Goal: Task Accomplishment & Management: Use online tool/utility

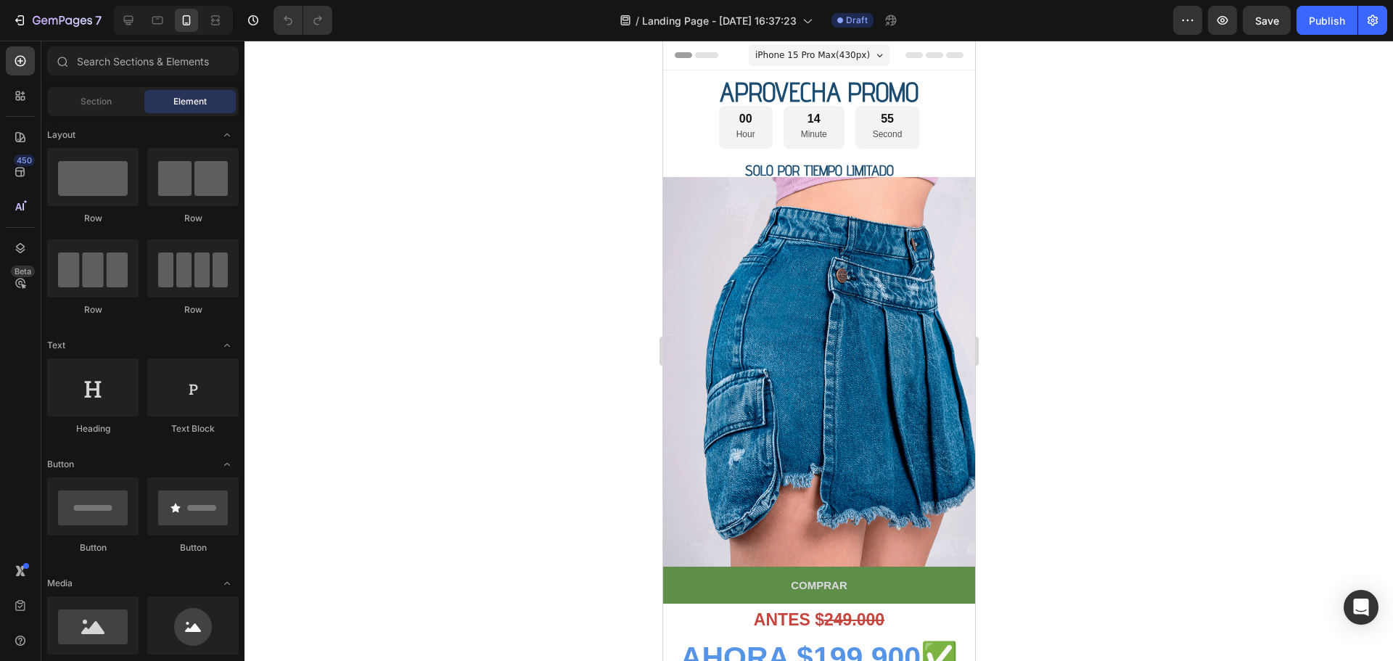
drag, startPoint x: 968, startPoint y: 104, endPoint x: 1651, endPoint y: 113, distance: 682.6
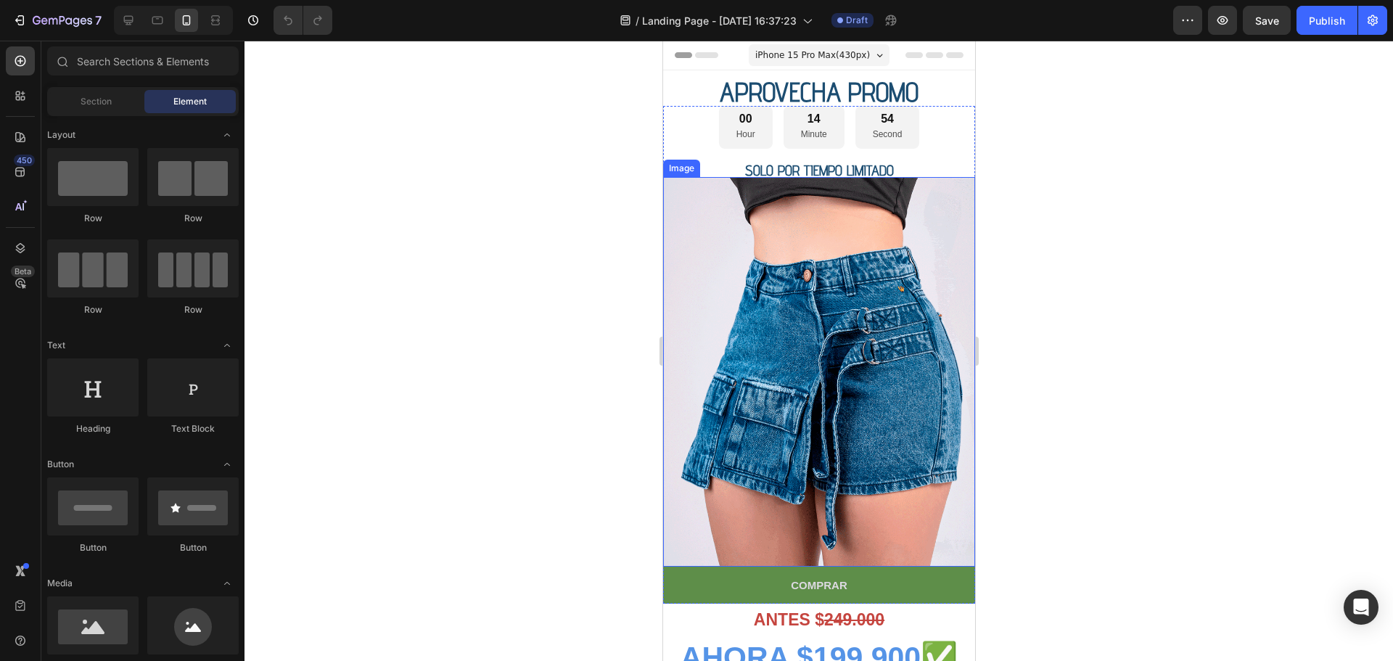
click at [781, 267] on img at bounding box center [818, 372] width 312 height 390
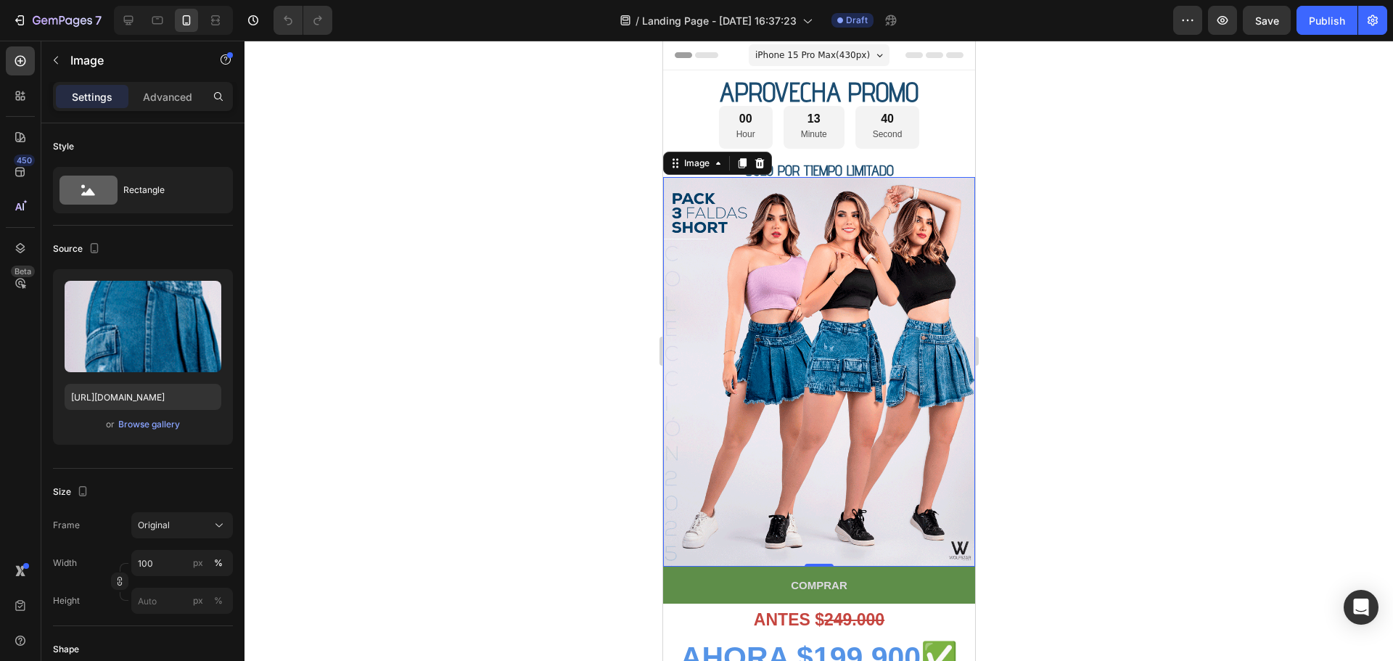
click at [798, 265] on img at bounding box center [818, 372] width 312 height 390
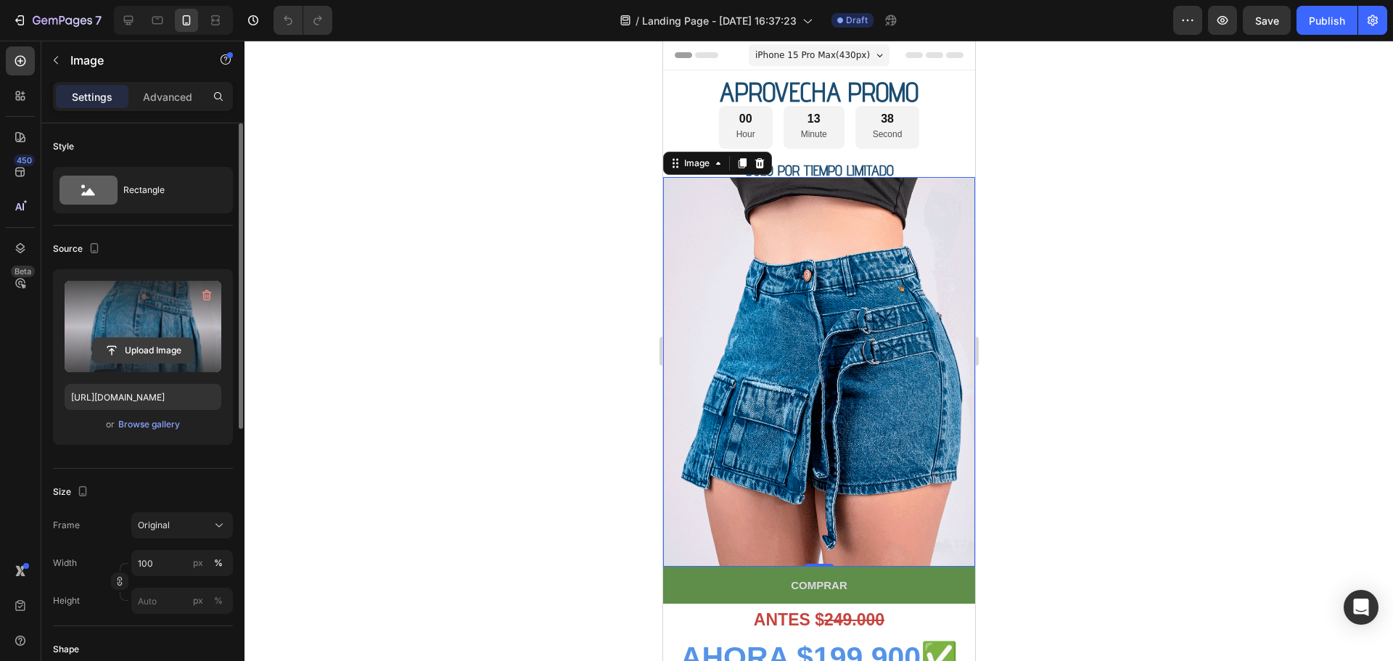
click at [130, 350] on input "file" at bounding box center [143, 350] width 100 height 25
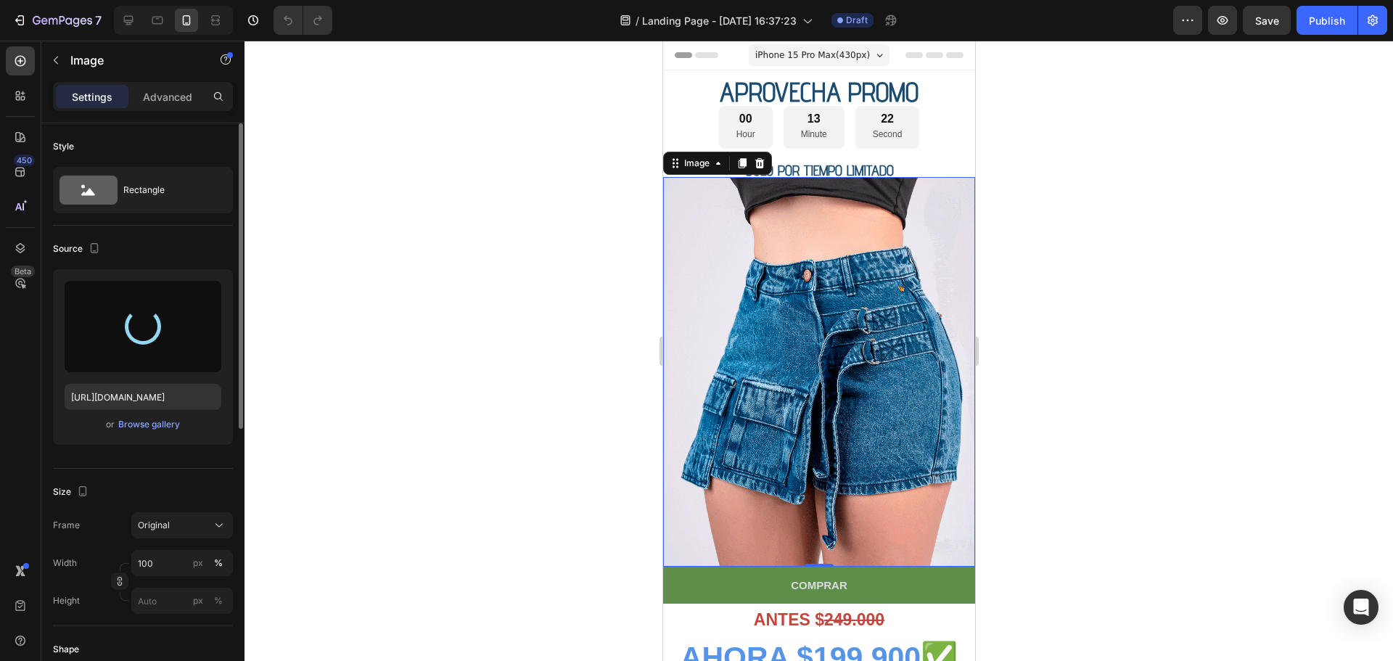
type input "[URL][DOMAIN_NAME]"
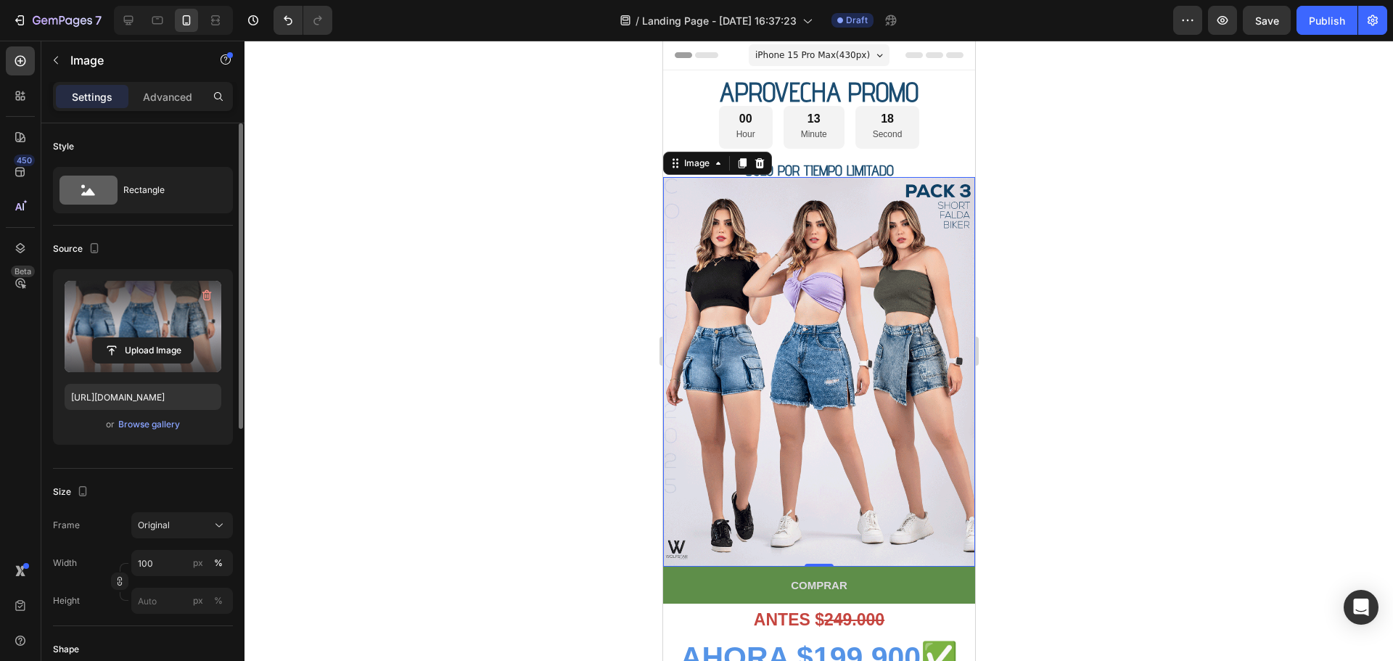
click at [1193, 56] on div at bounding box center [818, 351] width 1148 height 620
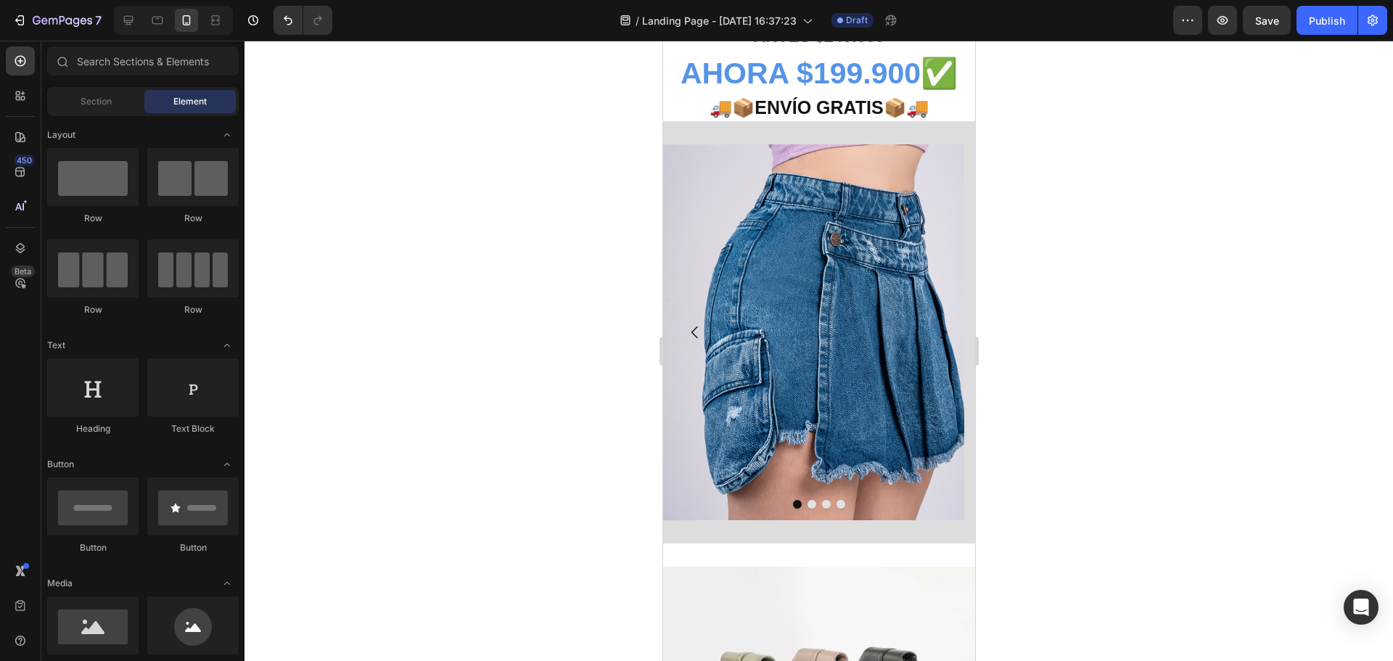
scroll to position [580, 0]
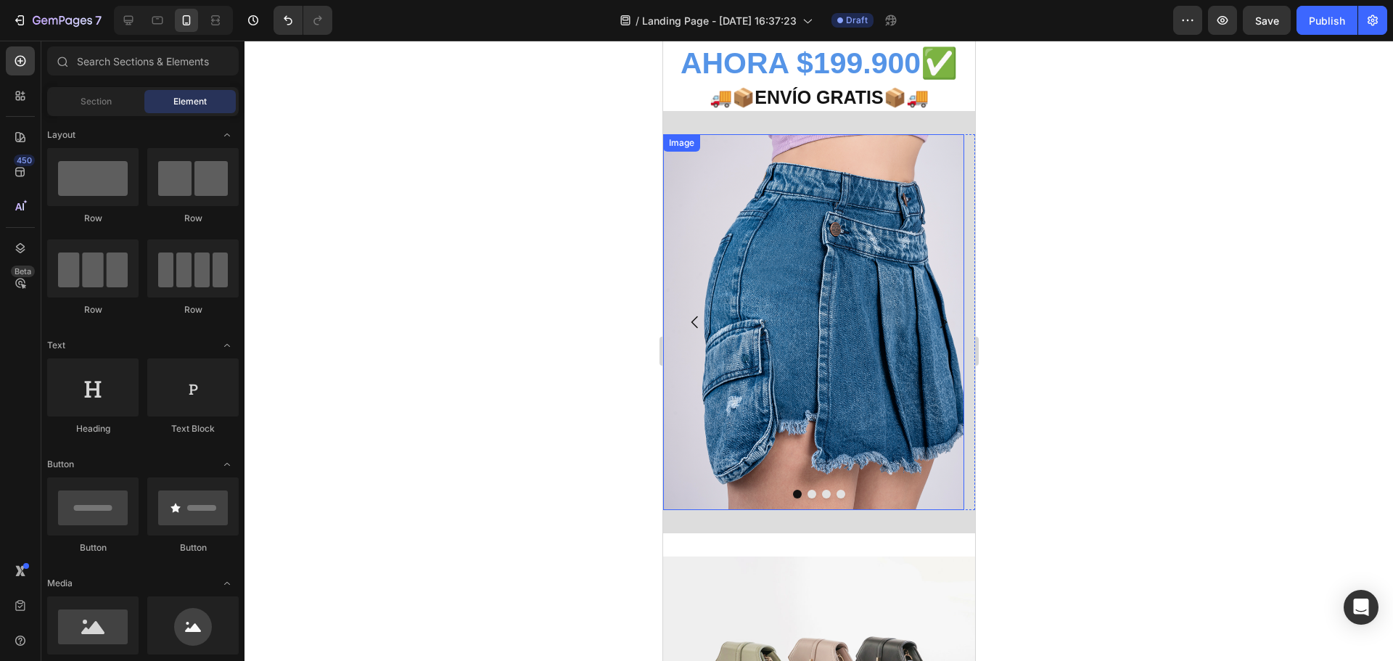
click at [830, 294] on img at bounding box center [812, 322] width 301 height 376
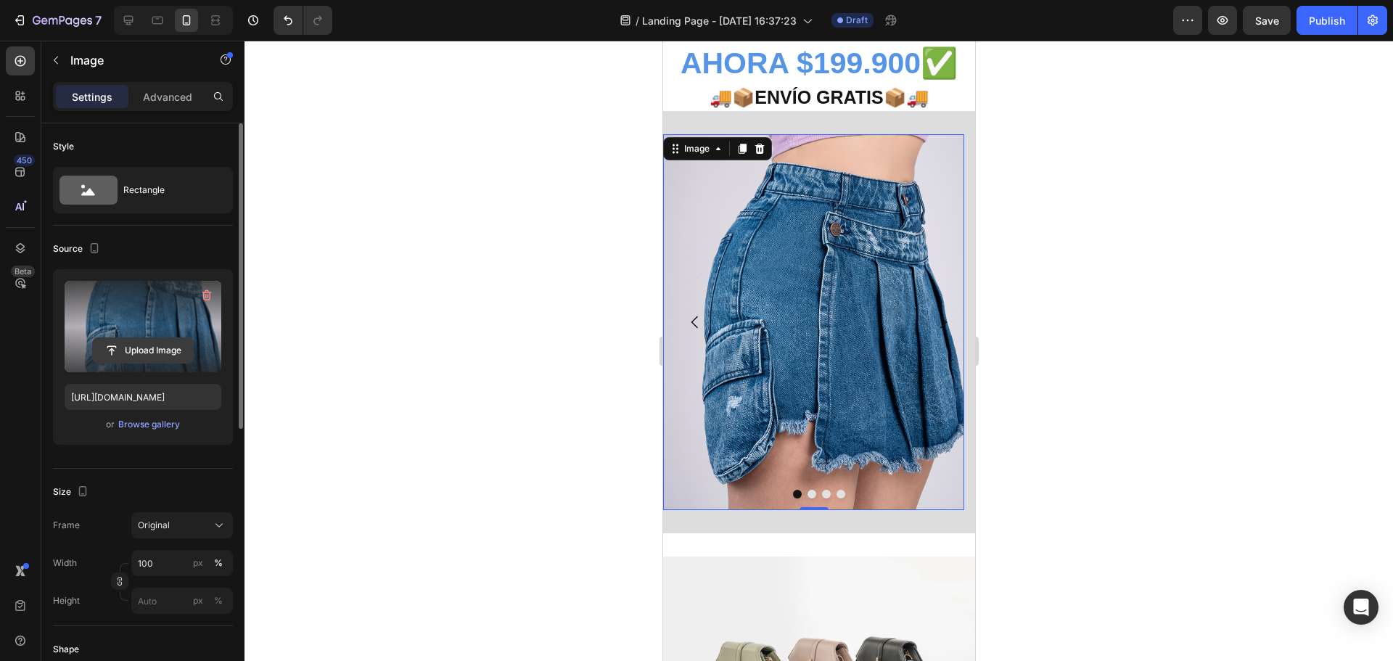
click at [134, 342] on input "file" at bounding box center [143, 350] width 100 height 25
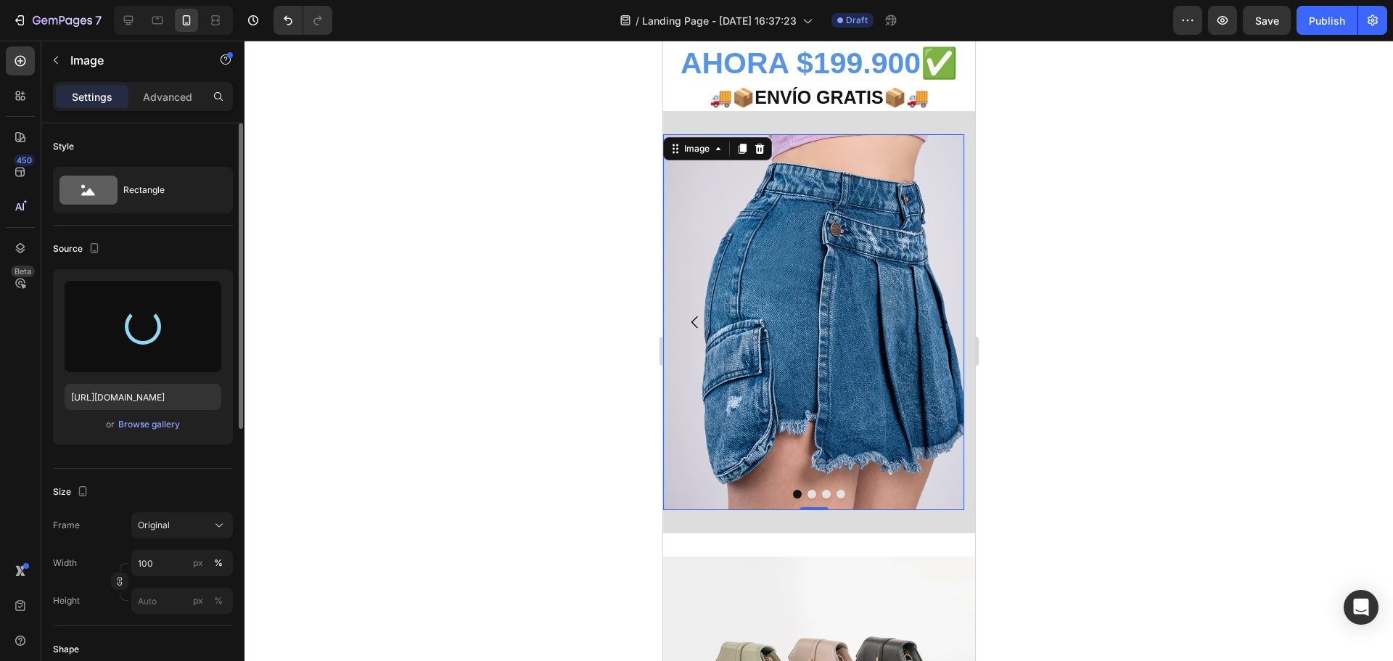
type input "[URL][DOMAIN_NAME]"
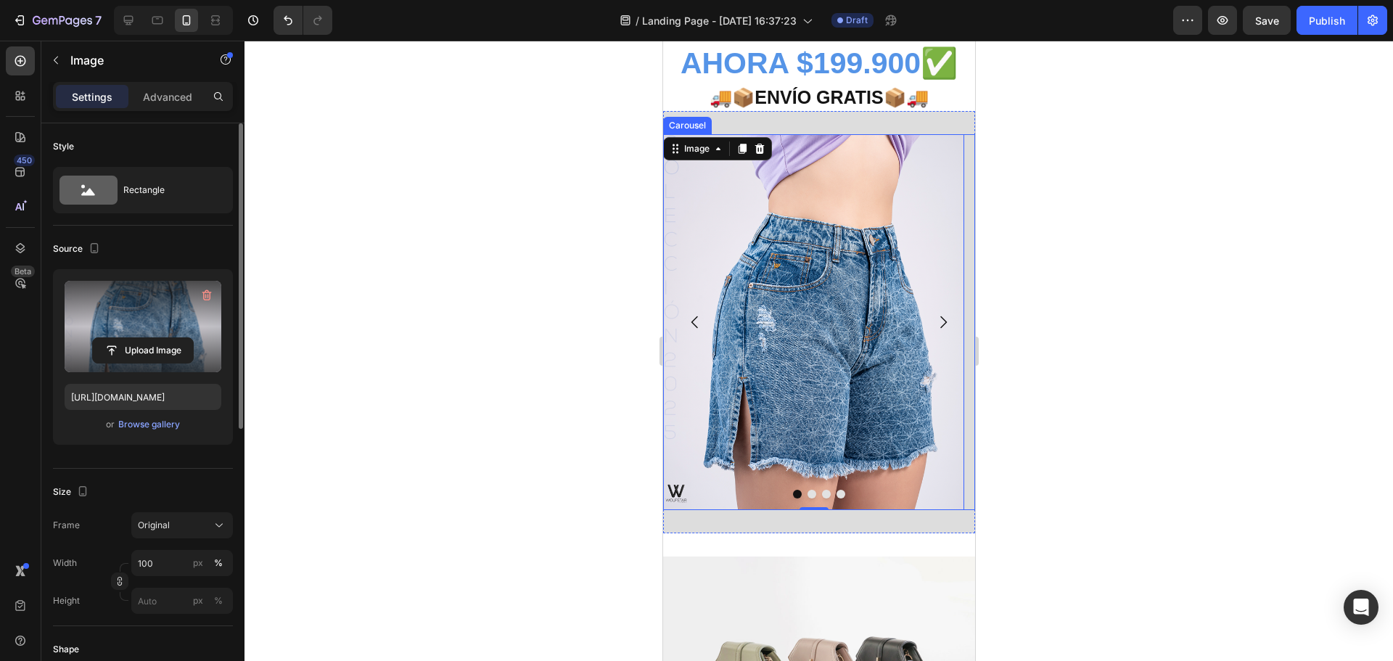
click at [933, 320] on icon "Carousel Next Arrow" at bounding box center [941, 321] width 17 height 17
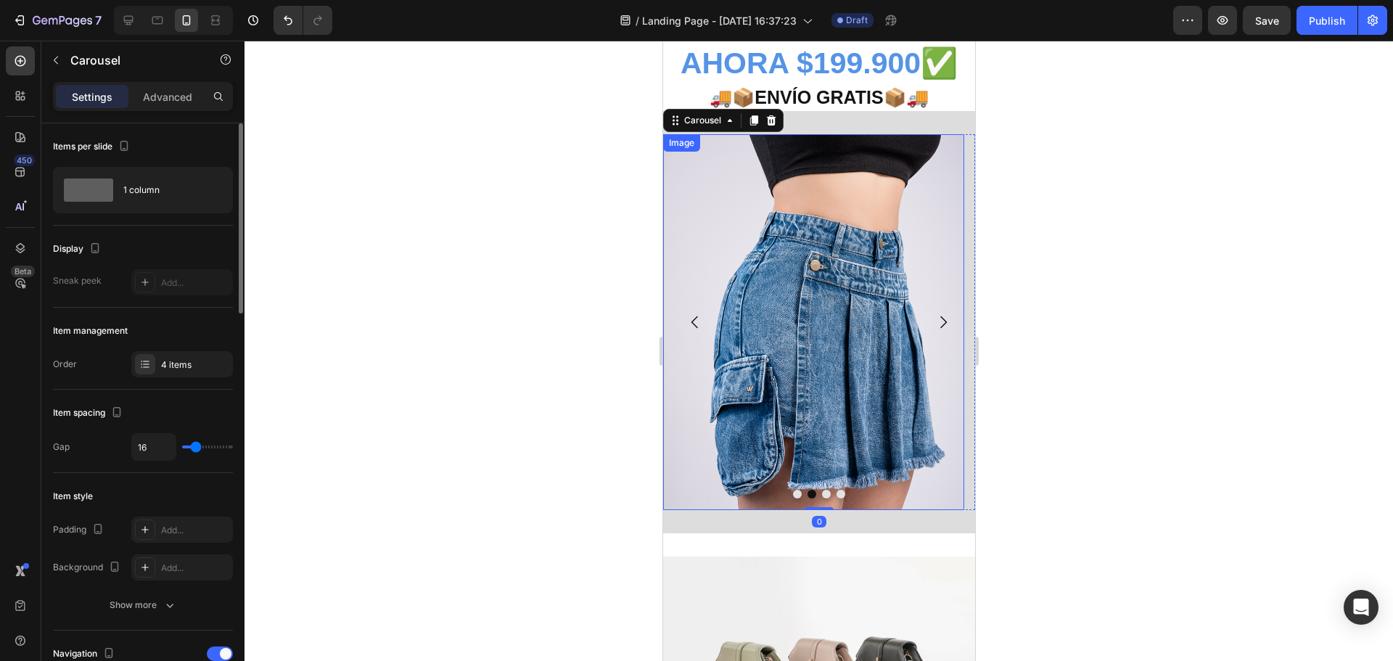
click at [803, 324] on img at bounding box center [812, 322] width 301 height 376
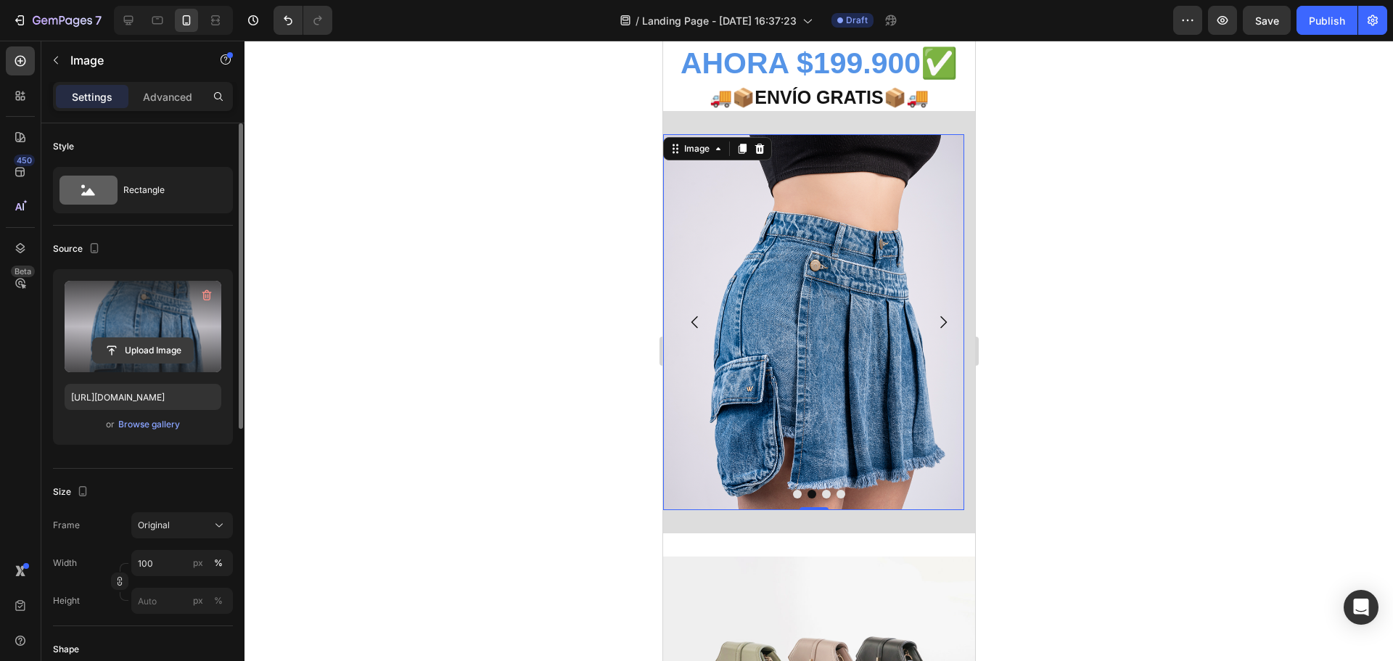
click at [146, 350] on input "file" at bounding box center [143, 350] width 100 height 25
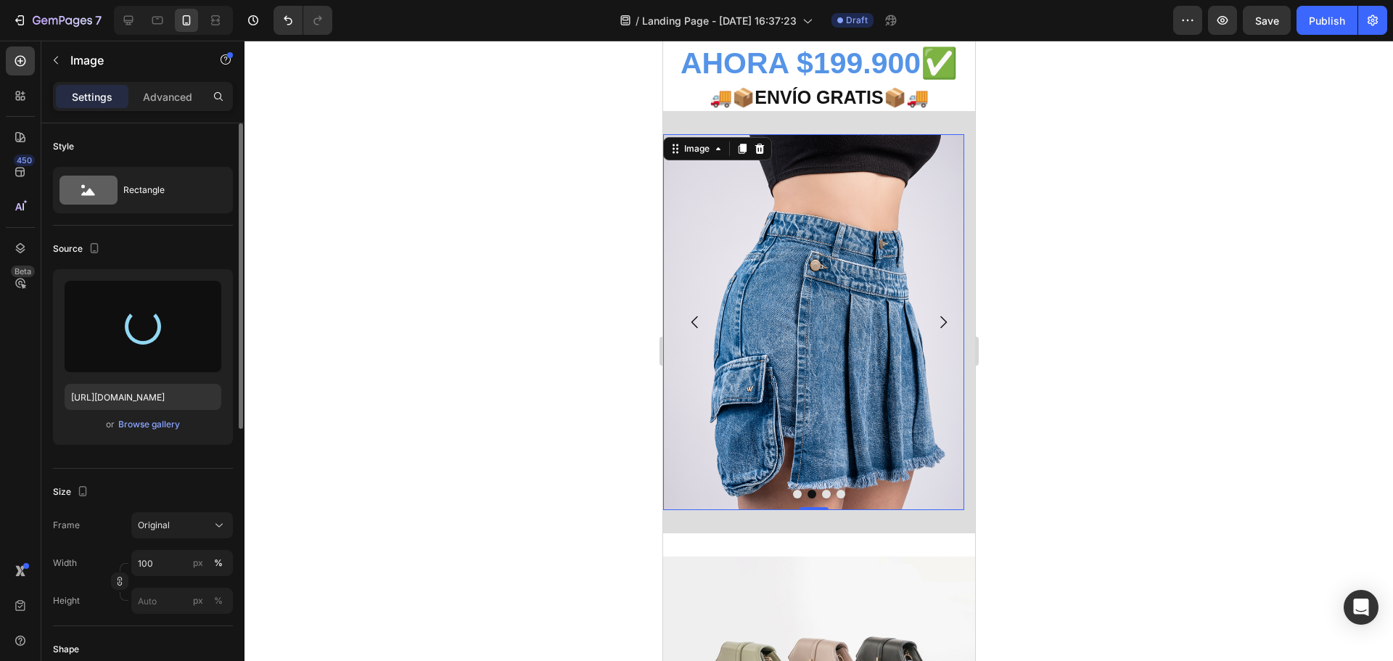
type input "[URL][DOMAIN_NAME]"
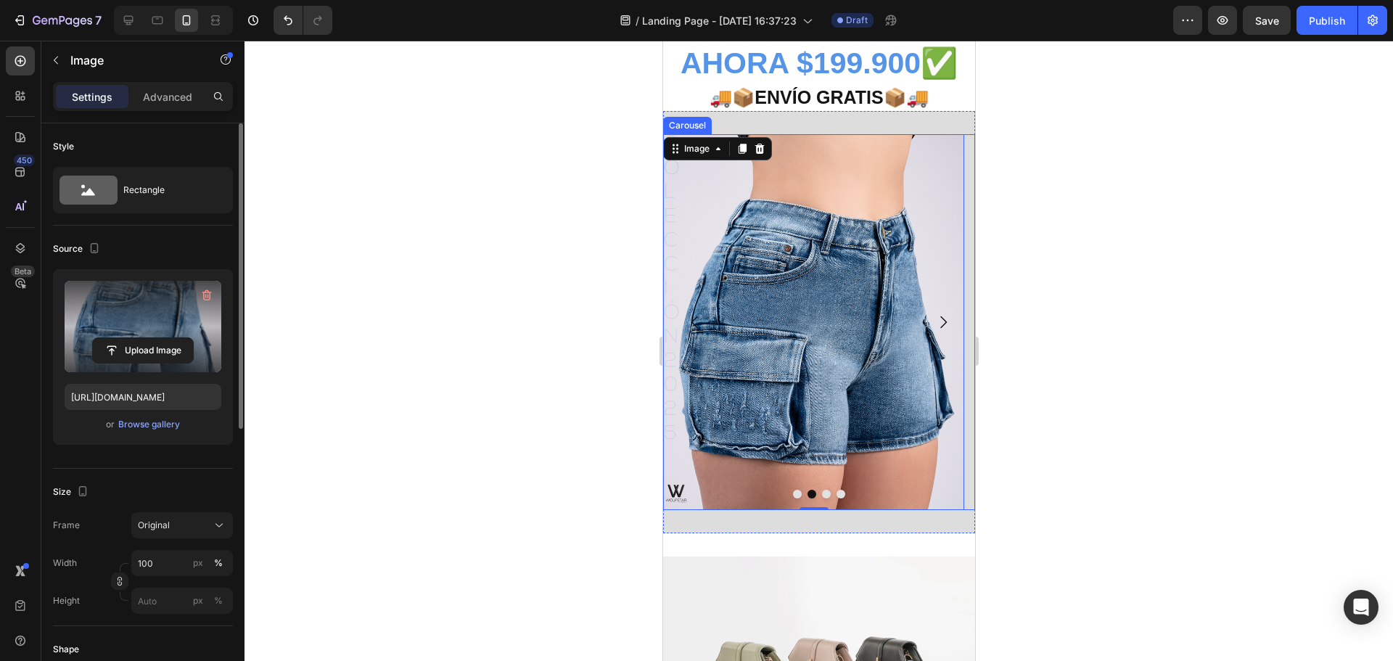
click at [933, 319] on icon "Carousel Next Arrow" at bounding box center [941, 321] width 17 height 17
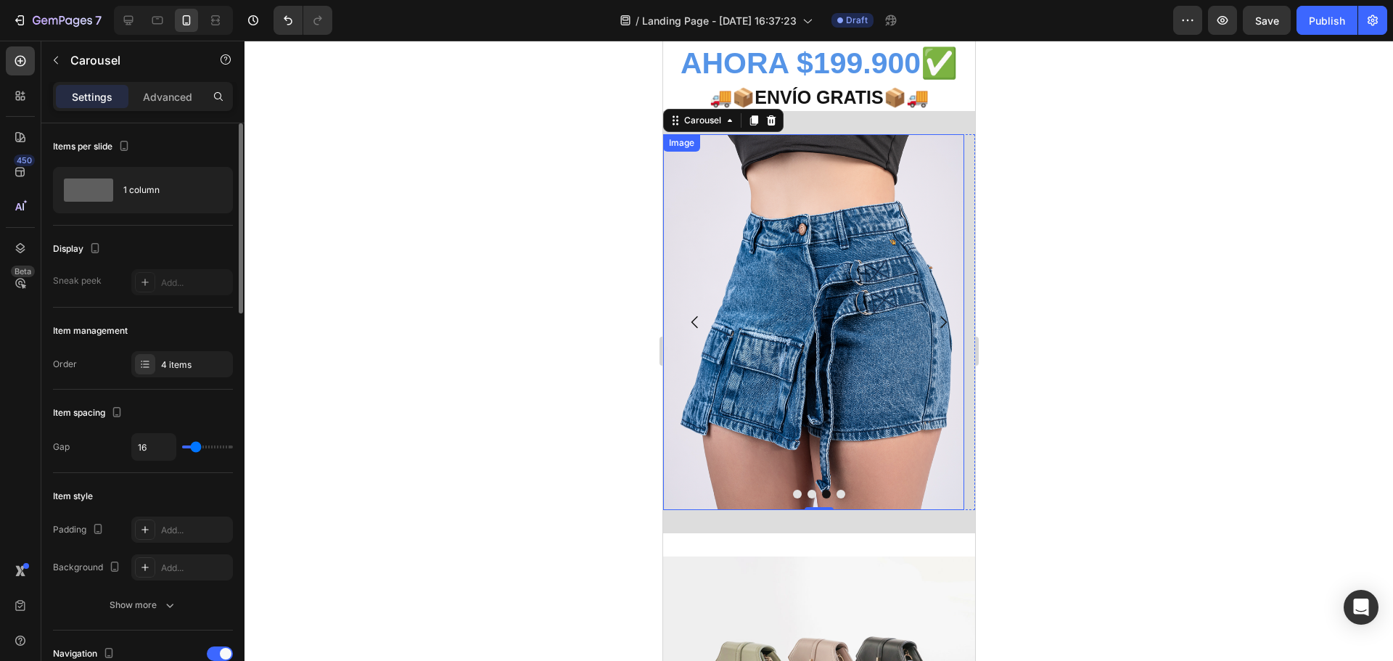
click at [809, 283] on img at bounding box center [812, 322] width 301 height 376
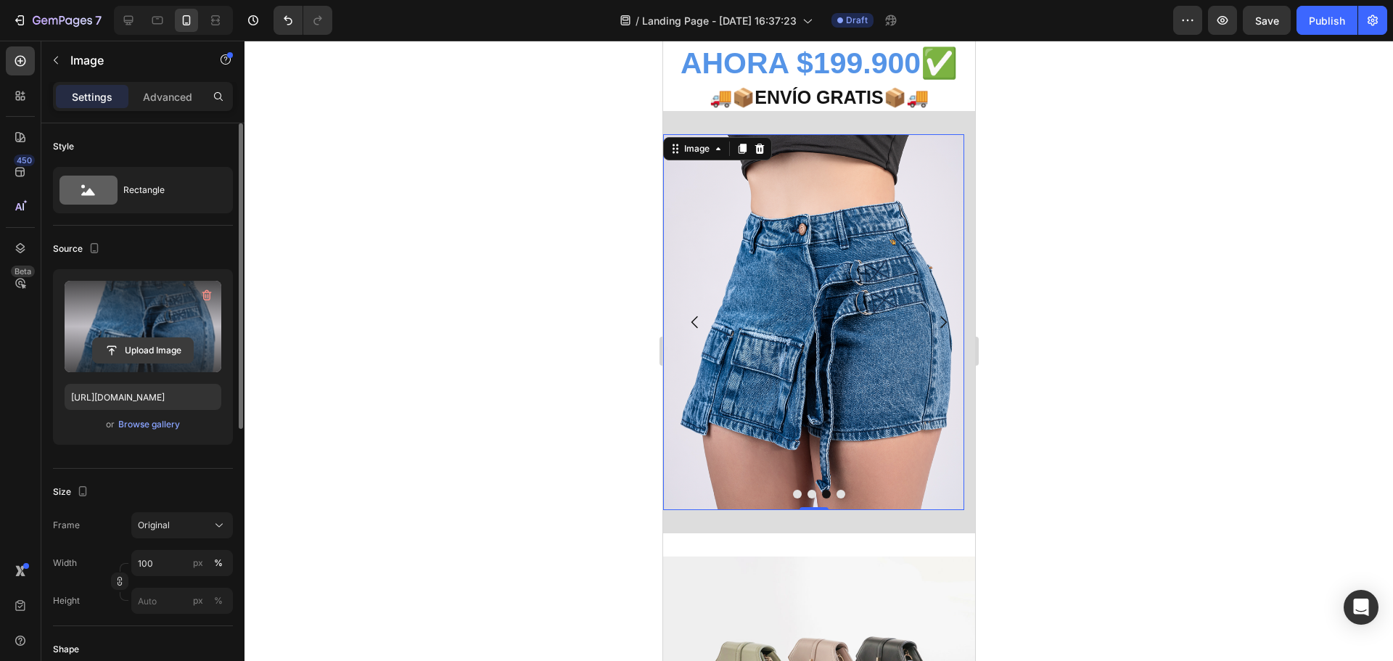
click at [149, 352] on input "file" at bounding box center [143, 350] width 100 height 25
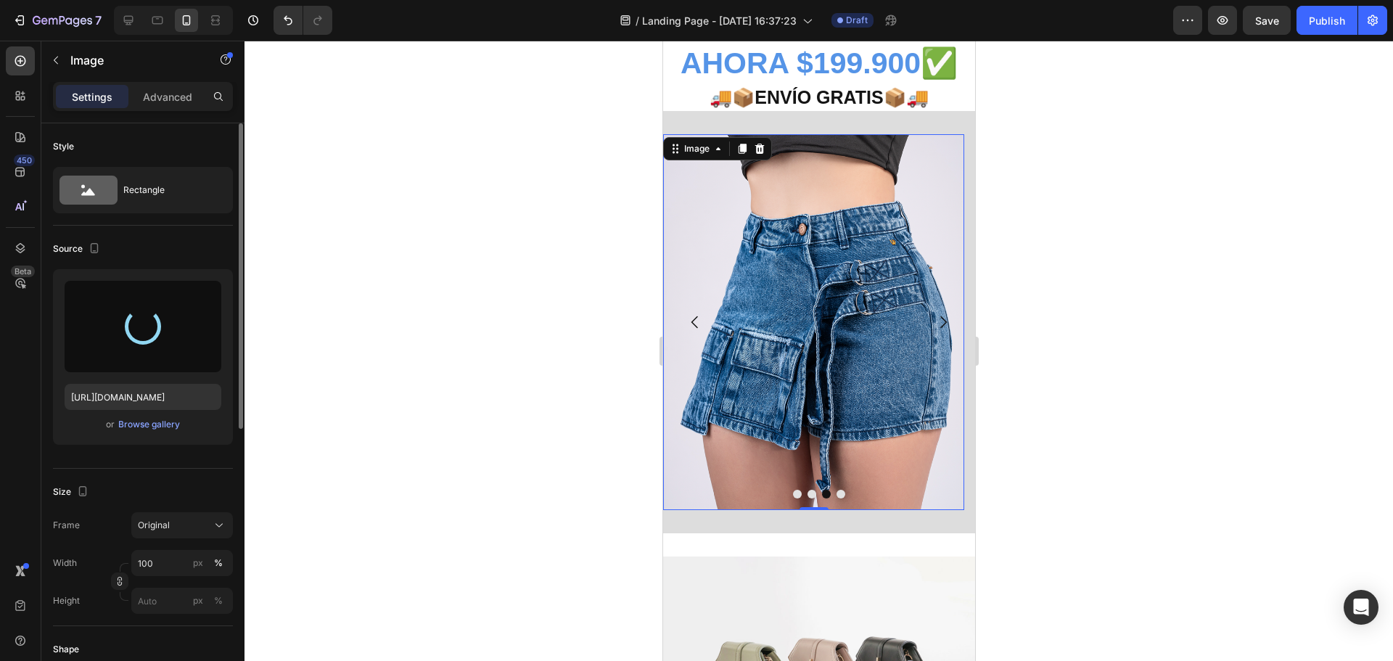
type input "[URL][DOMAIN_NAME]"
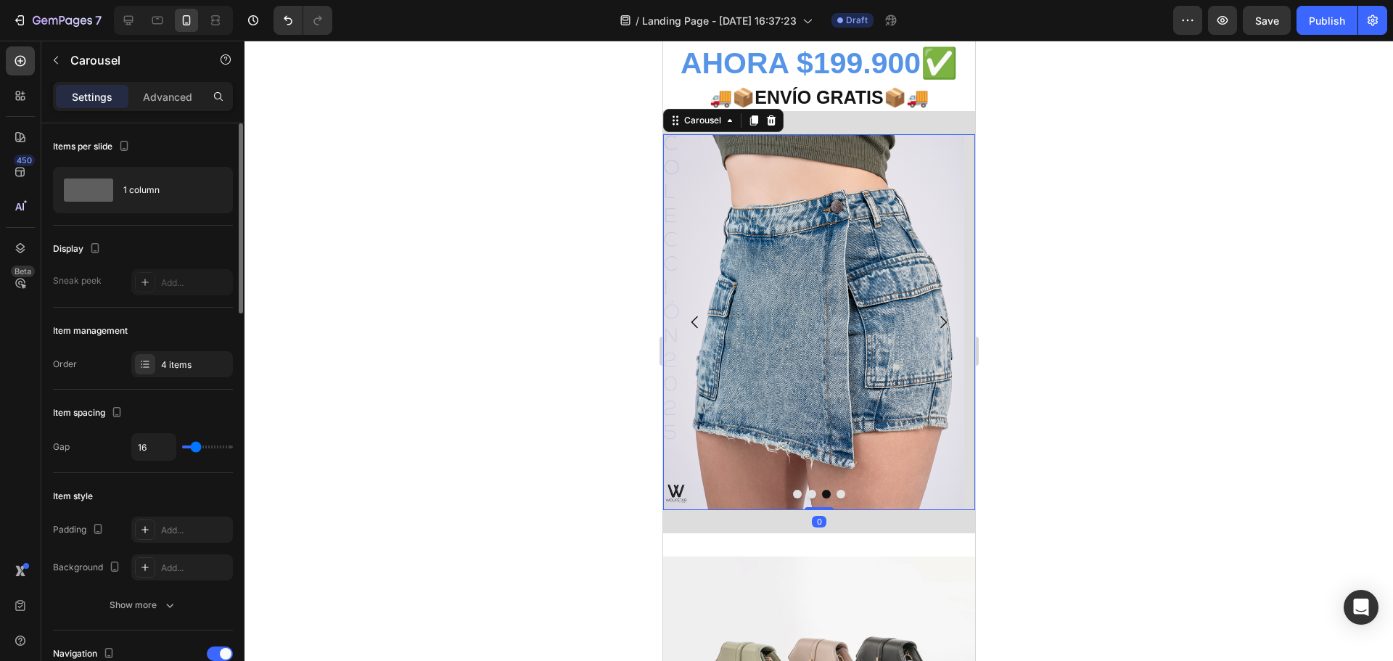
click at [939, 317] on icon "Carousel Next Arrow" at bounding box center [942, 322] width 7 height 12
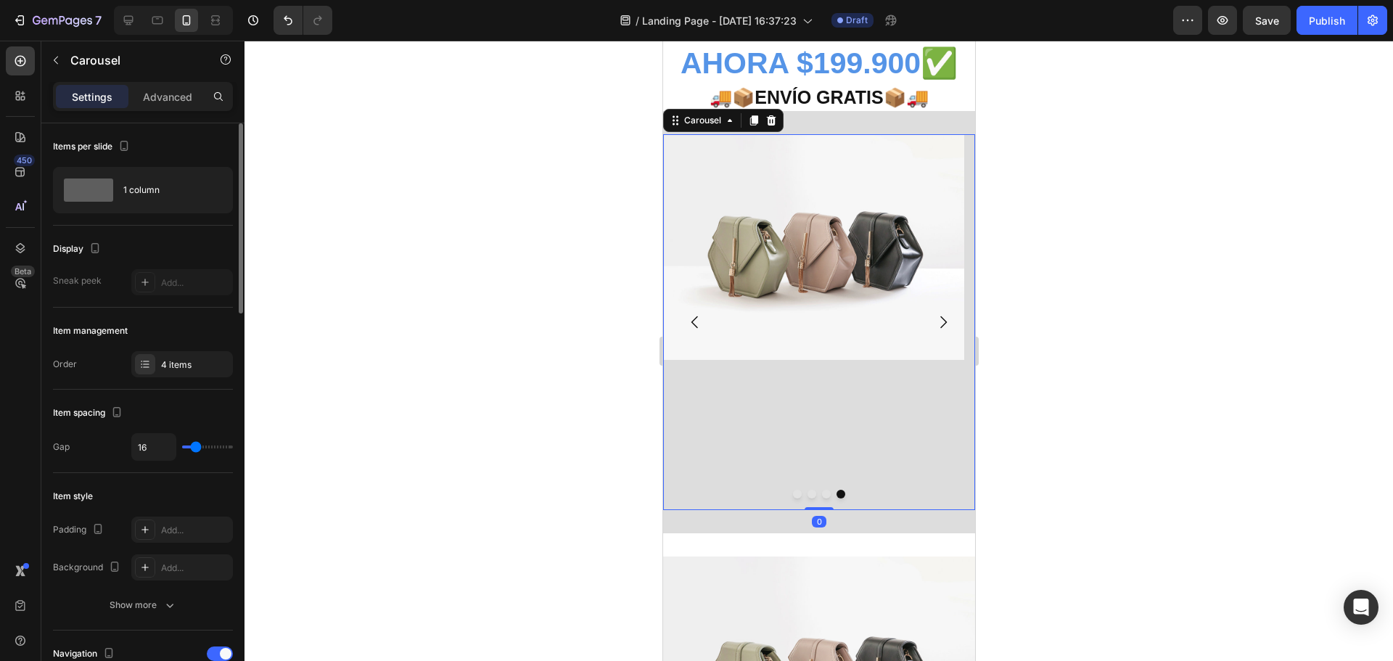
click at [836, 495] on button "Dot" at bounding box center [840, 494] width 9 height 9
click at [770, 119] on icon at bounding box center [770, 120] width 9 height 10
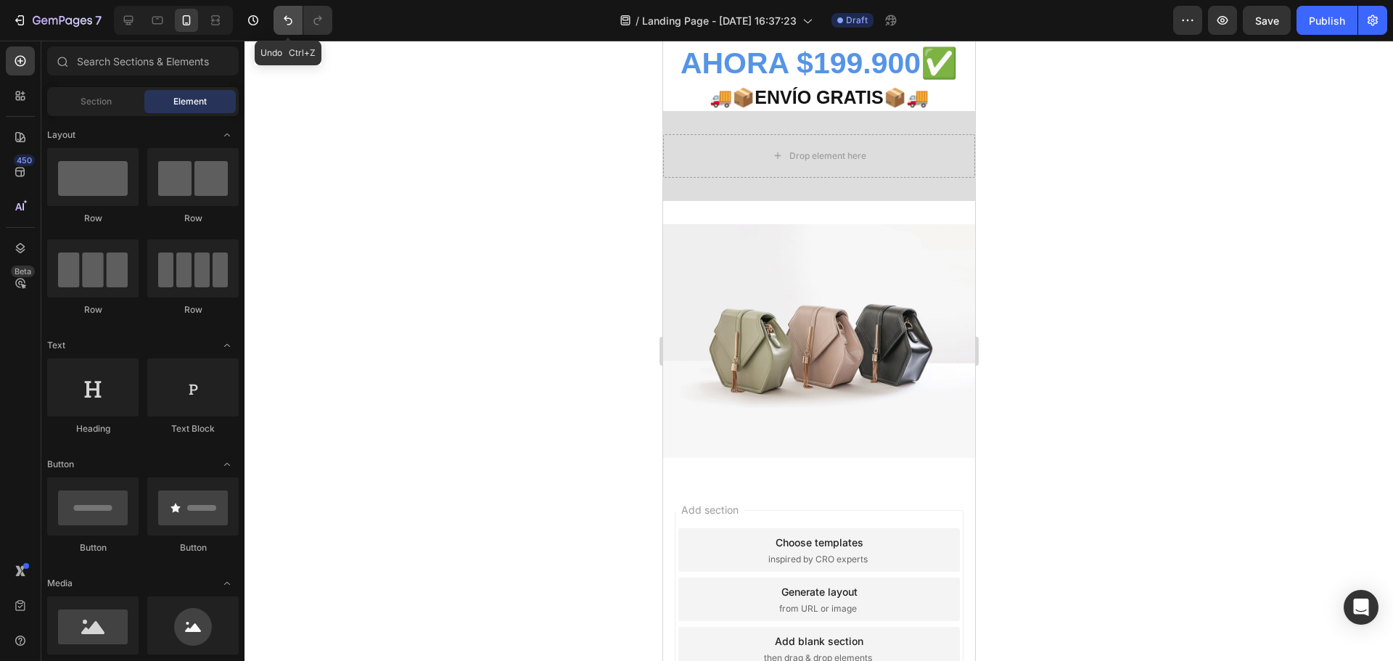
click at [292, 26] on icon "Undo/Redo" at bounding box center [288, 20] width 15 height 15
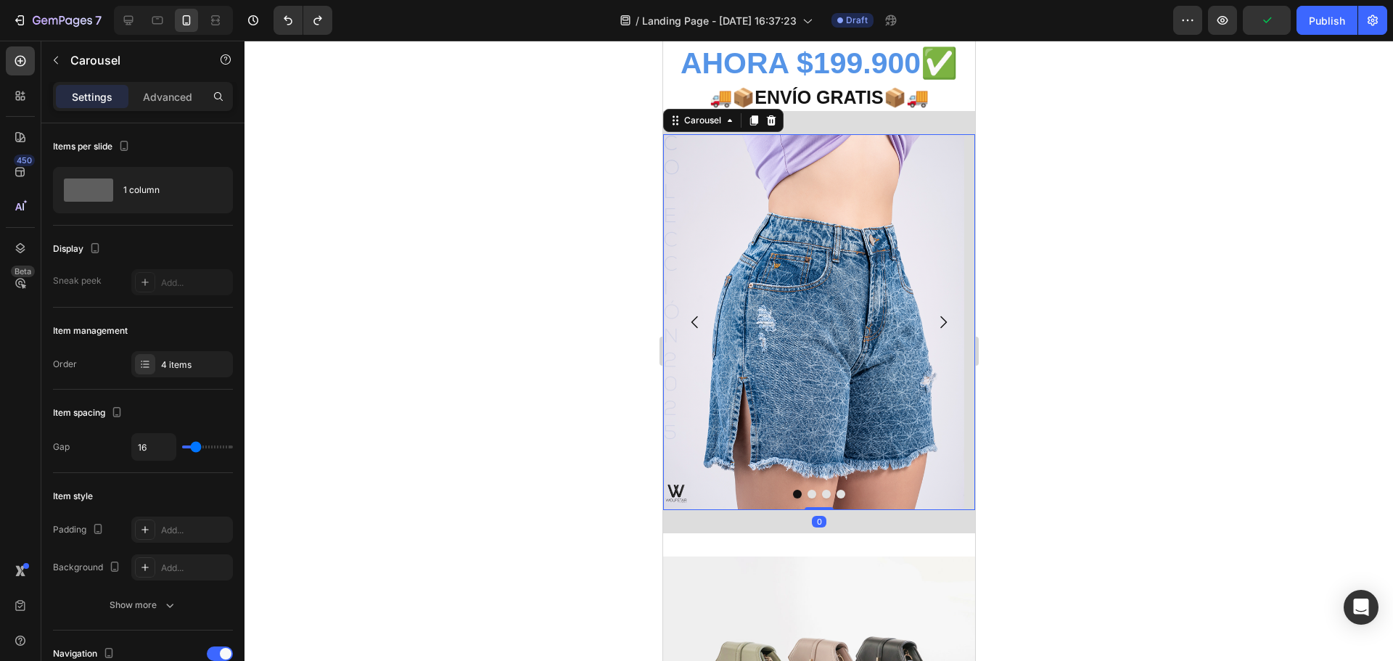
click at [836, 497] on button "Dot" at bounding box center [840, 494] width 9 height 9
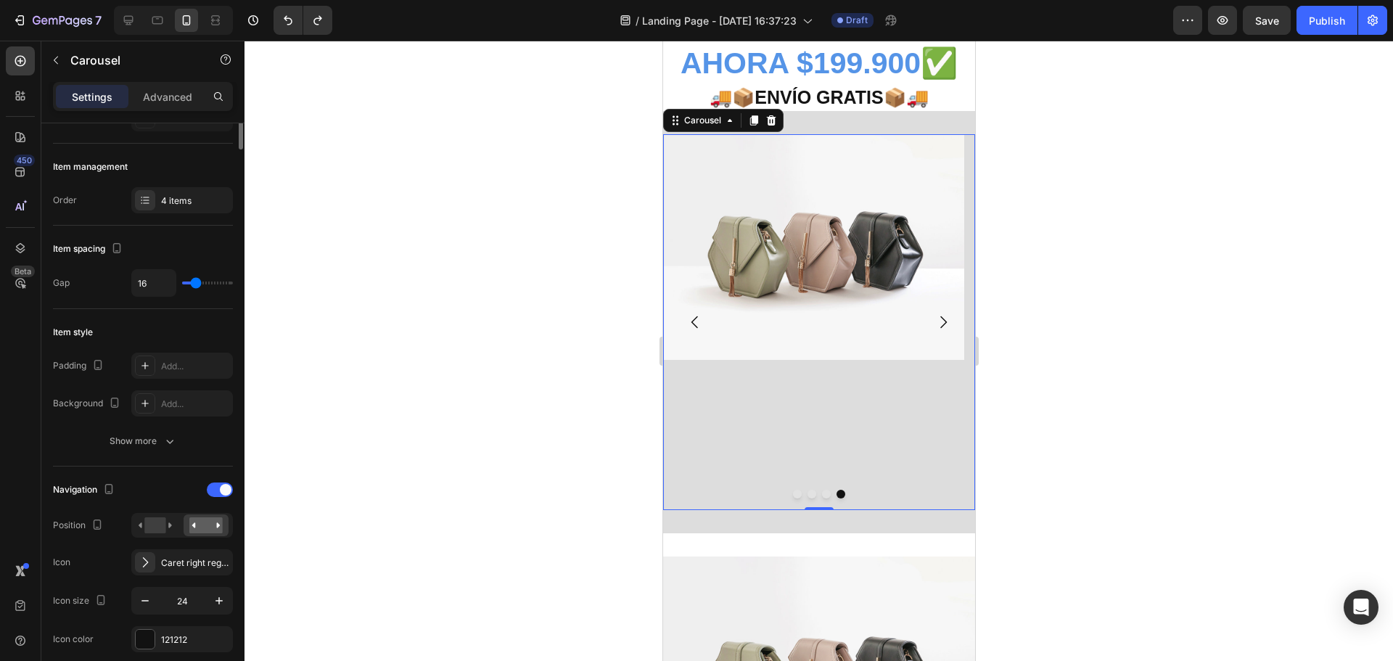
scroll to position [0, 0]
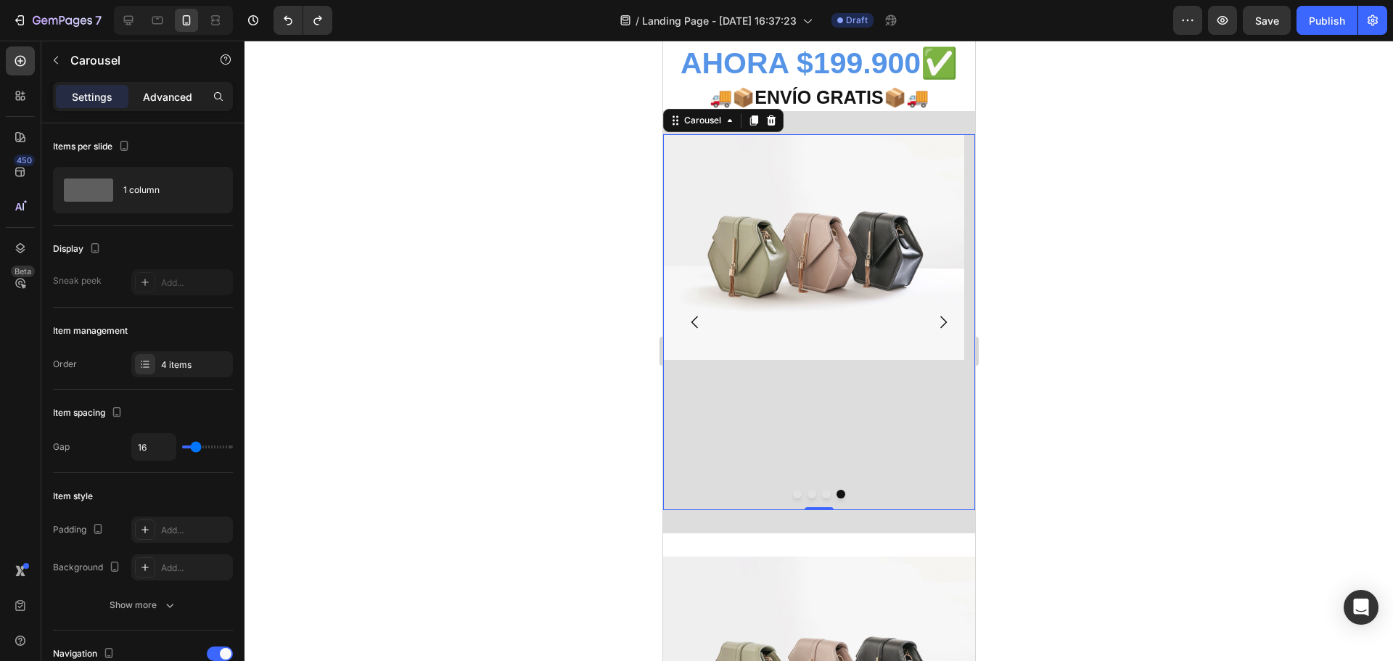
click at [157, 91] on p "Advanced" at bounding box center [167, 96] width 49 height 15
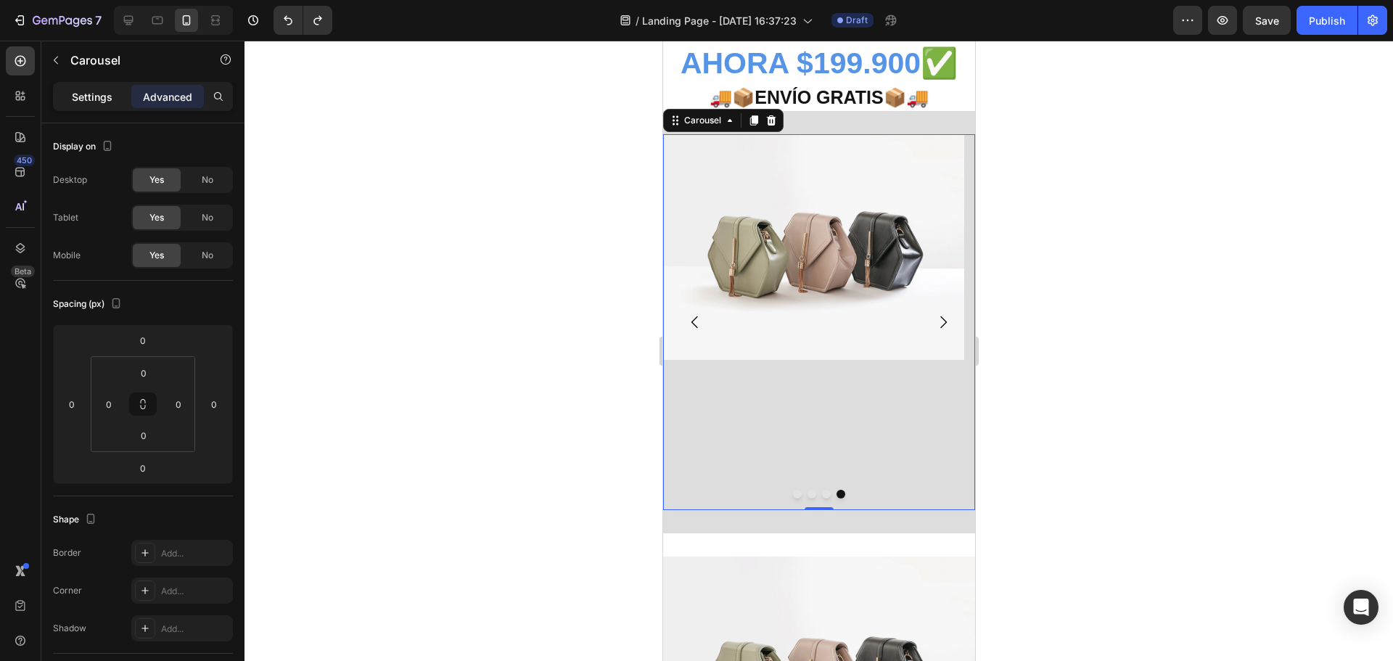
click at [88, 97] on p "Settings" at bounding box center [92, 96] width 41 height 15
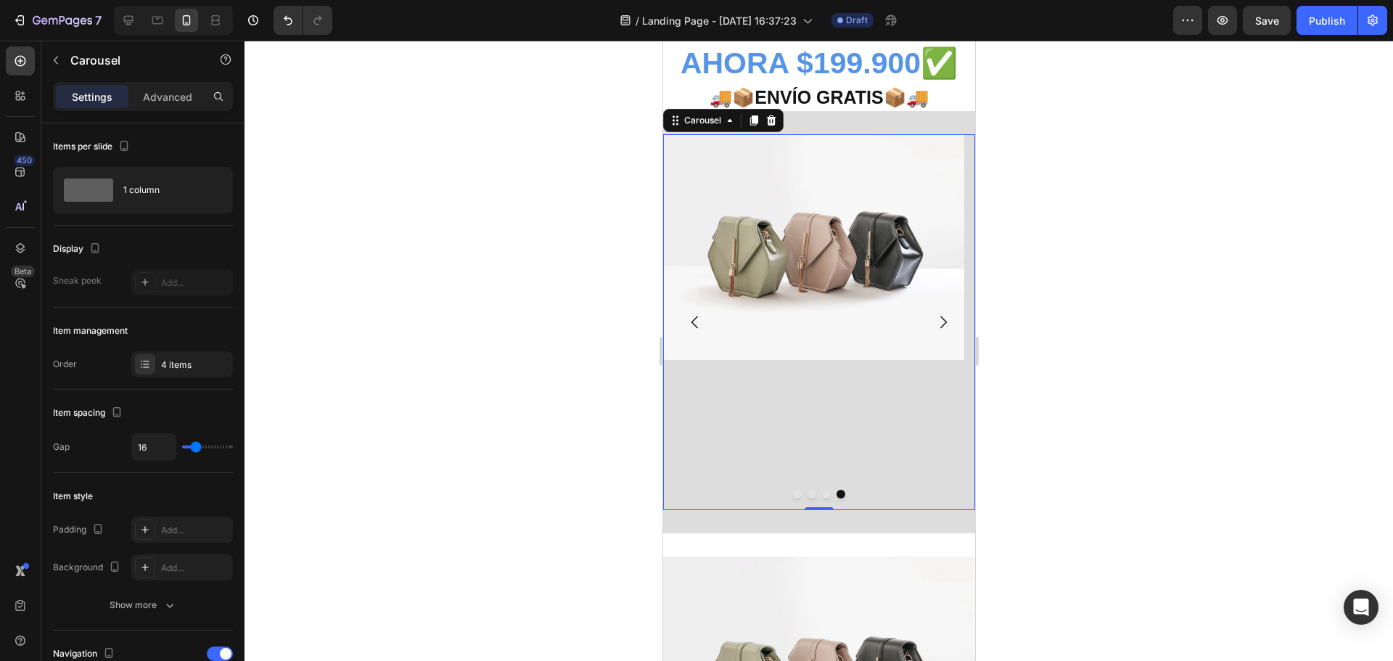
click at [688, 317] on icon "Carousel Back Arrow" at bounding box center [693, 321] width 17 height 17
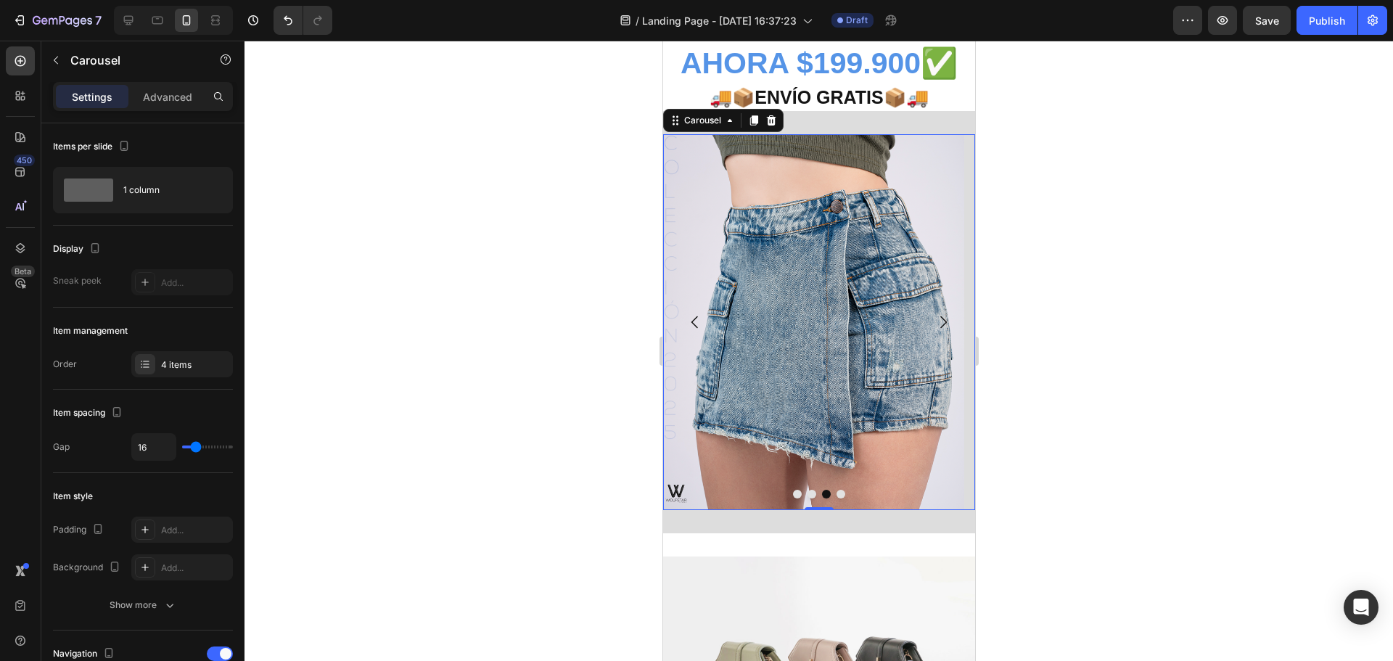
click at [688, 316] on icon "Carousel Back Arrow" at bounding box center [693, 321] width 17 height 17
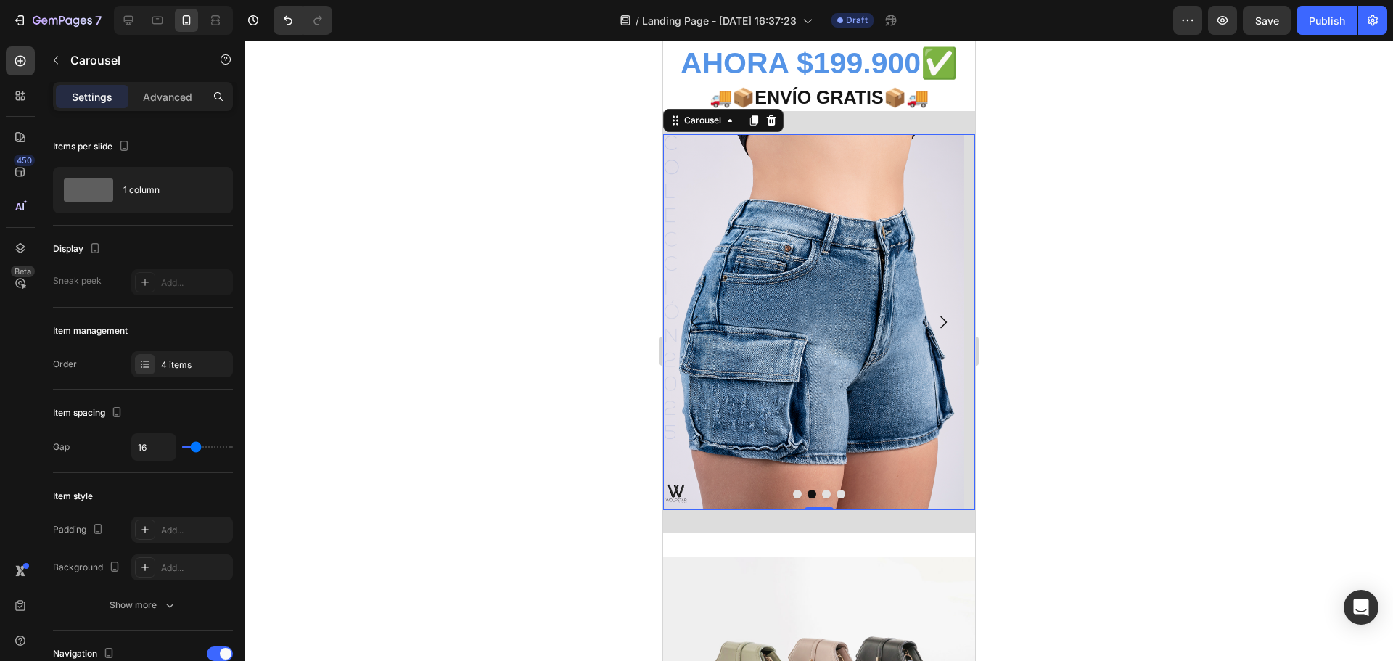
click at [690, 321] on icon "Carousel Back Arrow" at bounding box center [693, 321] width 17 height 17
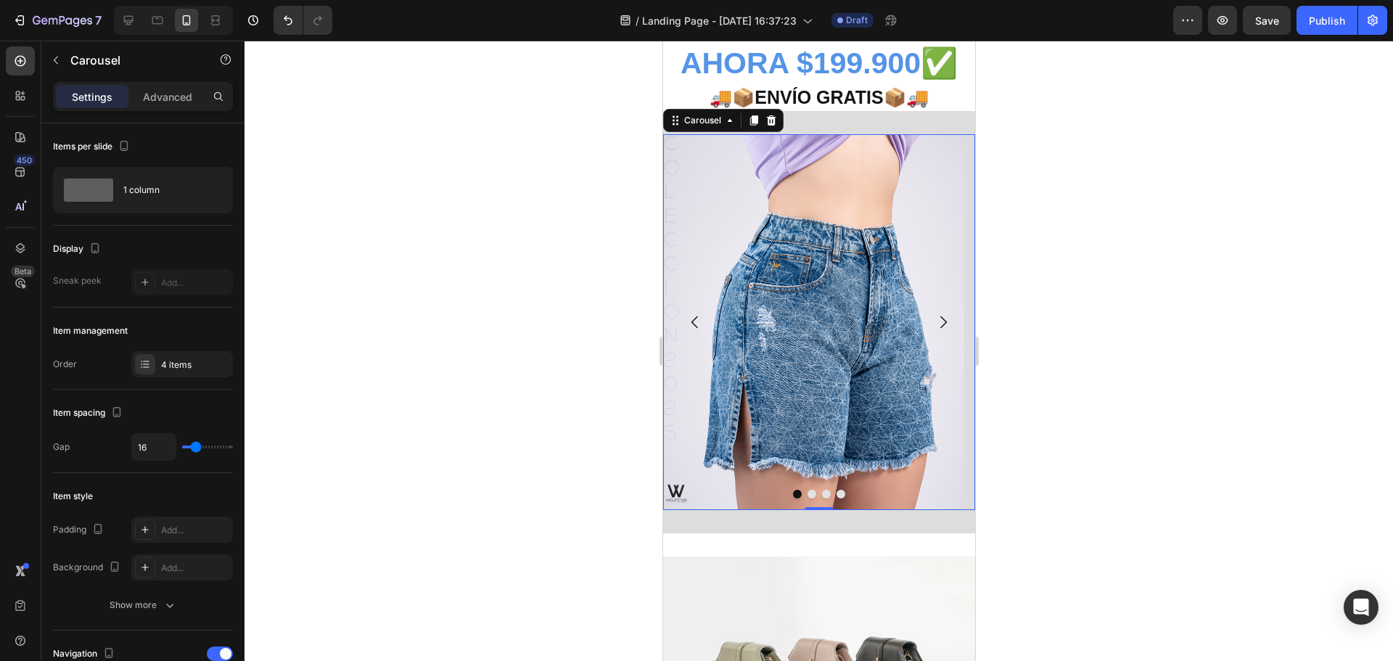
click at [690, 321] on icon "Carousel Back Arrow" at bounding box center [693, 321] width 17 height 17
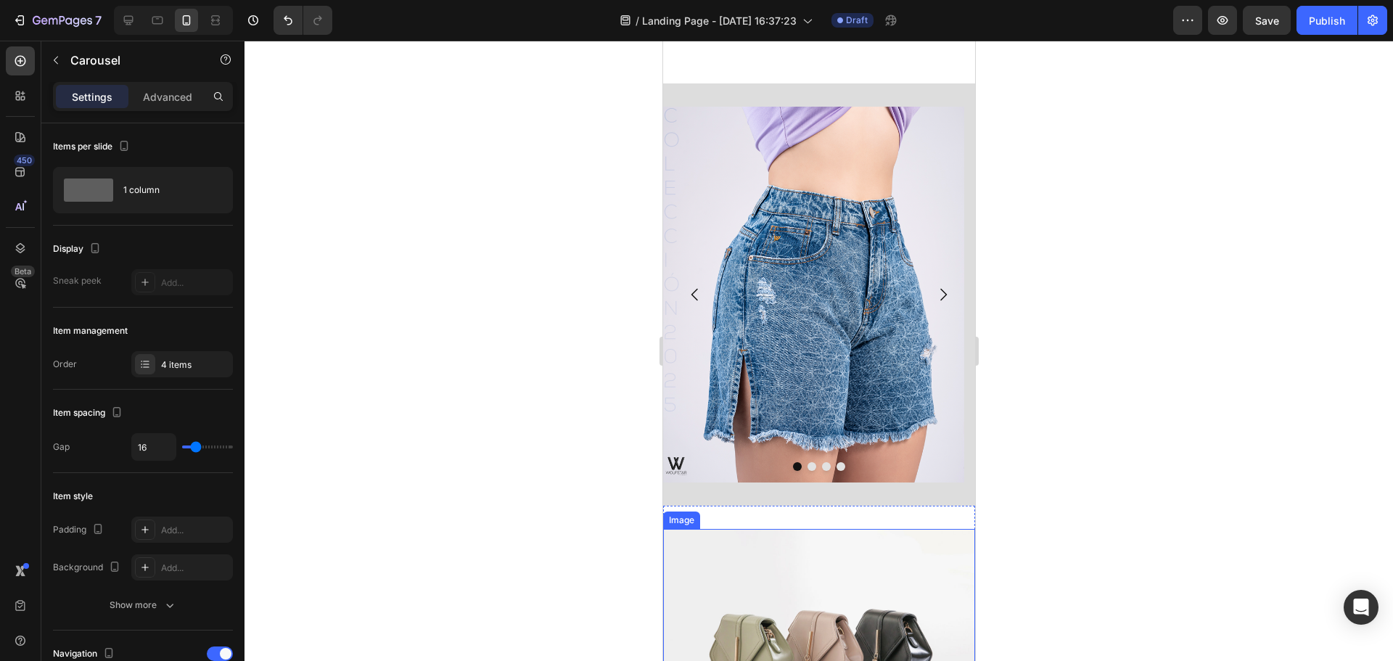
scroll to position [580, 0]
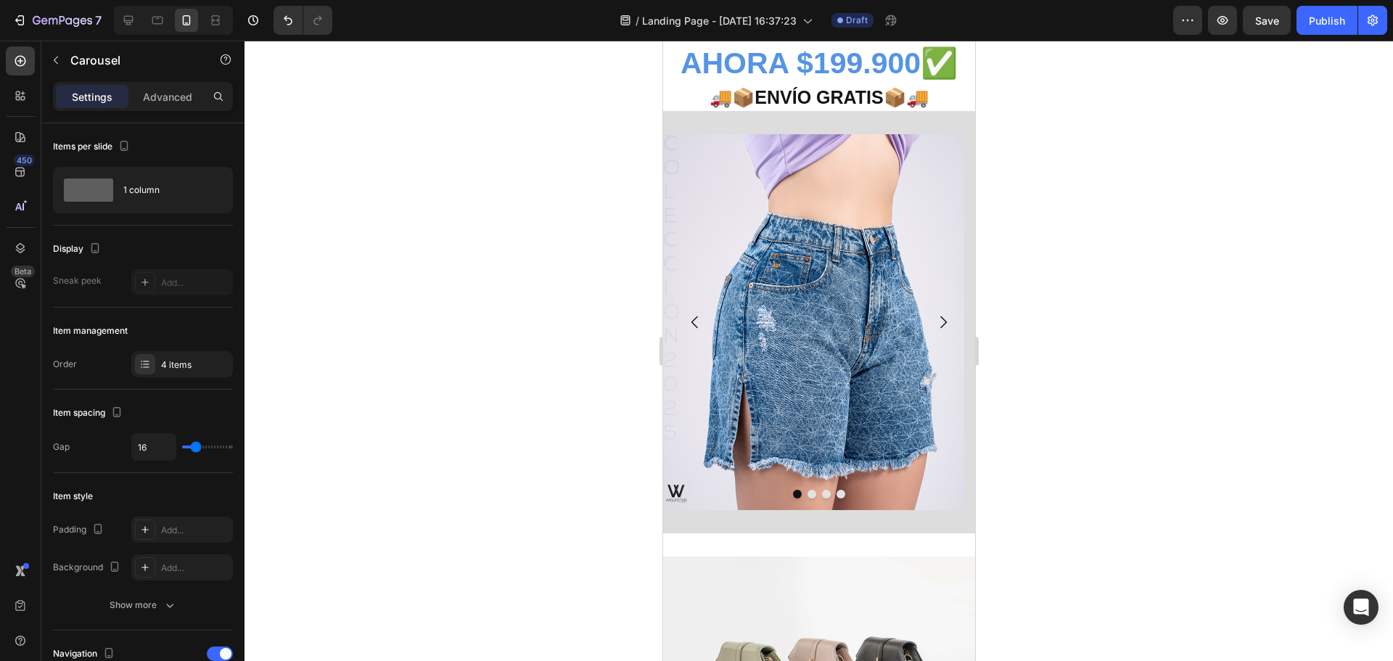
click at [836, 493] on button "Dot" at bounding box center [840, 494] width 9 height 9
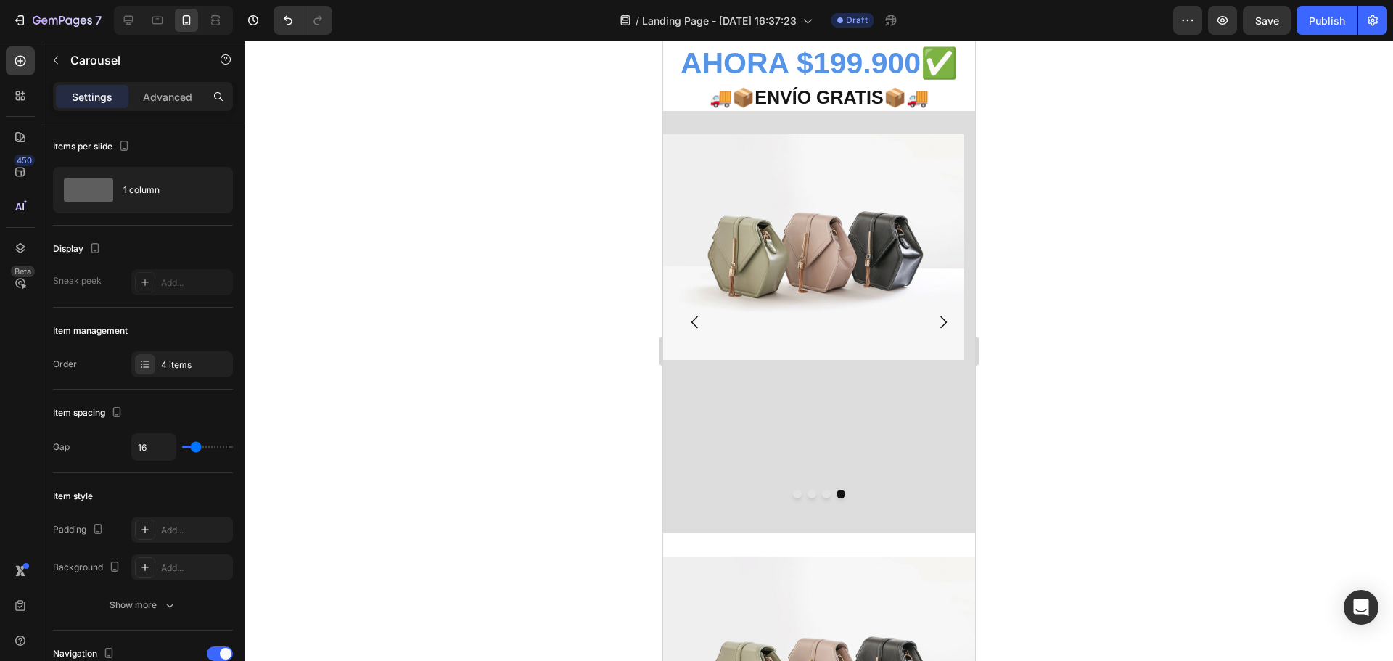
click at [807, 494] on button "Dot" at bounding box center [811, 494] width 9 height 9
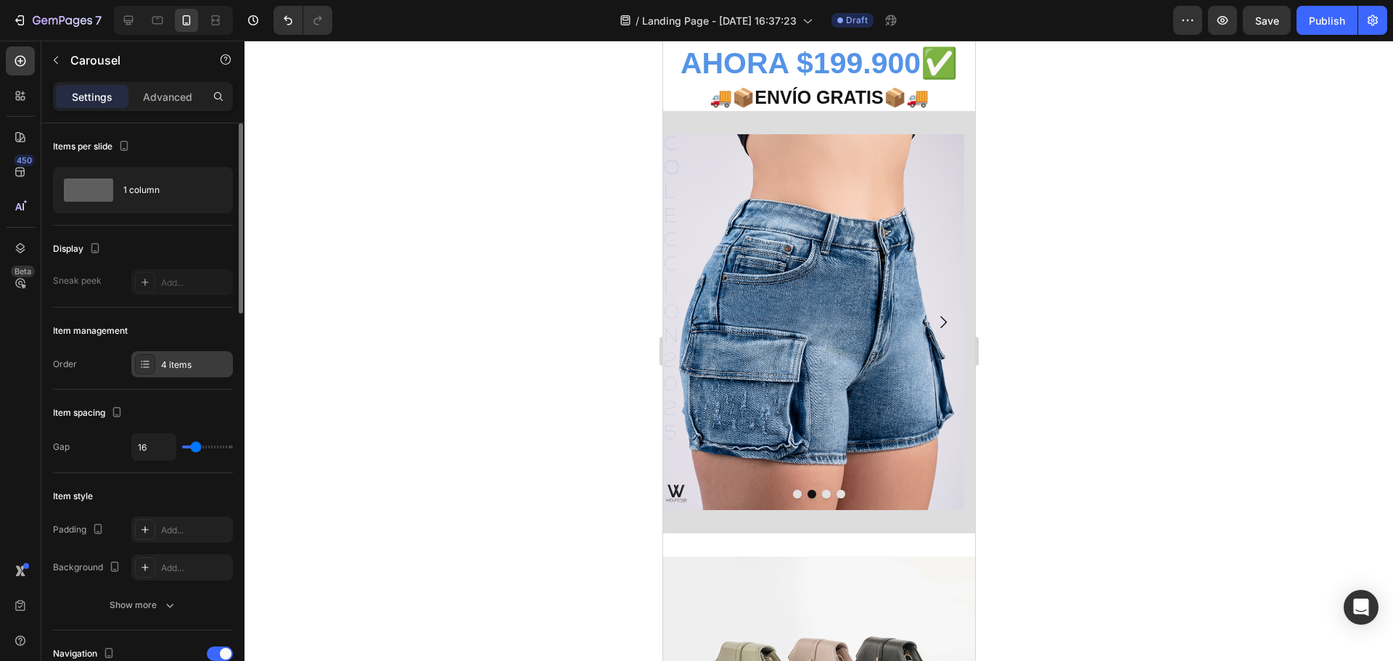
click at [189, 376] on div "4 items" at bounding box center [182, 364] width 102 height 26
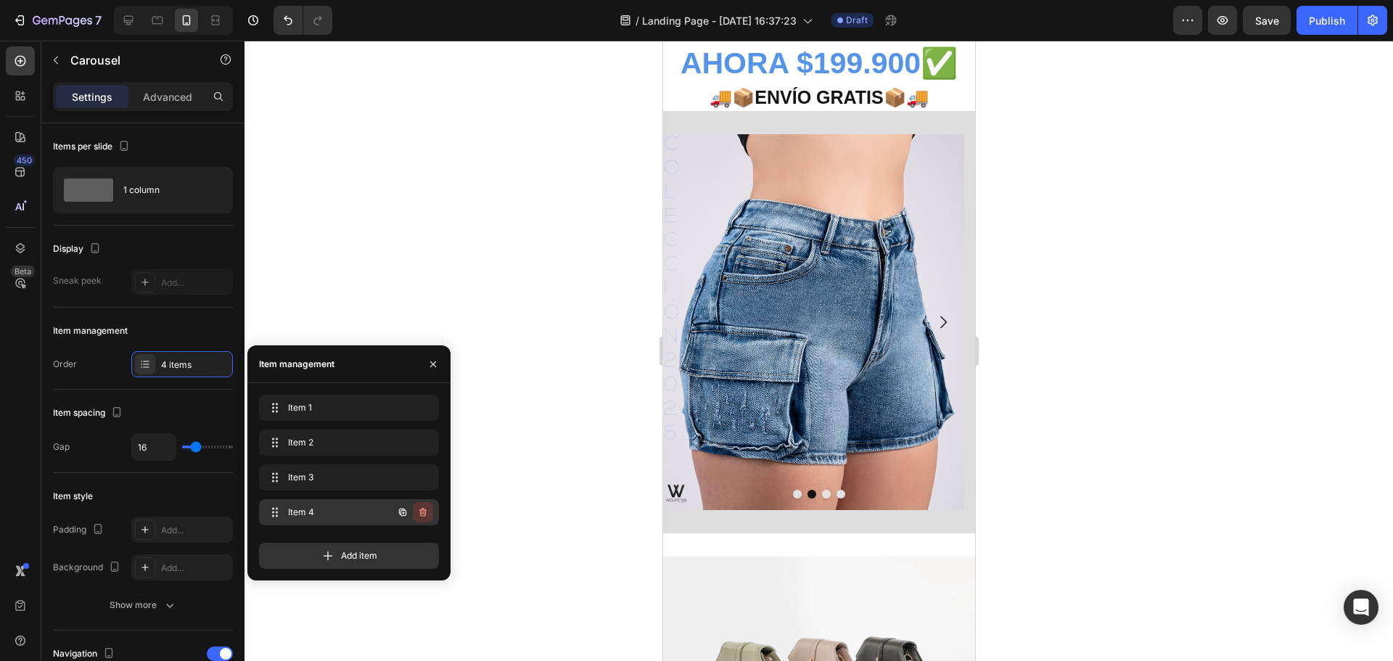
click at [424, 511] on icon "button" at bounding box center [423, 512] width 12 height 12
click at [408, 514] on div "Delete" at bounding box center [413, 512] width 27 height 13
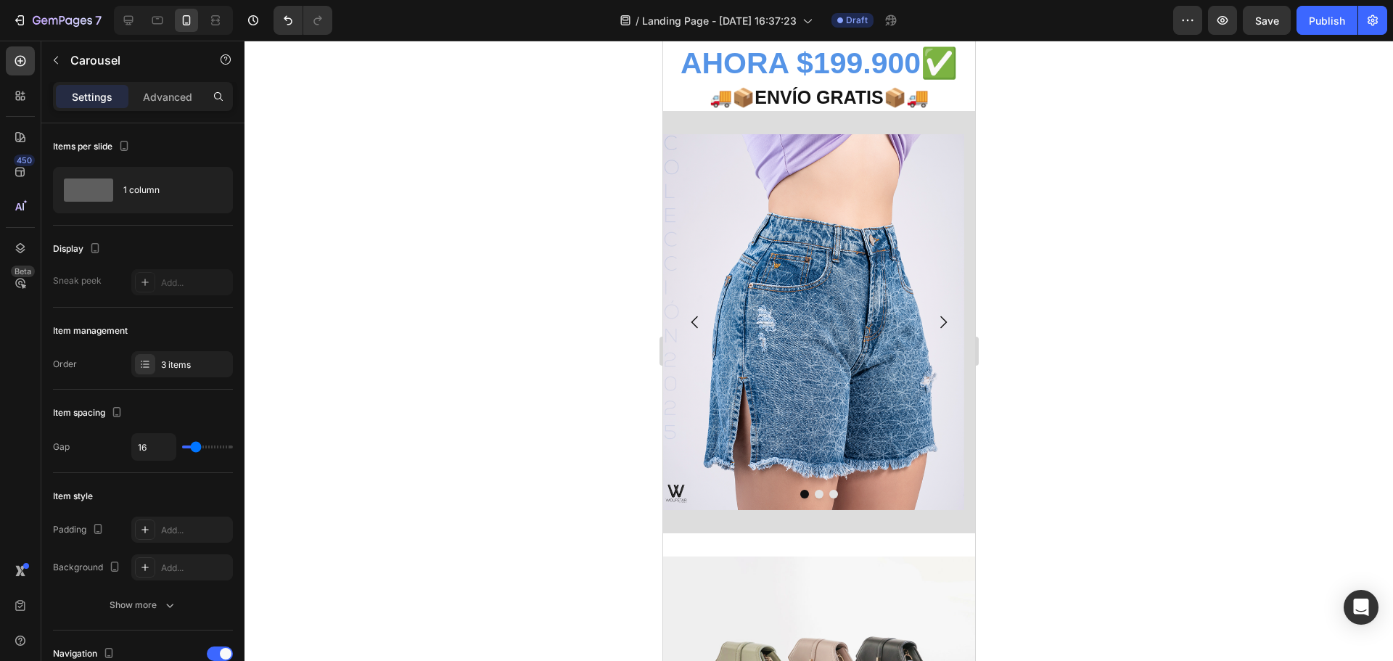
click at [933, 323] on icon "Carousel Next Arrow" at bounding box center [941, 321] width 17 height 17
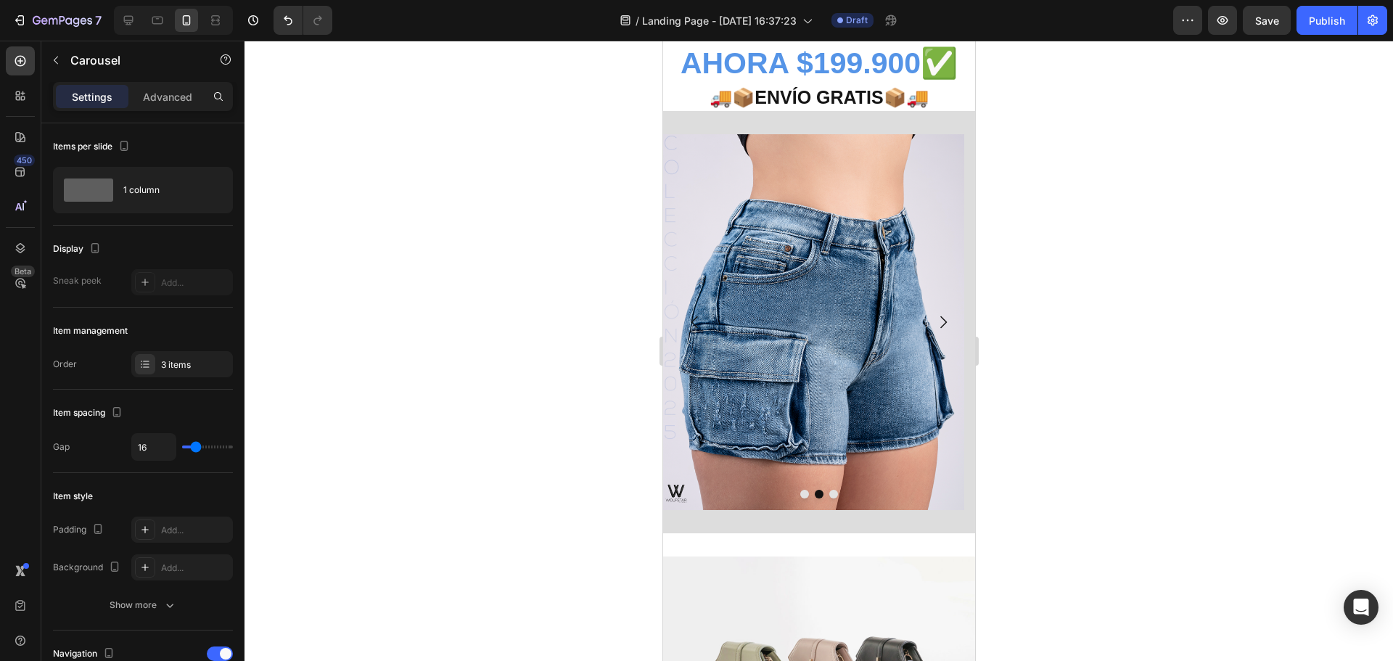
click at [933, 323] on icon "Carousel Next Arrow" at bounding box center [941, 321] width 17 height 17
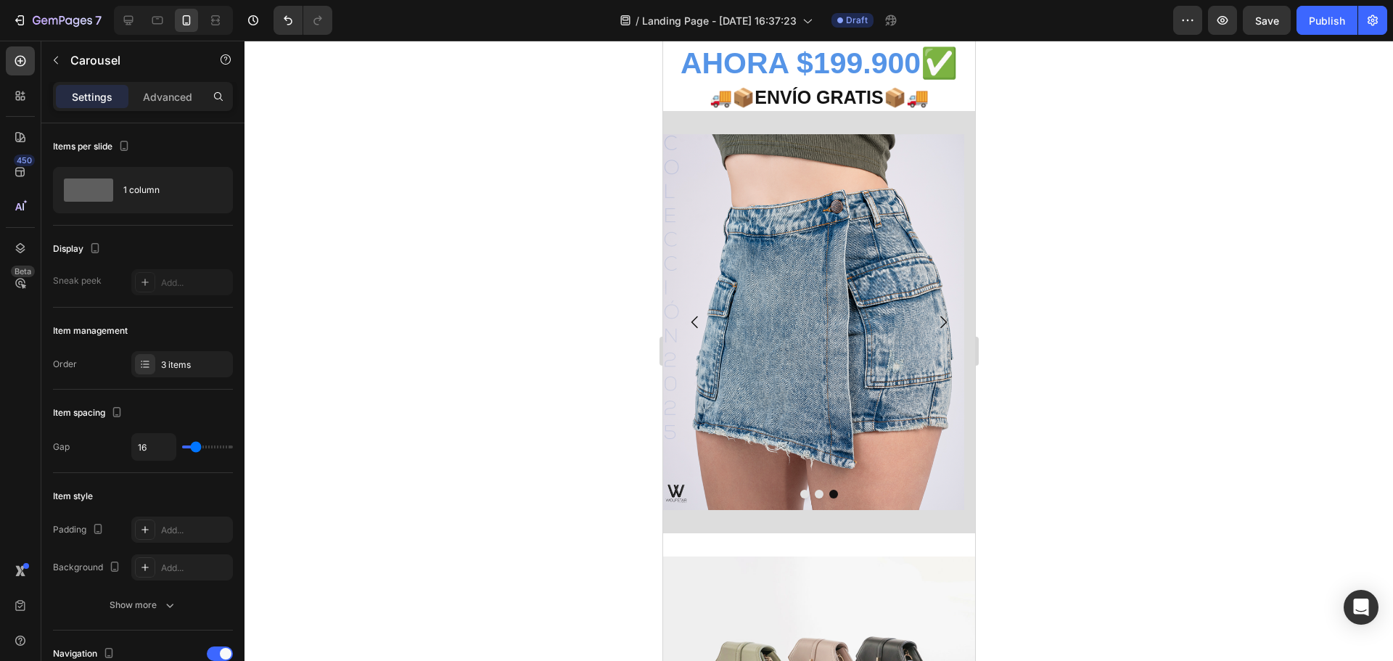
click at [1046, 257] on div at bounding box center [818, 351] width 1148 height 620
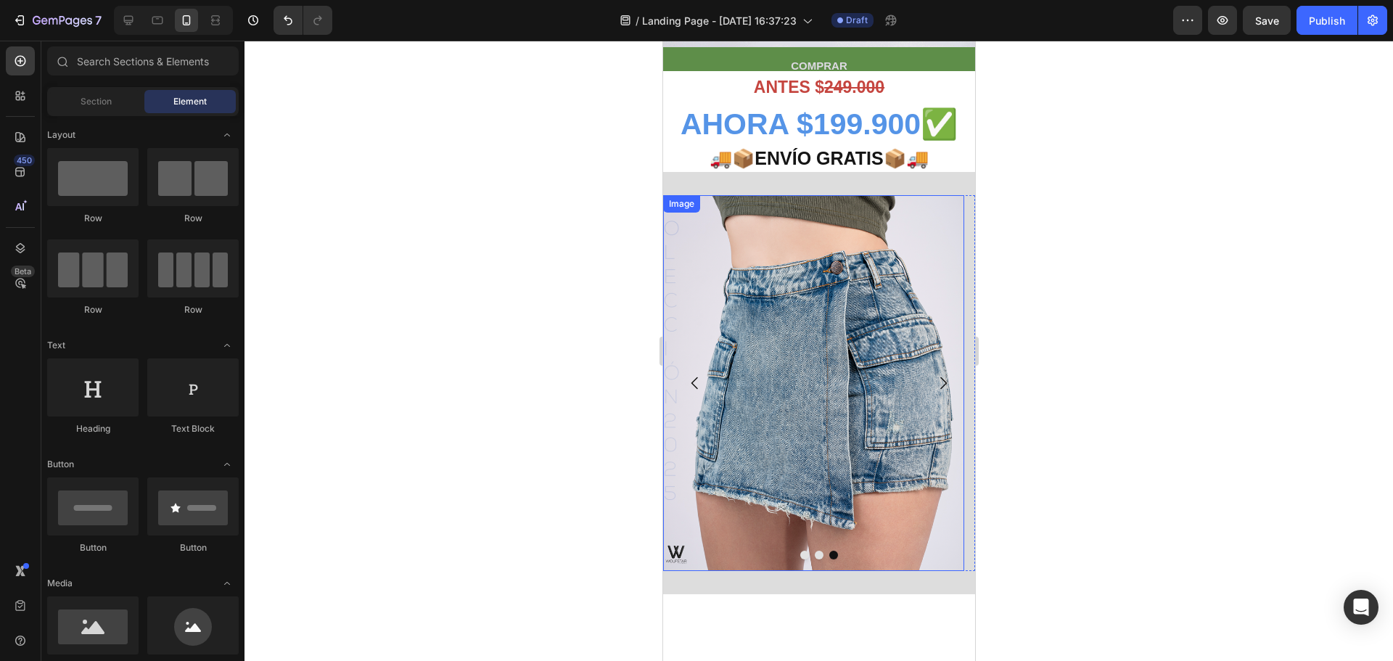
scroll to position [435, 0]
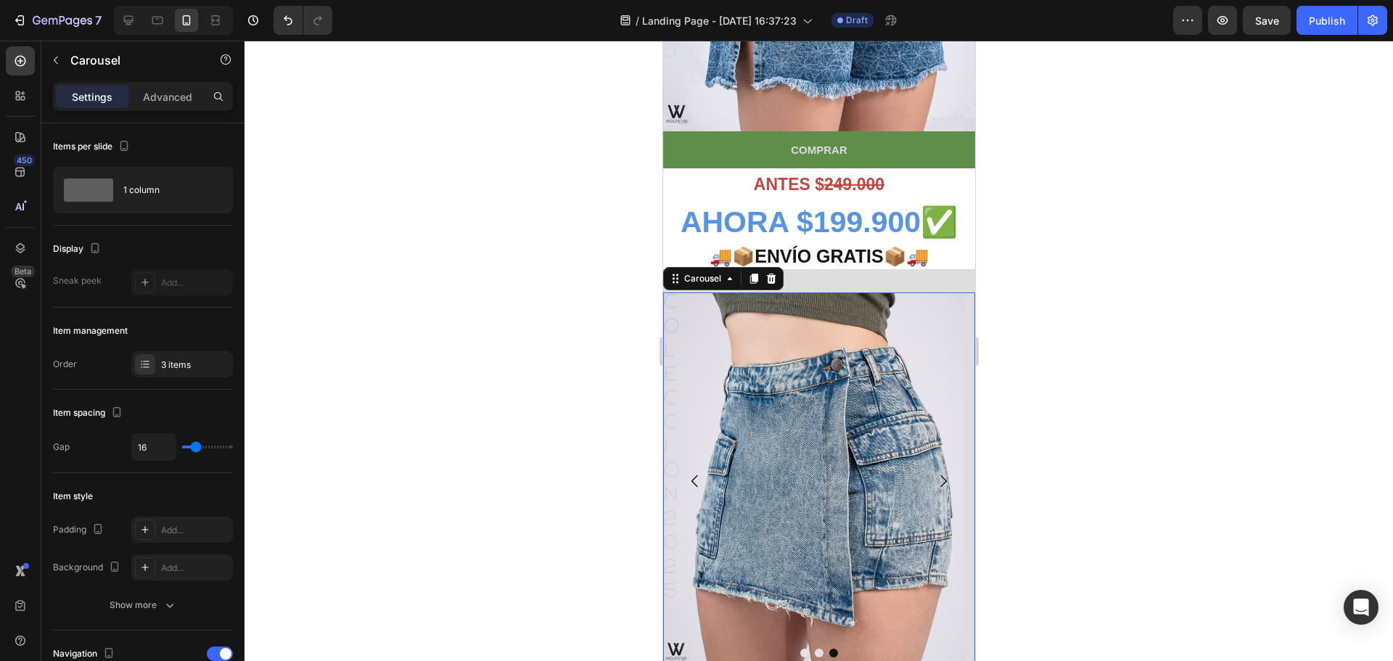
click at [690, 475] on icon "Carousel Back Arrow" at bounding box center [693, 481] width 7 height 12
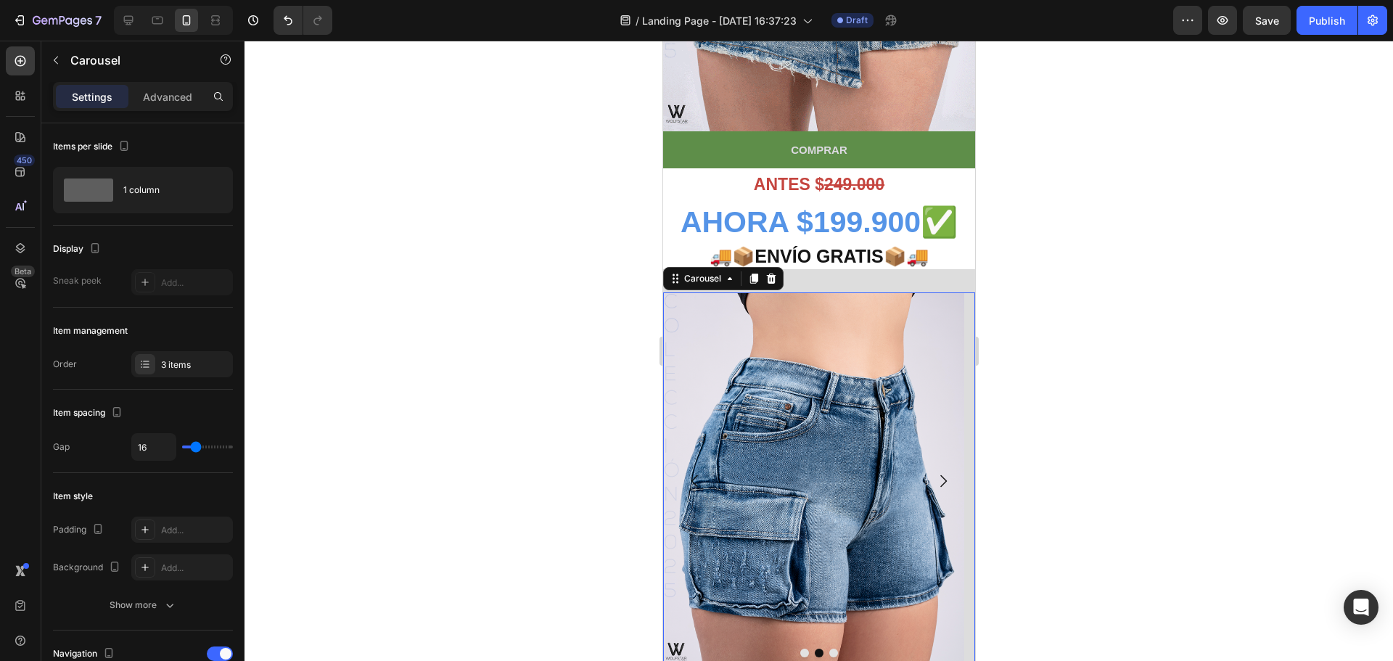
click at [690, 475] on icon "Carousel Back Arrow" at bounding box center [693, 481] width 7 height 12
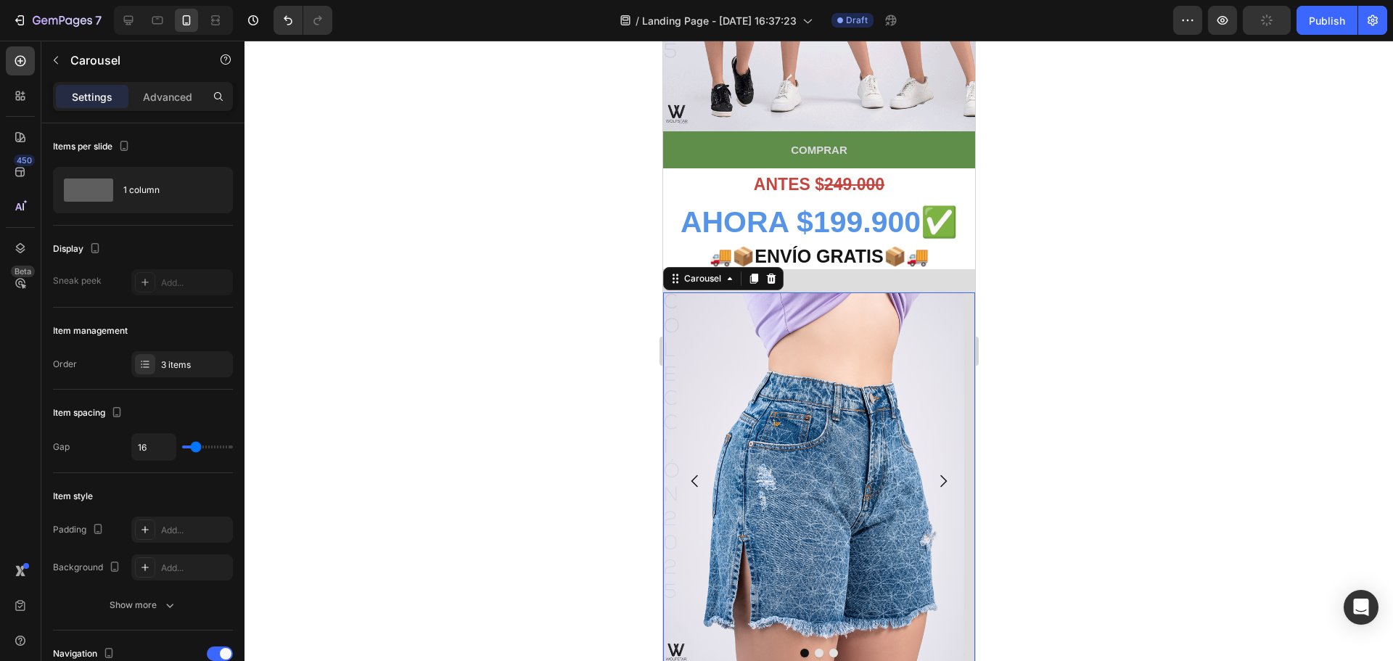
click at [1135, 311] on div at bounding box center [818, 351] width 1148 height 620
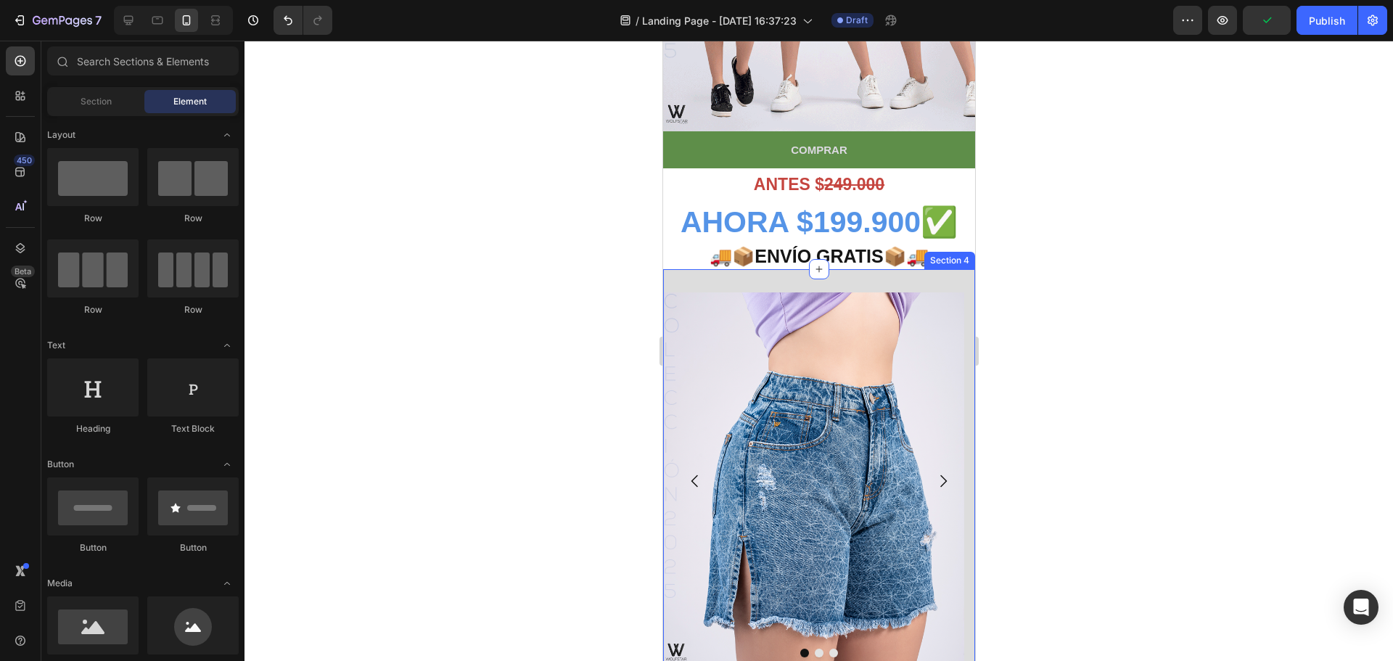
click at [930, 269] on div "Image Image Image Carousel Section 4" at bounding box center [818, 480] width 312 height 423
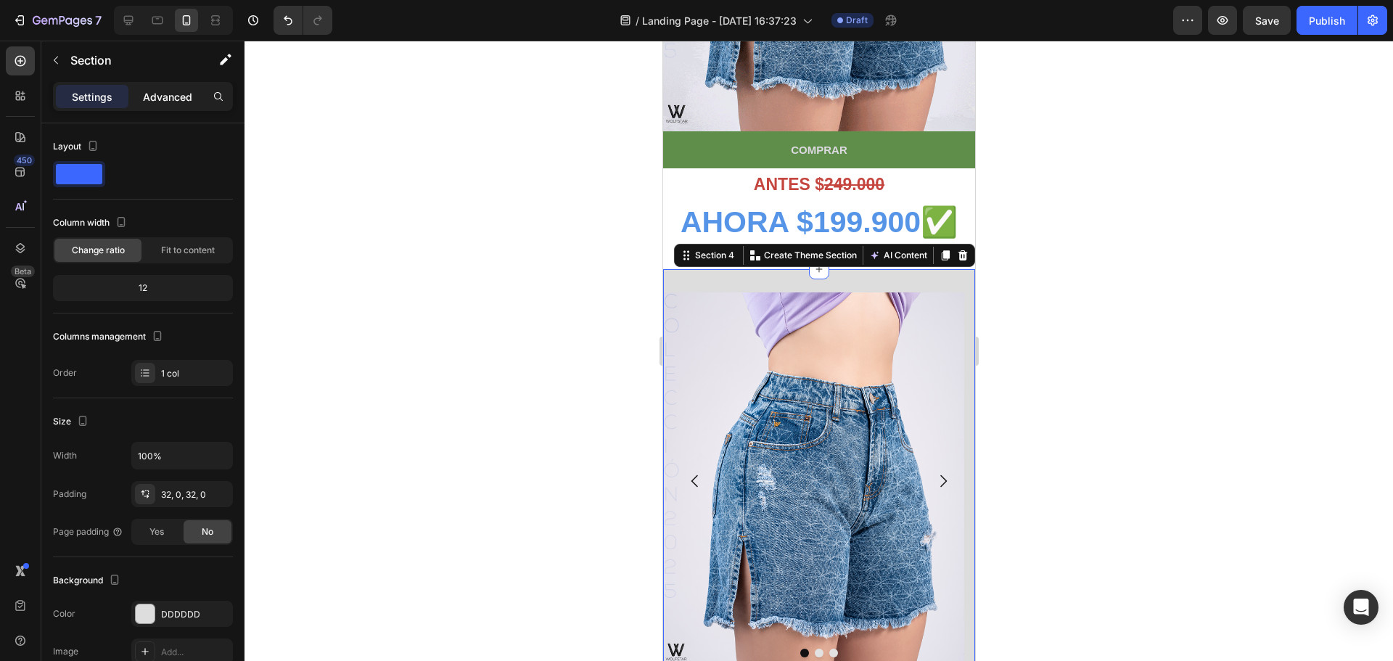
click at [170, 106] on div "Advanced" at bounding box center [167, 96] width 73 height 23
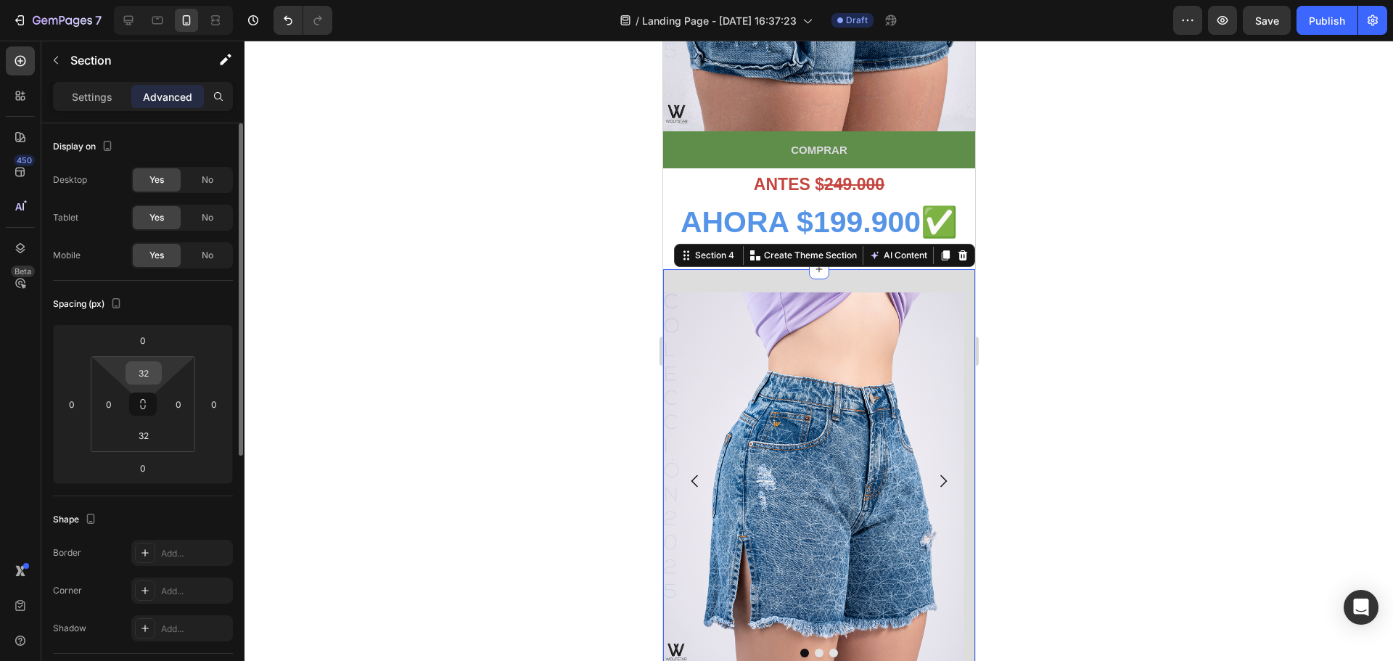
click at [151, 374] on input "32" at bounding box center [143, 373] width 29 height 22
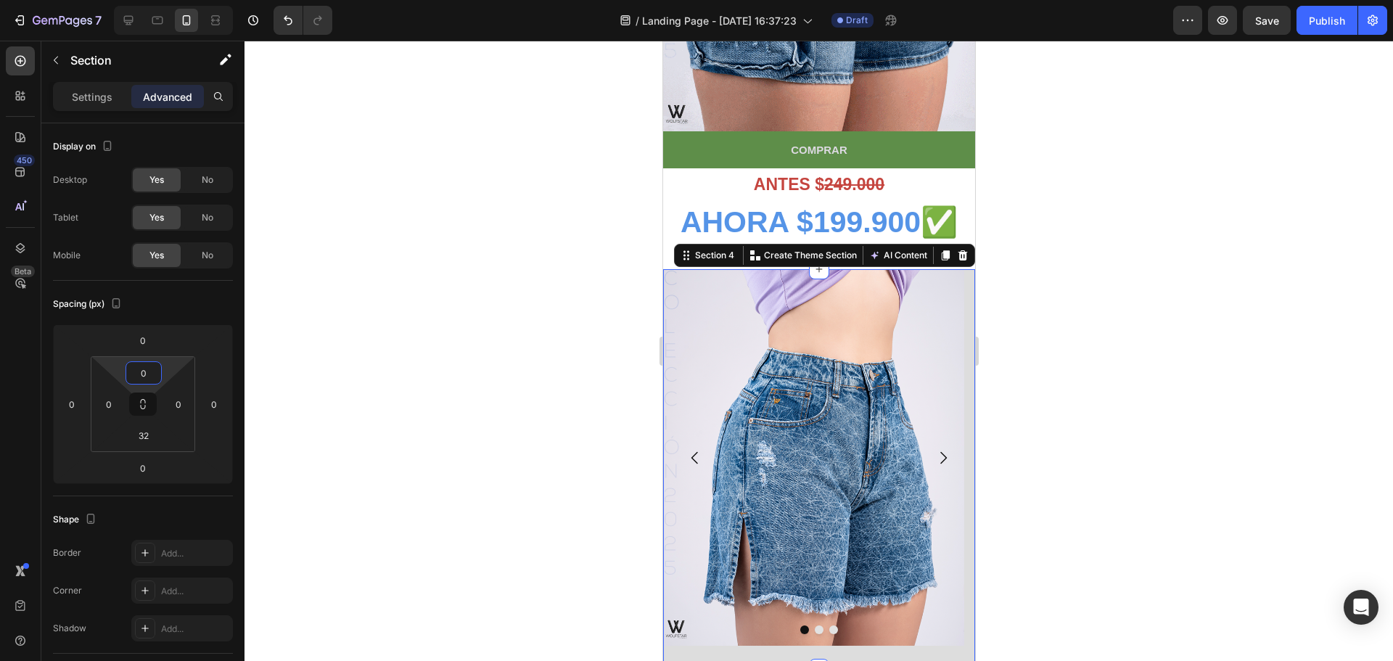
type input "0"
click at [540, 374] on div at bounding box center [818, 351] width 1148 height 620
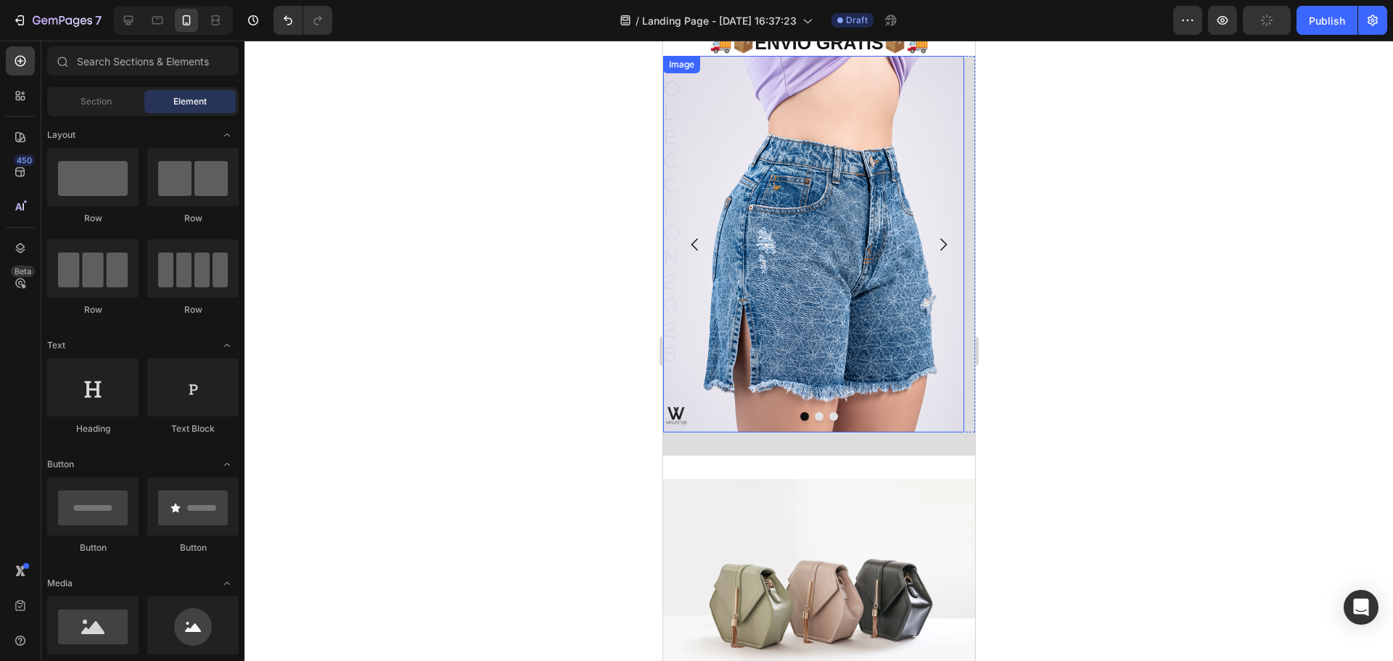
scroll to position [653, 0]
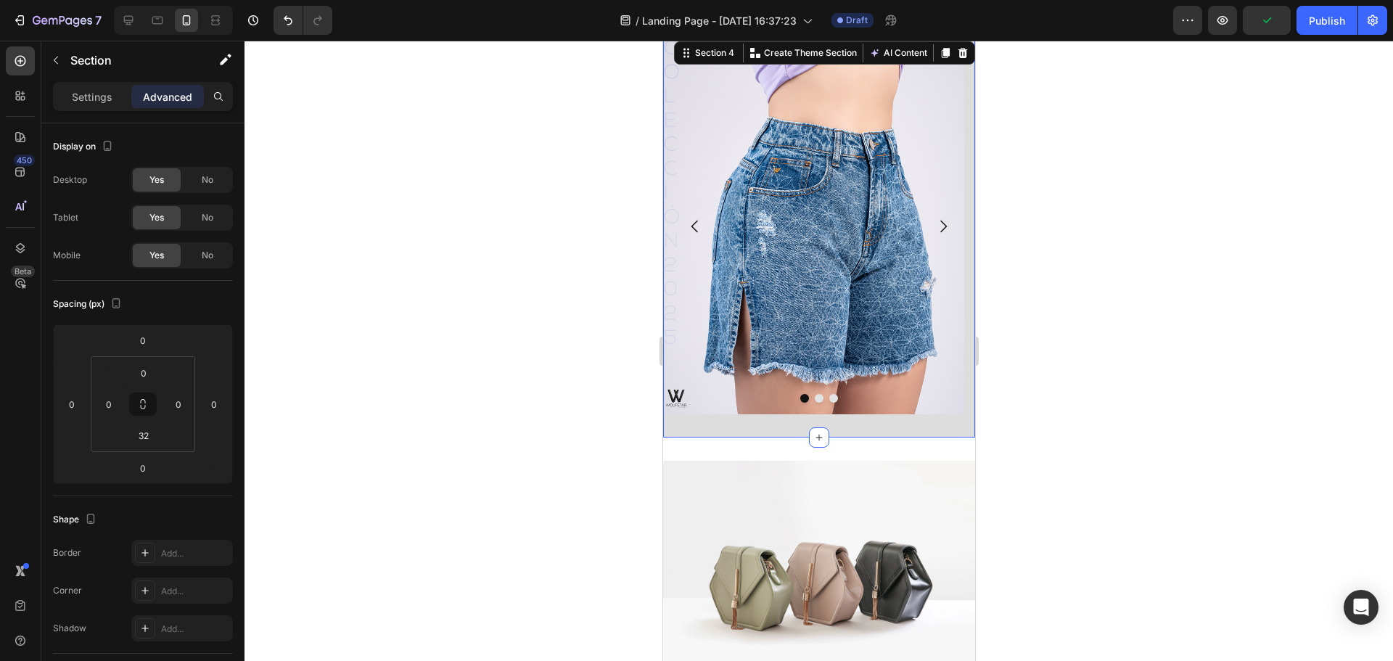
click at [749, 433] on div "Image Image Image Carousel Section 4 You can create reusable sections Create Th…" at bounding box center [818, 238] width 312 height 400
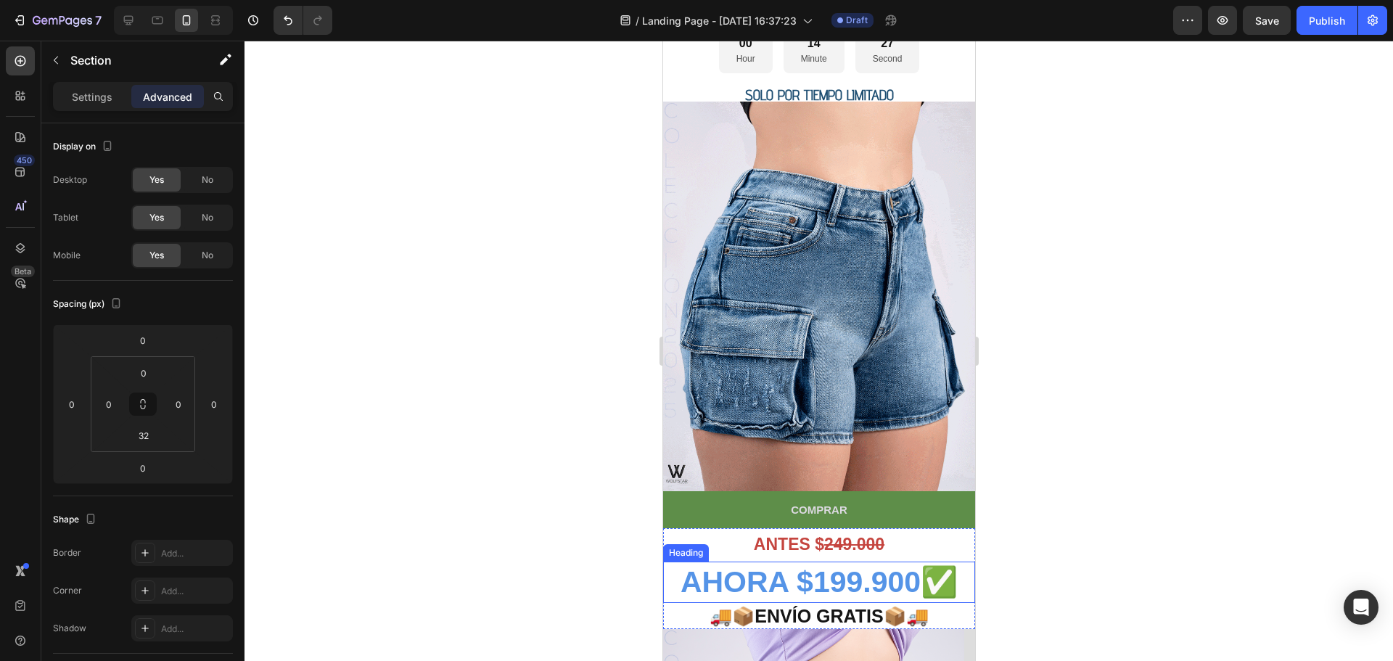
scroll to position [0, 0]
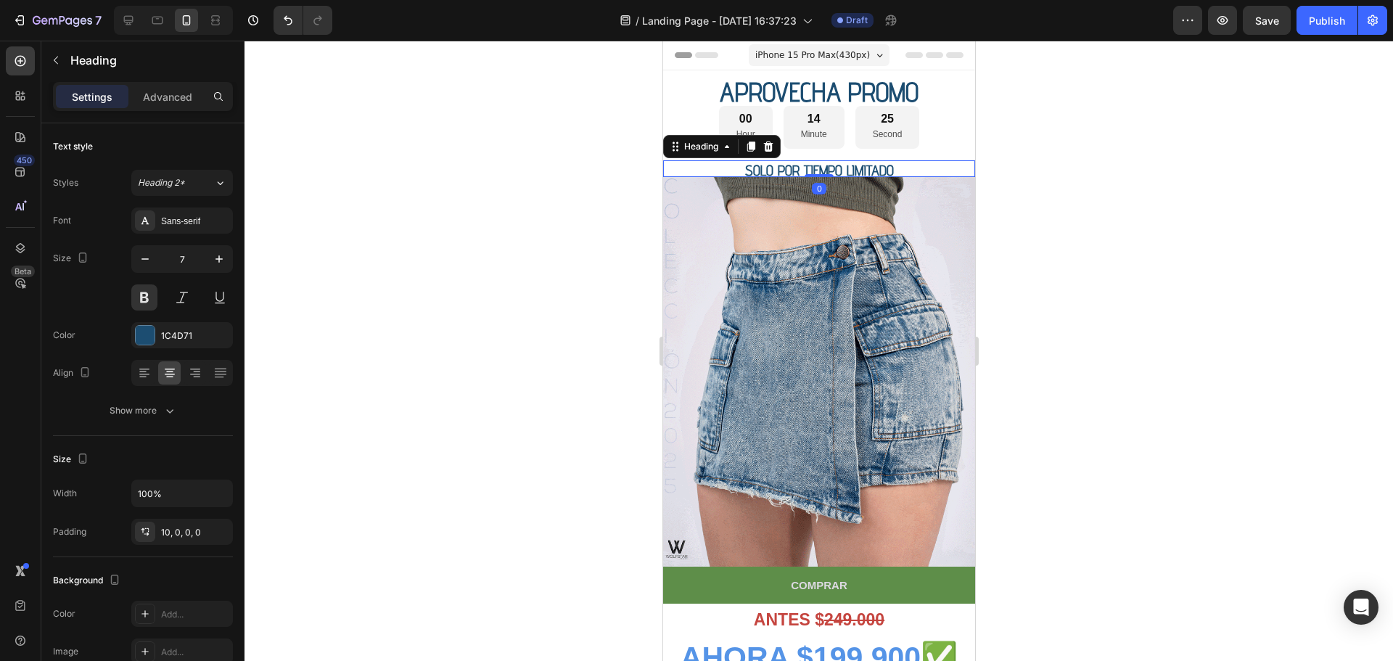
click at [829, 168] on span "SOLO POR TIEMPO LIMITADO" at bounding box center [818, 170] width 149 height 17
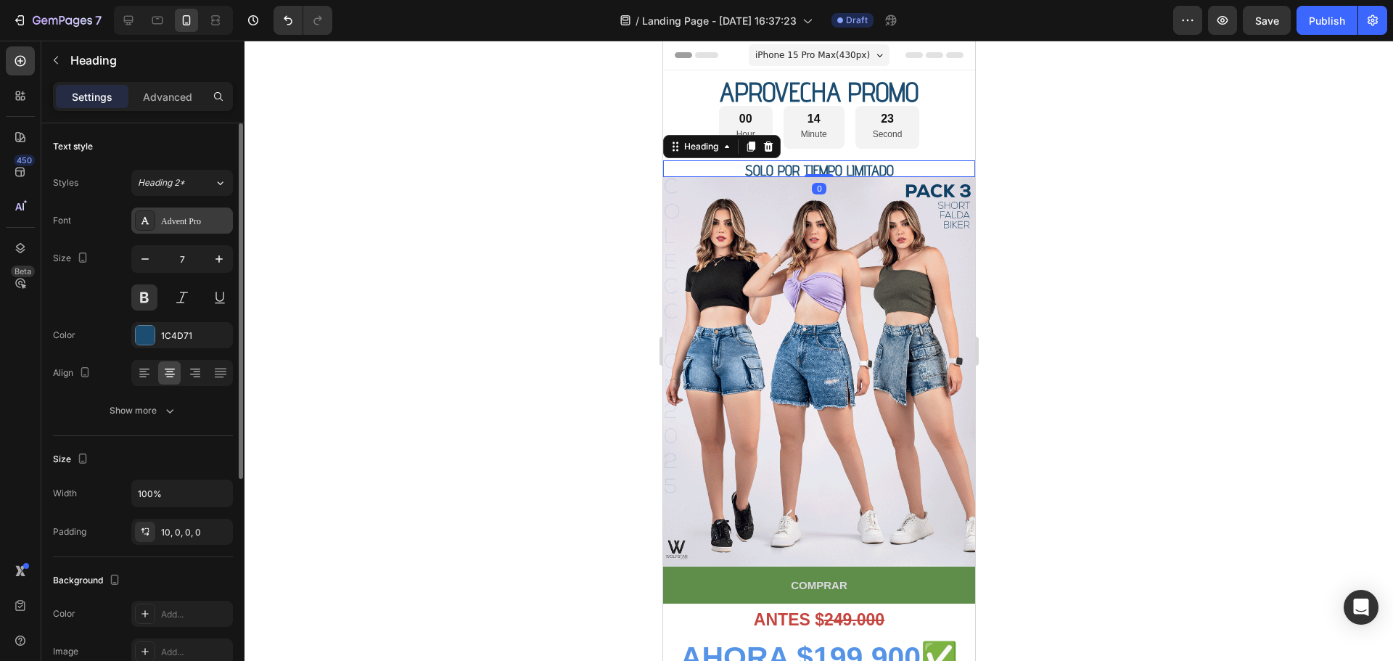
click at [206, 222] on div "Advent Pro" at bounding box center [195, 221] width 68 height 13
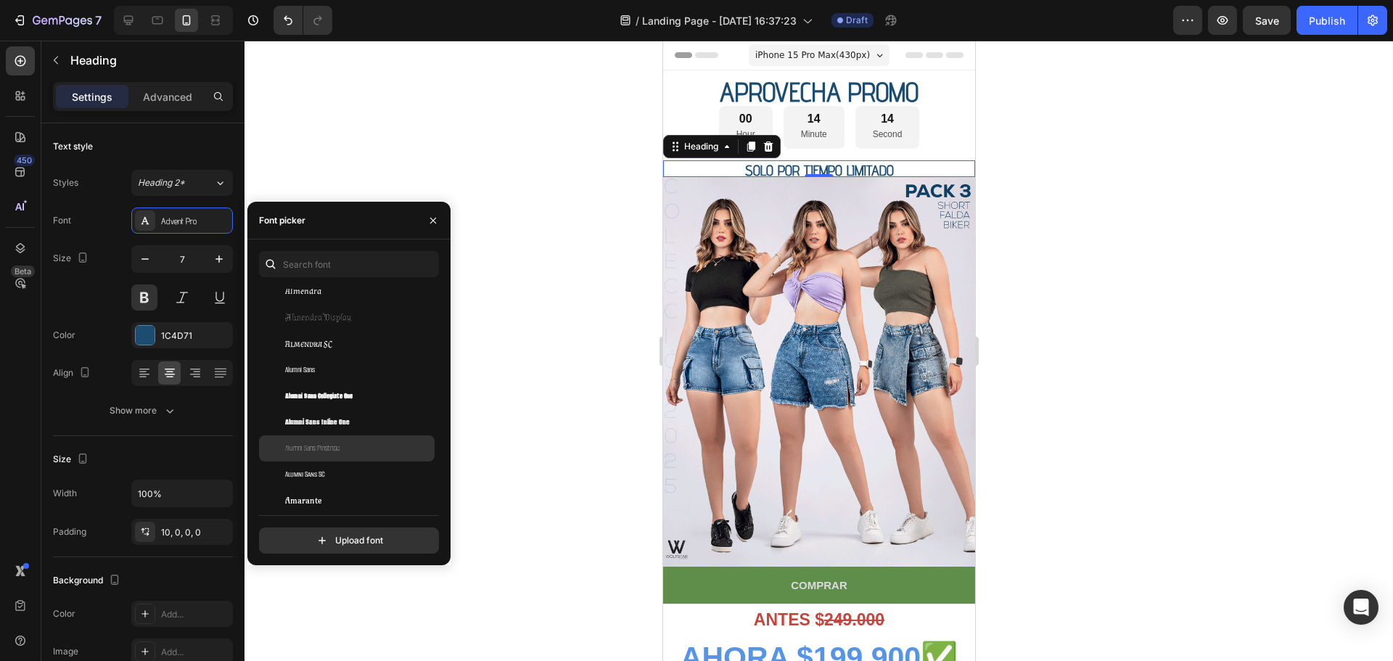
scroll to position [1451, 0]
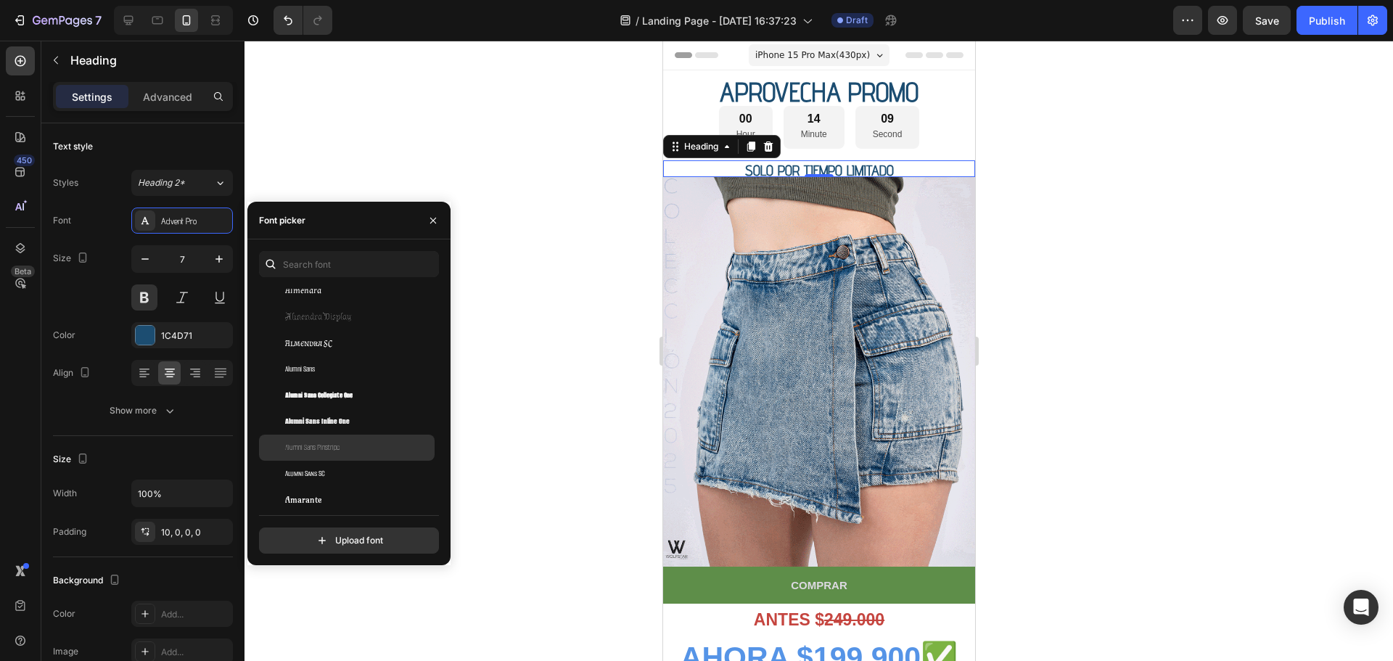
click at [334, 441] on span "Alumni Sans Pinstripe" at bounding box center [312, 447] width 54 height 13
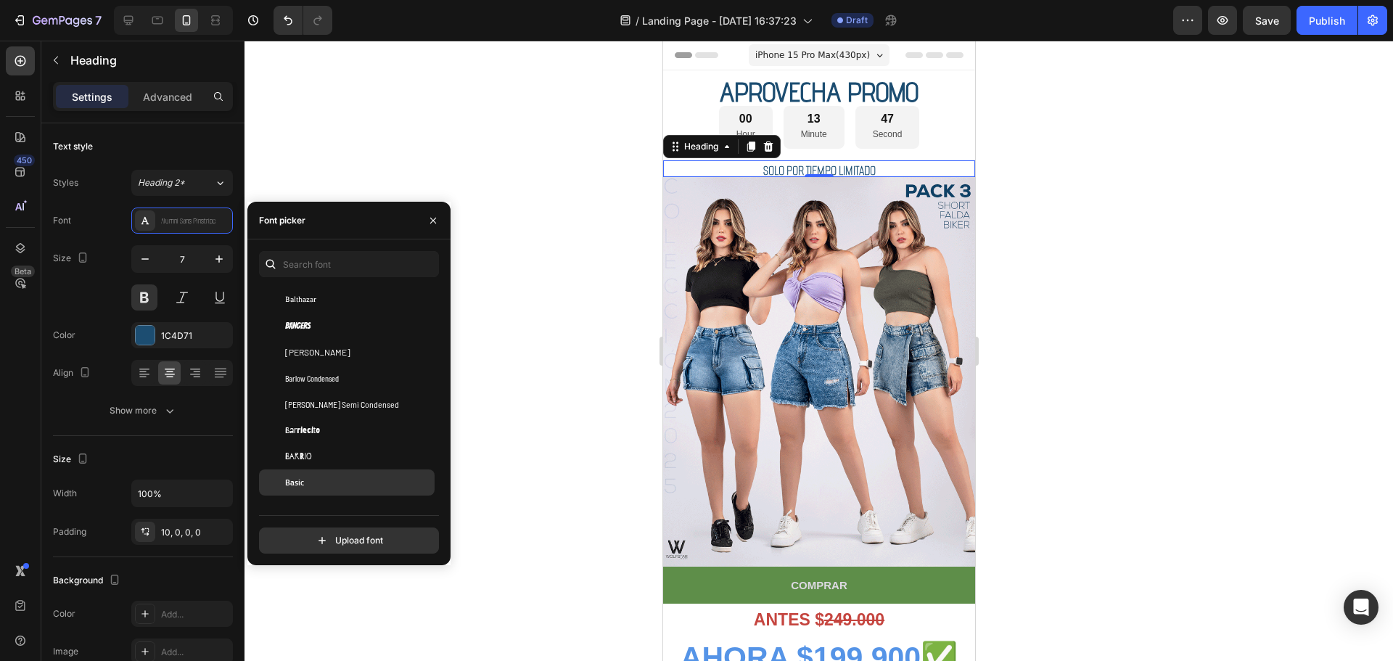
scroll to position [4569, 0]
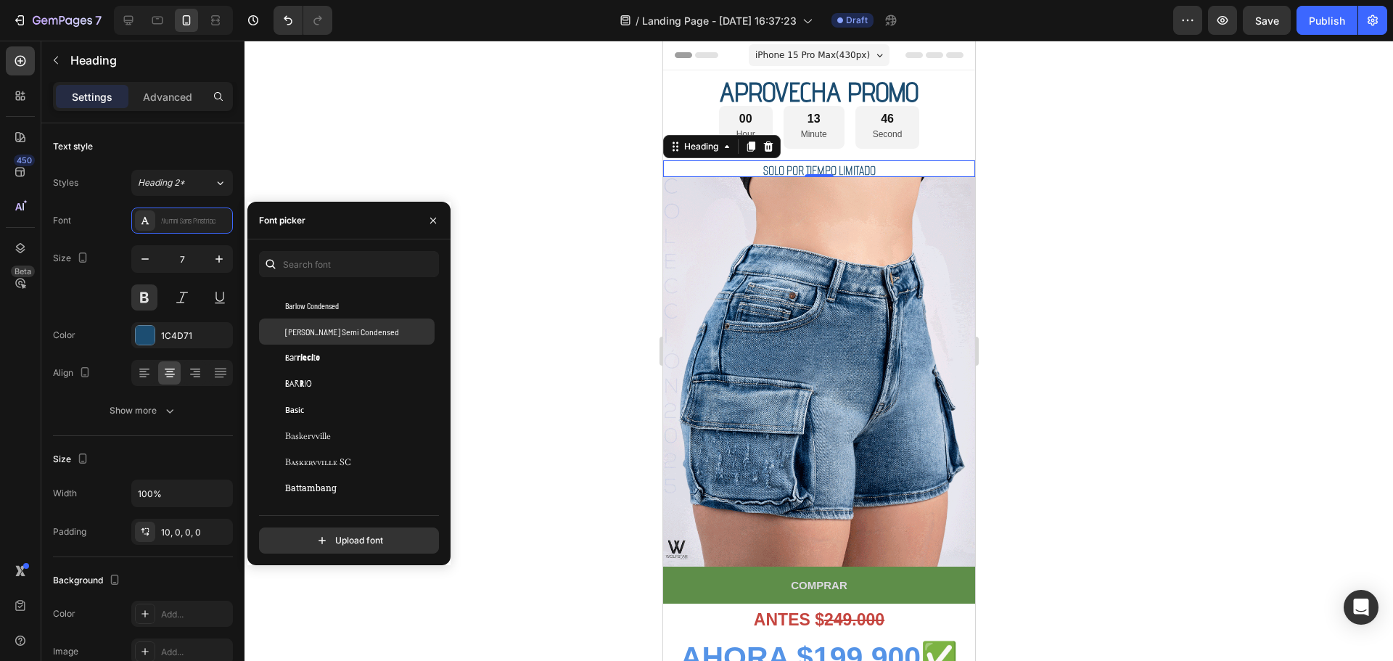
click at [343, 334] on span "[PERSON_NAME] Semi Condensed" at bounding box center [342, 331] width 114 height 13
click at [891, 96] on span "APROVECHA PROMO" at bounding box center [818, 91] width 199 height 33
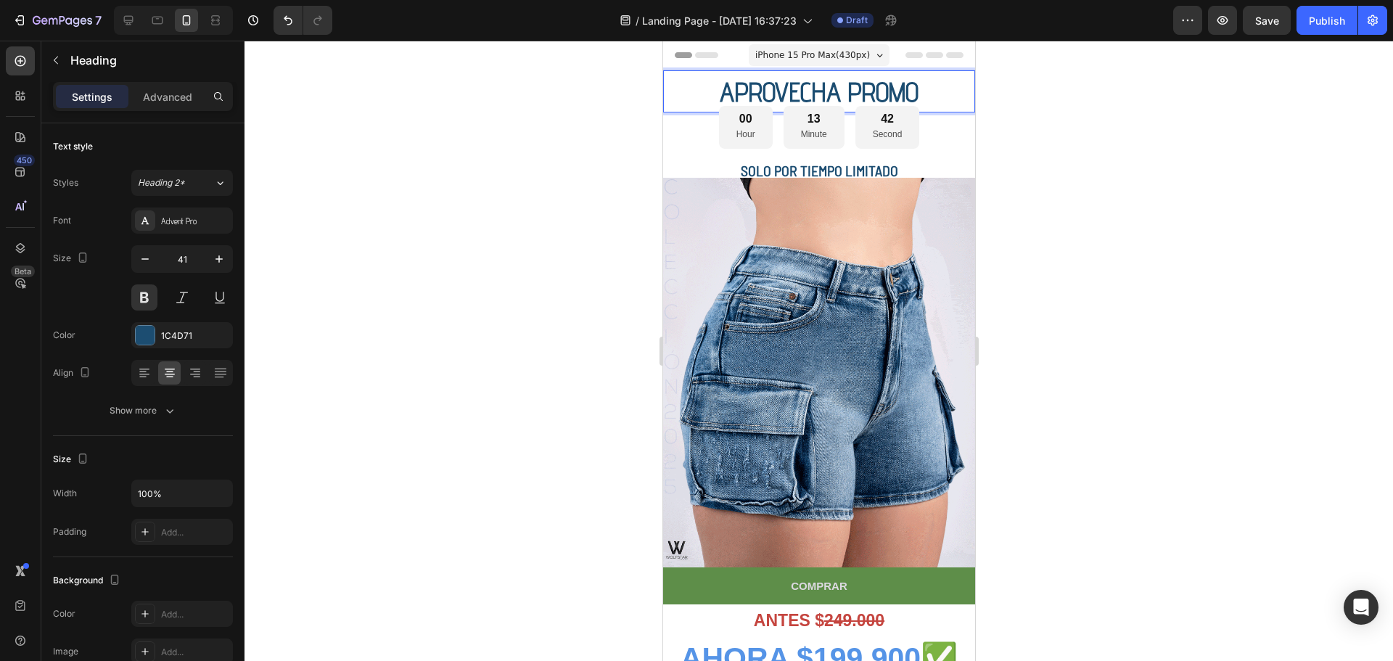
click at [891, 96] on span "APROVECHA PROMO" at bounding box center [818, 91] width 199 height 33
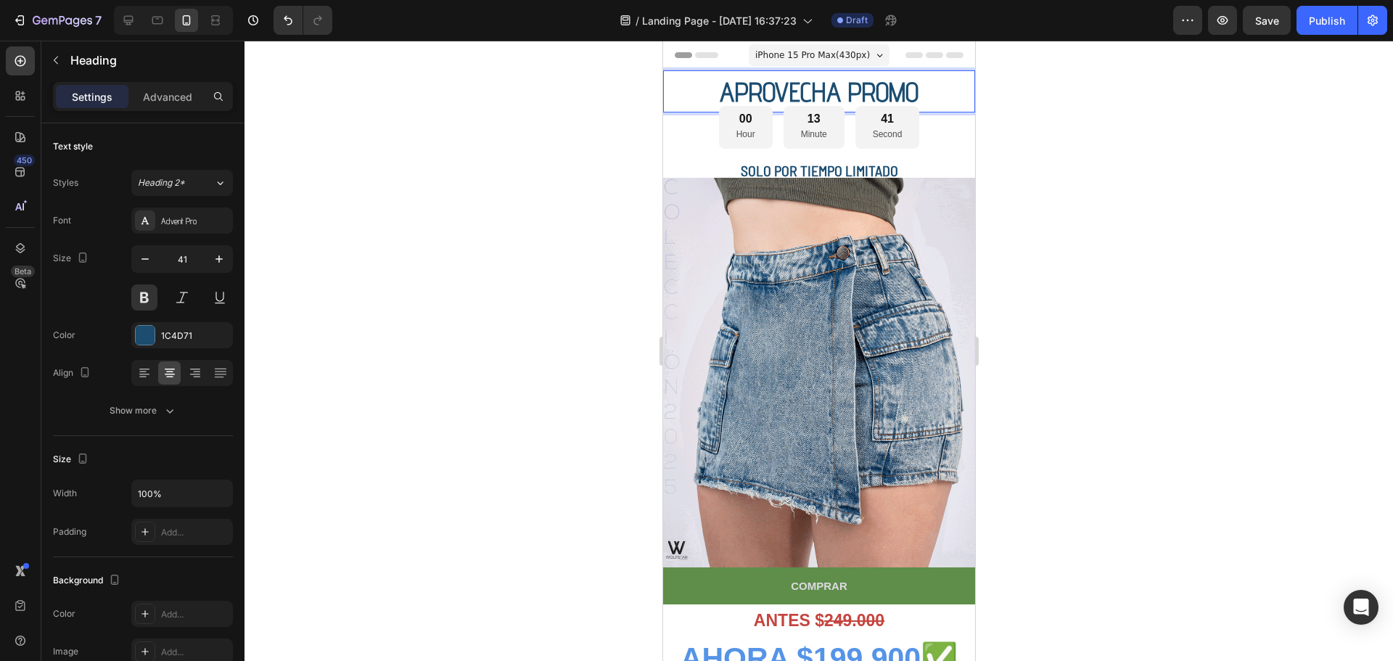
click at [896, 83] on span "APROVECHA PROMO" at bounding box center [818, 91] width 199 height 33
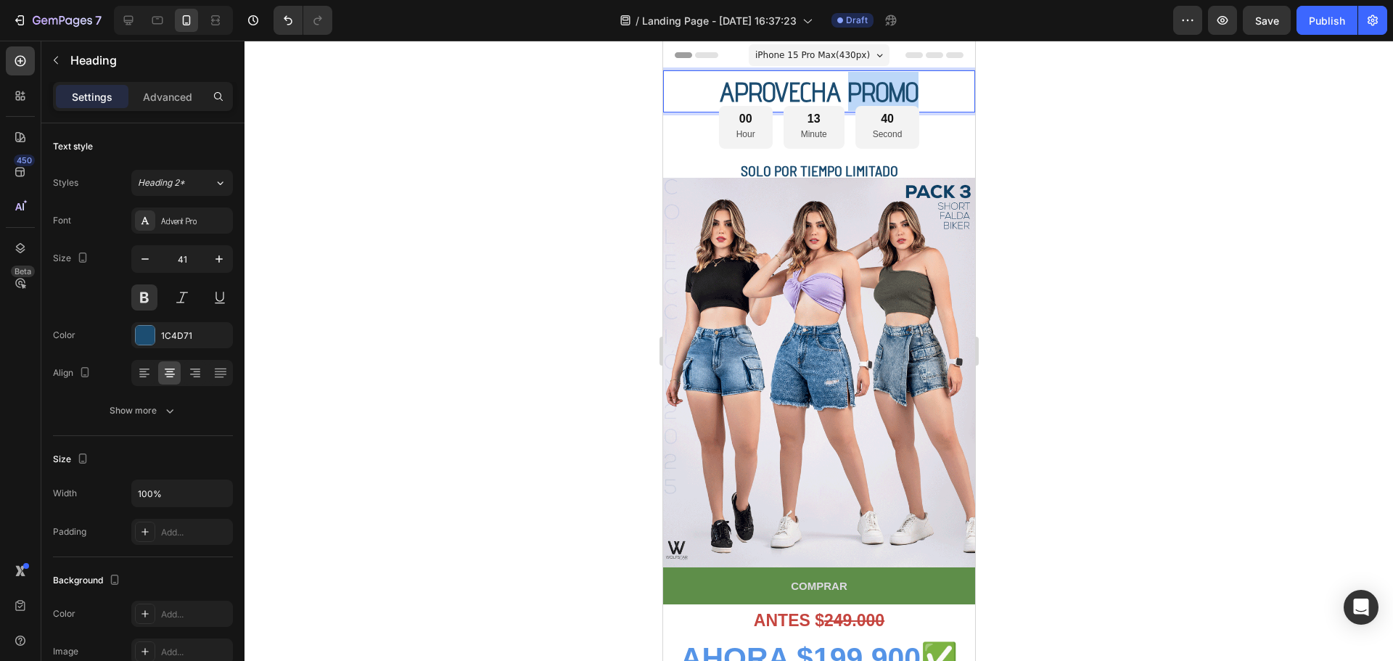
click at [896, 83] on span "APROVECHA PROMO" at bounding box center [818, 91] width 199 height 33
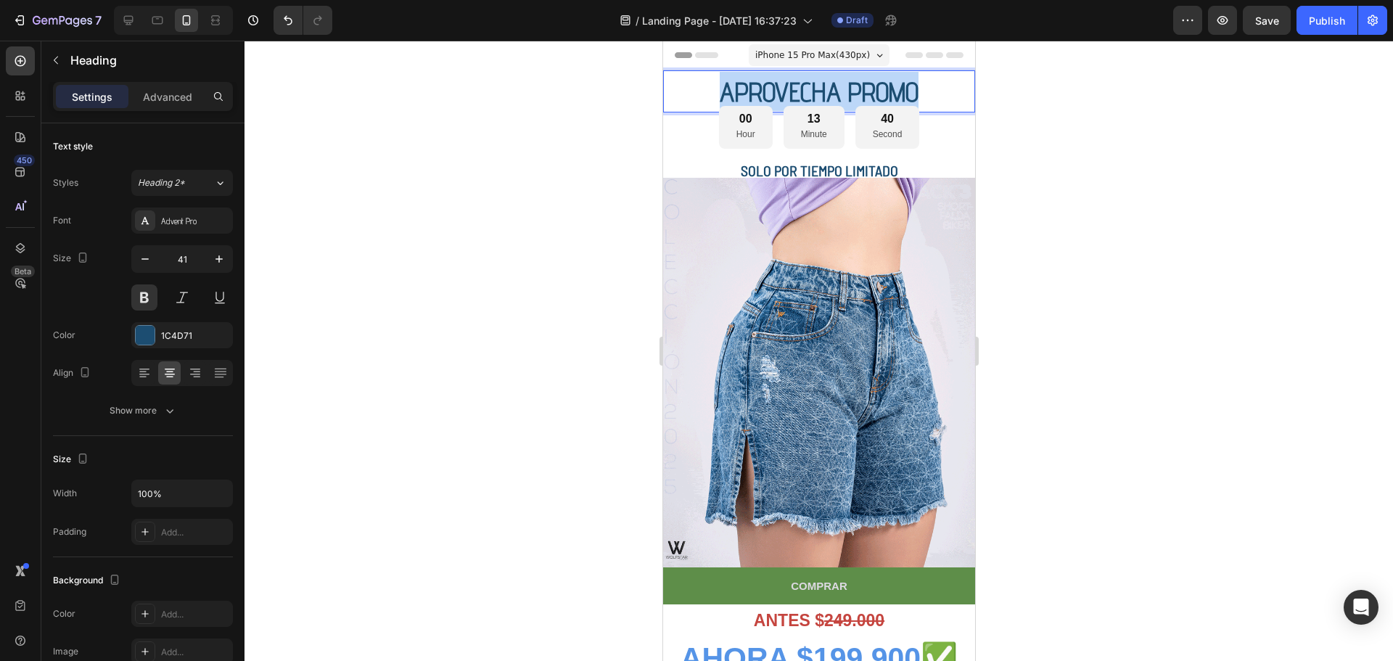
click at [896, 83] on span "APROVECHA PROMO" at bounding box center [818, 91] width 199 height 33
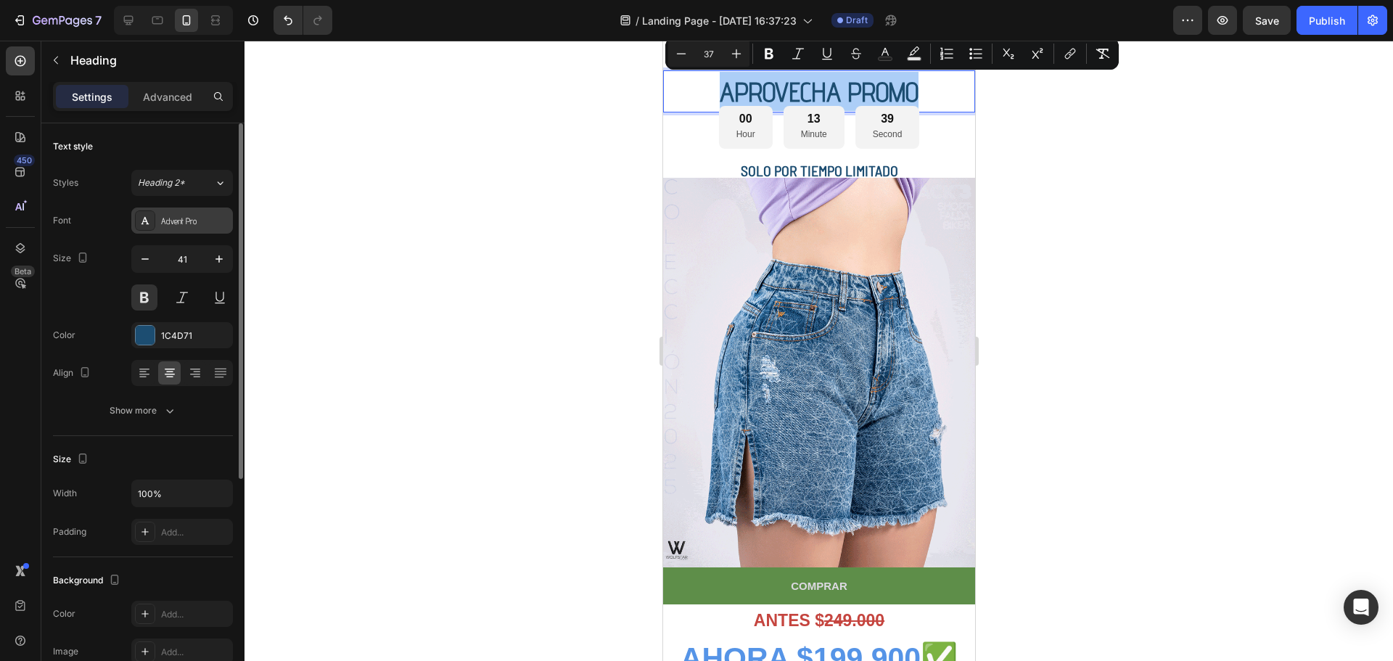
click at [197, 226] on div "Advent Pro" at bounding box center [195, 221] width 68 height 13
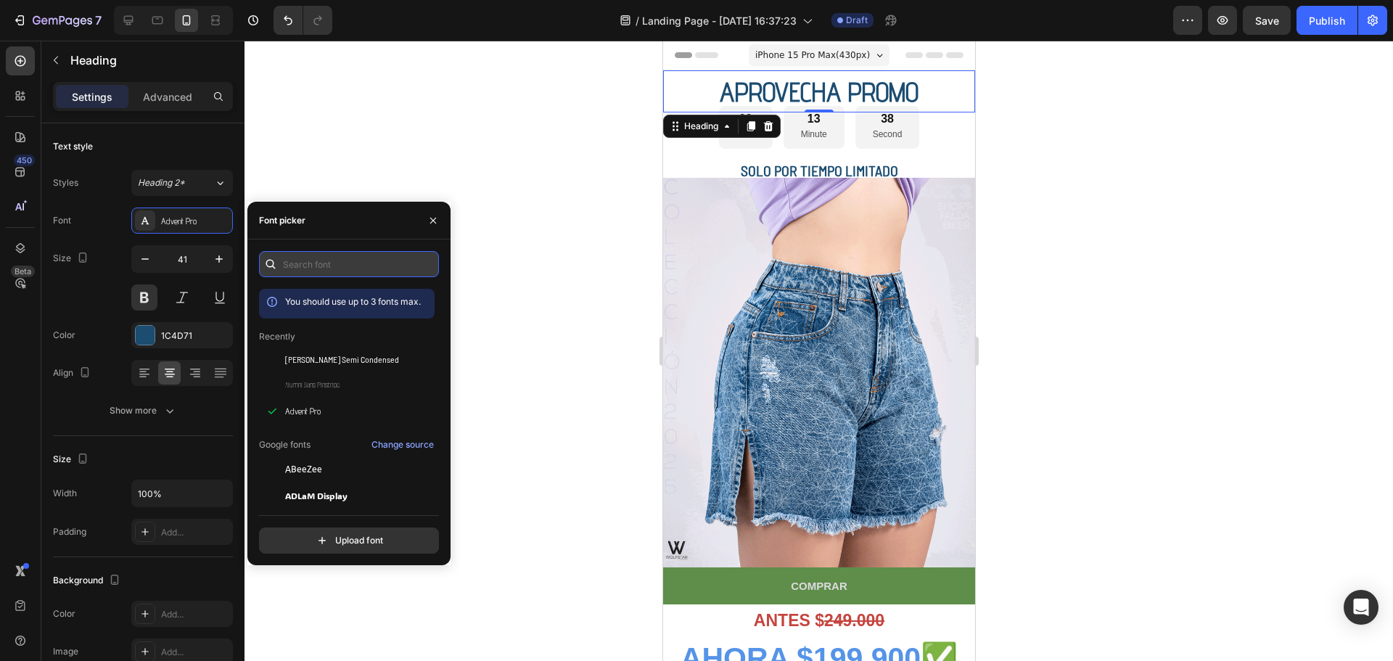
click at [311, 257] on input "text" at bounding box center [349, 264] width 180 height 26
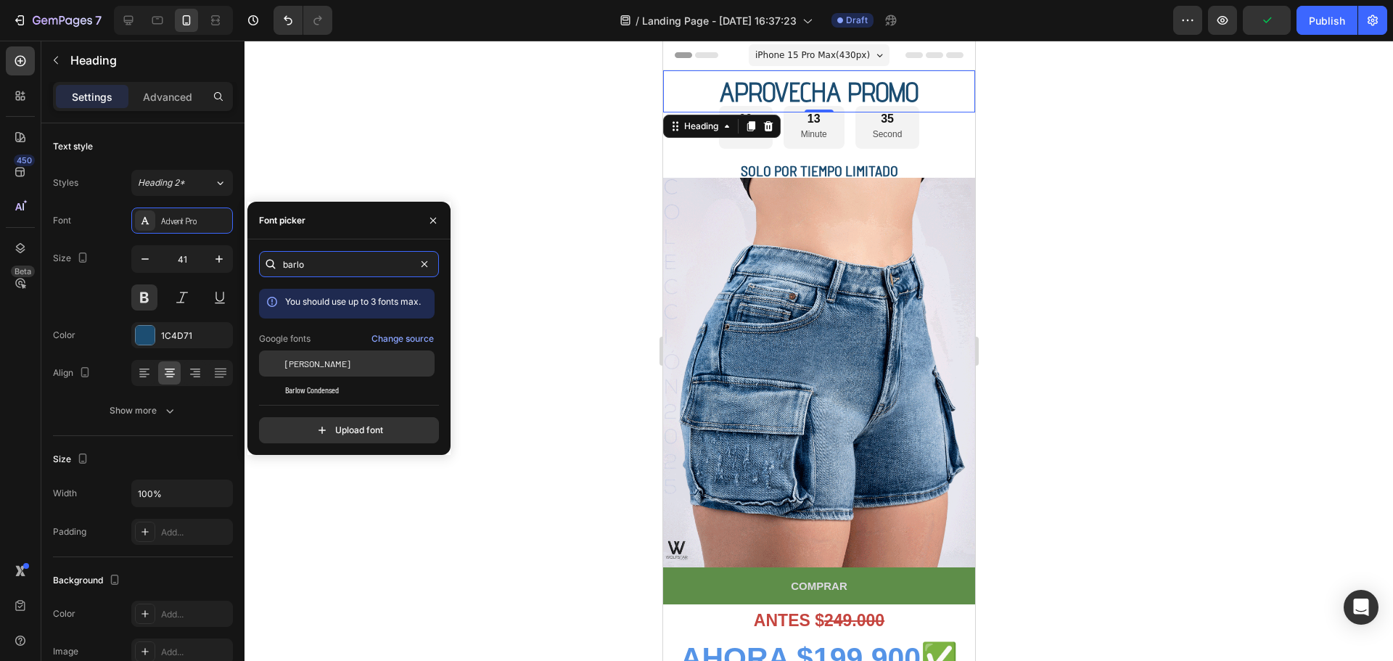
type input "barlo"
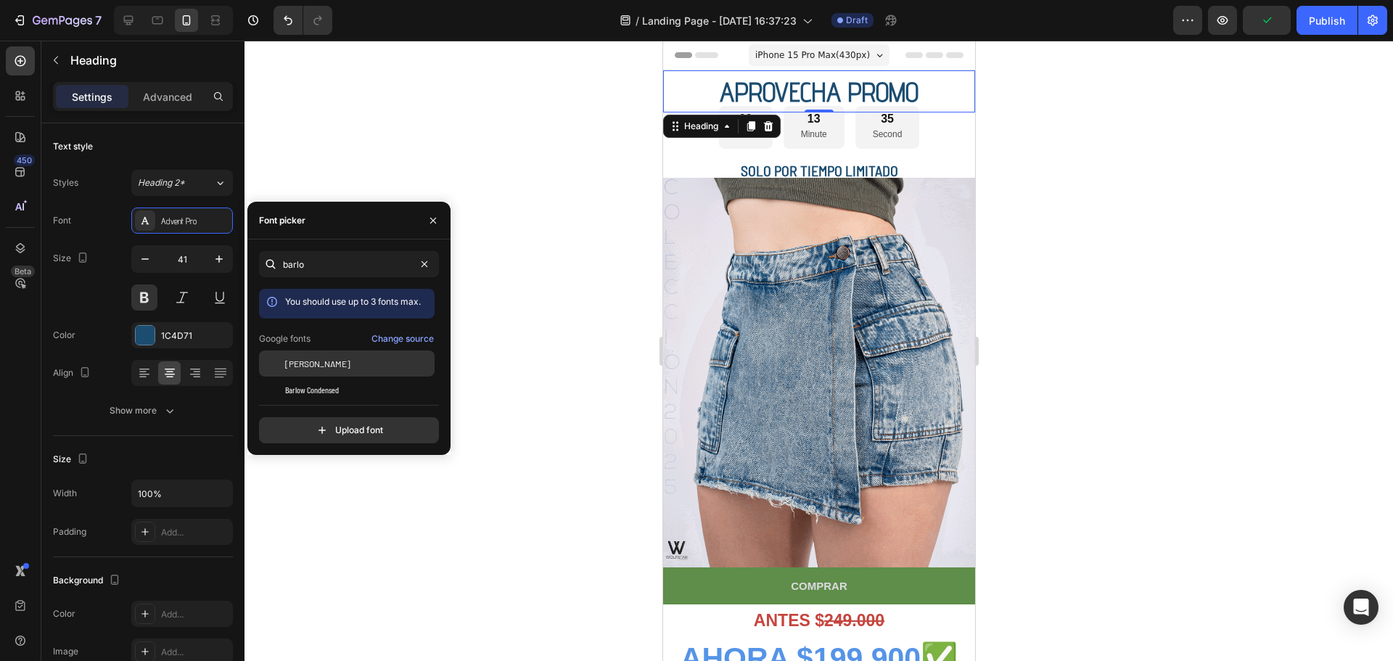
click at [316, 366] on div "[PERSON_NAME]" at bounding box center [358, 363] width 147 height 13
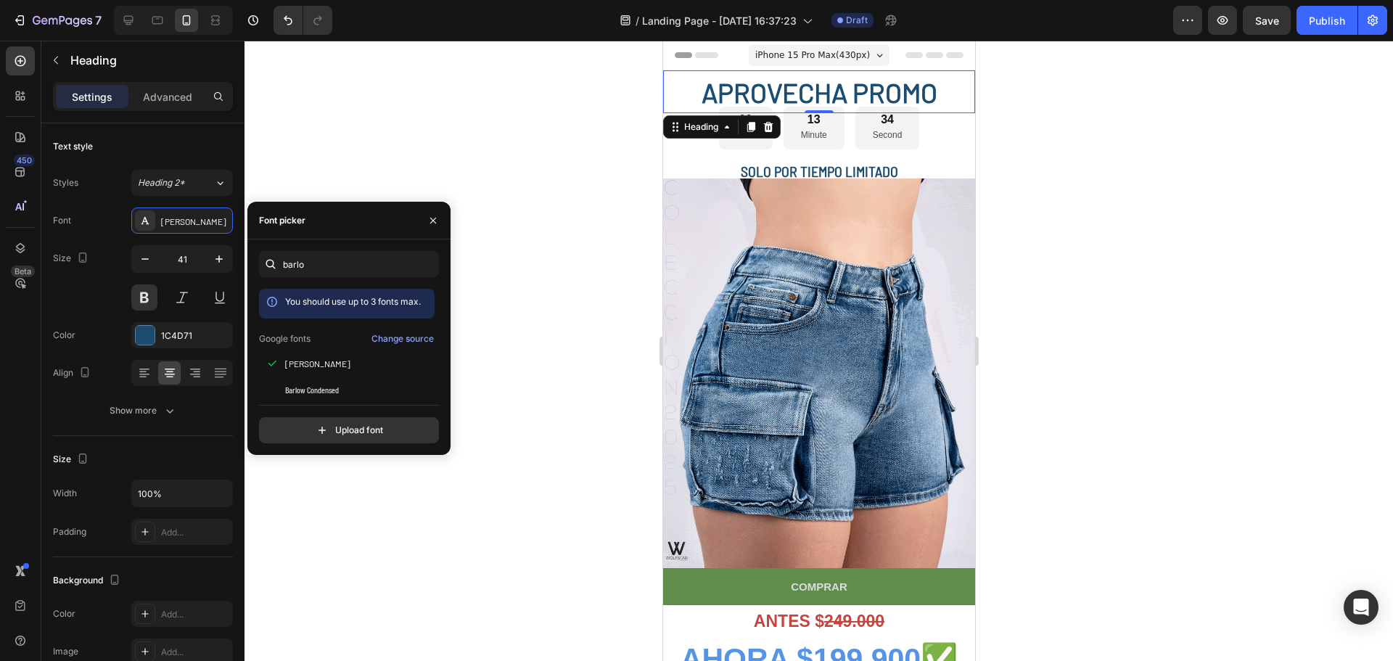
click at [1157, 165] on div at bounding box center [818, 351] width 1148 height 620
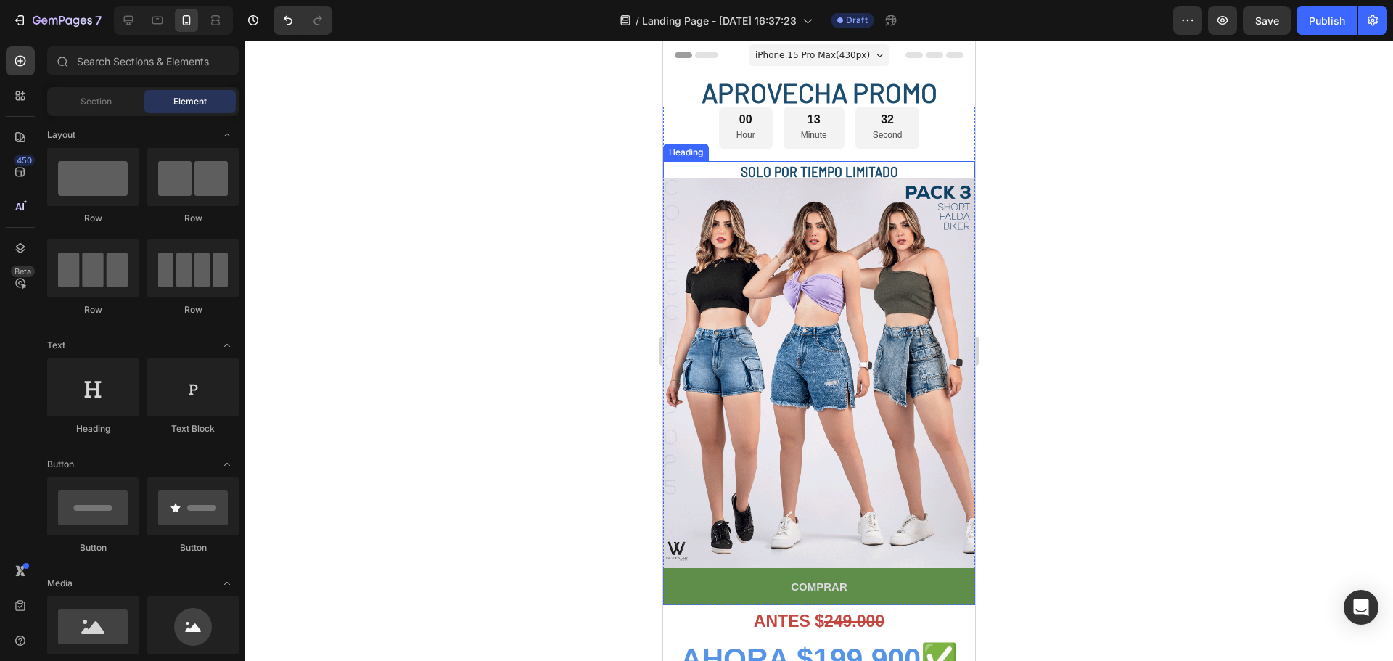
click at [905, 162] on h2 "SOLO POR TIEMPO LIMITADO" at bounding box center [818, 169] width 312 height 17
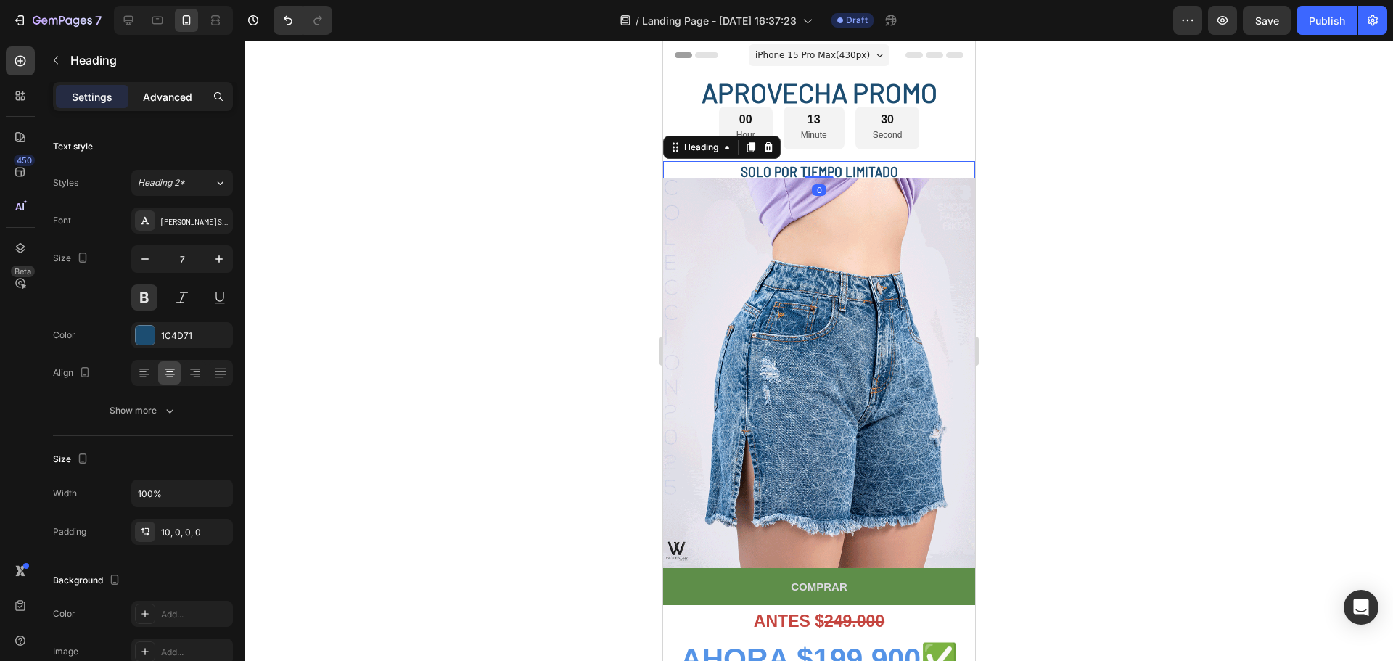
click at [157, 101] on p "Advanced" at bounding box center [167, 96] width 49 height 15
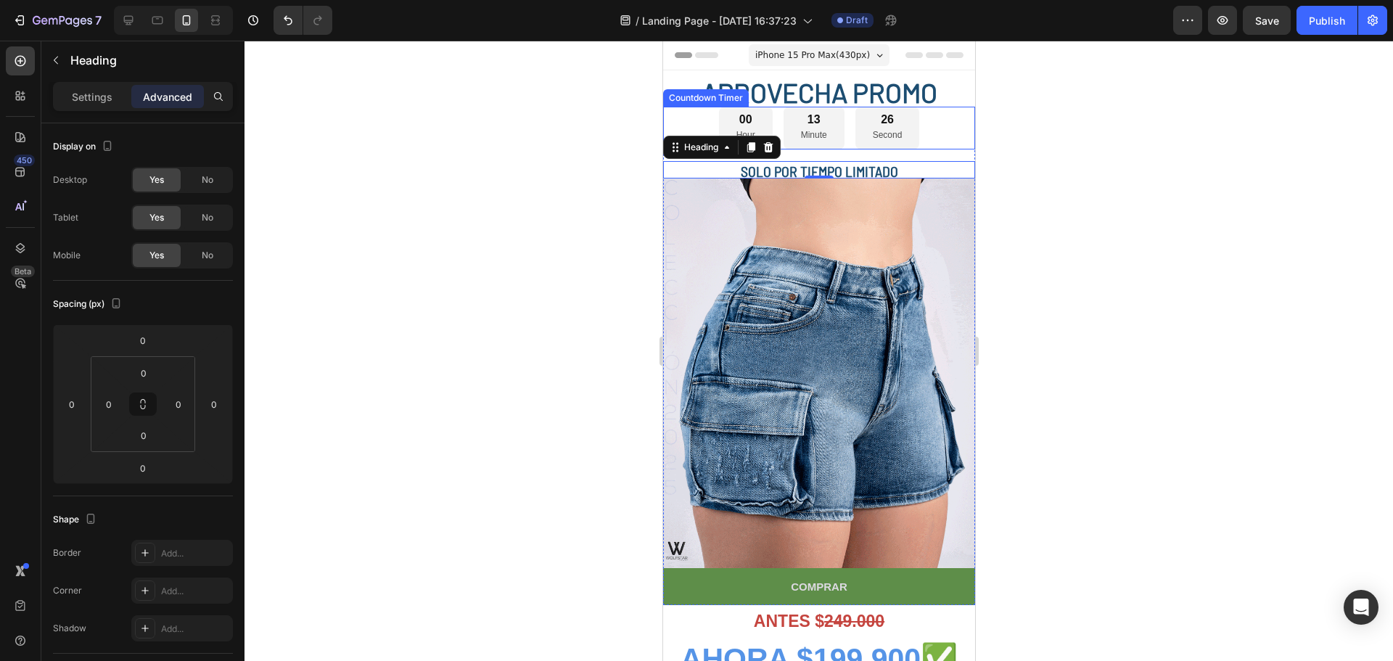
click at [941, 143] on div "00 Hour 13 Minute 26 Second" at bounding box center [818, 128] width 312 height 42
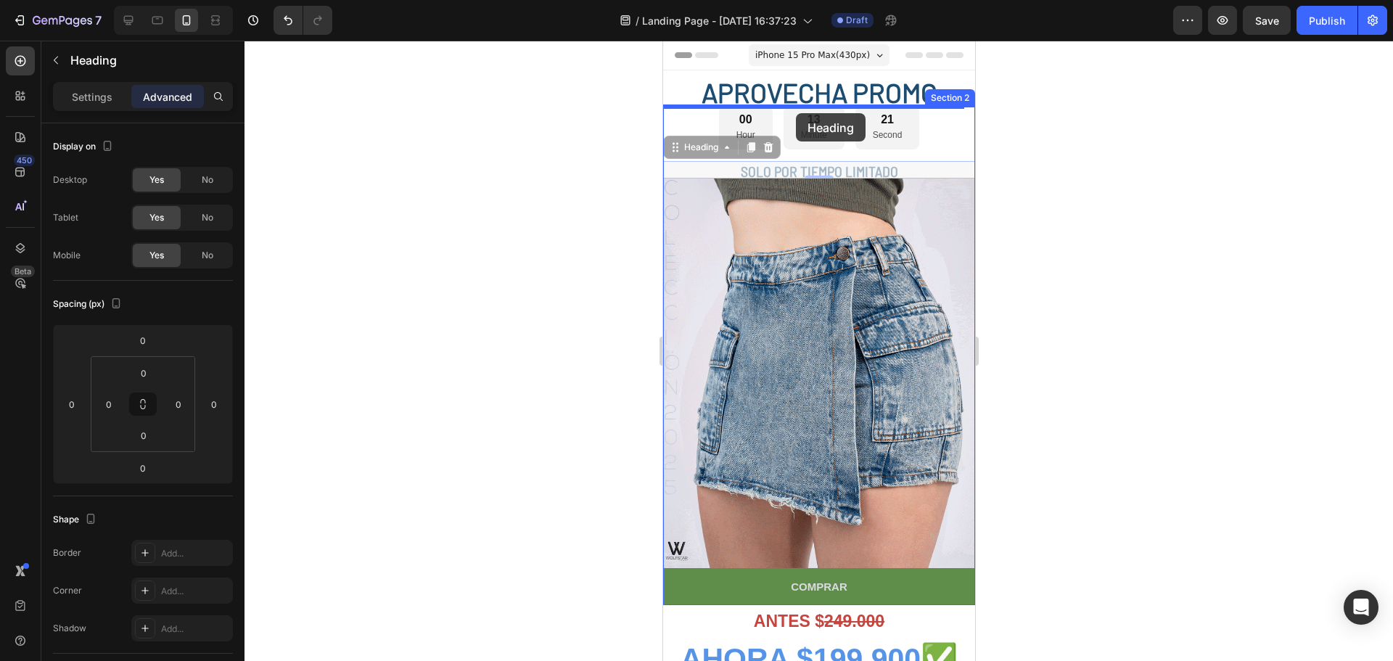
drag, startPoint x: 749, startPoint y: 173, endPoint x: 795, endPoint y: 113, distance: 75.4
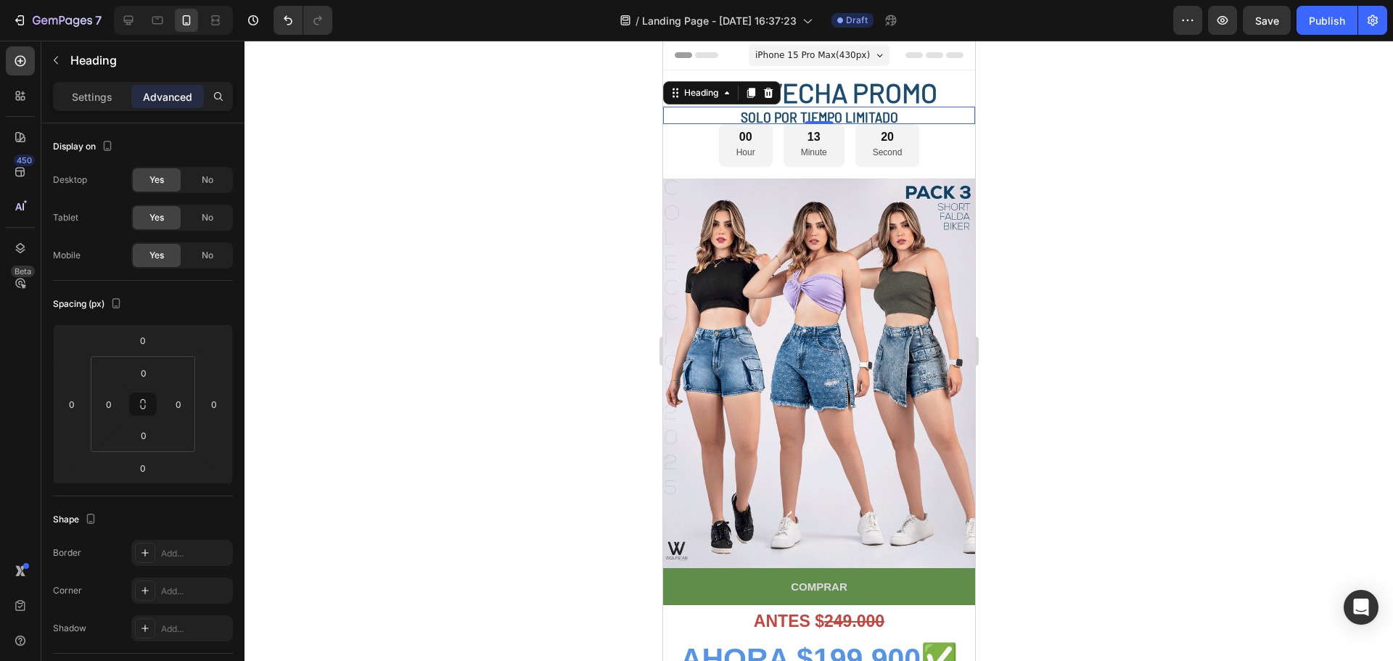
click at [1019, 109] on div at bounding box center [818, 351] width 1148 height 620
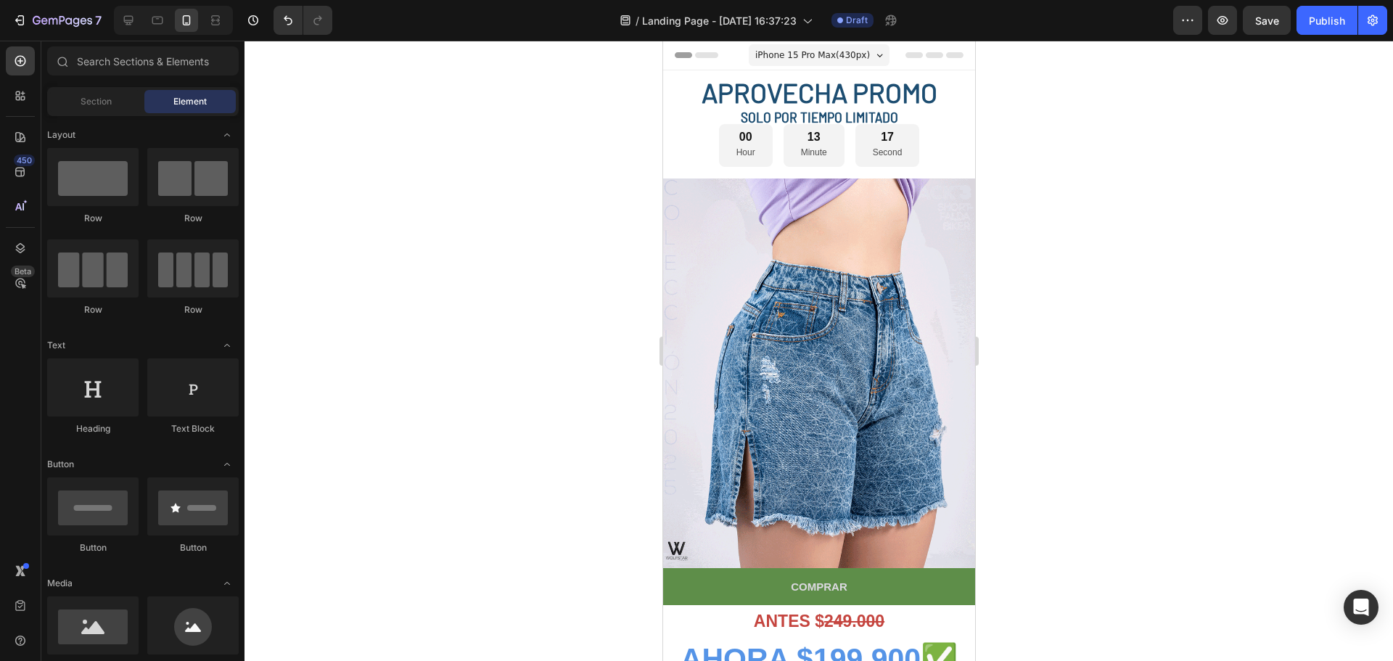
click at [1093, 175] on div at bounding box center [818, 351] width 1148 height 620
click at [747, 141] on div "00" at bounding box center [744, 137] width 19 height 15
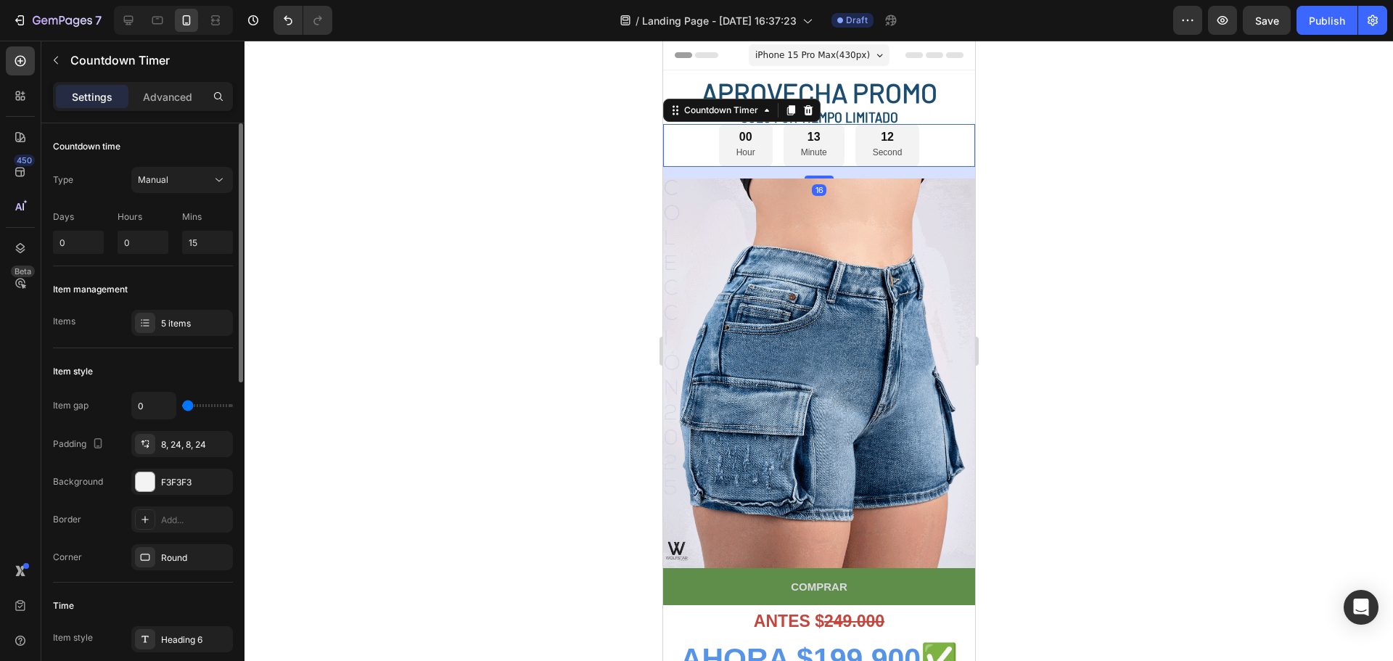
type input "2"
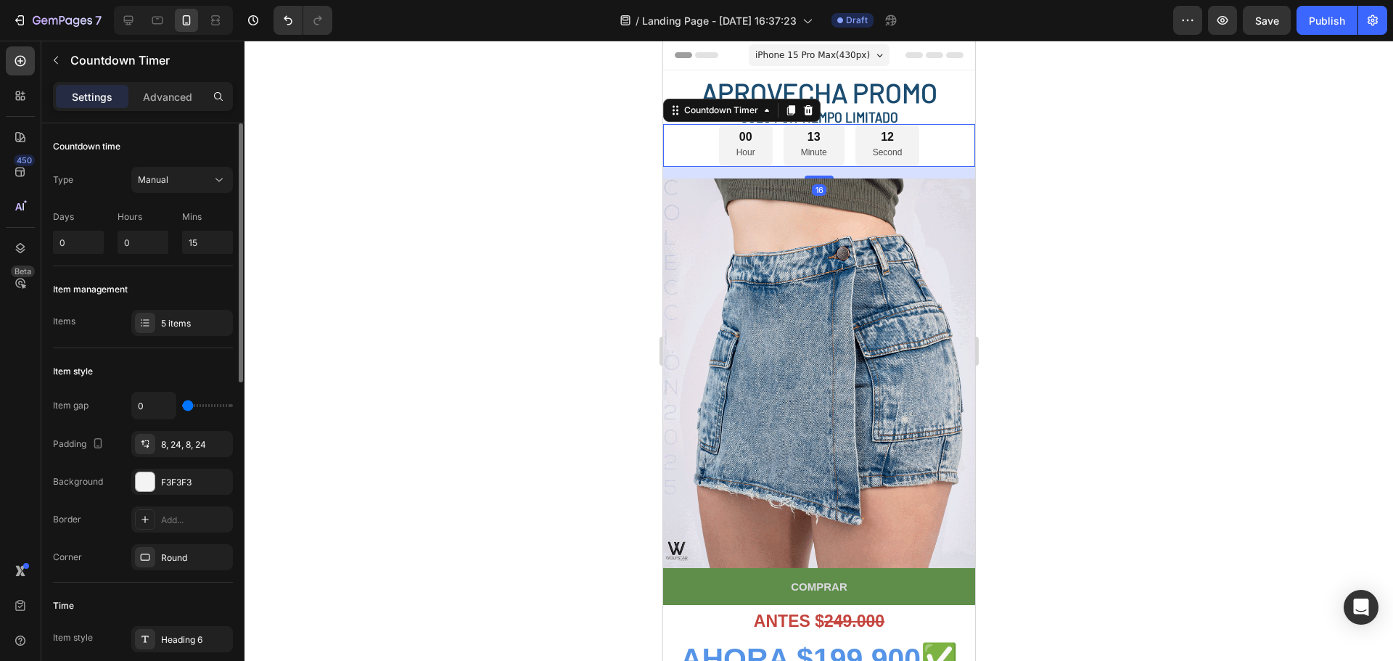
type input "2"
type input "4"
type input "7"
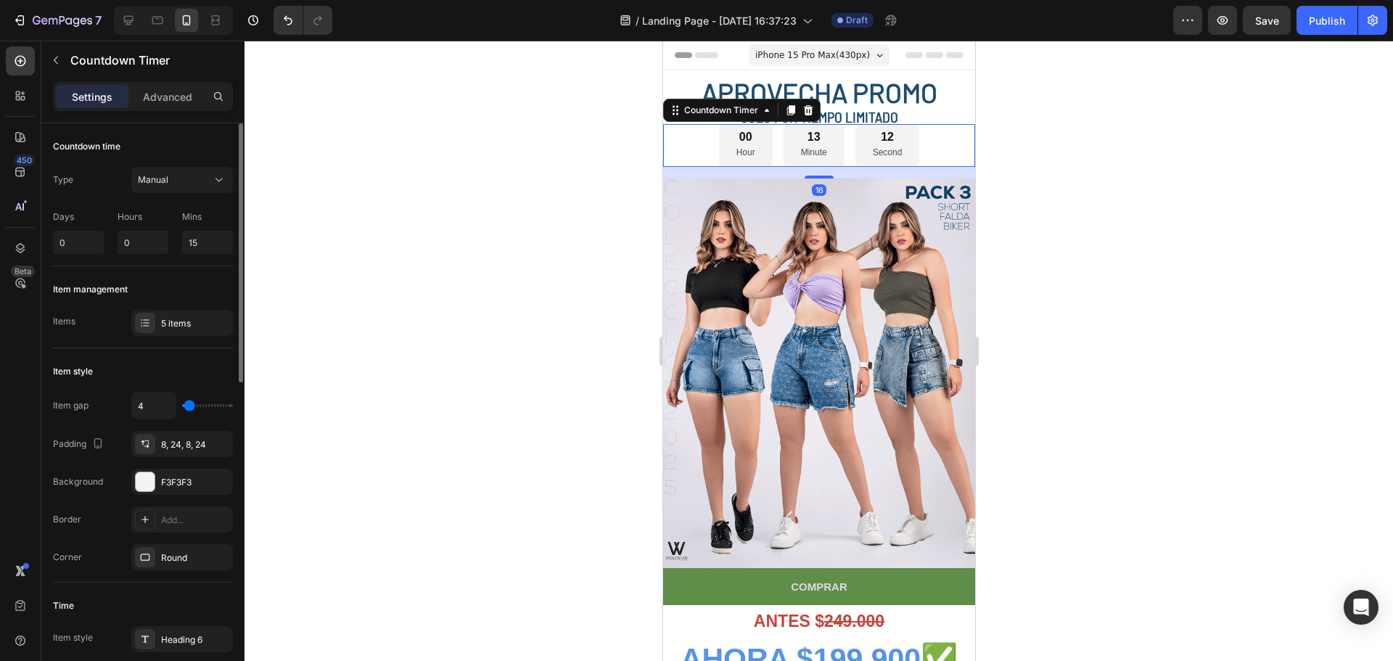
type input "7"
type input "9"
type input "11"
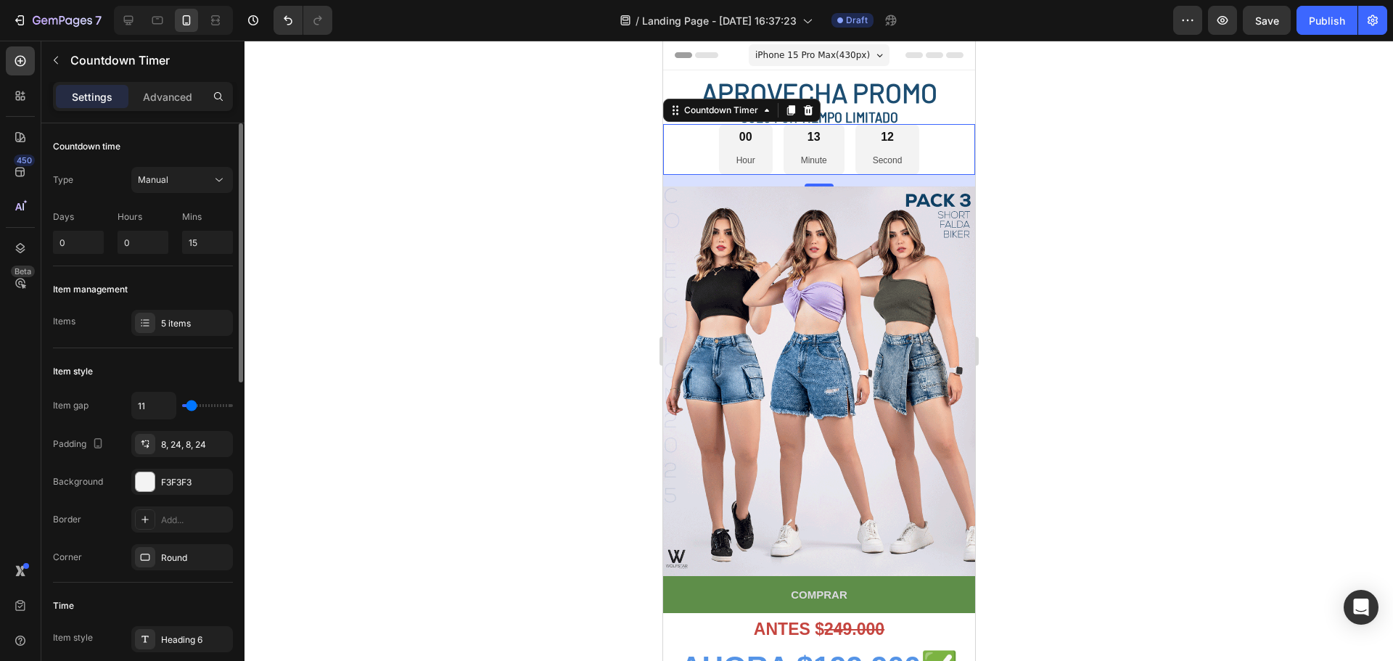
type input "16"
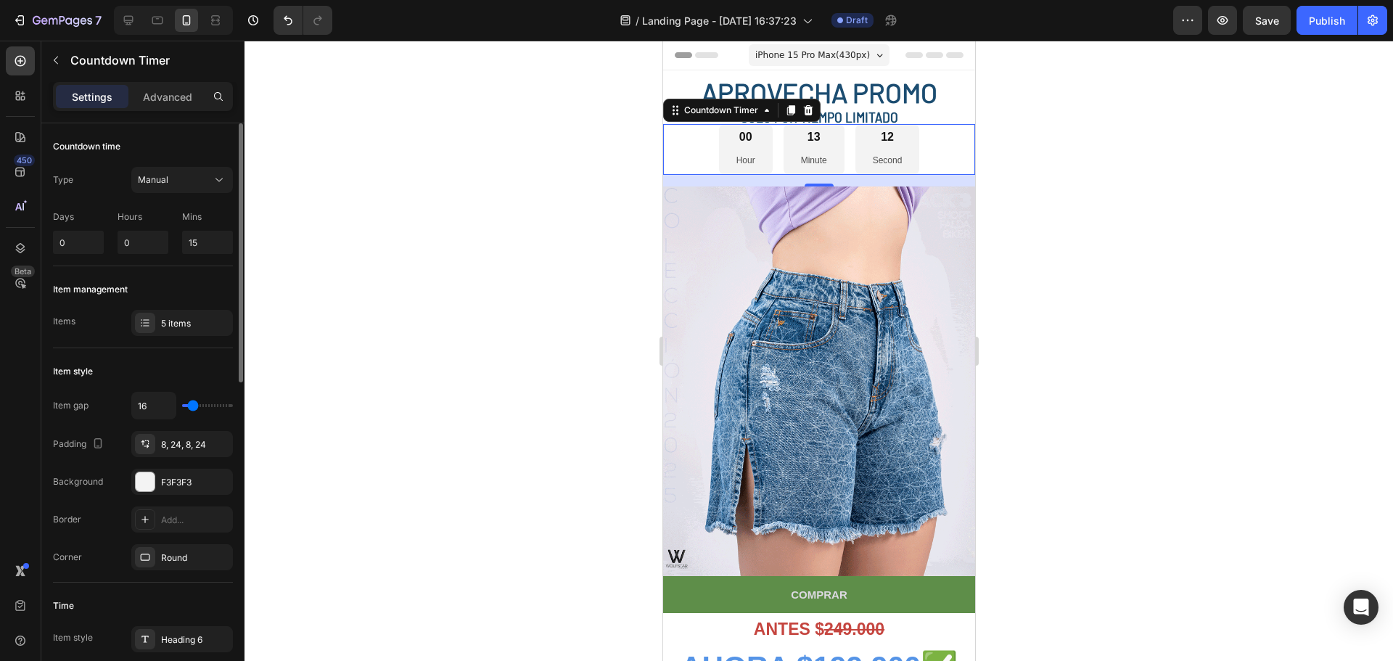
type input "18"
type input "20"
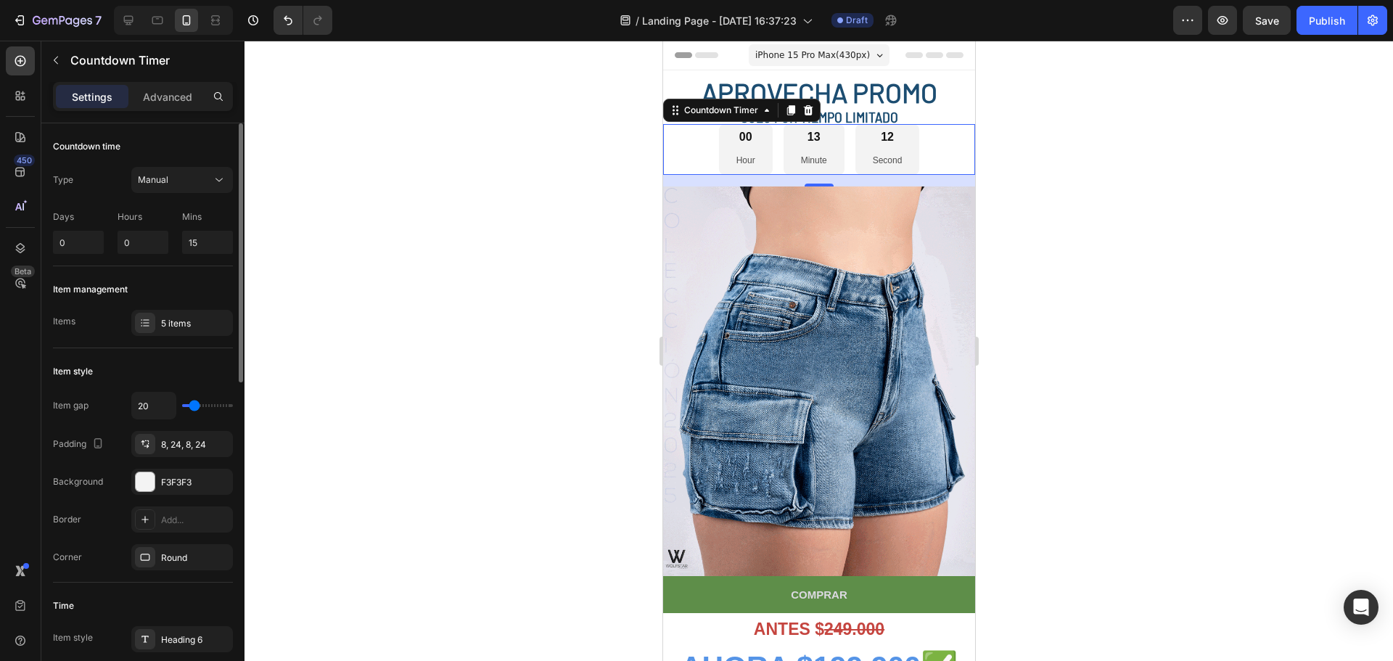
type input "24"
type input "27"
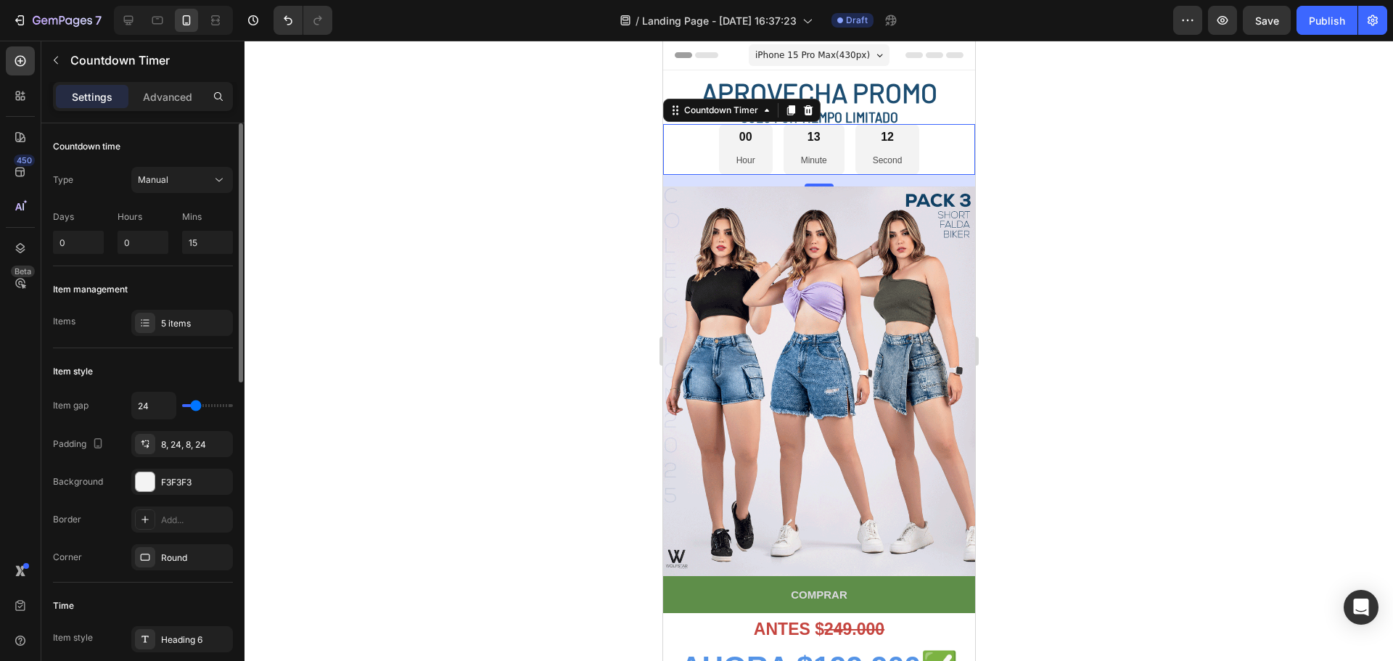
type input "27"
type input "29"
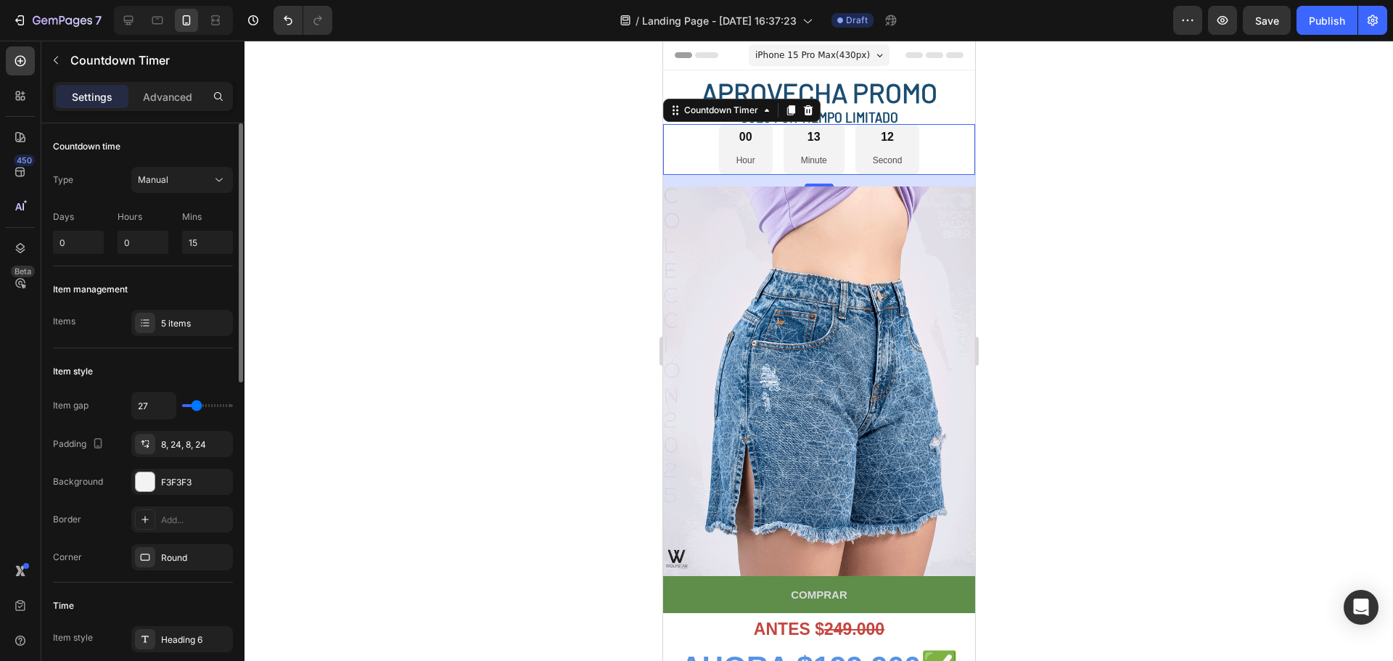
type input "29"
type input "31"
type input "33"
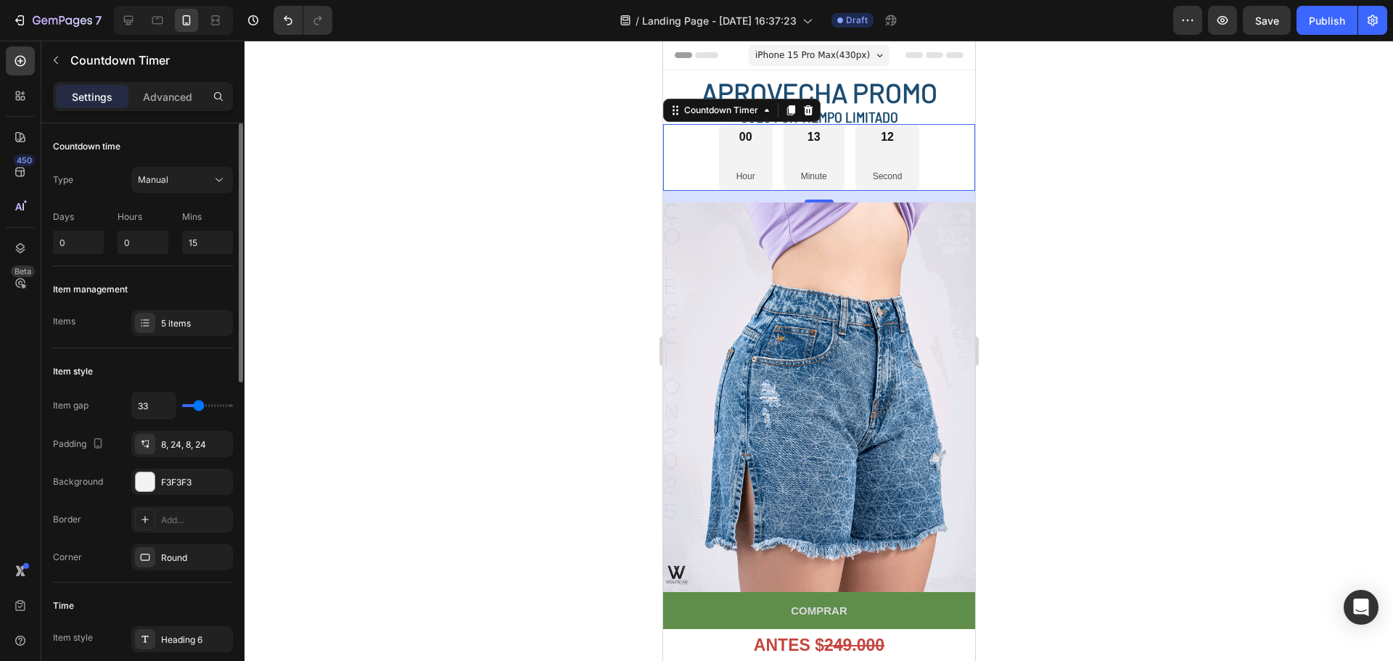
type input "31"
type input "24"
type input "20"
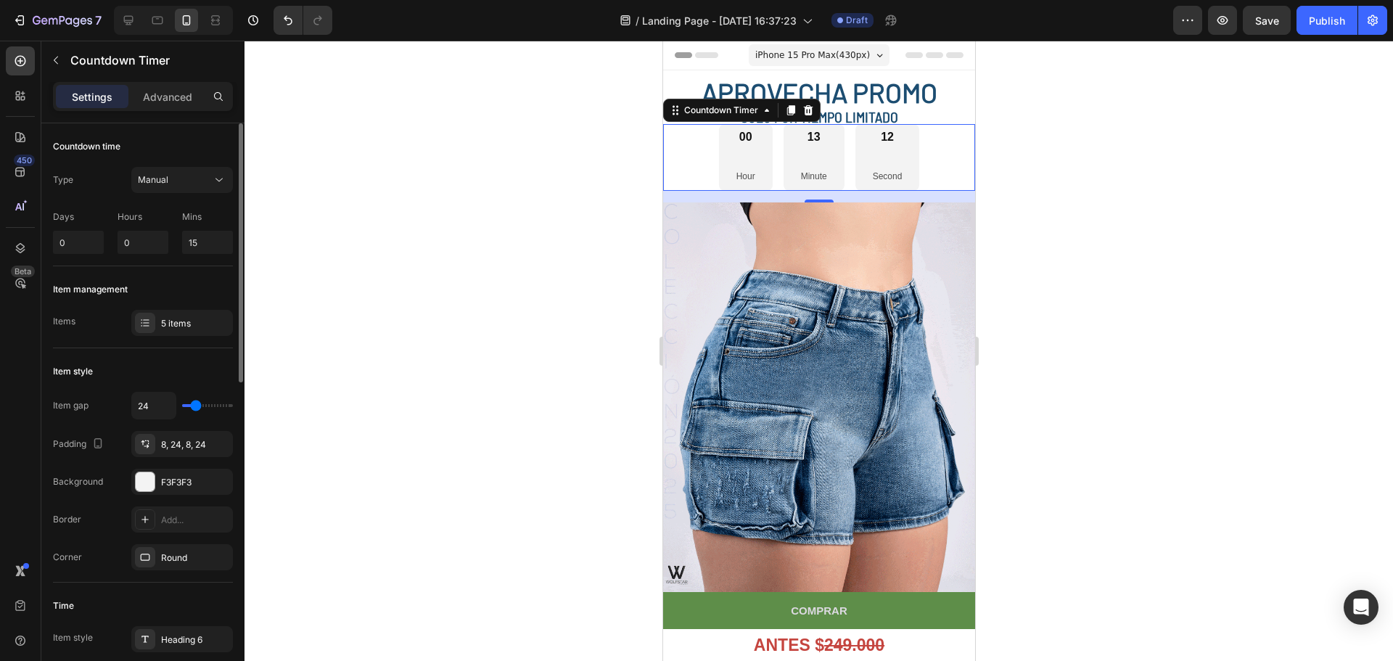
type input "20"
type input "18"
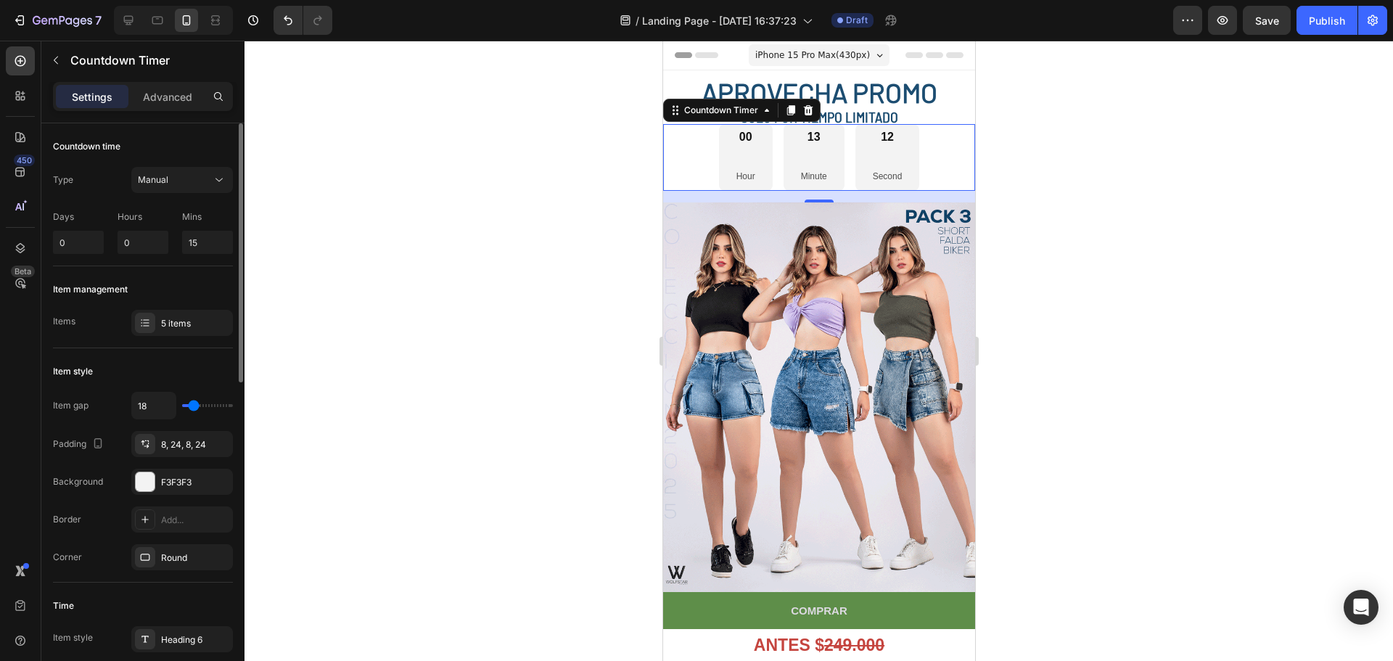
type input "13"
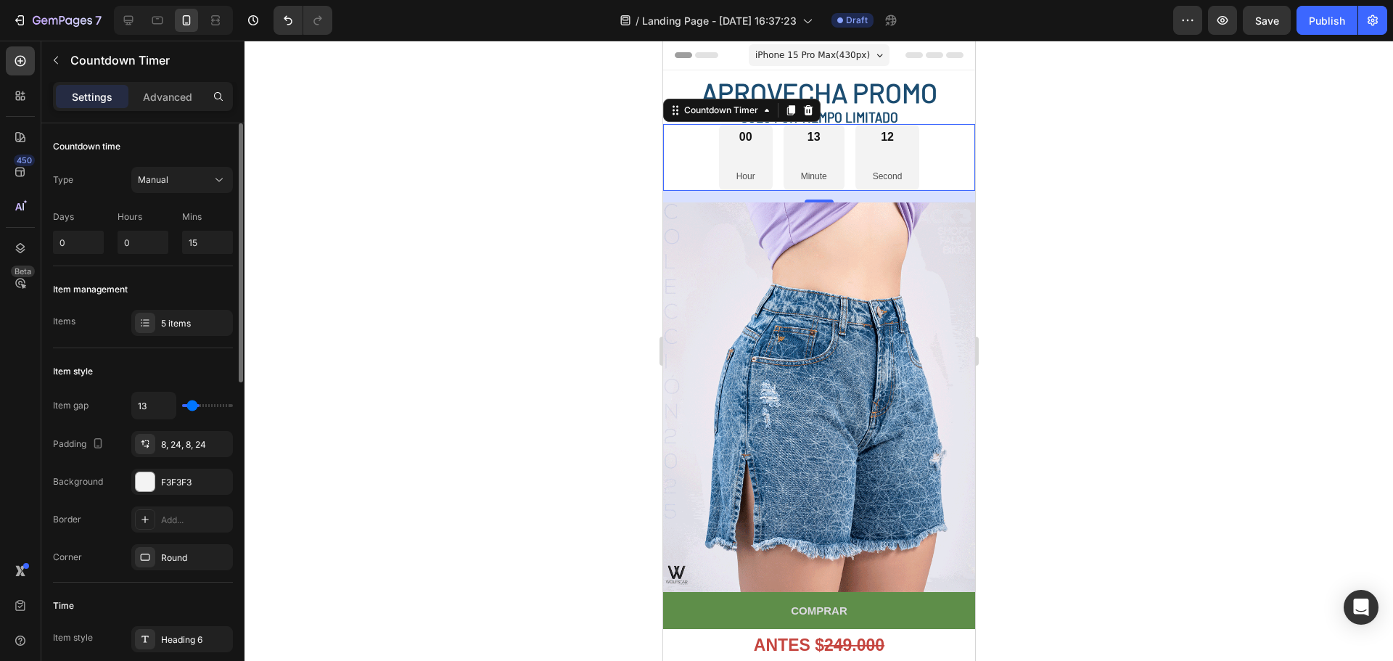
type input "7"
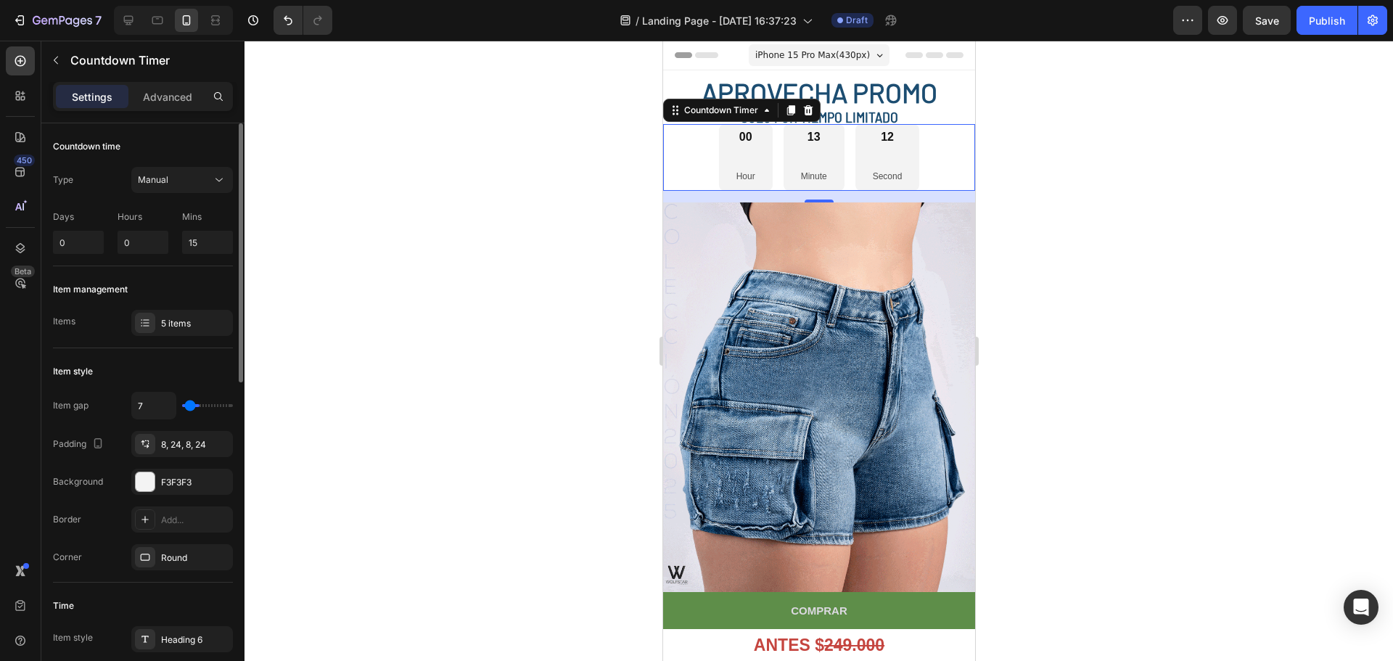
type input "0"
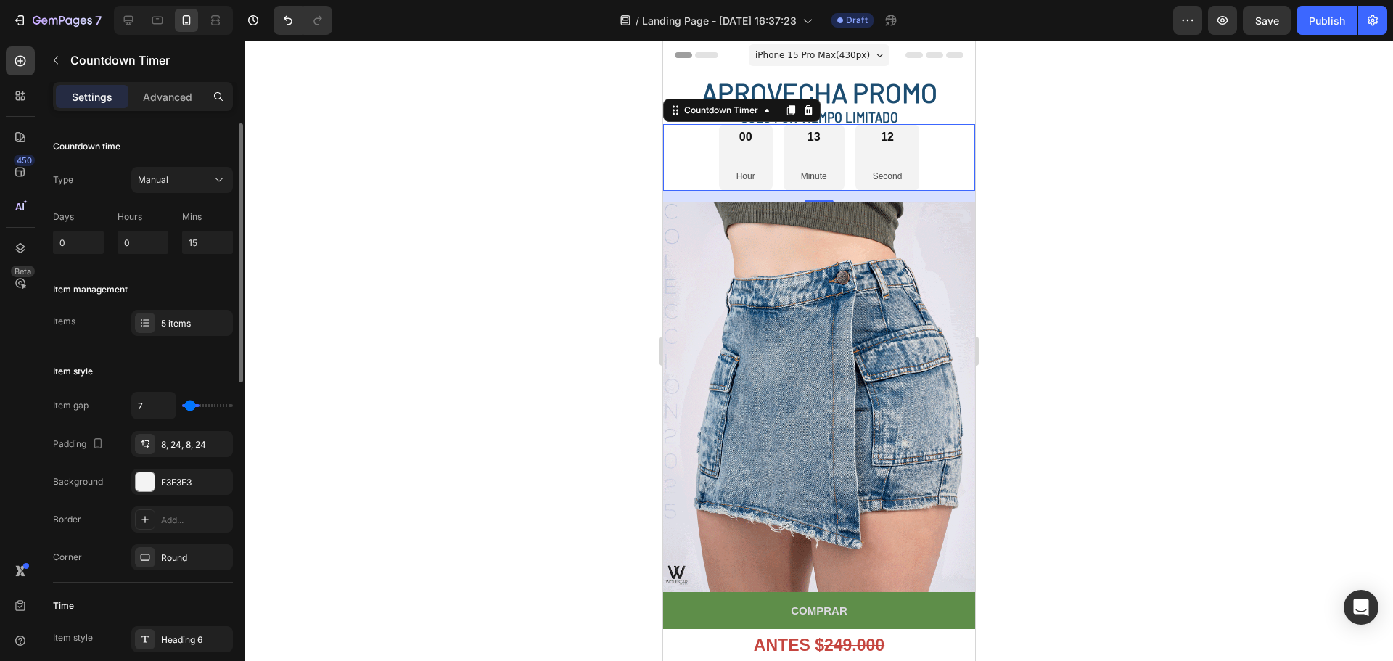
type input "0"
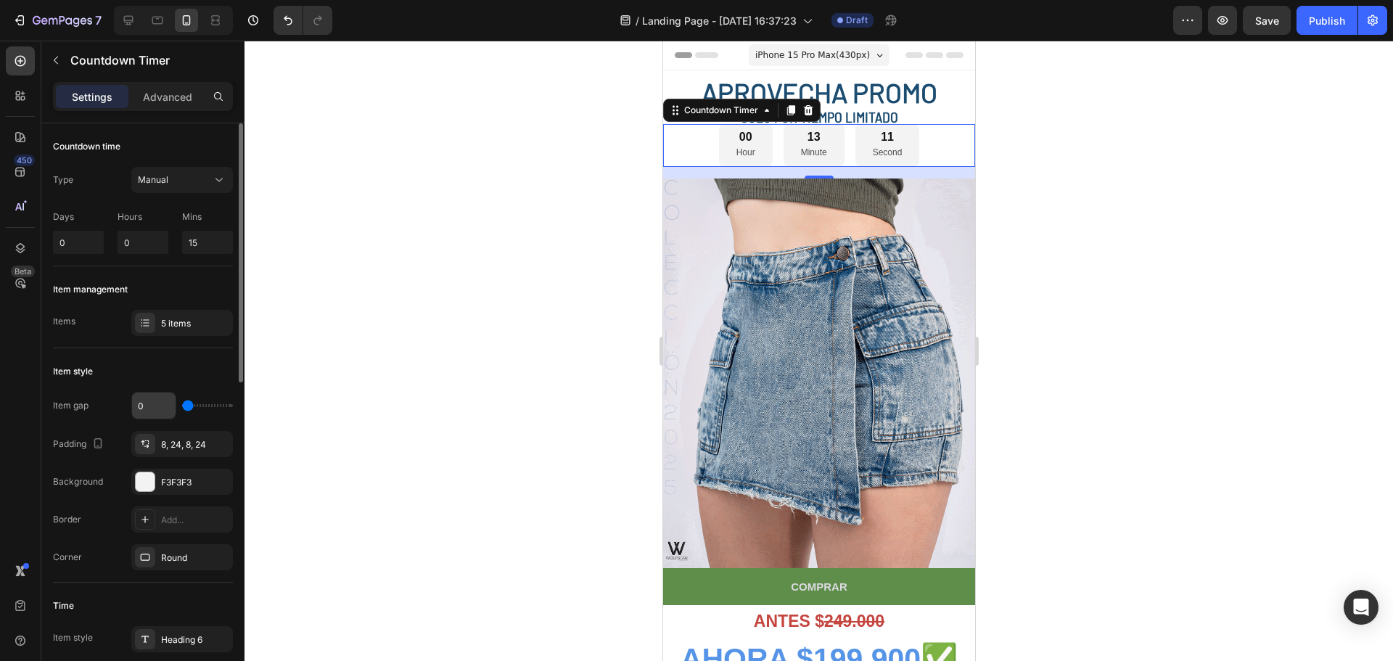
drag, startPoint x: 186, startPoint y: 407, endPoint x: 135, endPoint y: 403, distance: 50.9
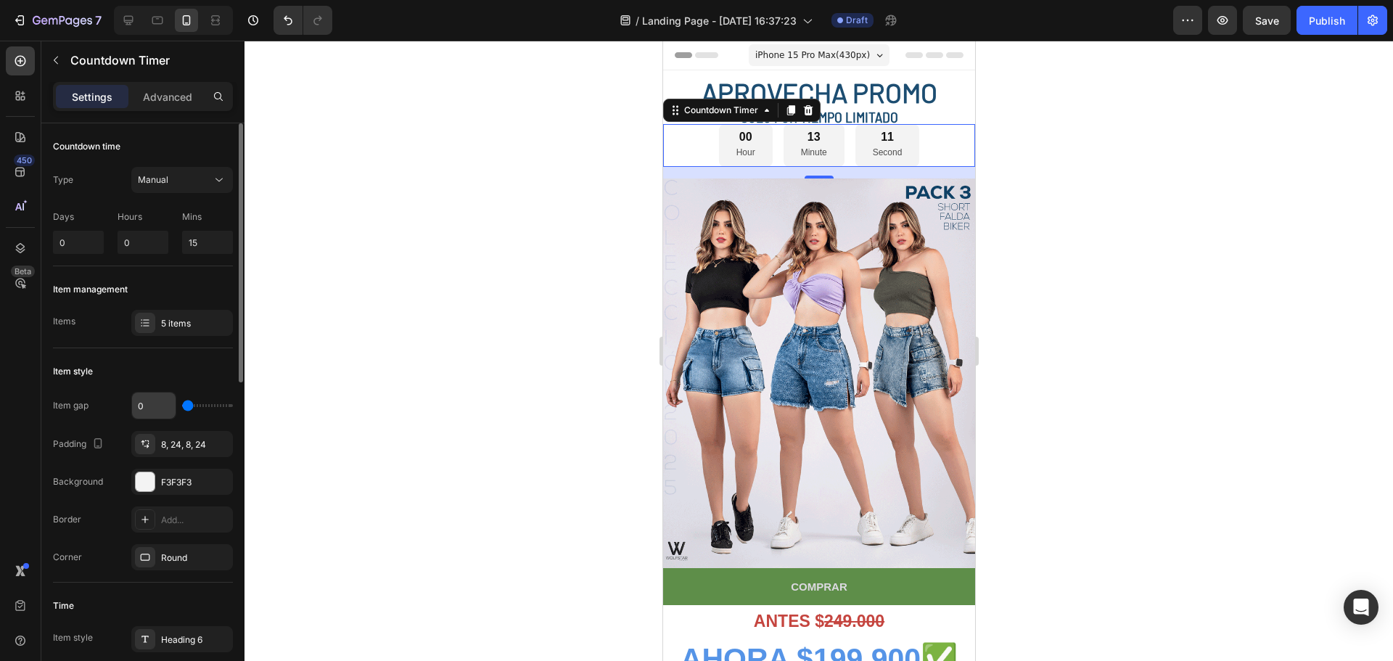
click at [182, 404] on input "range" at bounding box center [207, 405] width 51 height 3
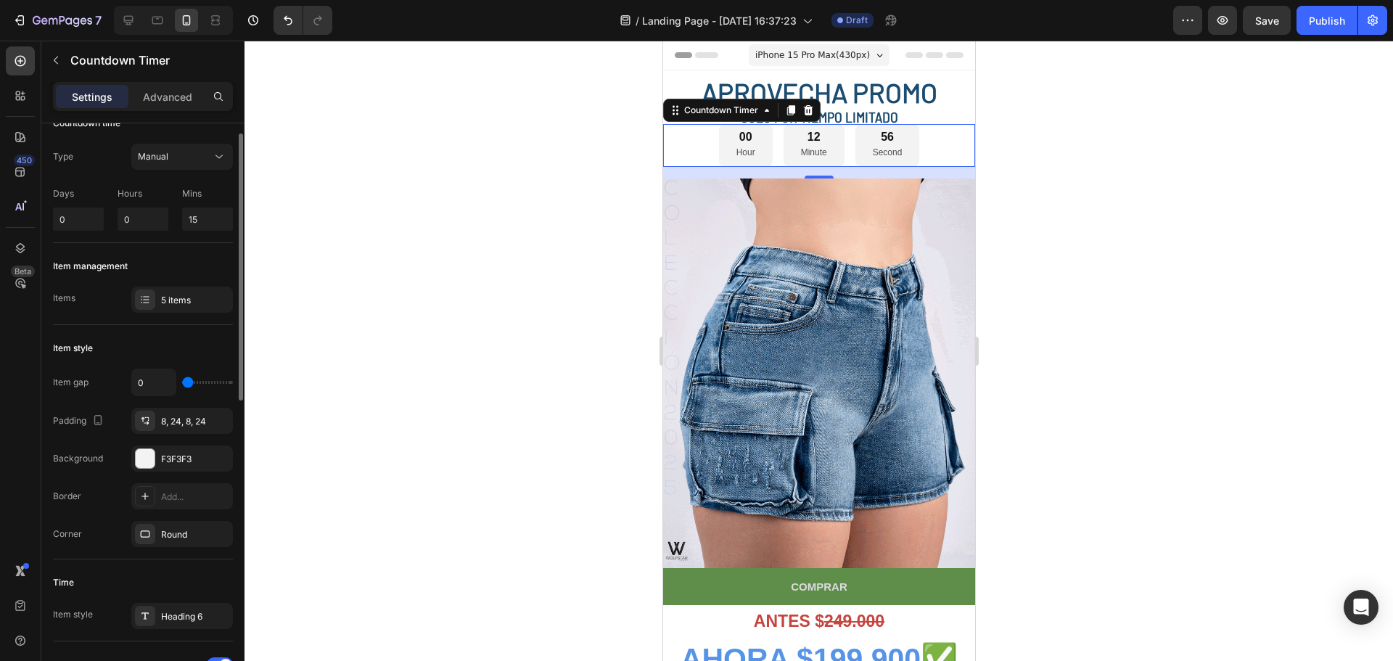
scroll to position [0, 0]
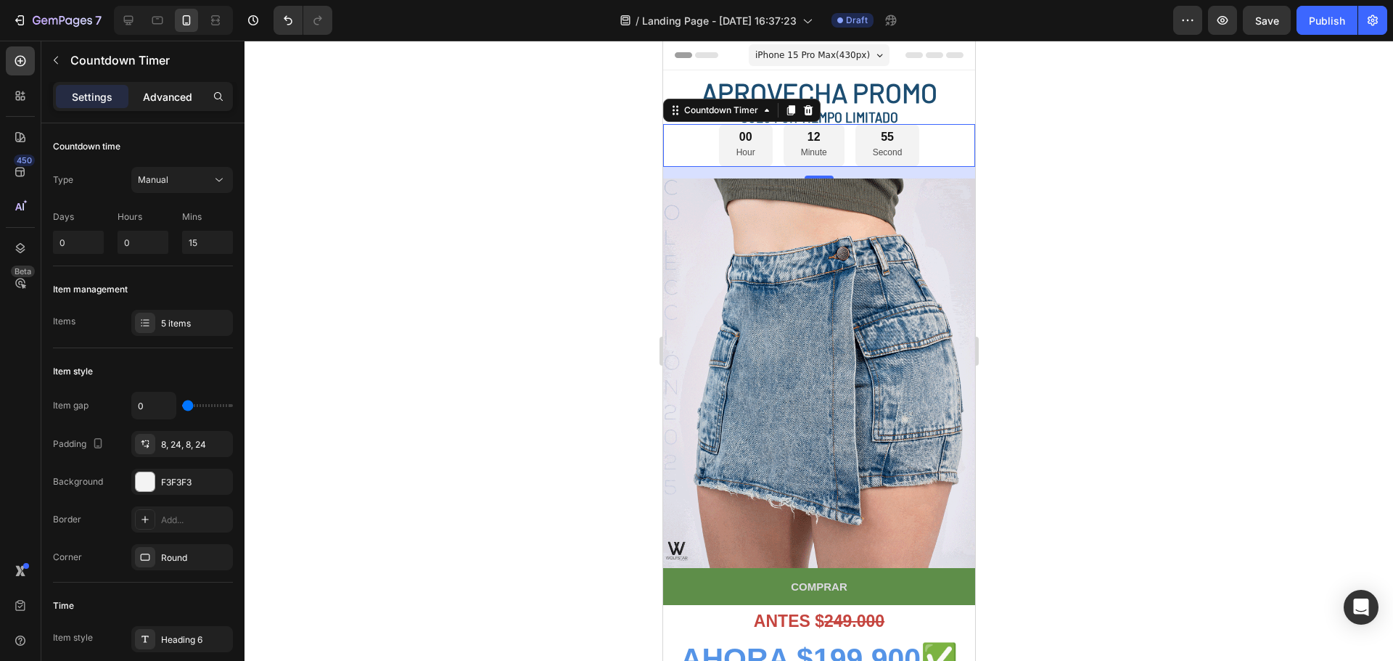
click at [157, 94] on p "Advanced" at bounding box center [167, 96] width 49 height 15
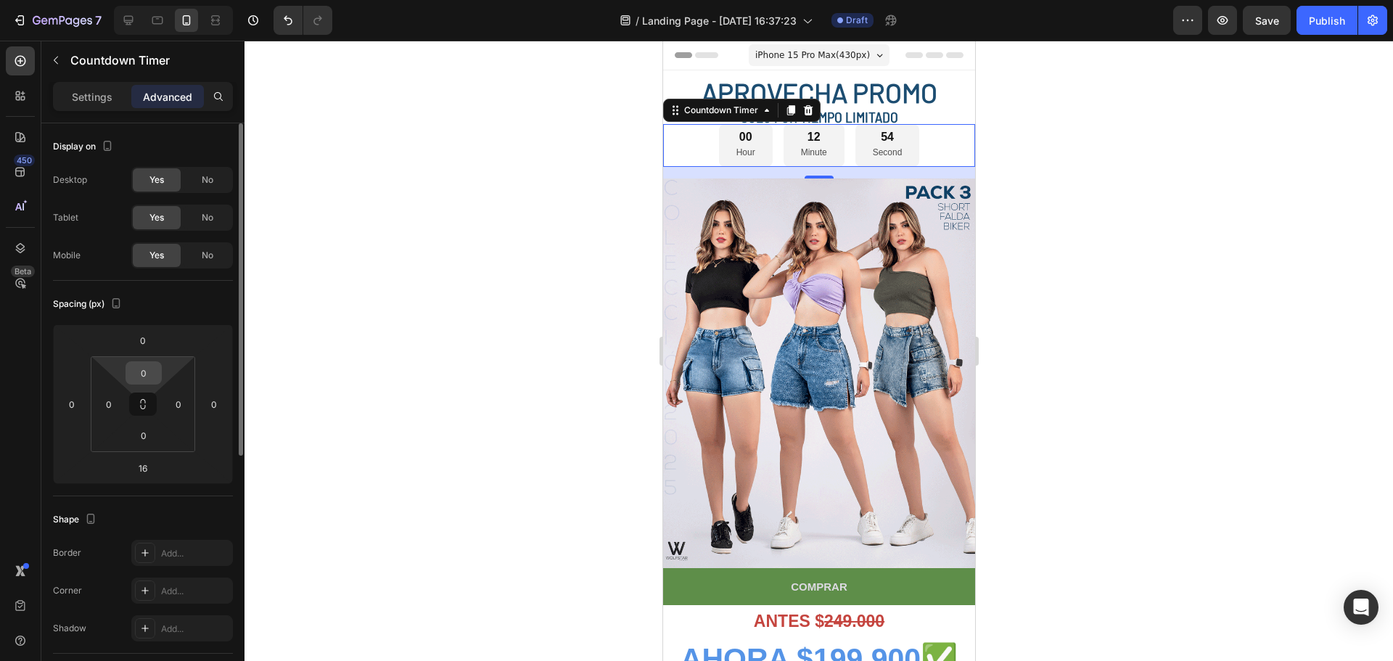
click at [157, 380] on input "0" at bounding box center [143, 373] width 29 height 22
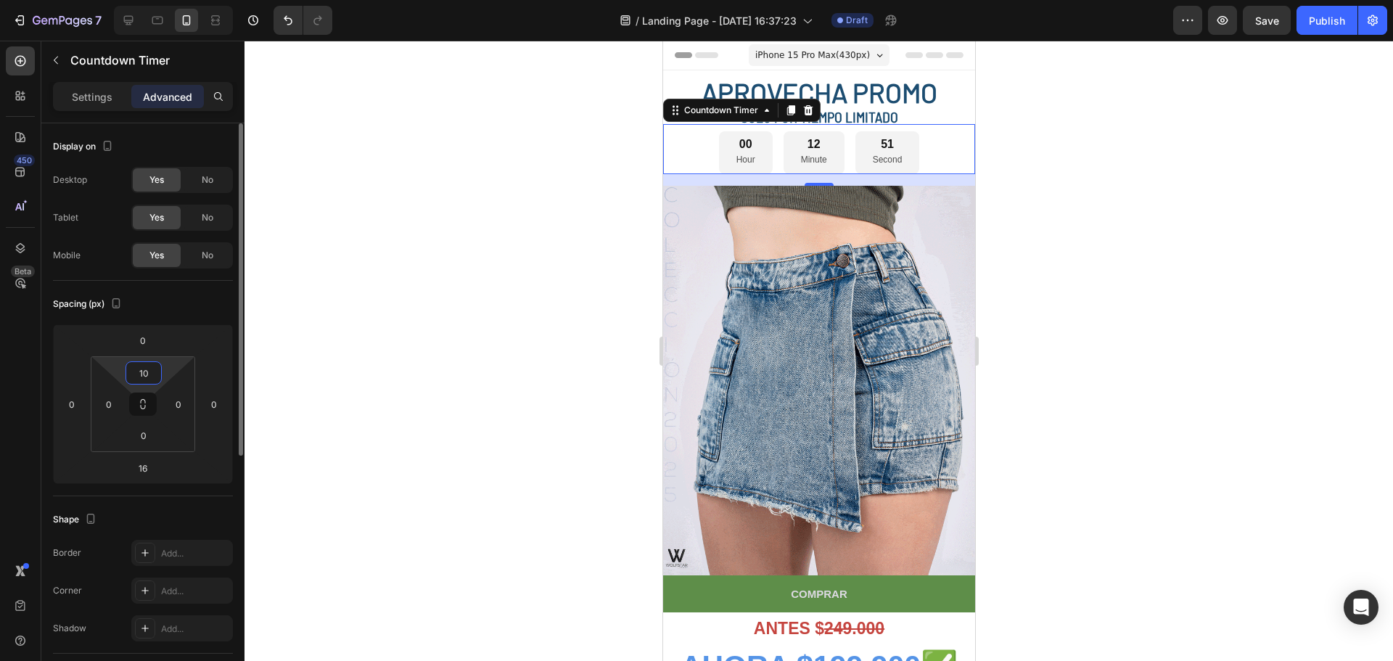
type input "1"
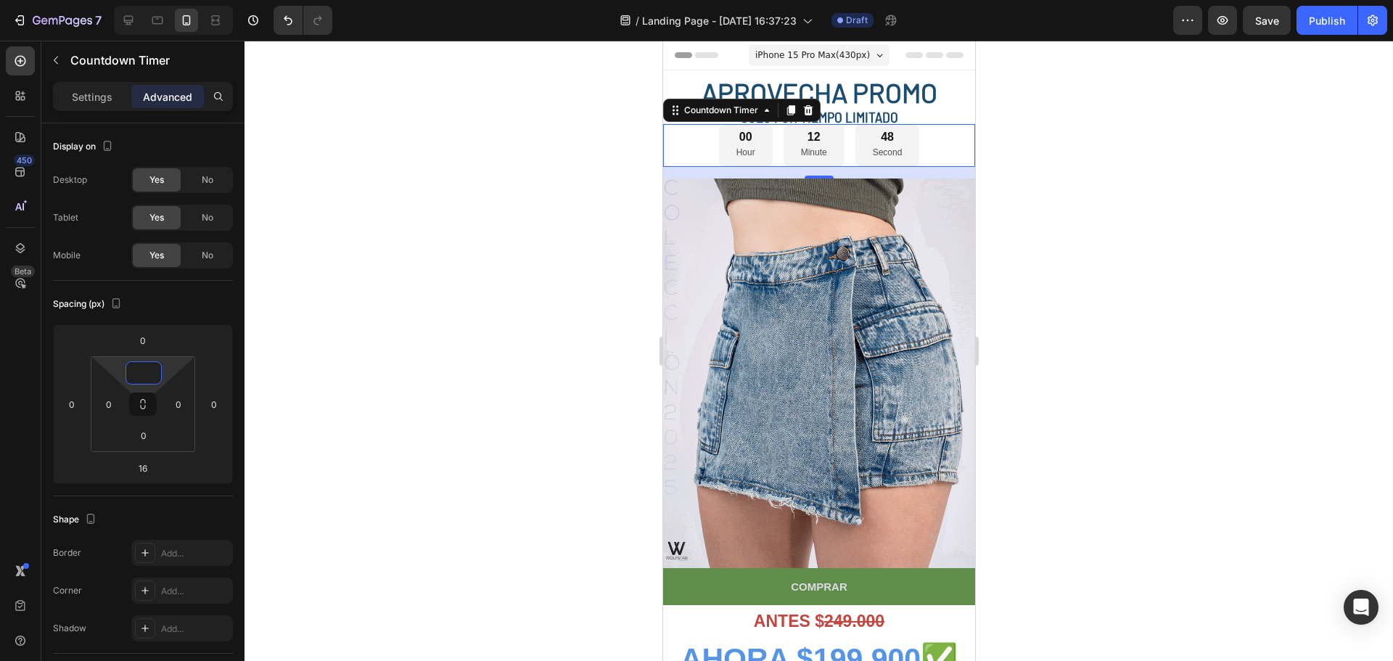
click at [1018, 234] on div at bounding box center [818, 351] width 1148 height 620
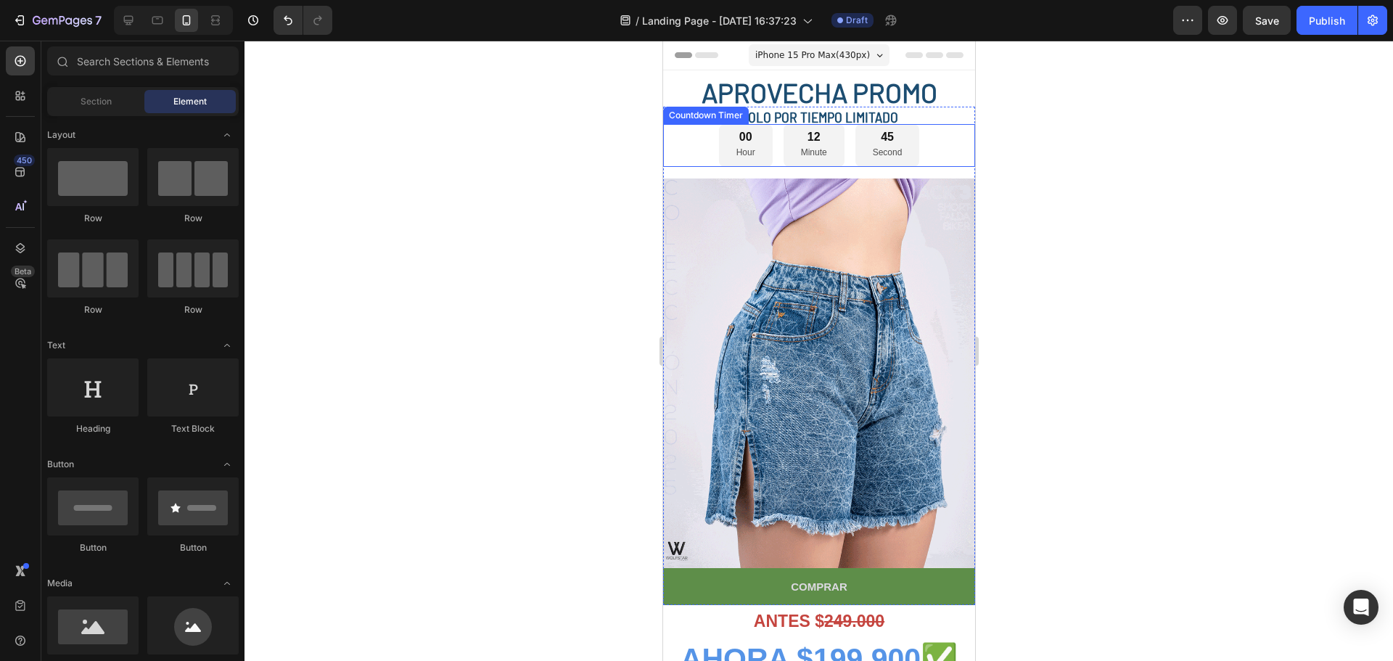
click at [1038, 154] on div at bounding box center [818, 351] width 1148 height 620
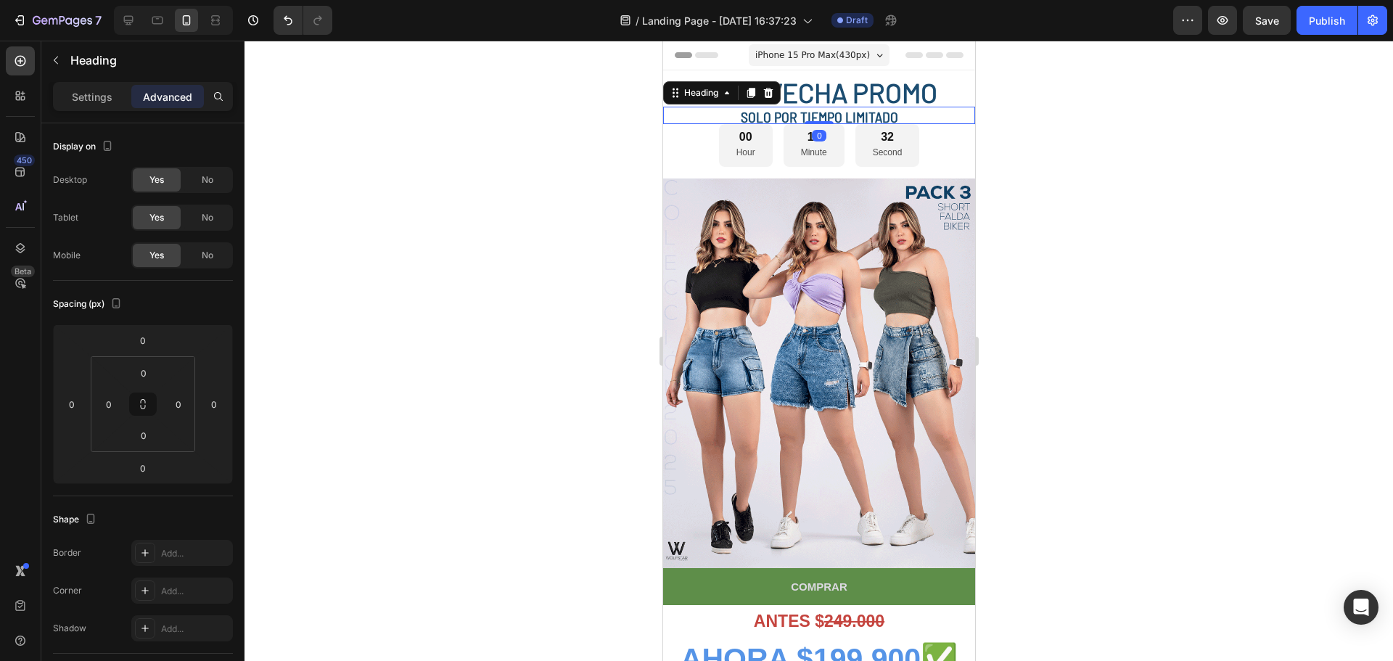
click at [797, 120] on span "SOLO POR TIEMPO LIMITADO" at bounding box center [818, 116] width 157 height 17
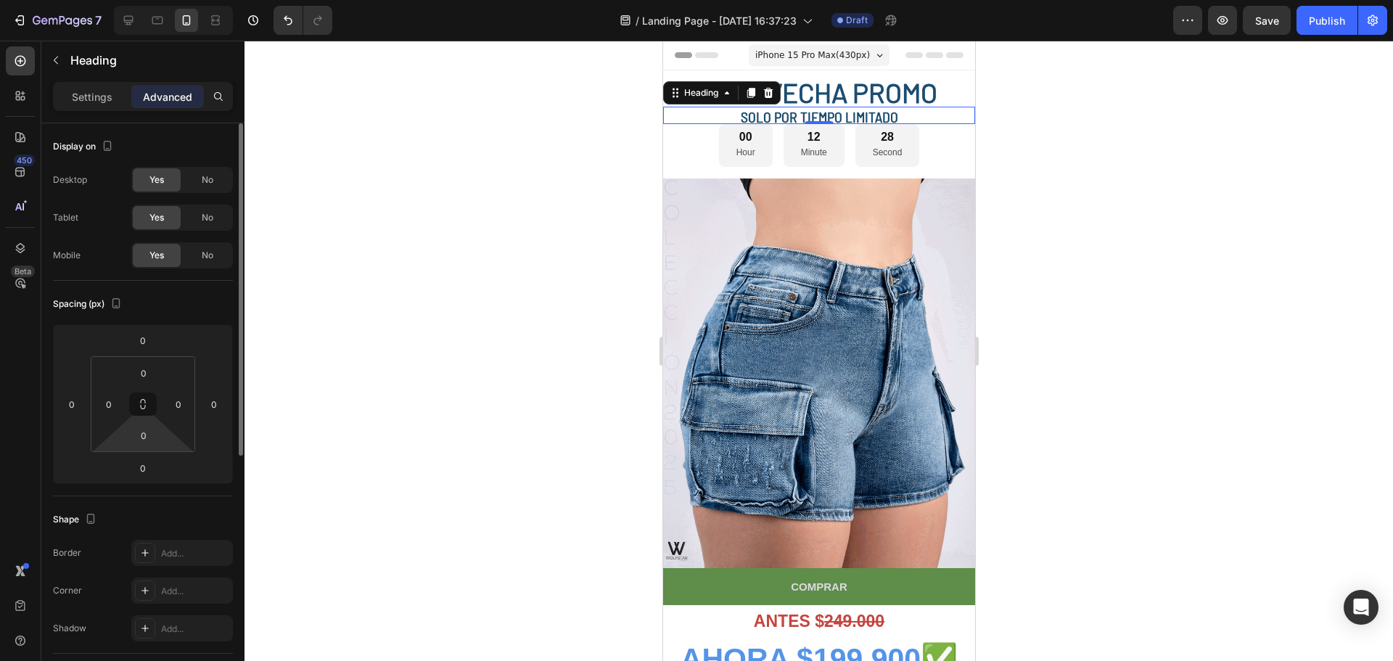
drag, startPoint x: 141, startPoint y: 402, endPoint x: 144, endPoint y: 416, distance: 14.7
click at [144, 416] on div "0 0 0 0" at bounding box center [143, 404] width 104 height 96
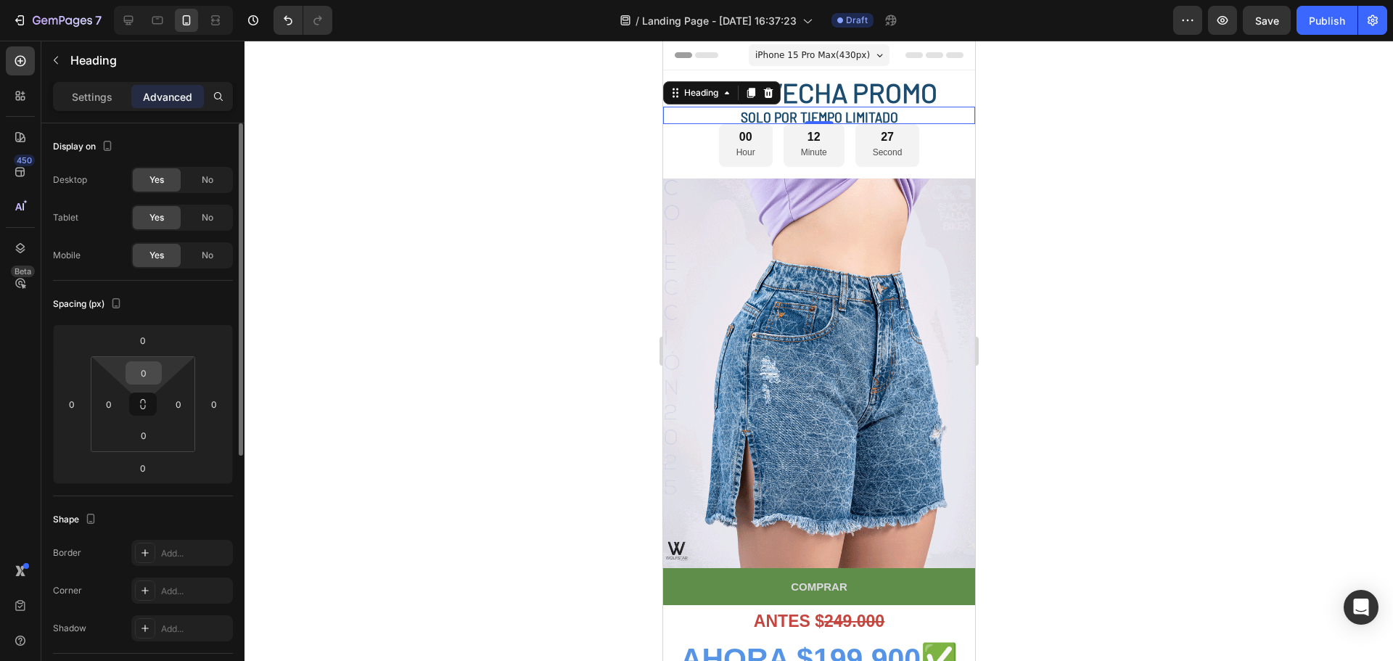
click at [142, 376] on input "0" at bounding box center [143, 373] width 29 height 22
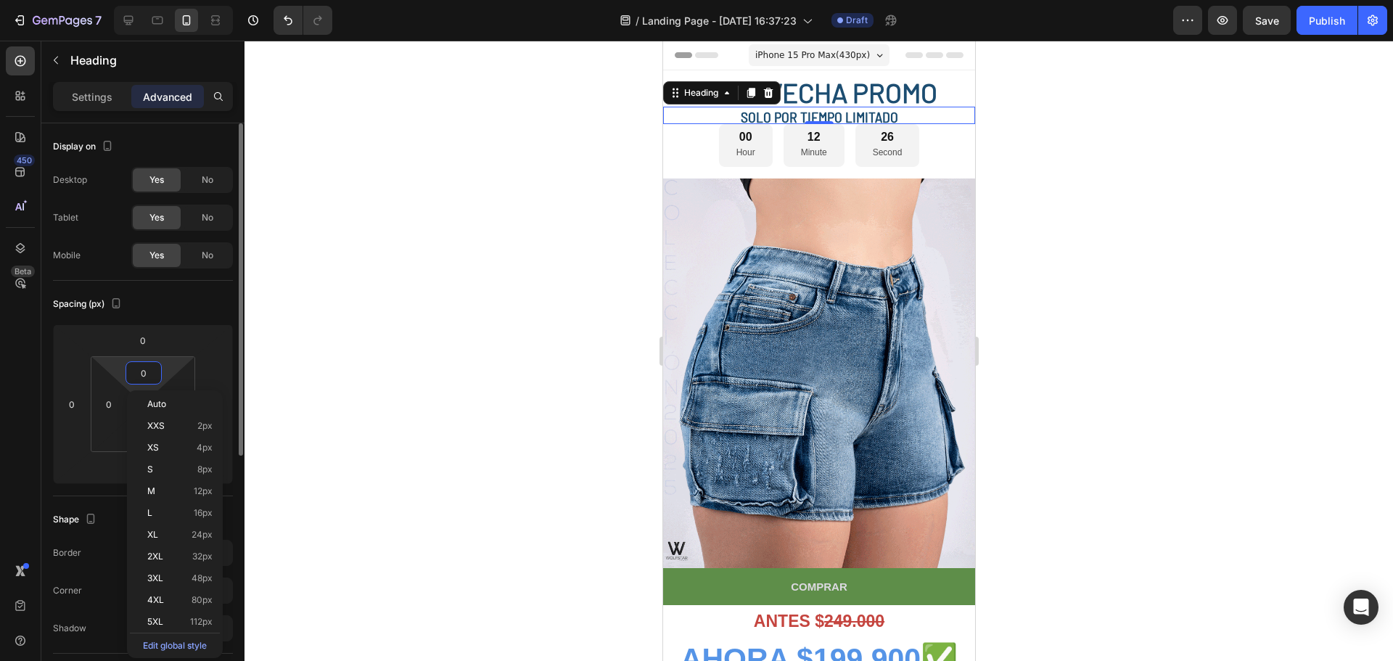
type input "5"
type input "0"
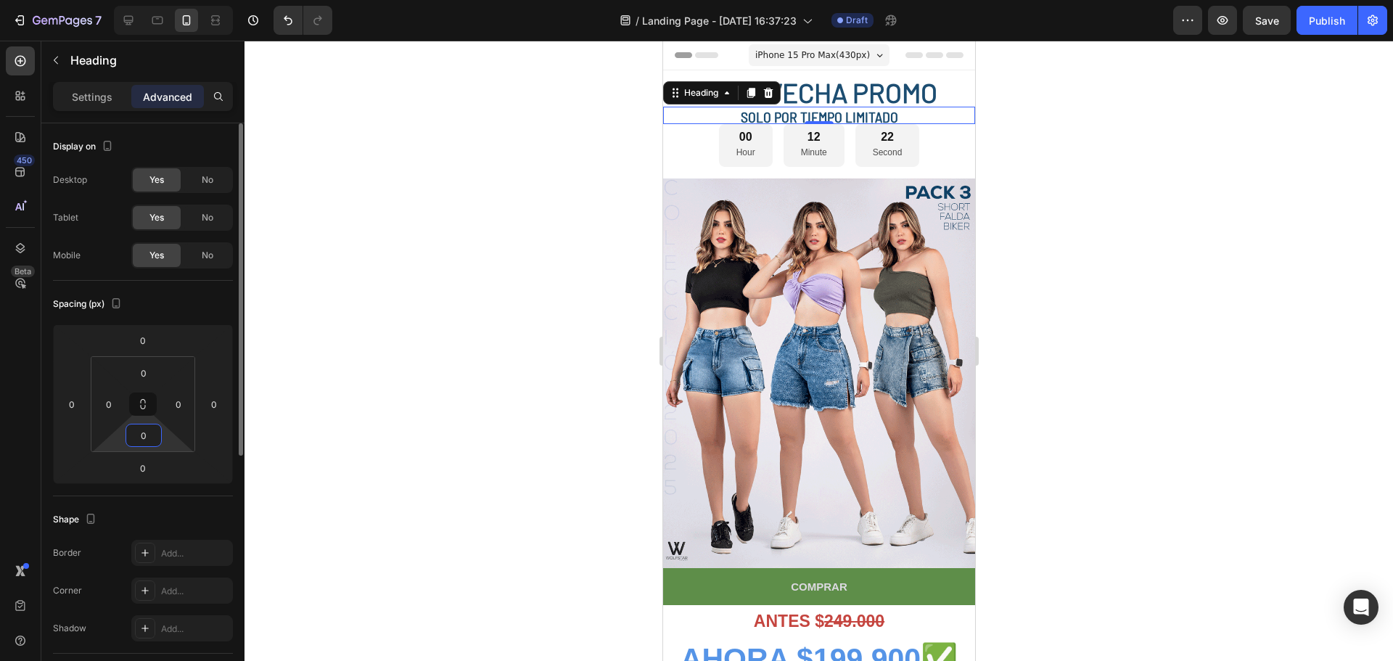
click at [143, 442] on input "0" at bounding box center [143, 435] width 29 height 22
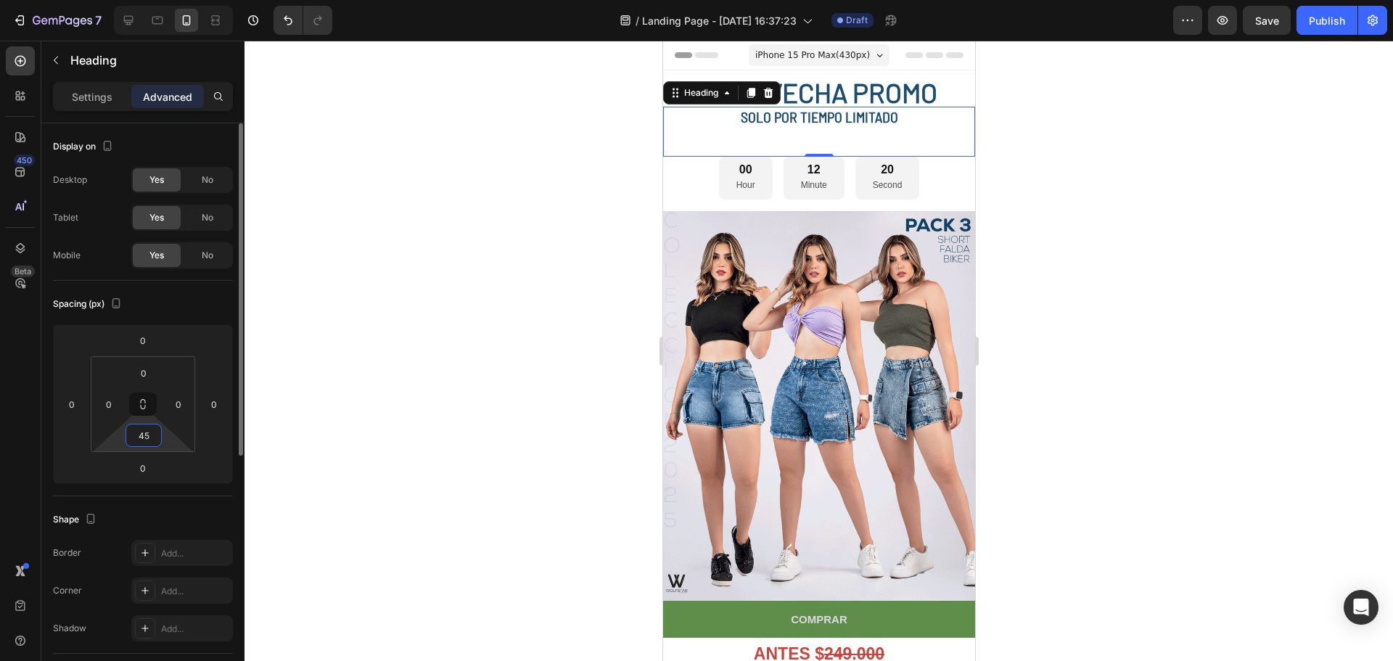
type input "4"
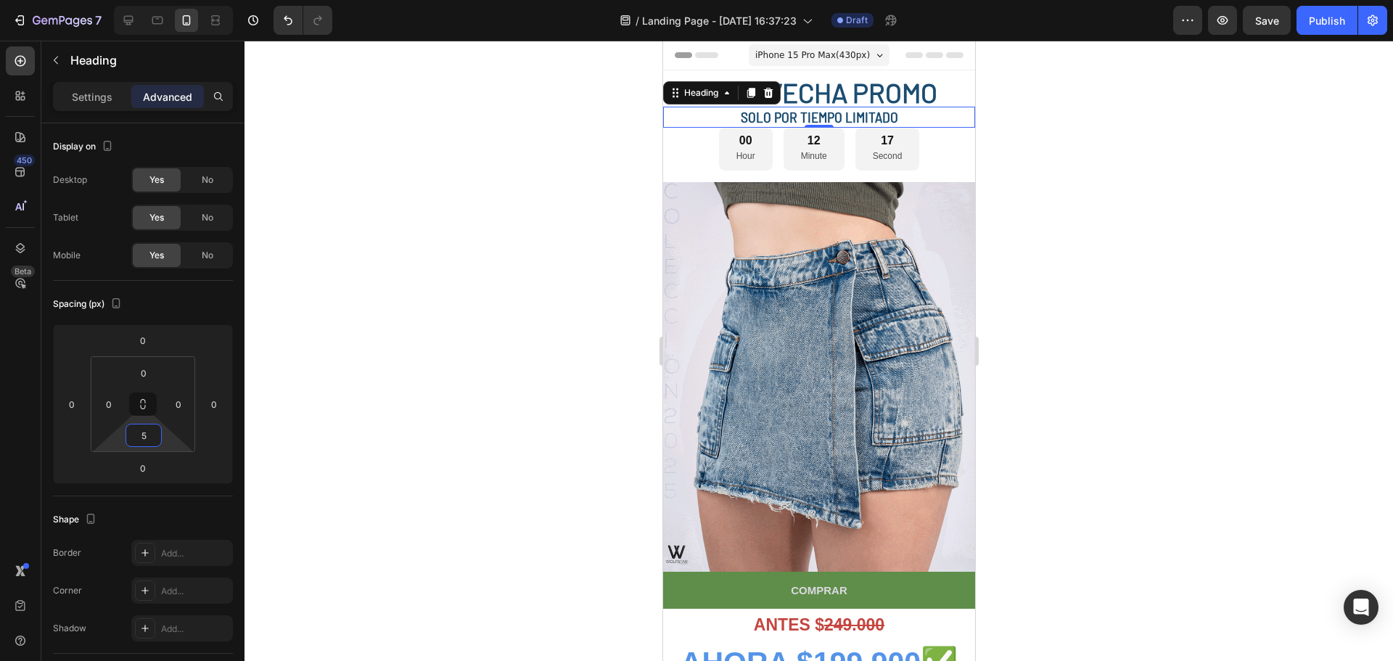
type input "5"
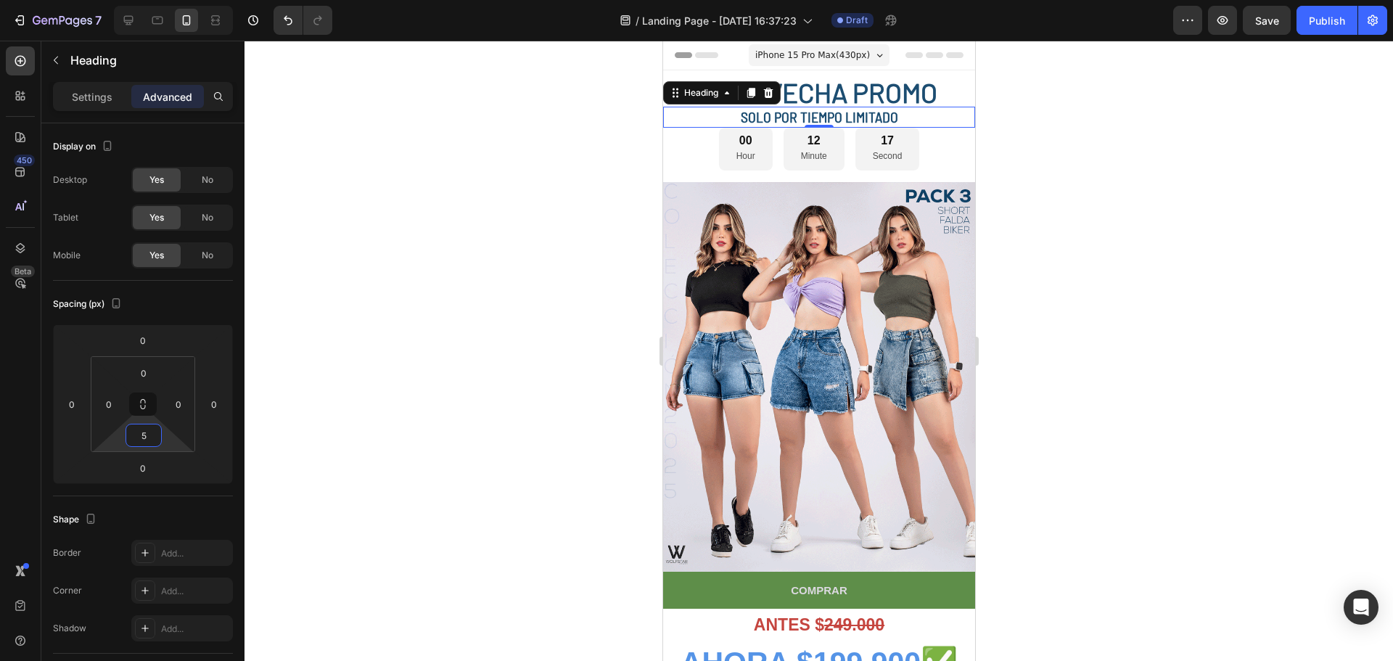
click at [434, 385] on div at bounding box center [818, 351] width 1148 height 620
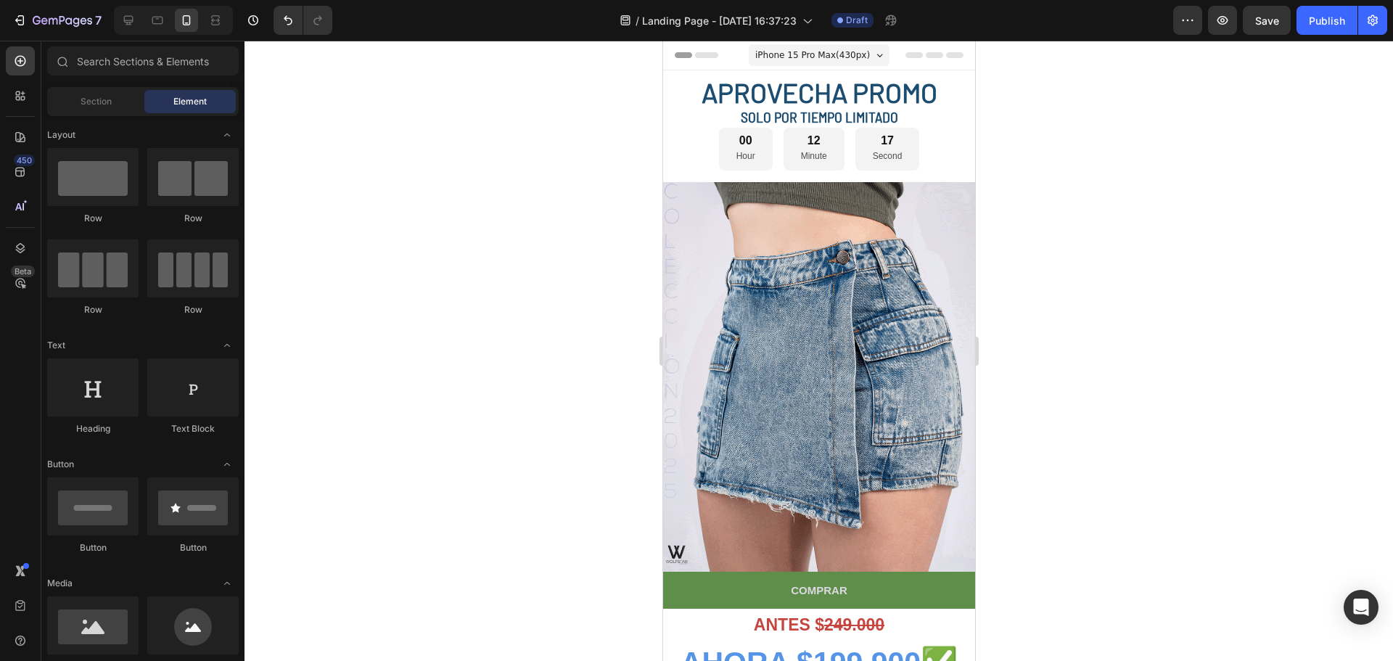
click at [1122, 263] on div at bounding box center [818, 351] width 1148 height 620
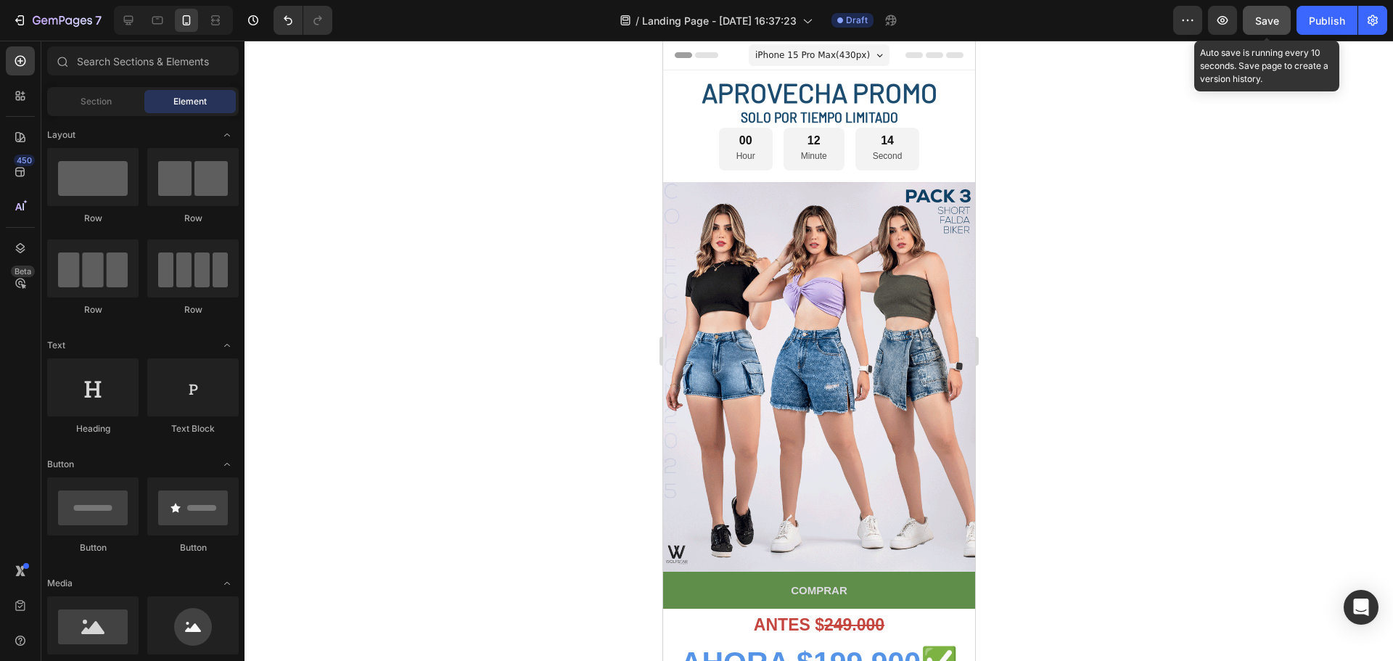
click at [1264, 17] on span "Save" at bounding box center [1267, 21] width 24 height 12
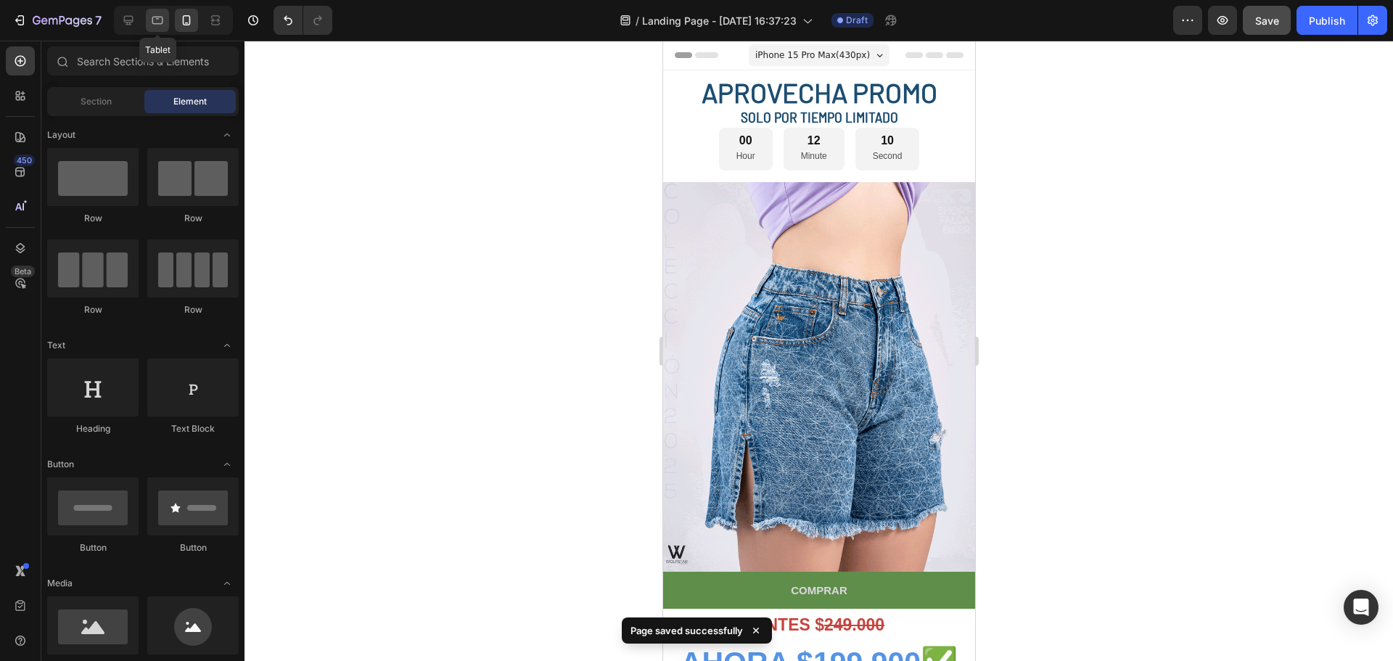
click at [155, 19] on icon at bounding box center [157, 20] width 15 height 15
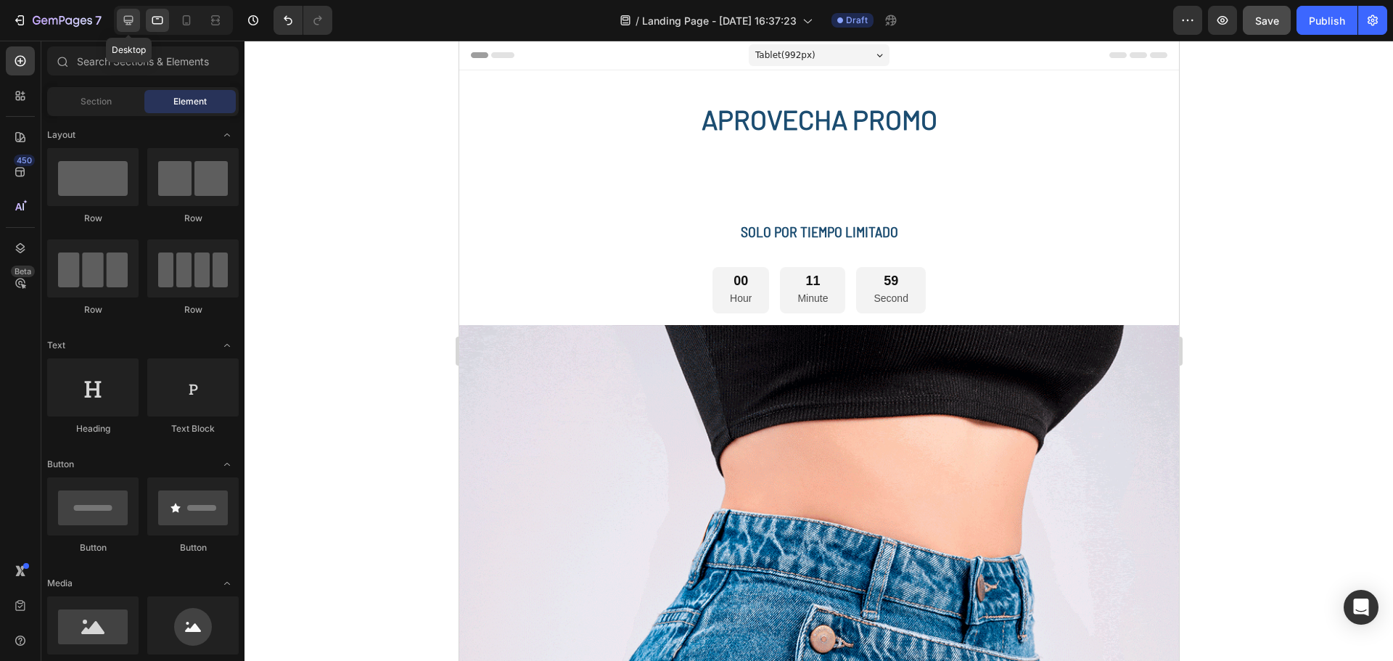
click at [130, 25] on icon at bounding box center [128, 20] width 9 height 9
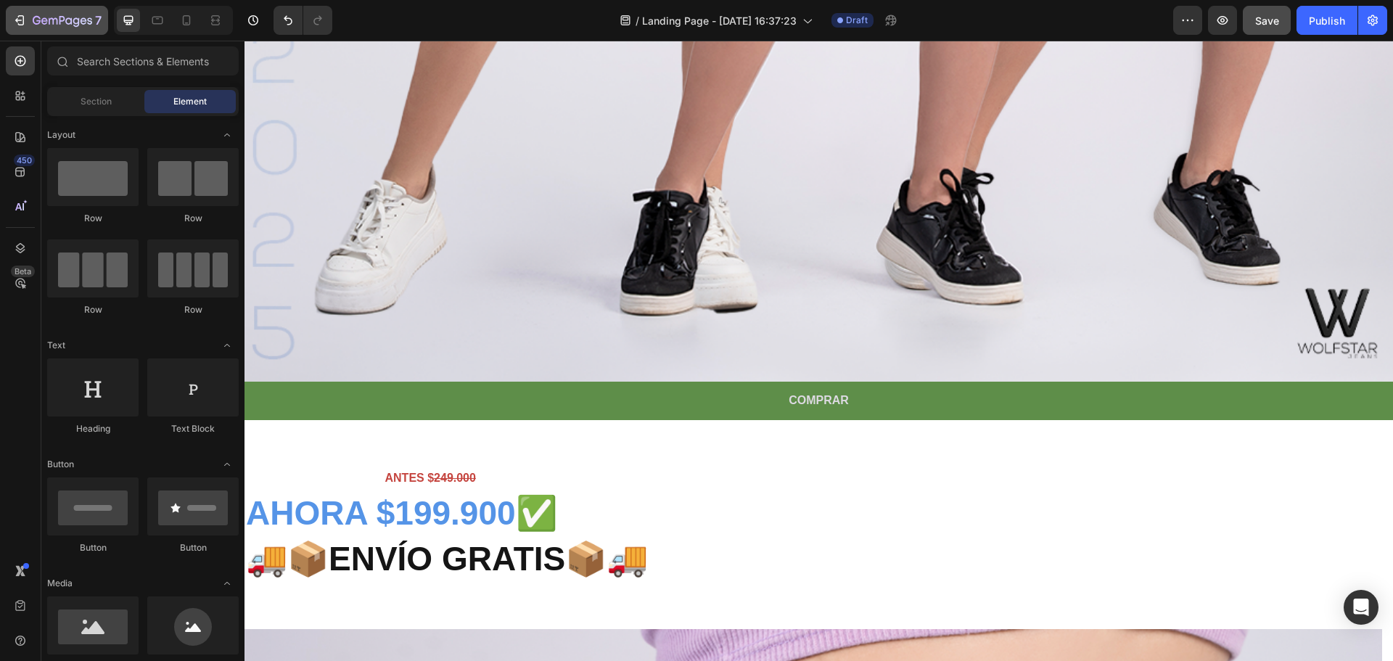
scroll to position [1378, 0]
click at [186, 22] on icon at bounding box center [187, 22] width 4 height 1
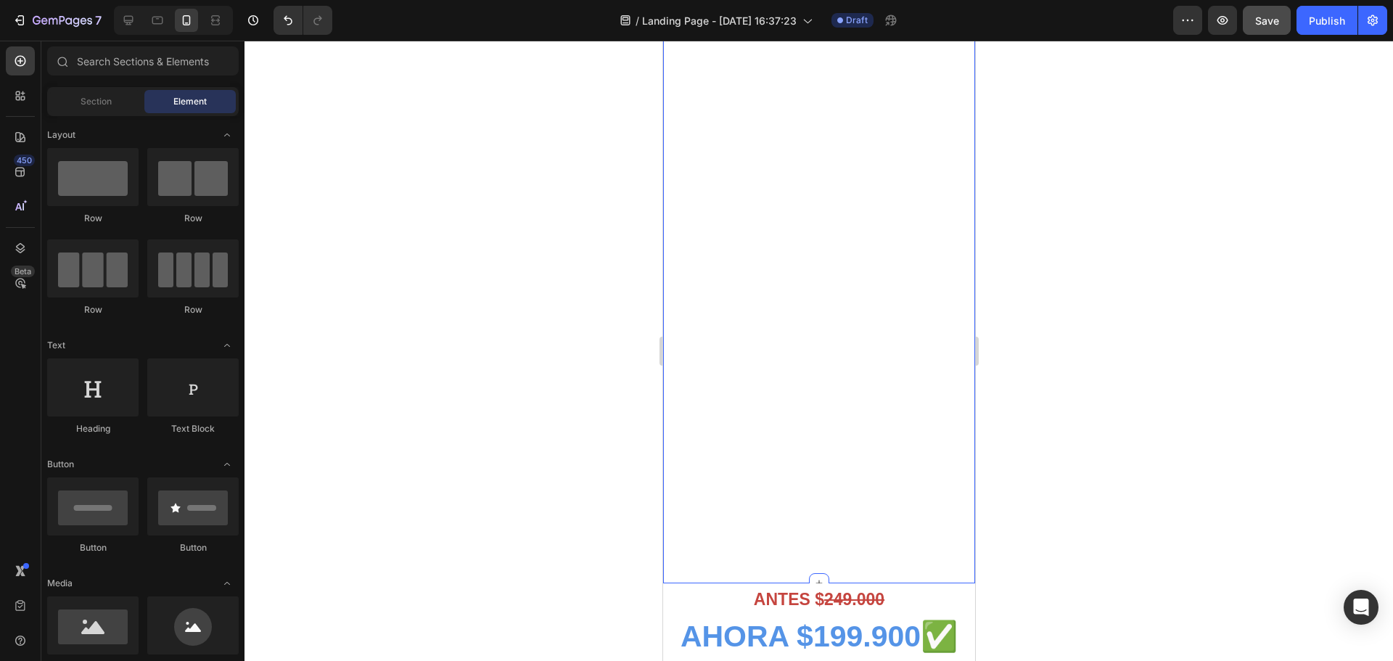
scroll to position [580, 0]
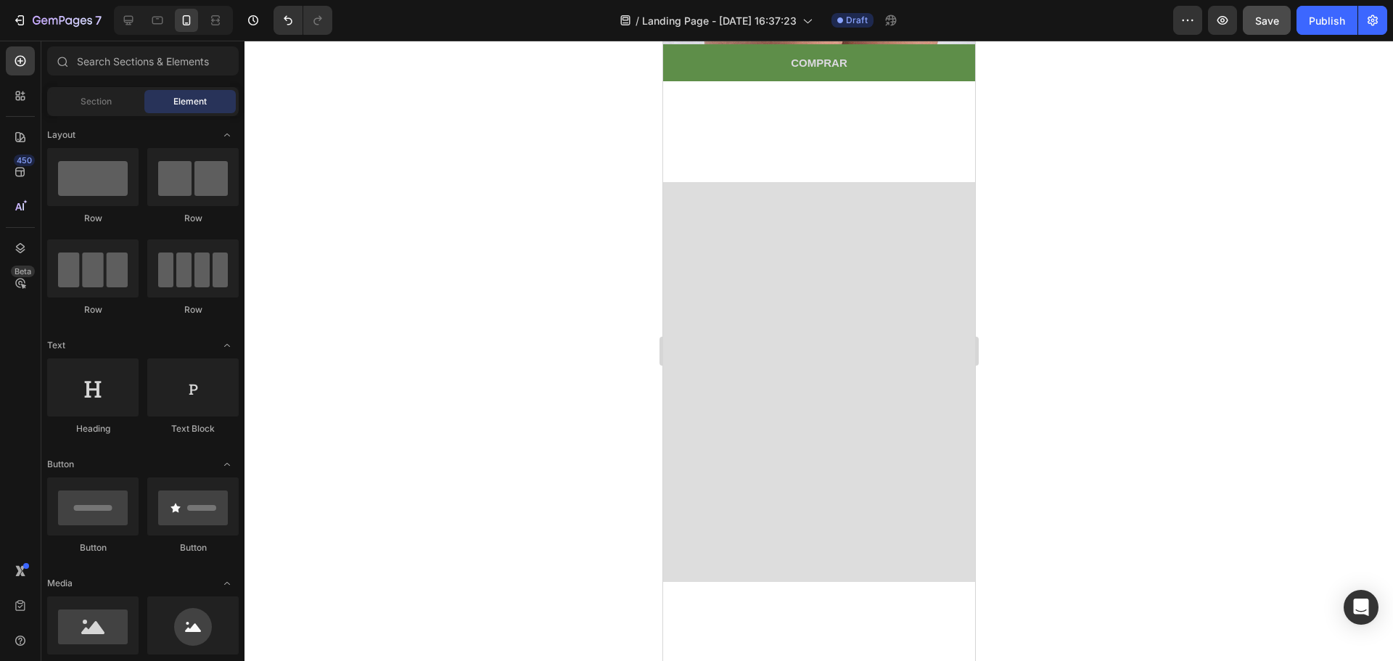
click at [1101, 297] on div at bounding box center [818, 351] width 1148 height 620
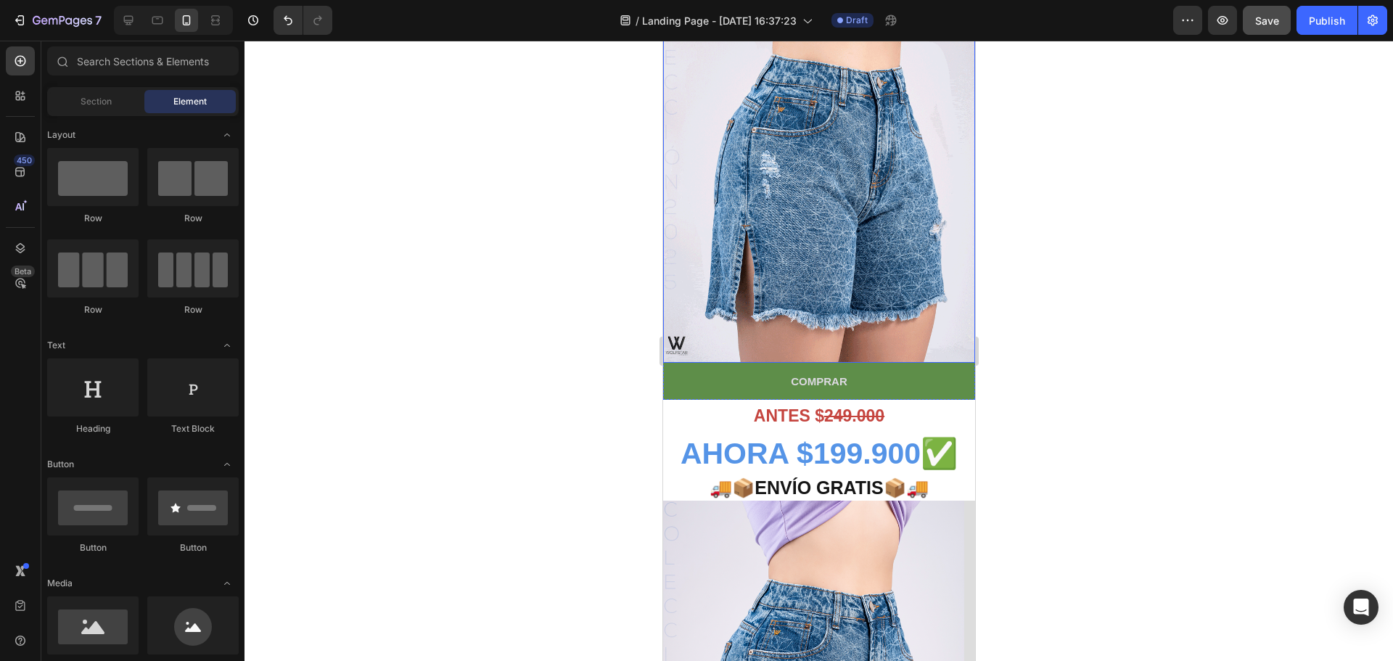
scroll to position [218, 0]
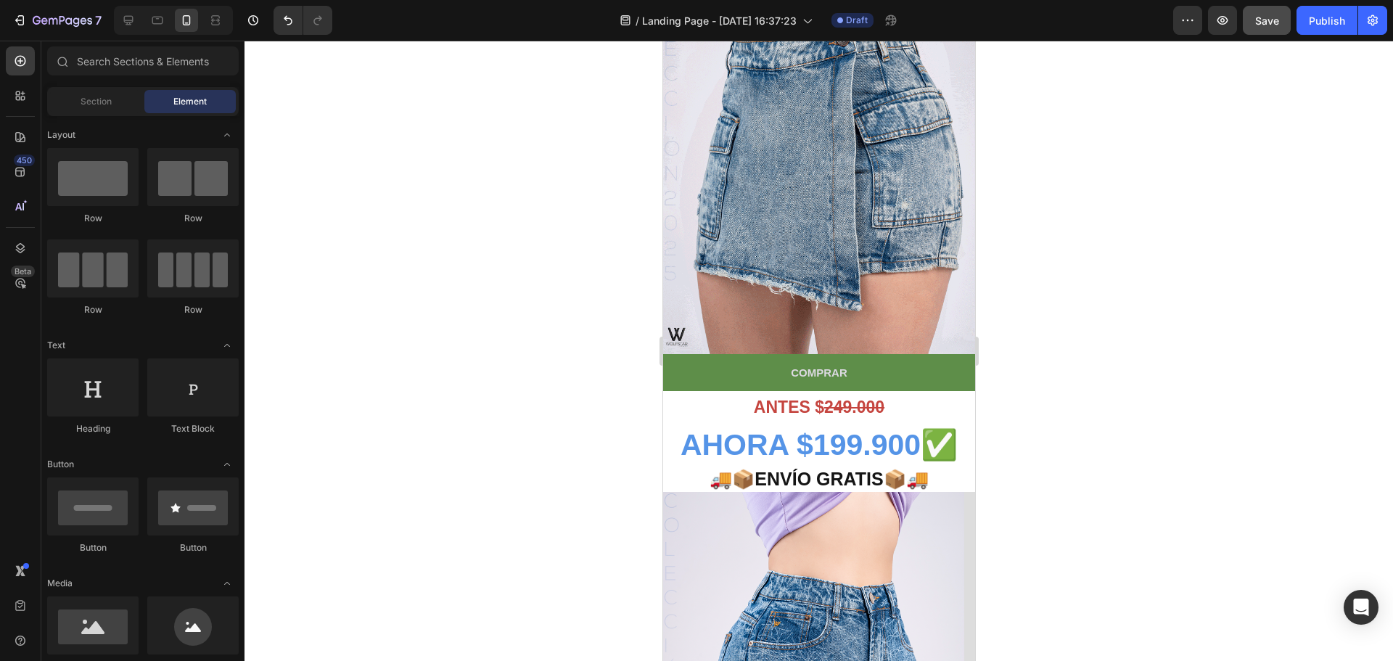
click at [1076, 296] on div at bounding box center [818, 351] width 1148 height 620
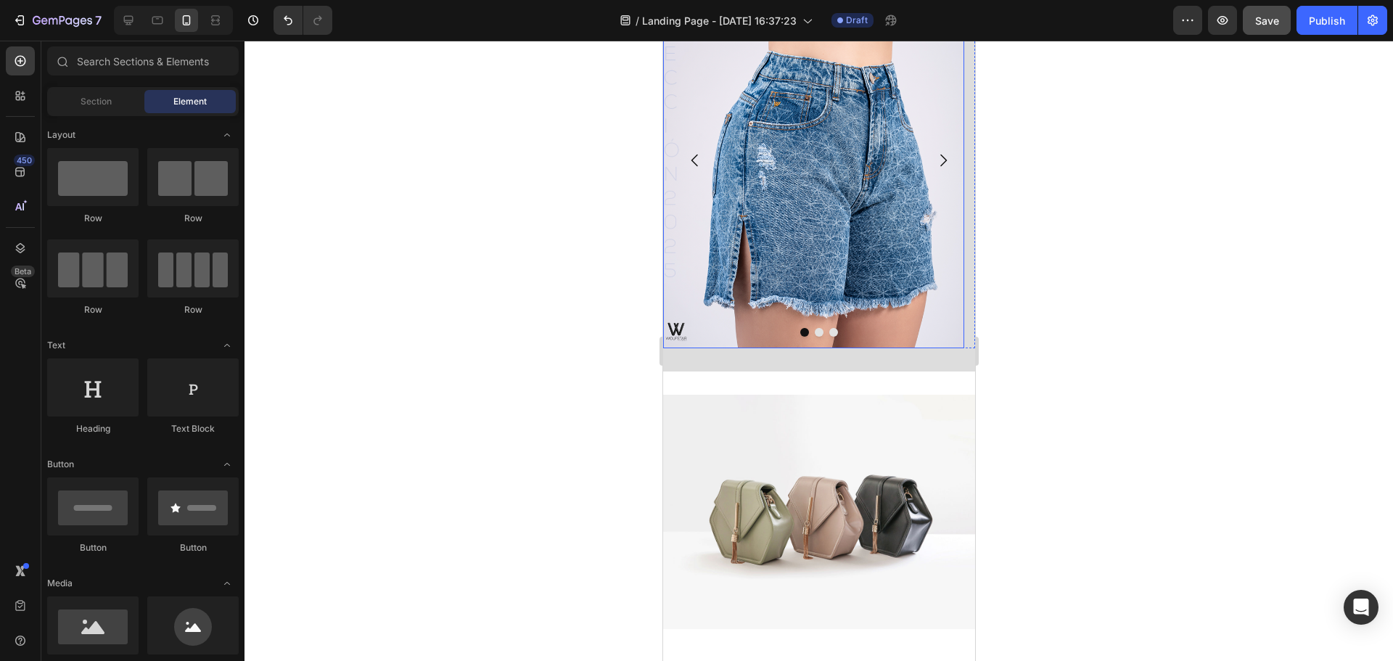
scroll to position [725, 0]
click at [832, 358] on div "Image Image Image Carousel Section 4" at bounding box center [818, 171] width 312 height 400
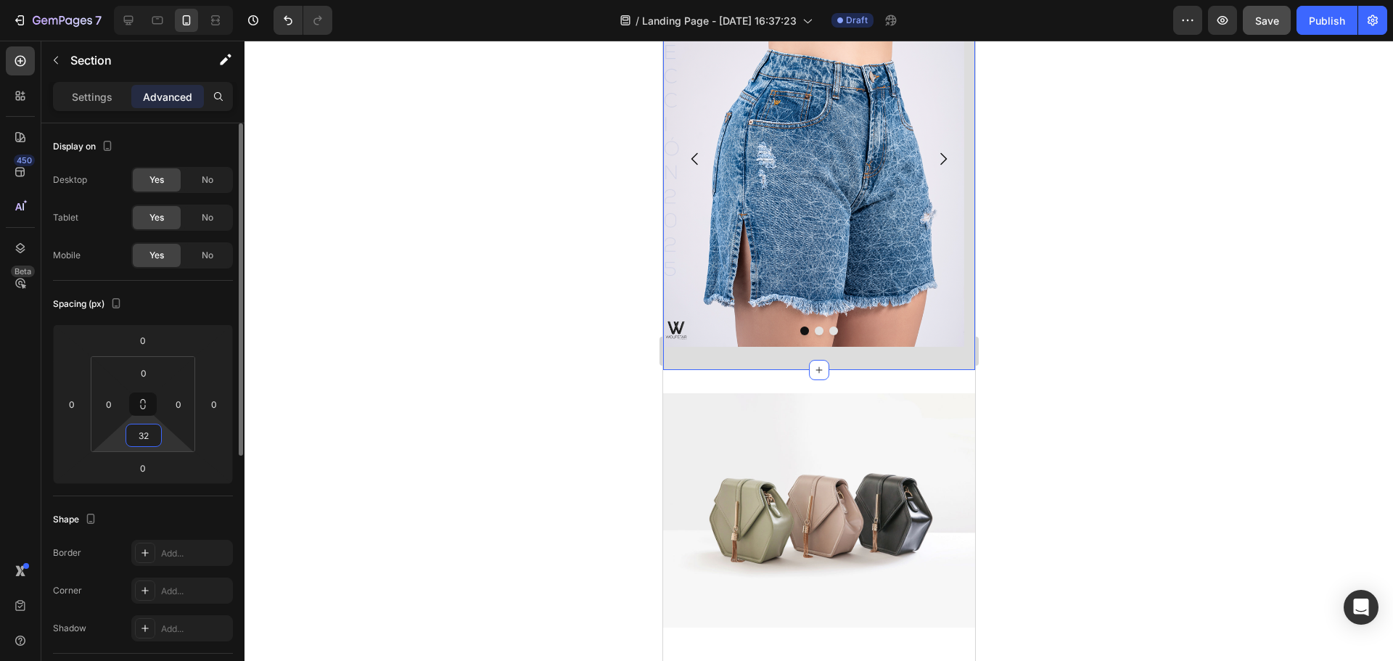
click at [152, 429] on input "32" at bounding box center [143, 435] width 29 height 22
type input "0"
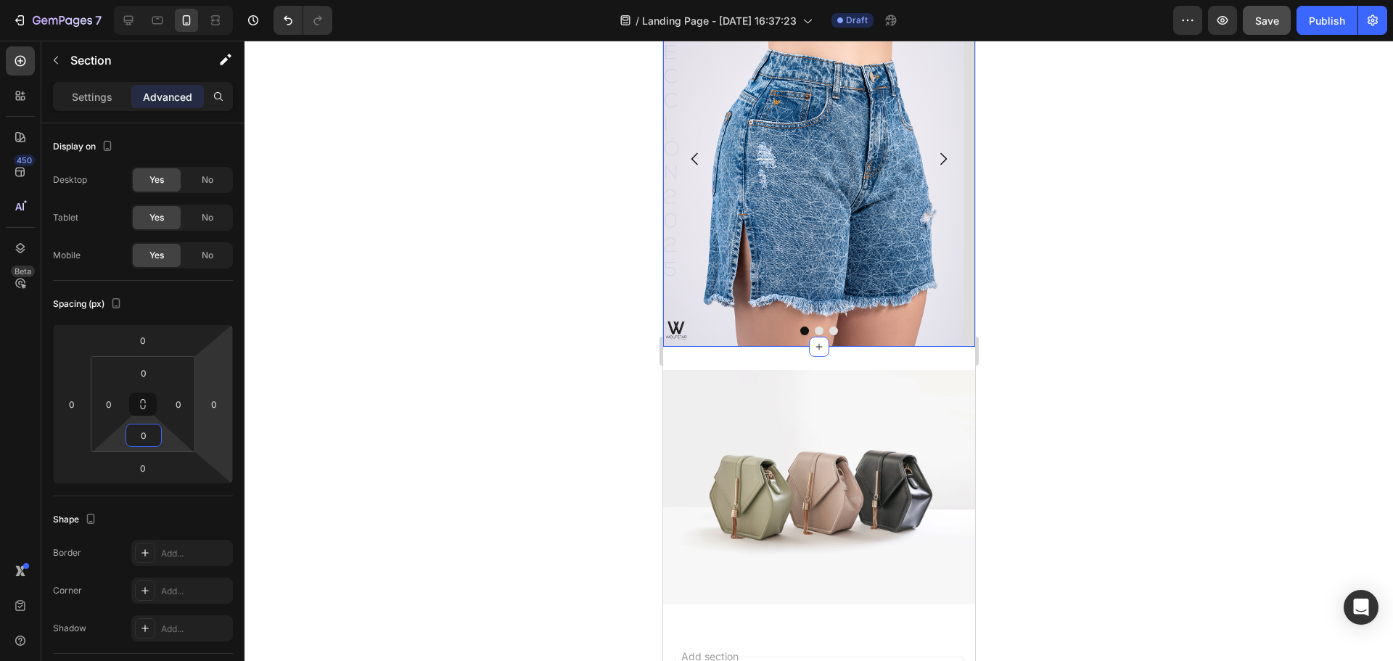
click at [433, 382] on div at bounding box center [818, 351] width 1148 height 620
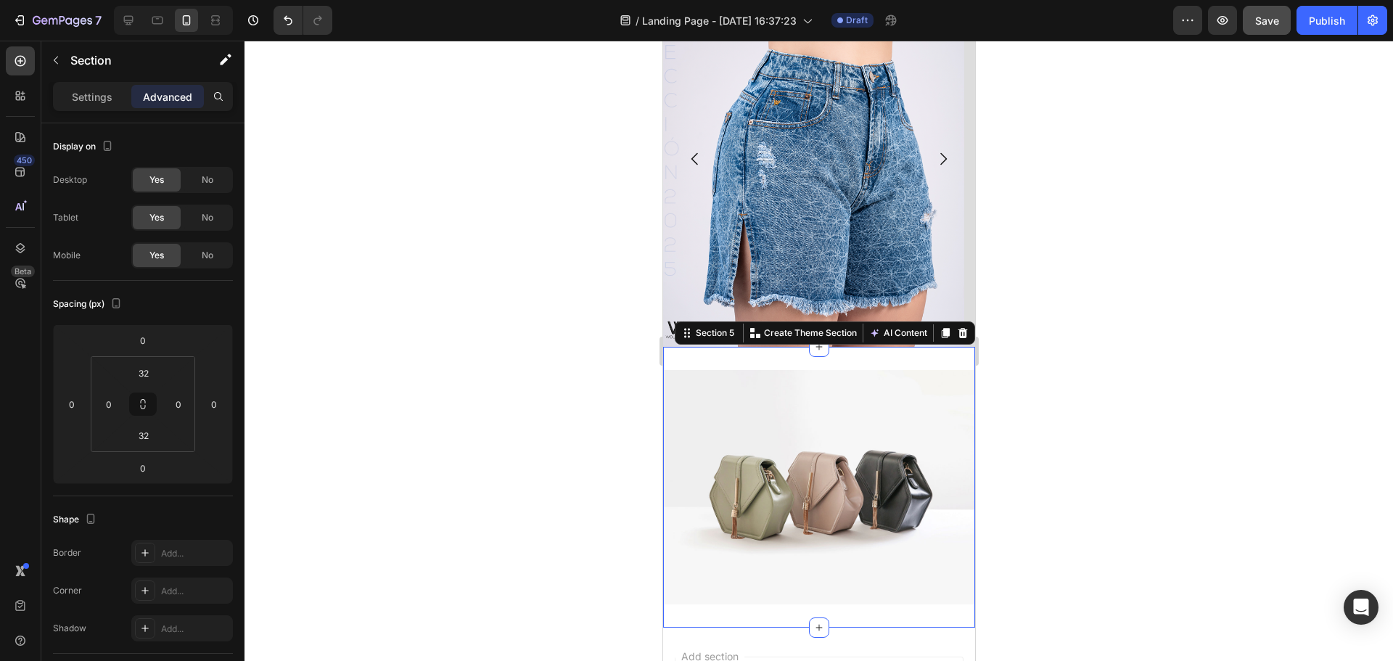
click at [915, 365] on div "Image Section 5 You can create reusable sections Create Theme Section AI Conten…" at bounding box center [818, 487] width 312 height 281
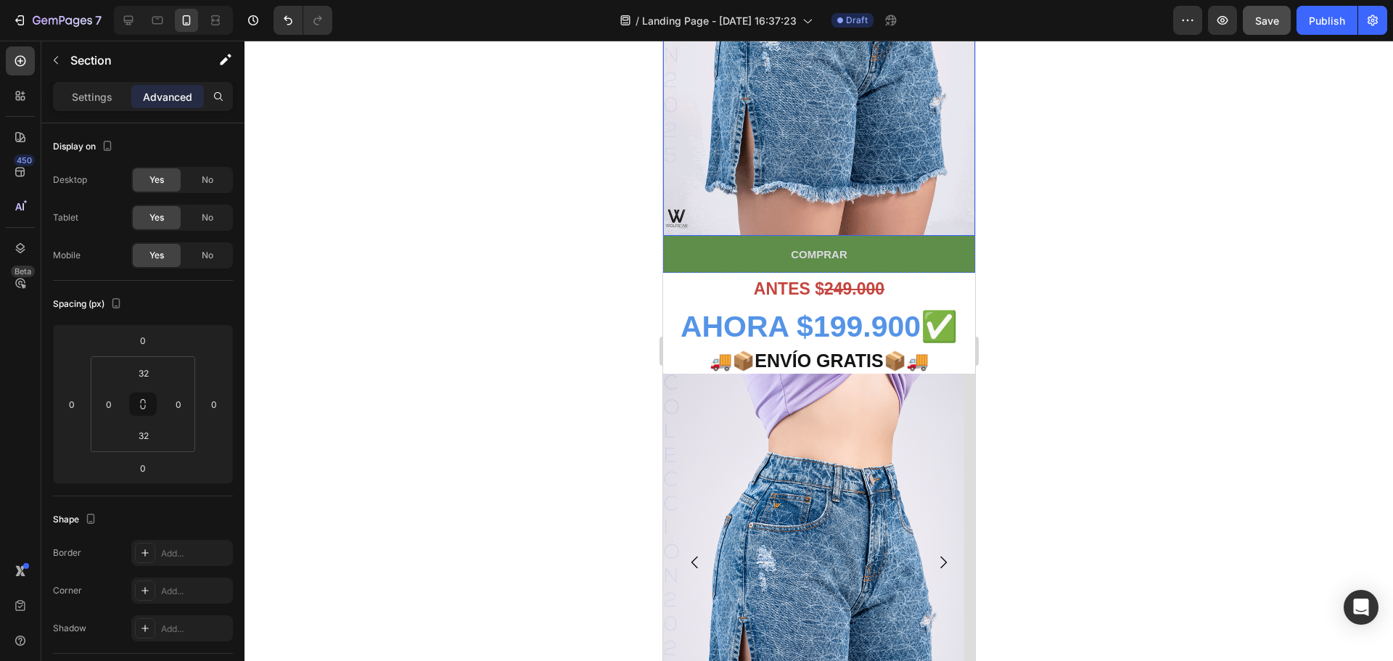
scroll to position [363, 0]
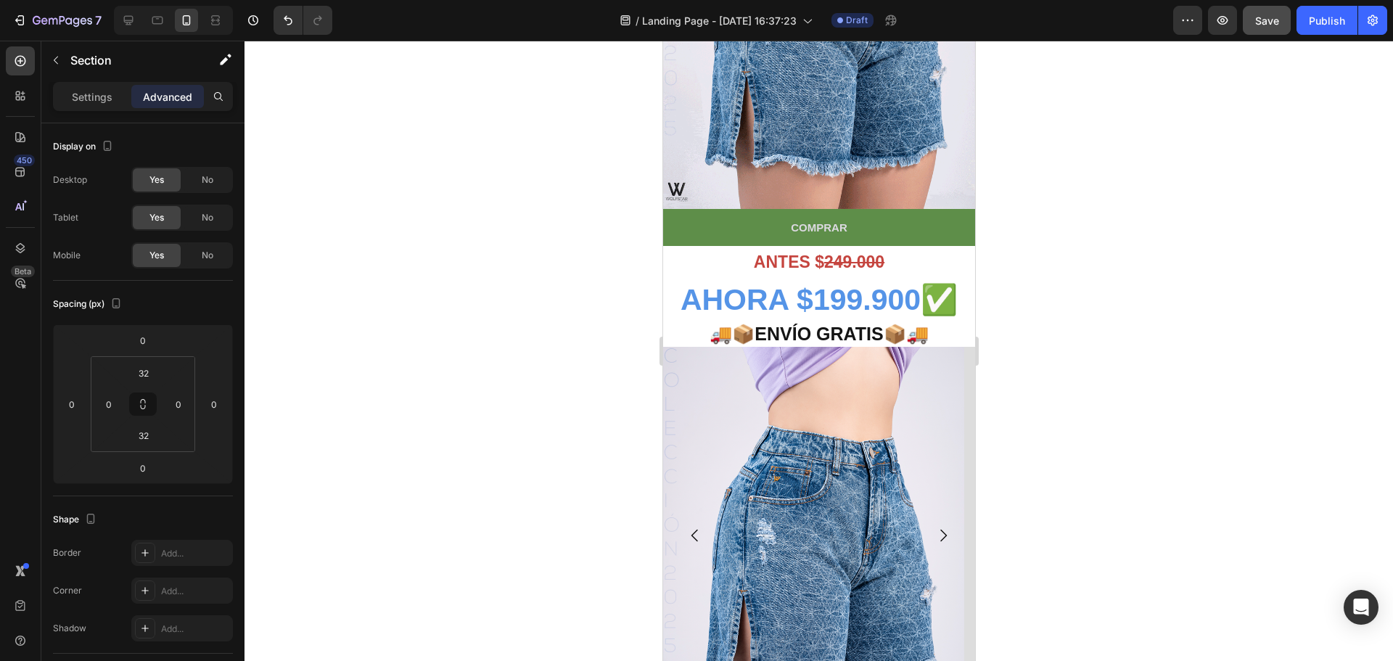
click at [1044, 255] on div at bounding box center [818, 351] width 1148 height 620
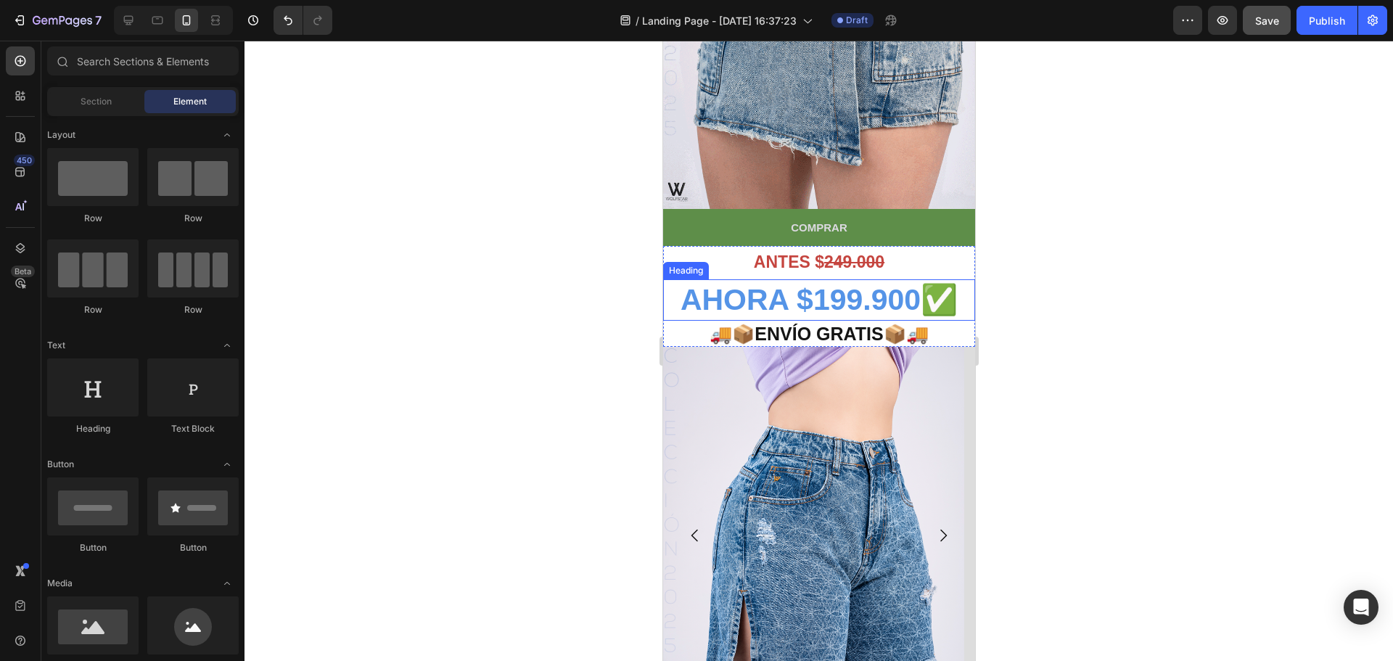
click at [808, 283] on strong "AHORA $199.900✅" at bounding box center [818, 299] width 277 height 33
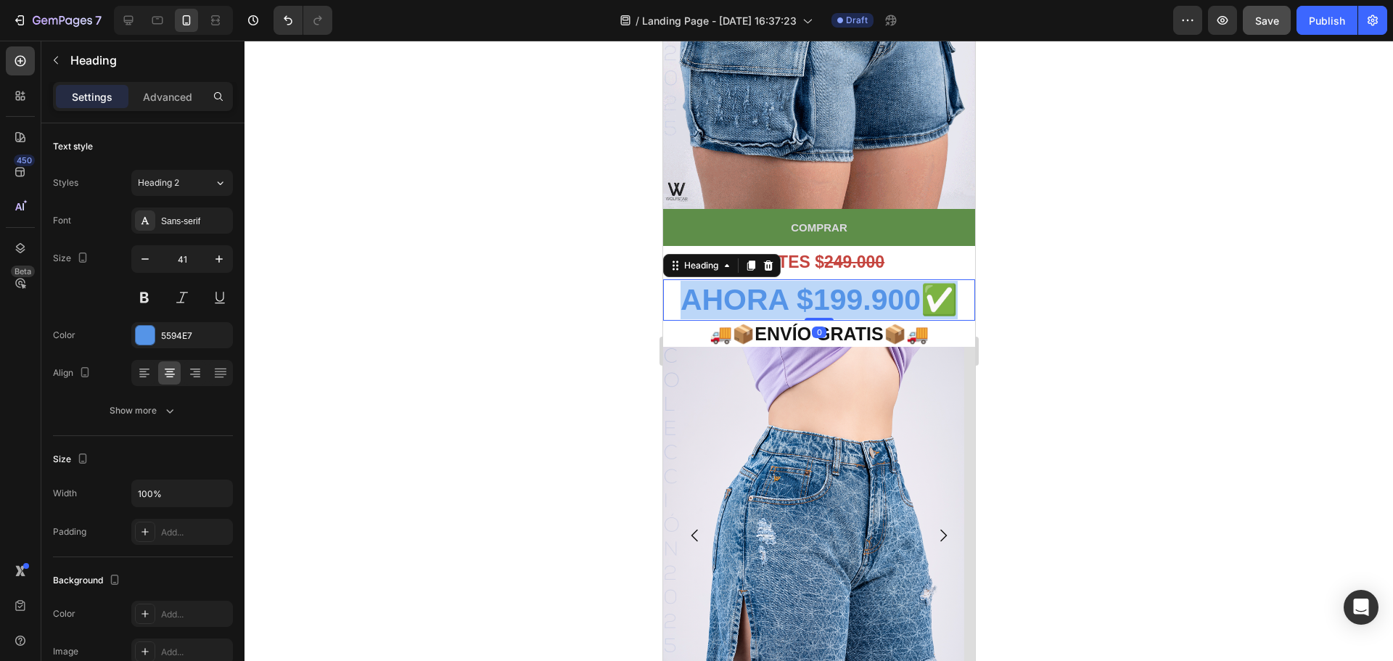
click at [808, 283] on strong "AHORA $199.900✅" at bounding box center [818, 299] width 277 height 33
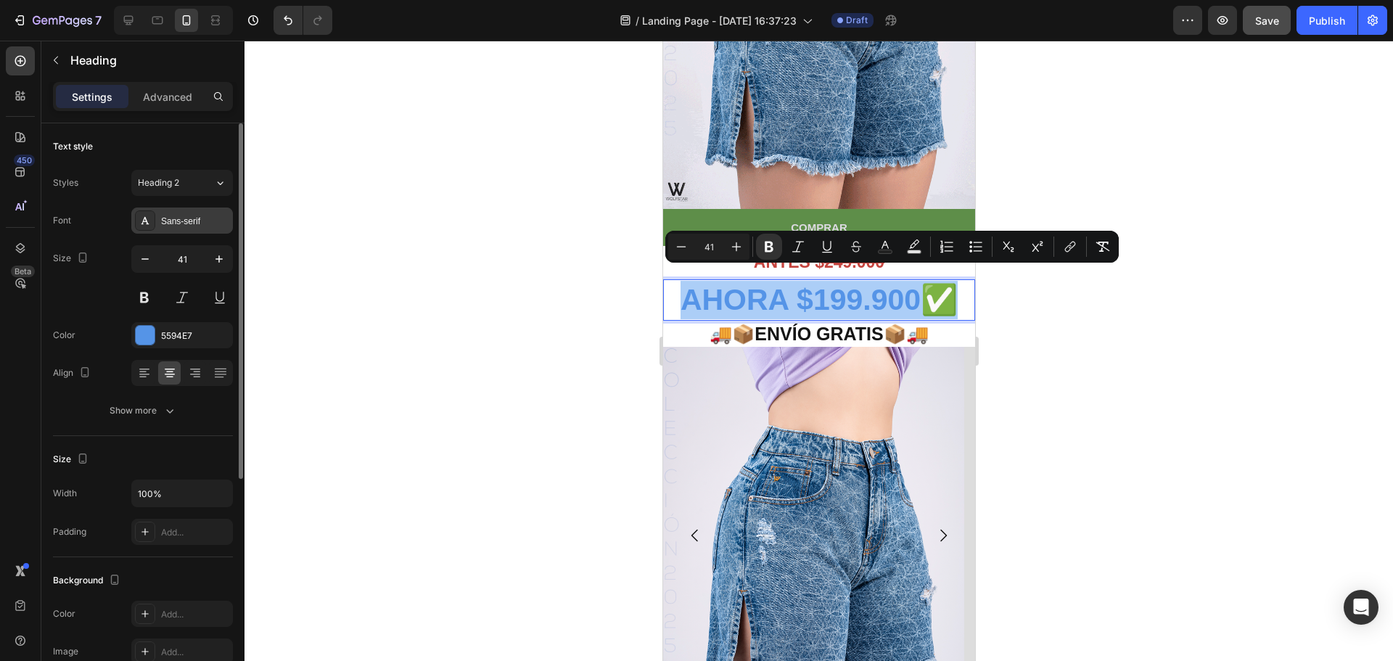
click at [189, 223] on div "Sans-serif" at bounding box center [195, 221] width 68 height 13
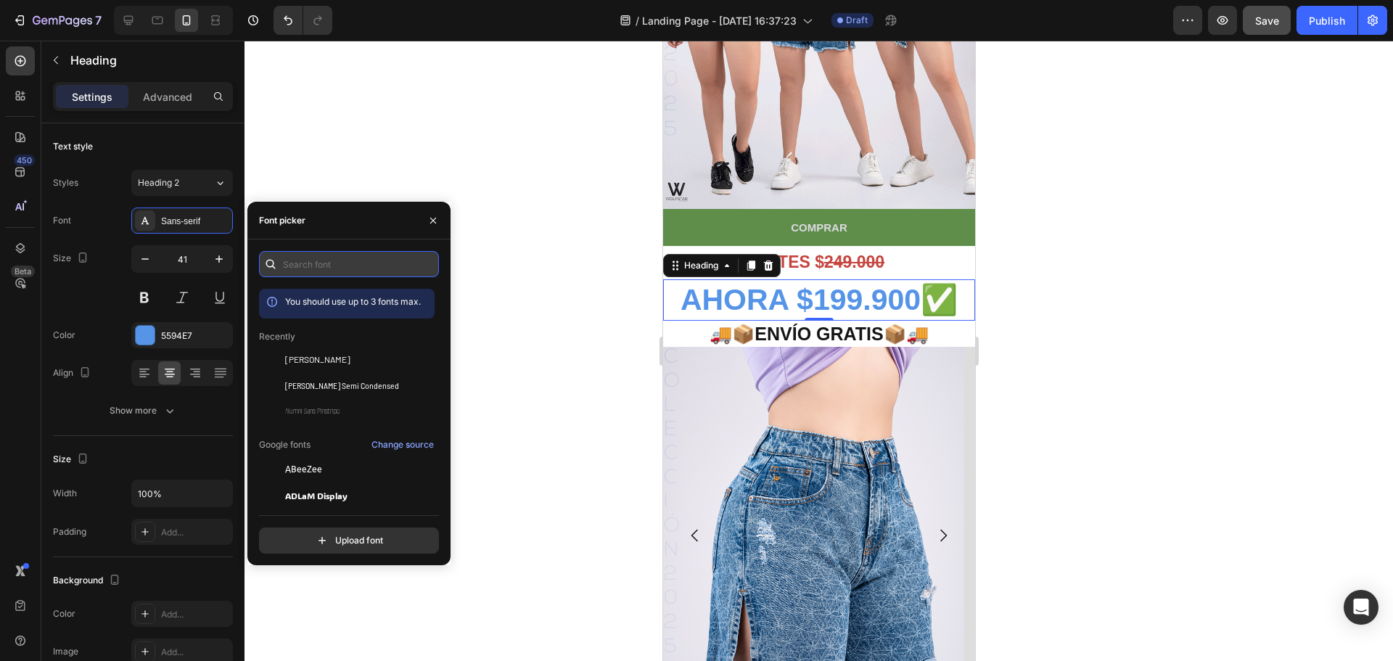
click at [374, 273] on input "text" at bounding box center [349, 264] width 180 height 26
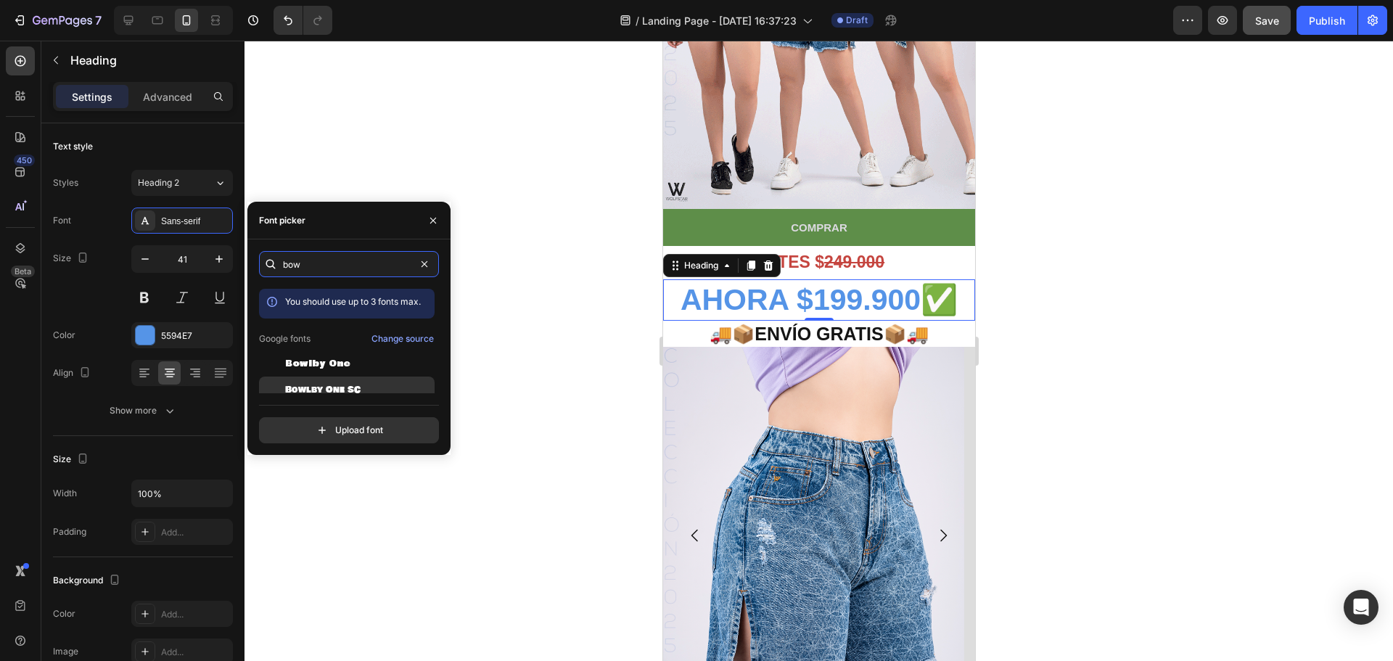
type input "bow"
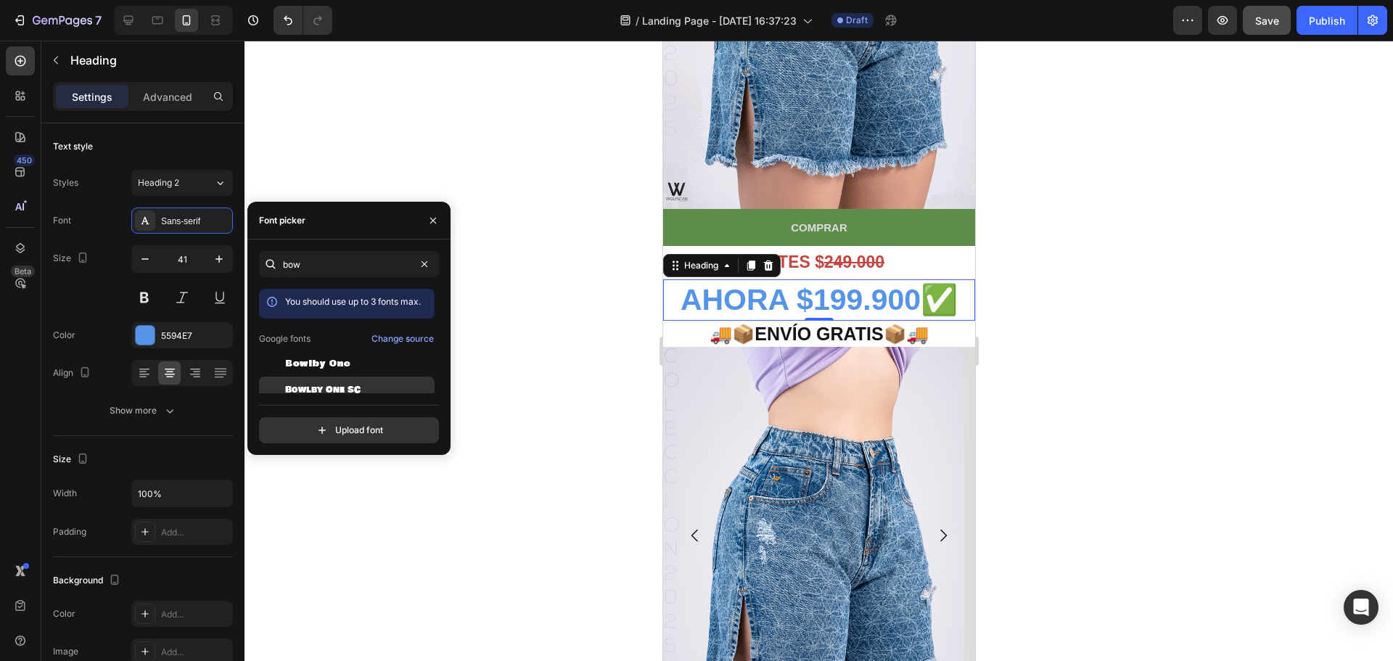
click at [345, 387] on span "Bowlby One SC" at bounding box center [322, 389] width 75 height 13
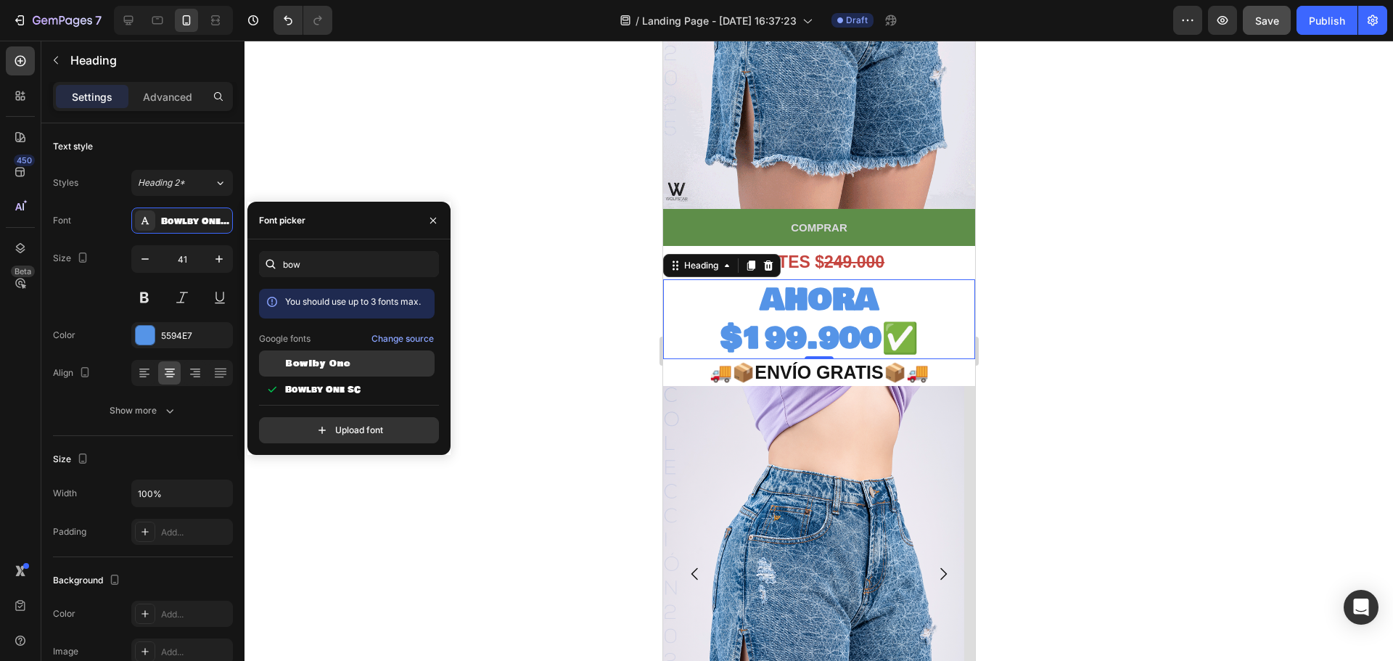
click at [318, 362] on span "Bowlby One" at bounding box center [317, 363] width 65 height 13
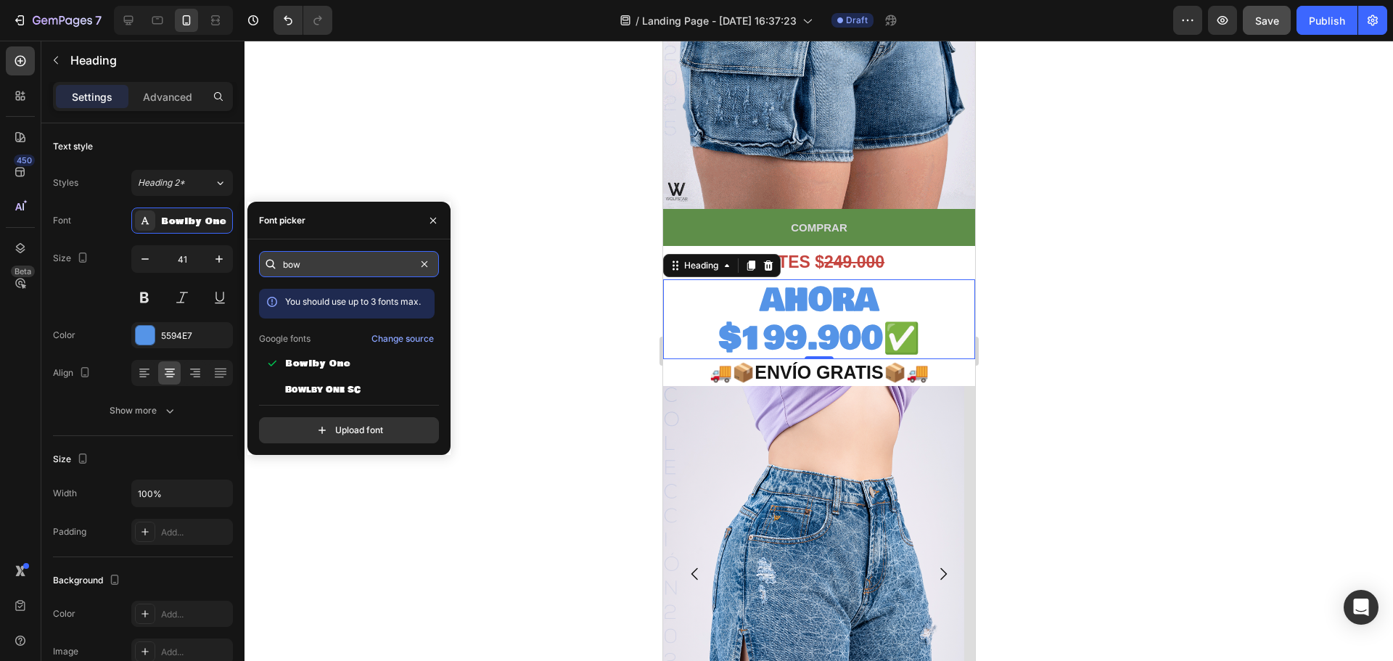
click at [345, 265] on input "bow" at bounding box center [349, 264] width 180 height 26
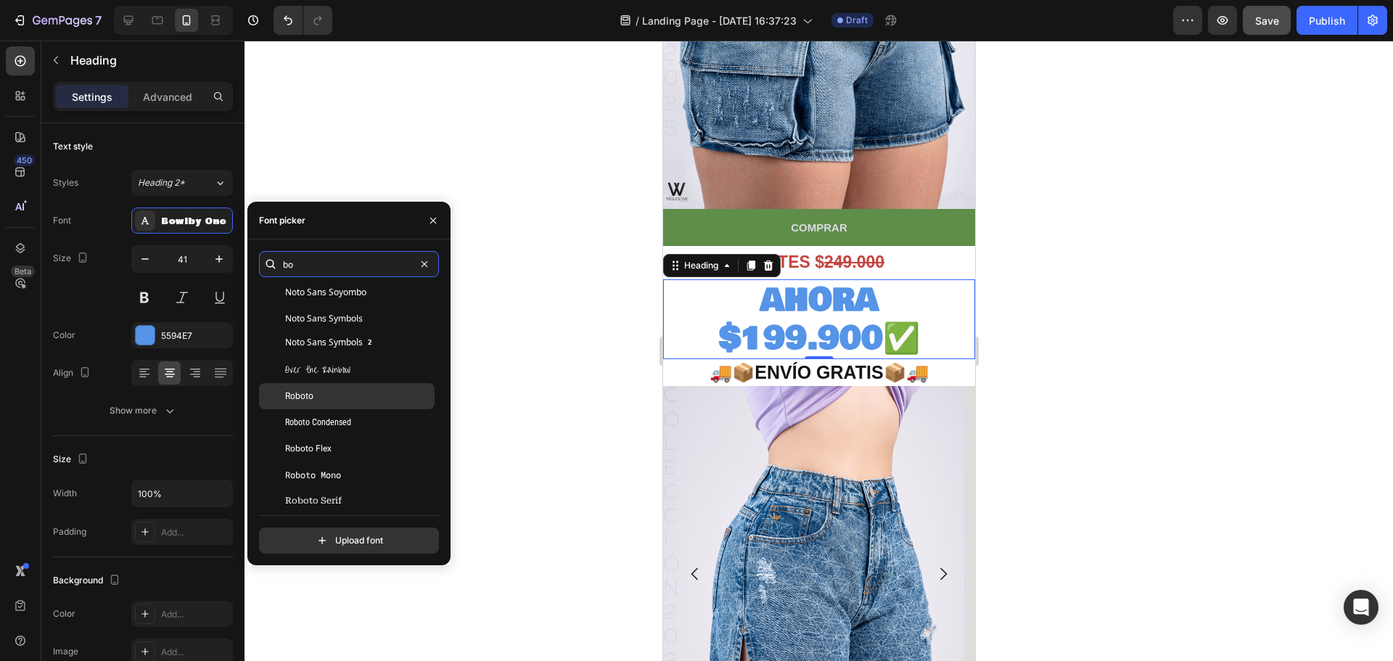
scroll to position [928, 0]
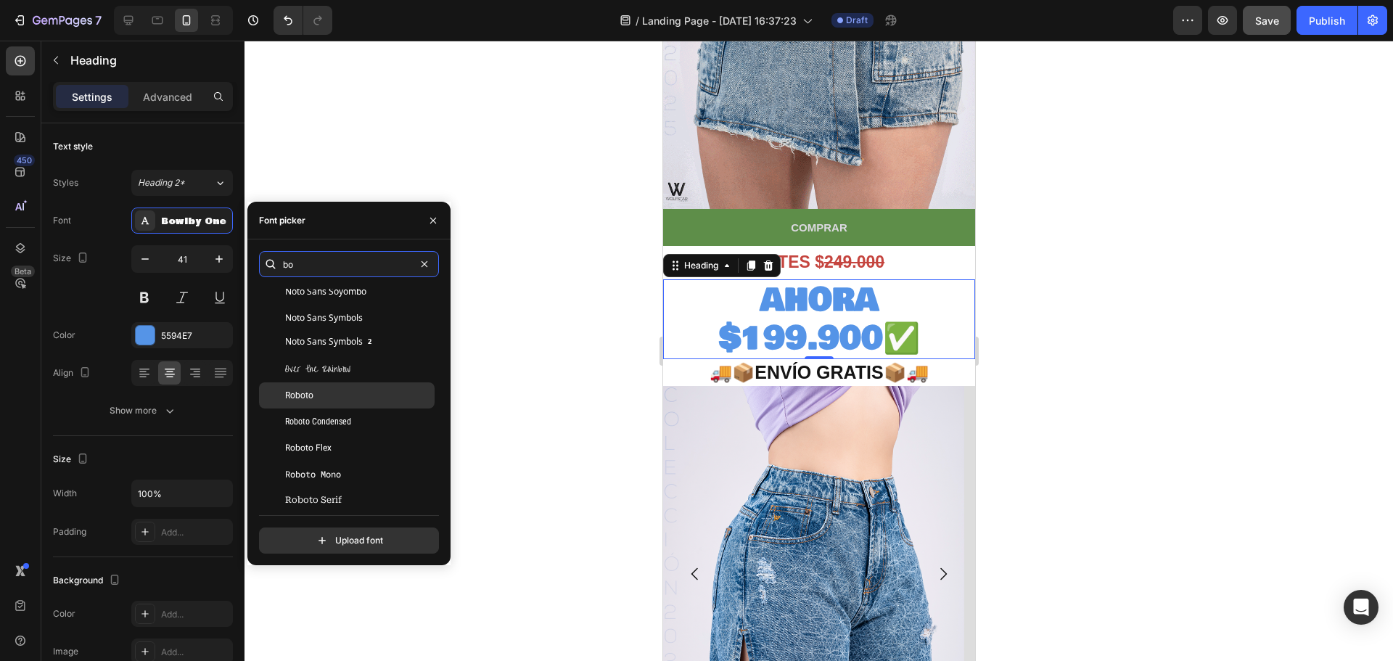
type input "bo"
click at [334, 398] on div "Roboto" at bounding box center [358, 395] width 147 height 13
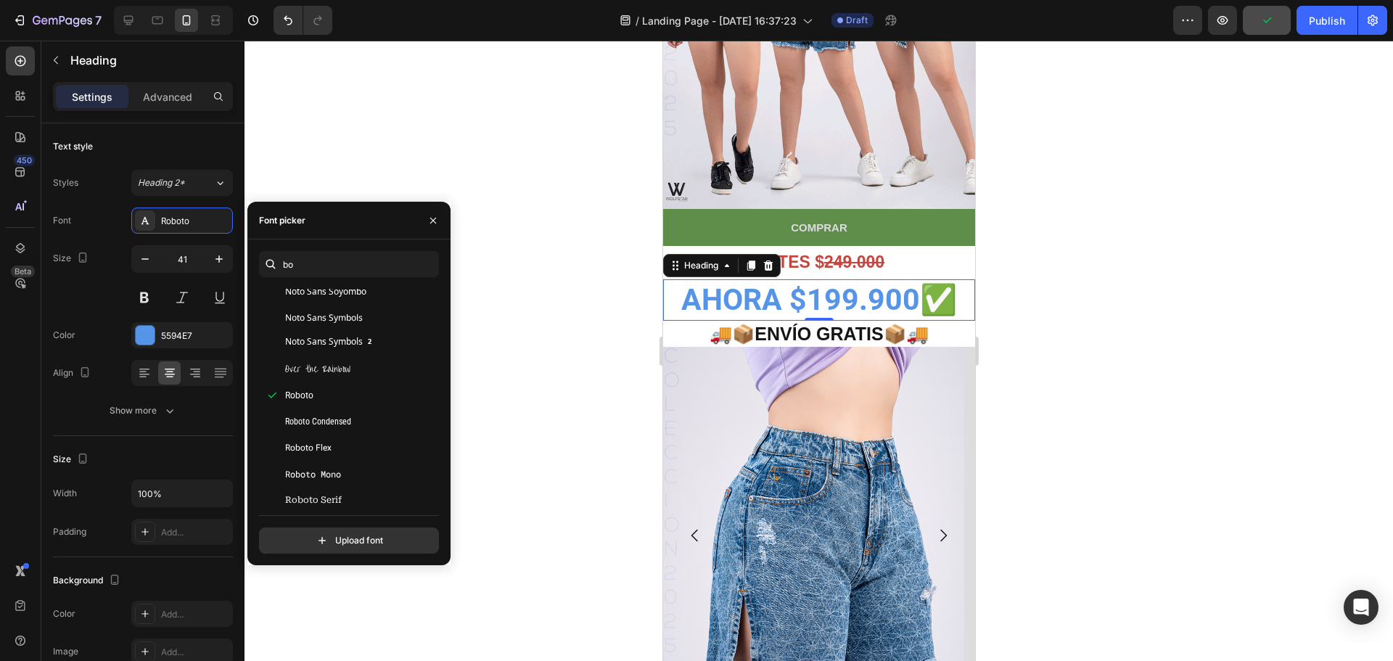
click at [1036, 233] on div at bounding box center [818, 351] width 1148 height 620
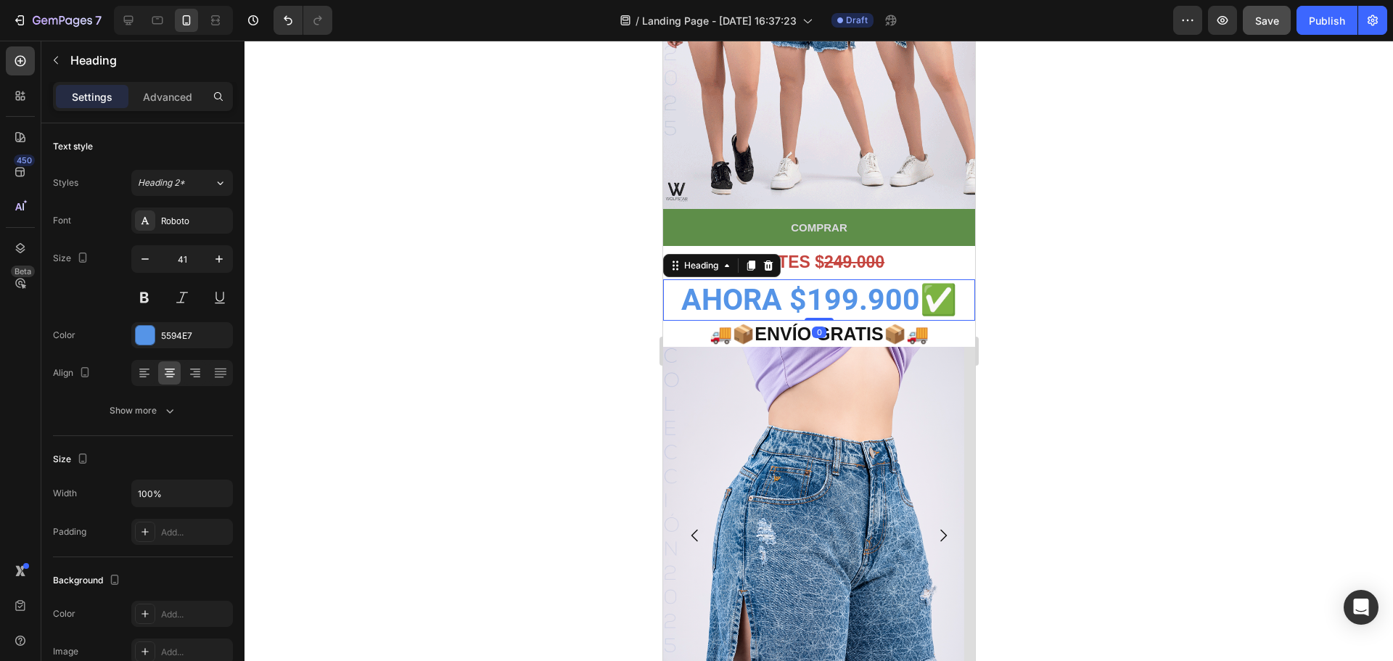
click at [845, 286] on strong "AHORA $199.900✅" at bounding box center [818, 299] width 276 height 35
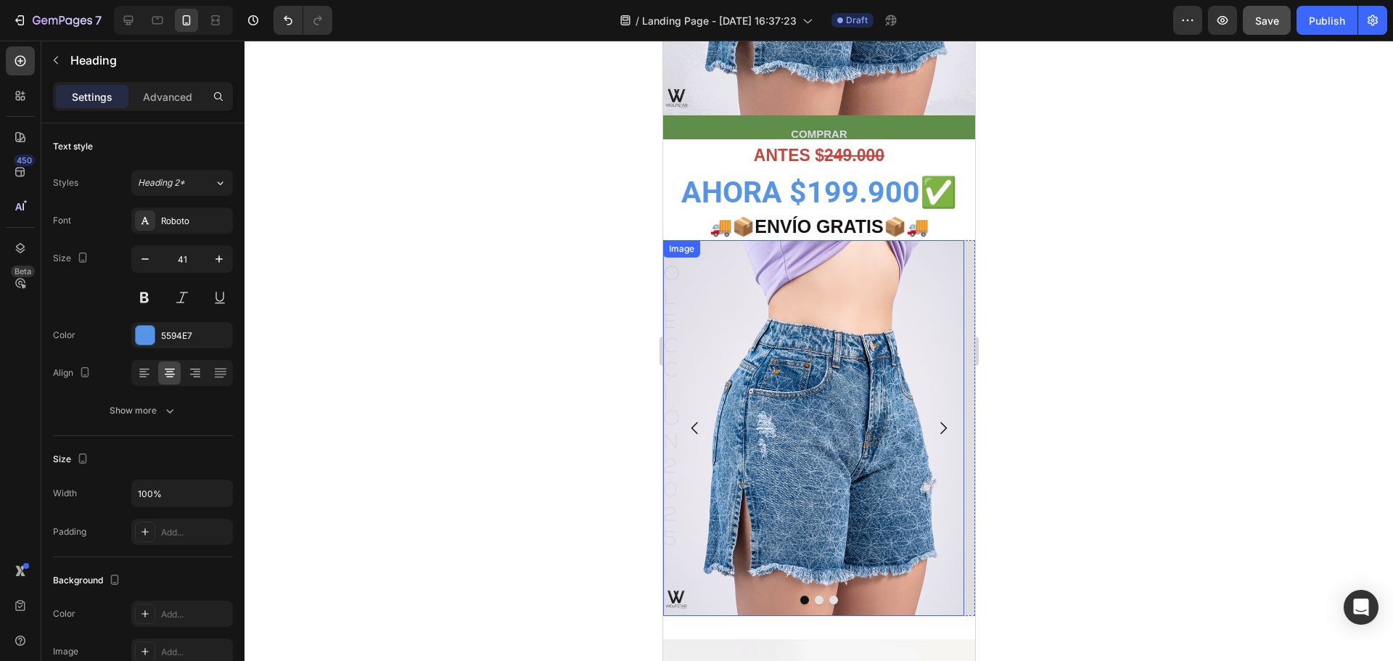
scroll to position [556, 0]
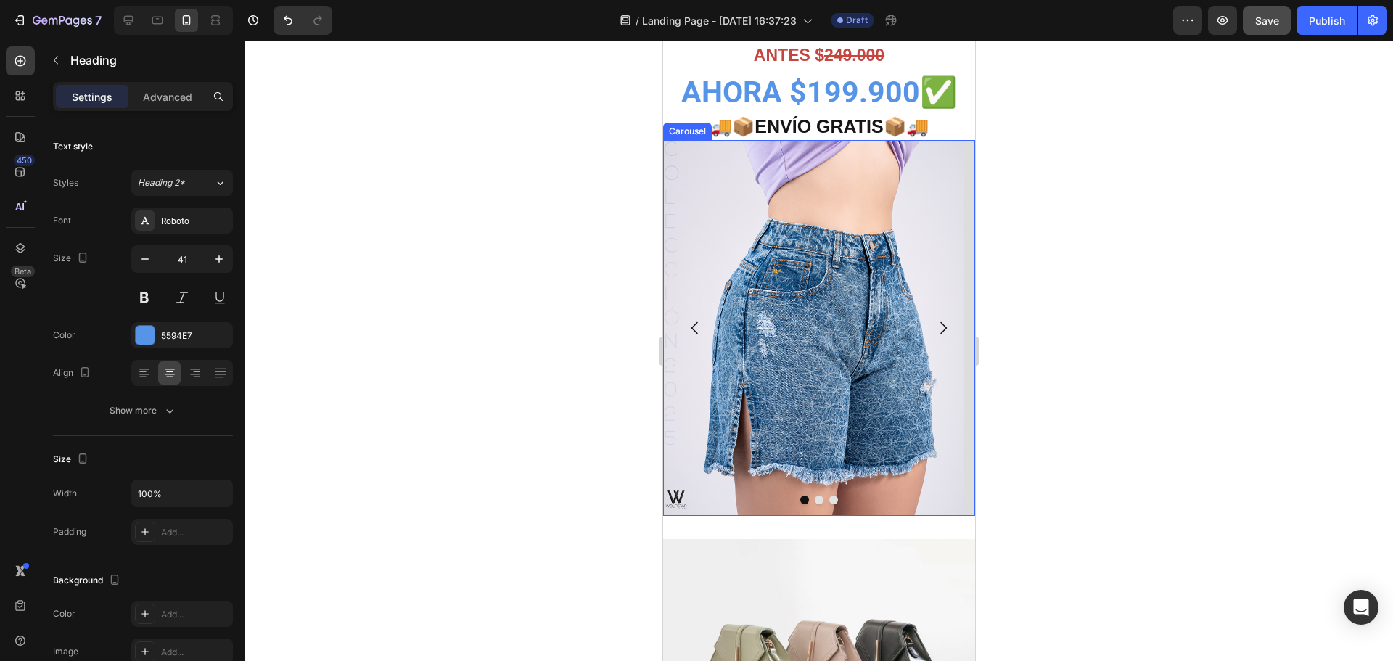
click at [933, 326] on icon "Carousel Next Arrow" at bounding box center [941, 327] width 17 height 17
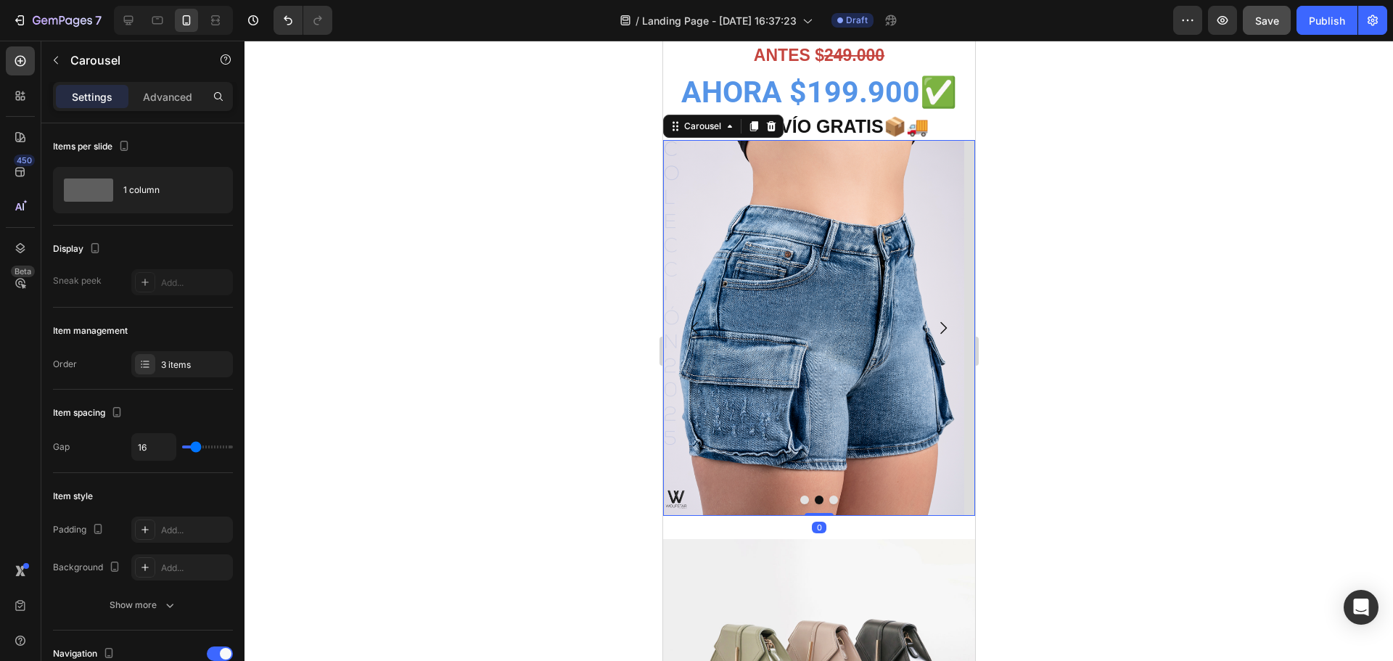
click at [939, 326] on icon "Carousel Next Arrow" at bounding box center [942, 328] width 7 height 12
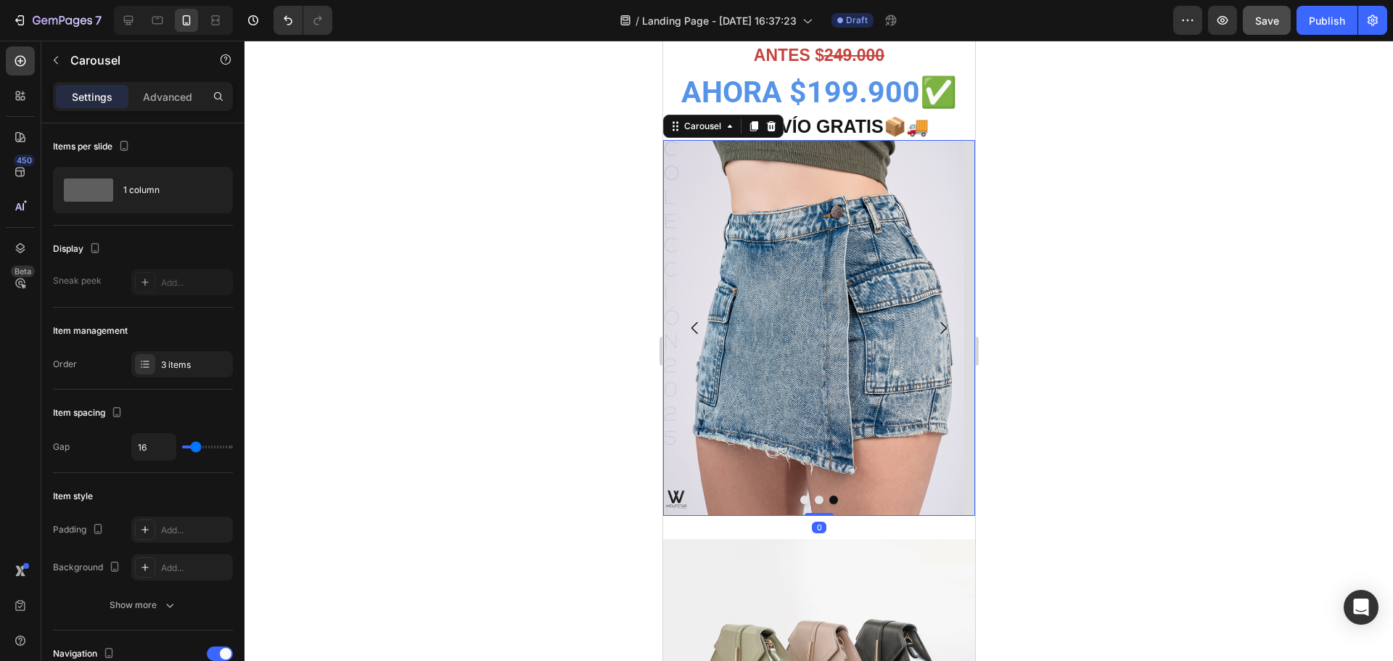
click at [939, 326] on icon "Carousel Next Arrow" at bounding box center [942, 328] width 7 height 12
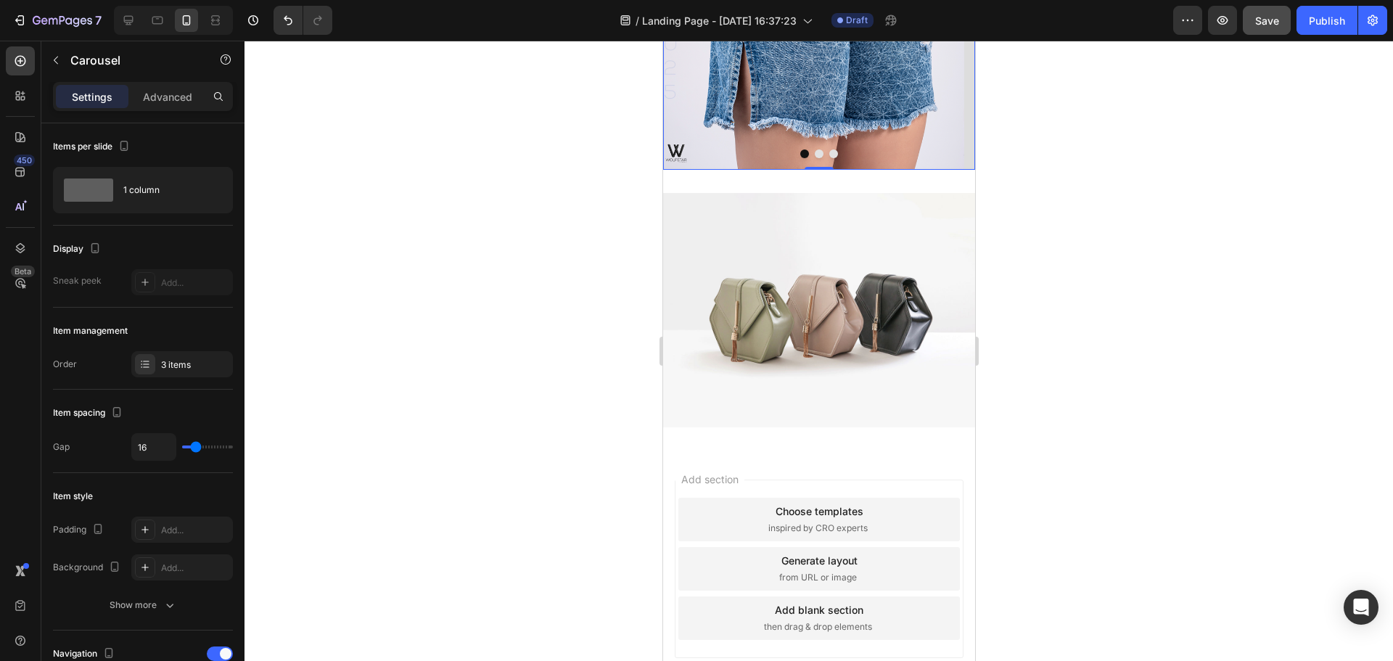
scroll to position [992, 0]
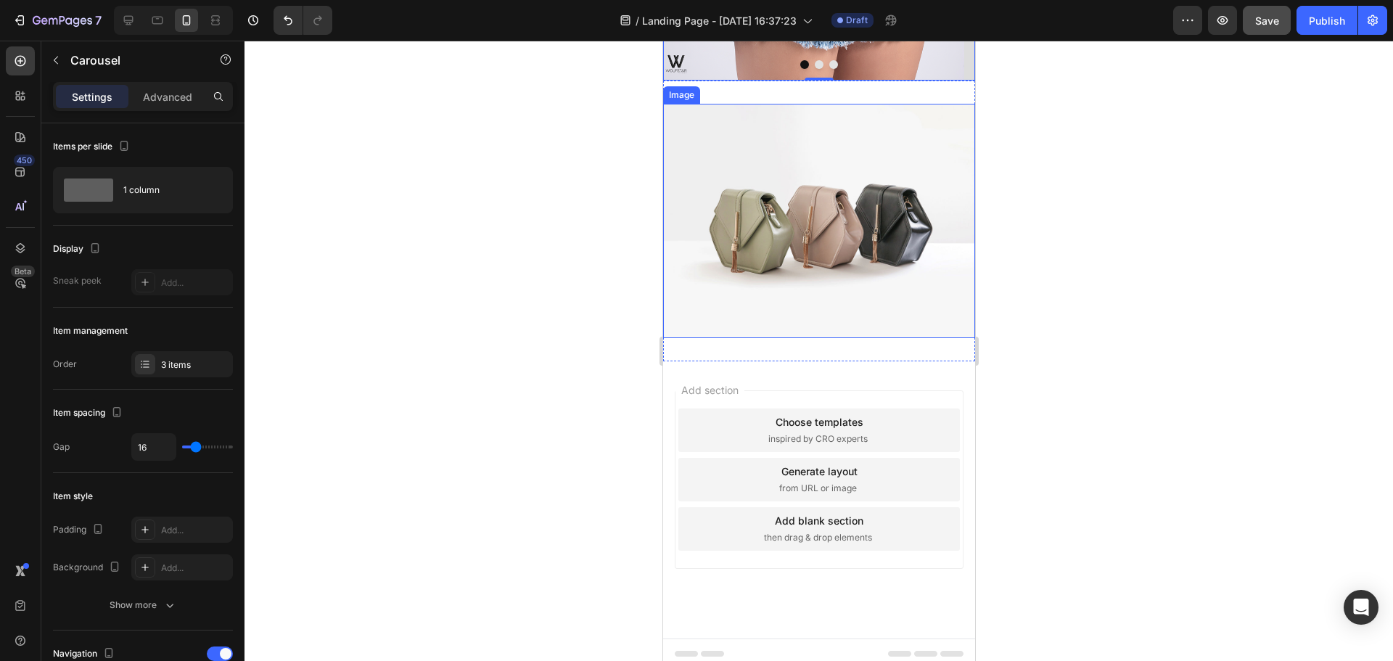
click at [875, 139] on img at bounding box center [818, 221] width 312 height 234
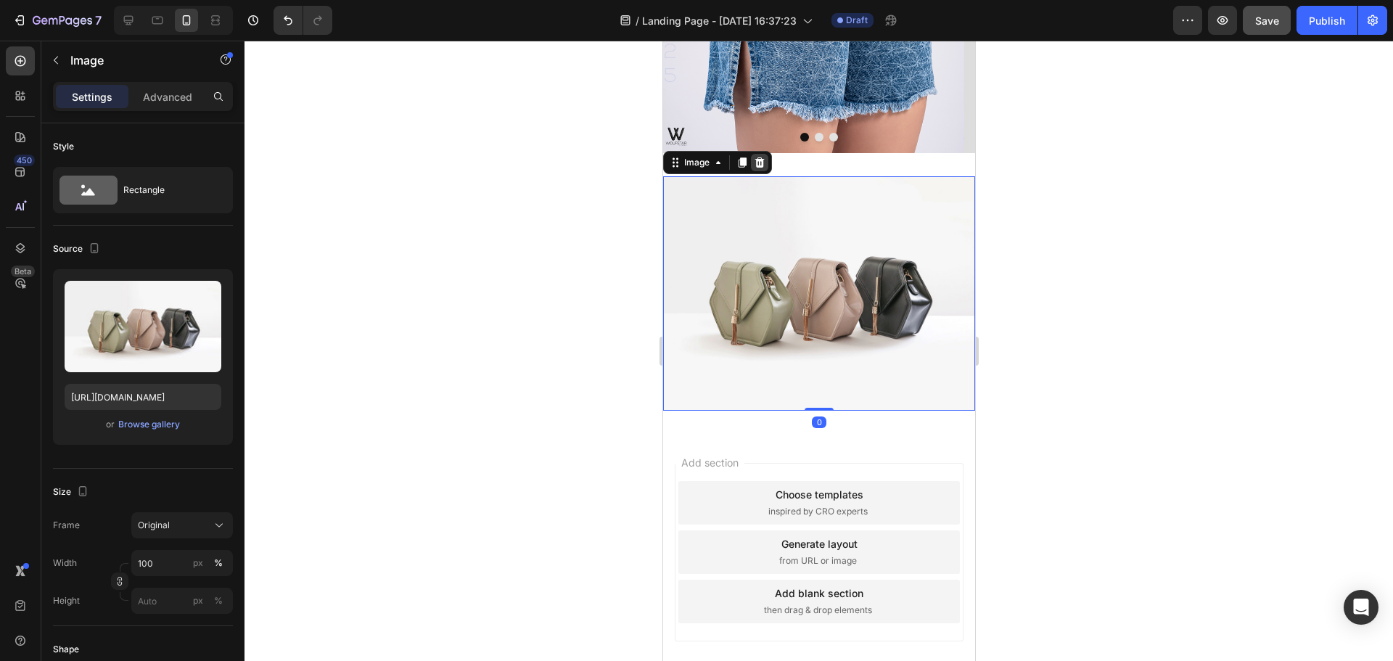
click at [764, 162] on icon at bounding box center [759, 163] width 12 height 12
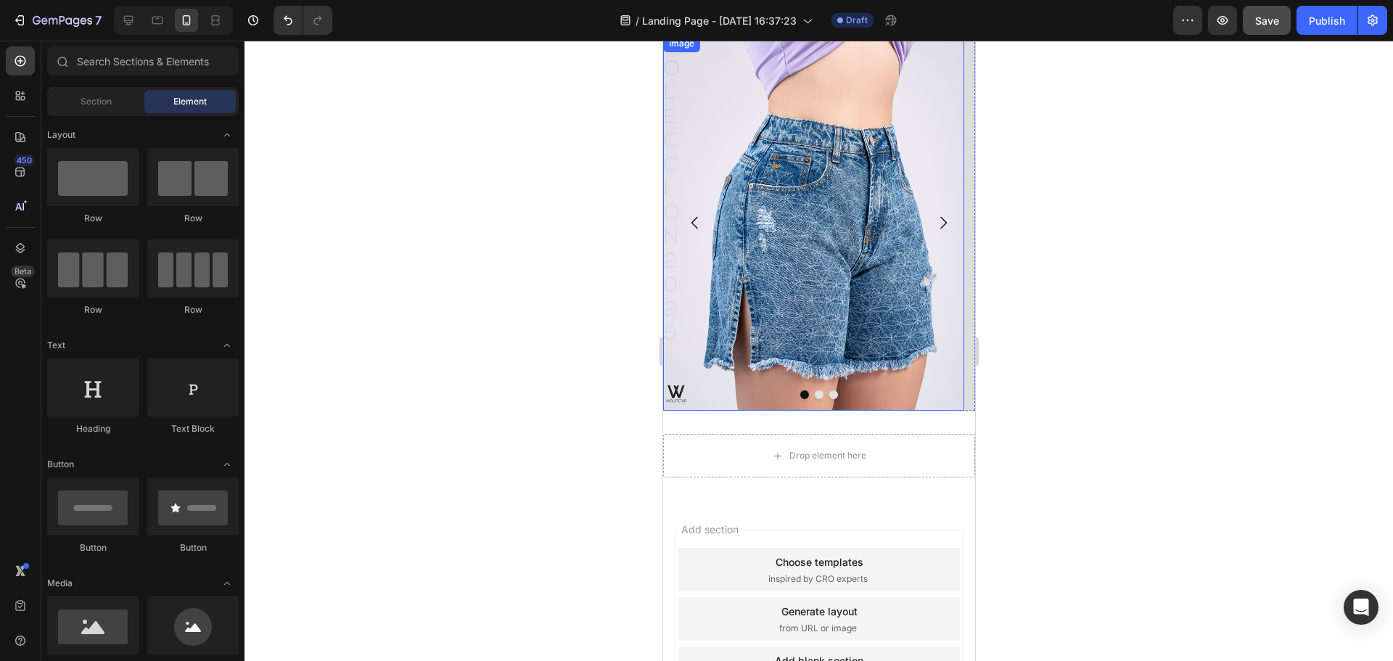
scroll to position [591, 0]
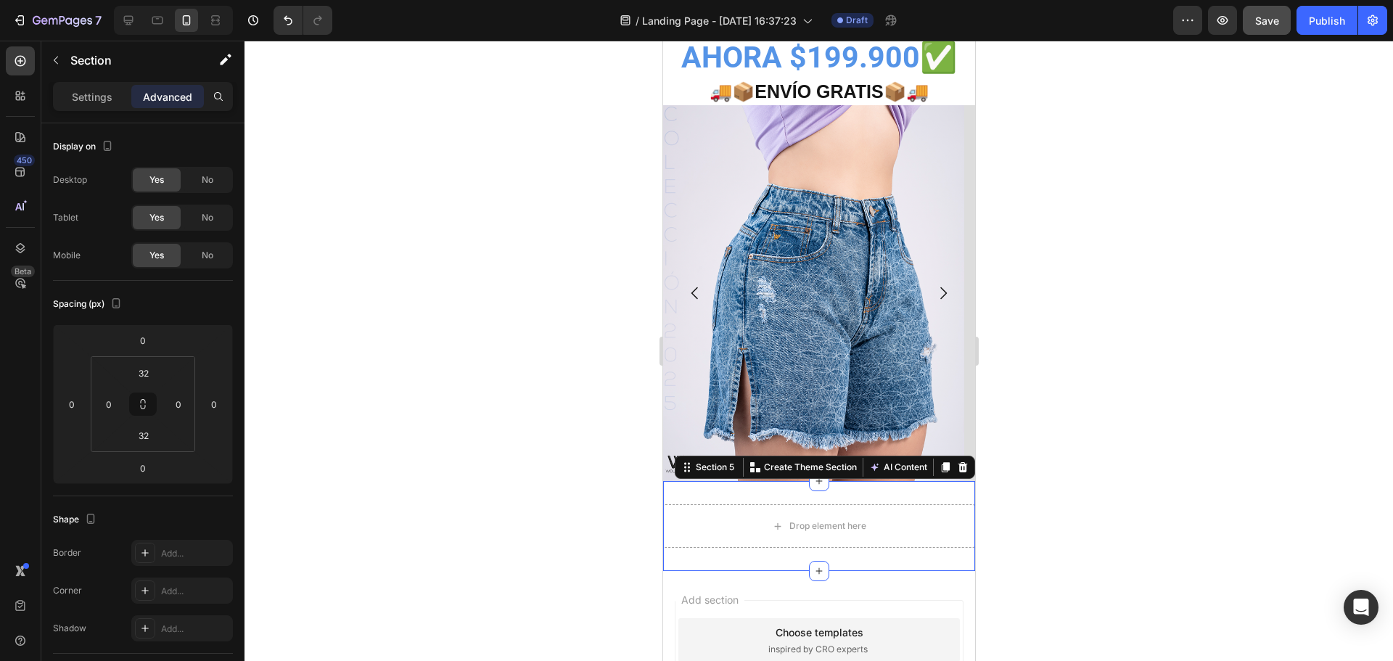
click at [727, 493] on div "Drop element here Section 5 You can create reusable sections Create Theme Secti…" at bounding box center [818, 526] width 312 height 90
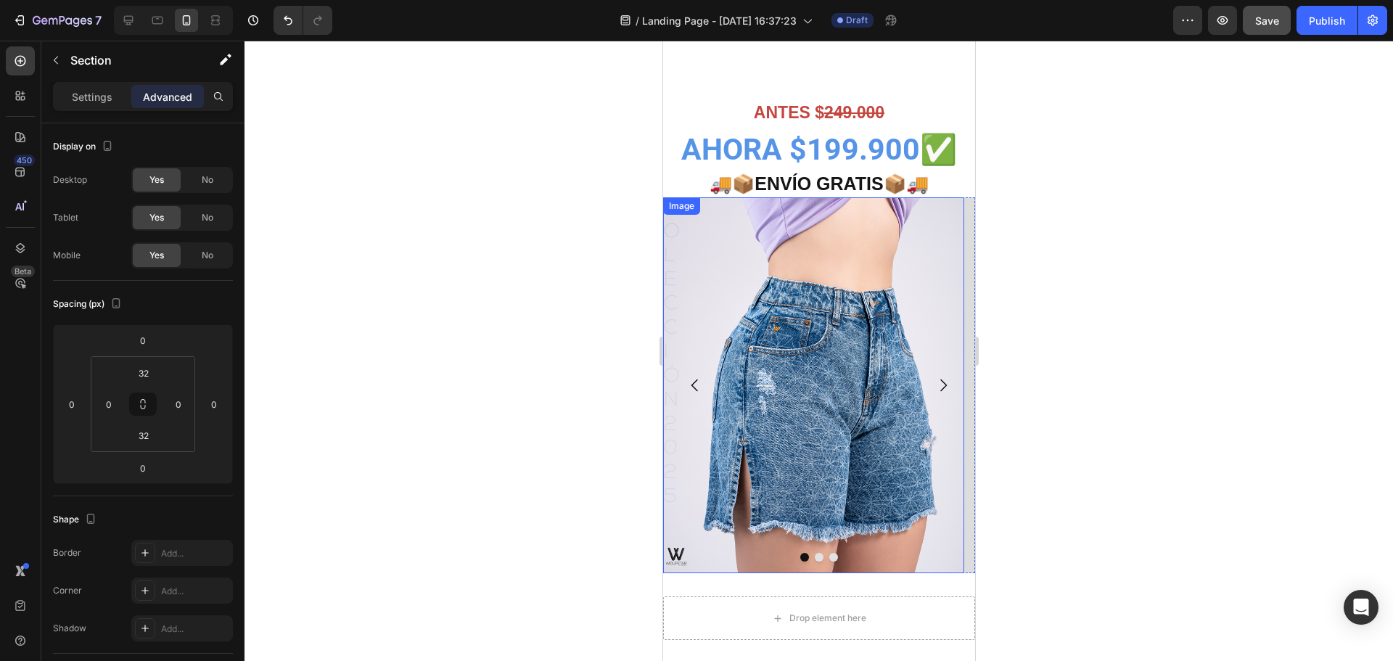
scroll to position [446, 0]
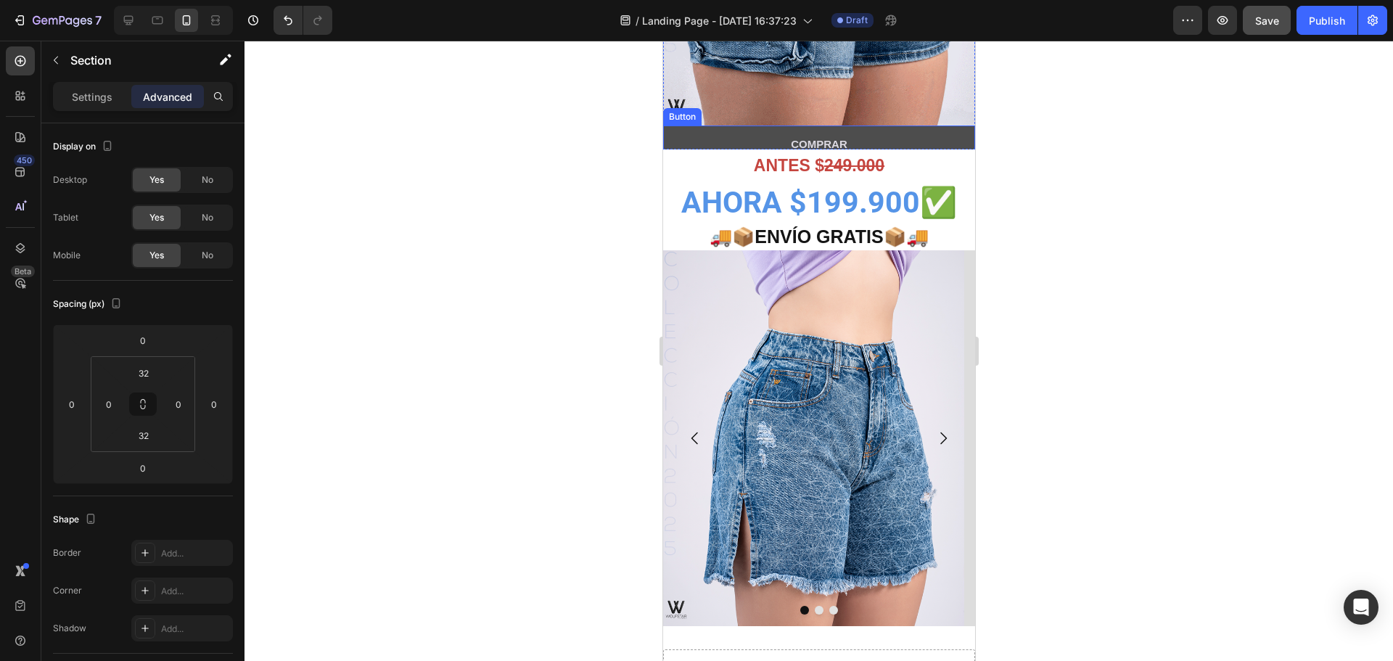
click at [897, 139] on button "COMPRAR" at bounding box center [818, 143] width 312 height 37
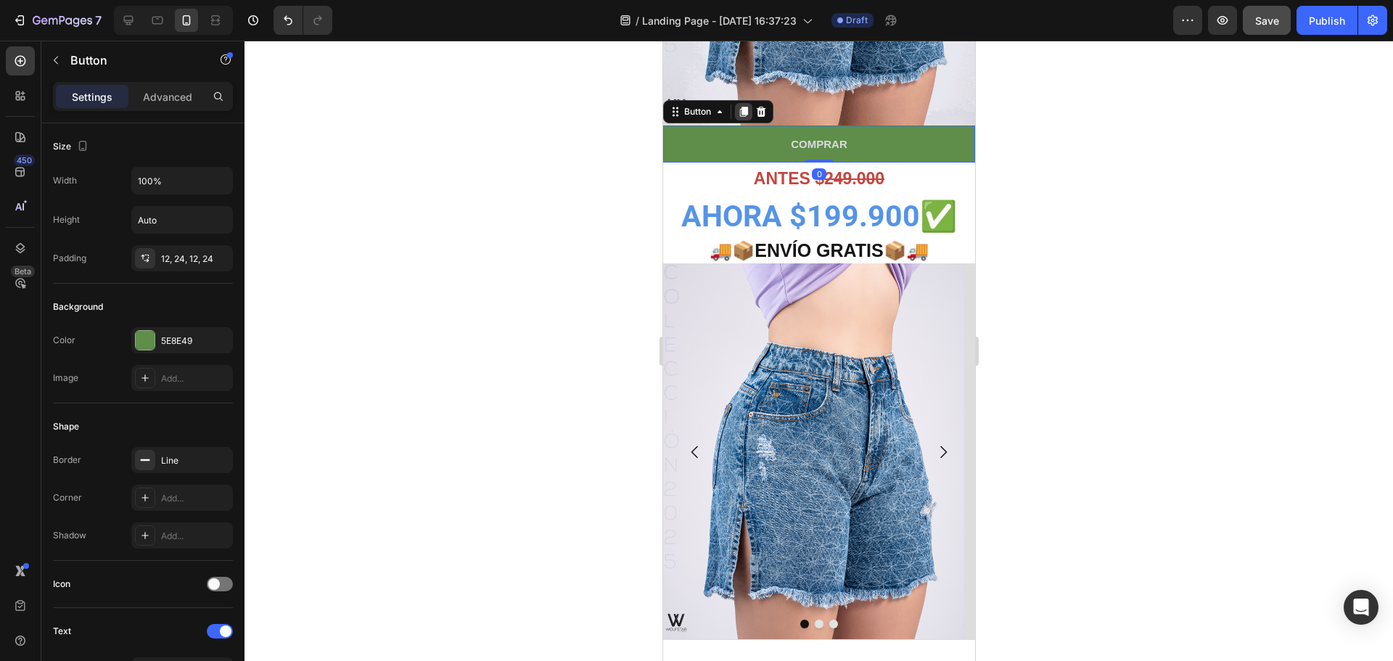
click at [742, 105] on div at bounding box center [742, 111] width 17 height 17
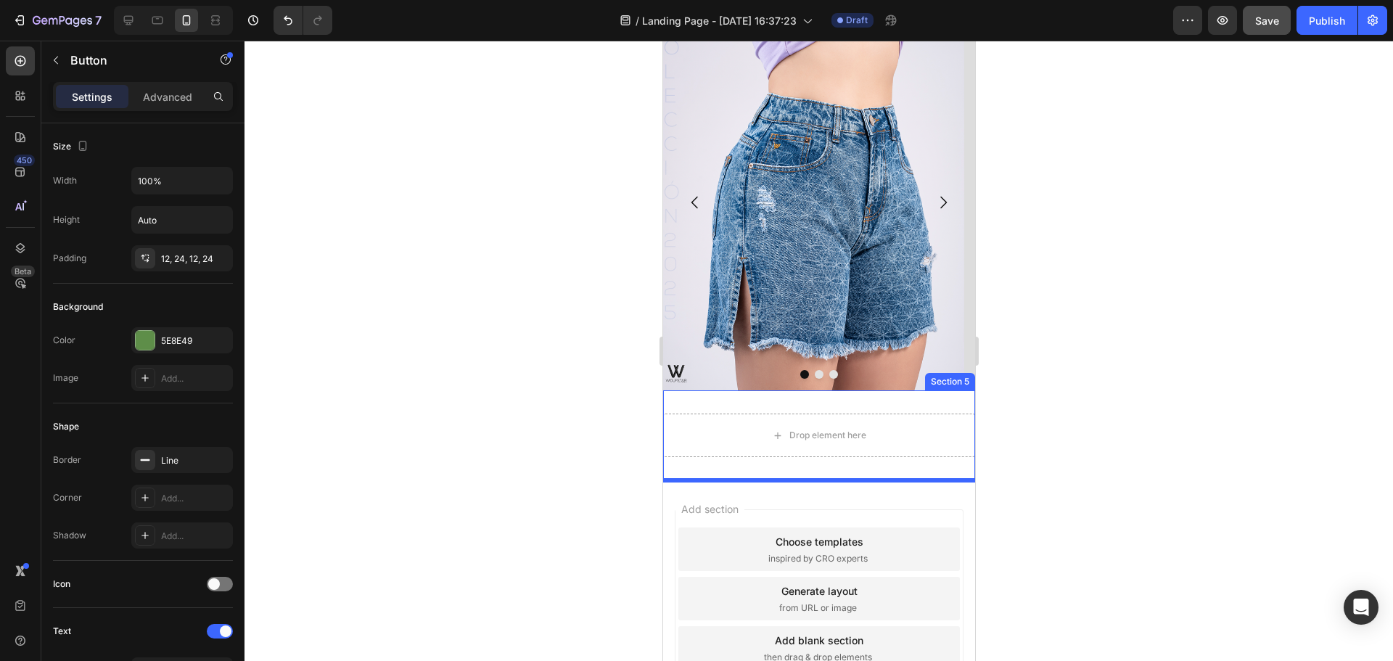
scroll to position [784, 0]
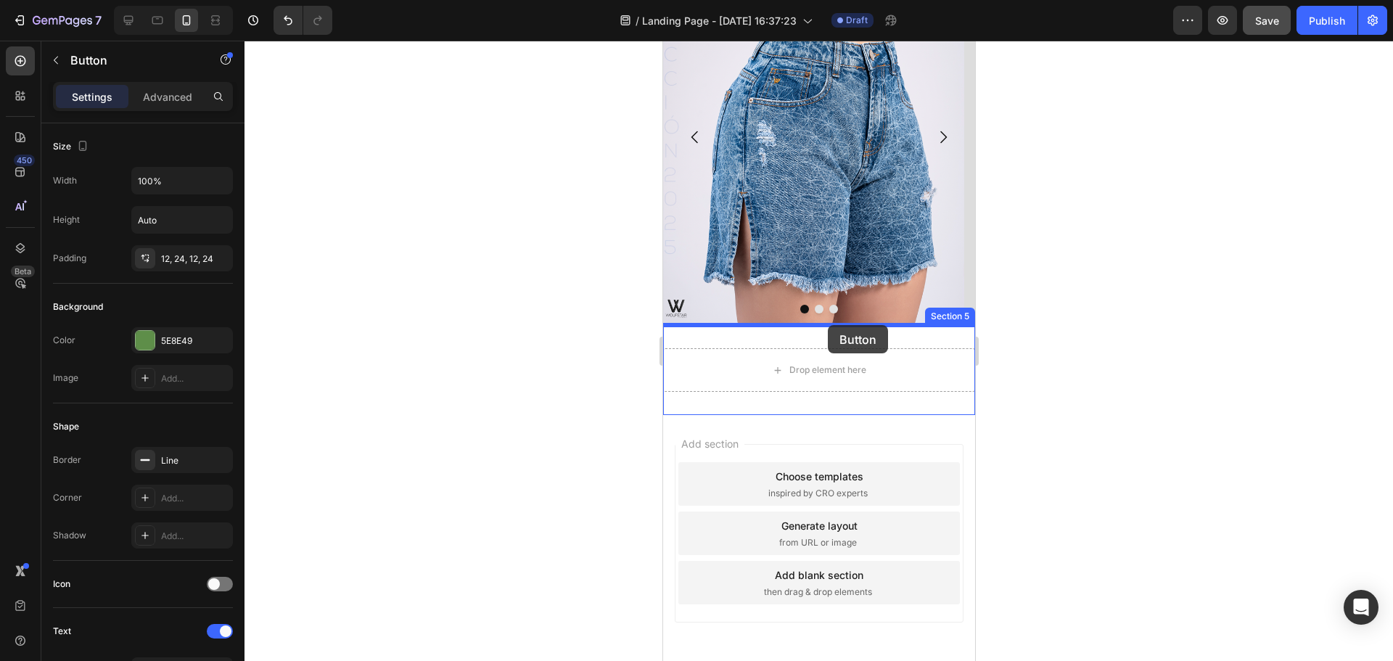
drag, startPoint x: 850, startPoint y: 173, endPoint x: 826, endPoint y: 328, distance: 157.1
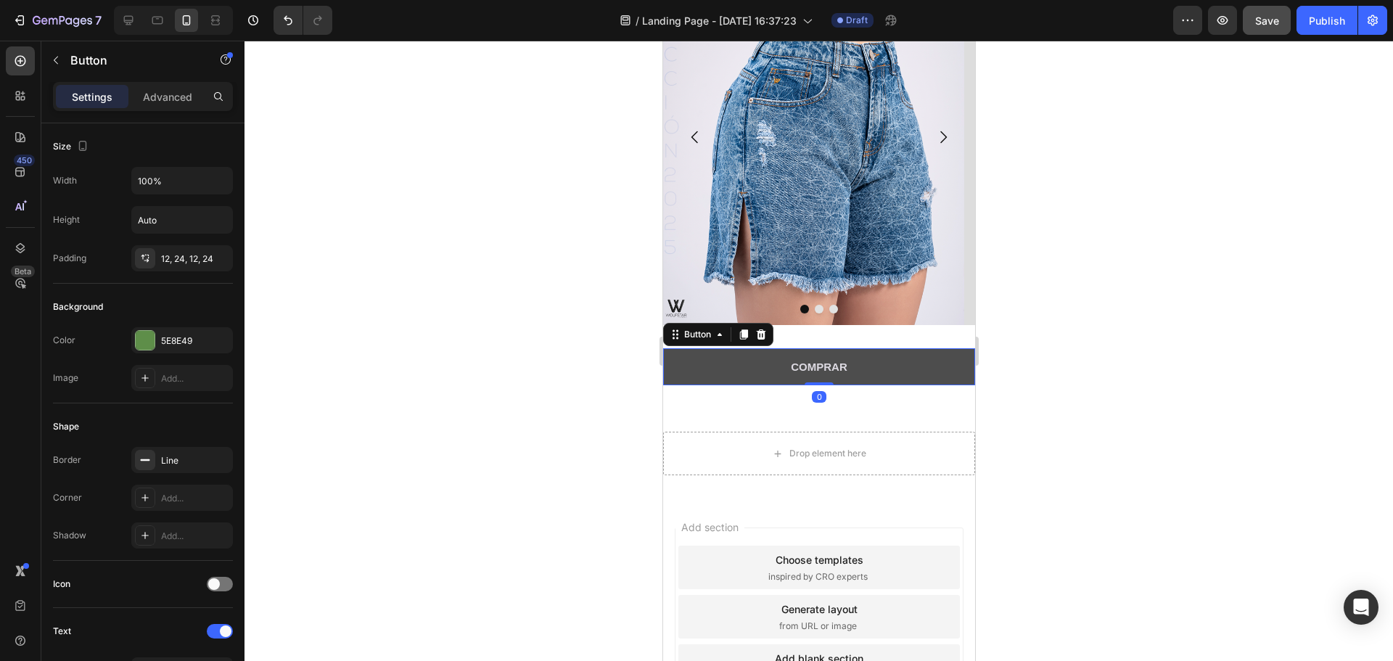
click at [868, 359] on button "COMPRAR" at bounding box center [818, 366] width 312 height 37
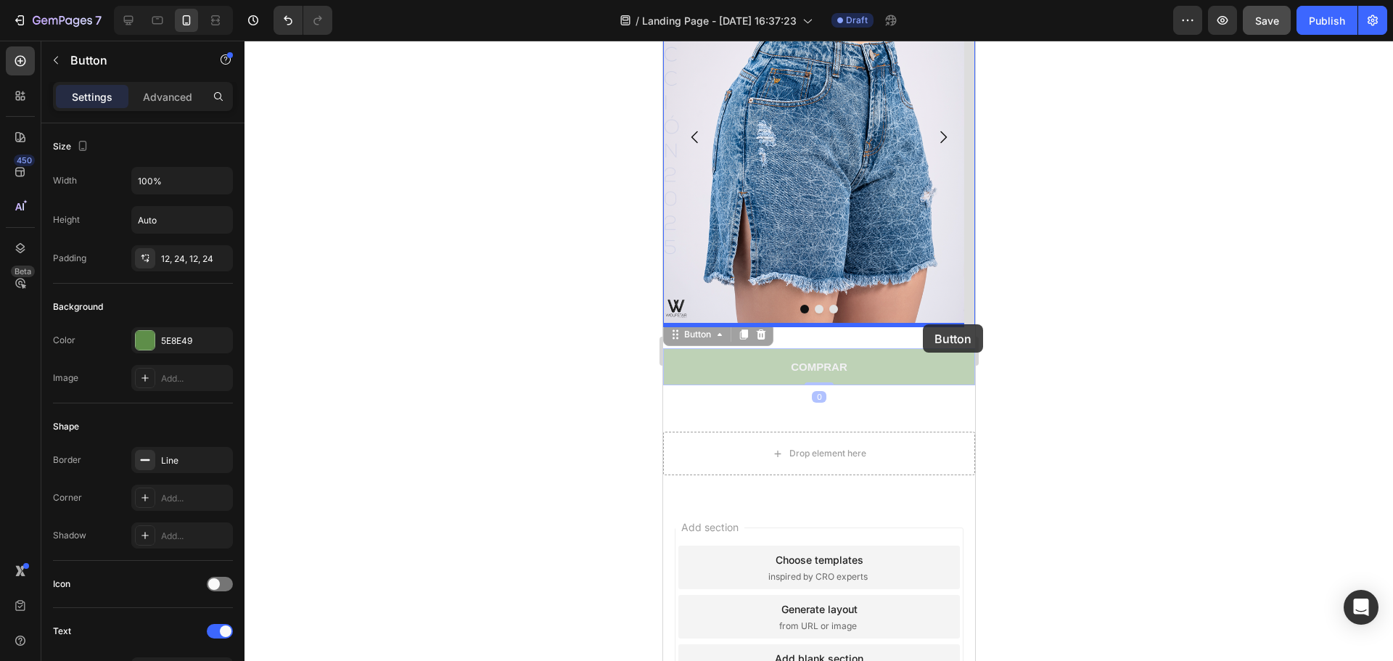
drag, startPoint x: 936, startPoint y: 360, endPoint x: 922, endPoint y: 324, distance: 38.8
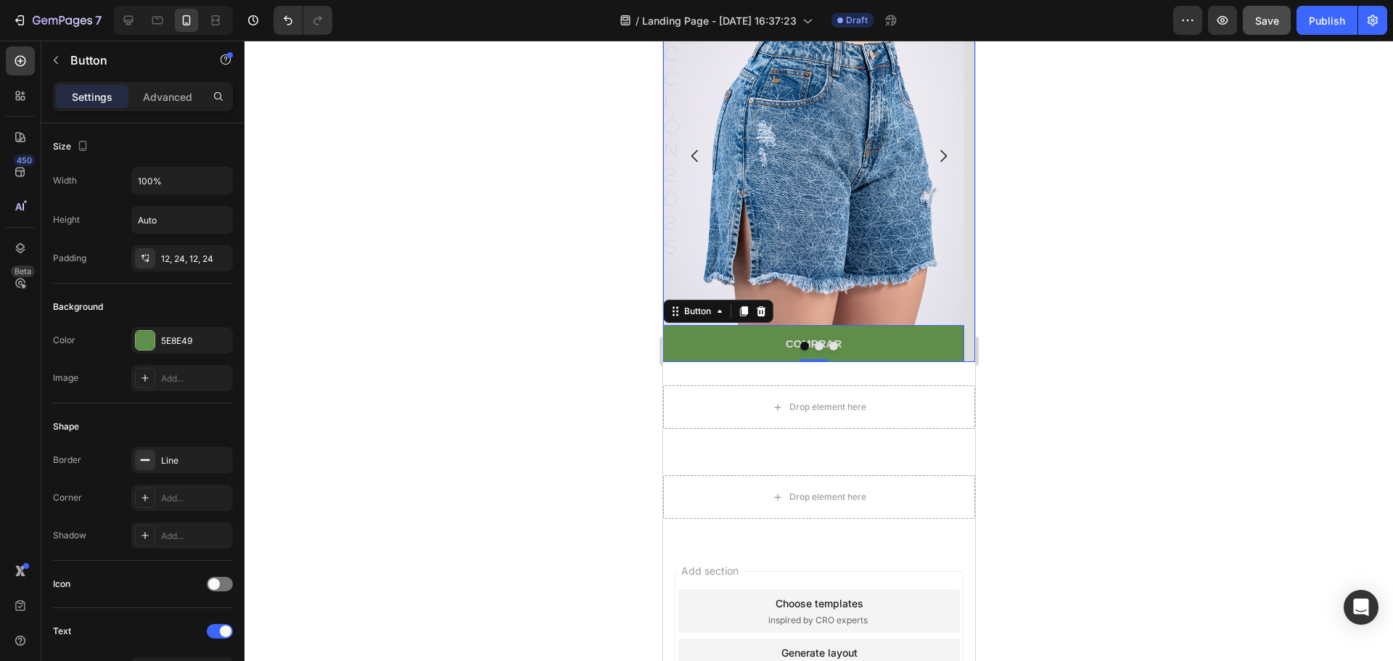
scroll to position [803, 0]
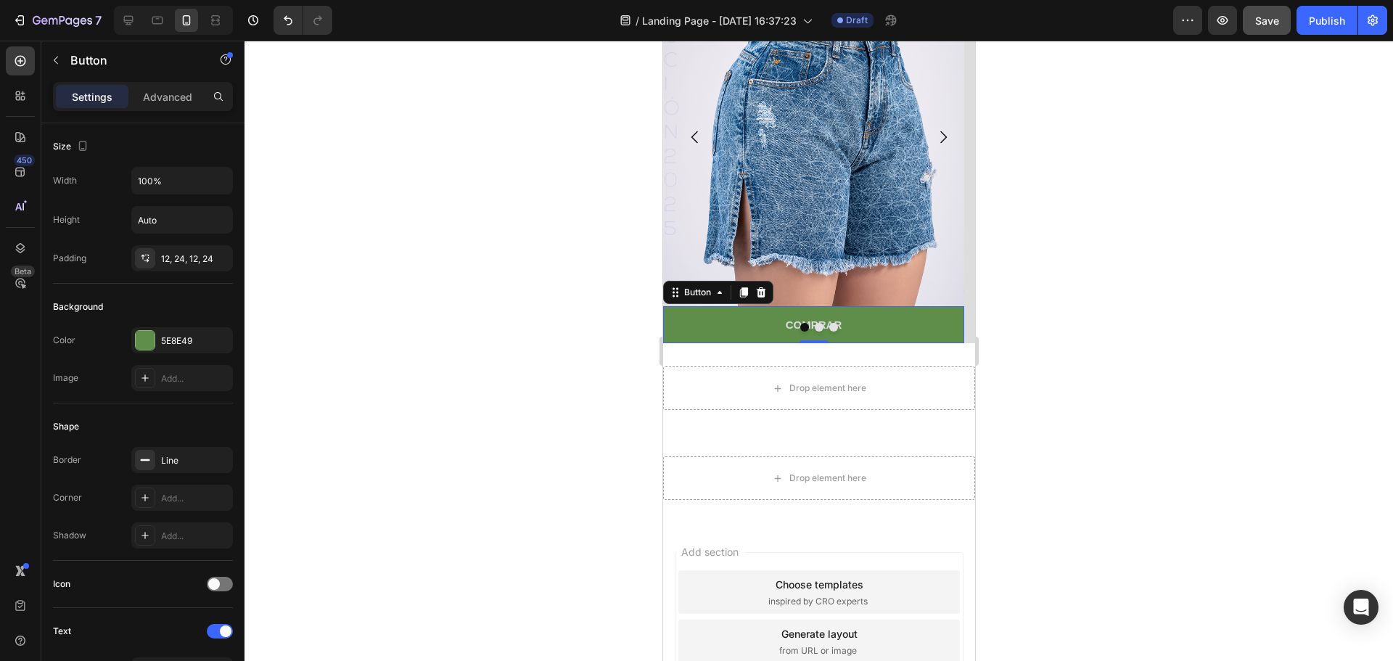
click at [886, 353] on div "Drop element here Section 5" at bounding box center [818, 388] width 312 height 90
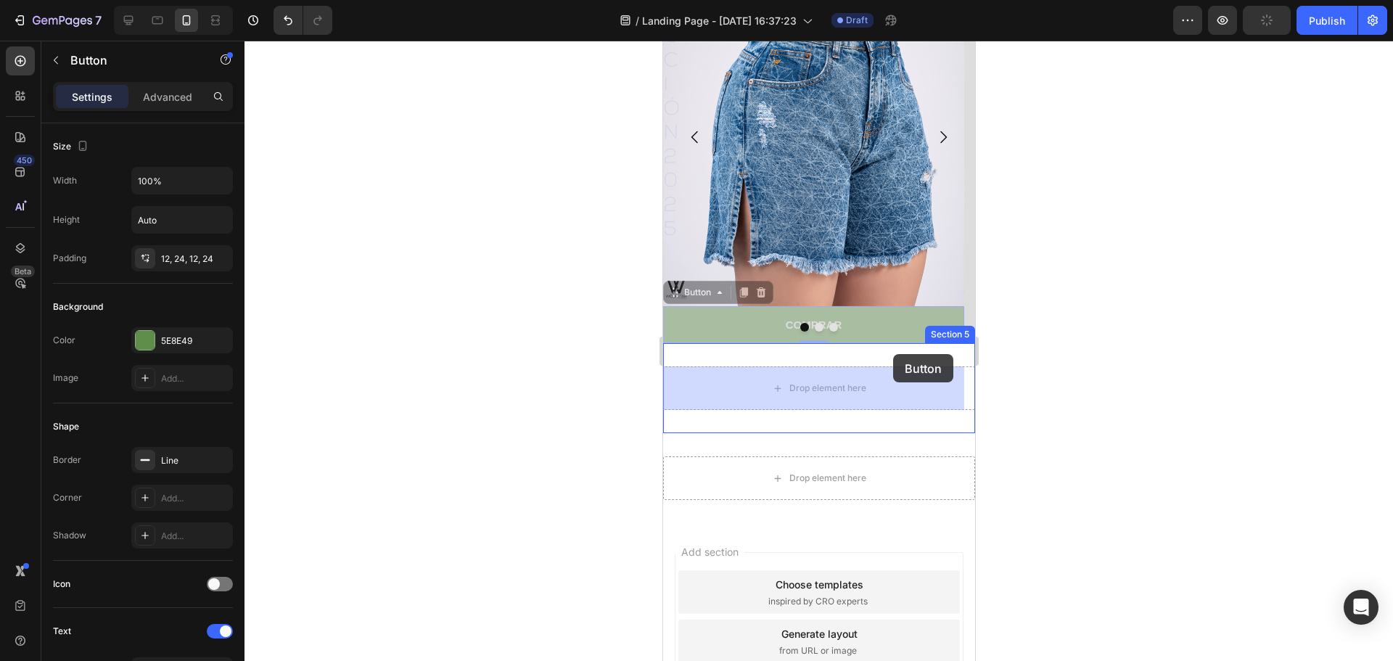
drag, startPoint x: 894, startPoint y: 308, endPoint x: 892, endPoint y: 354, distance: 46.5
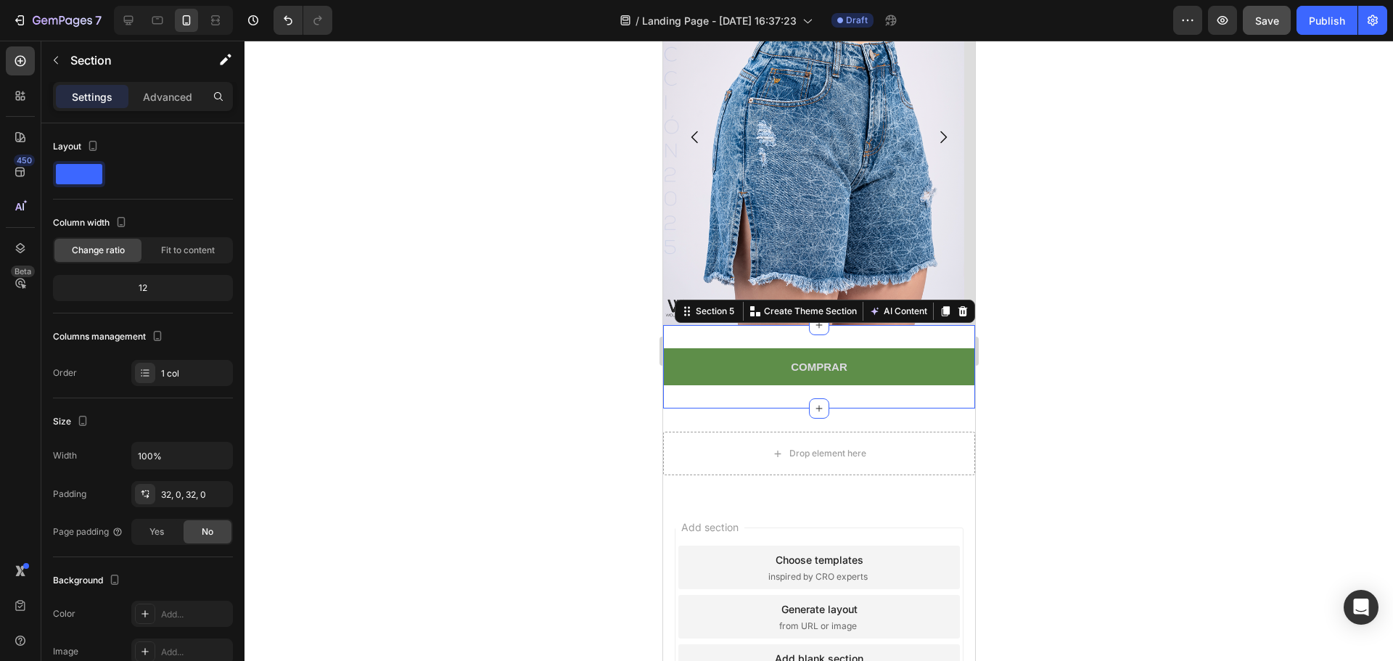
click at [862, 335] on div "COMPRAR Button Section 5 You can create reusable sections Create Theme Section …" at bounding box center [818, 366] width 312 height 83
click at [171, 109] on div "Settings Advanced" at bounding box center [143, 96] width 180 height 29
click at [184, 99] on p "Advanced" at bounding box center [167, 96] width 49 height 15
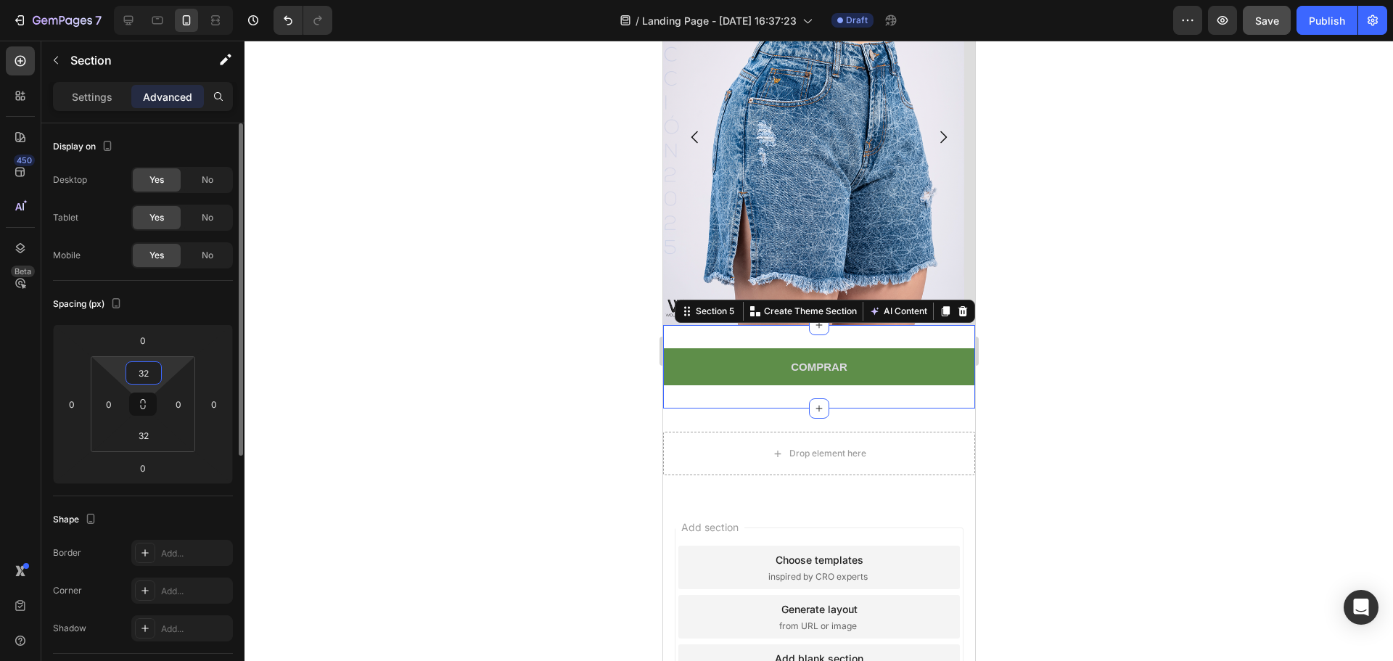
click at [149, 365] on input "32" at bounding box center [143, 373] width 29 height 22
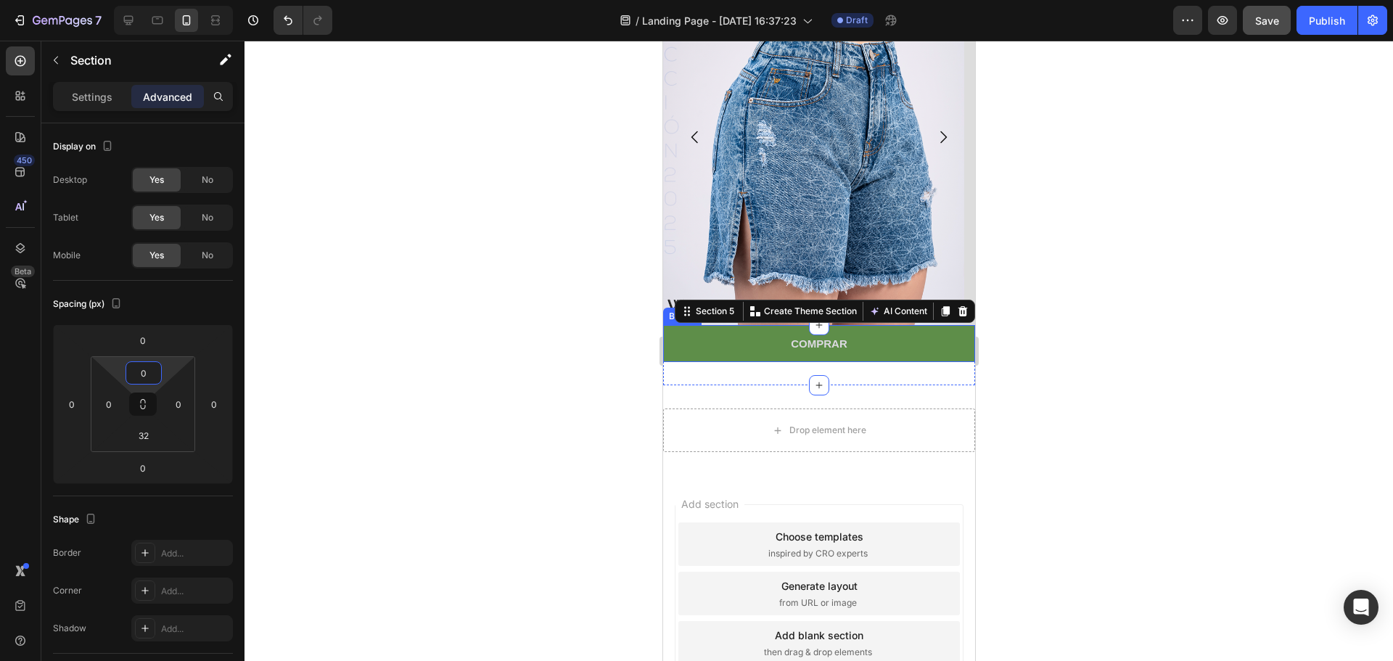
type input "0"
click at [1064, 314] on div at bounding box center [818, 351] width 1148 height 620
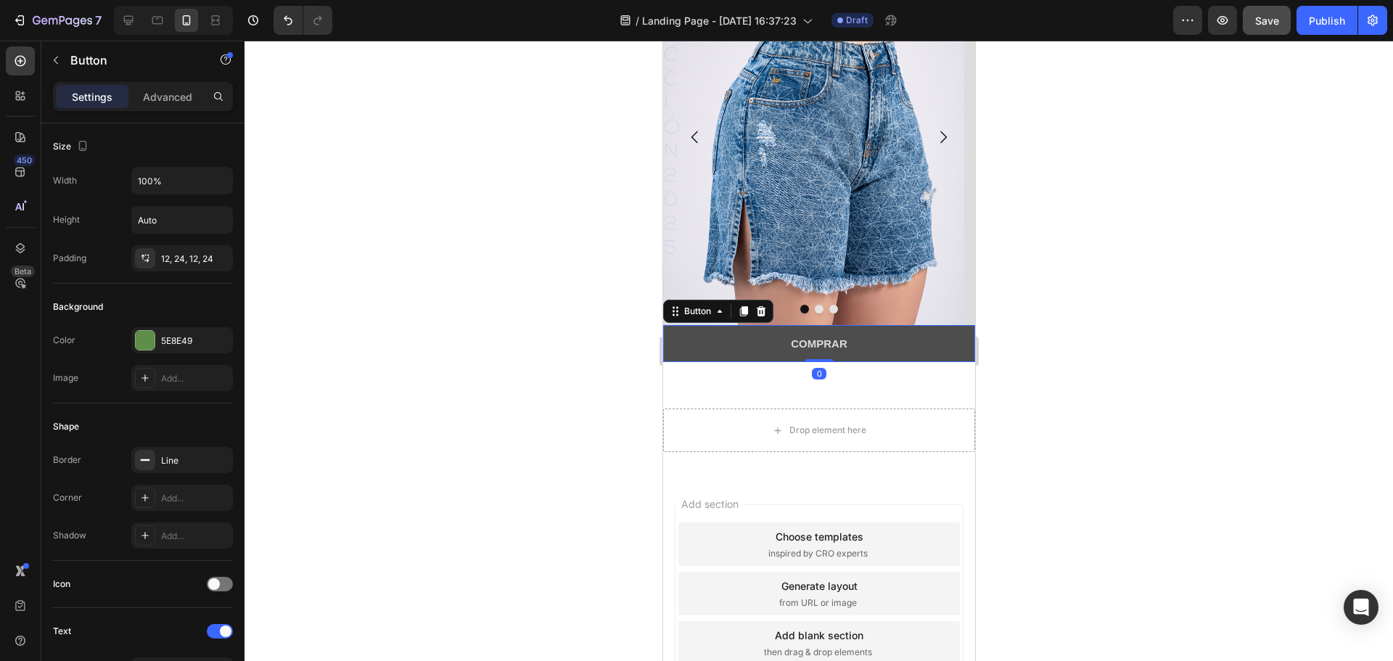
click at [872, 349] on button "COMPRAR" at bounding box center [818, 343] width 312 height 37
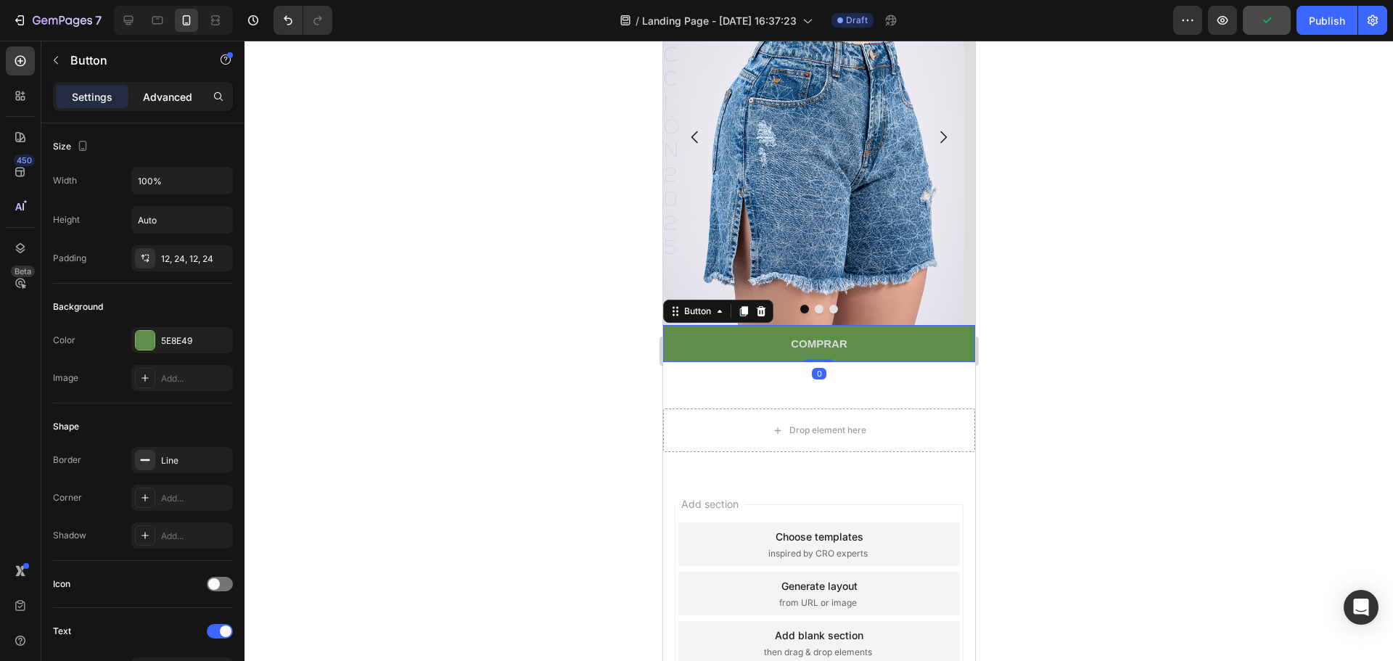
click at [178, 93] on p "Advanced" at bounding box center [167, 96] width 49 height 15
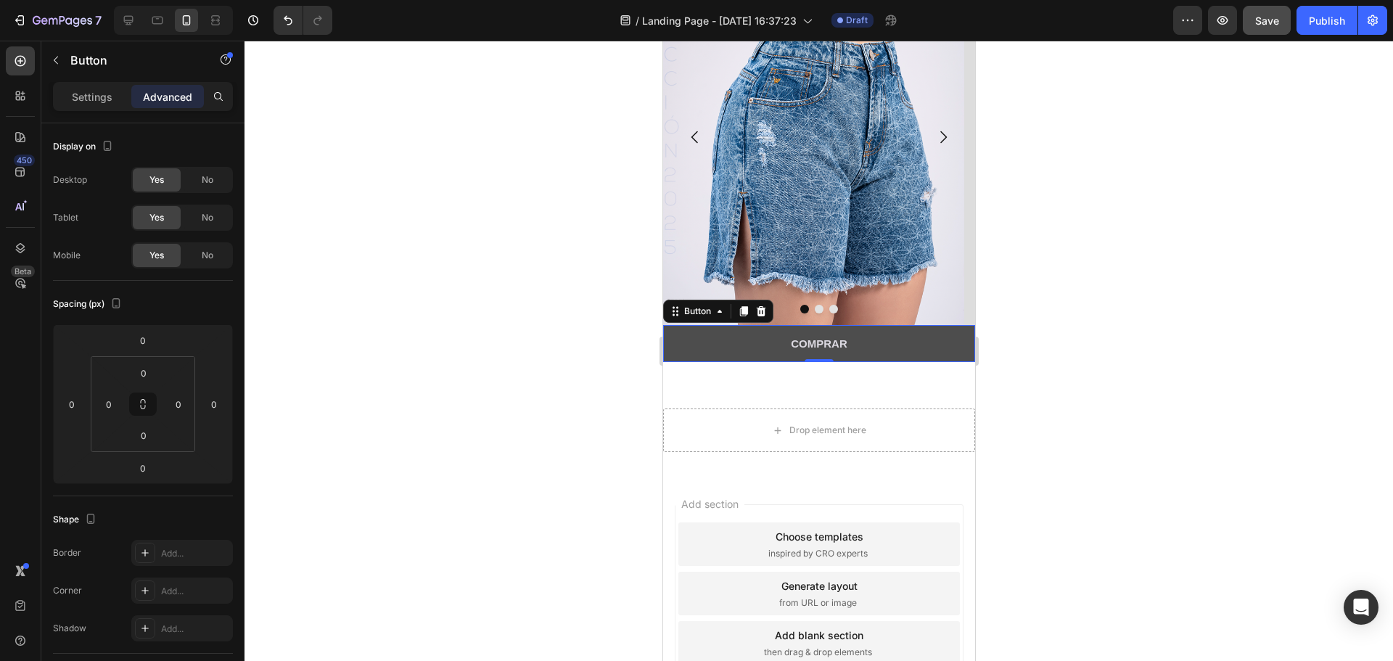
click at [739, 339] on button "COMPRAR" at bounding box center [818, 343] width 312 height 37
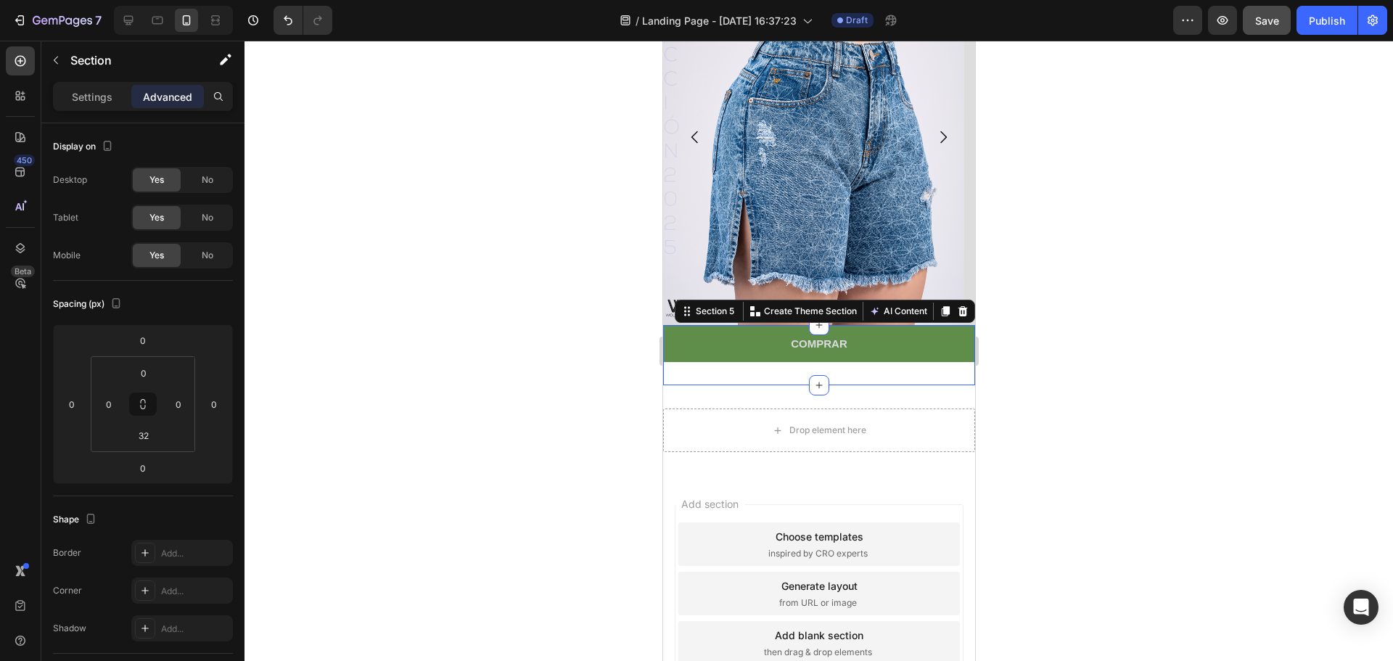
click at [711, 366] on div "COMPRAR Button Section 5 You can create reusable sections Create Theme Section …" at bounding box center [818, 355] width 312 height 60
click at [713, 377] on div "COMPRAR Button Section 5 You can create reusable sections Create Theme Section …" at bounding box center [818, 355] width 312 height 60
click at [146, 428] on input "32" at bounding box center [143, 435] width 29 height 22
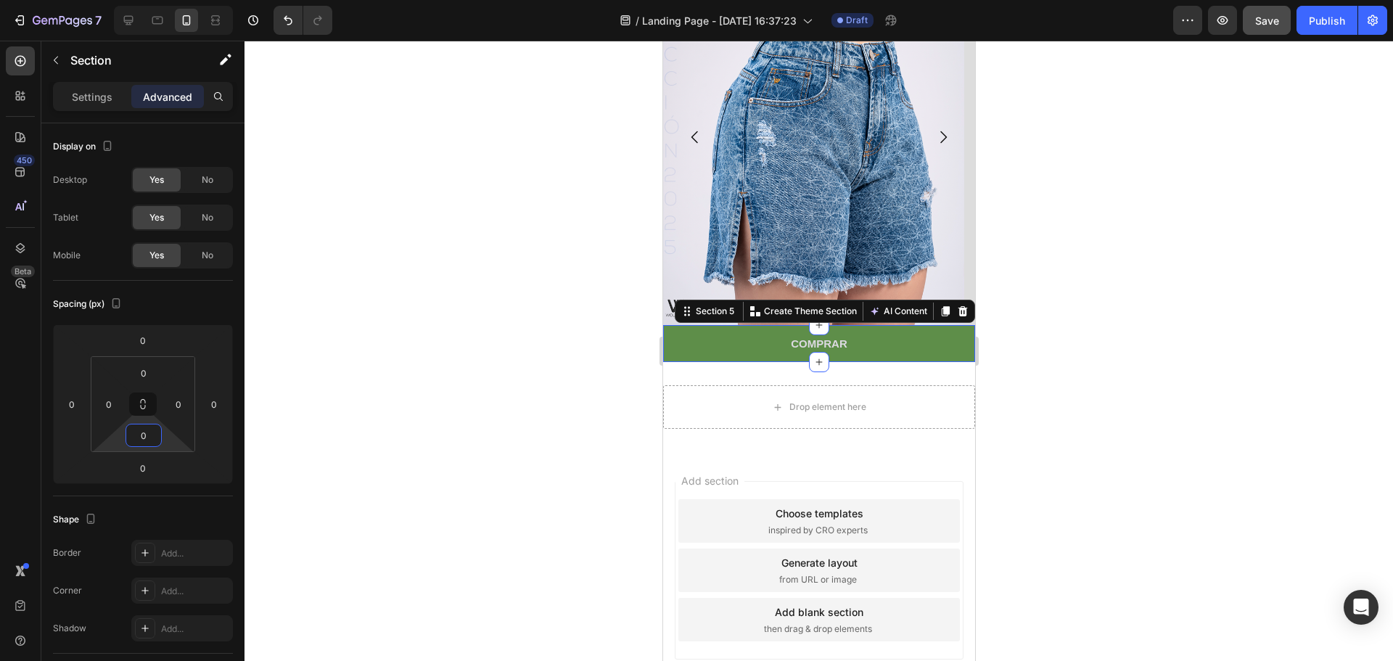
click at [1116, 297] on div at bounding box center [818, 351] width 1148 height 620
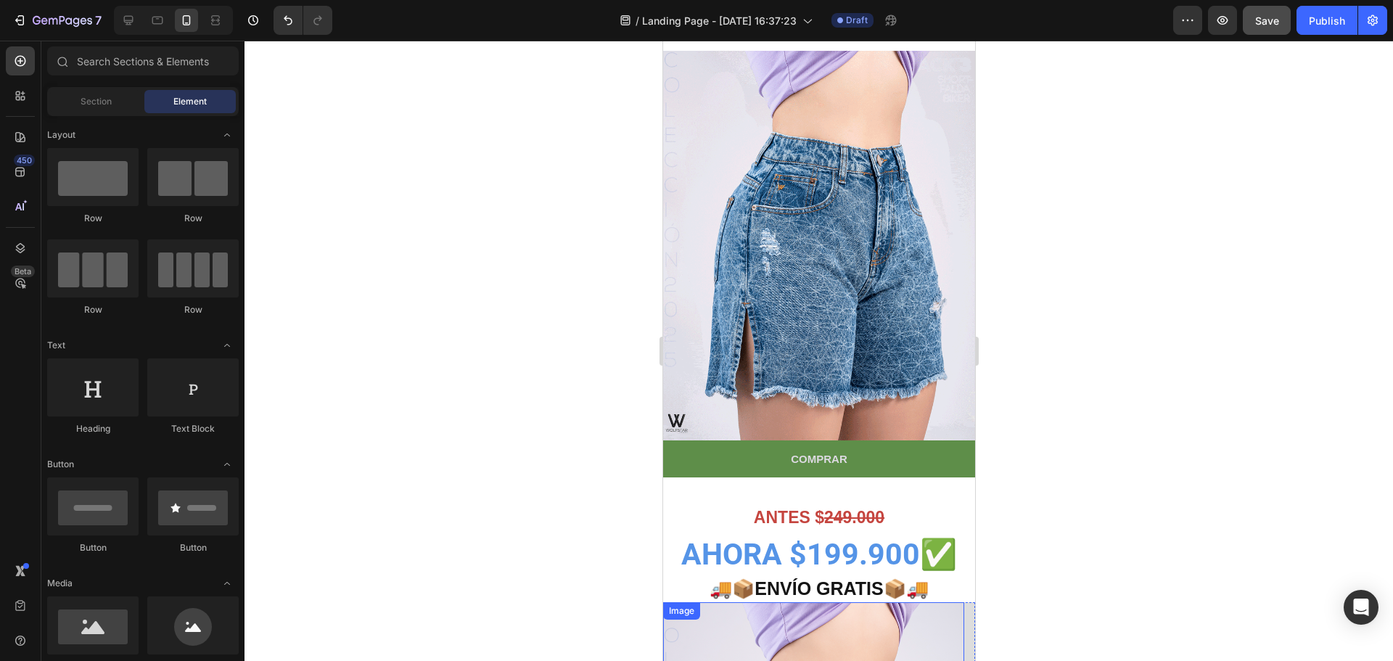
scroll to position [204, 0]
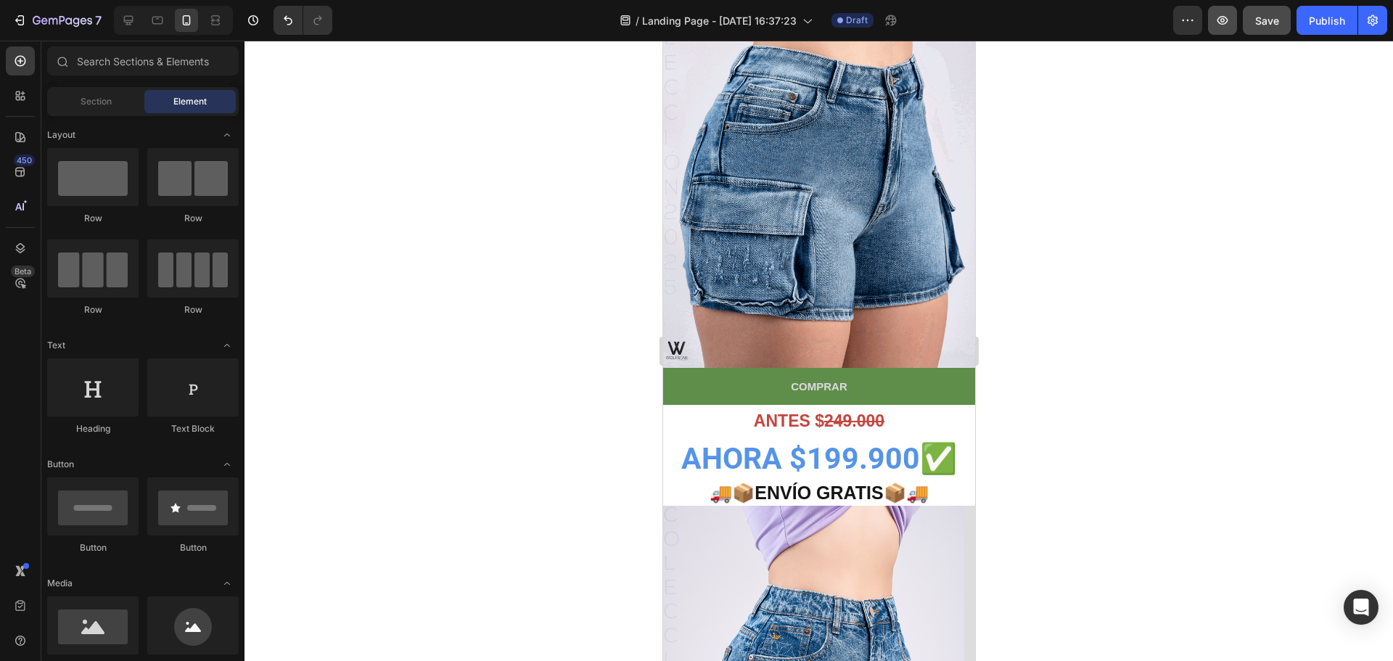
drag, startPoint x: 1164, startPoint y: 107, endPoint x: 1211, endPoint y: 33, distance: 88.0
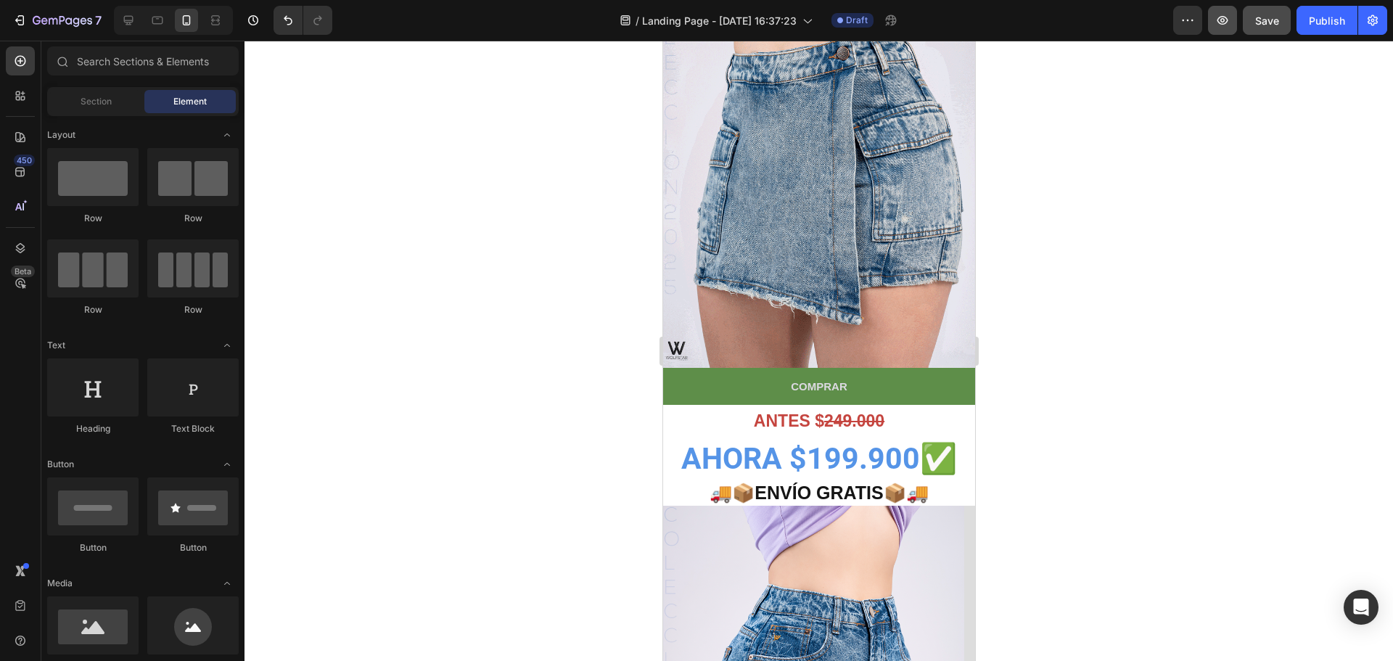
click at [1172, 101] on div at bounding box center [818, 351] width 1148 height 620
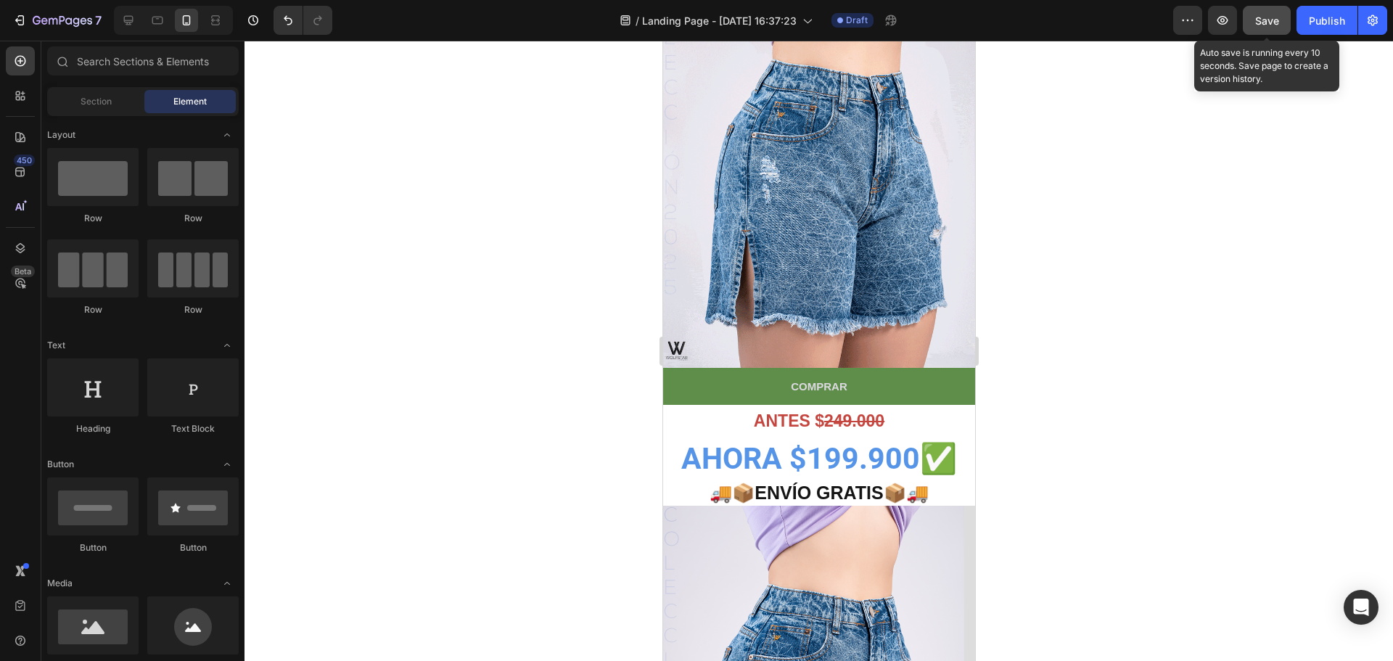
click at [1251, 21] on button "Save" at bounding box center [1266, 20] width 48 height 29
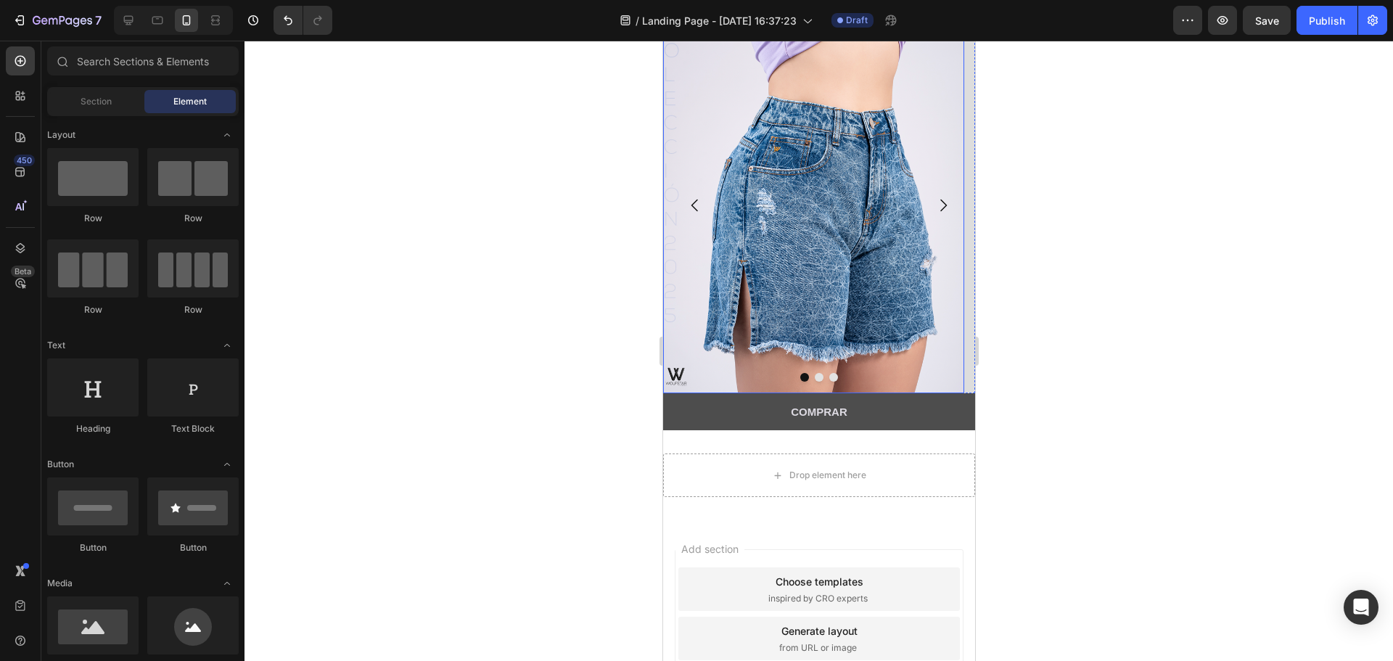
scroll to position [725, 0]
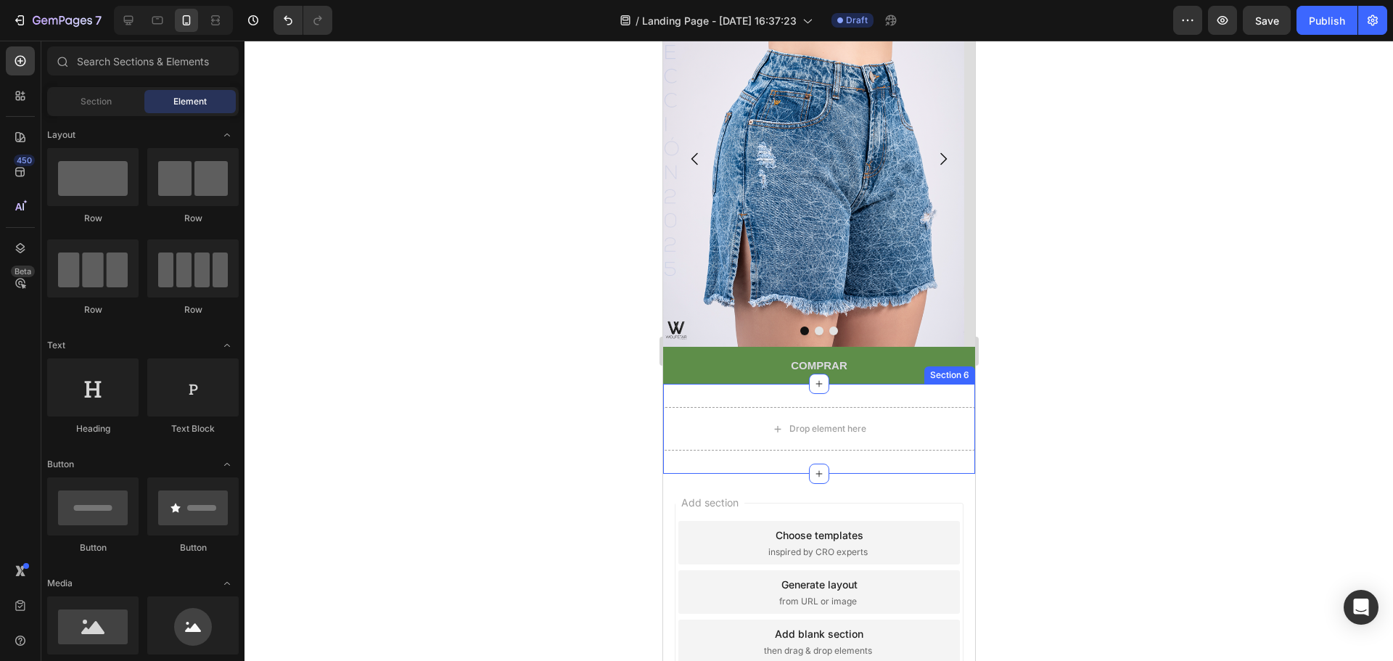
click at [753, 397] on div "Drop element here Section 6" at bounding box center [818, 429] width 312 height 90
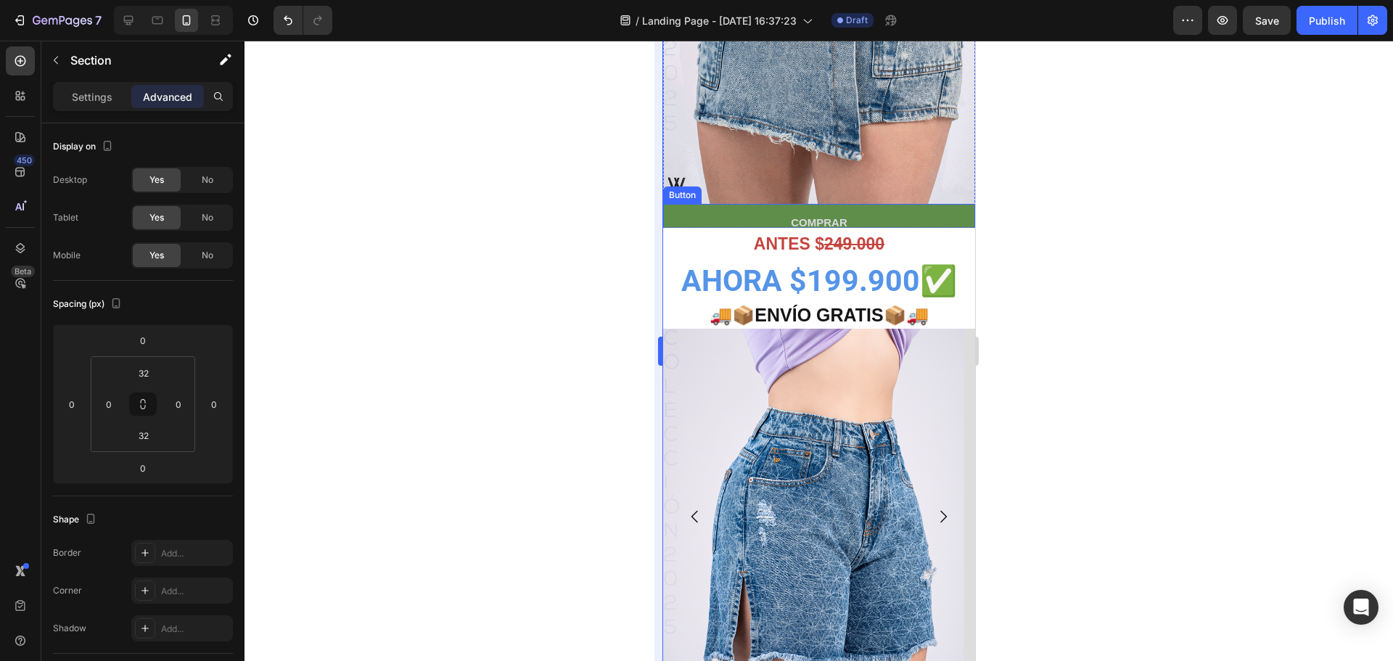
scroll to position [363, 0]
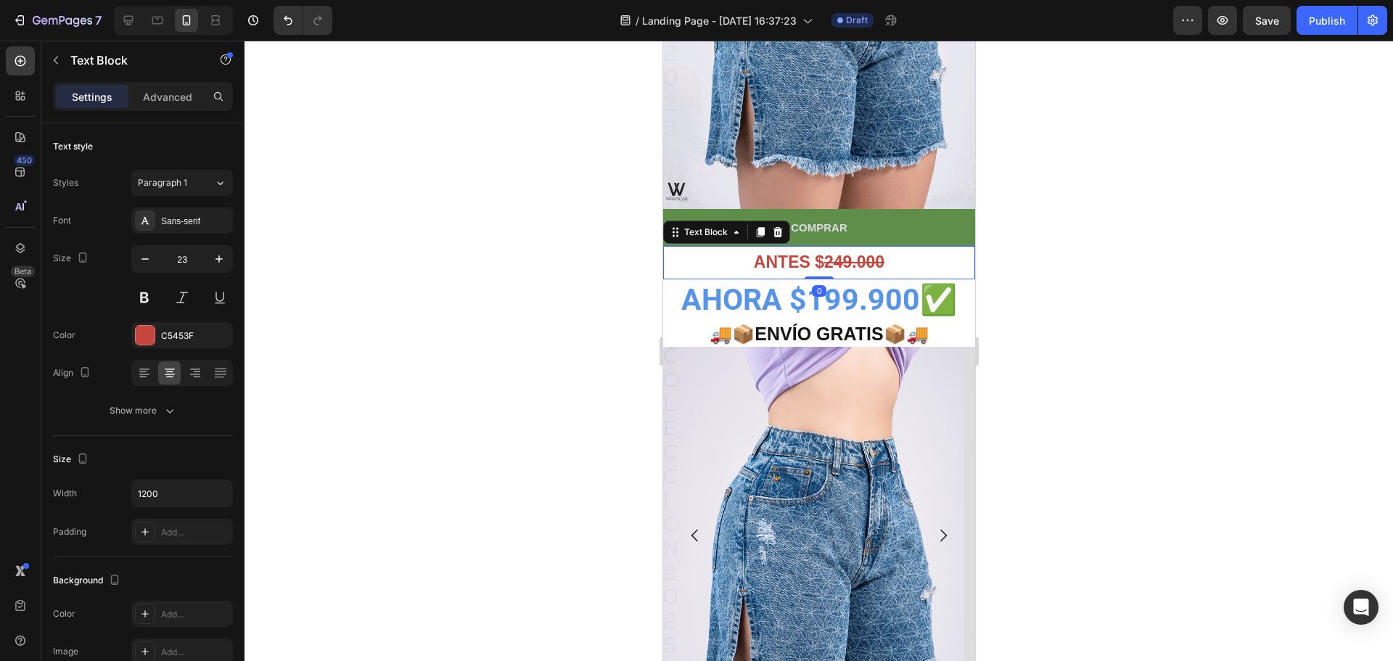
click at [812, 252] on strong "ANTES $" at bounding box center [788, 261] width 70 height 19
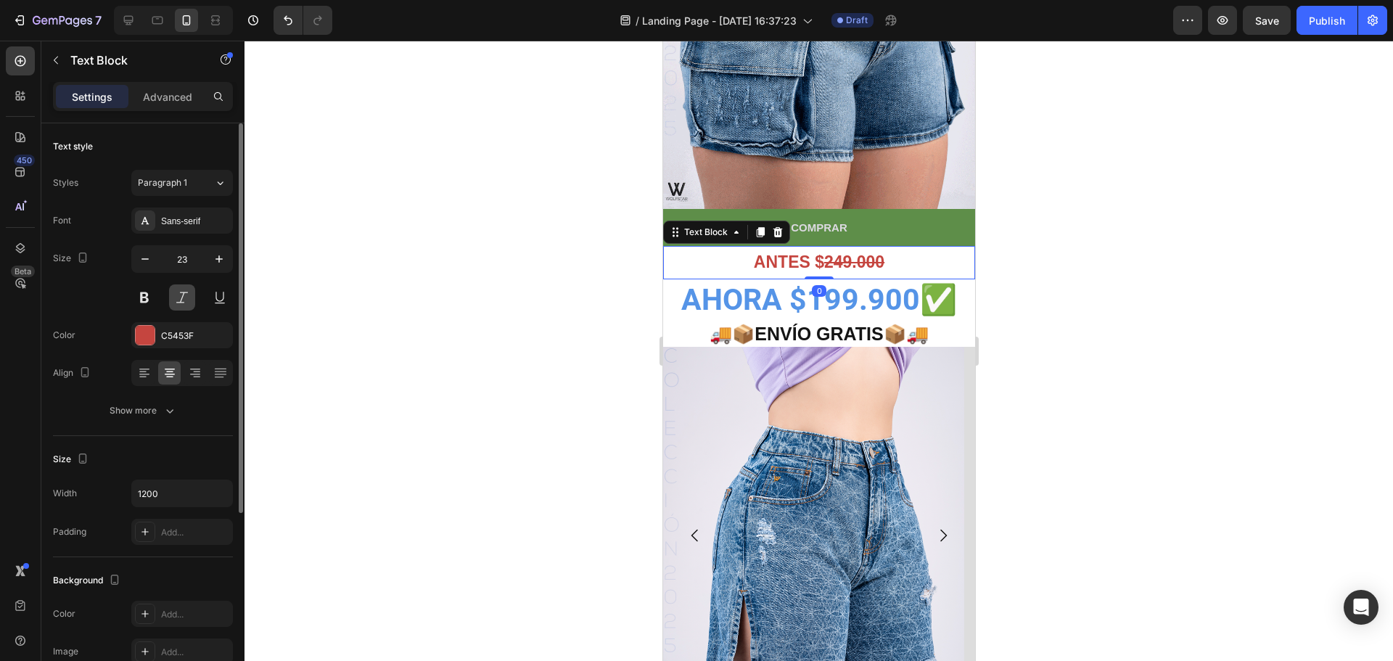
click at [184, 299] on button at bounding box center [182, 297] width 26 height 26
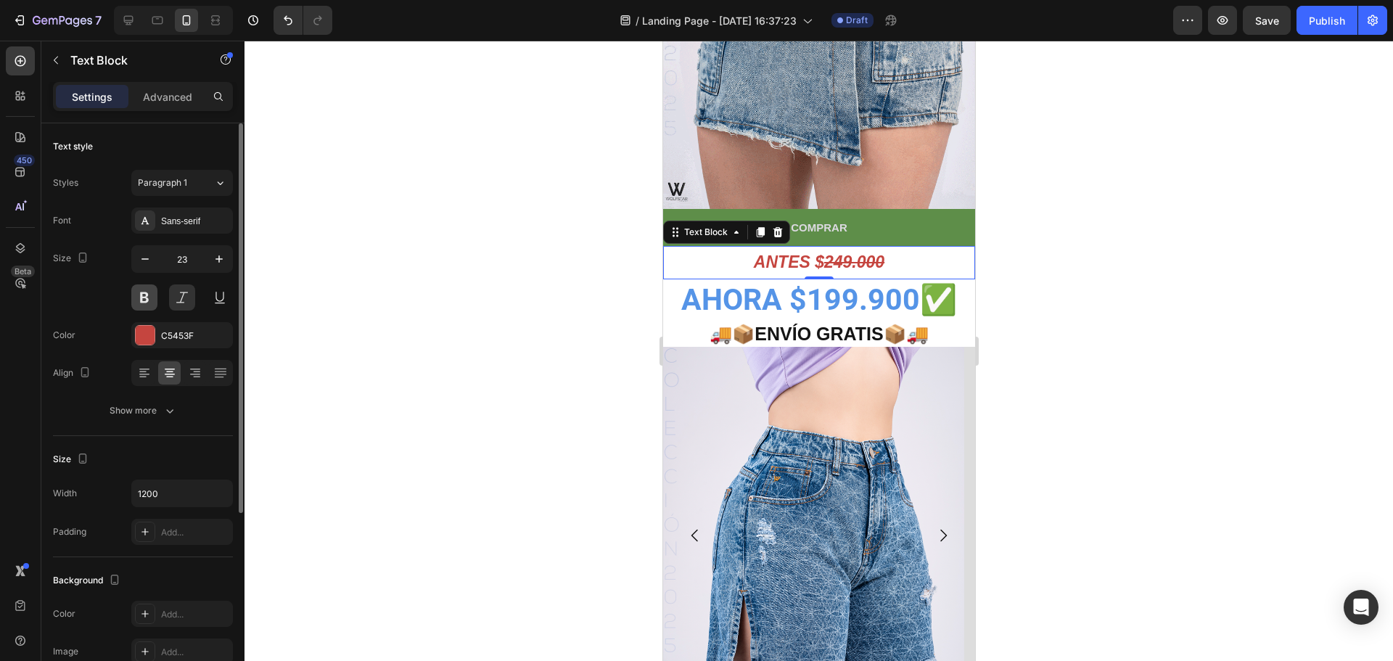
click at [151, 297] on button at bounding box center [144, 297] width 26 height 26
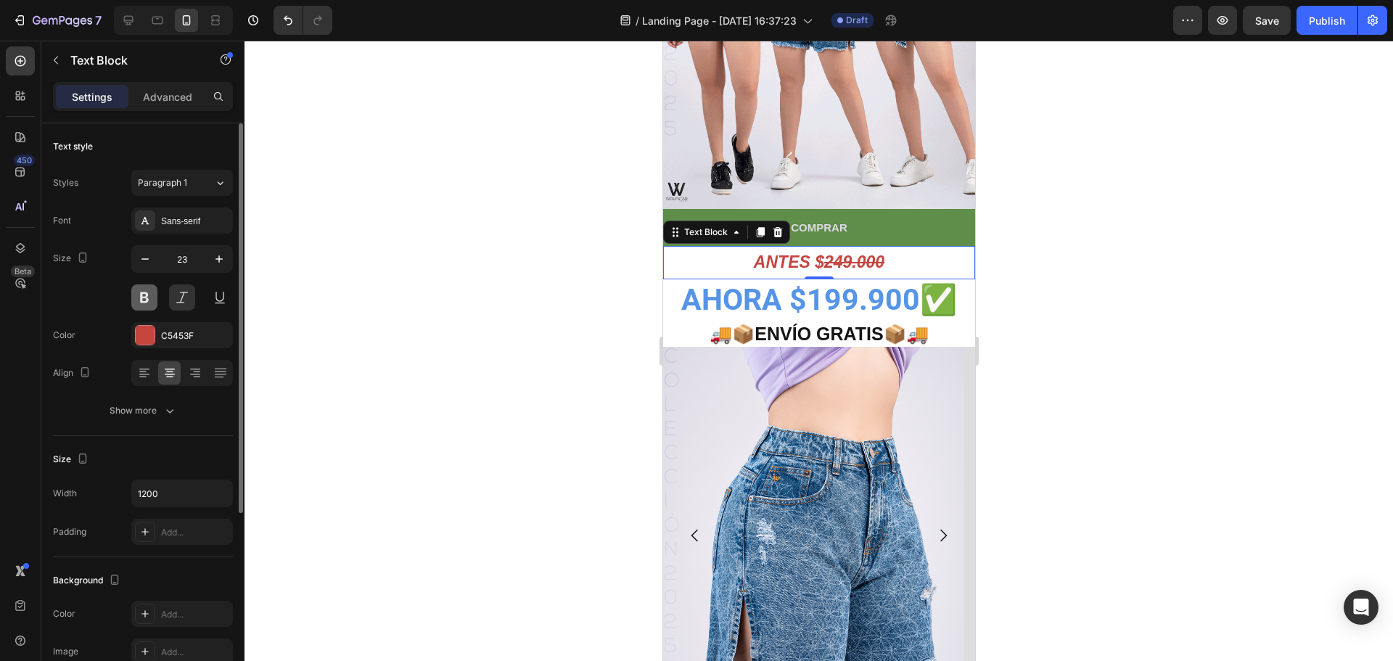
click at [151, 297] on button at bounding box center [144, 297] width 26 height 26
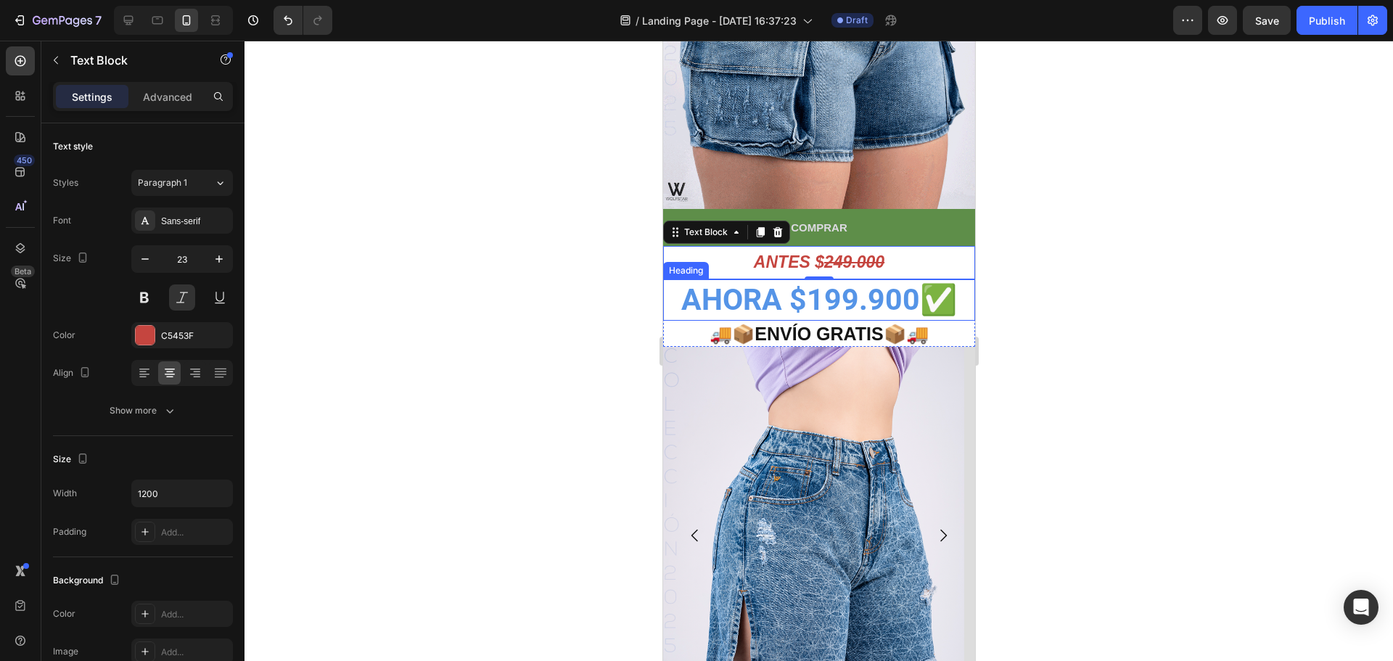
click at [825, 291] on strong "AHORA $199.900✅" at bounding box center [818, 299] width 276 height 35
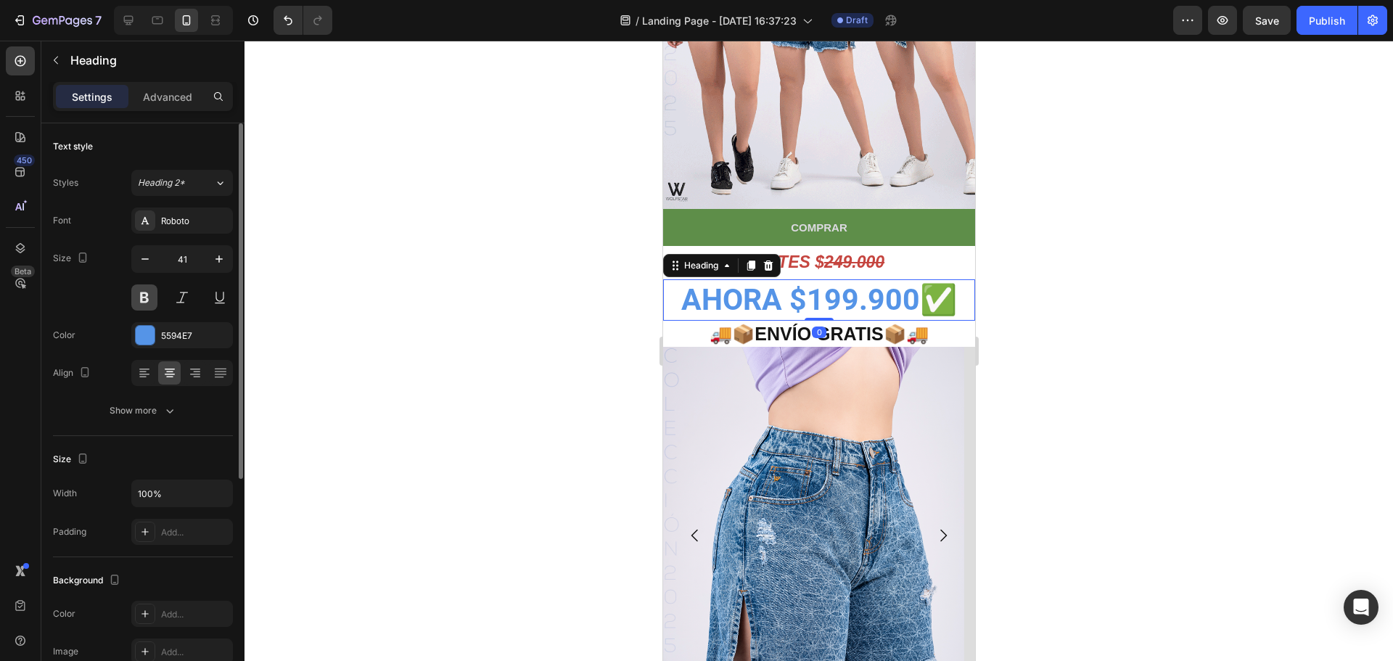
click at [152, 302] on button at bounding box center [144, 297] width 26 height 26
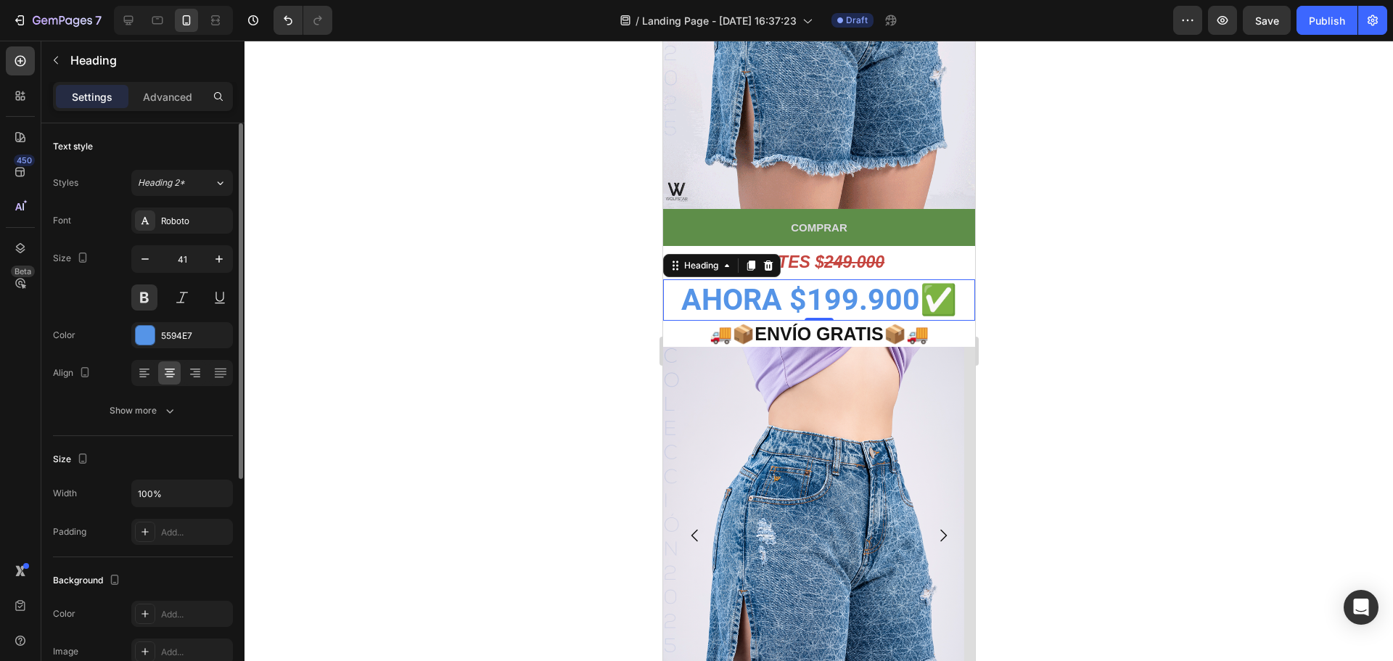
click at [195, 301] on div at bounding box center [182, 297] width 102 height 26
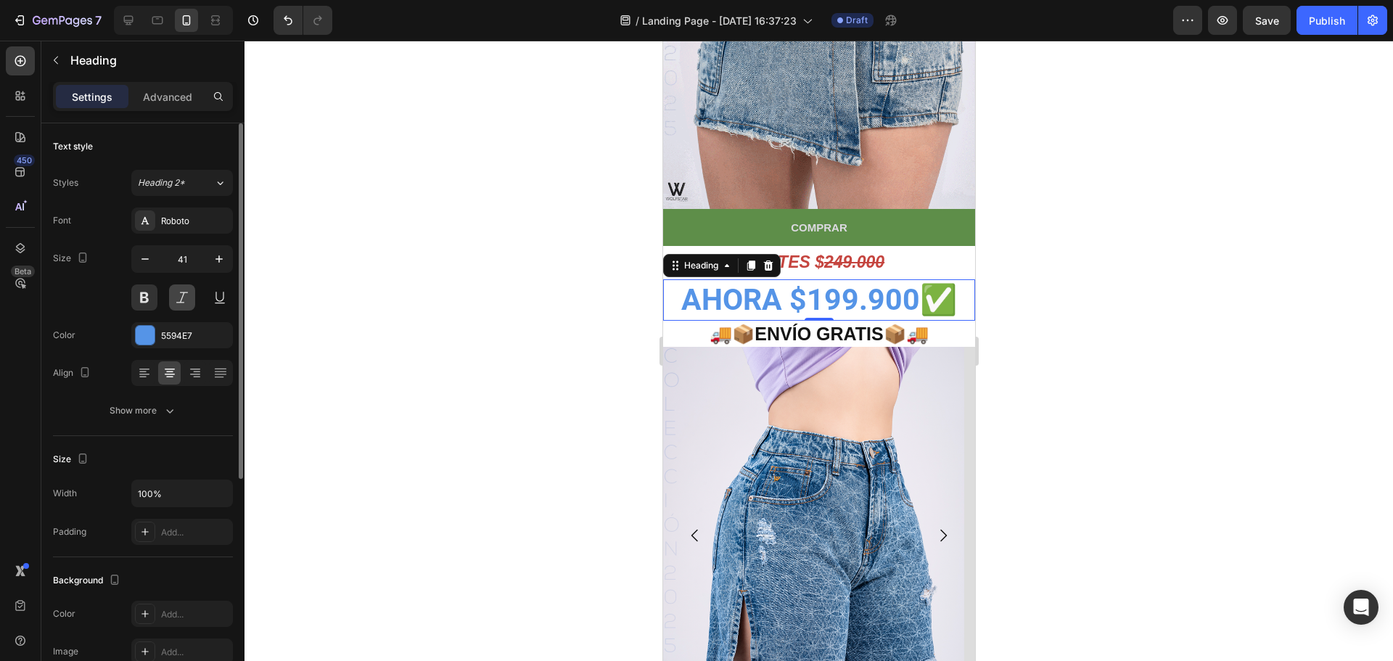
click at [191, 300] on button at bounding box center [182, 297] width 26 height 26
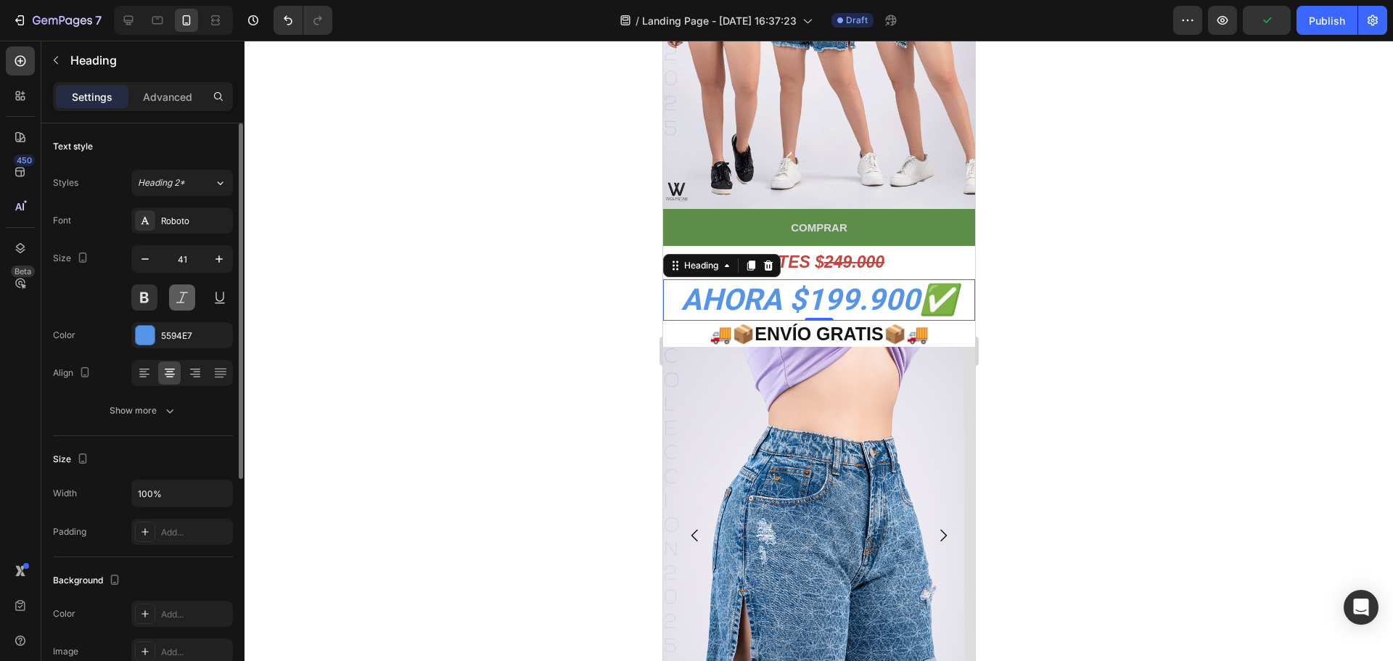
click at [179, 295] on button at bounding box center [182, 297] width 26 height 26
click at [147, 299] on button at bounding box center [144, 297] width 26 height 26
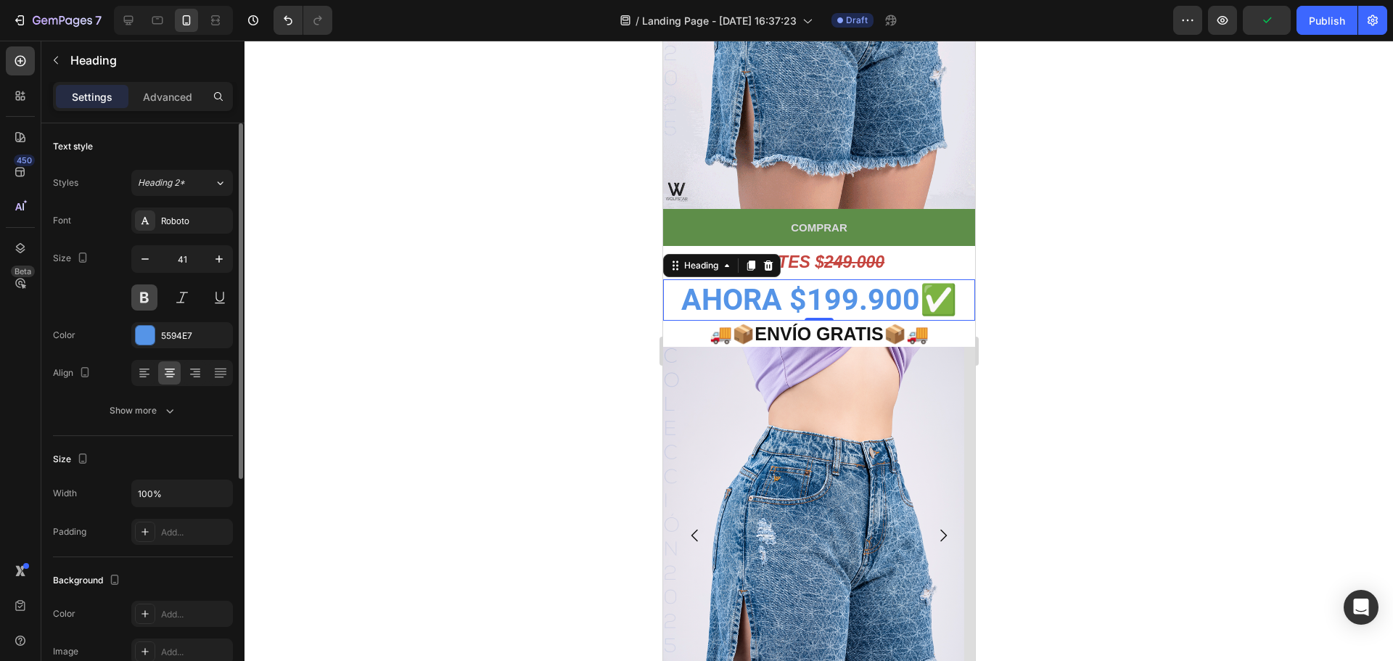
click at [147, 299] on button at bounding box center [144, 297] width 26 height 26
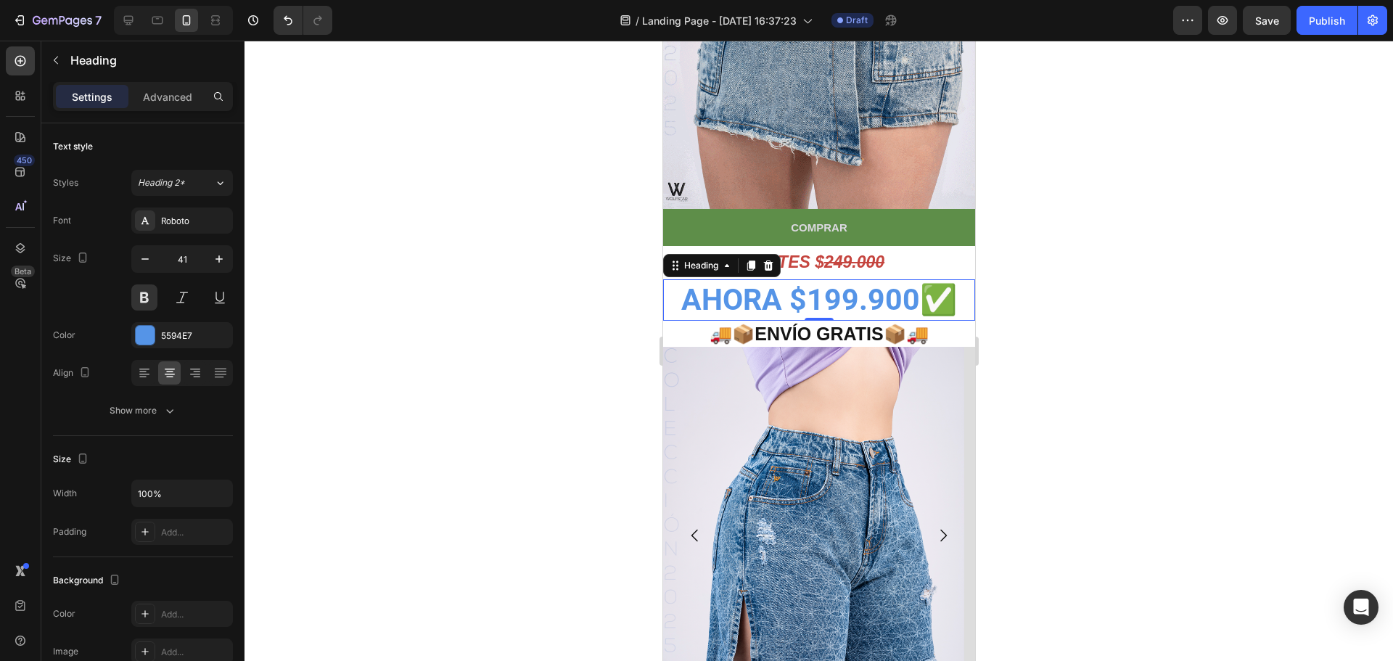
click at [1047, 265] on div at bounding box center [818, 351] width 1148 height 620
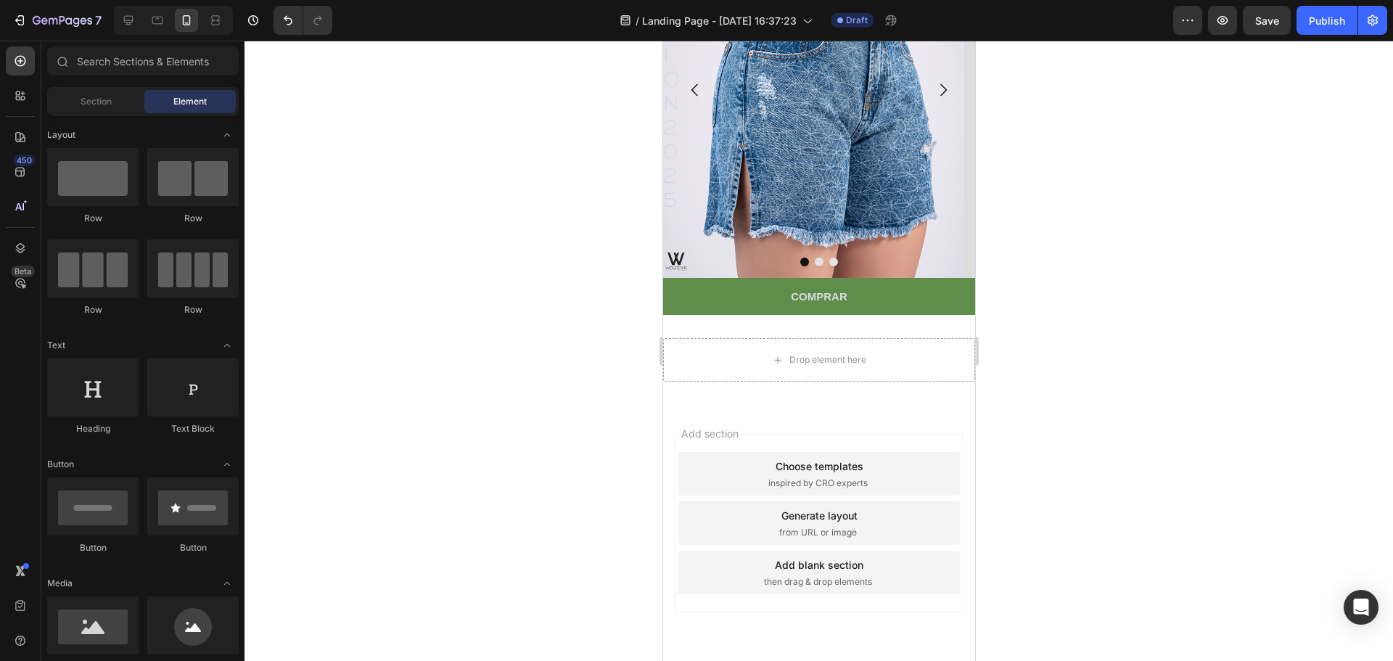
scroll to position [798, 0]
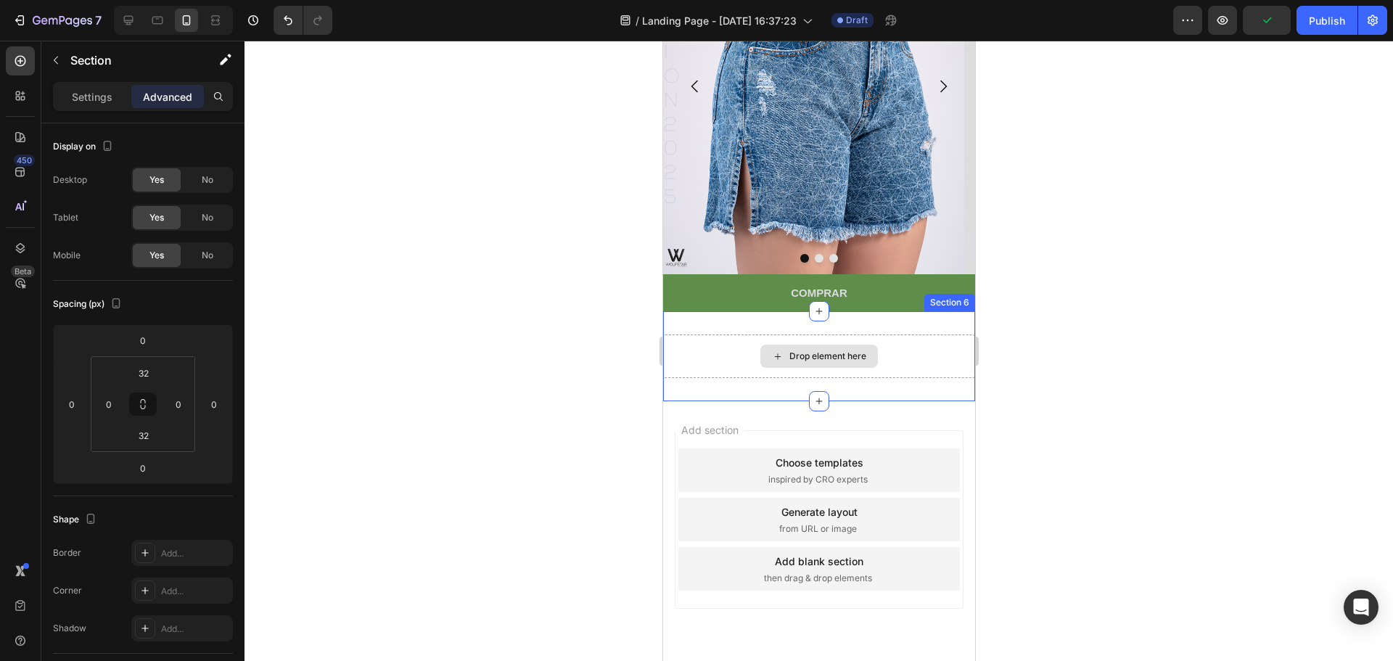
click at [834, 335] on div "Drop element here" at bounding box center [818, 356] width 312 height 44
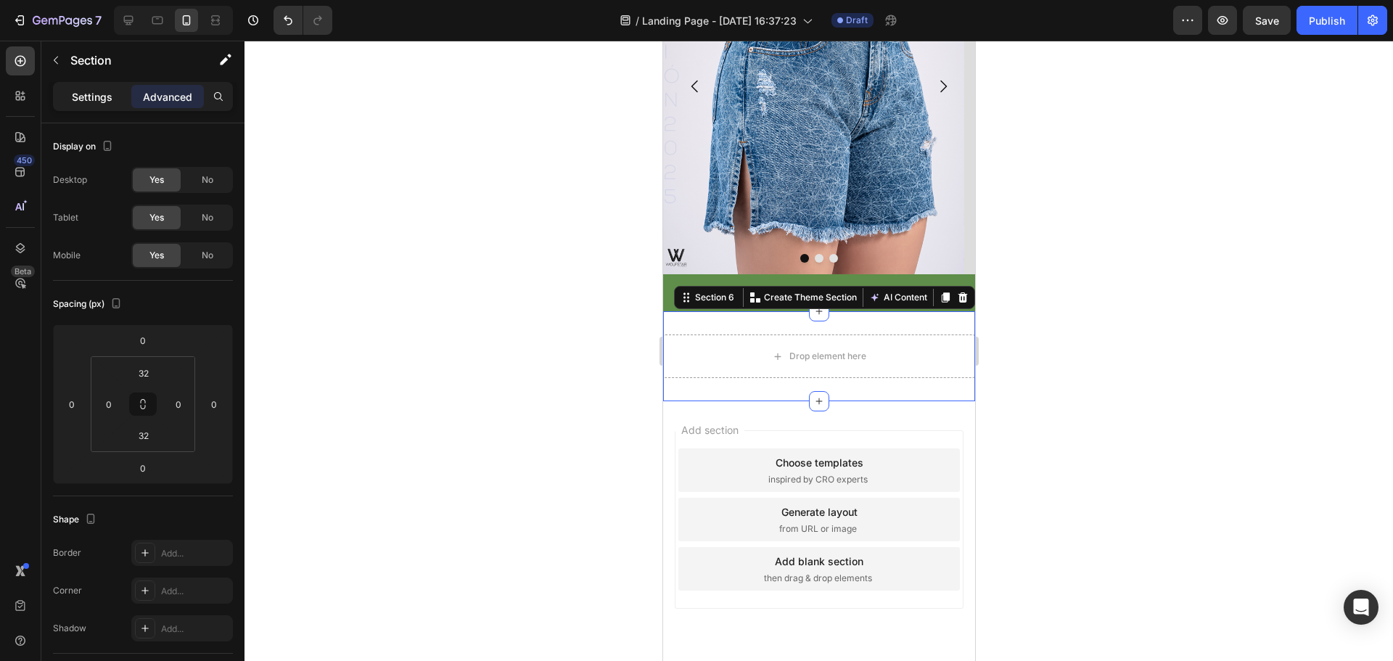
click at [106, 102] on p "Settings" at bounding box center [92, 96] width 41 height 15
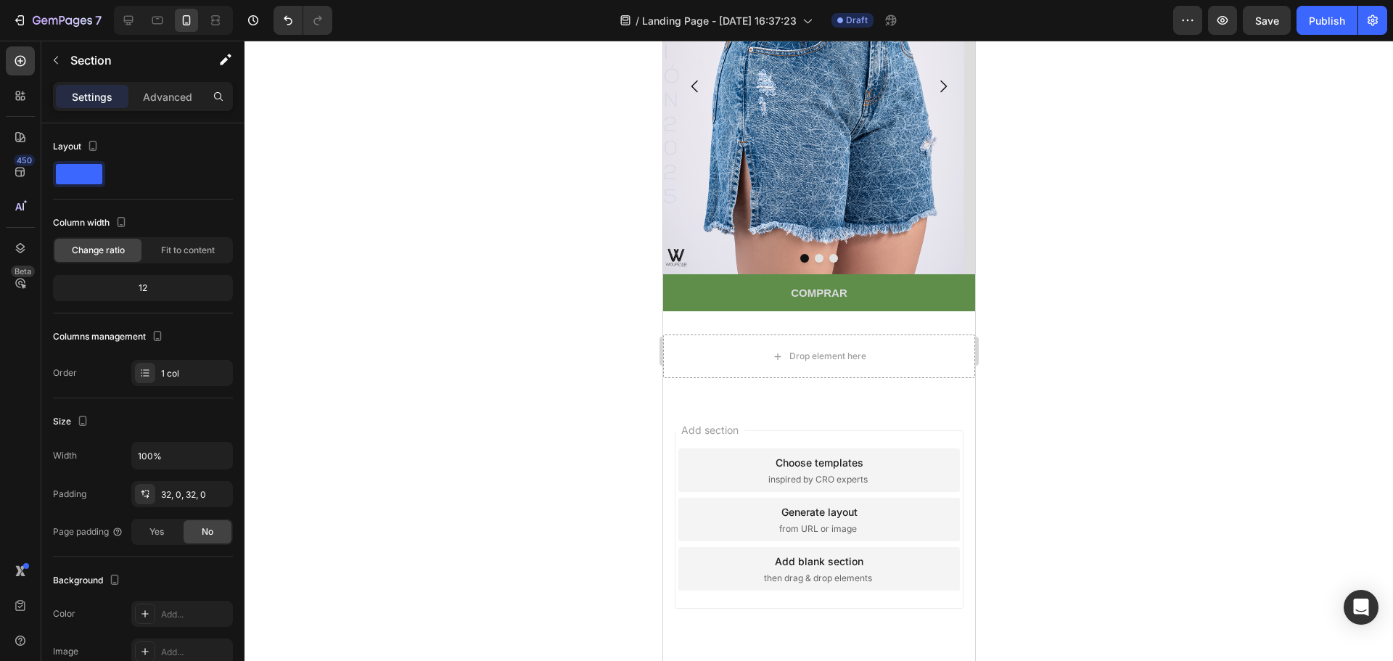
click at [878, 325] on div "Drop element here Section 6" at bounding box center [818, 356] width 312 height 90
click at [51, 56] on icon "button" at bounding box center [56, 60] width 12 height 12
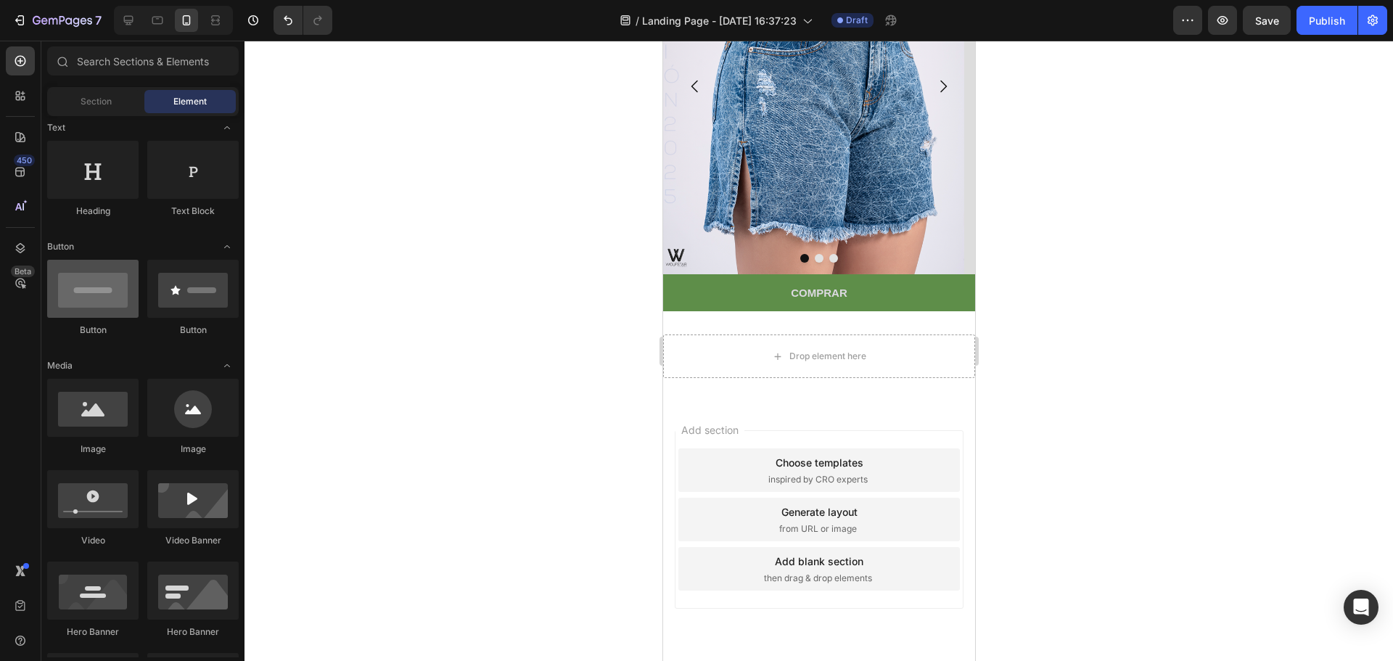
scroll to position [290, 0]
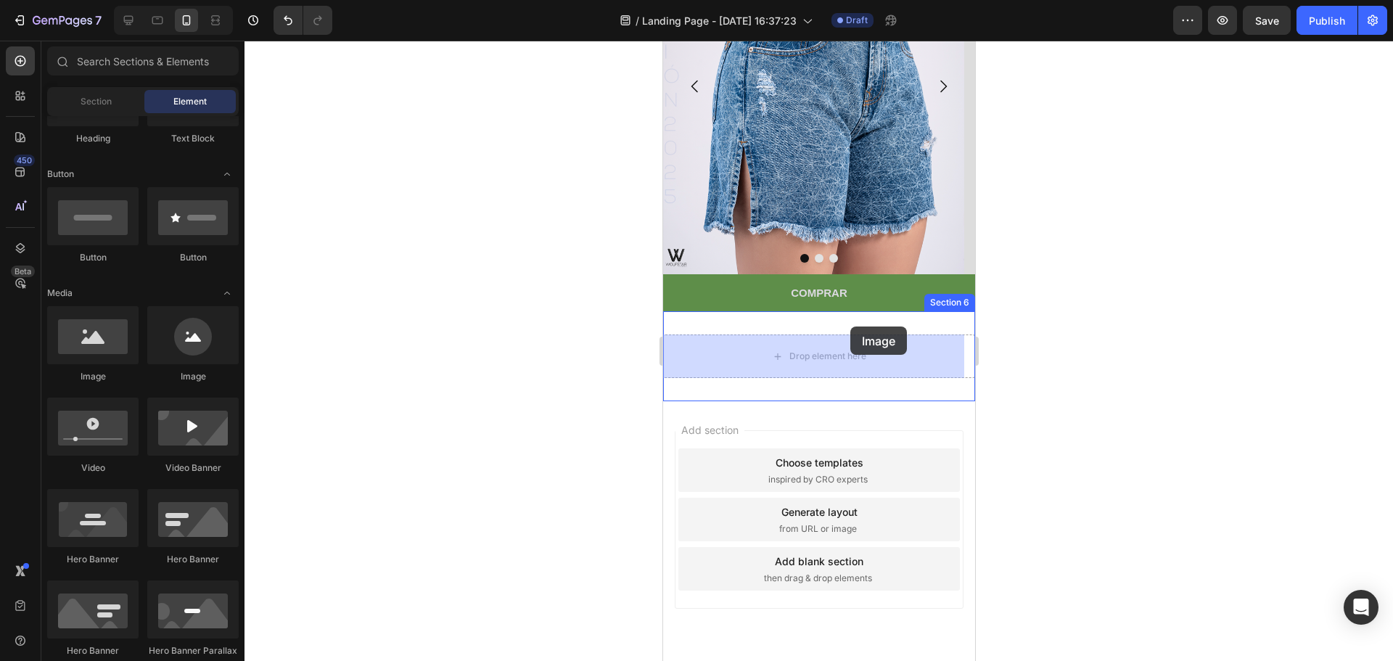
drag, startPoint x: 759, startPoint y: 372, endPoint x: 849, endPoint y: 326, distance: 101.5
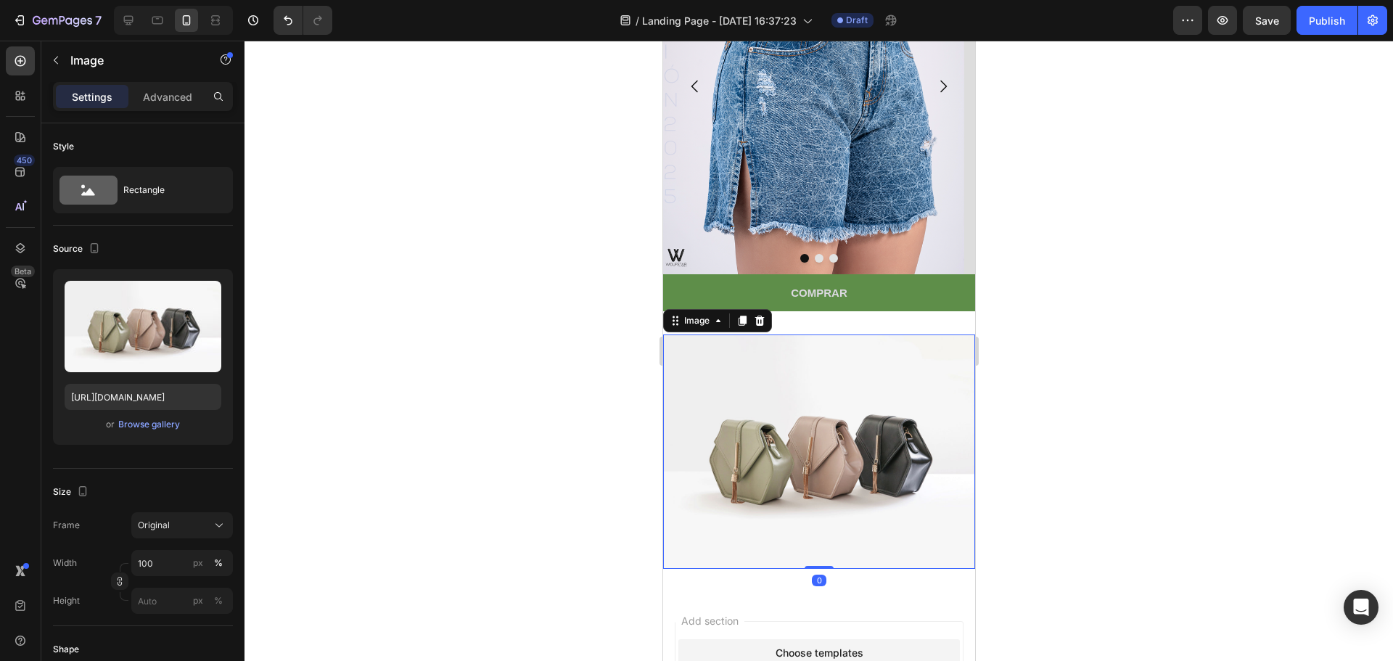
click at [186, 116] on div "Settings Advanced" at bounding box center [142, 102] width 203 height 41
click at [187, 108] on div "Settings Advanced" at bounding box center [143, 96] width 180 height 29
click at [178, 101] on p "Advanced" at bounding box center [167, 96] width 49 height 15
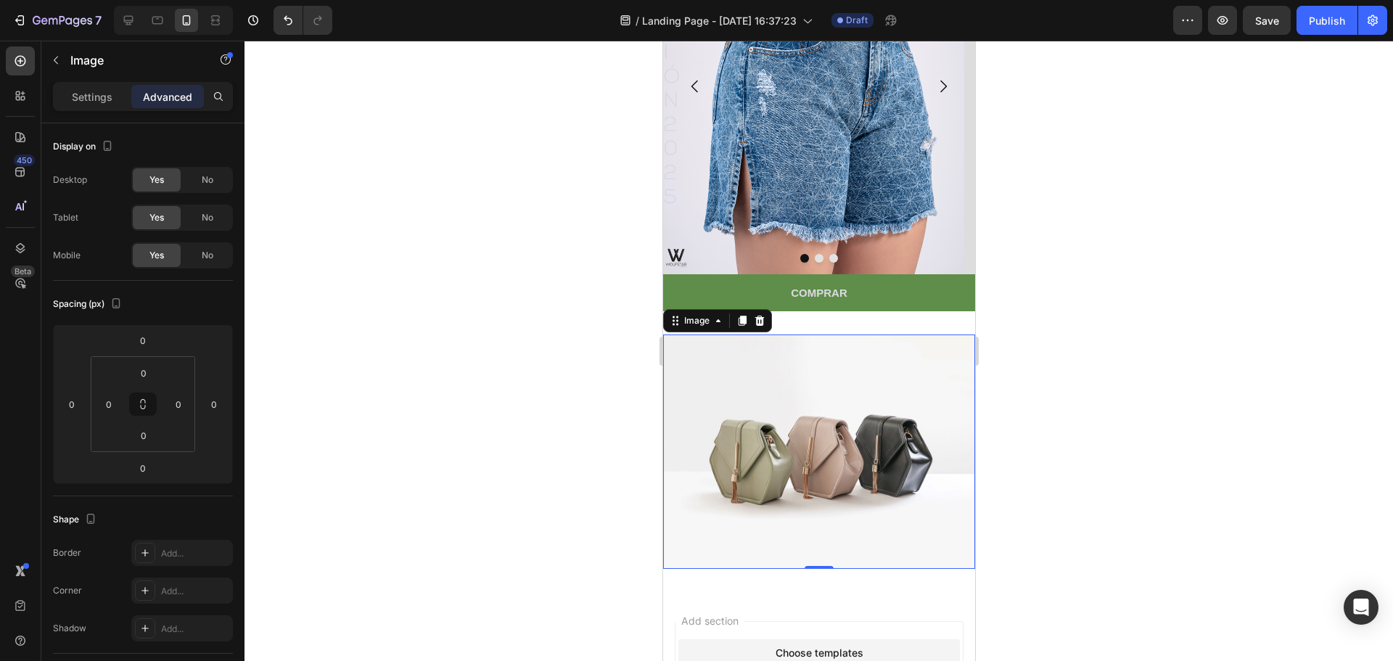
click at [800, 339] on img at bounding box center [818, 451] width 312 height 234
click at [817, 327] on div "Image 0 Section 6" at bounding box center [818, 451] width 312 height 281
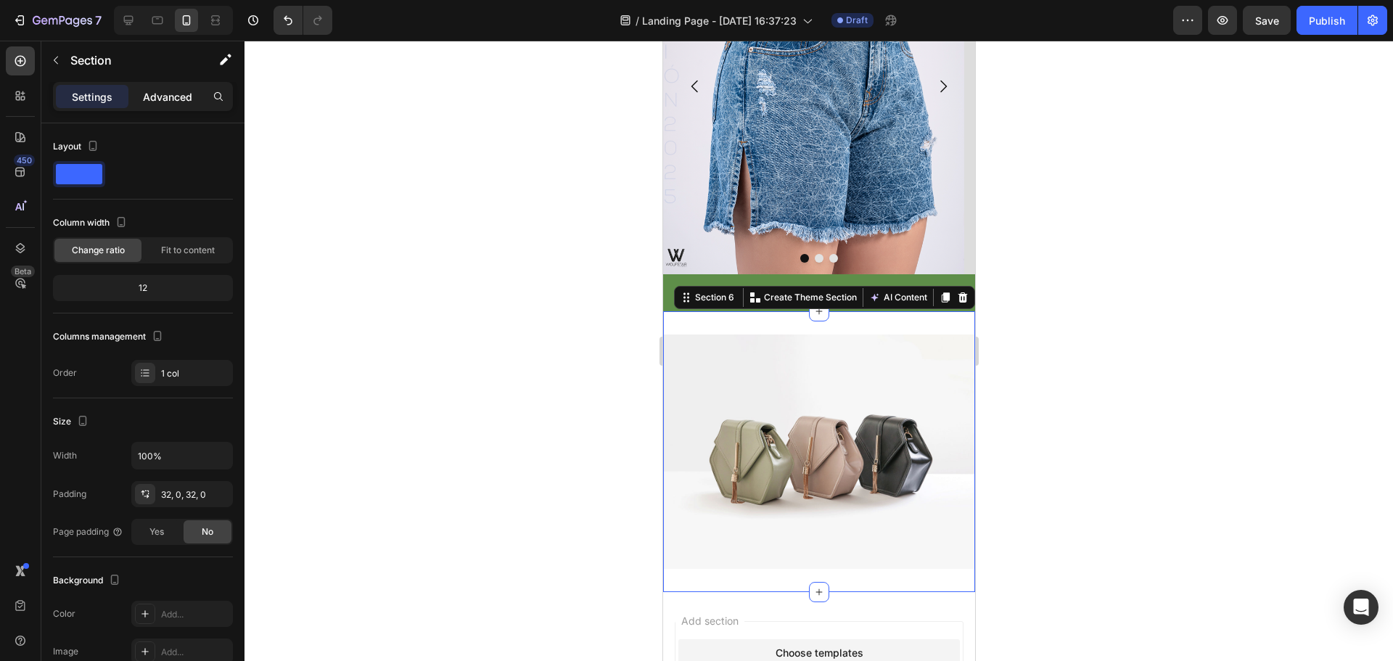
click at [157, 93] on p "Advanced" at bounding box center [167, 96] width 49 height 15
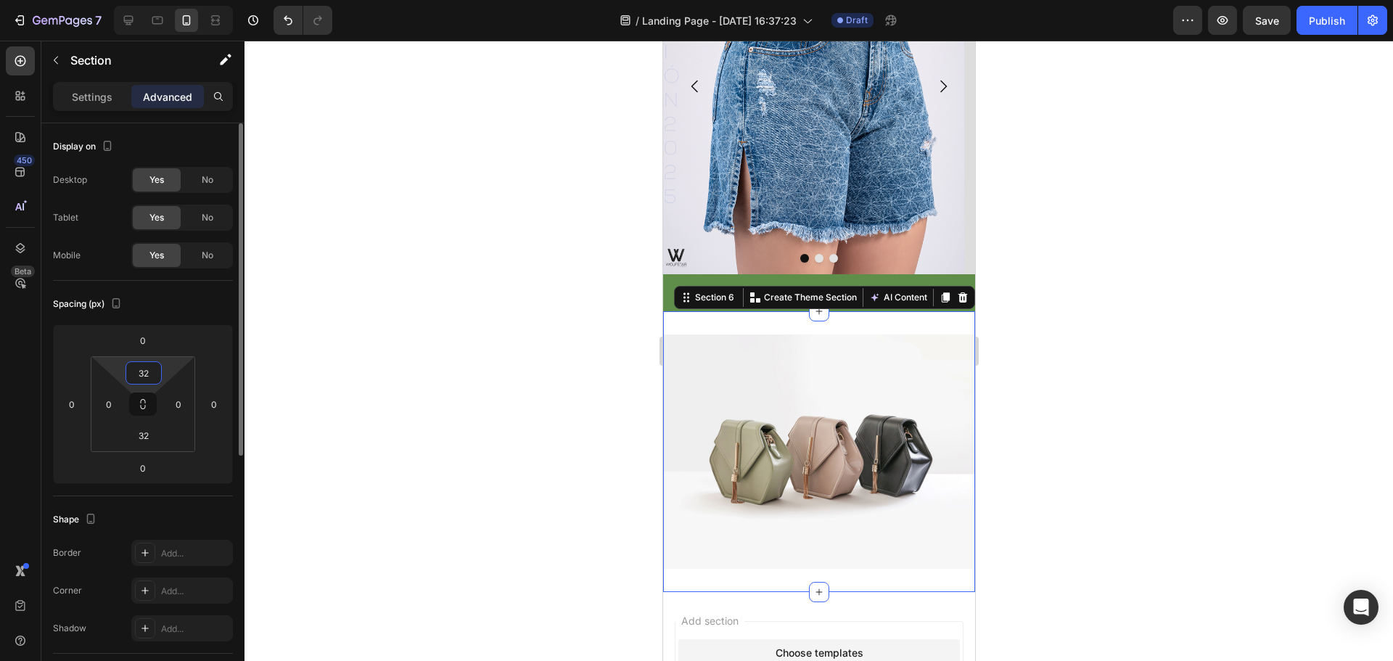
click at [145, 372] on input "32" at bounding box center [143, 373] width 29 height 22
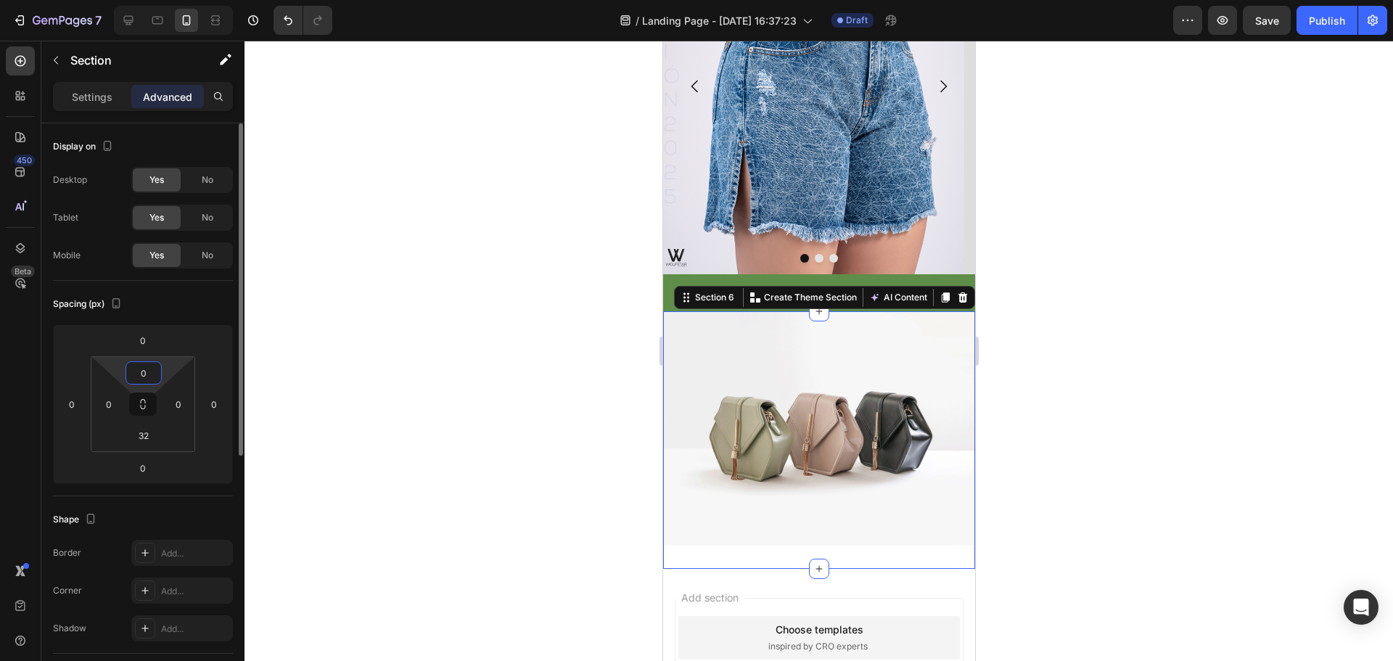
type input "0"
click at [151, 429] on input "32" at bounding box center [143, 435] width 29 height 22
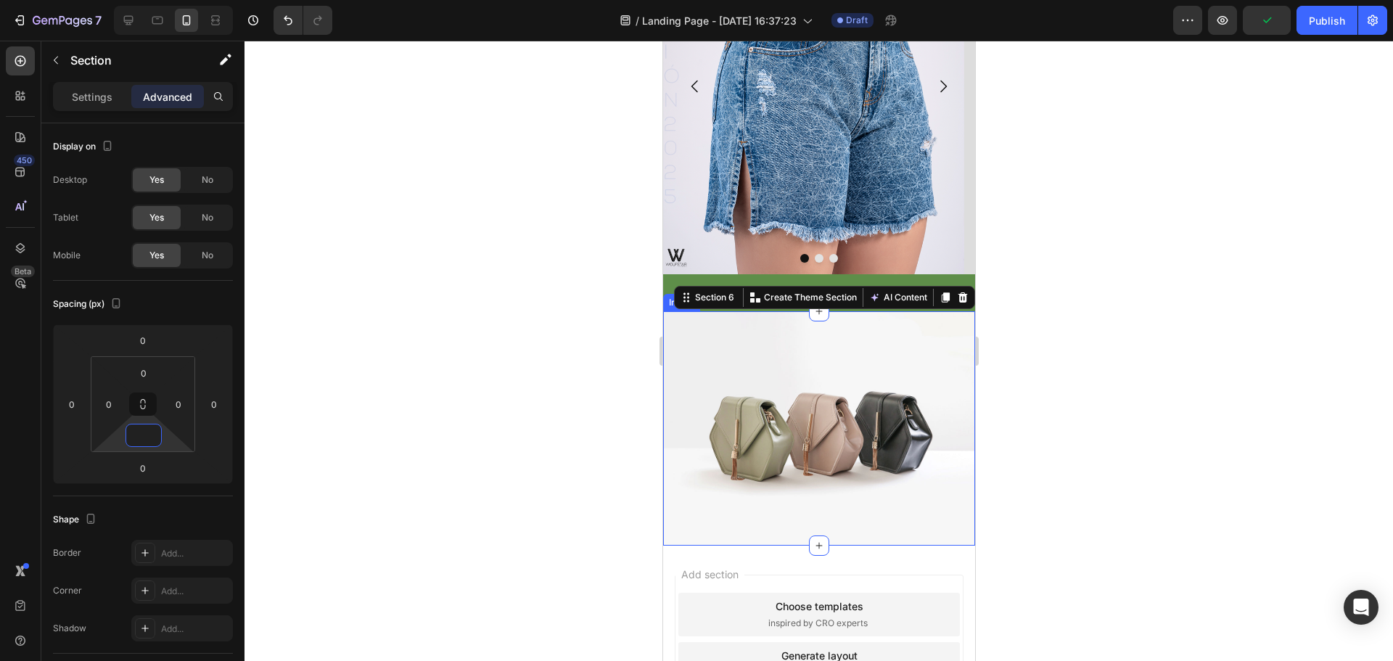
click at [803, 323] on img at bounding box center [818, 428] width 312 height 234
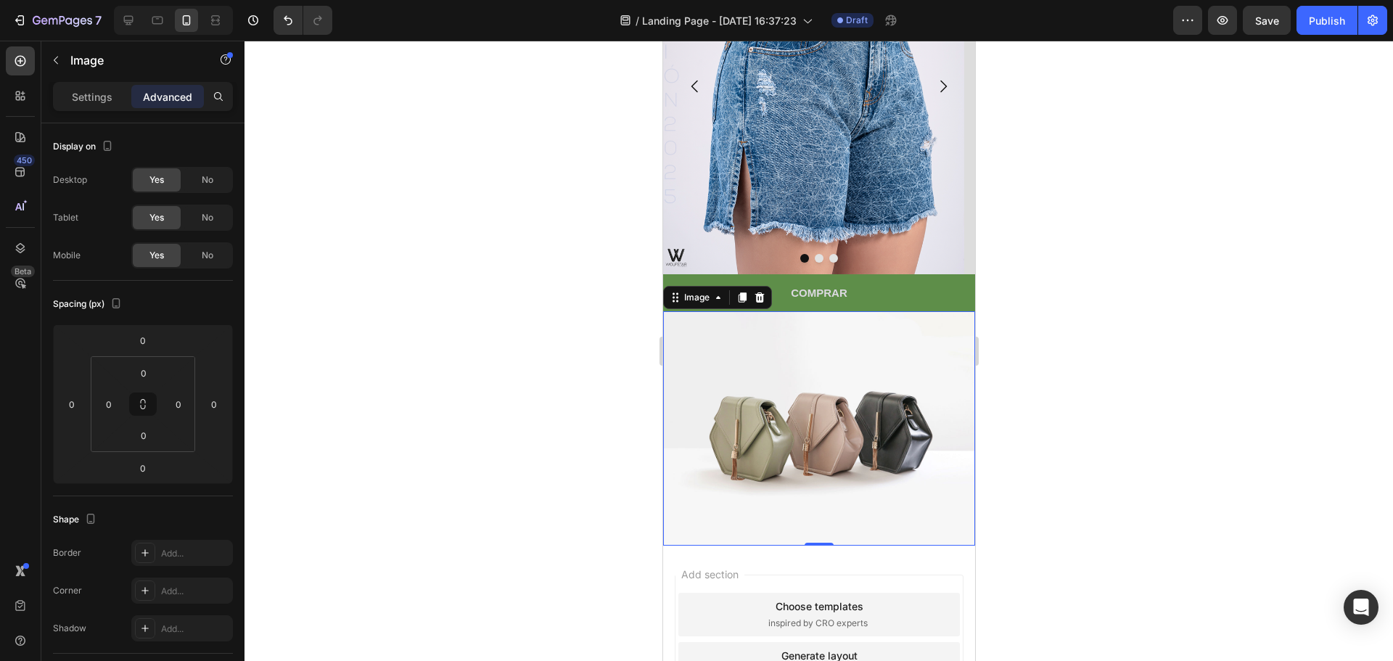
click at [821, 411] on img at bounding box center [818, 428] width 312 height 234
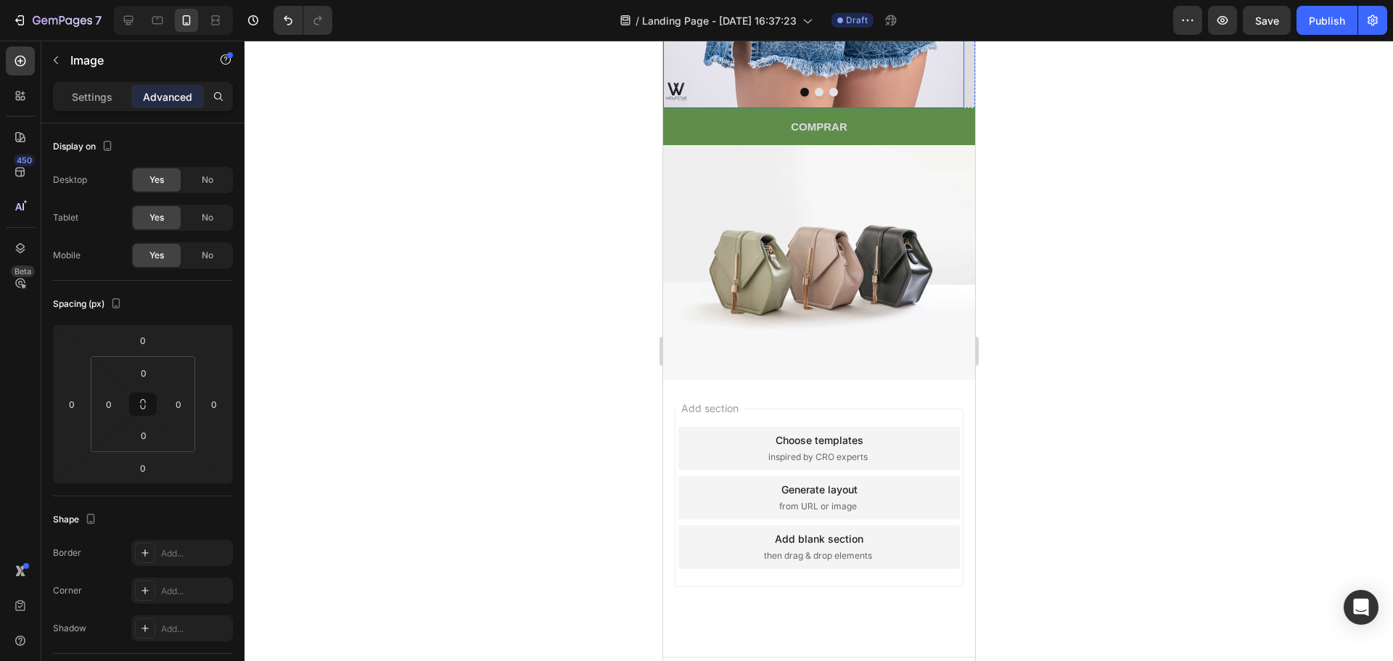
scroll to position [982, 0]
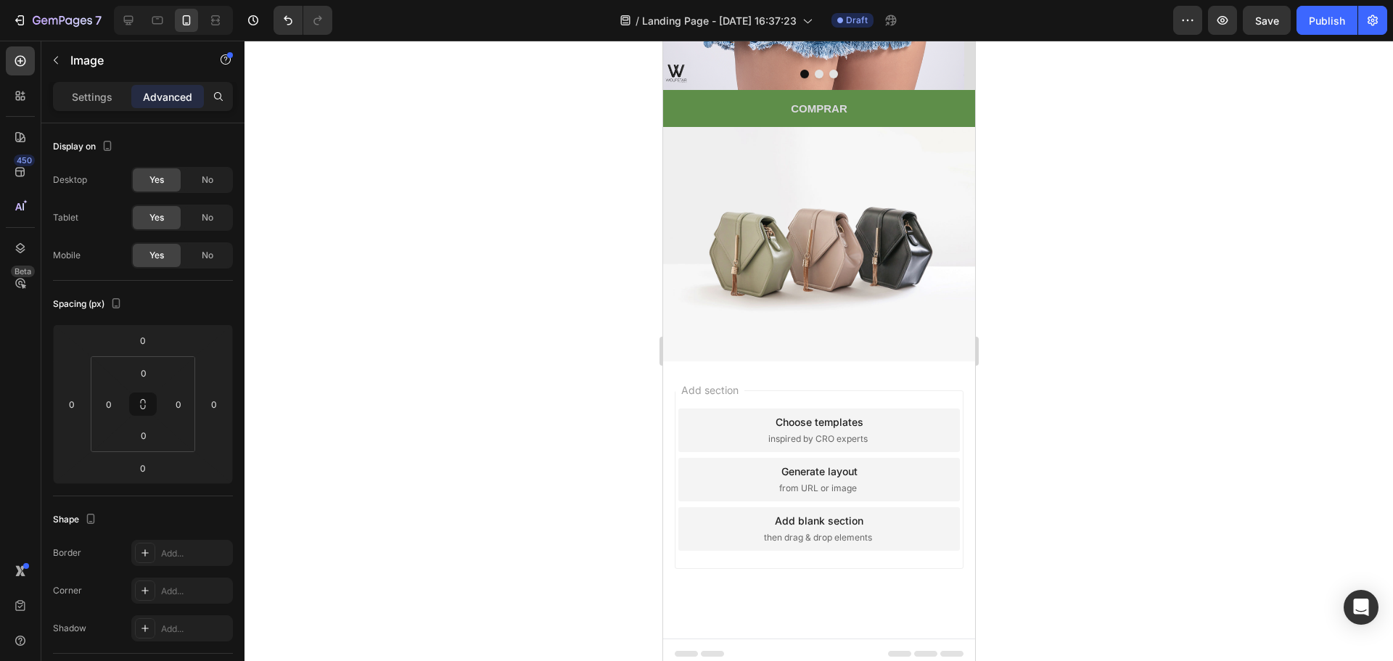
click at [806, 220] on img at bounding box center [818, 244] width 312 height 234
click at [878, 204] on img at bounding box center [818, 244] width 312 height 234
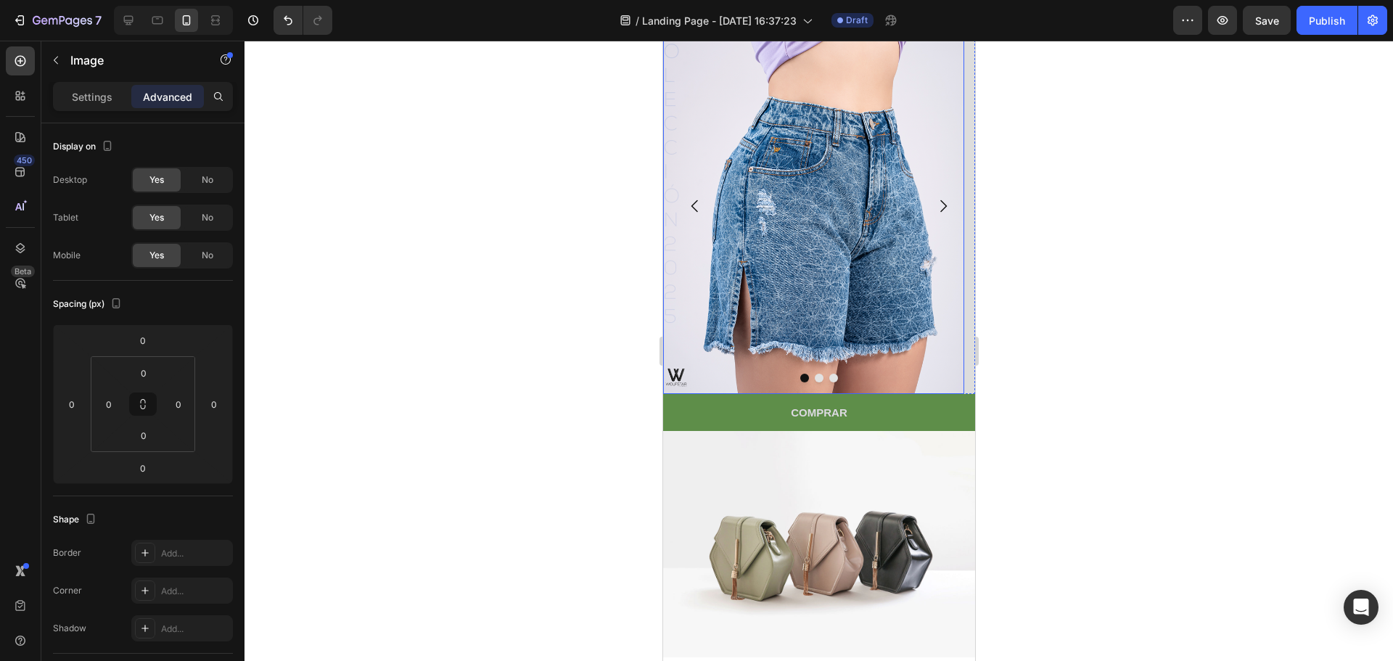
scroll to position [870, 0]
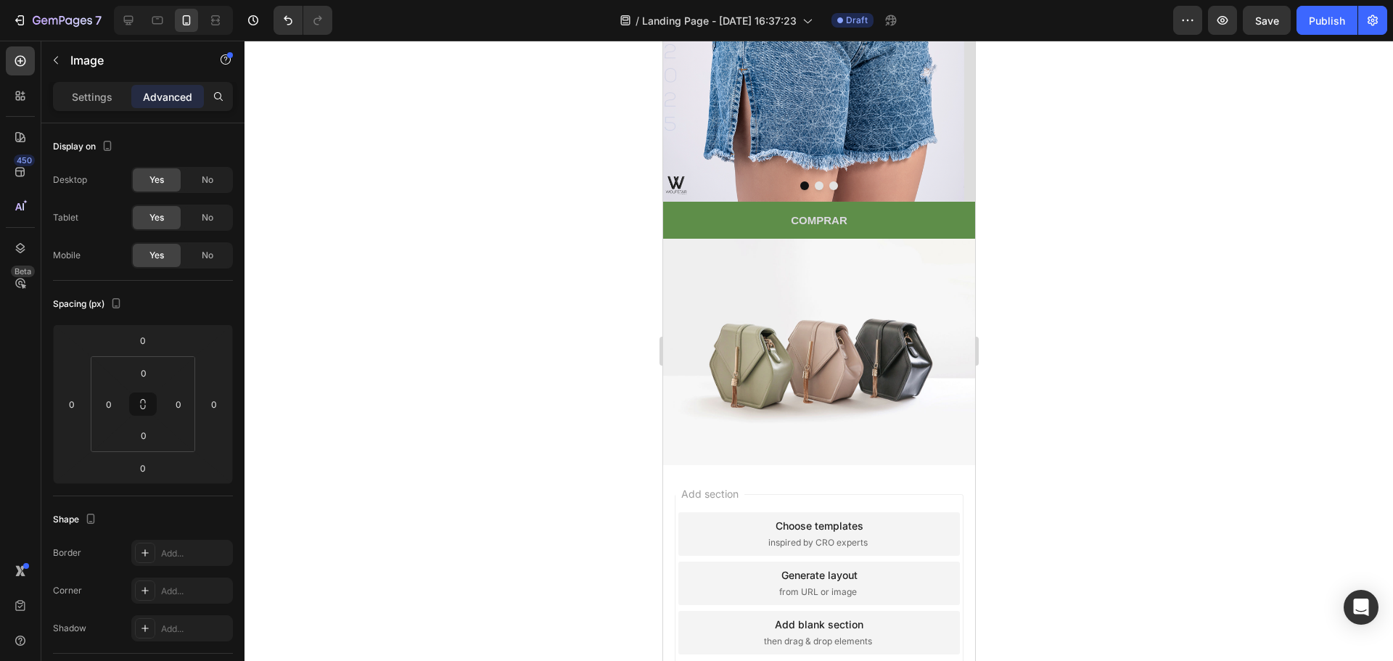
click at [746, 370] on img at bounding box center [818, 356] width 312 height 234
click at [800, 294] on img at bounding box center [818, 356] width 312 height 234
click at [1046, 274] on div at bounding box center [818, 351] width 1148 height 620
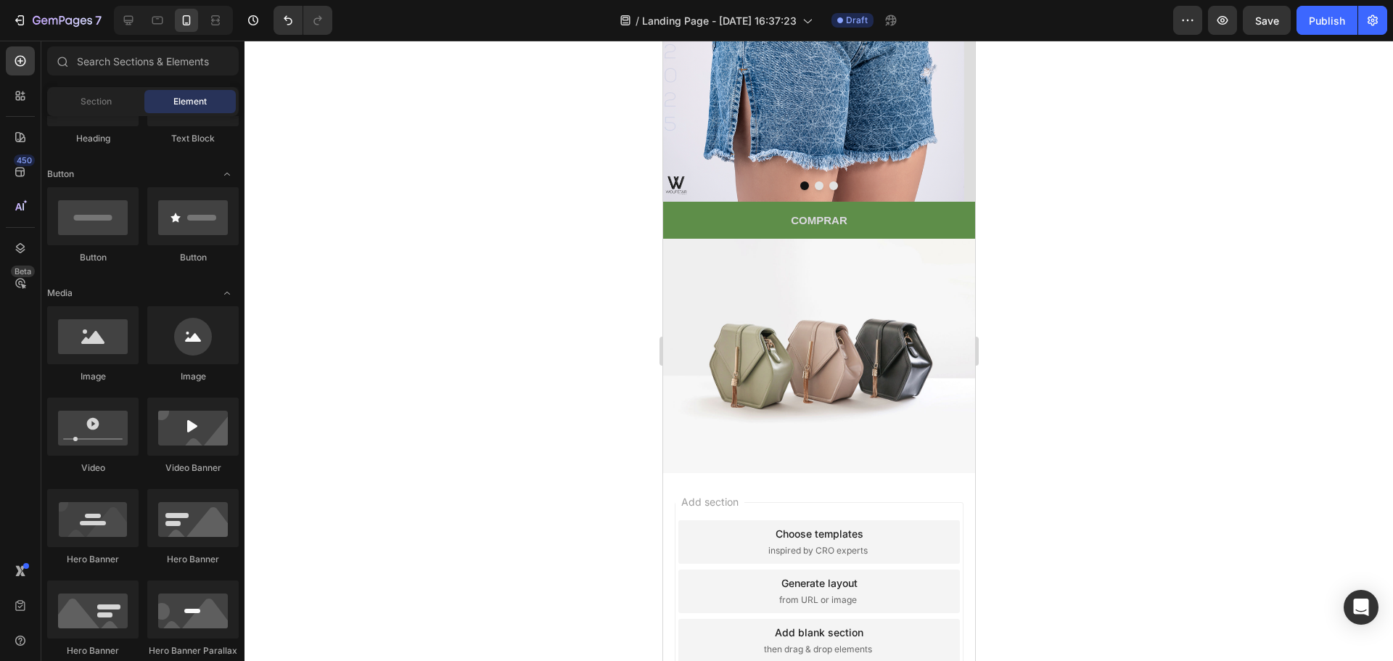
click at [838, 285] on img at bounding box center [818, 356] width 312 height 234
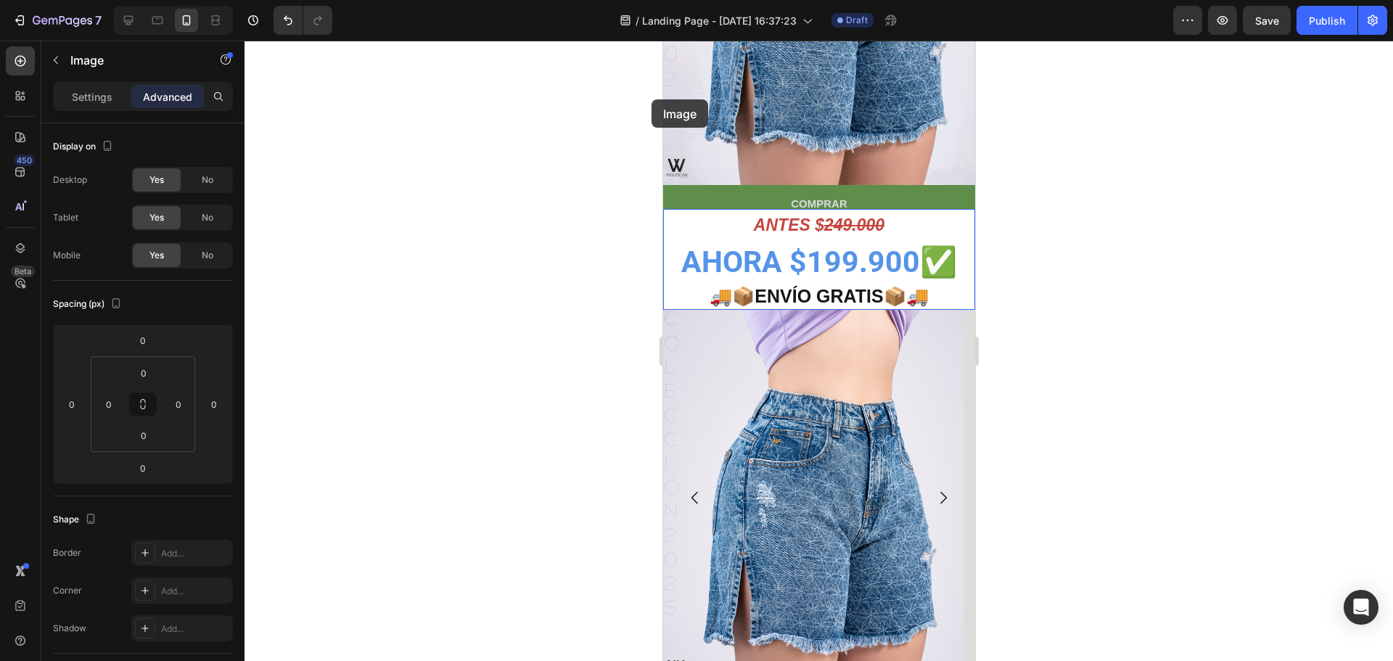
scroll to position [365, 0]
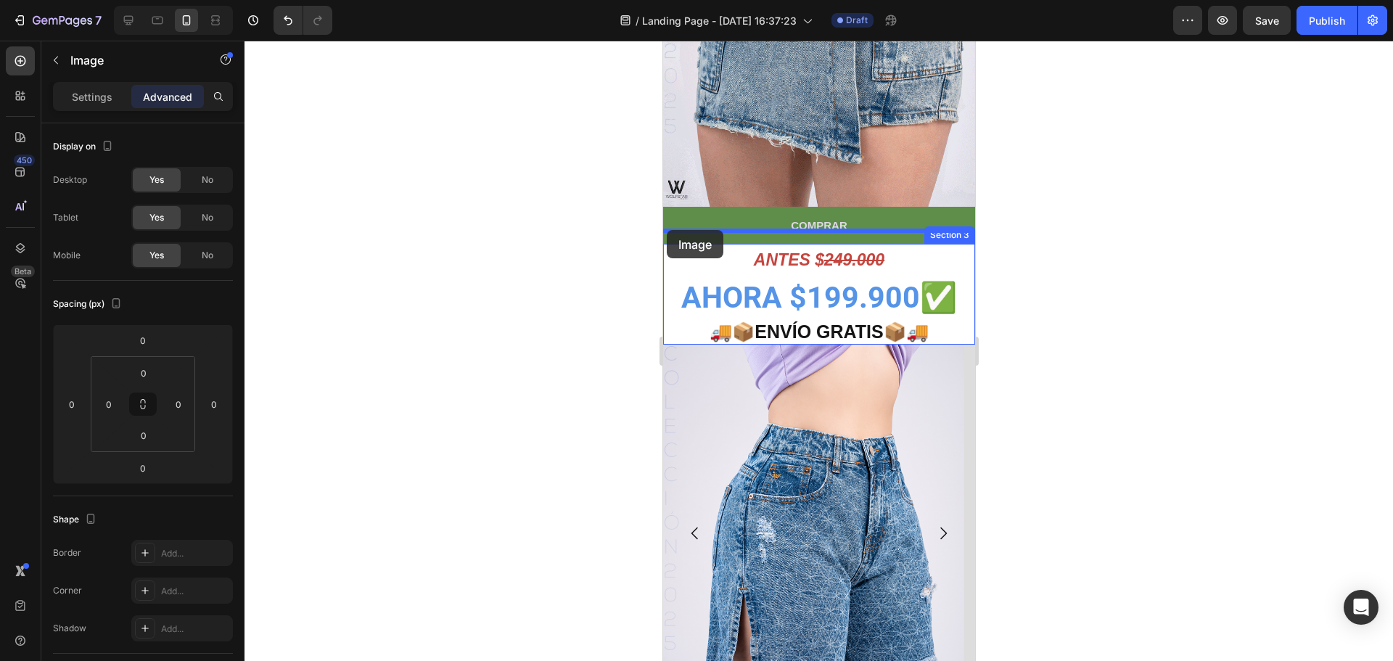
drag, startPoint x: 669, startPoint y: 226, endPoint x: 666, endPoint y: 234, distance: 7.8
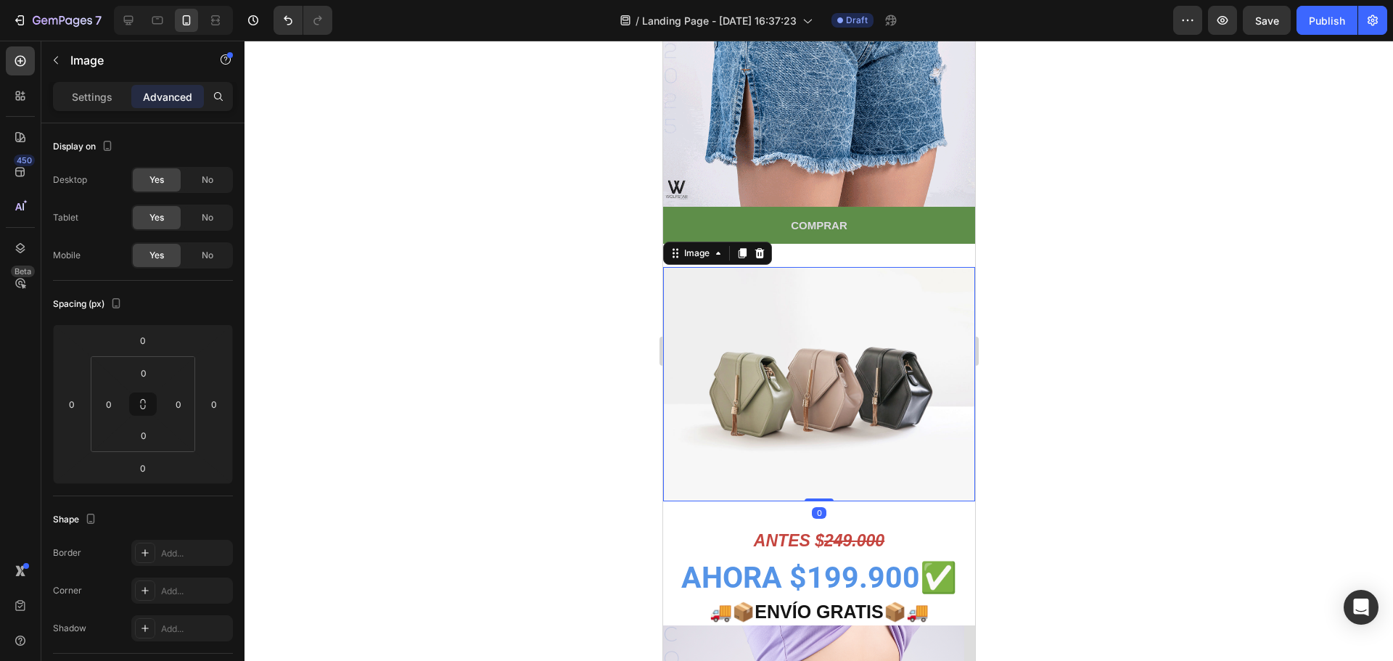
click at [781, 292] on img at bounding box center [818, 384] width 312 height 234
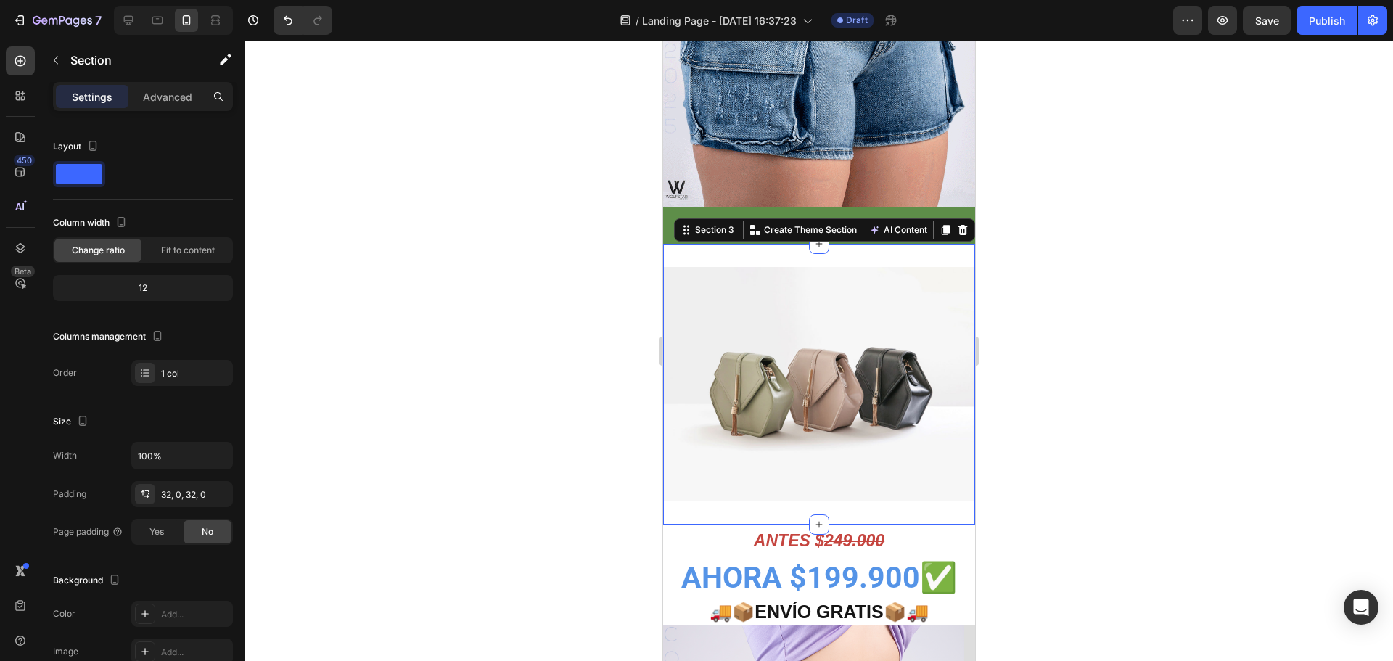
click at [829, 245] on div "Image Section 3 You can create reusable sections Create Theme Section AI Conten…" at bounding box center [818, 384] width 312 height 281
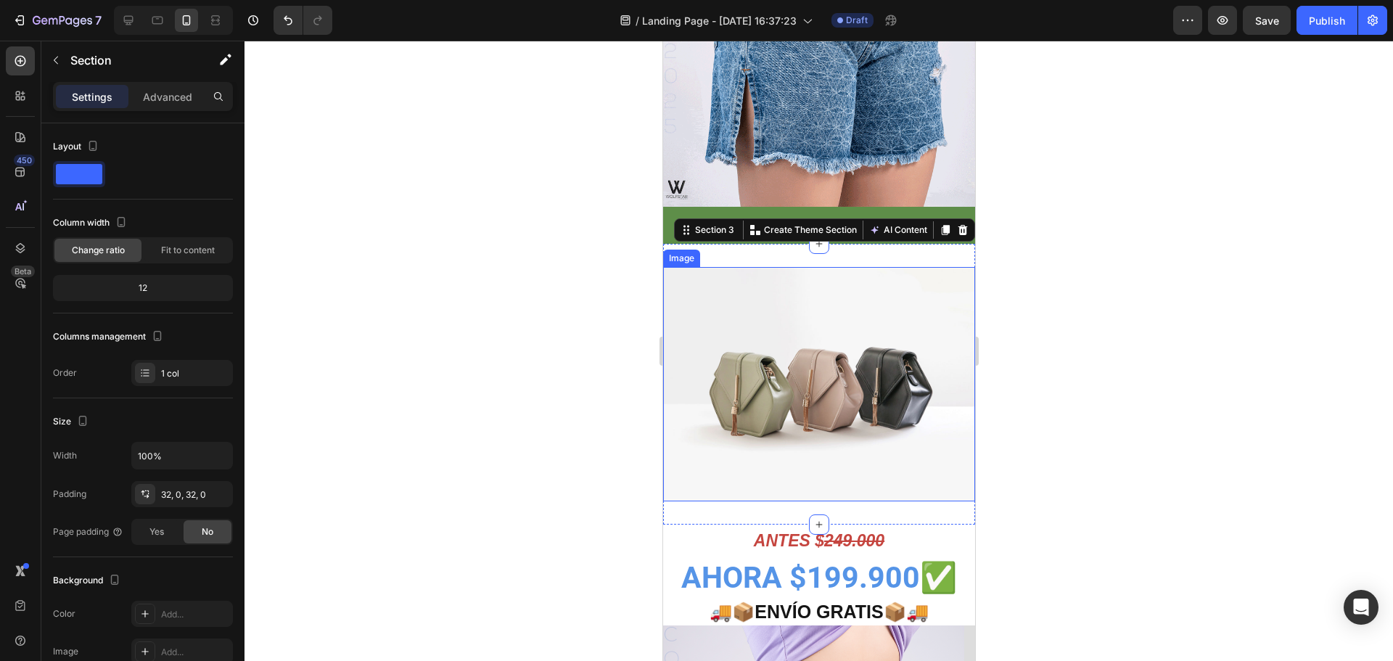
click at [820, 267] on img at bounding box center [818, 384] width 312 height 234
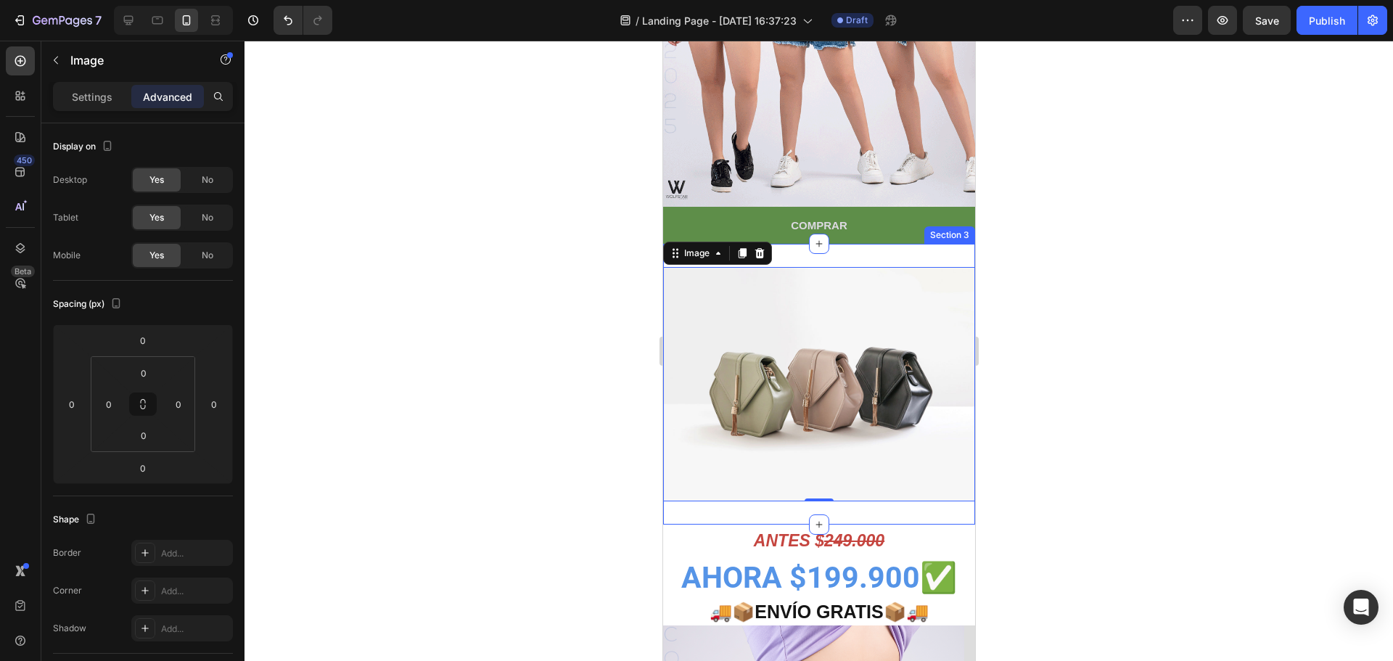
click at [846, 245] on div "Image 0 Section 3" at bounding box center [818, 384] width 312 height 281
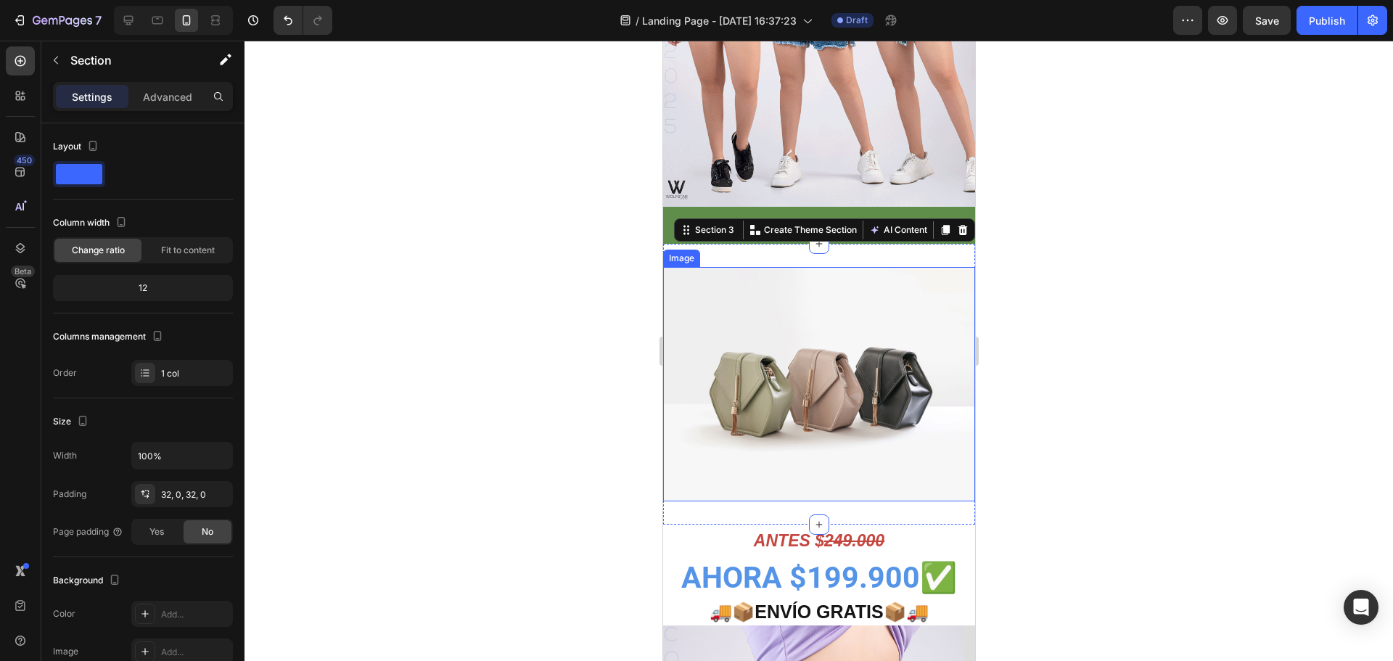
click at [801, 281] on img at bounding box center [818, 384] width 312 height 234
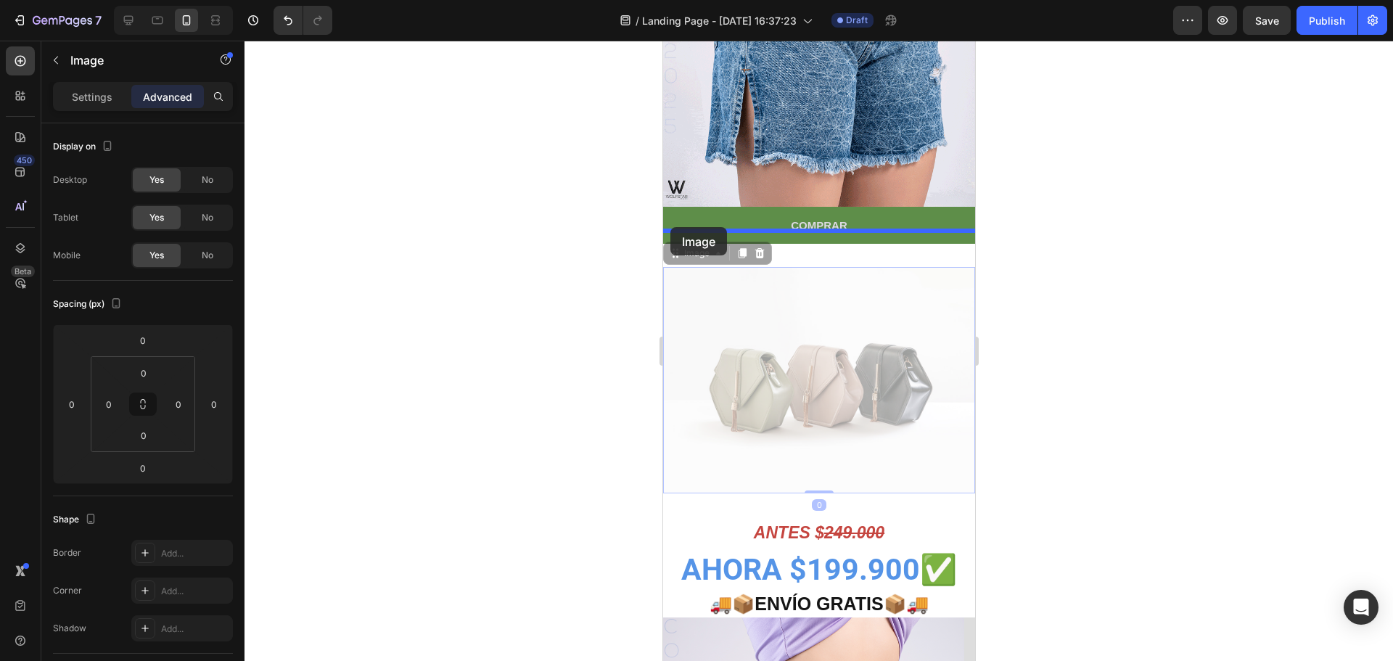
drag, startPoint x: 673, startPoint y: 240, endPoint x: 669, endPoint y: 227, distance: 13.5
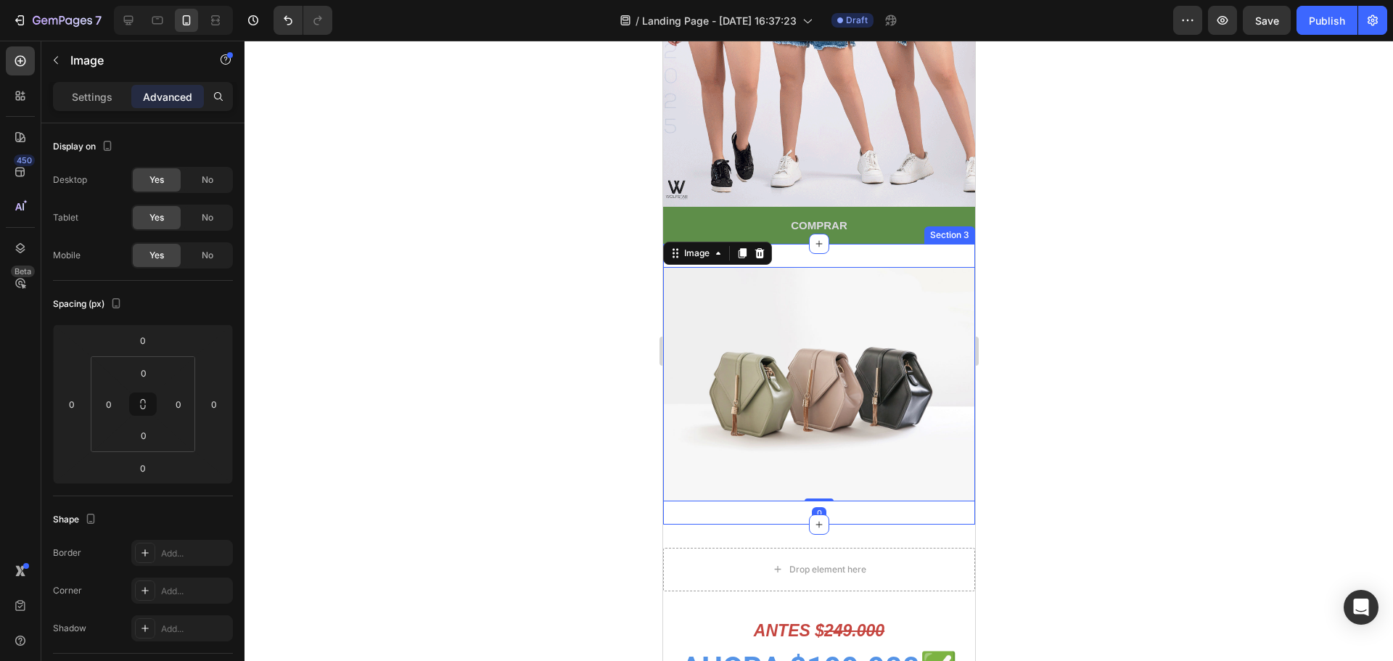
click at [873, 247] on div "Image 0 Section 3" at bounding box center [818, 384] width 312 height 281
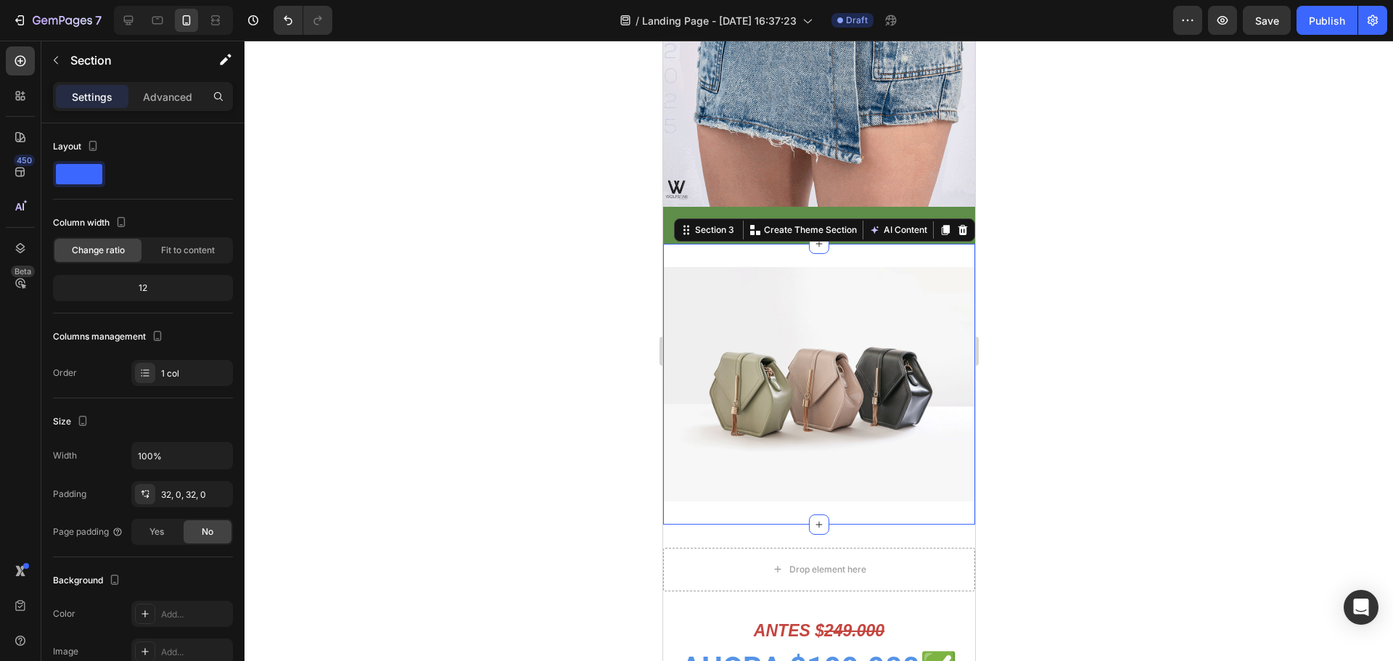
click at [759, 246] on div "Image Section 3 You can create reusable sections Create Theme Section AI Conten…" at bounding box center [818, 384] width 312 height 281
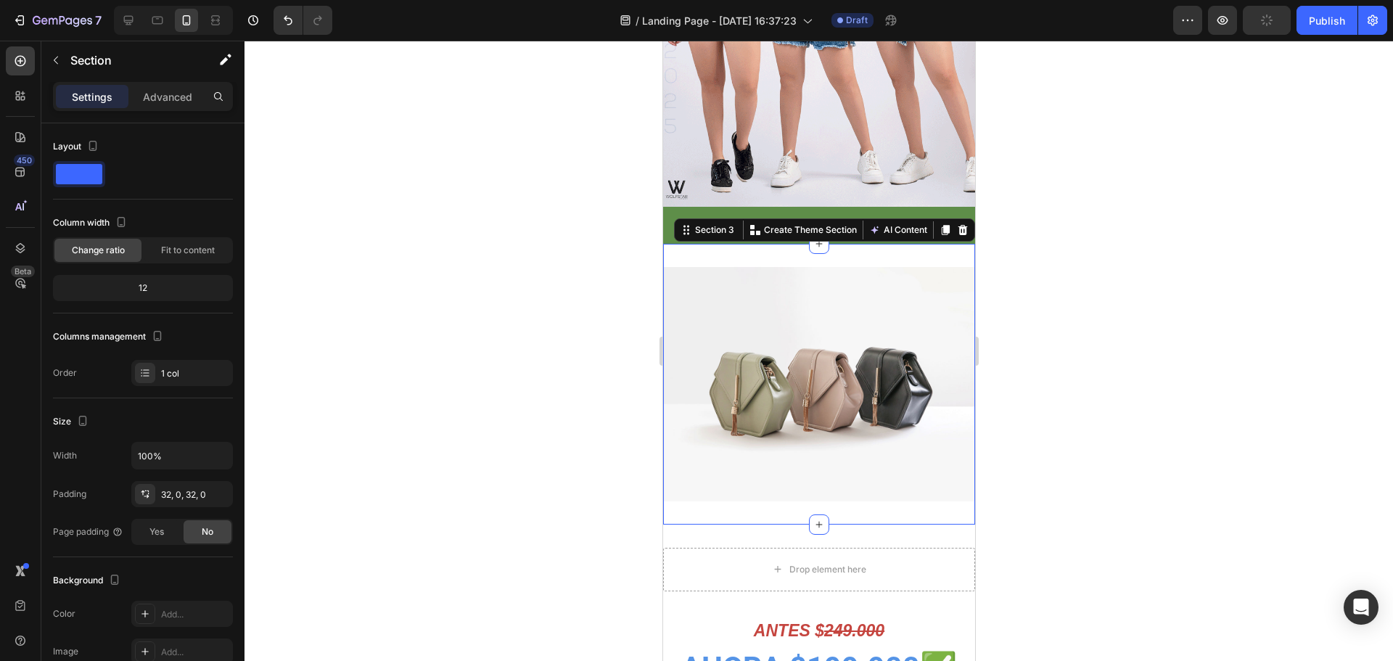
click at [759, 246] on div "Image Section 3 You can create reusable sections Create Theme Section AI Conten…" at bounding box center [818, 384] width 312 height 281
click at [170, 86] on div "Advanced" at bounding box center [167, 96] width 73 height 23
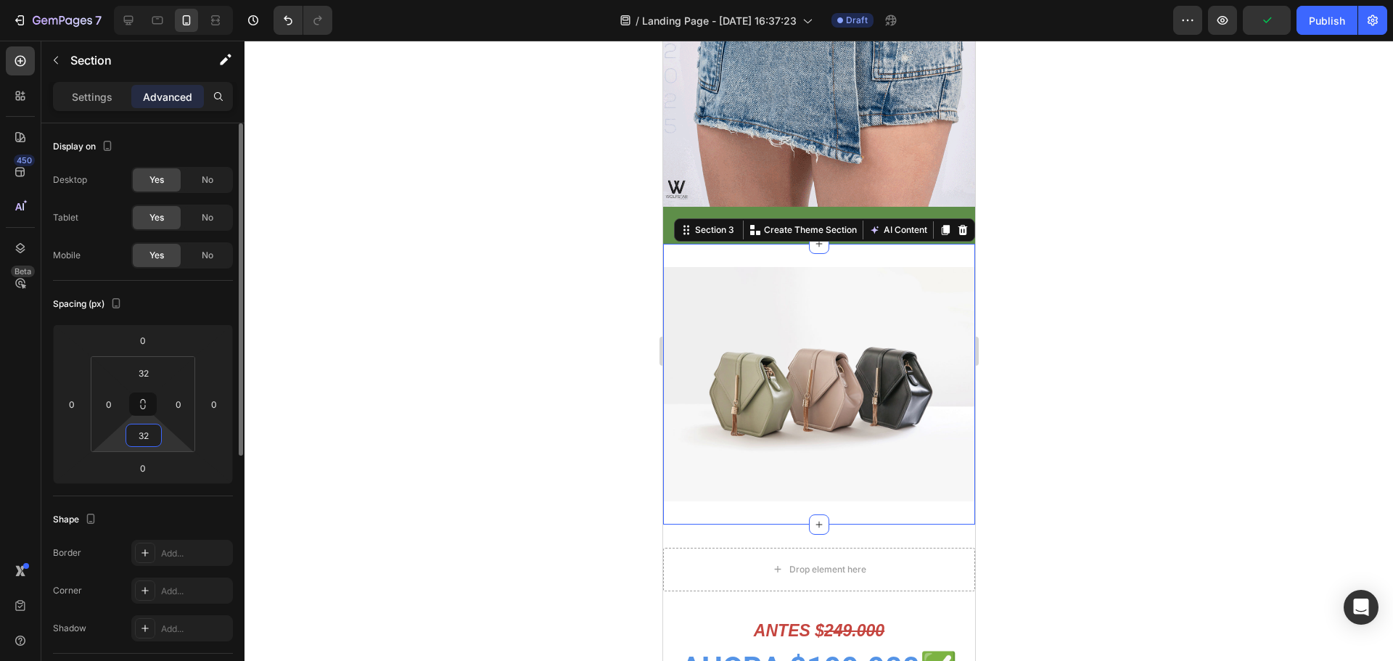
click at [142, 432] on input "32" at bounding box center [143, 435] width 29 height 22
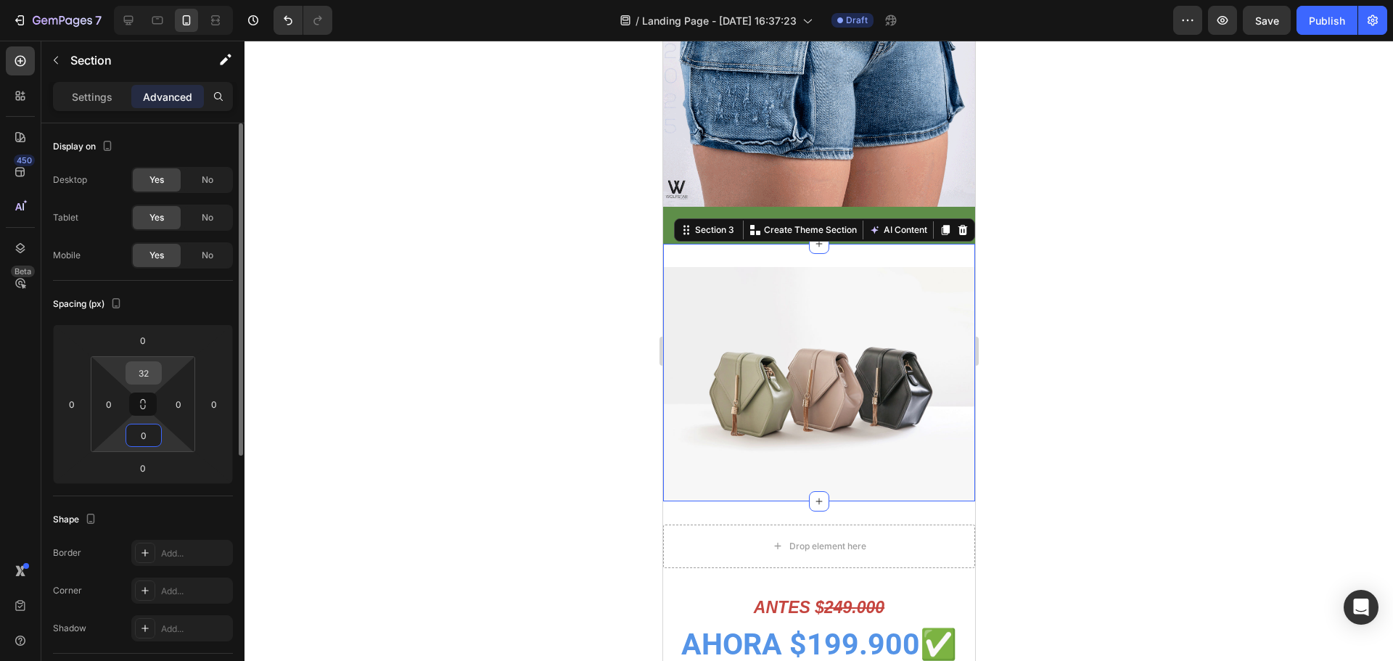
type input "0"
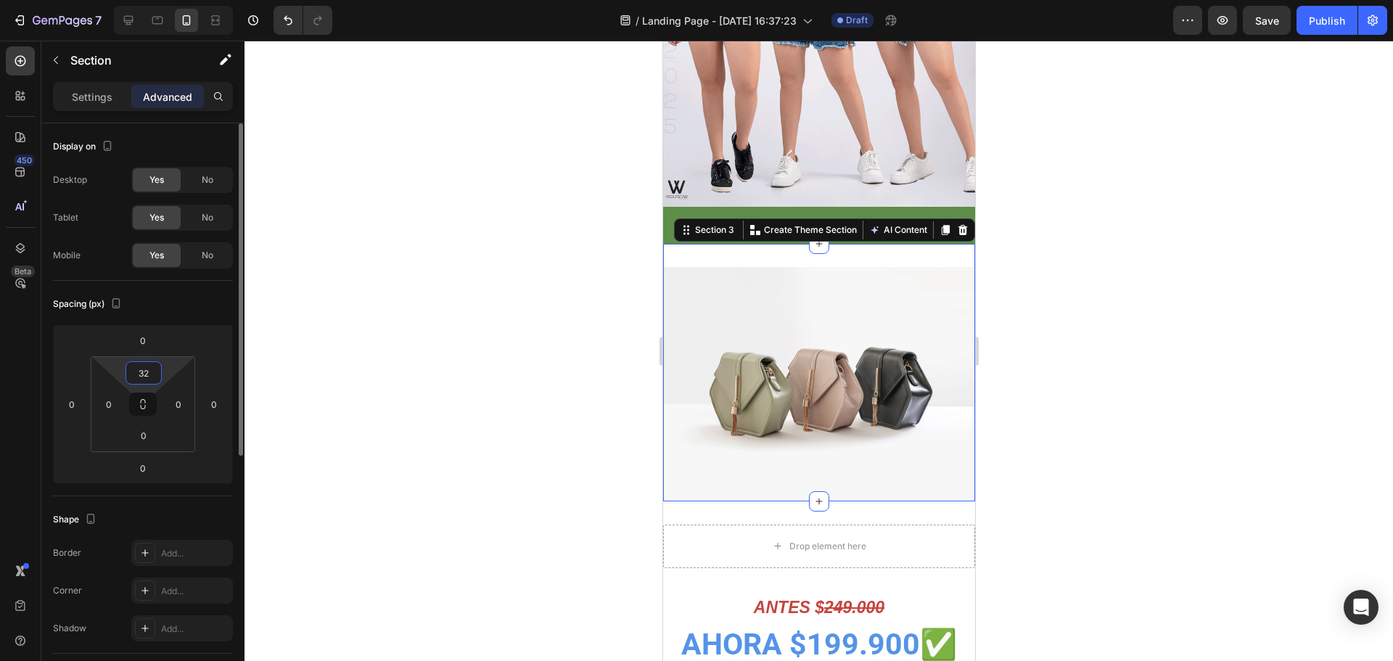
click at [144, 379] on input "32" at bounding box center [143, 373] width 29 height 22
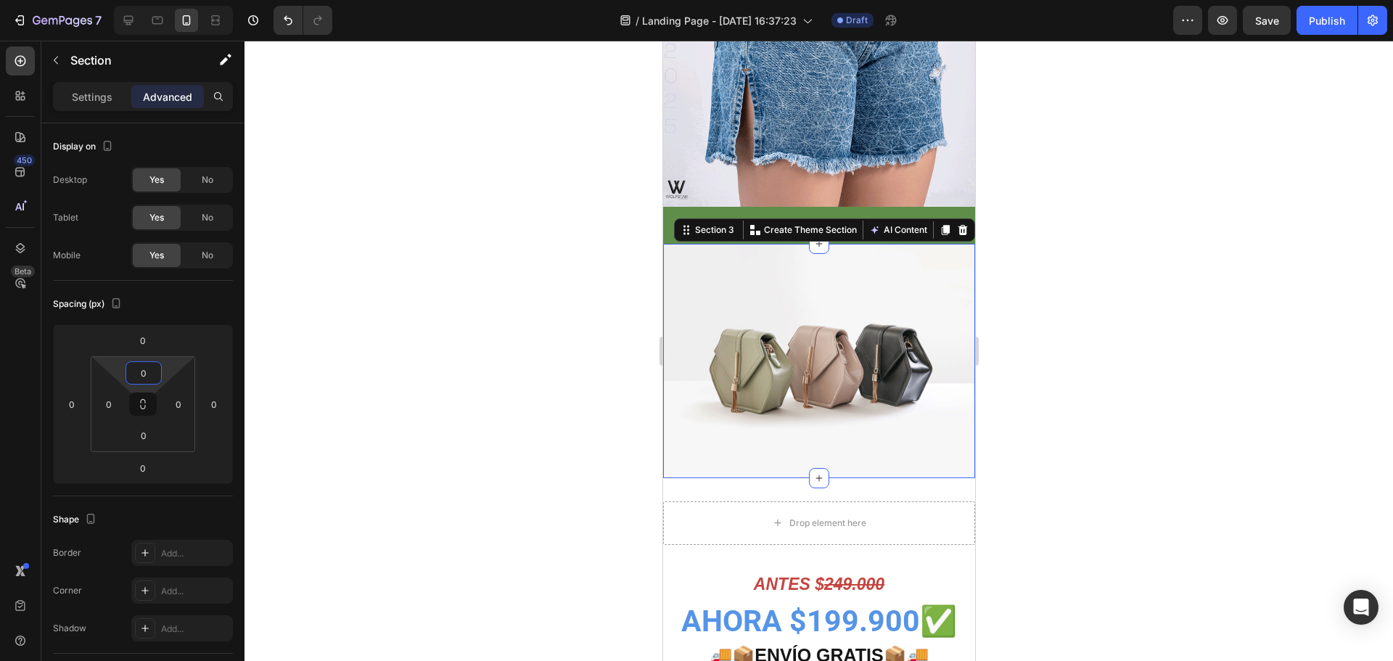
type input "0"
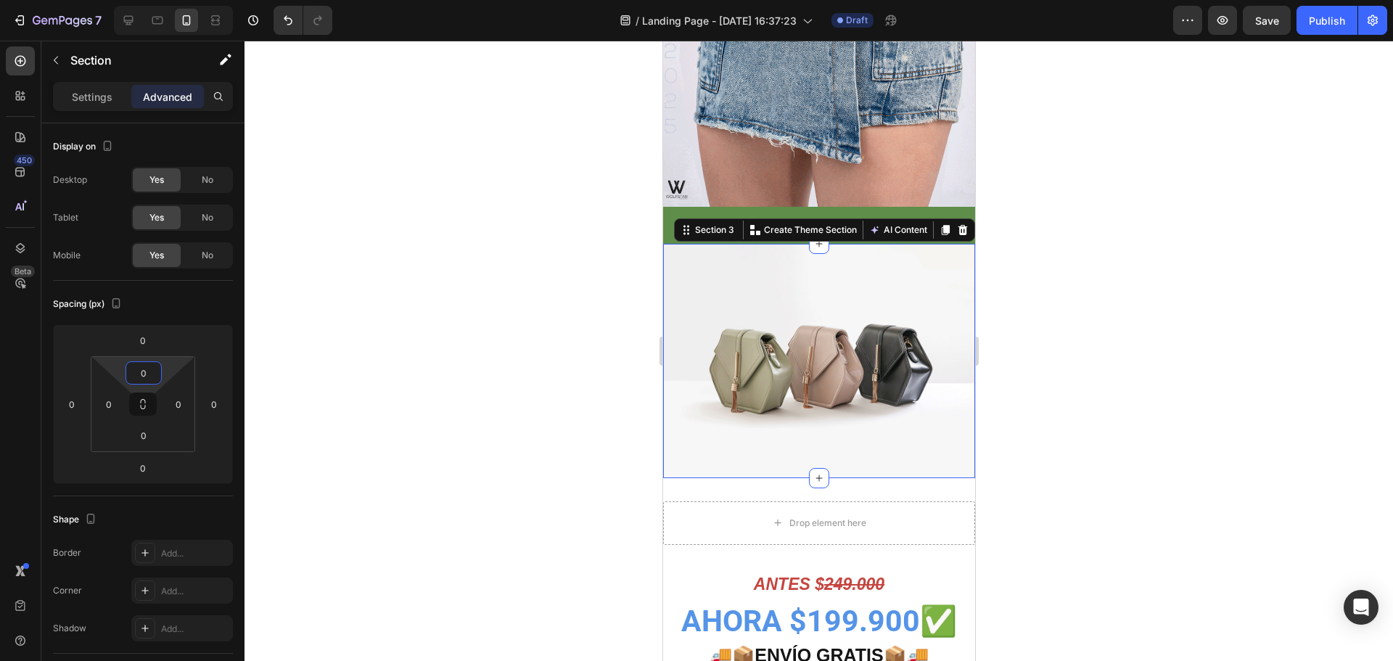
click at [1049, 252] on div at bounding box center [818, 351] width 1148 height 620
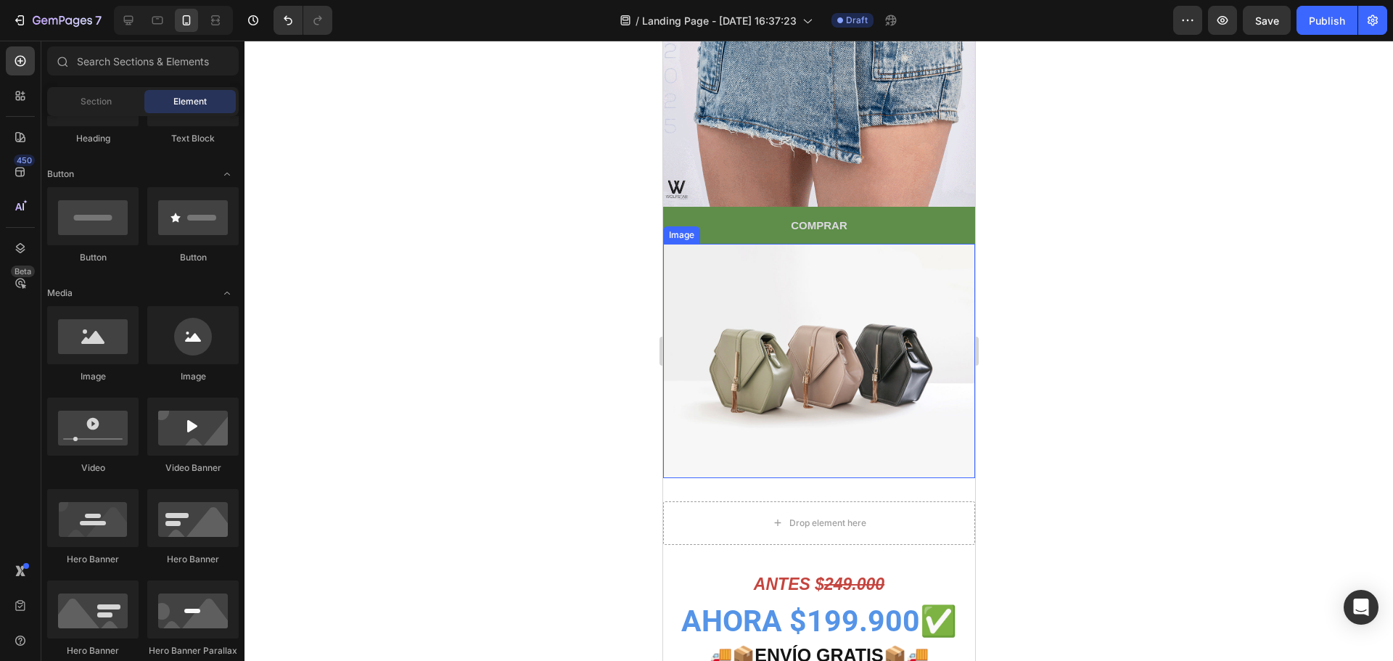
click at [803, 309] on img at bounding box center [818, 361] width 312 height 234
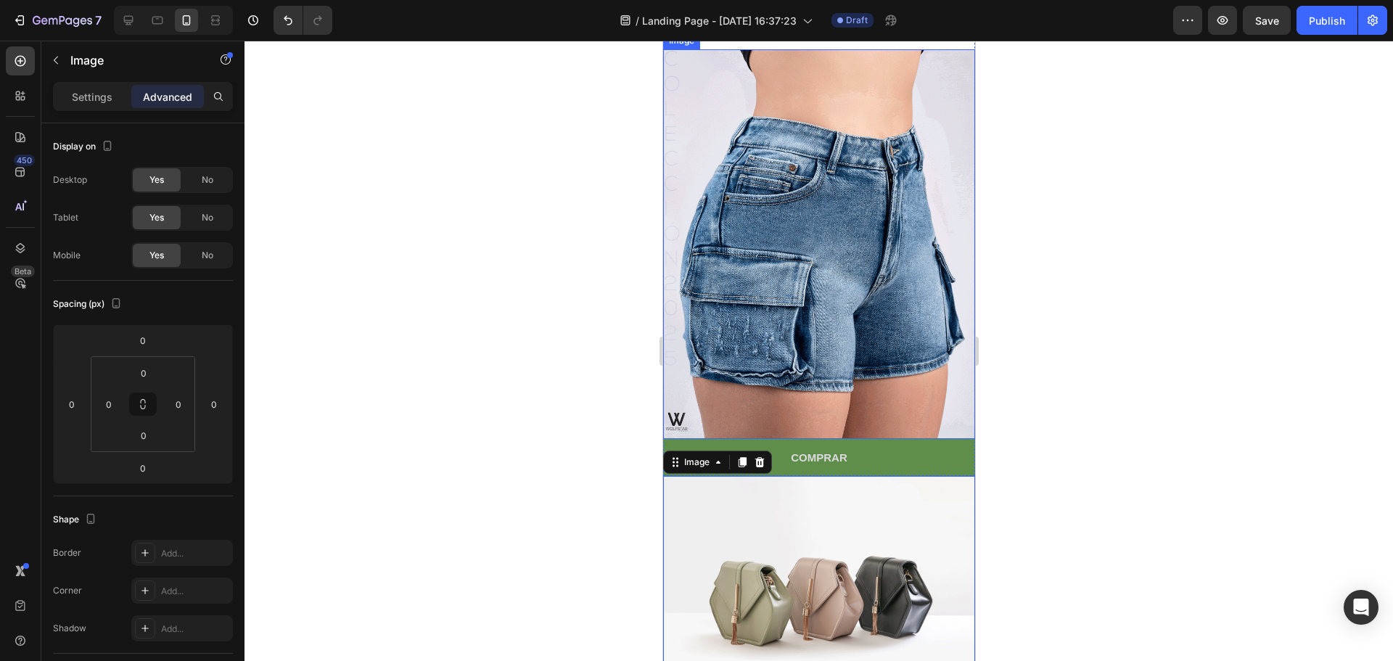
scroll to position [145, 0]
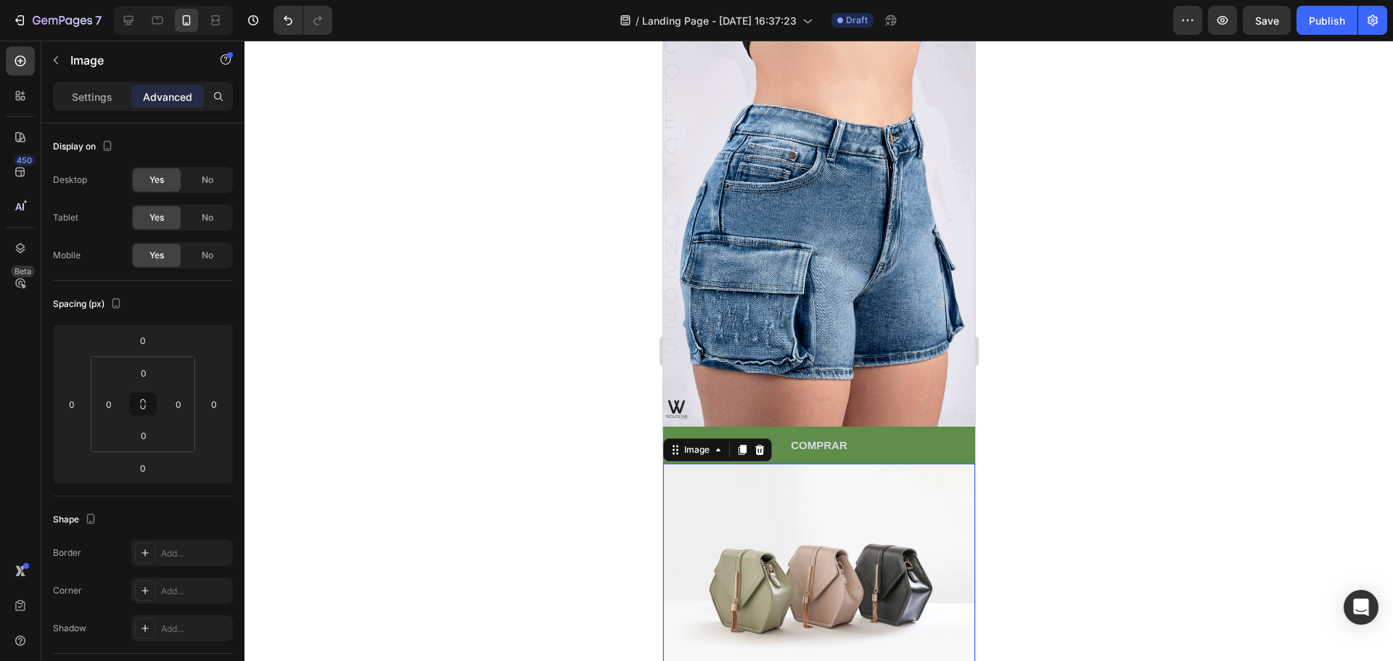
click at [769, 463] on img at bounding box center [818, 580] width 312 height 234
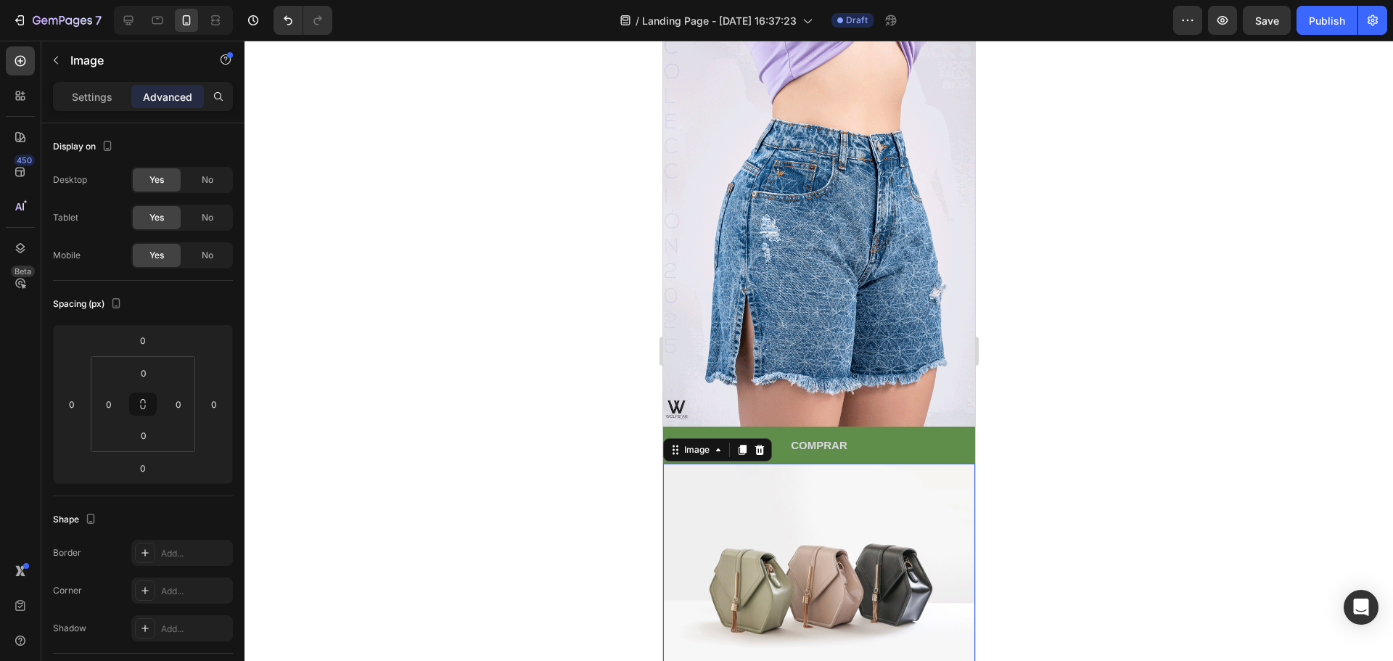
scroll to position [363, 0]
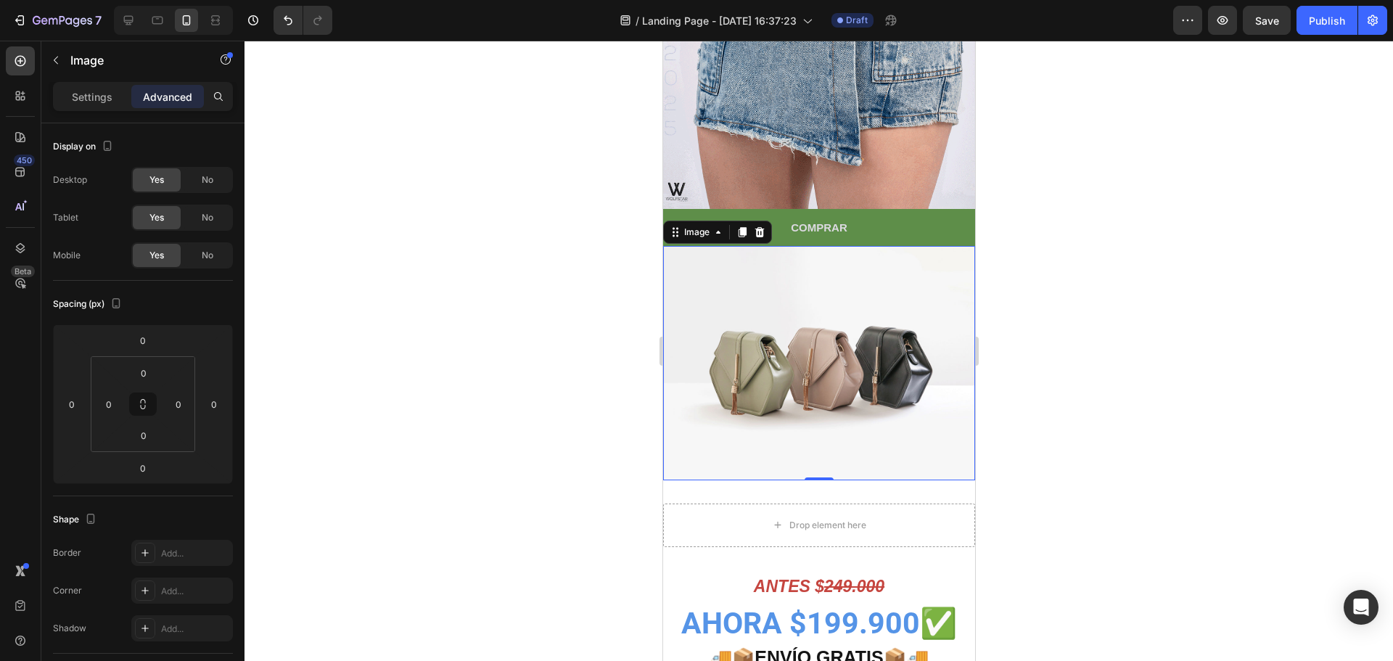
click at [772, 329] on img at bounding box center [818, 363] width 312 height 234
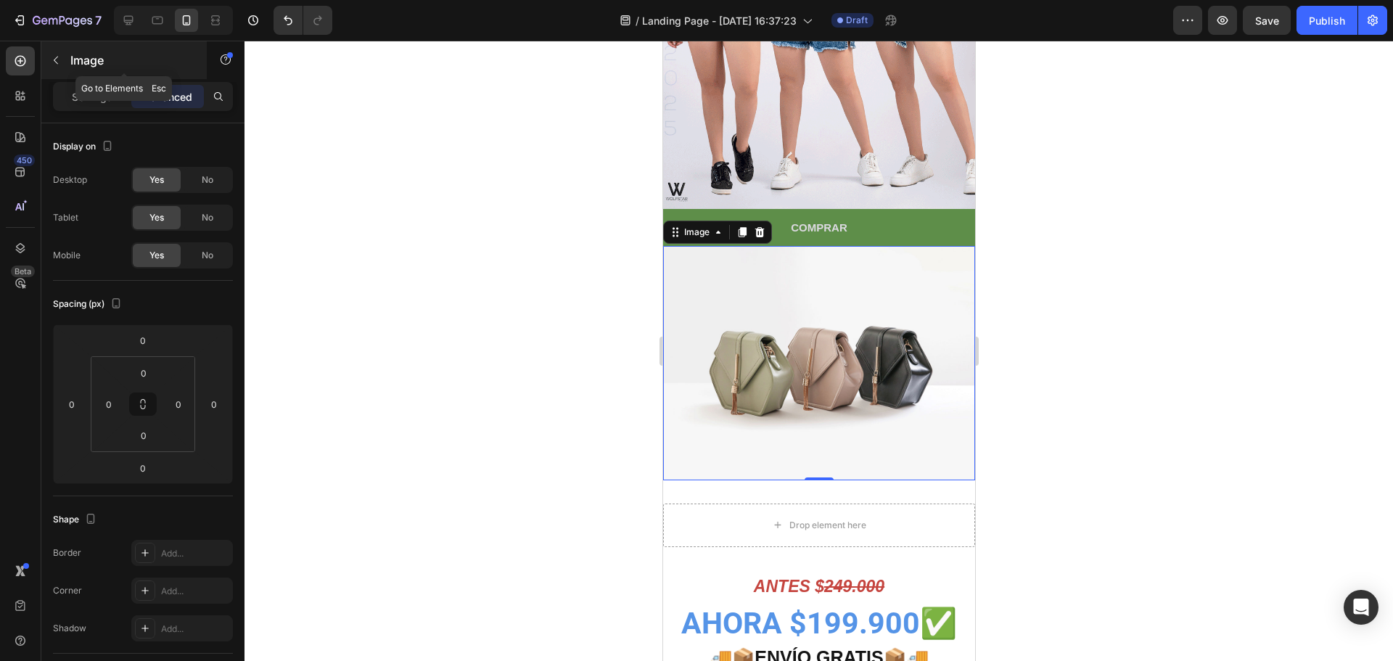
click at [65, 57] on button "button" at bounding box center [55, 60] width 23 height 23
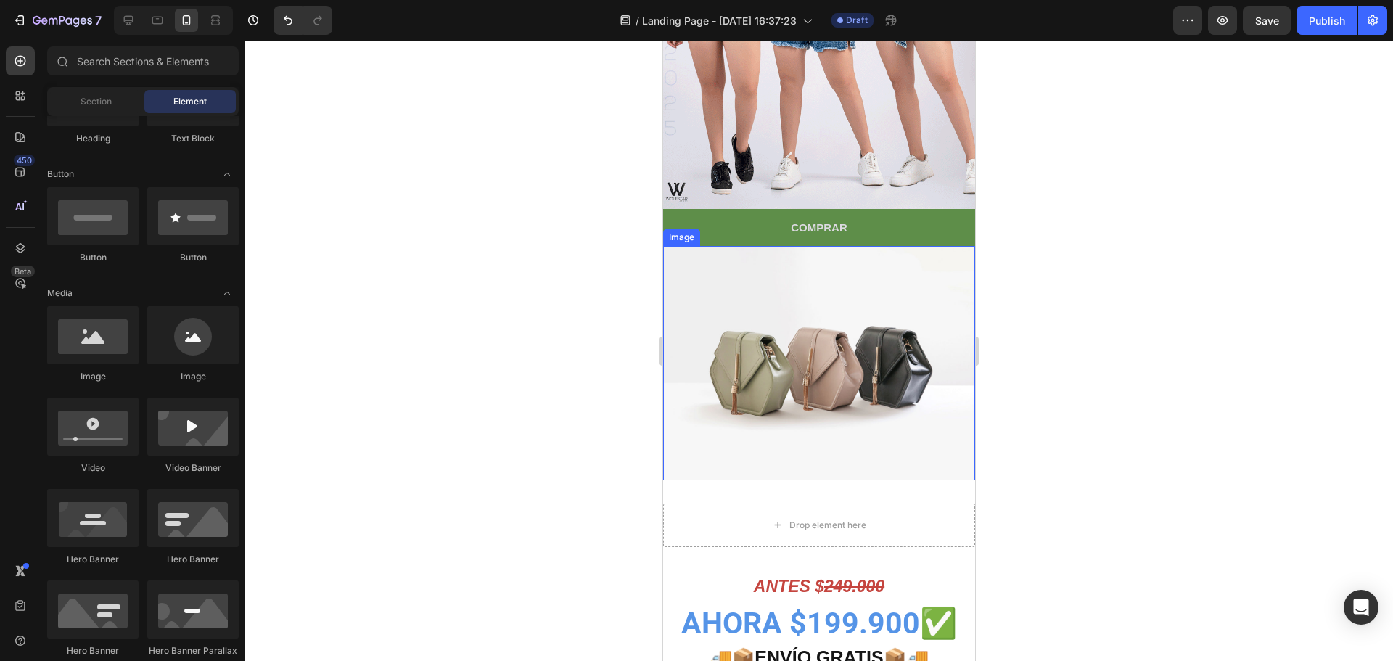
click at [800, 282] on img at bounding box center [818, 363] width 312 height 234
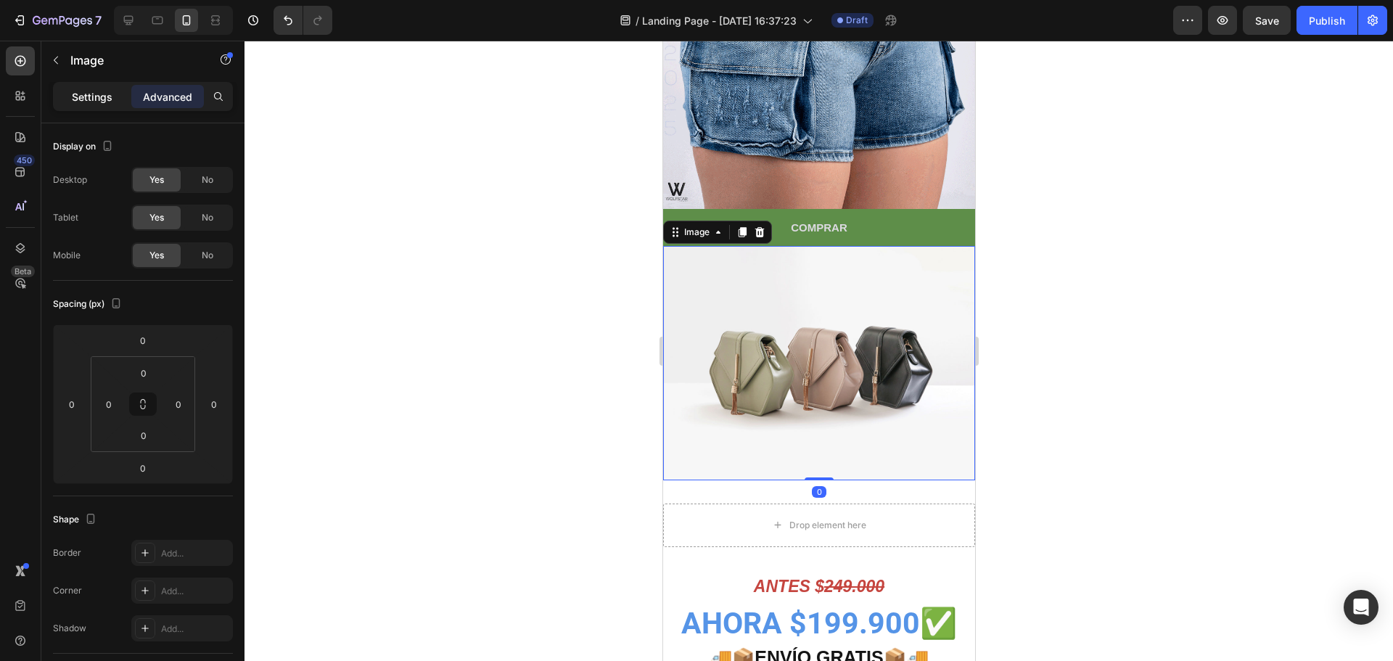
click at [95, 96] on p "Settings" at bounding box center [92, 96] width 41 height 15
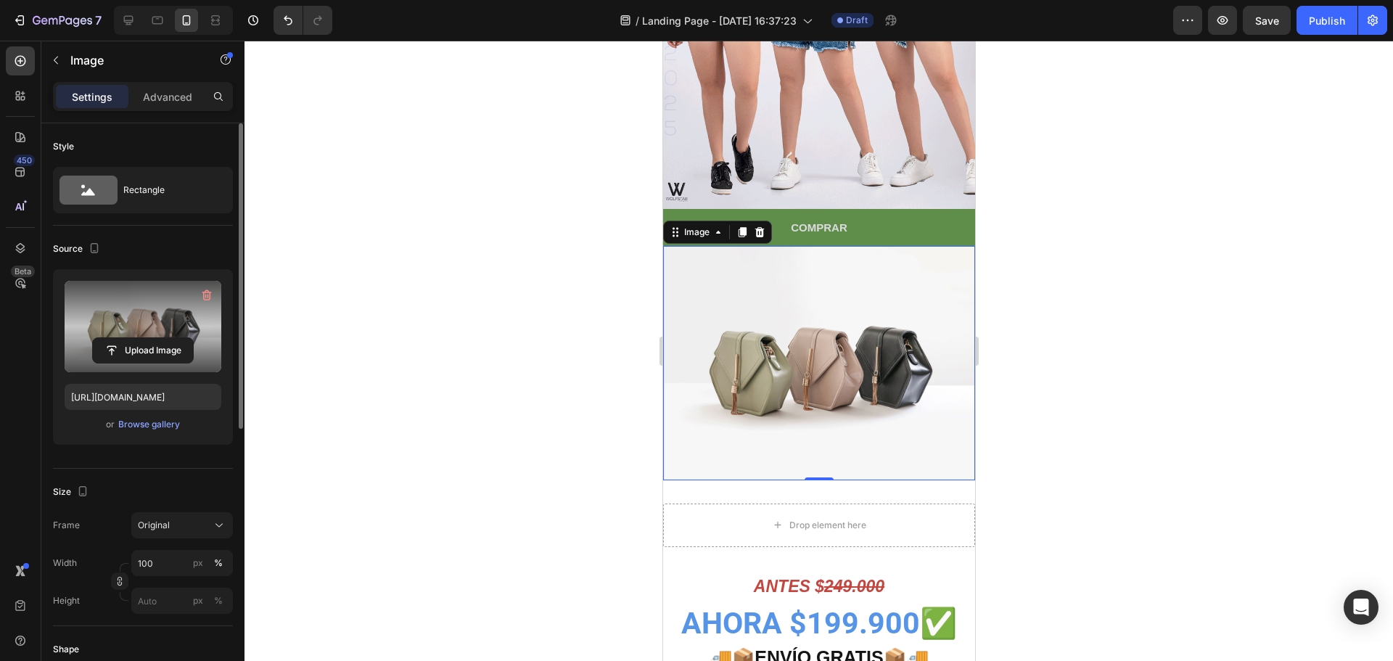
click at [153, 316] on label at bounding box center [143, 326] width 157 height 91
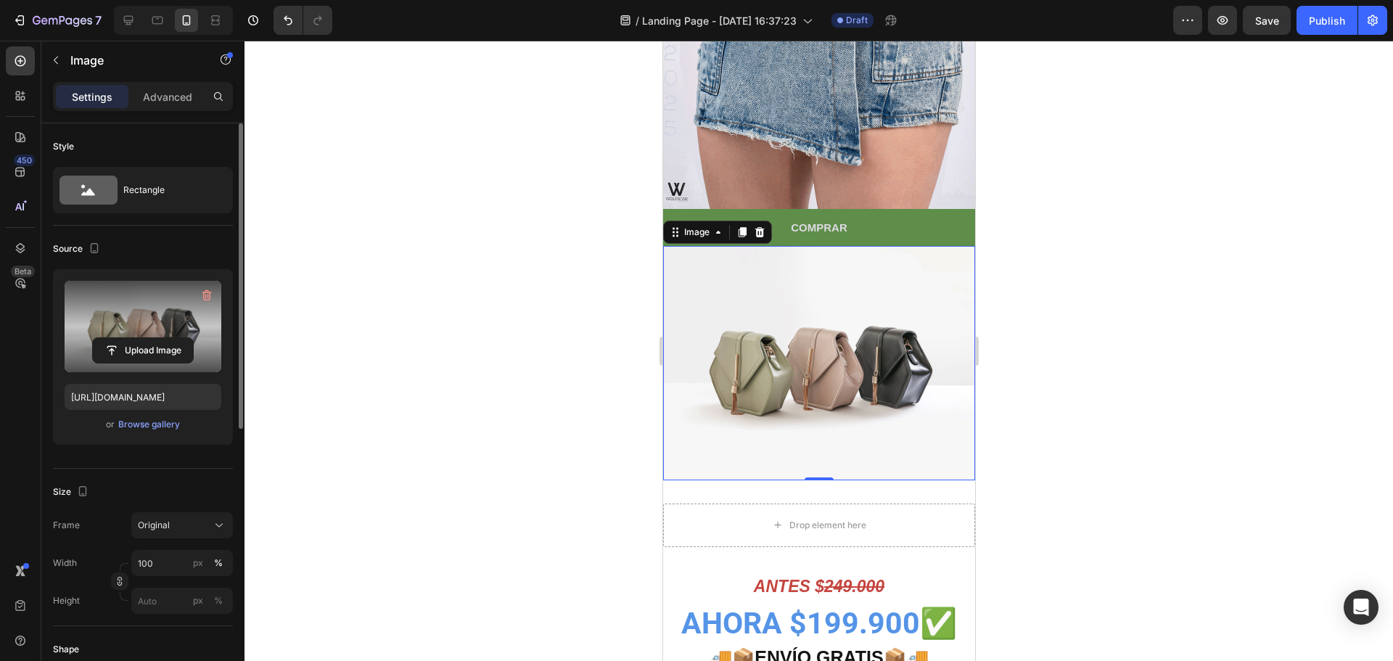
click at [153, 338] on input "file" at bounding box center [143, 350] width 100 height 25
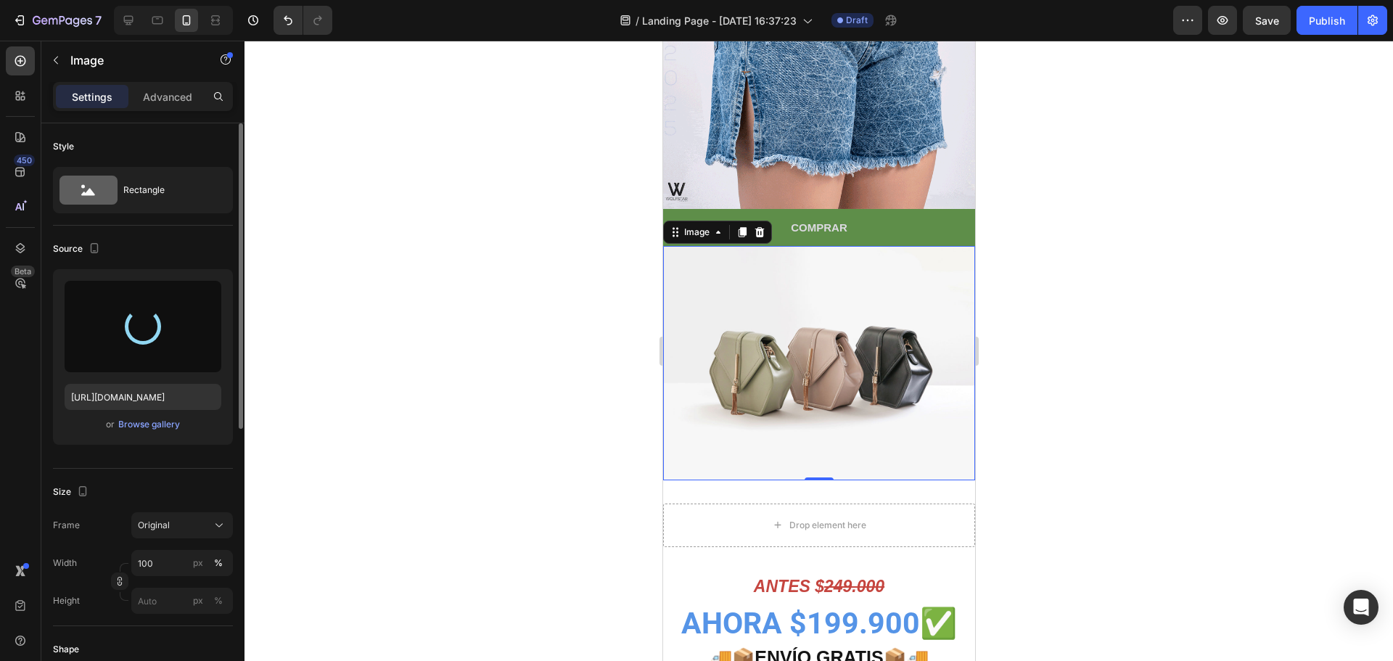
type input "[URL][DOMAIN_NAME]"
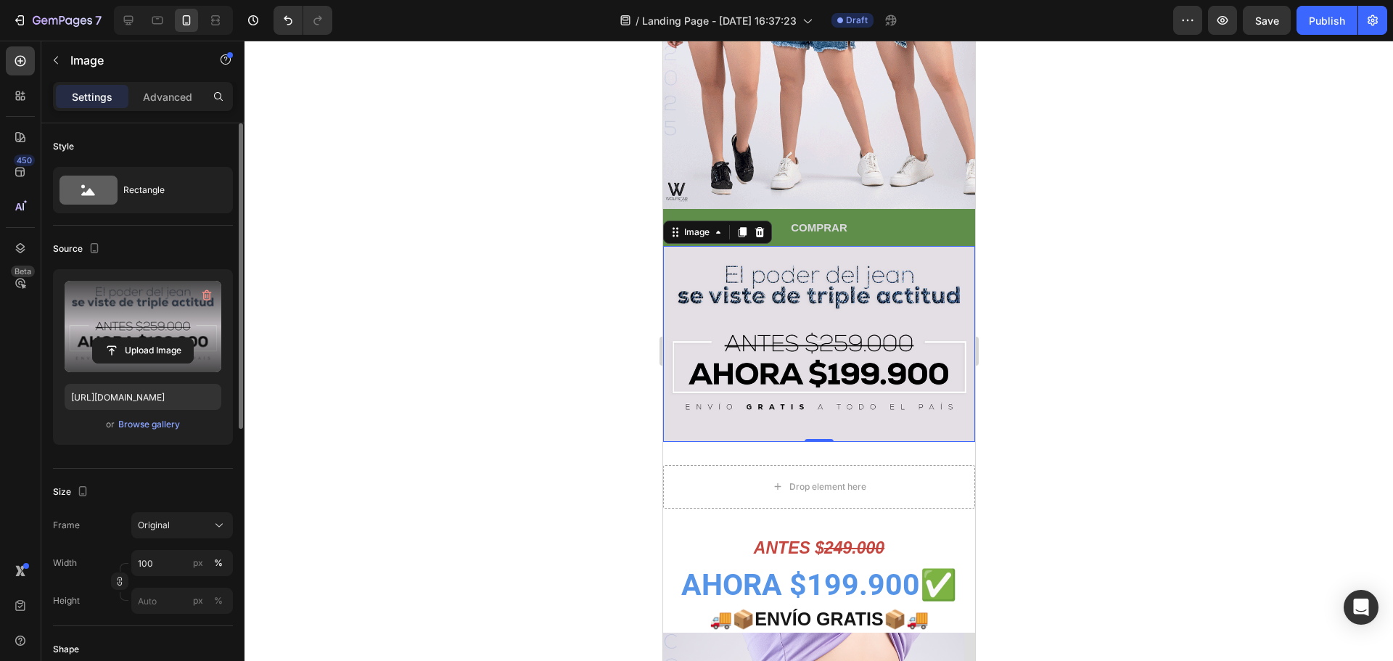
drag, startPoint x: 292, startPoint y: 223, endPoint x: 1157, endPoint y: 257, distance: 865.2
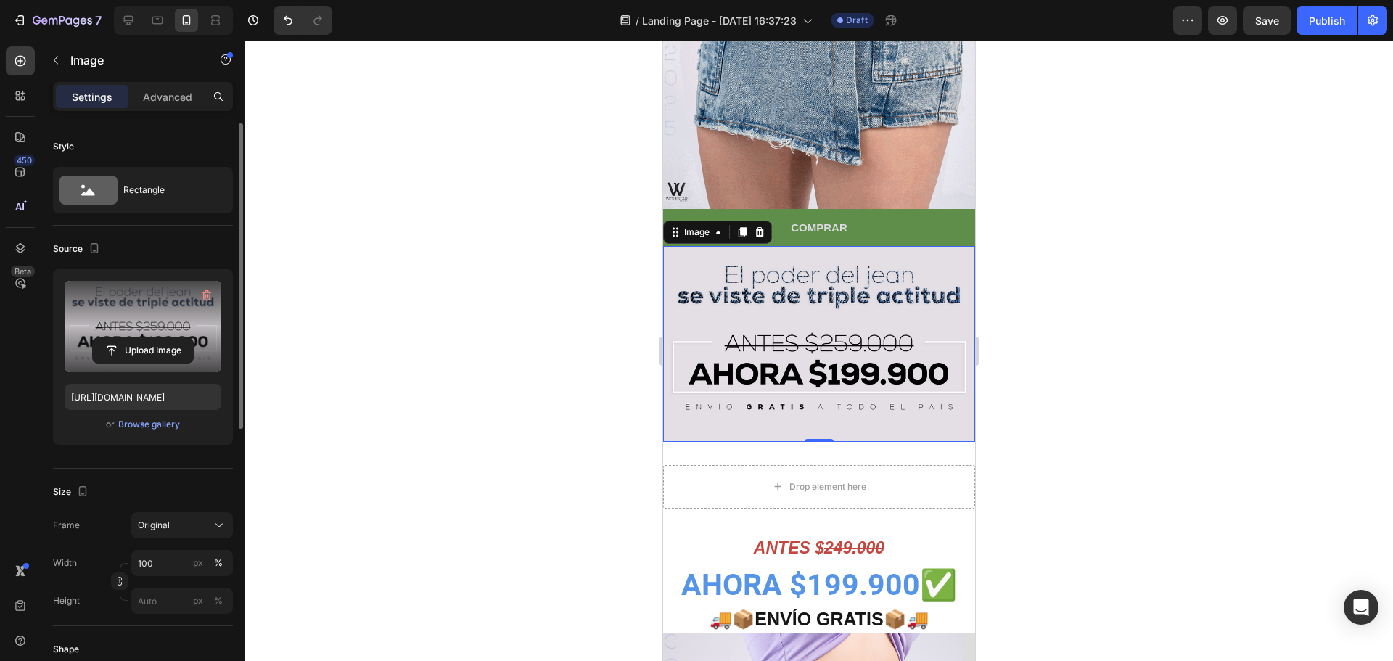
click at [1157, 257] on div at bounding box center [818, 351] width 1148 height 620
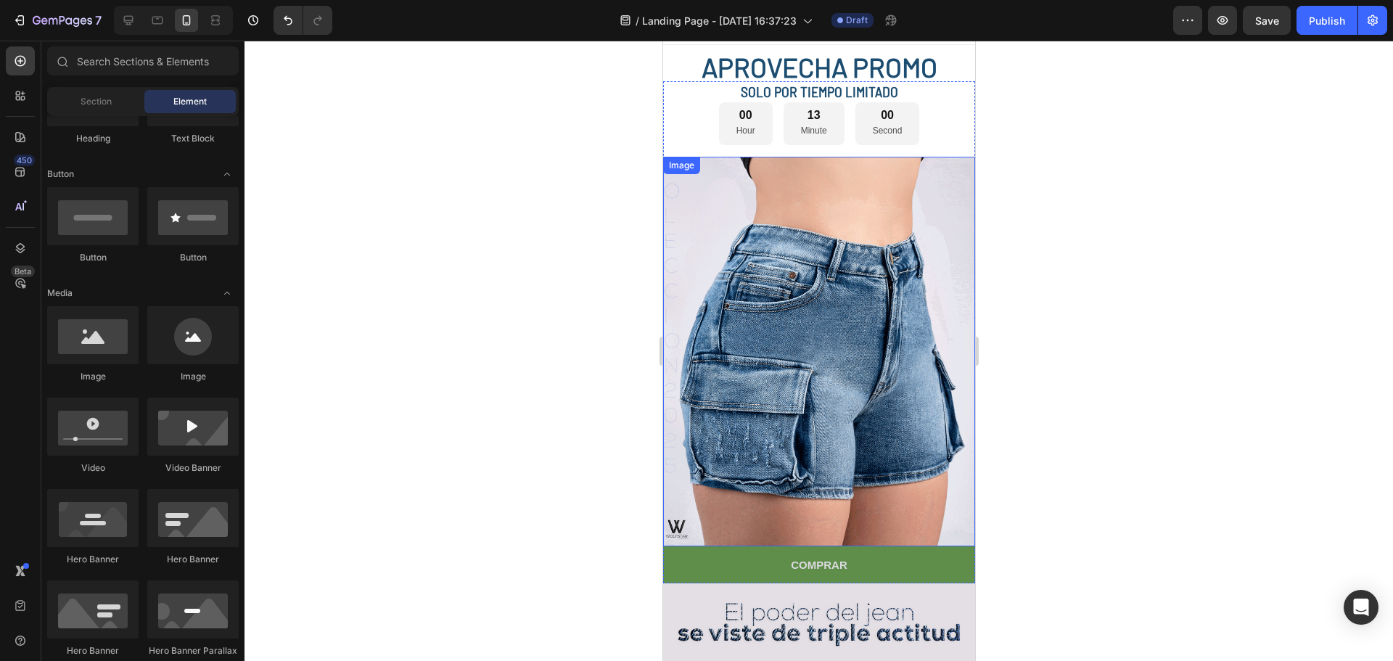
scroll to position [0, 0]
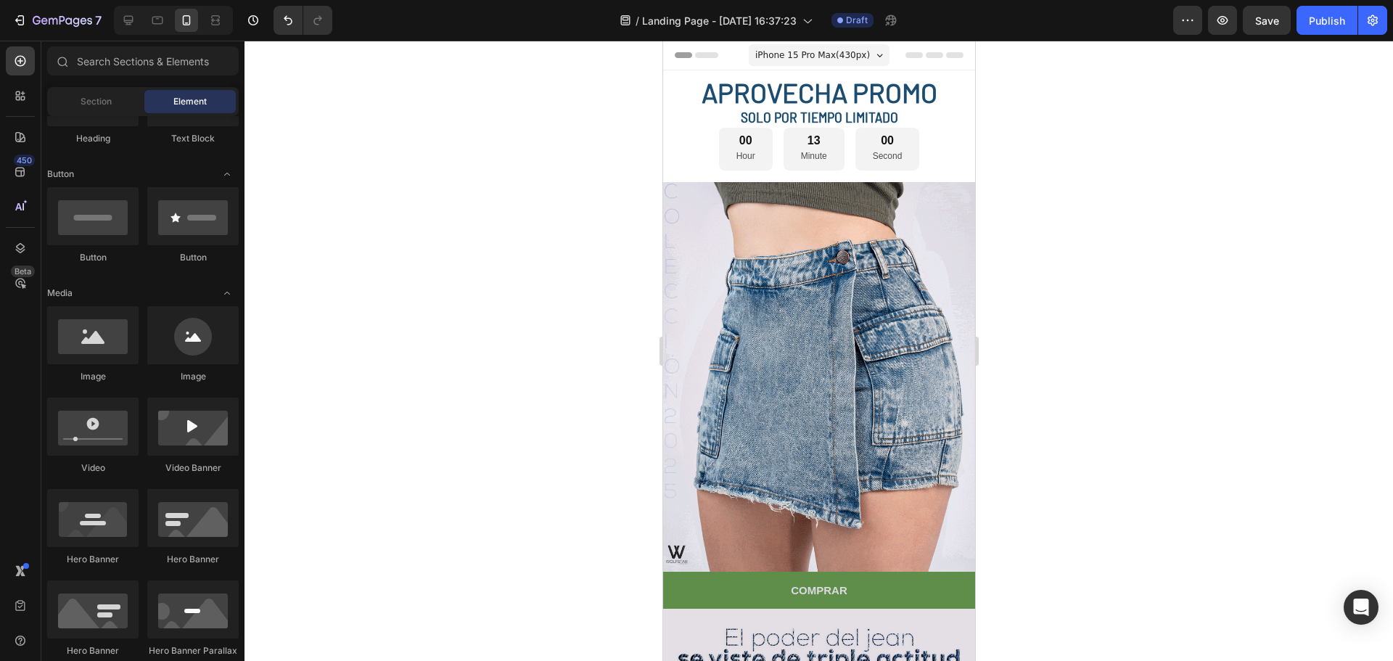
click at [613, 226] on div at bounding box center [818, 351] width 1148 height 620
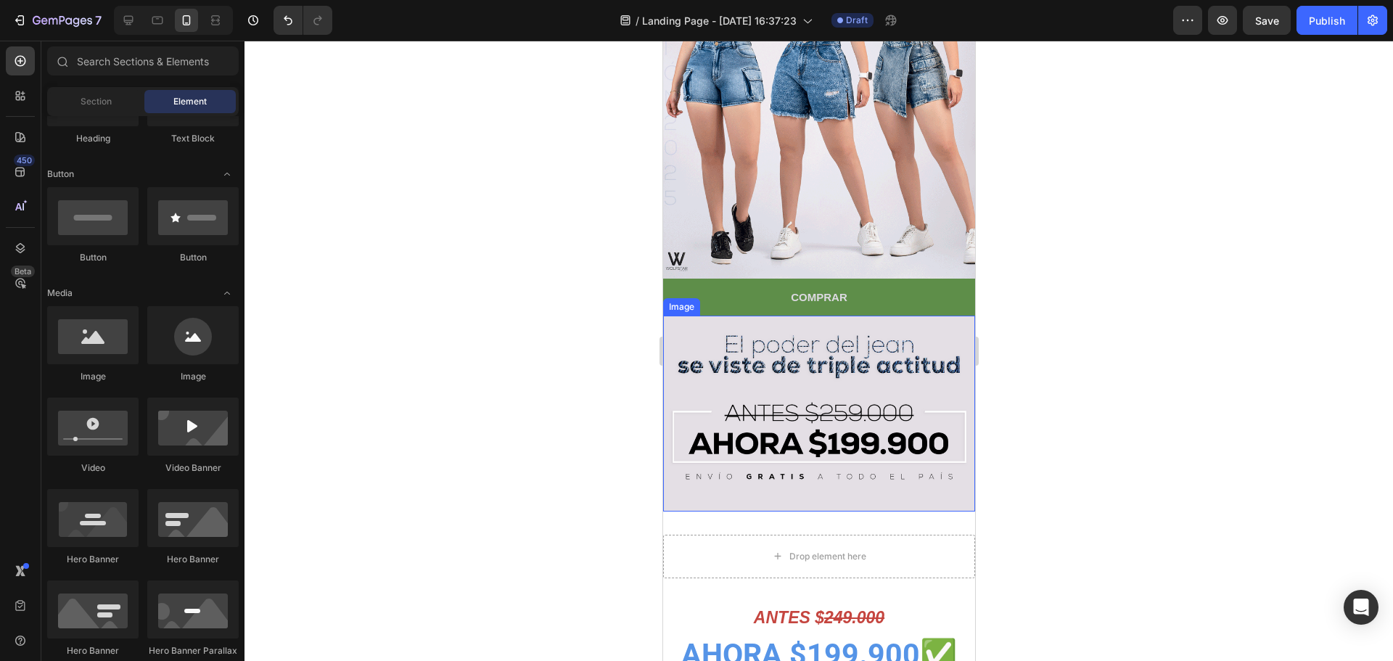
scroll to position [290, 0]
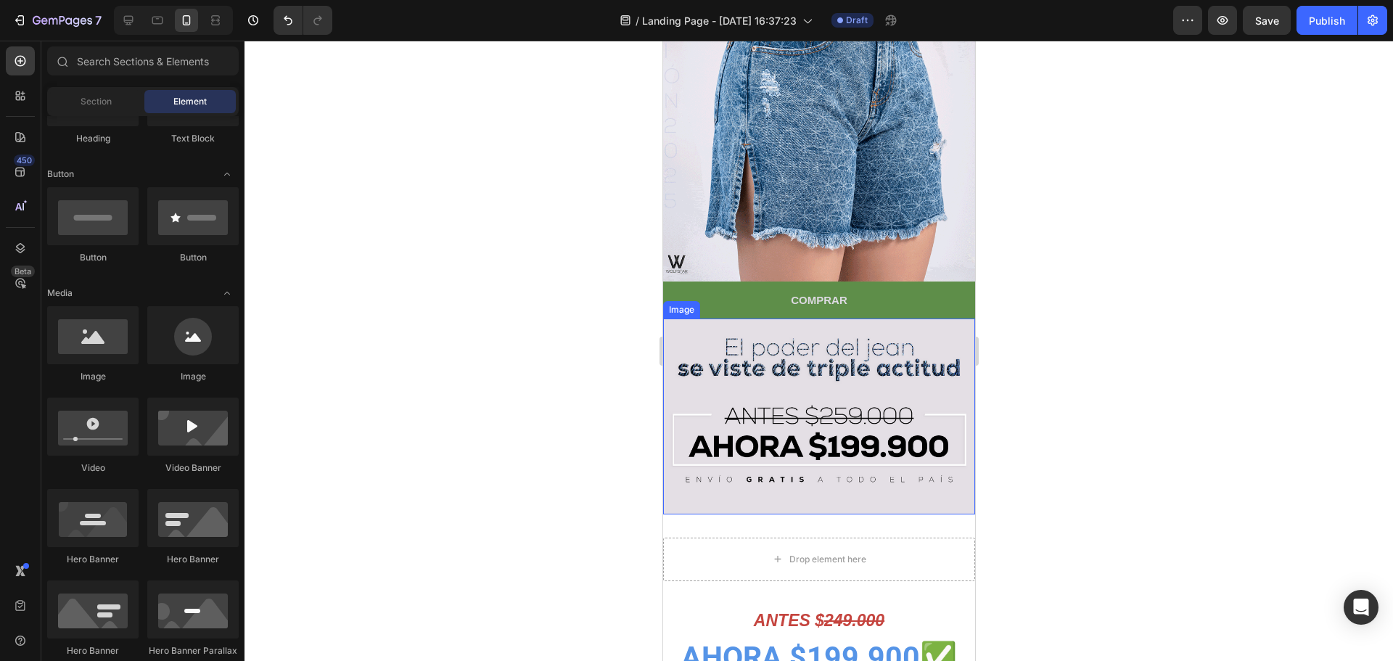
click at [826, 357] on img at bounding box center [818, 415] width 312 height 195
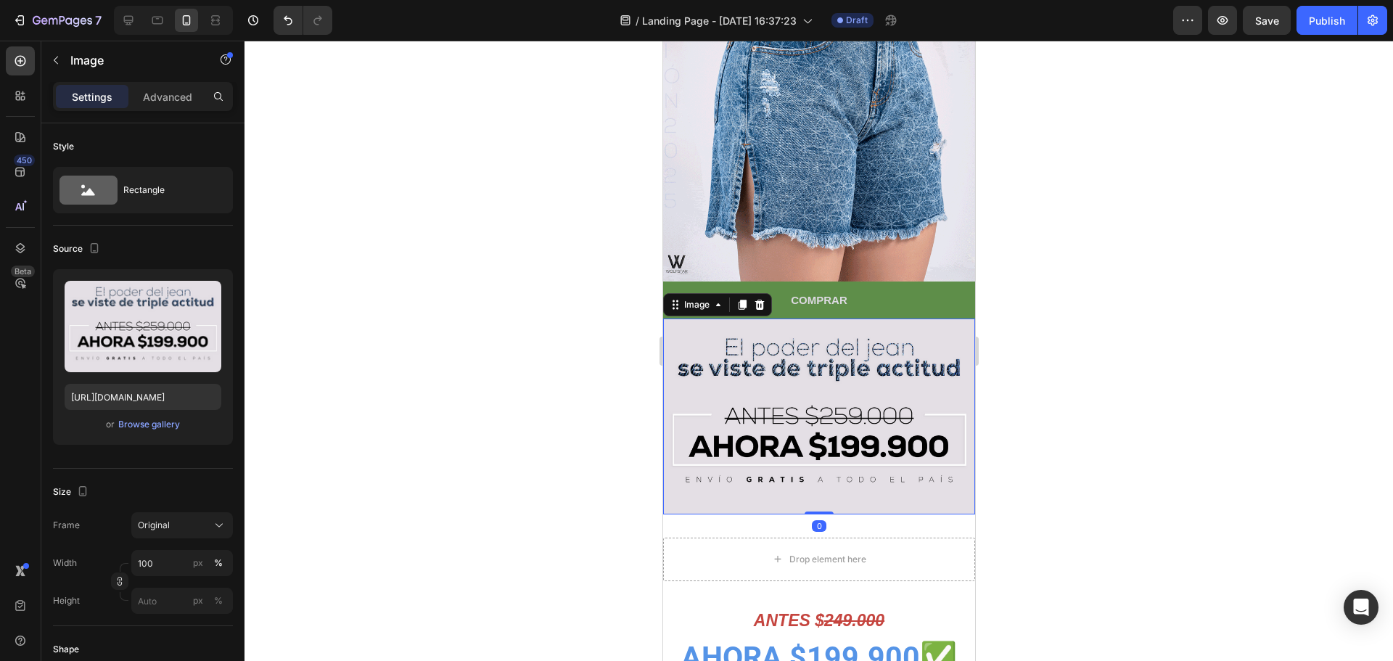
click at [546, 386] on div at bounding box center [818, 351] width 1148 height 620
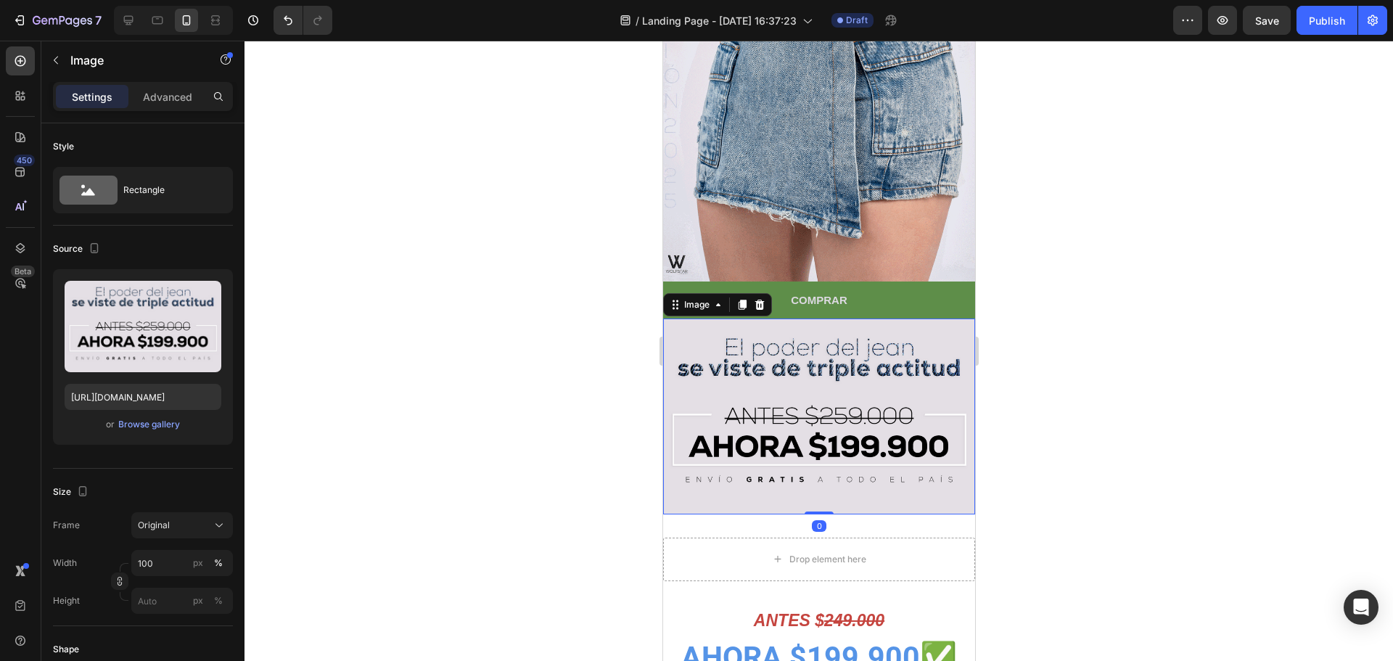
click at [748, 408] on img at bounding box center [818, 415] width 312 height 195
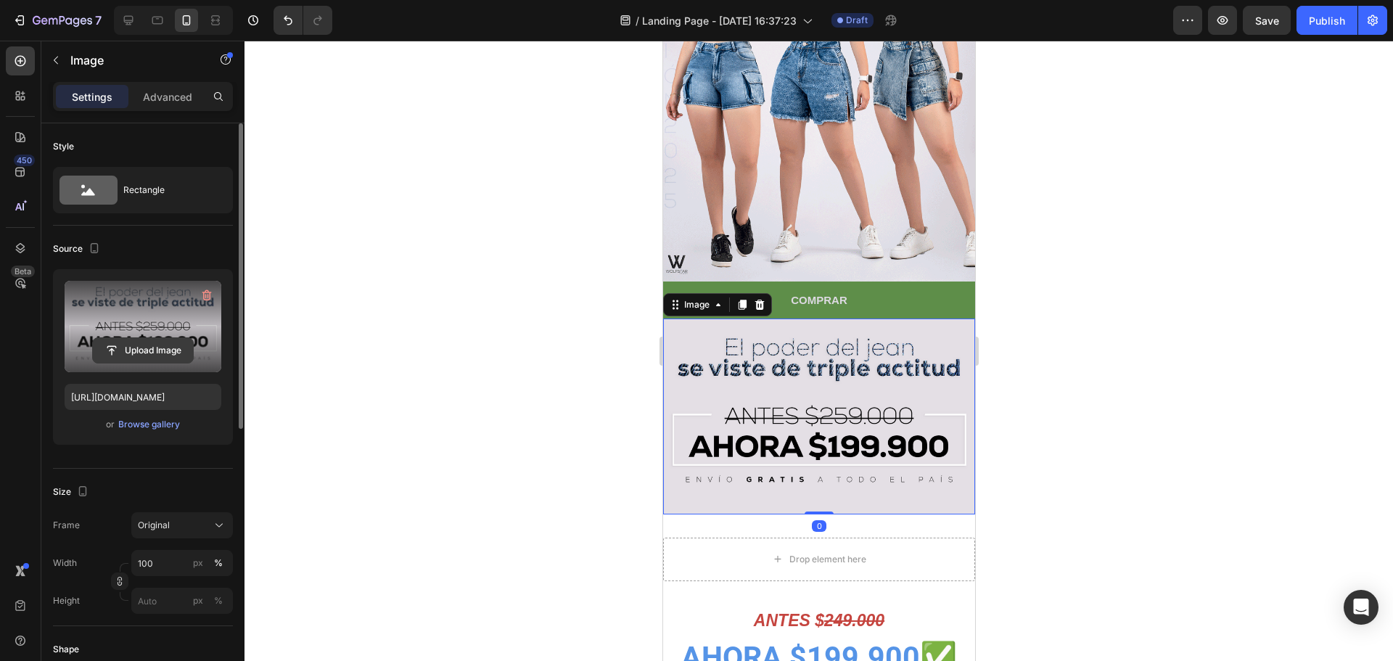
click at [139, 348] on input "file" at bounding box center [143, 350] width 100 height 25
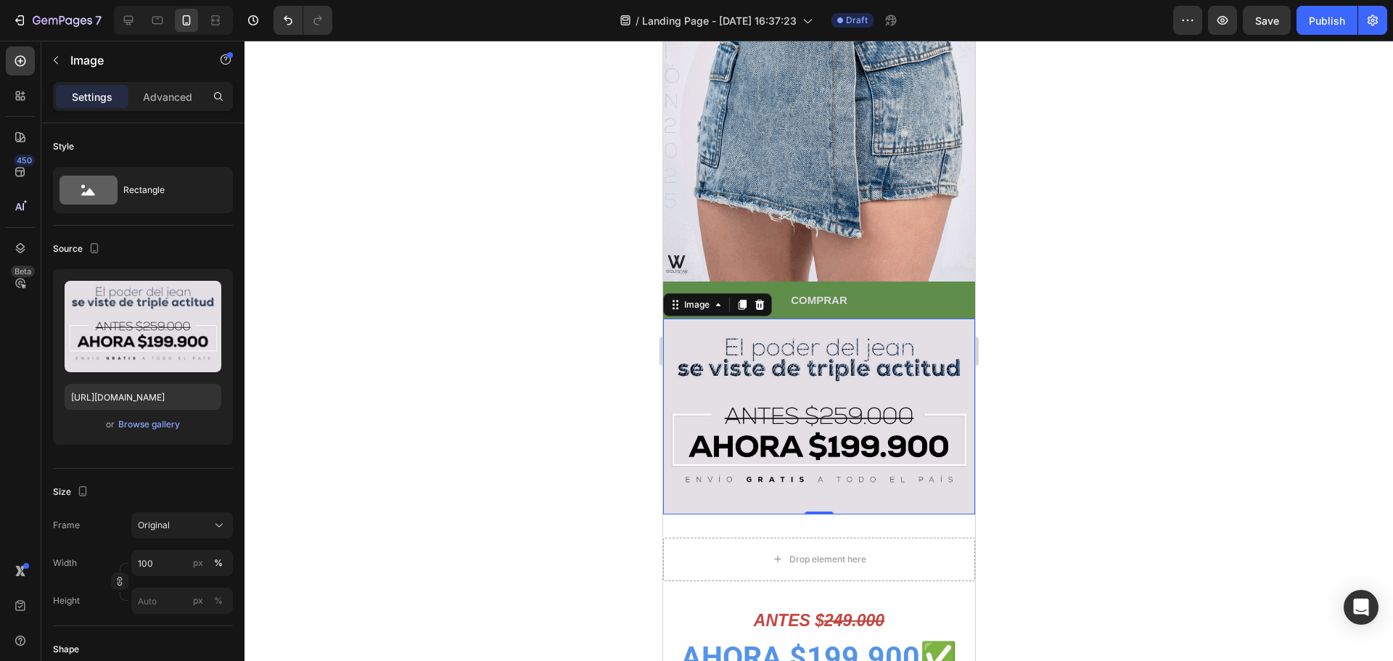
click at [809, 353] on img at bounding box center [818, 415] width 312 height 195
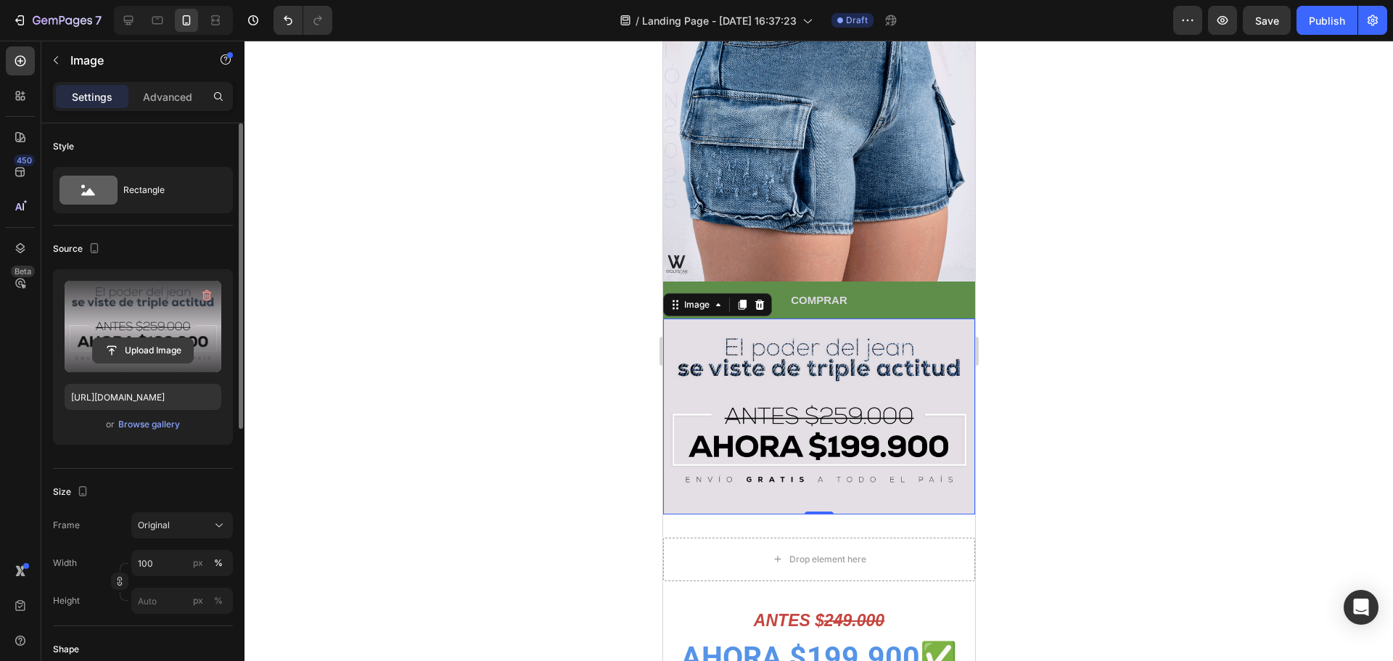
click at [140, 352] on input "file" at bounding box center [143, 350] width 100 height 25
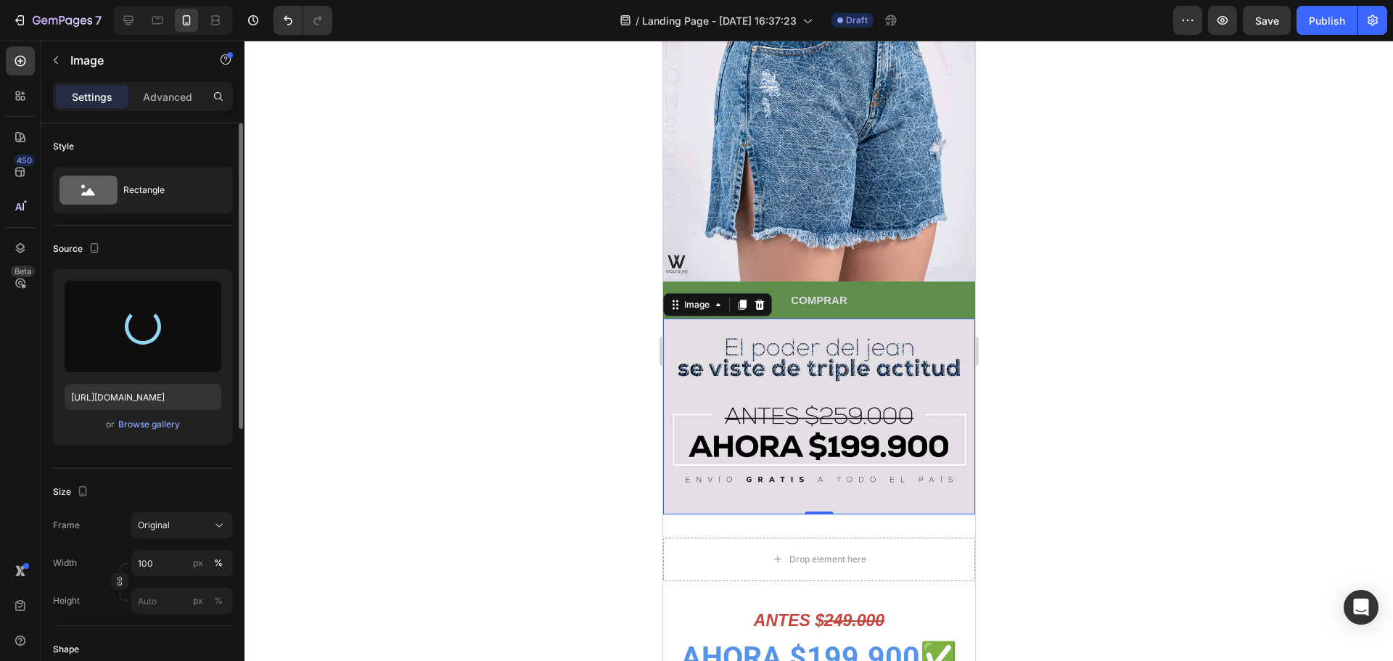
type input "[URL][DOMAIN_NAME]"
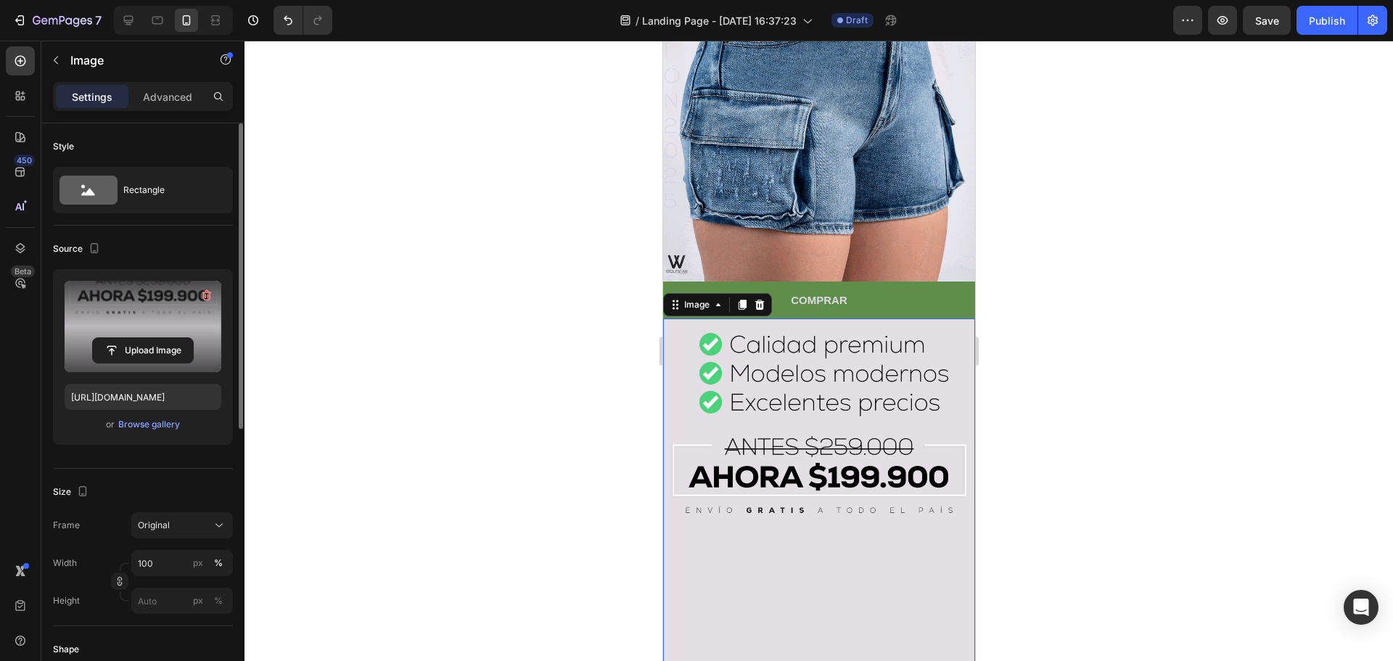
click at [1061, 390] on div at bounding box center [818, 351] width 1148 height 620
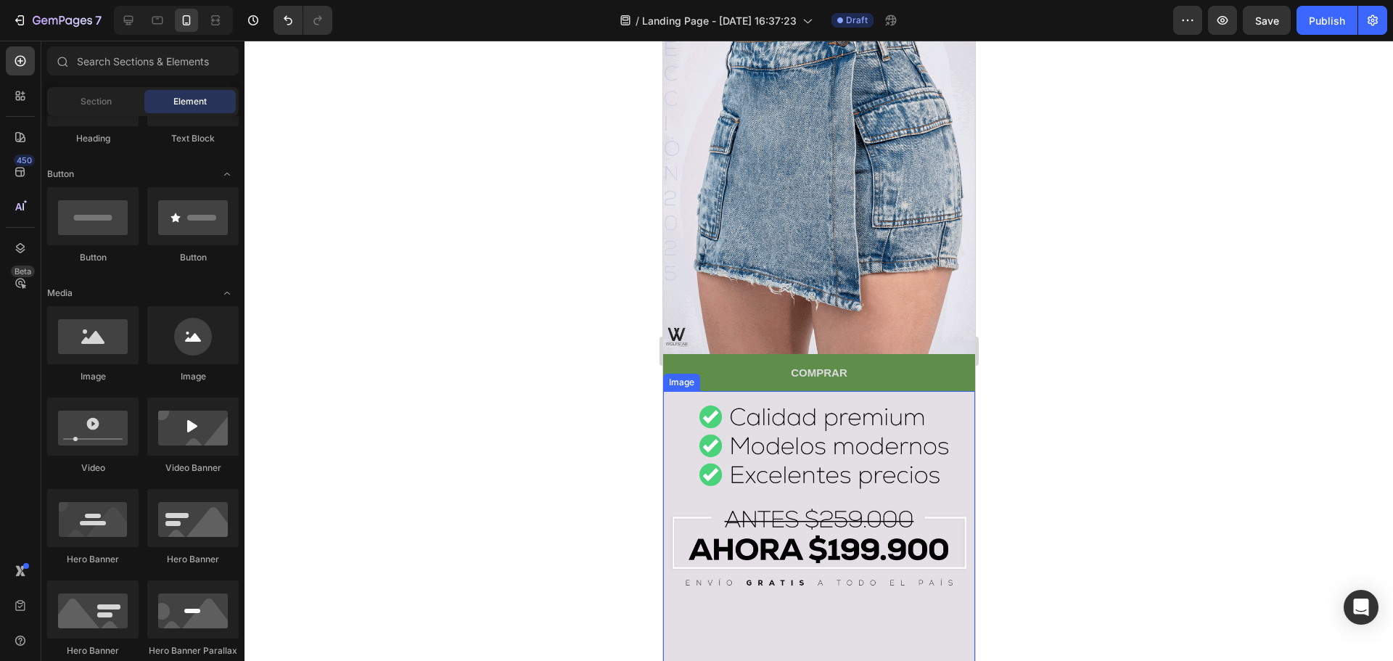
scroll to position [435, 0]
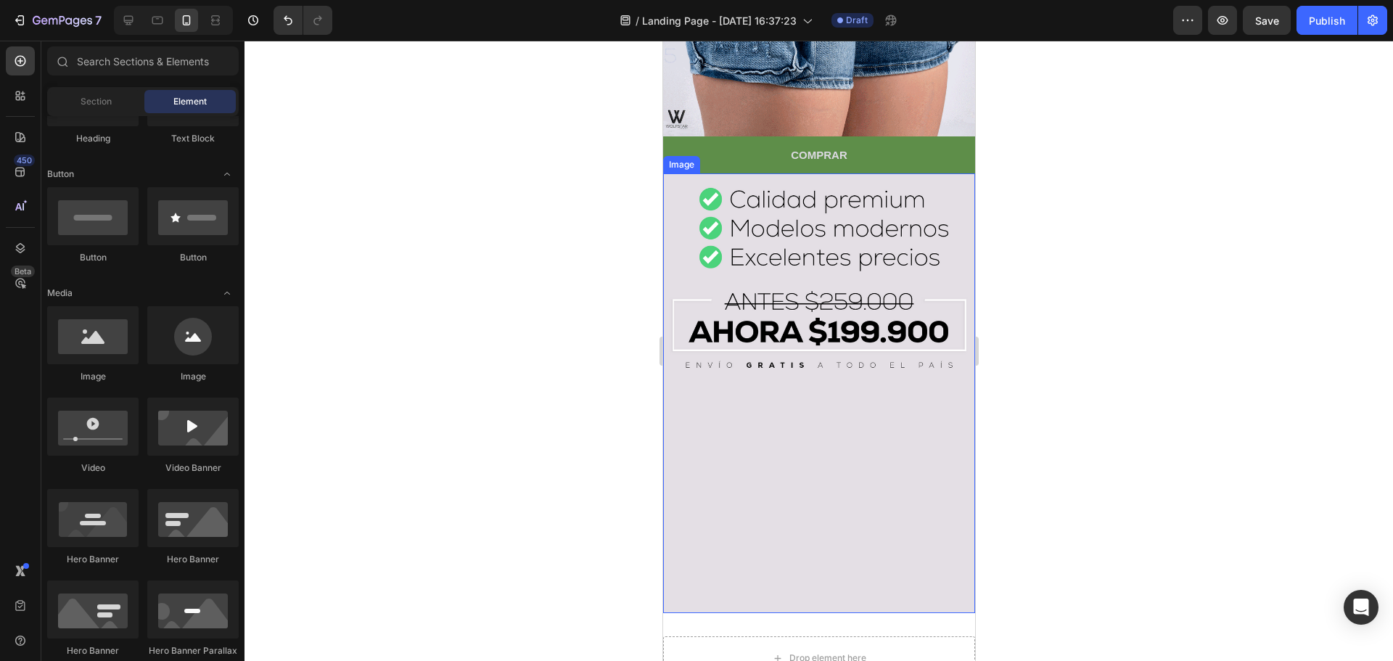
click at [820, 451] on img at bounding box center [818, 393] width 312 height 440
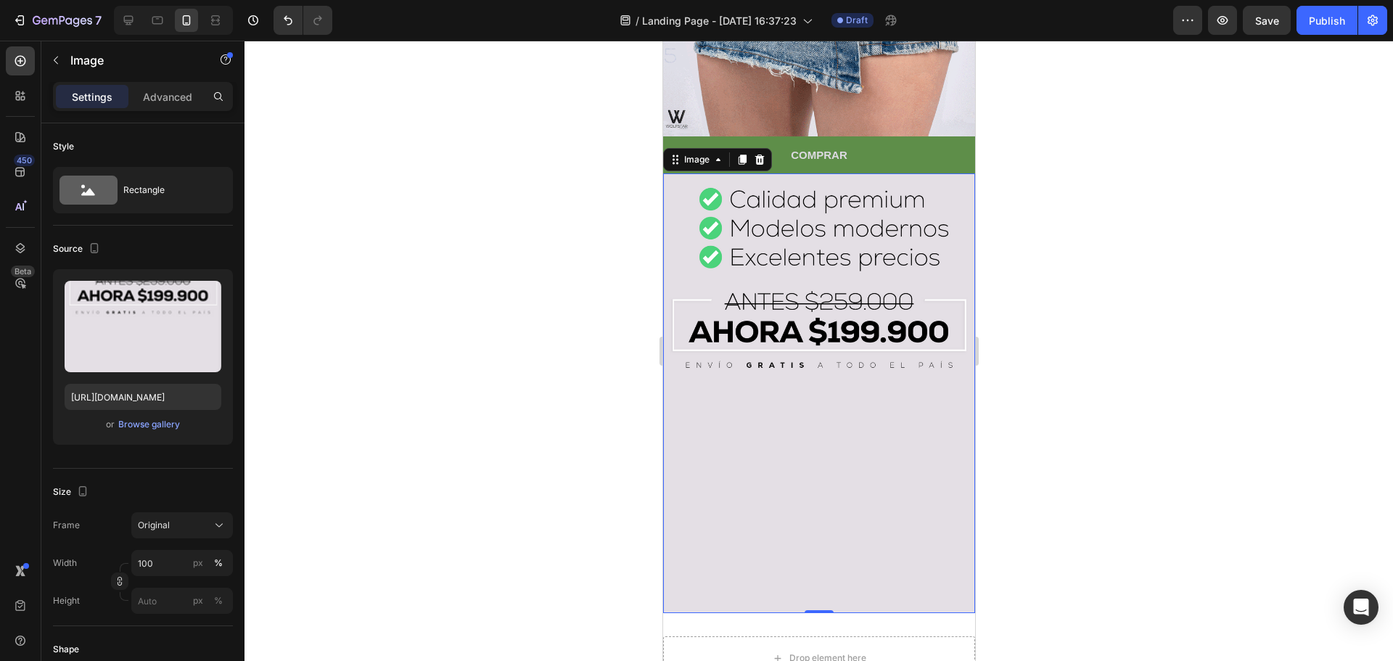
click at [828, 376] on img at bounding box center [818, 393] width 312 height 440
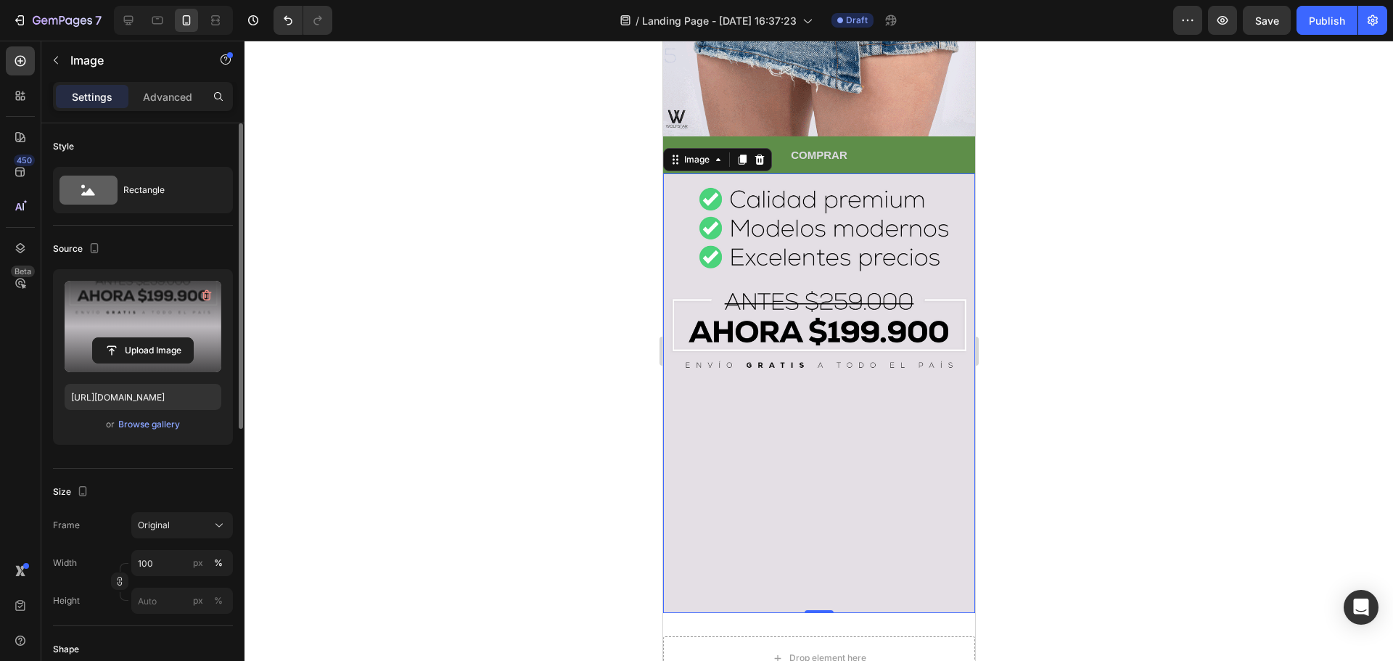
click at [144, 330] on label at bounding box center [143, 326] width 157 height 91
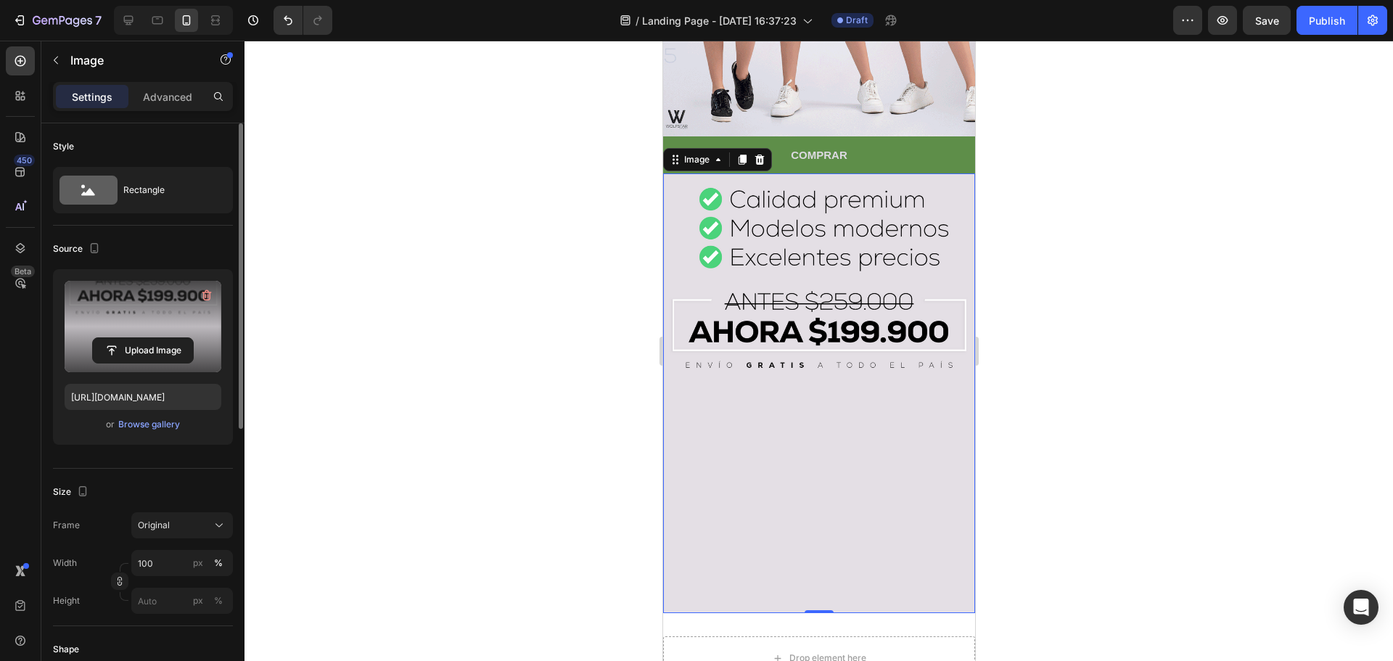
click at [144, 338] on input "file" at bounding box center [143, 350] width 100 height 25
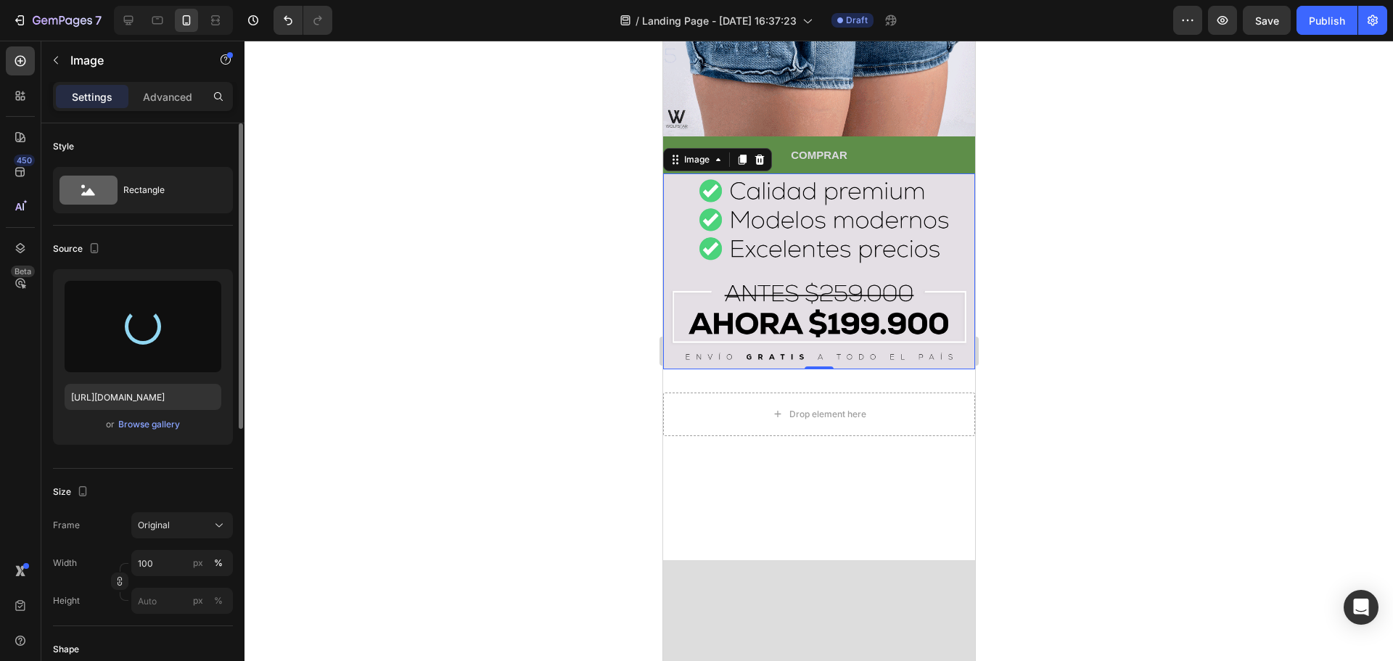
type input "[URL][DOMAIN_NAME]"
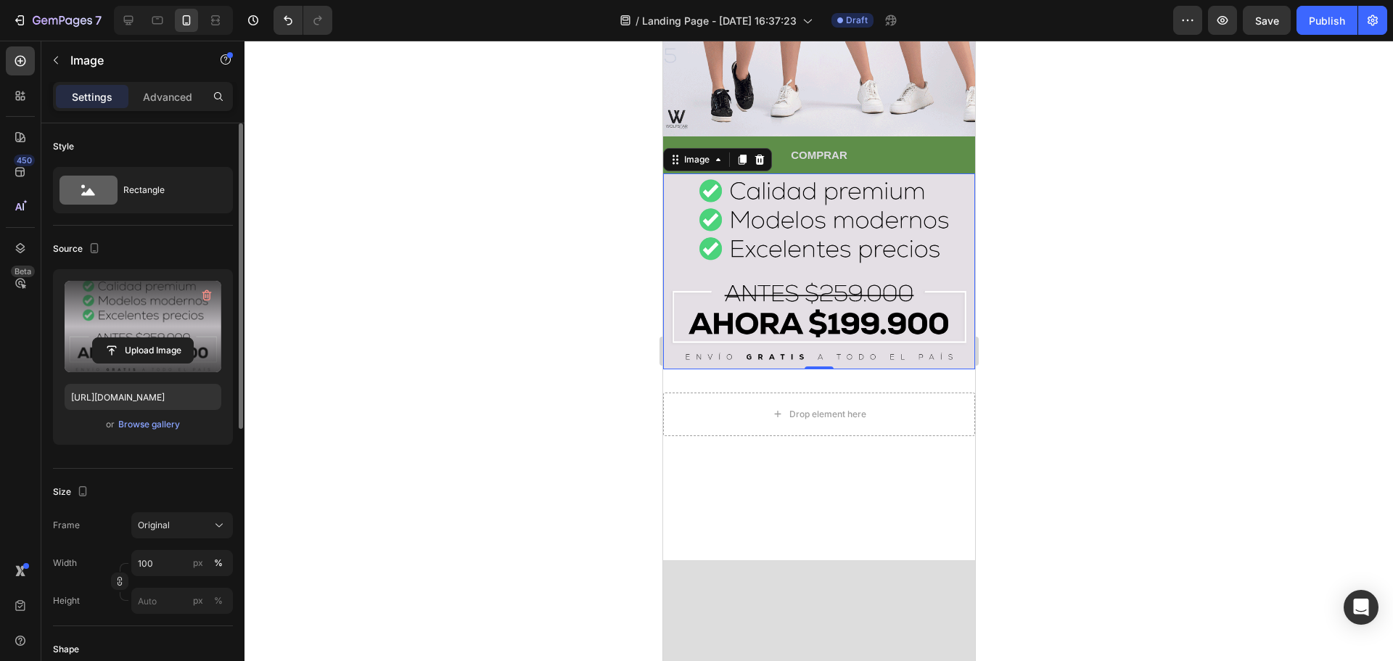
drag, startPoint x: 1064, startPoint y: 292, endPoint x: 114, endPoint y: 375, distance: 953.8
click at [1064, 292] on div at bounding box center [818, 351] width 1148 height 620
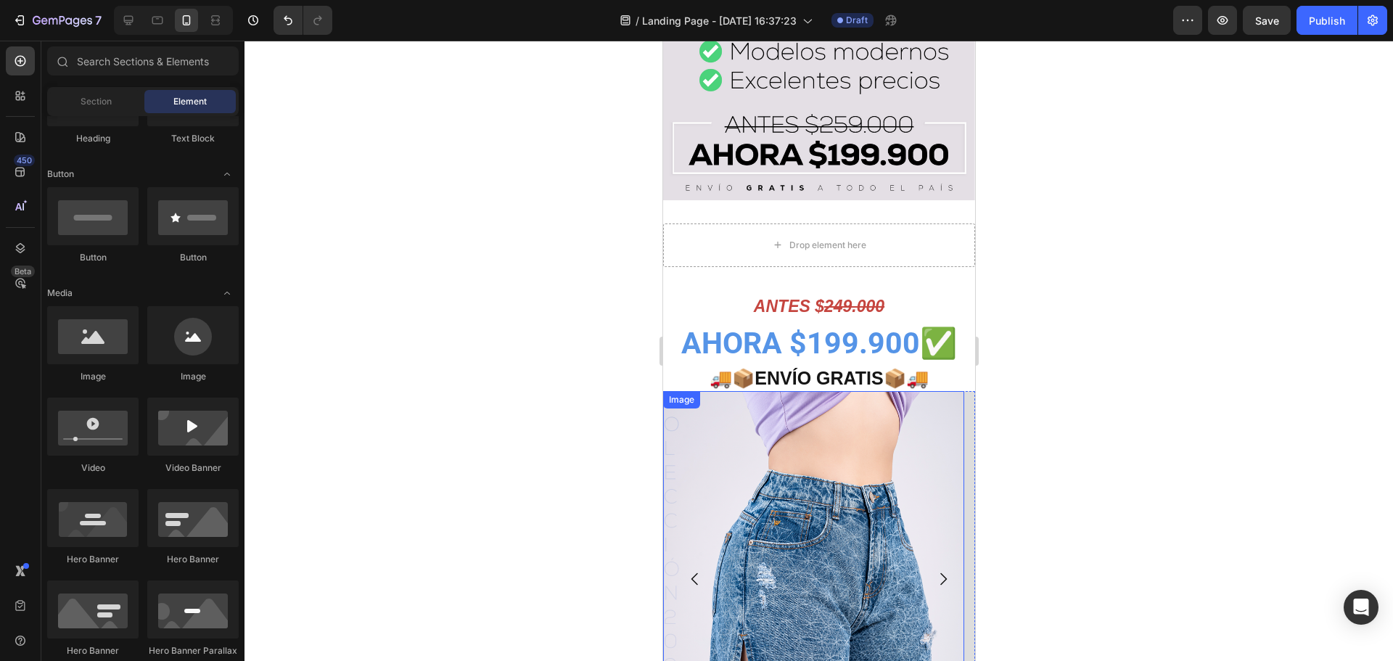
scroll to position [508, 0]
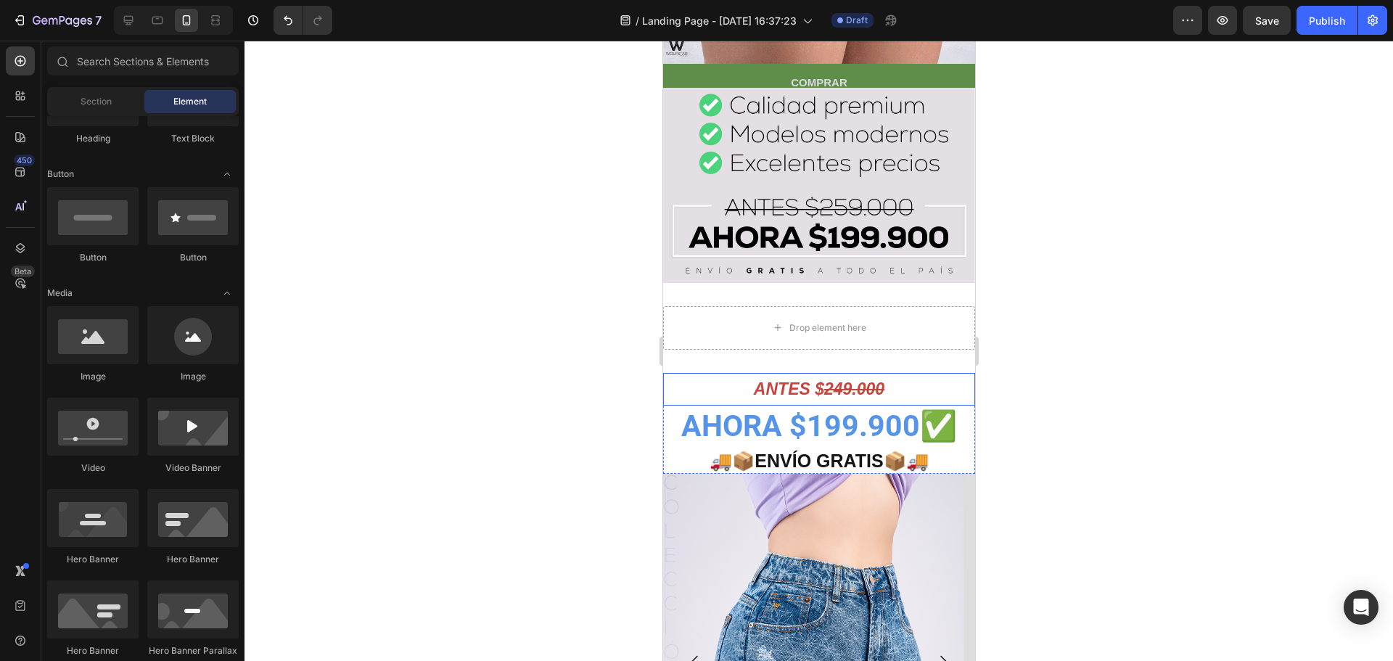
click at [840, 395] on p "ANTES $ 249.000" at bounding box center [818, 389] width 309 height 30
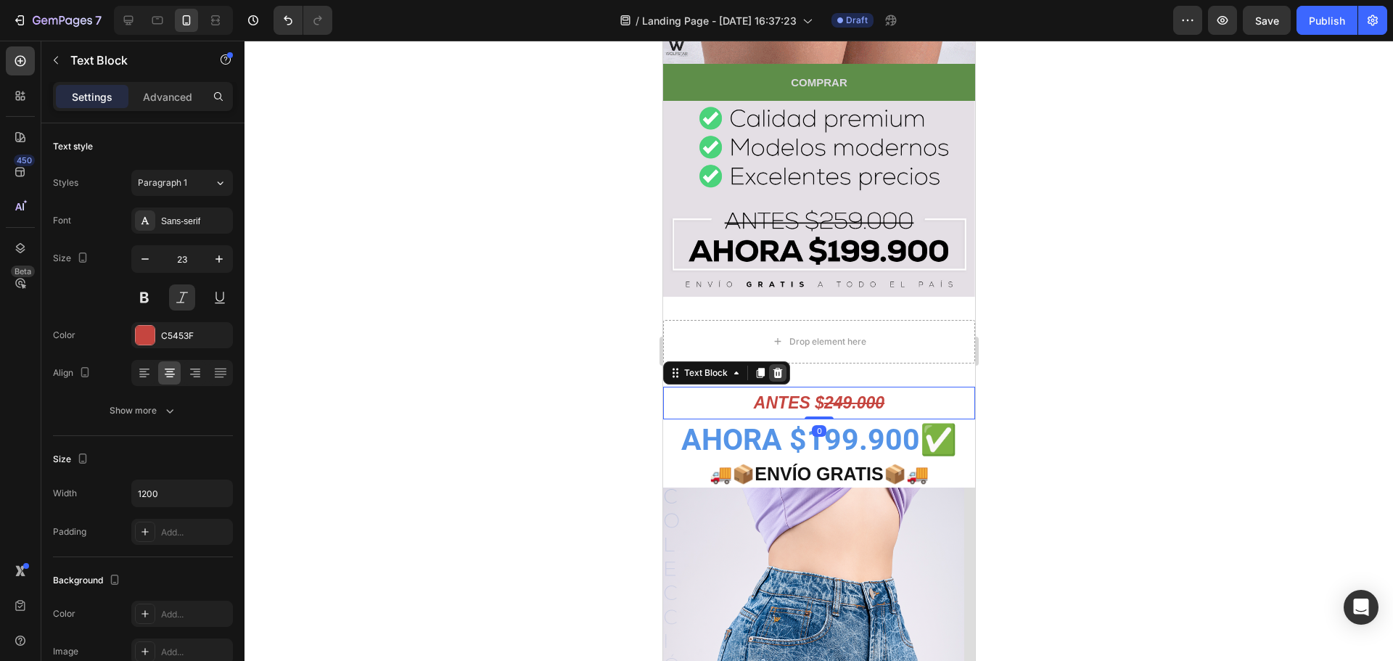
click at [778, 367] on icon at bounding box center [776, 372] width 9 height 10
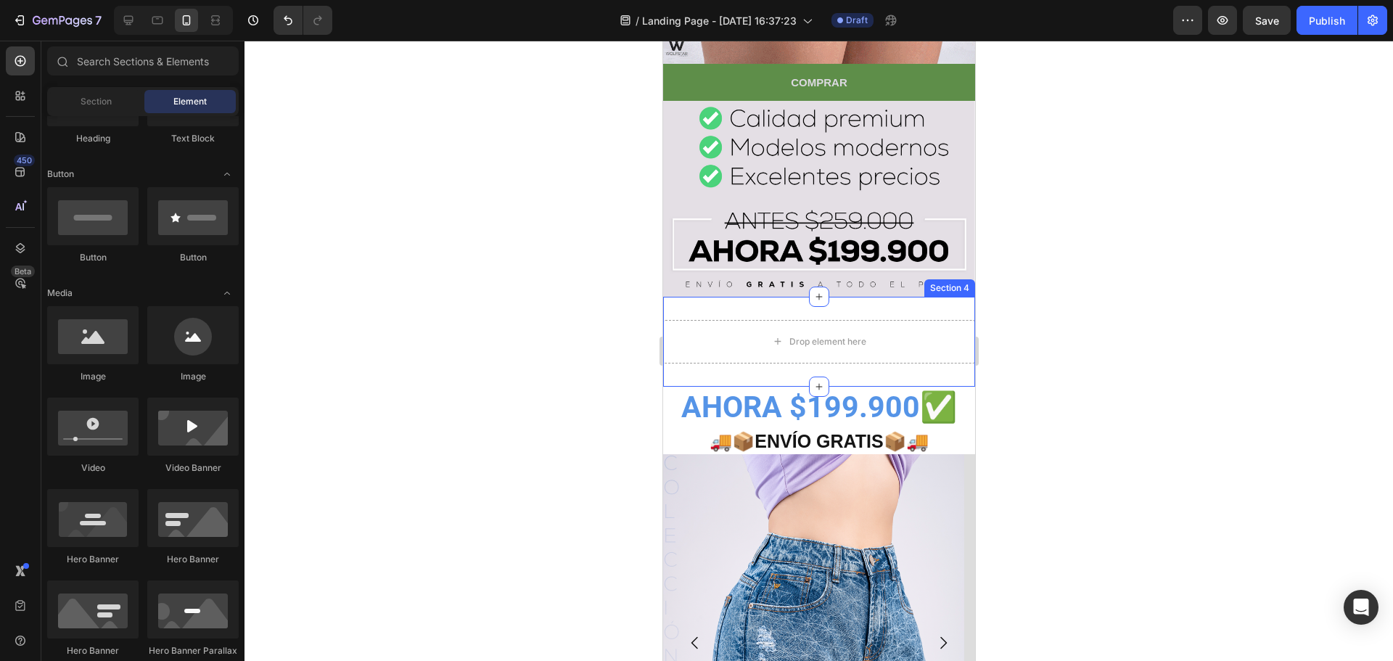
click at [808, 389] on strong "AHORA $199.900✅" at bounding box center [818, 406] width 276 height 35
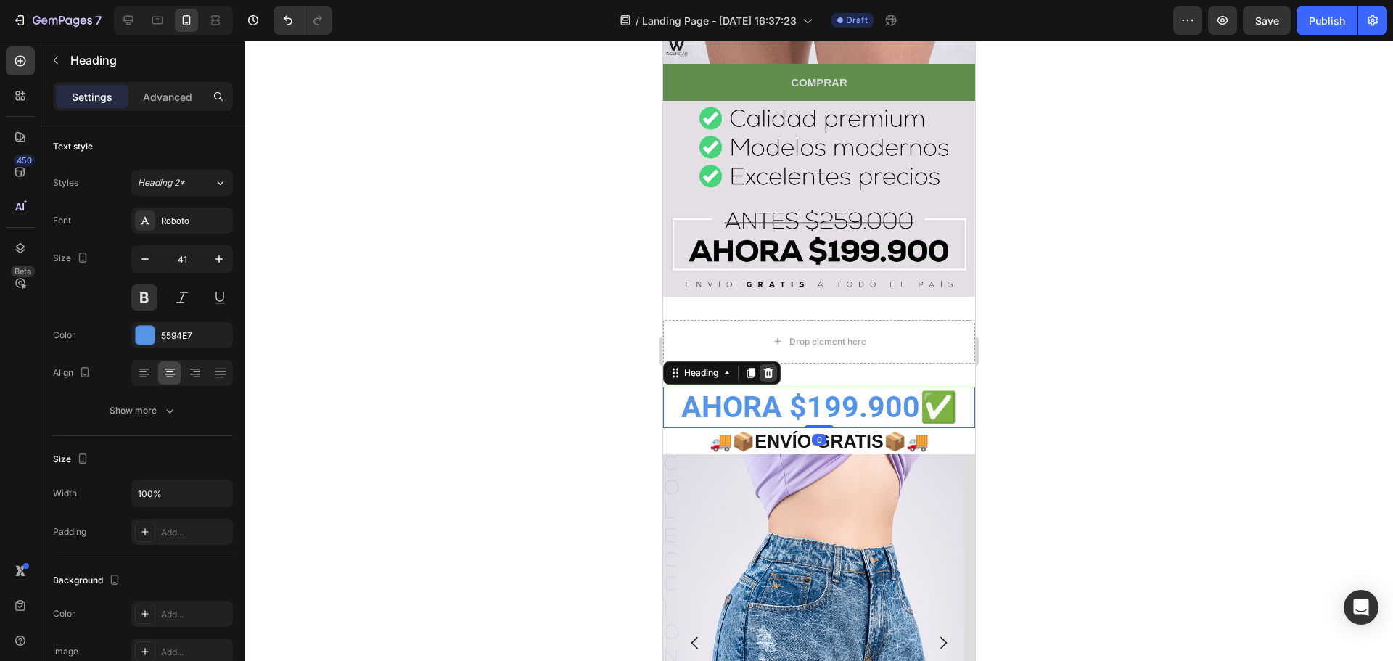
click at [771, 367] on icon at bounding box center [767, 372] width 9 height 10
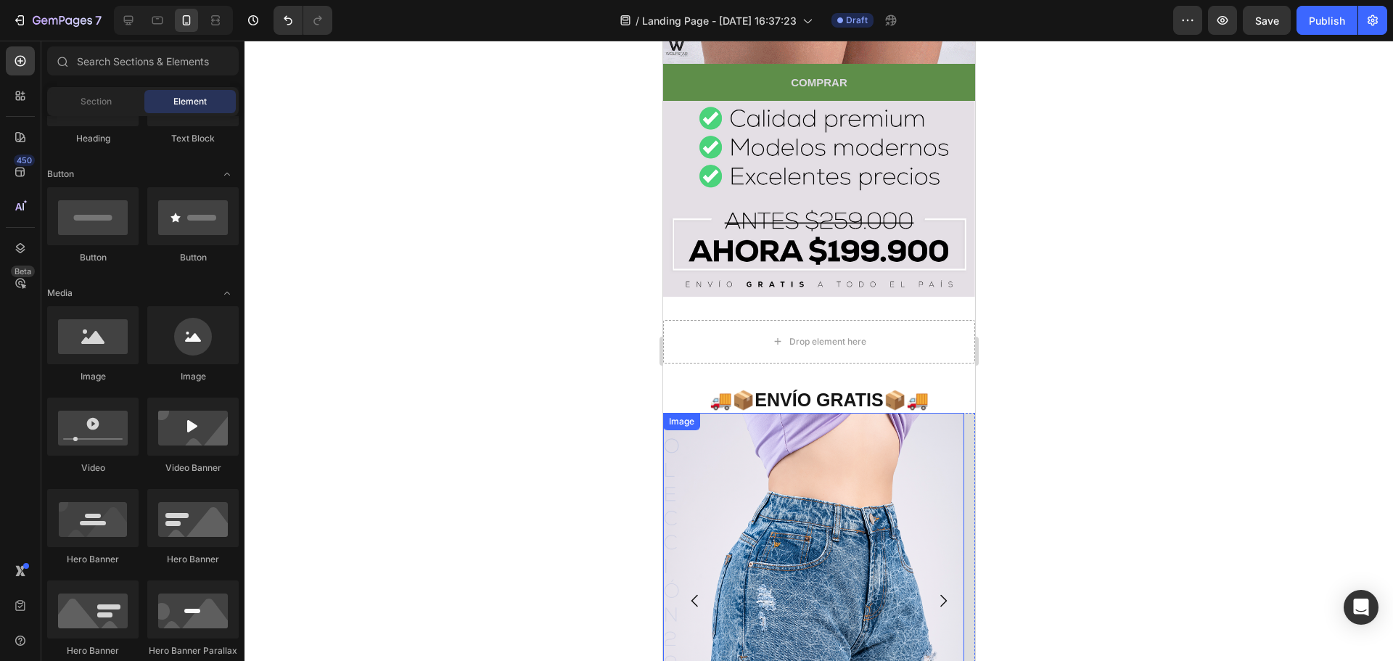
click at [820, 389] on strong "🚚📦ENVÍO GRATIS📦🚚" at bounding box center [818, 399] width 218 height 20
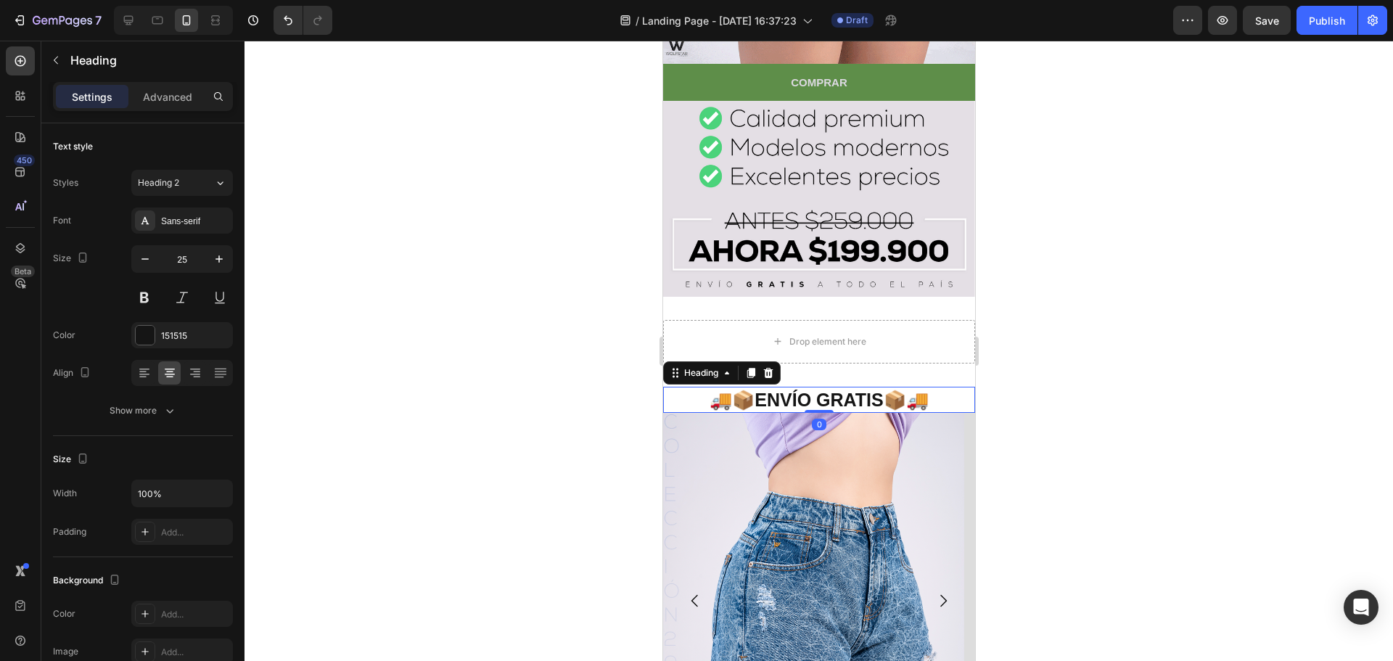
click at [767, 364] on div at bounding box center [767, 372] width 17 height 17
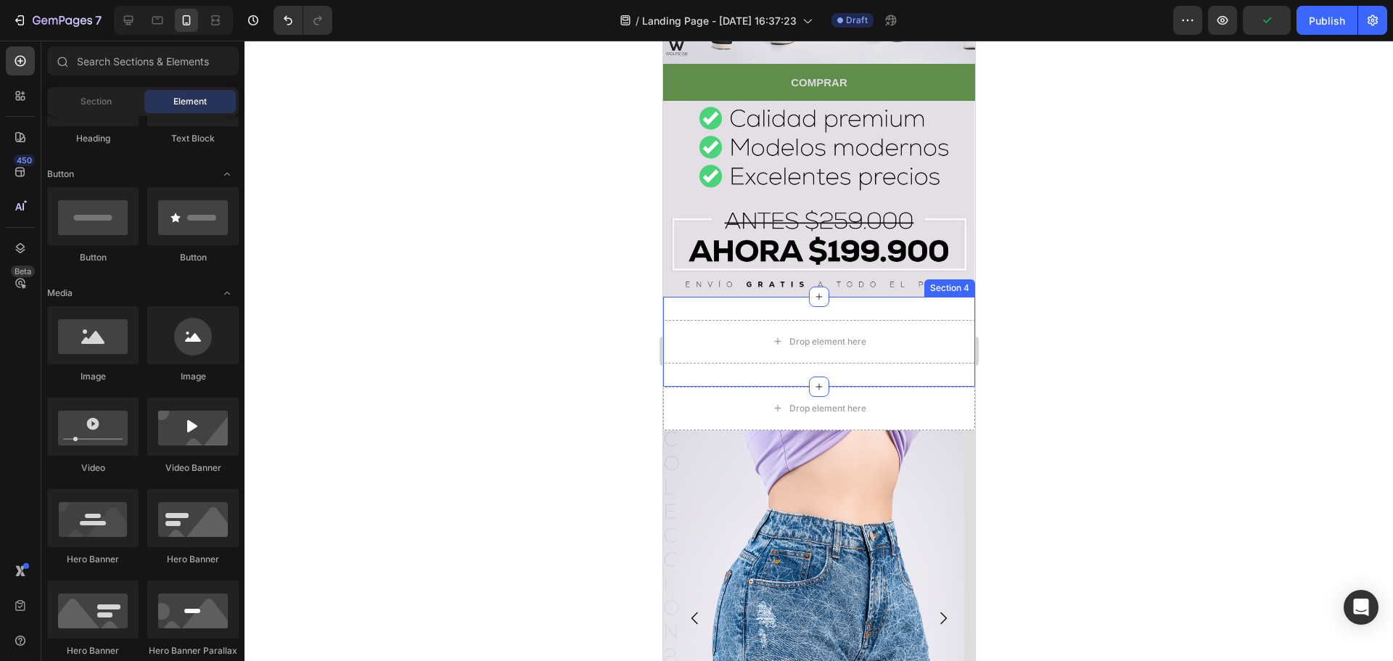
click at [927, 274] on div "SOLO POR TIEMPO LIMITADO Heading 00 Hour 14 Minute 53 Second Countdown Timer Im…" at bounding box center [818, 316] width 312 height 1506
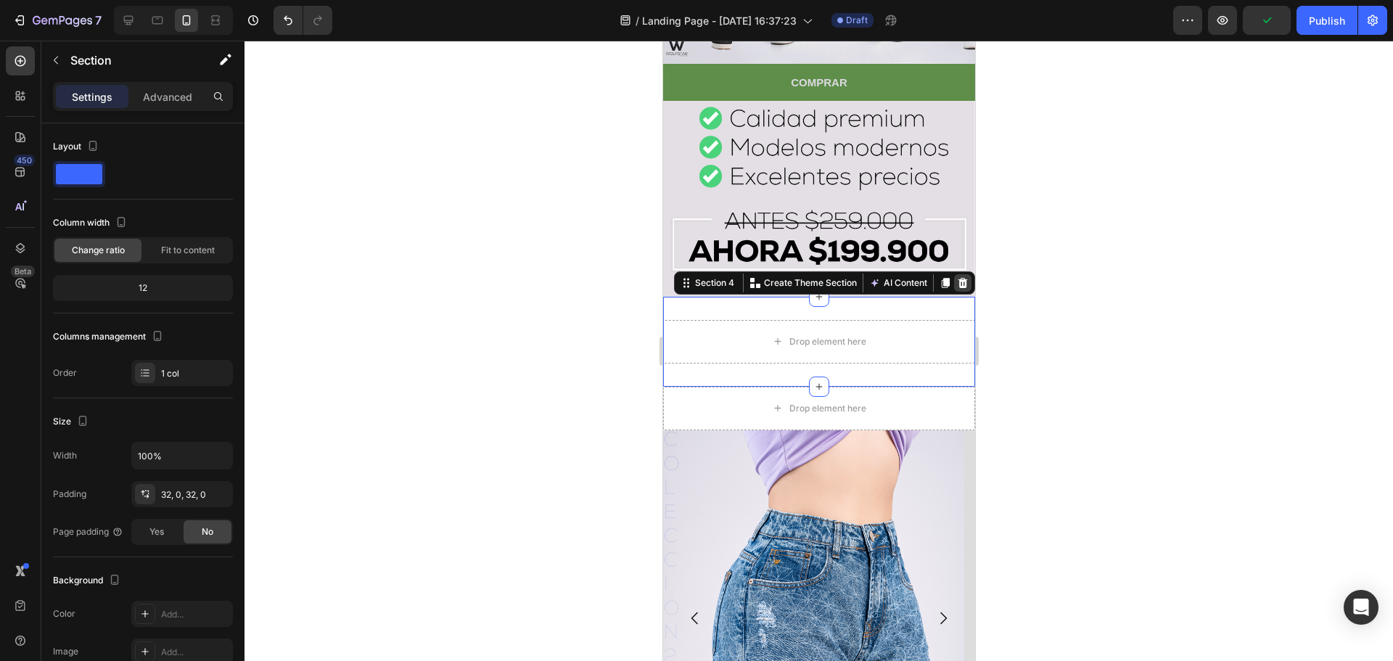
click at [953, 274] on div at bounding box center [961, 282] width 17 height 17
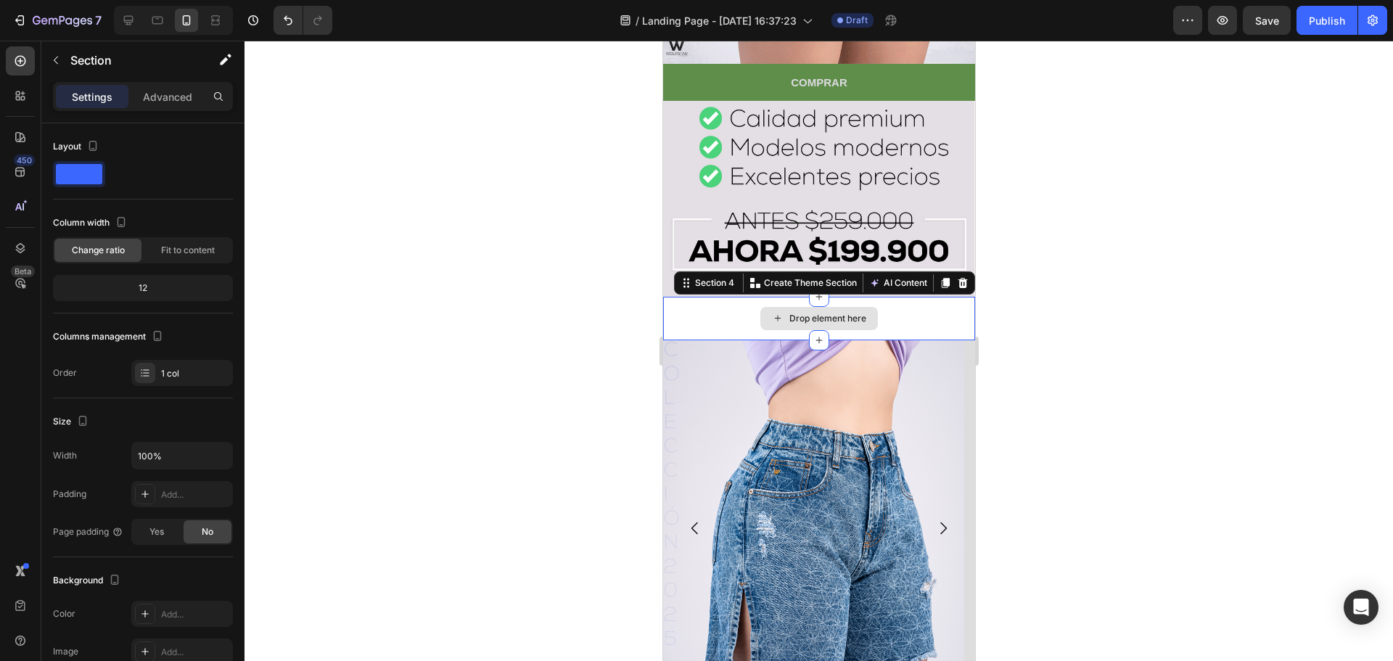
click at [900, 297] on div "Drop element here" at bounding box center [818, 319] width 312 height 44
click at [956, 277] on icon at bounding box center [962, 283] width 12 height 12
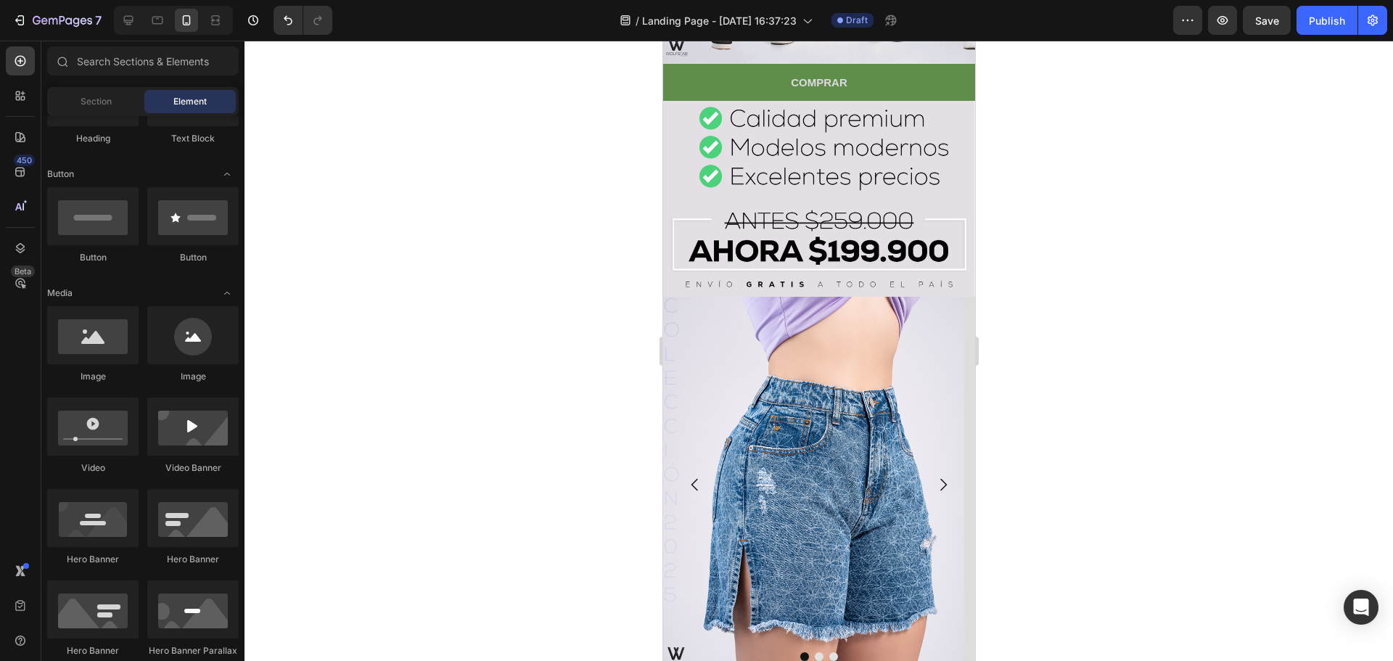
click at [1031, 274] on div at bounding box center [818, 351] width 1148 height 620
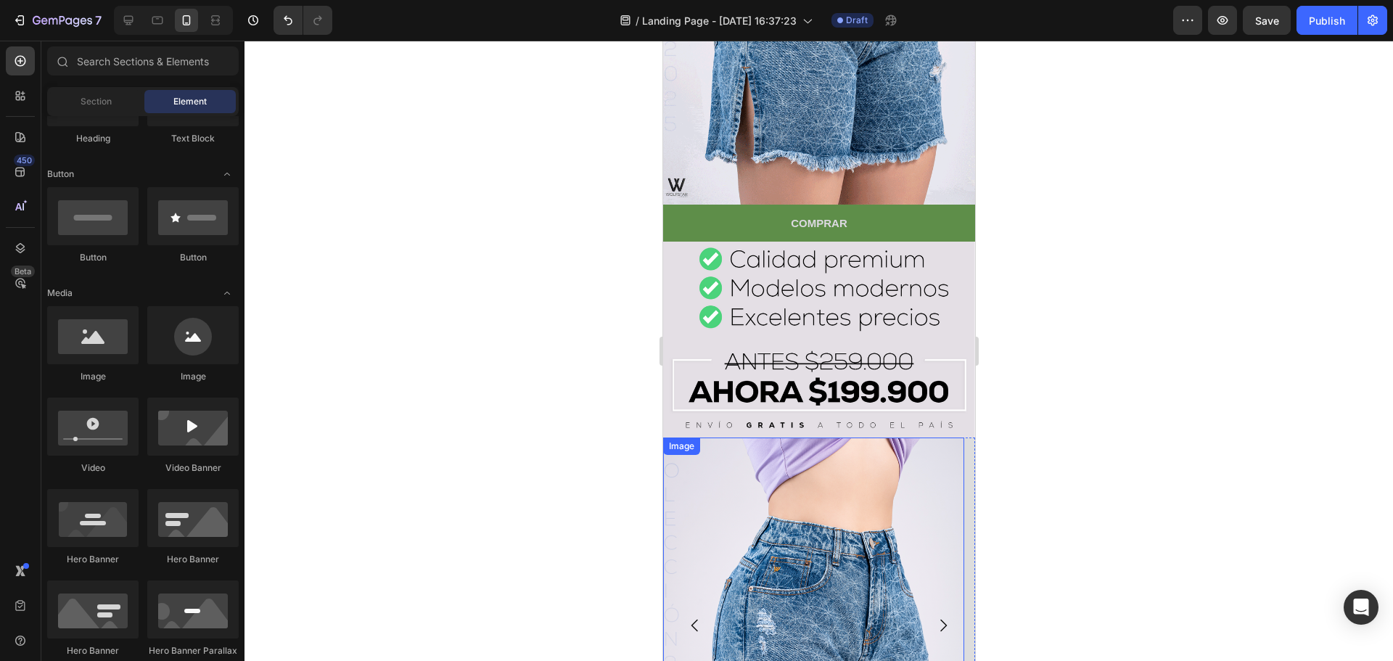
scroll to position [290, 0]
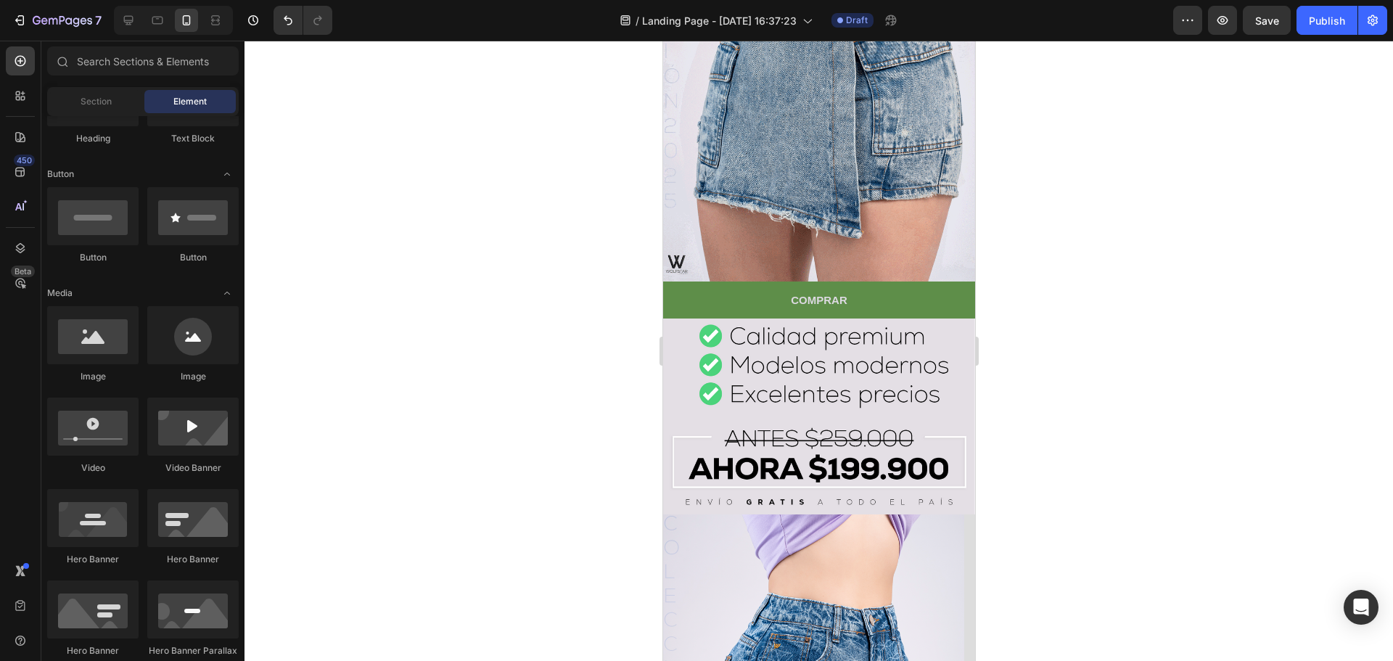
click at [619, 374] on div at bounding box center [818, 351] width 1148 height 620
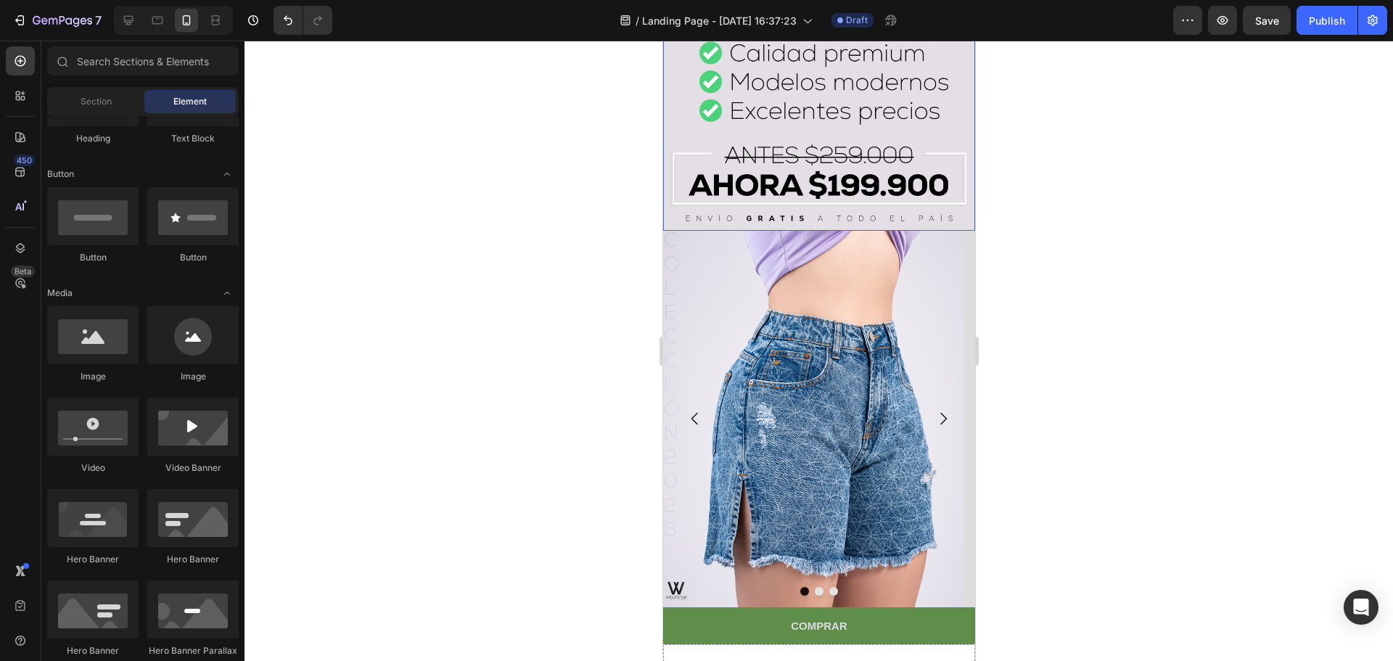
scroll to position [580, 0]
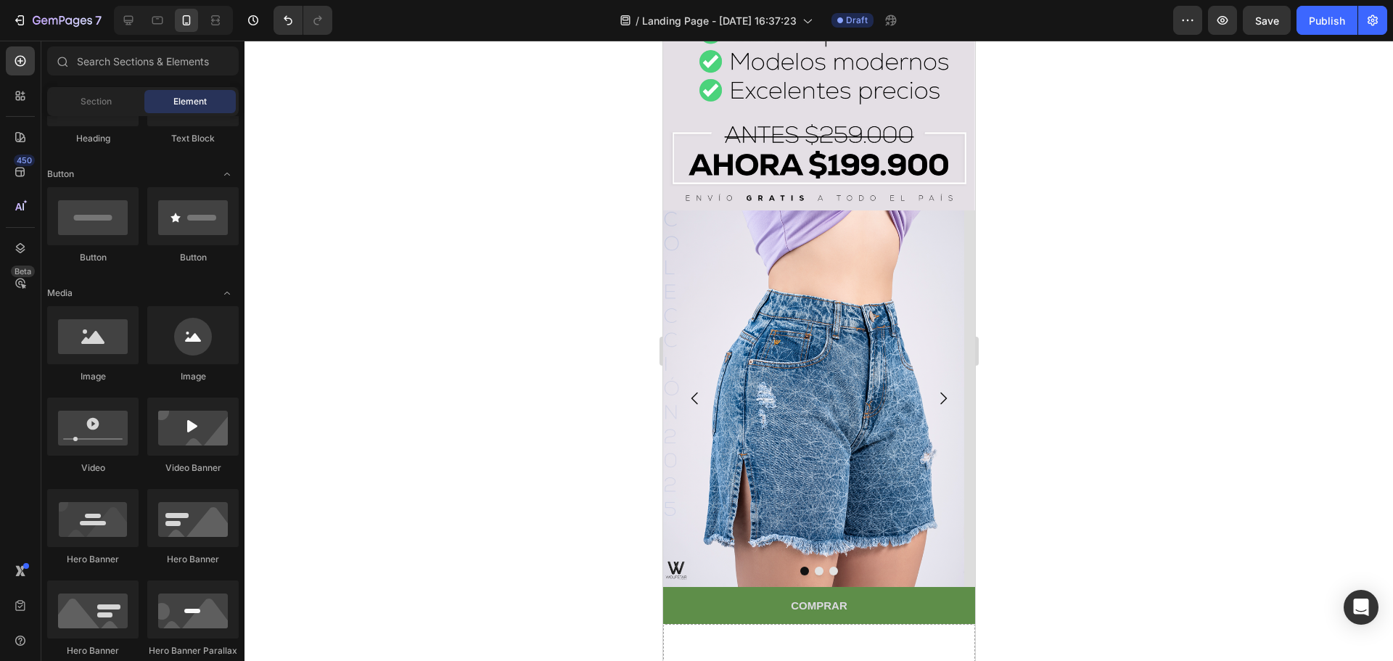
click at [1063, 238] on div at bounding box center [818, 351] width 1148 height 620
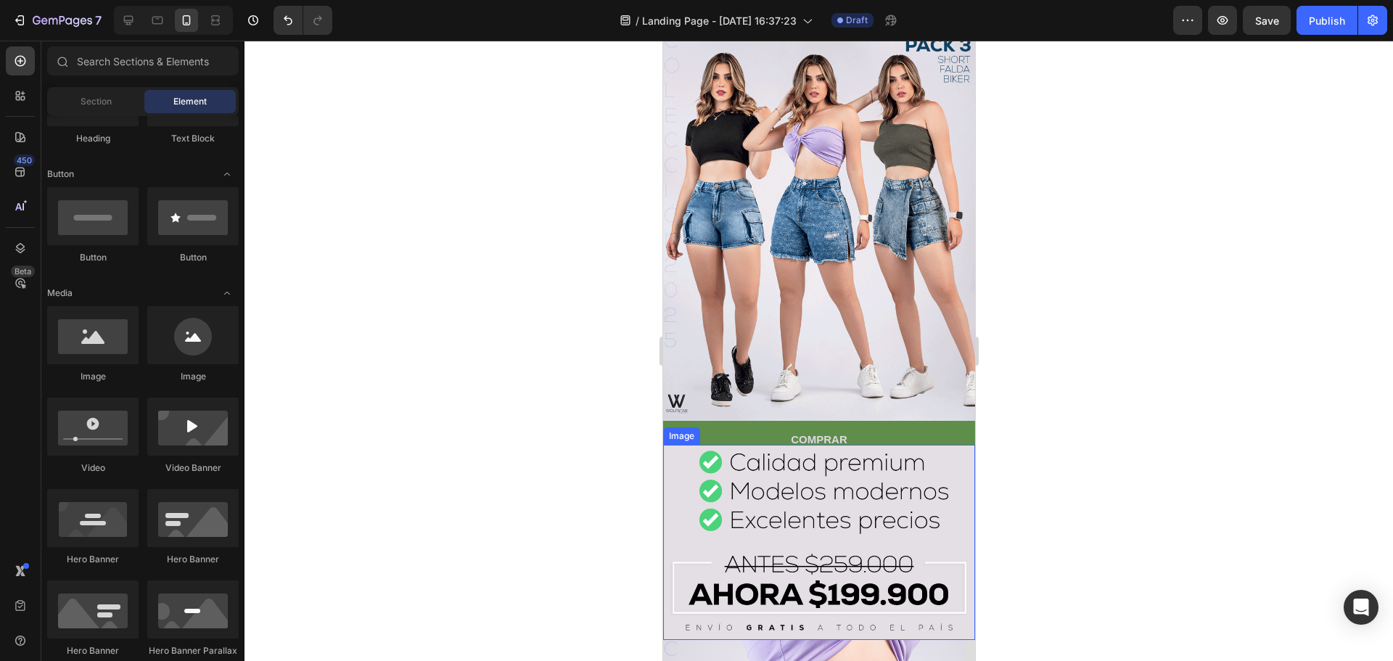
scroll to position [145, 0]
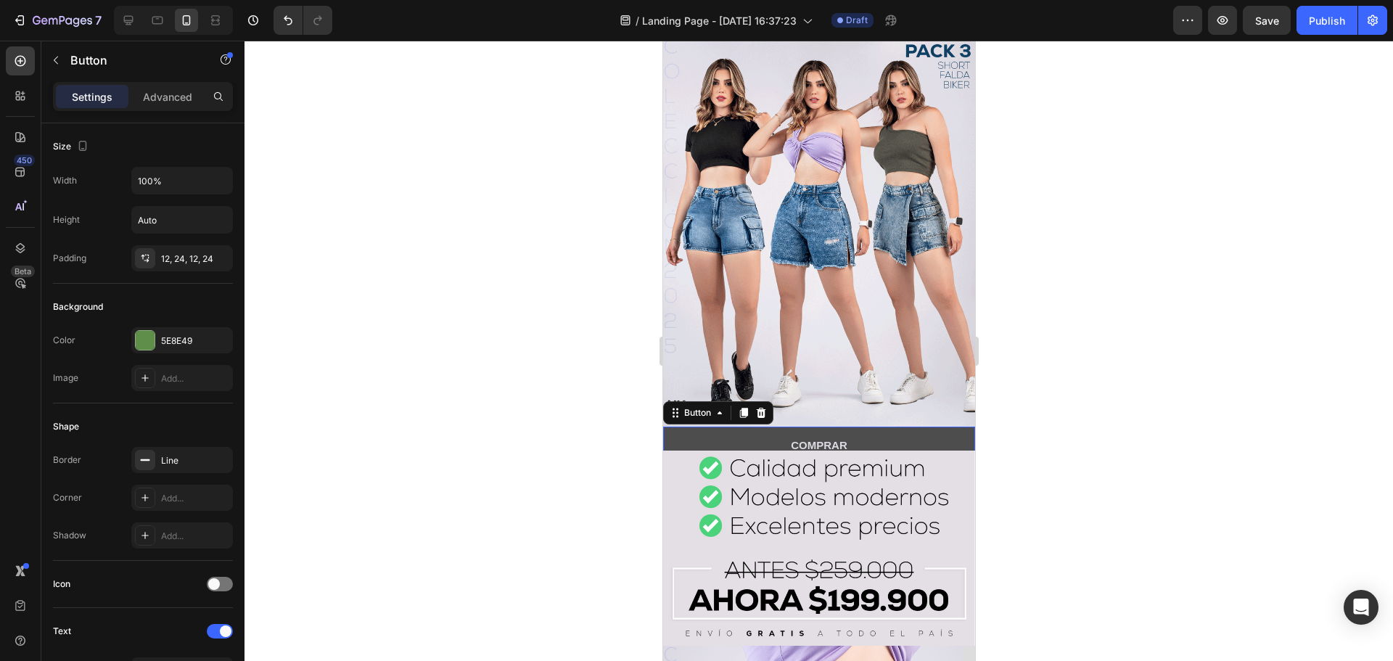
click at [896, 426] on button "COMPRAR" at bounding box center [818, 444] width 312 height 37
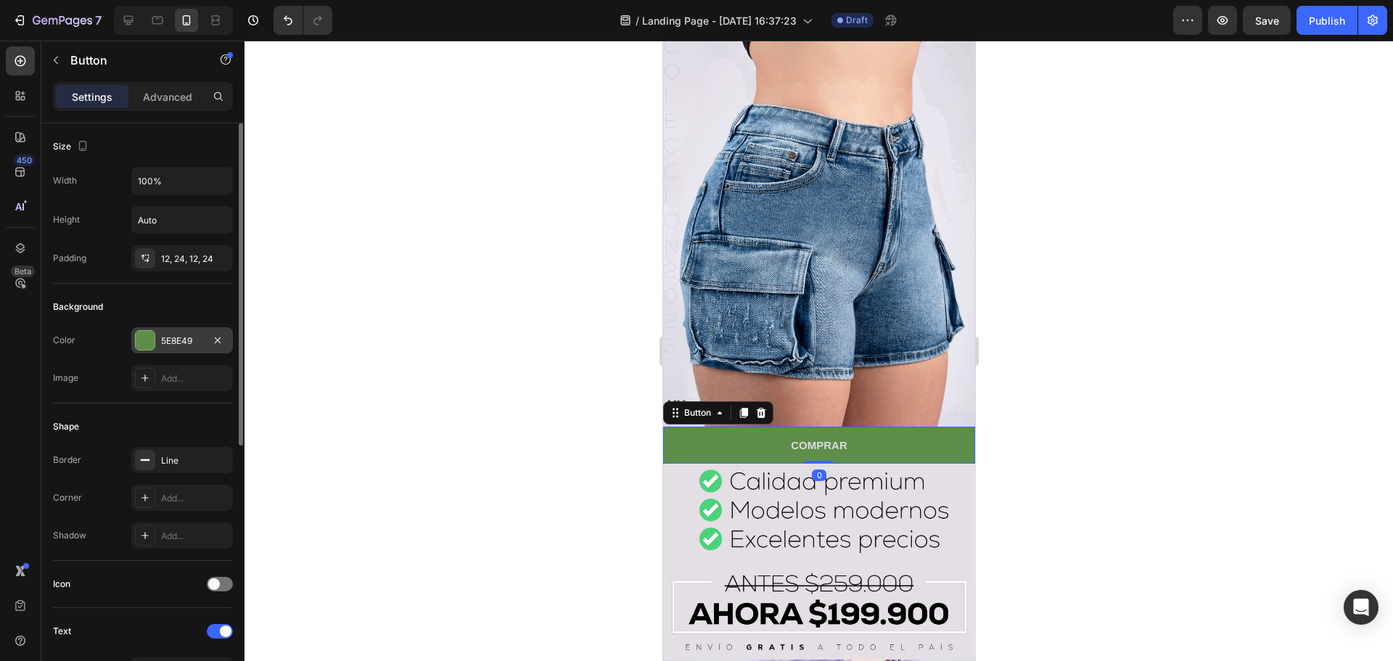
click at [139, 334] on div at bounding box center [145, 340] width 19 height 19
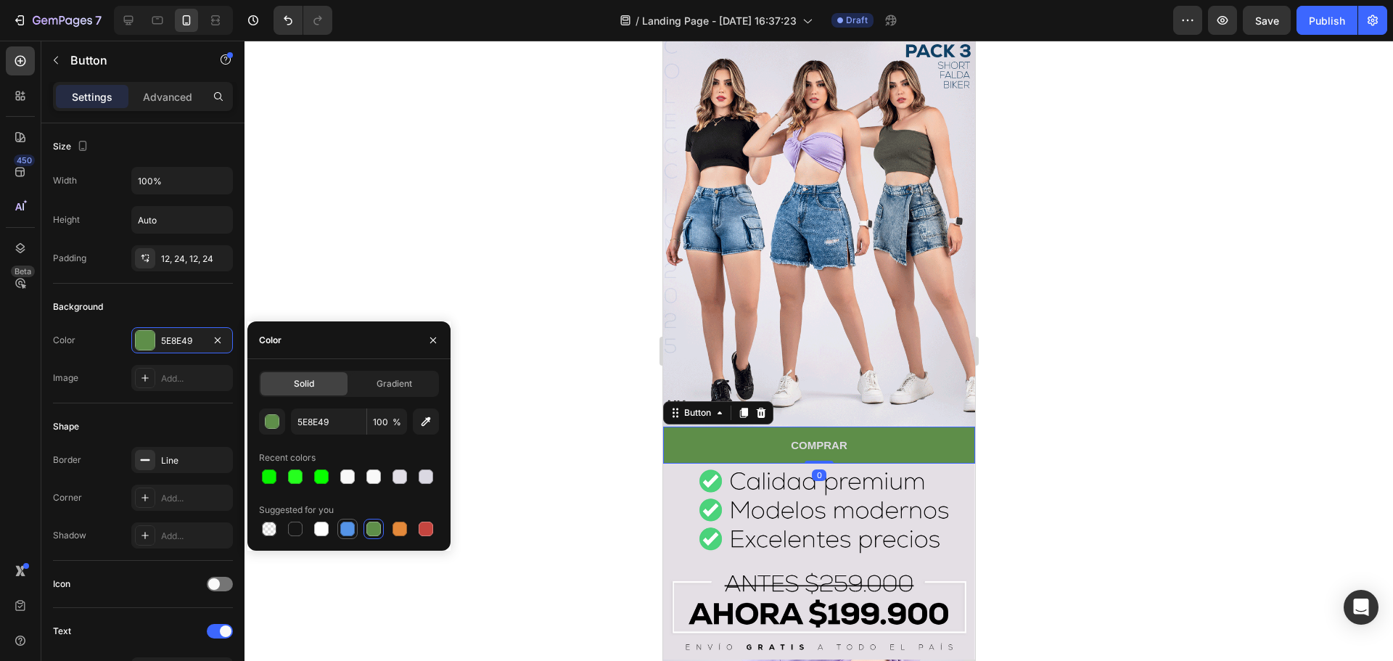
click at [345, 529] on div at bounding box center [347, 528] width 15 height 15
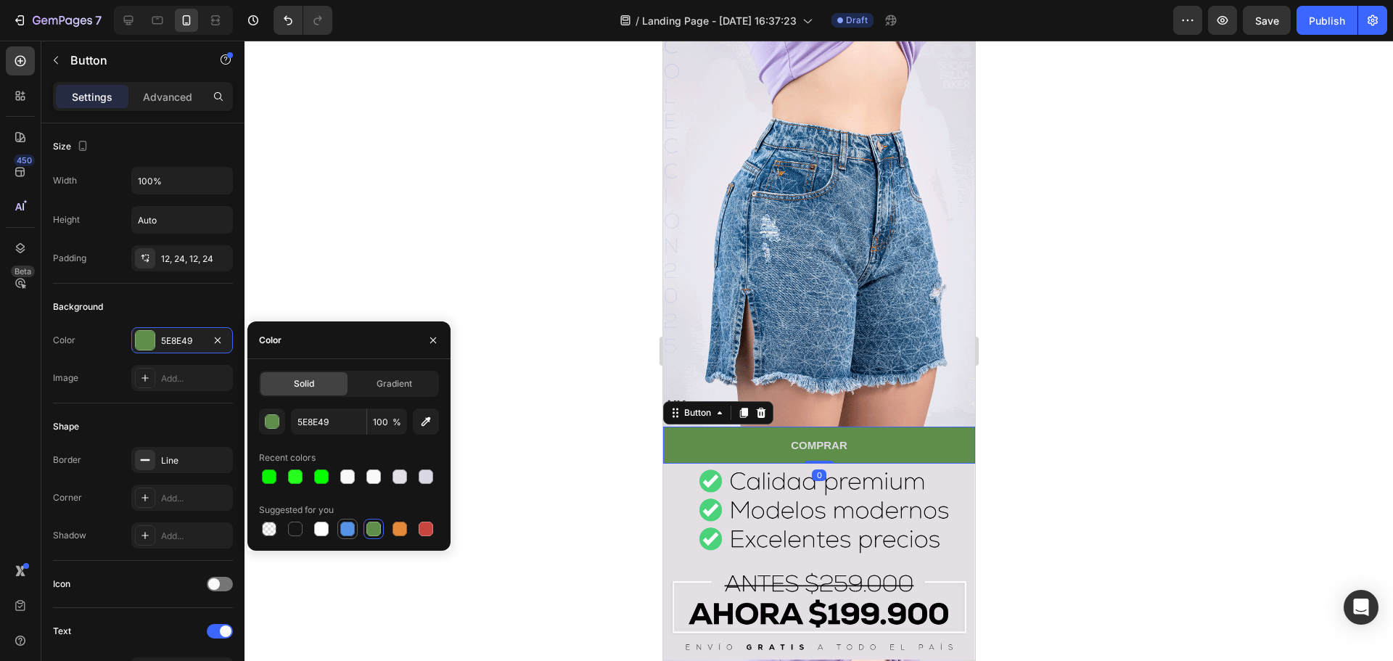
type input "5594E7"
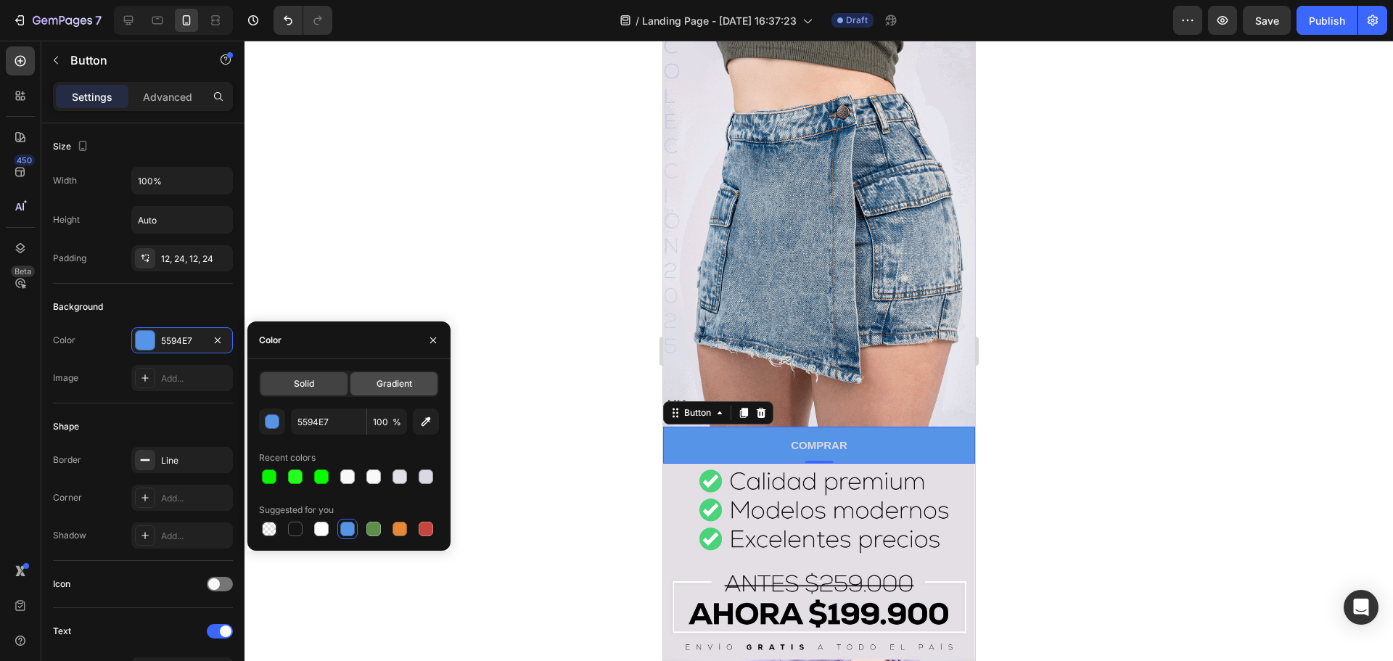
click at [424, 381] on div "Gradient" at bounding box center [393, 383] width 87 height 23
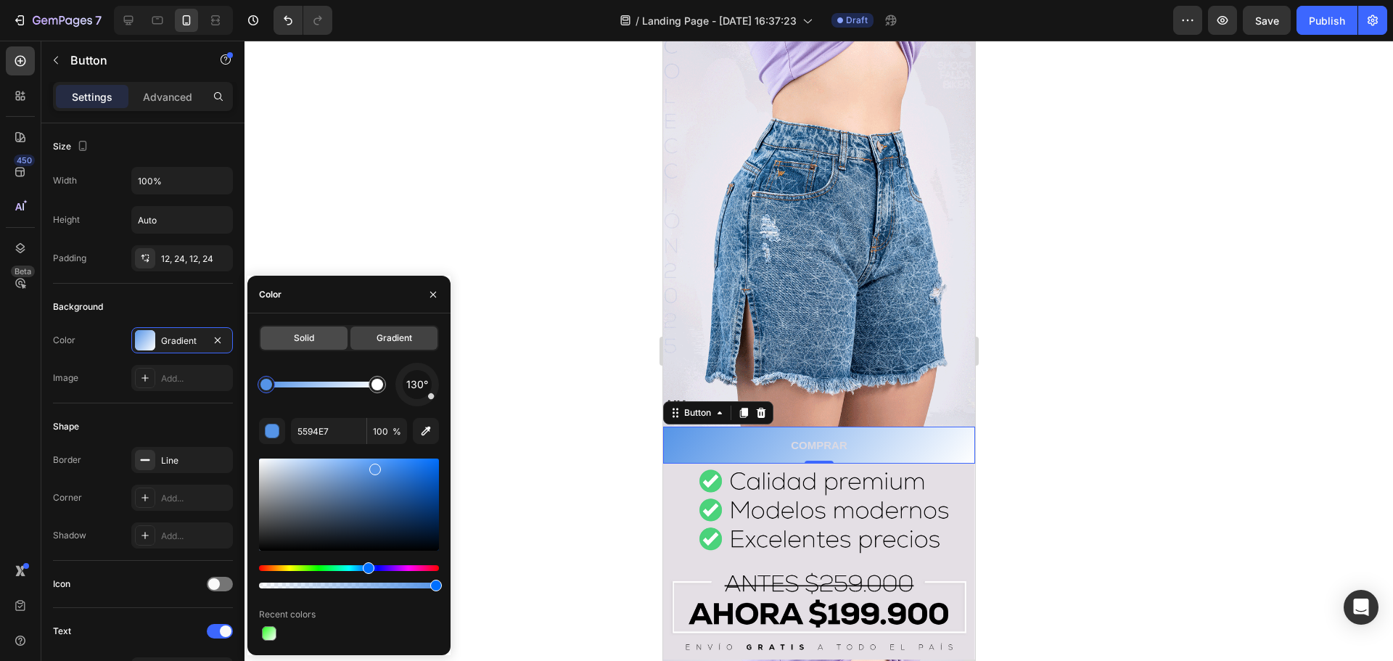
click at [316, 335] on div "Solid" at bounding box center [303, 337] width 87 height 23
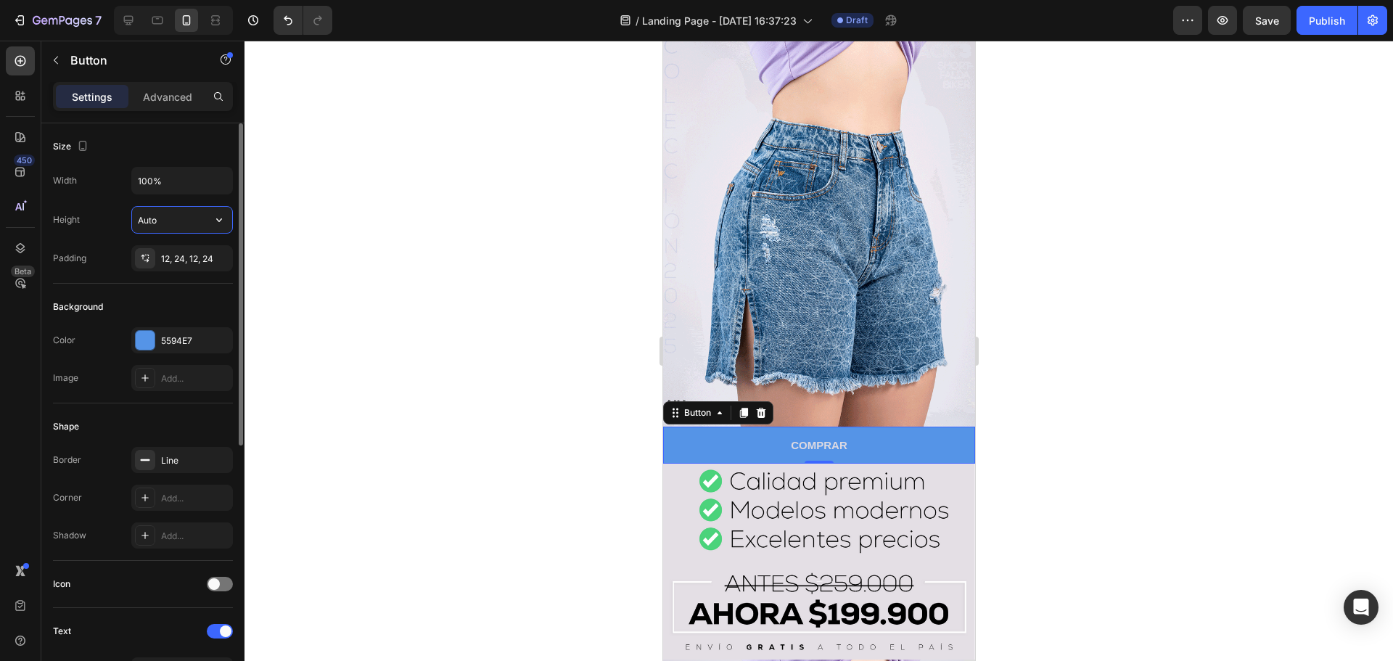
click at [193, 227] on input "Auto" at bounding box center [182, 220] width 100 height 26
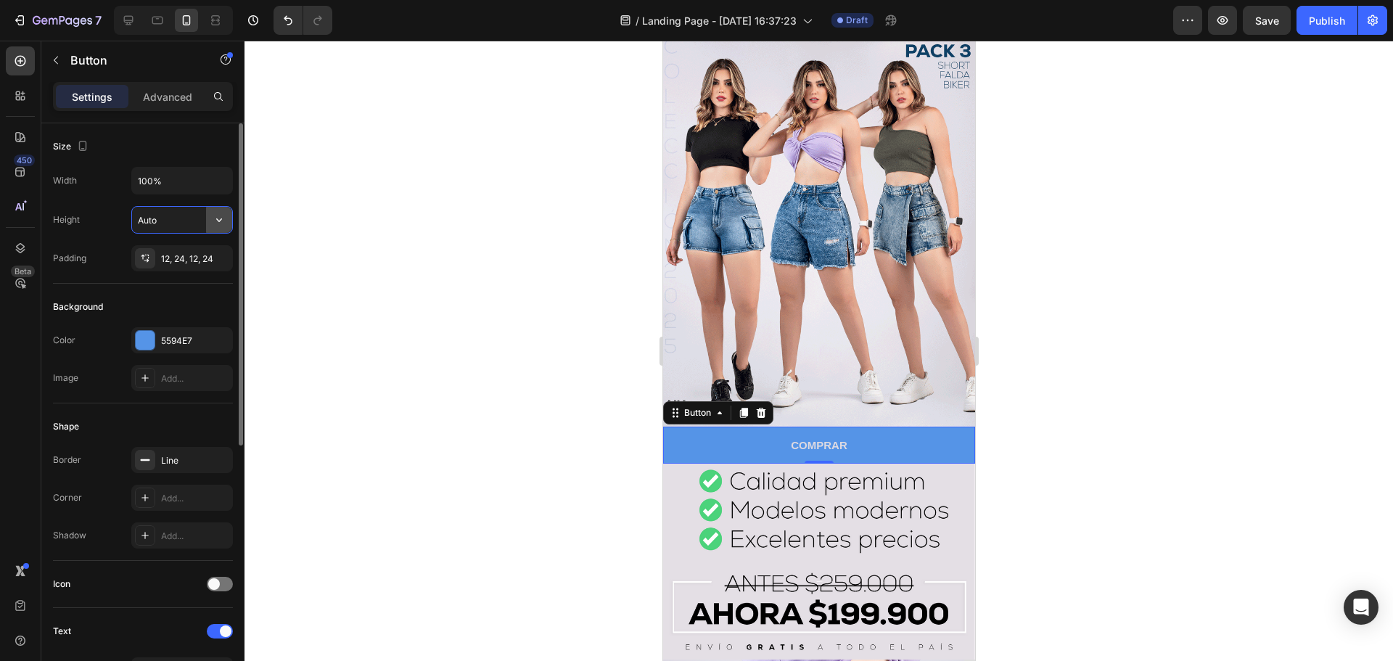
click at [230, 224] on button "button" at bounding box center [219, 220] width 26 height 26
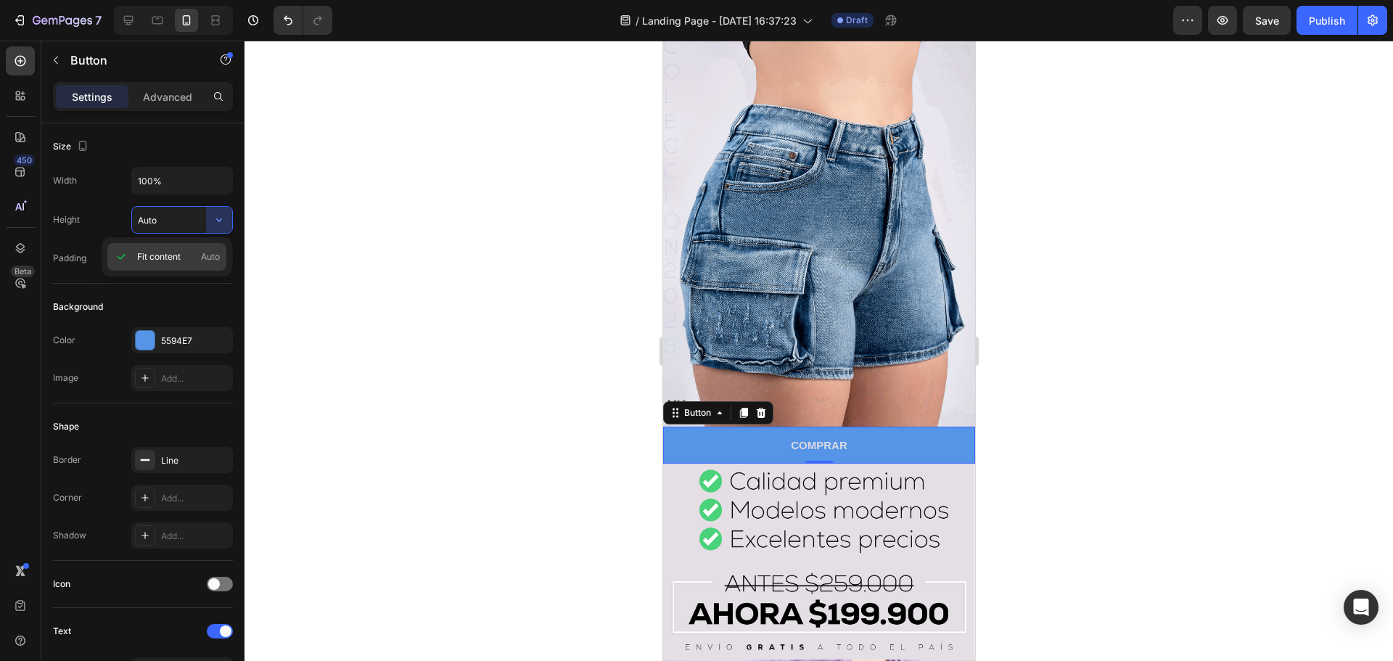
click at [148, 255] on span "Fit content" at bounding box center [159, 256] width 44 height 13
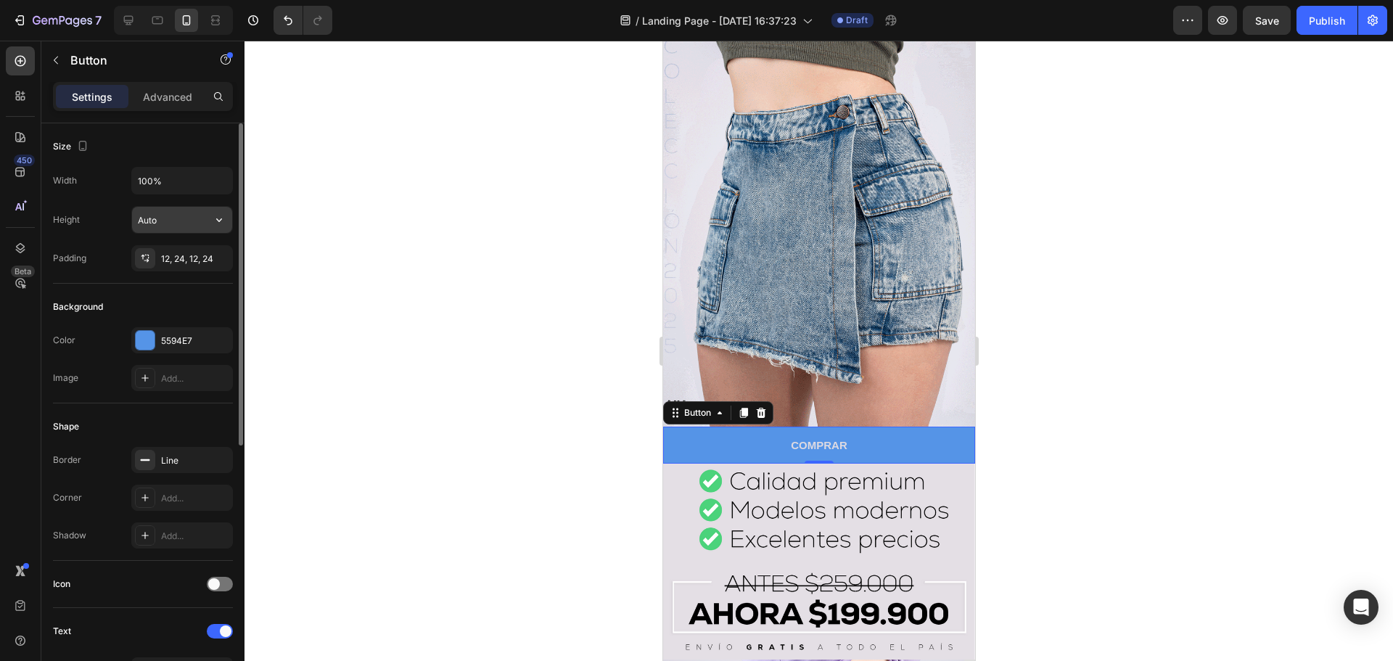
click at [219, 229] on button "button" at bounding box center [219, 220] width 26 height 26
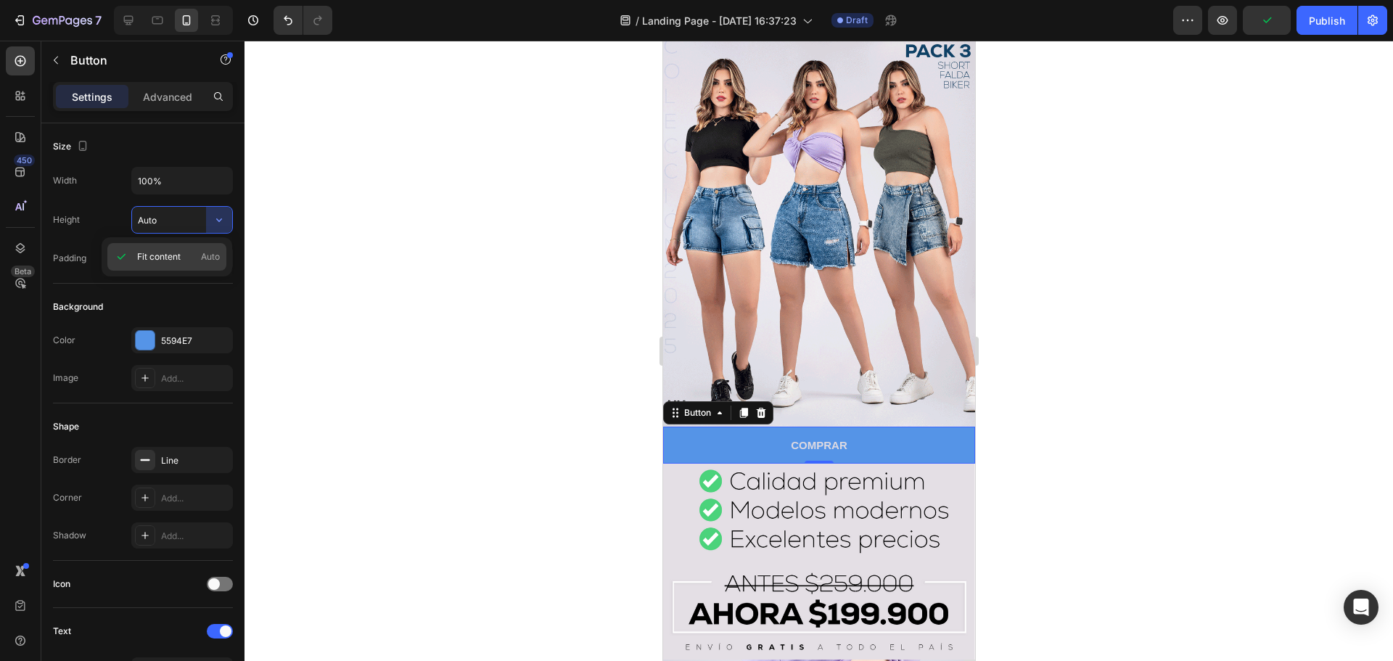
click at [218, 257] on span "Auto" at bounding box center [210, 256] width 19 height 13
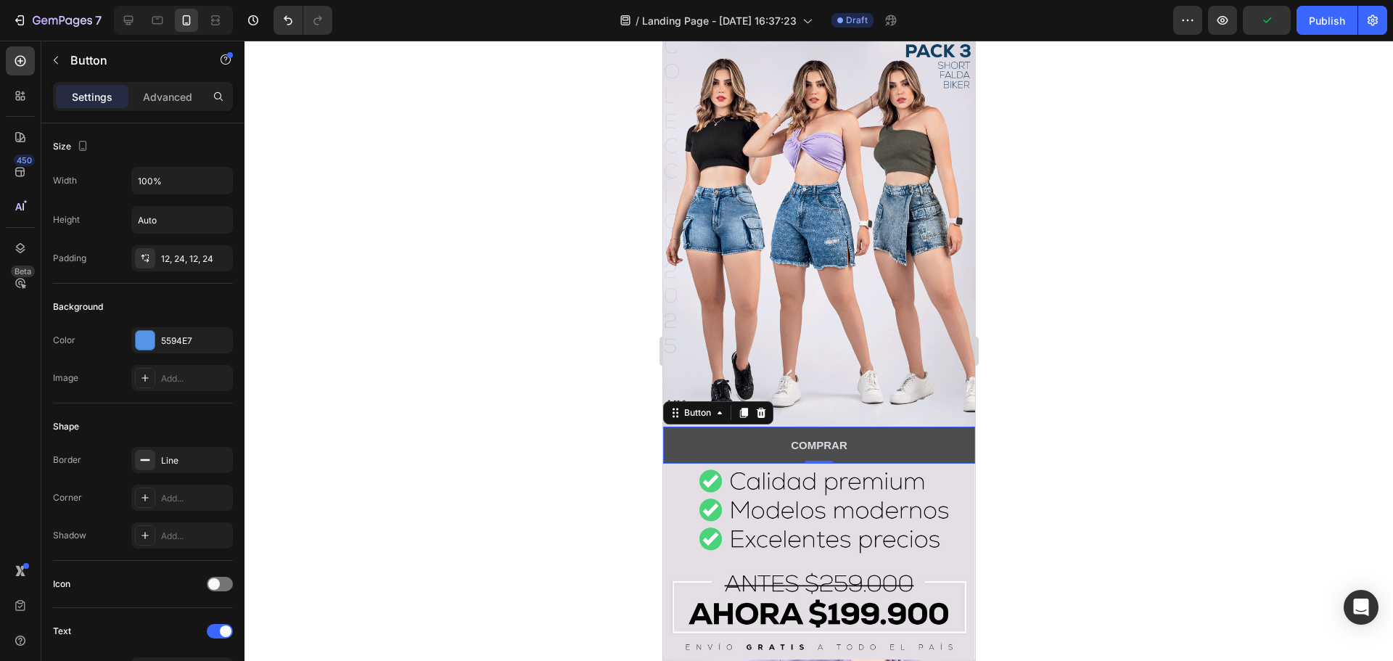
click at [763, 431] on button "COMPRAR" at bounding box center [818, 444] width 312 height 37
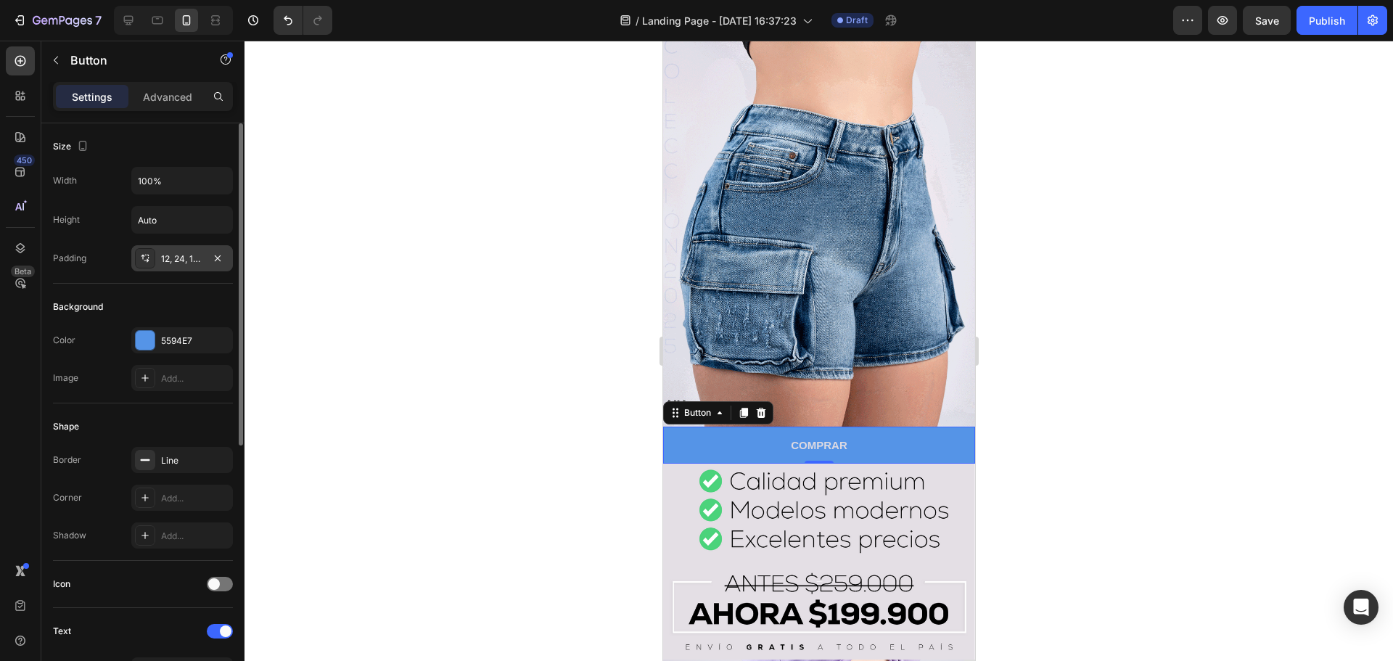
click at [173, 247] on div "12, 24, 12, 24" at bounding box center [182, 258] width 102 height 26
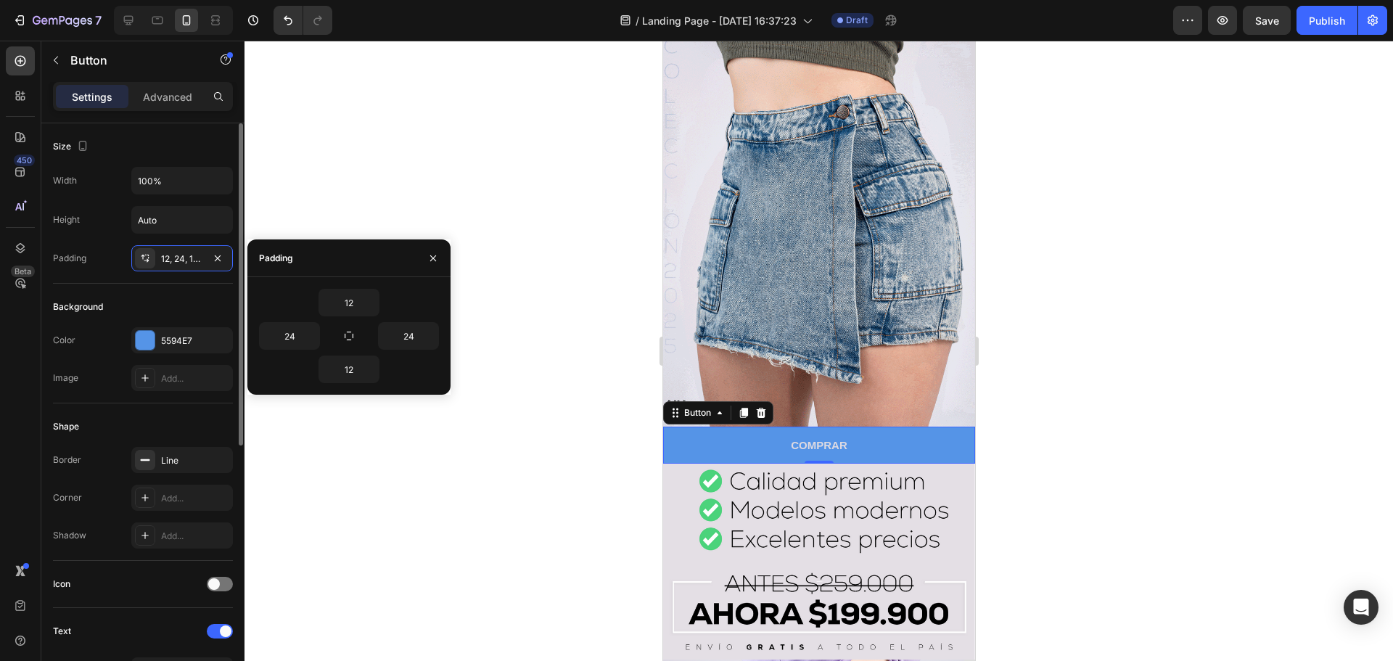
click at [141, 430] on div "Shape" at bounding box center [143, 426] width 180 height 23
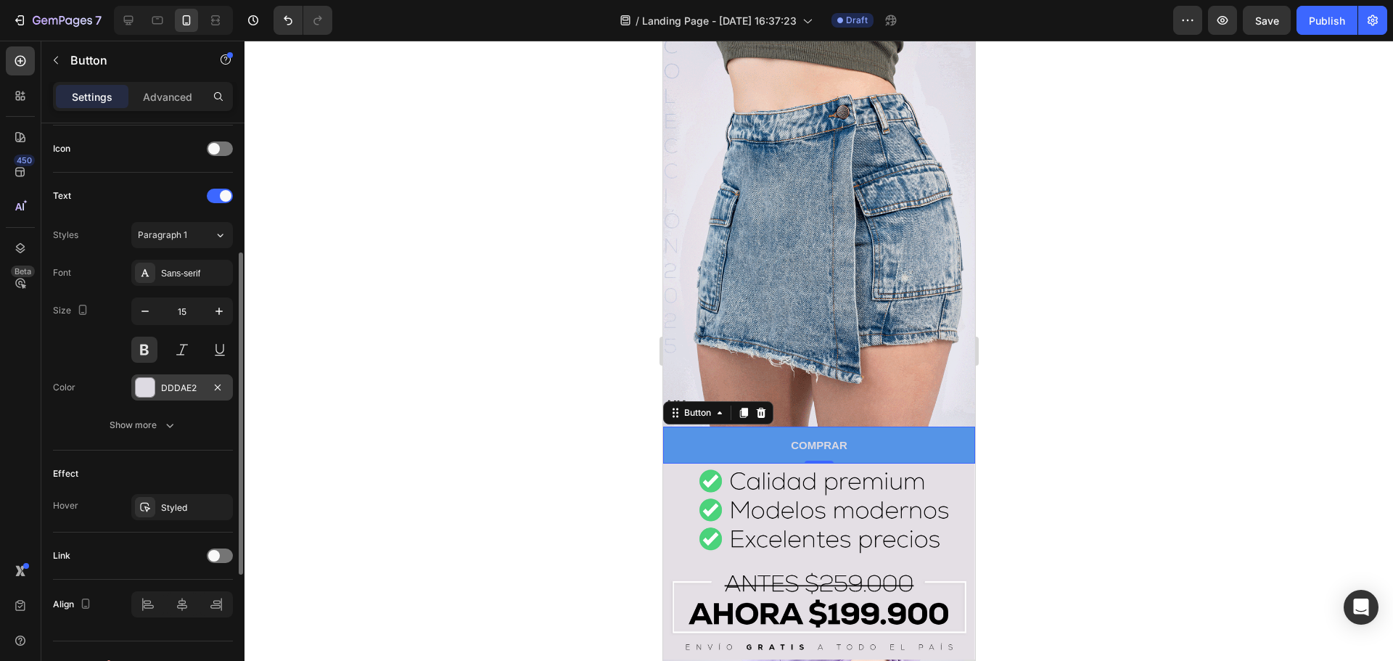
scroll to position [461, 0]
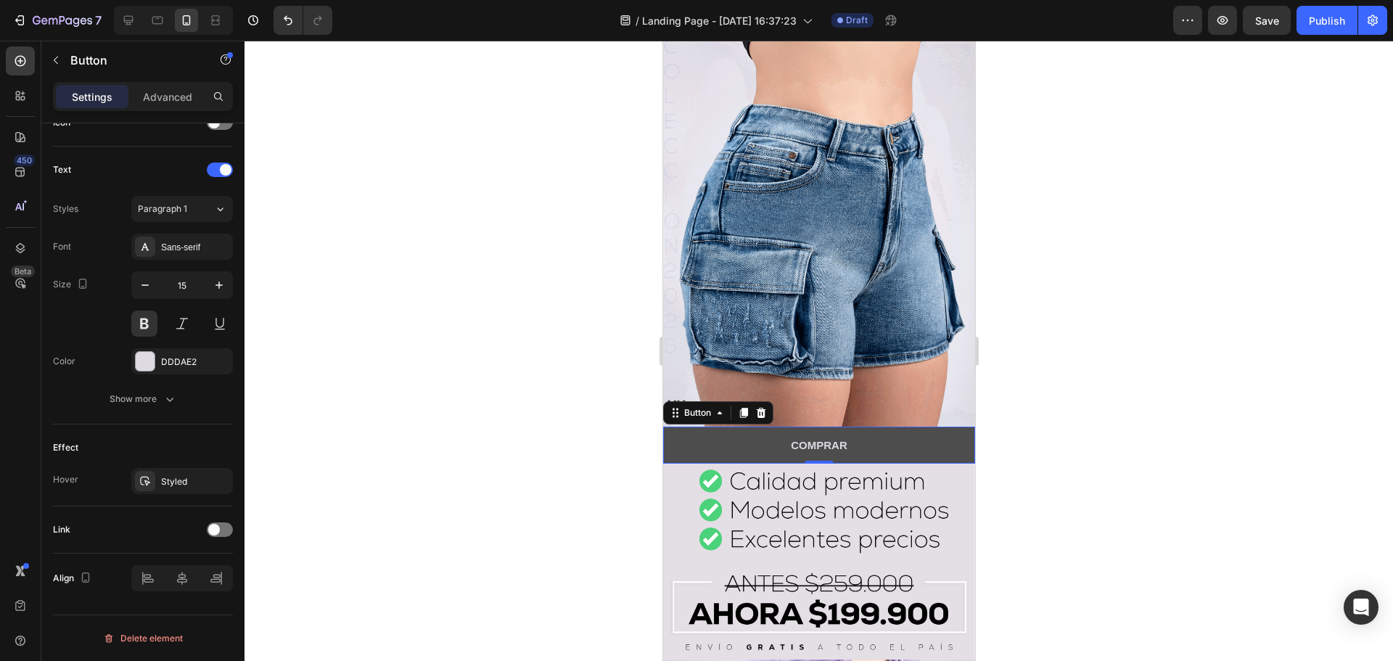
click at [689, 428] on button "COMPRAR" at bounding box center [818, 444] width 312 height 37
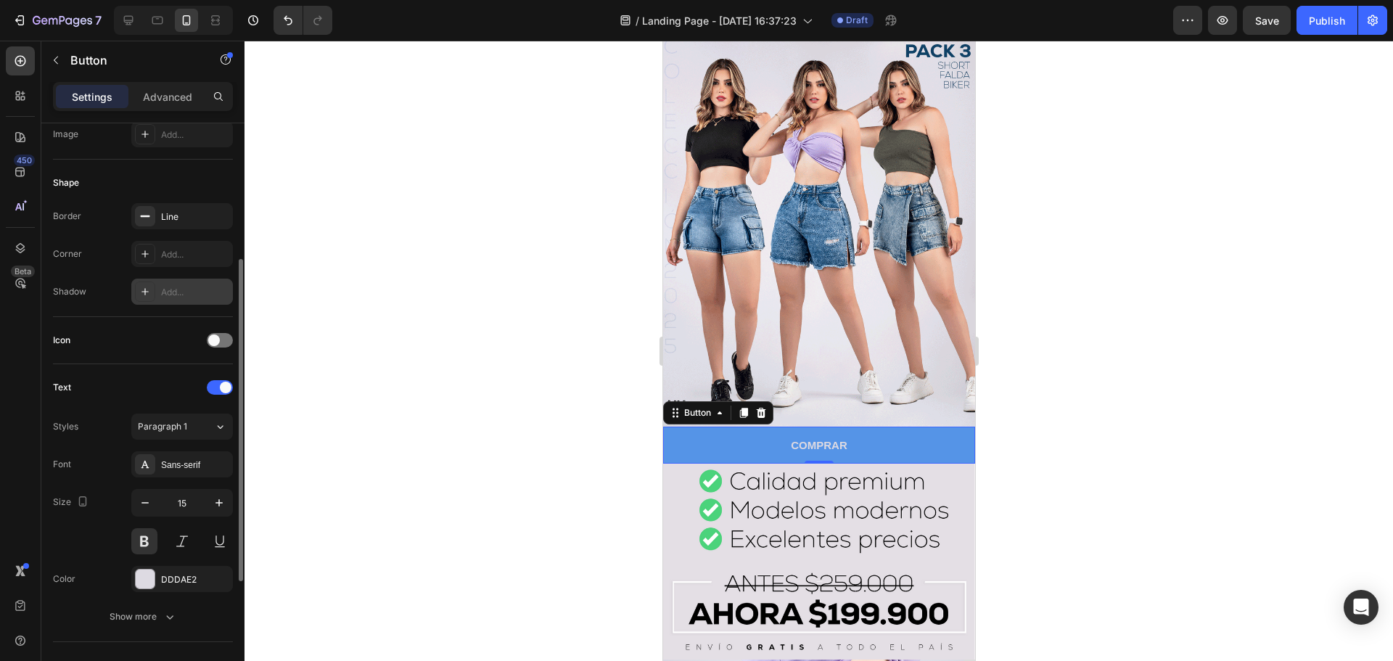
scroll to position [0, 0]
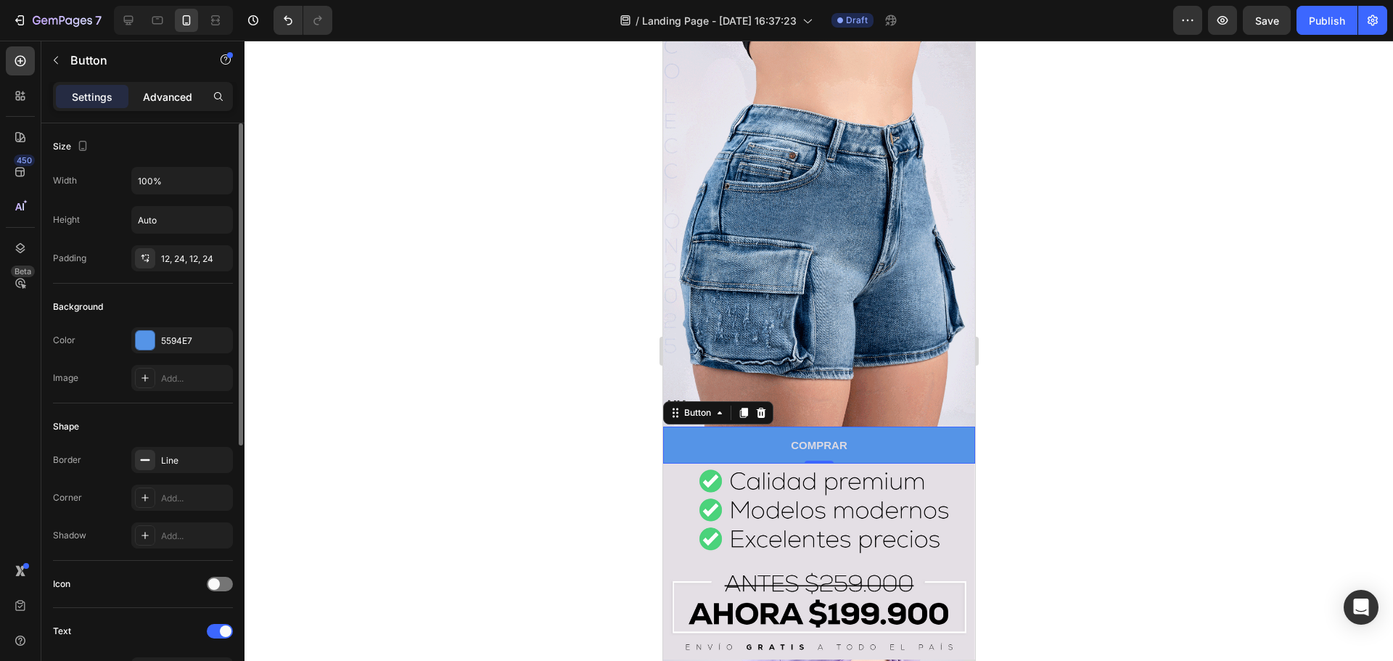
click at [173, 100] on p "Advanced" at bounding box center [167, 96] width 49 height 15
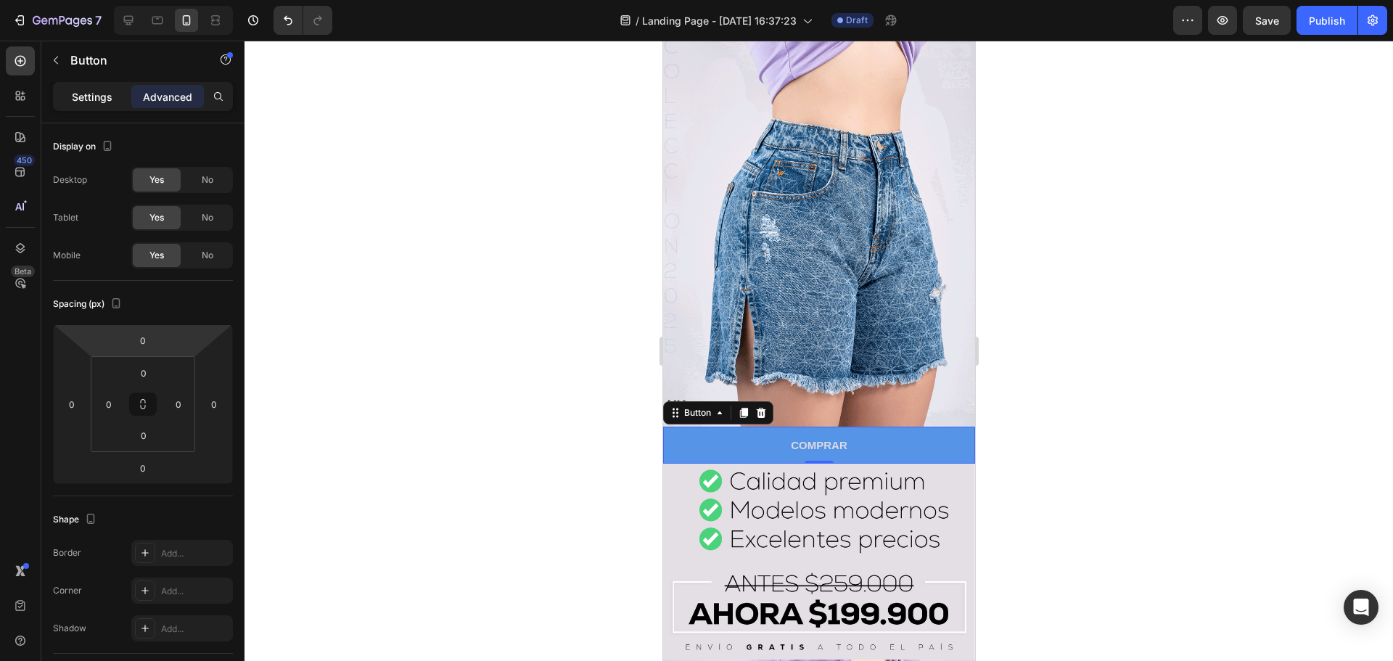
click at [83, 92] on p "Settings" at bounding box center [92, 96] width 41 height 15
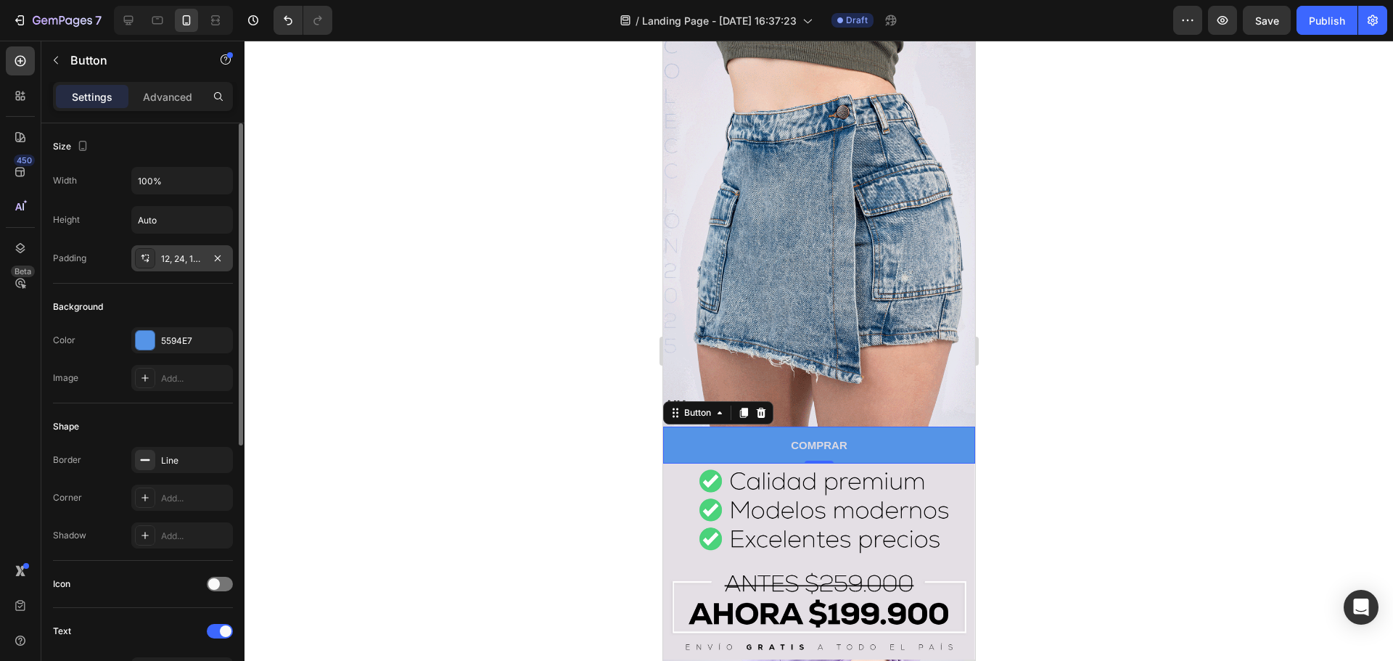
click at [174, 262] on div "12, 24, 12, 24" at bounding box center [182, 258] width 42 height 13
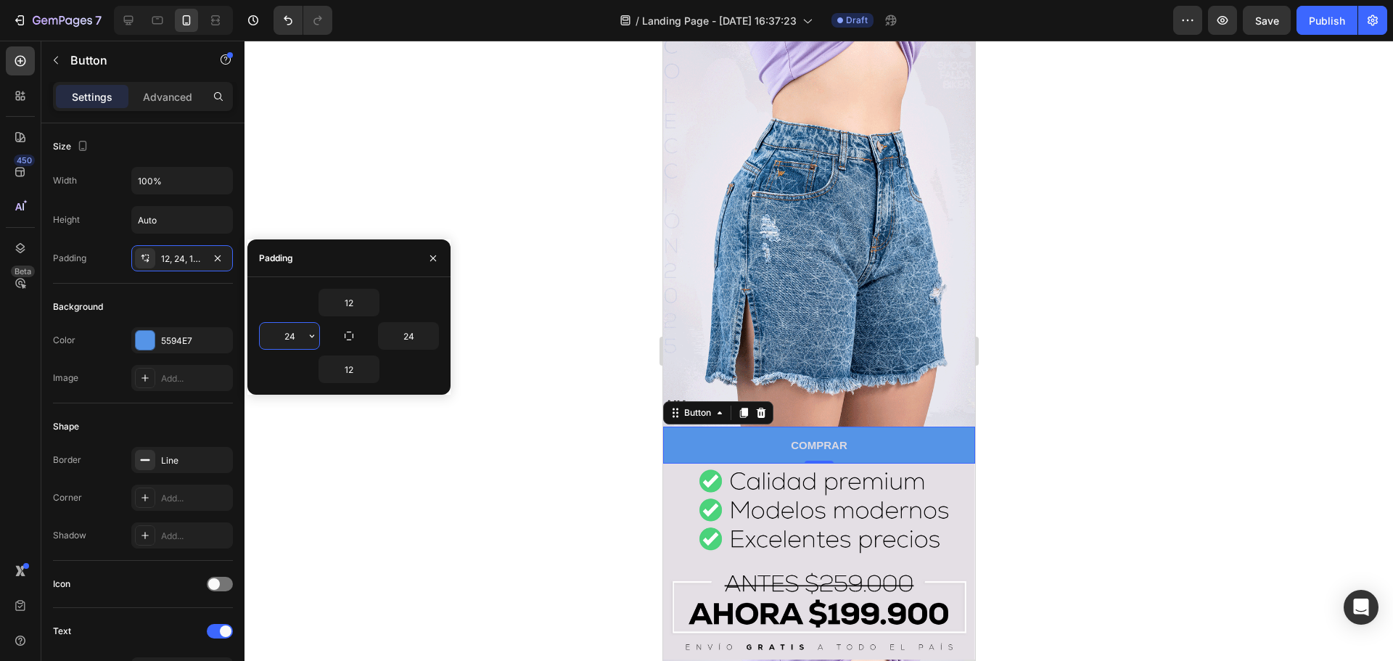
click at [286, 334] on input "24" at bounding box center [289, 336] width 59 height 26
type input "2"
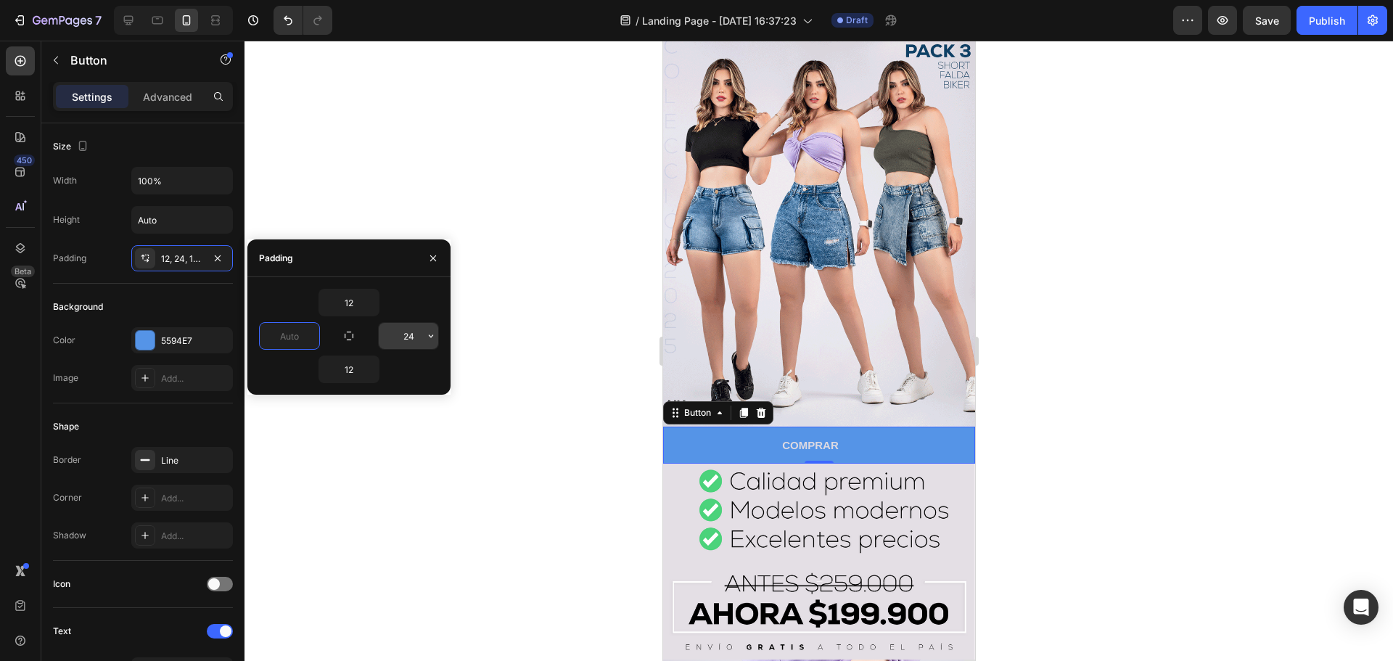
type input "0"
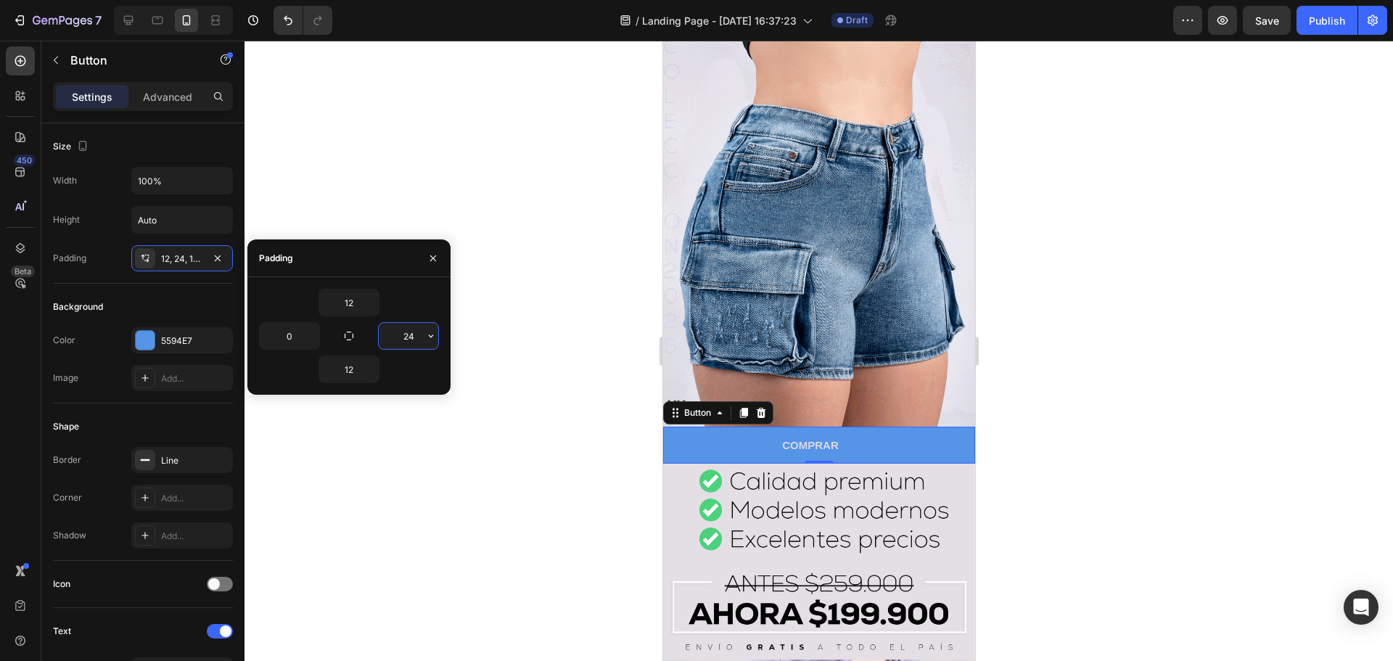
click at [403, 330] on input "24" at bounding box center [408, 336] width 59 height 26
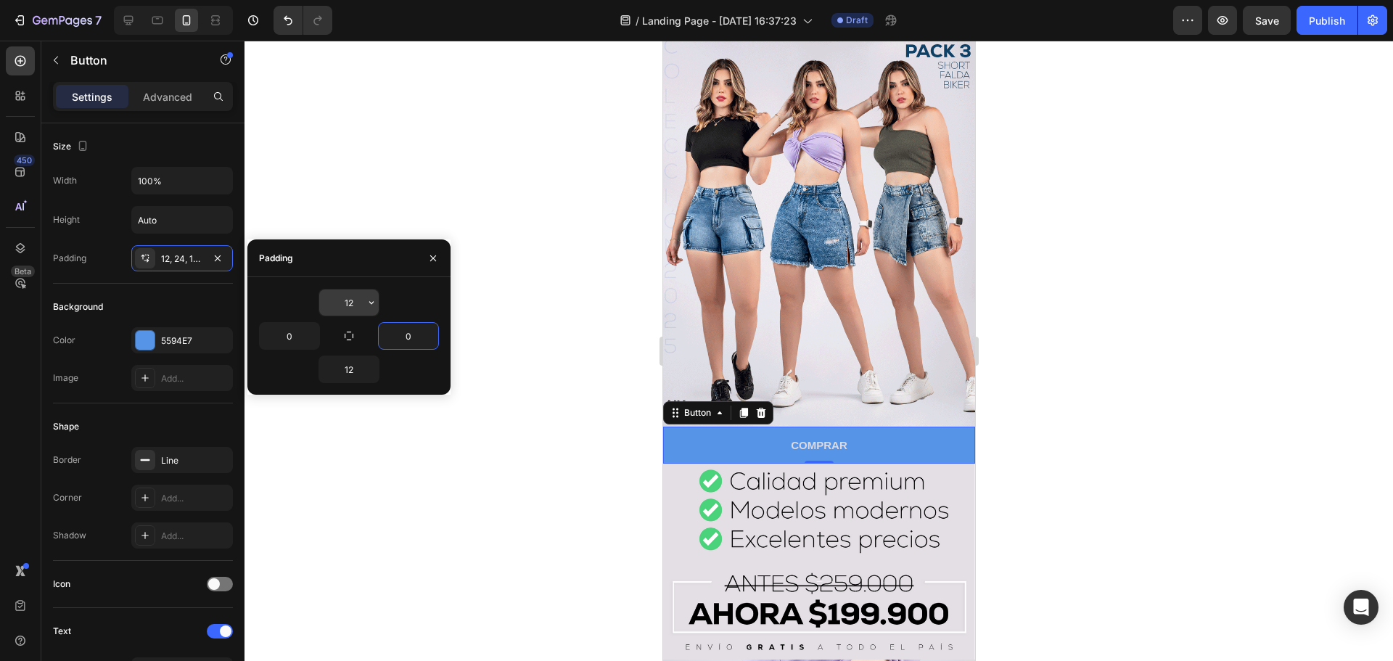
type input "0"
click at [361, 300] on input "12" at bounding box center [348, 302] width 59 height 26
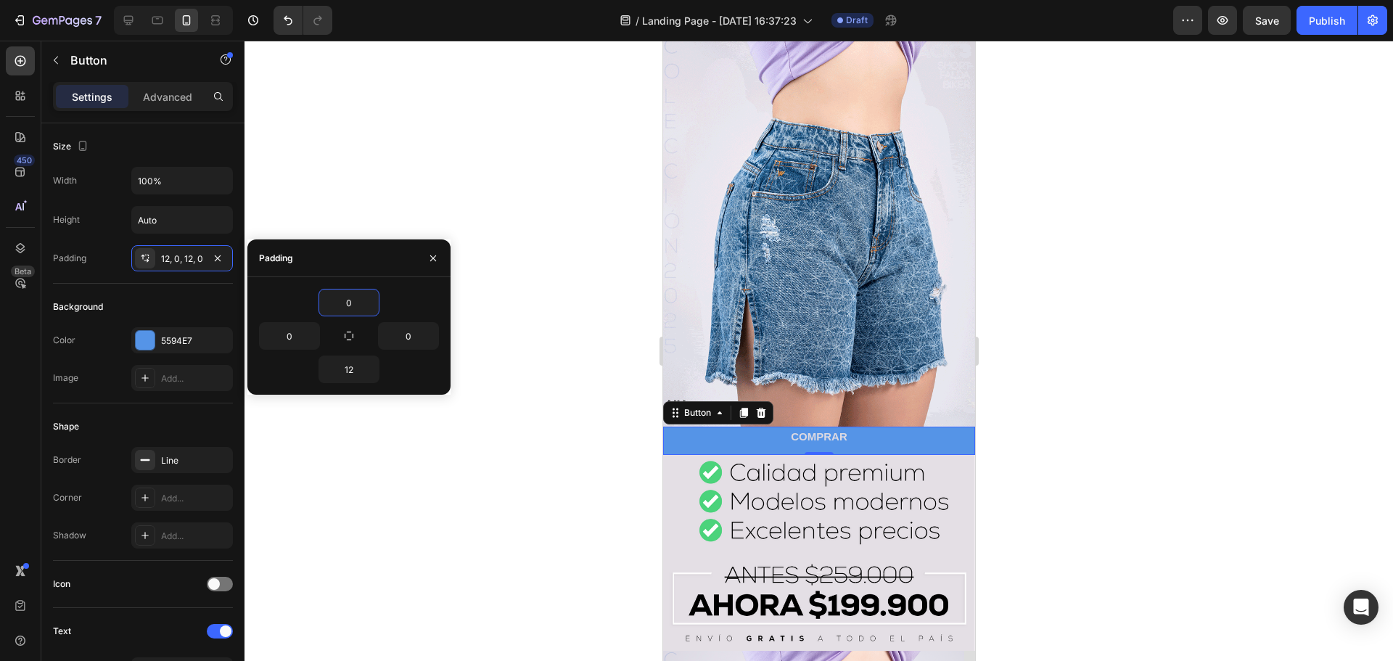
type input "0"
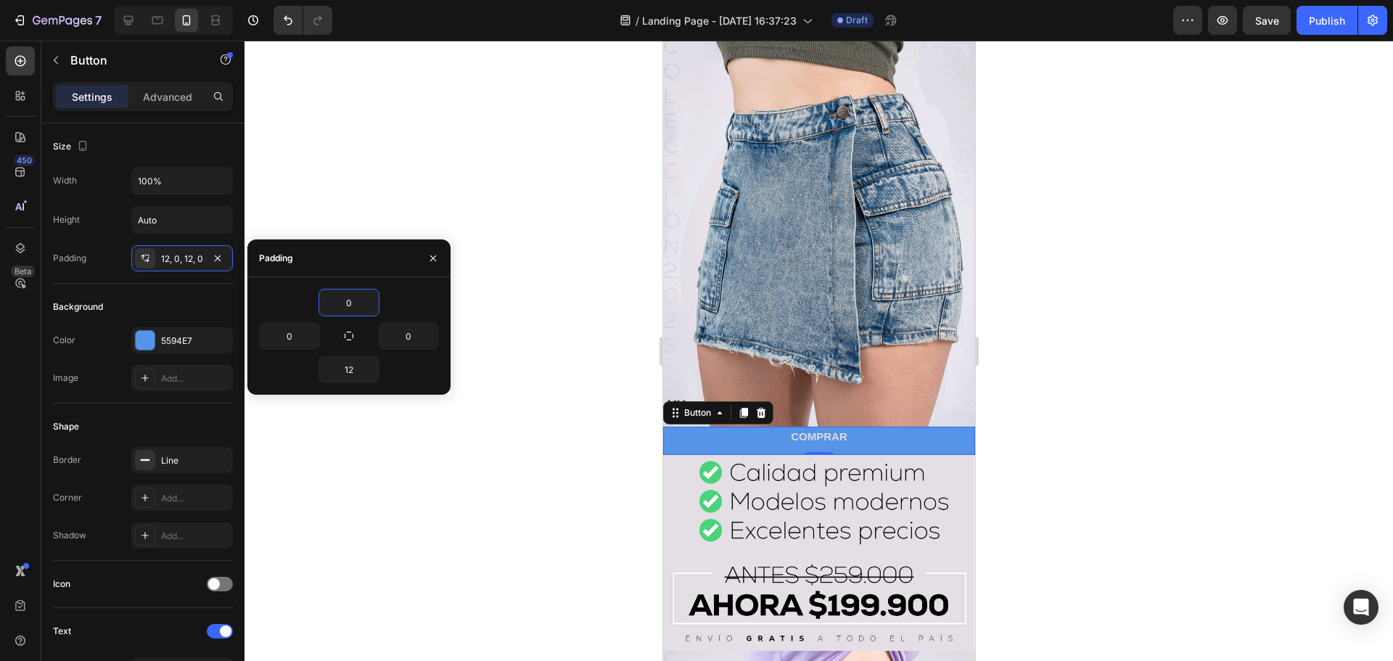
click at [345, 384] on div "0 0 0 12" at bounding box center [348, 336] width 203 height 118
click at [348, 369] on input "12" at bounding box center [348, 369] width 59 height 26
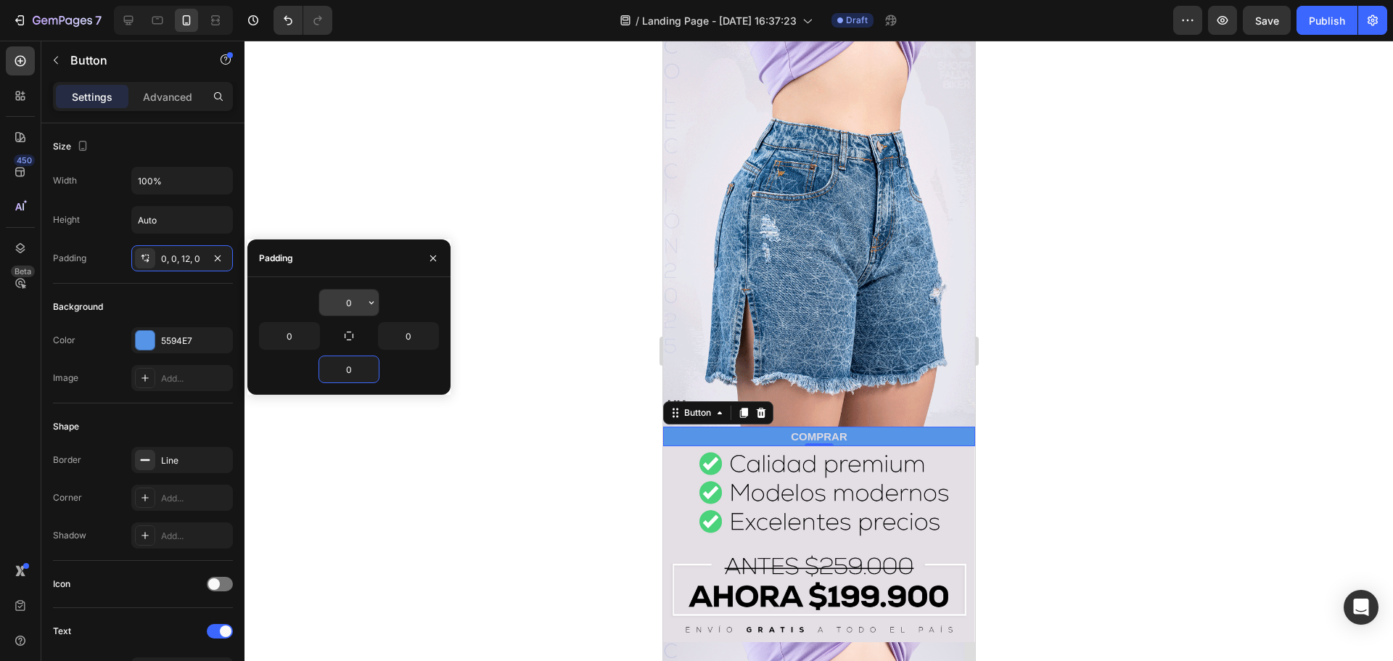
type input "0"
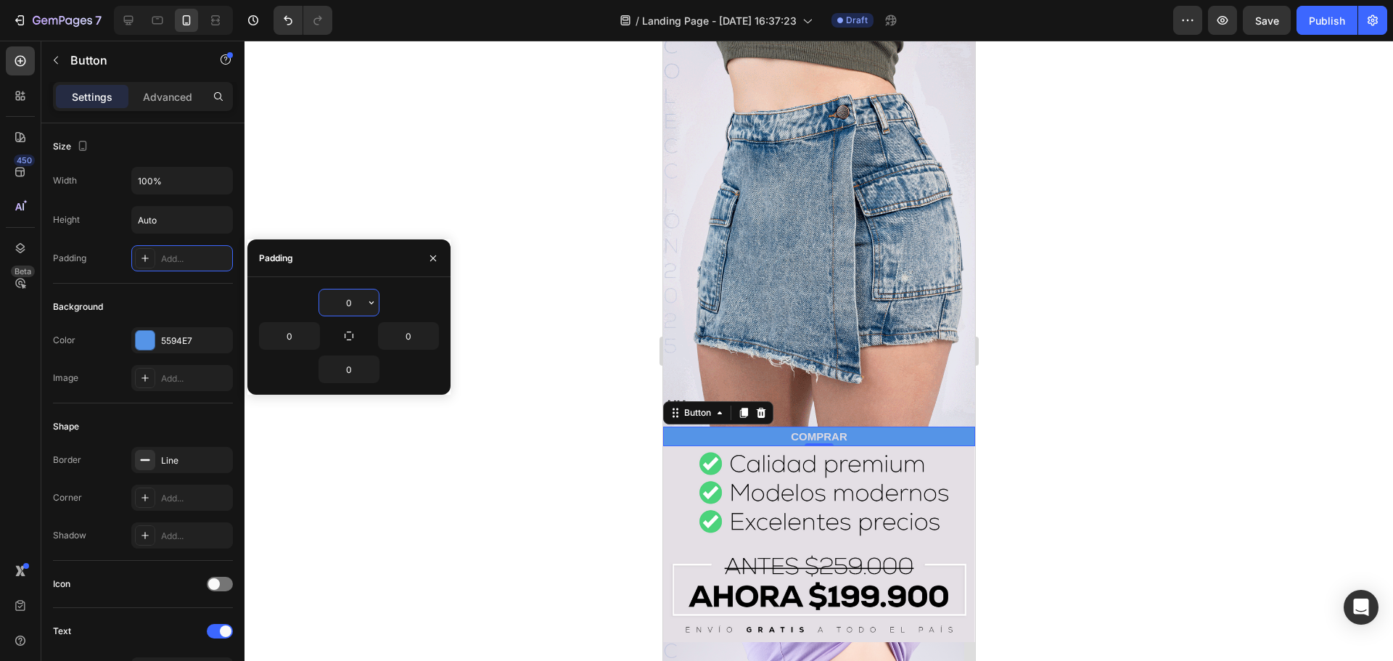
click at [342, 302] on input "0" at bounding box center [348, 302] width 59 height 26
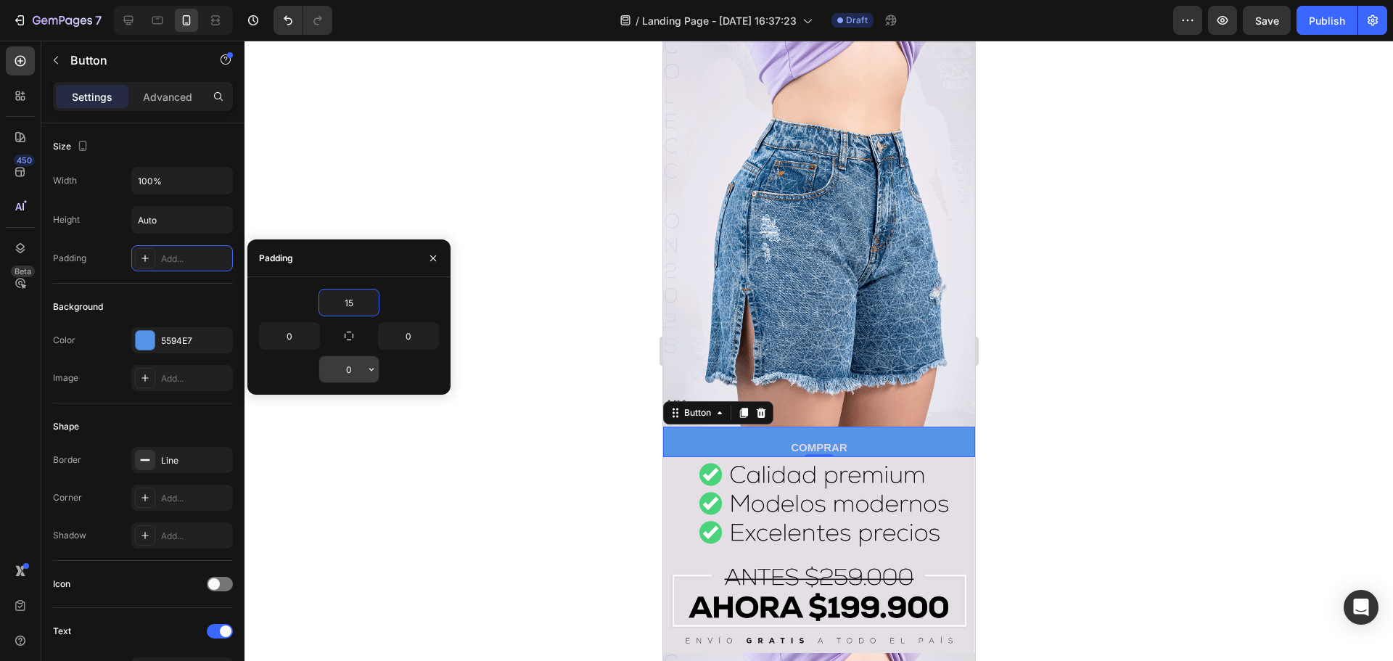
type input "15"
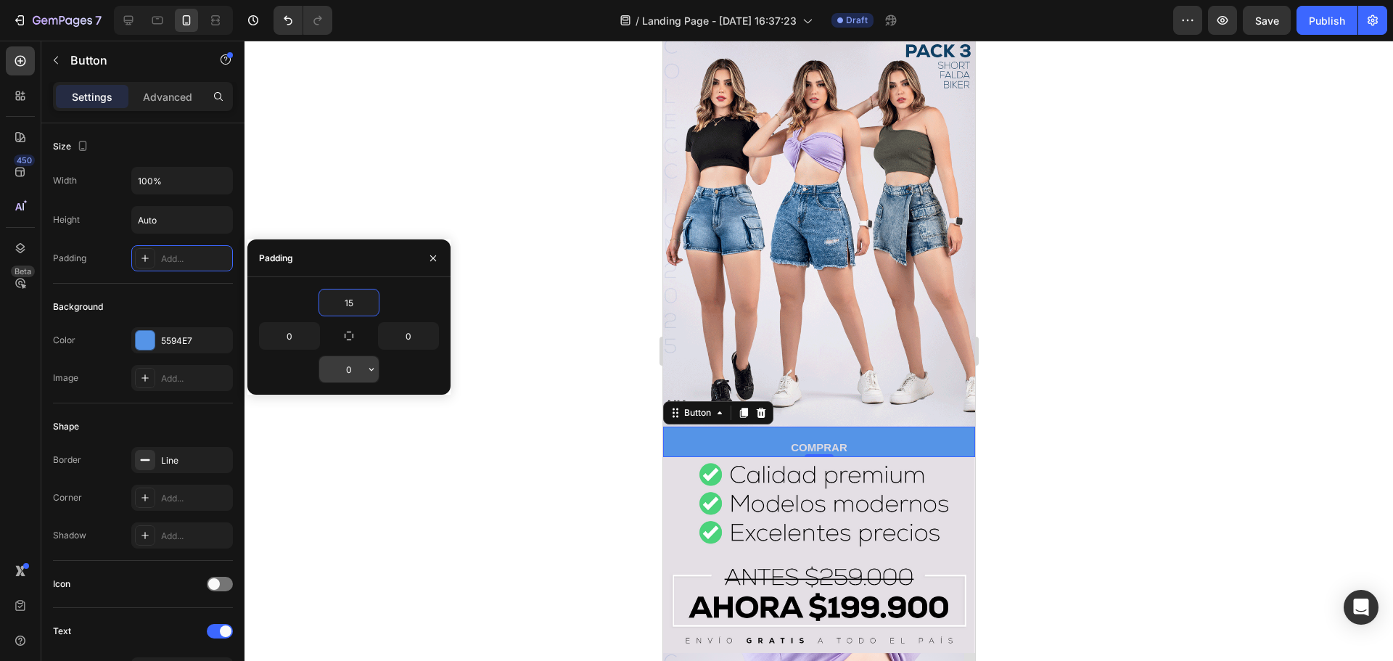
click at [342, 360] on input "0" at bounding box center [348, 369] width 59 height 26
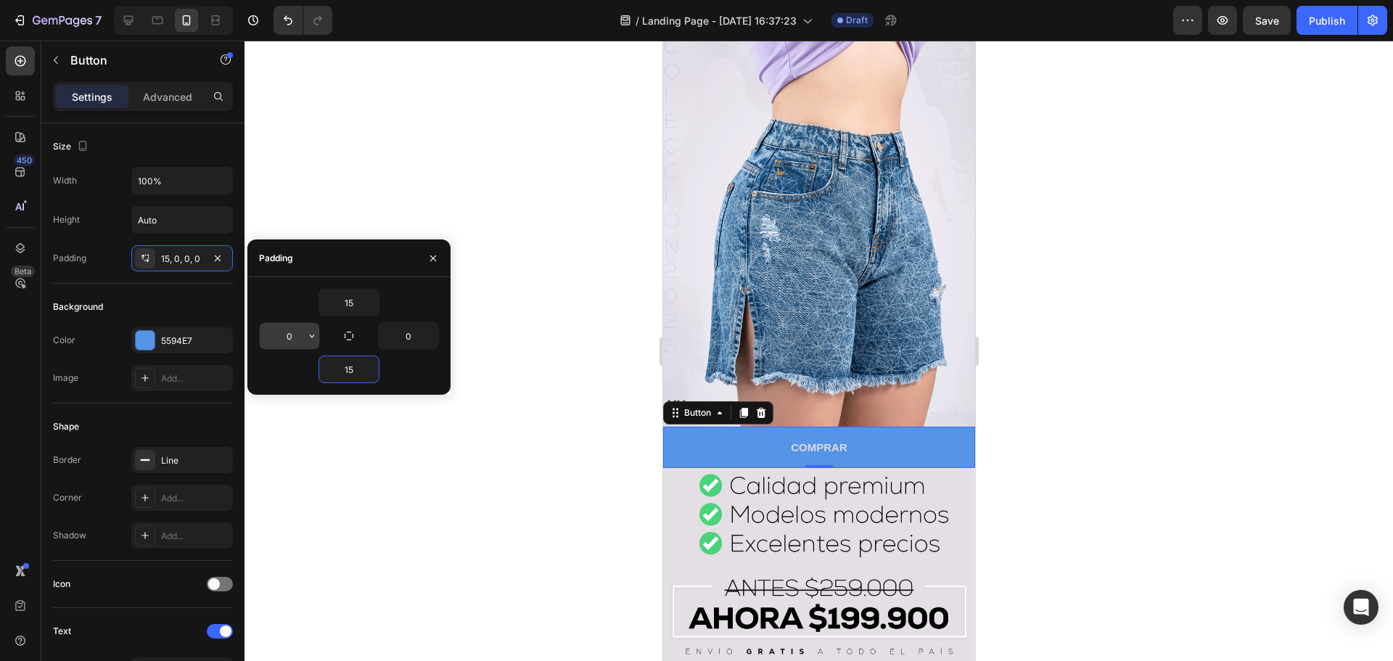
type input "15"
click at [297, 336] on input "0" at bounding box center [289, 336] width 59 height 26
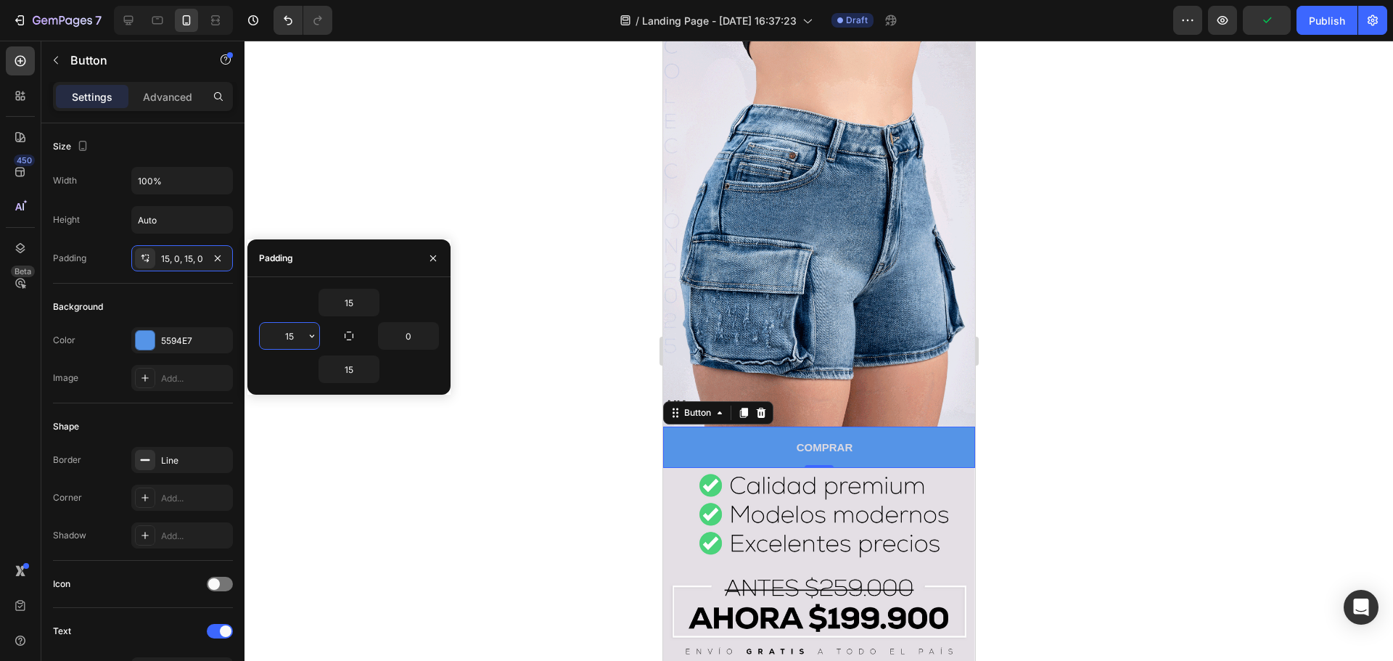
type input "1"
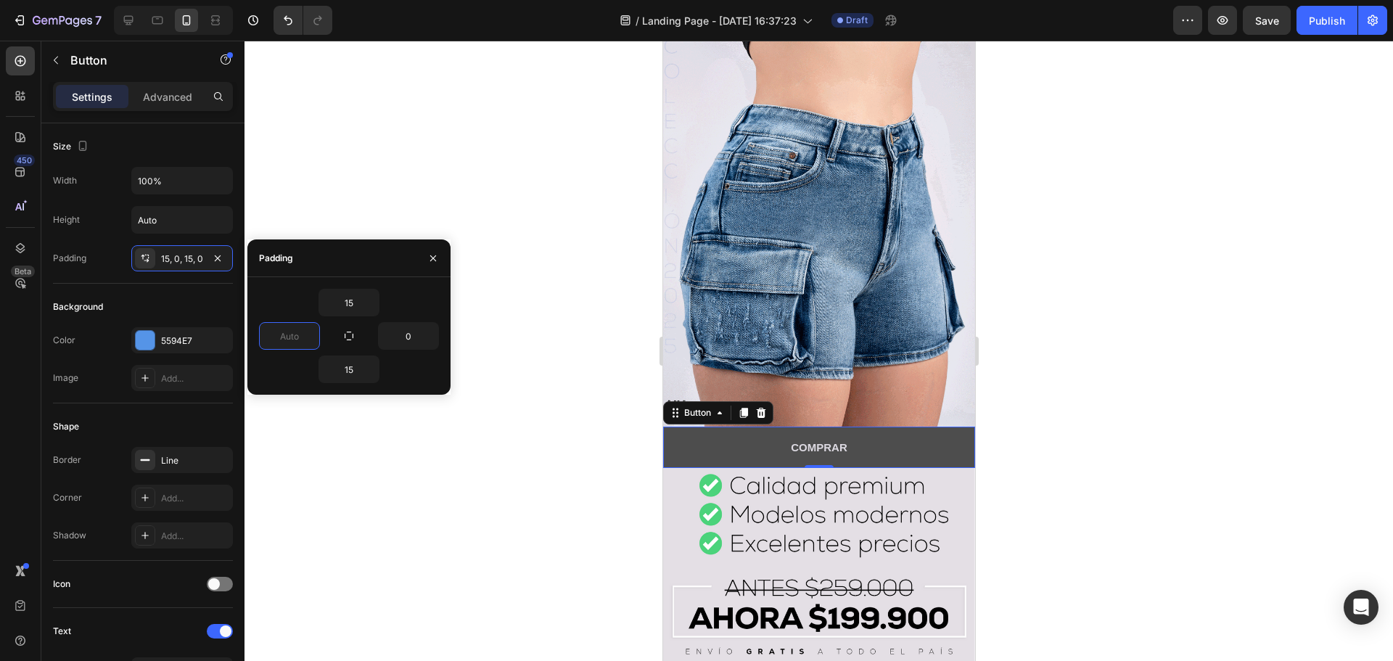
click at [727, 451] on button "COMPRAR" at bounding box center [818, 446] width 312 height 41
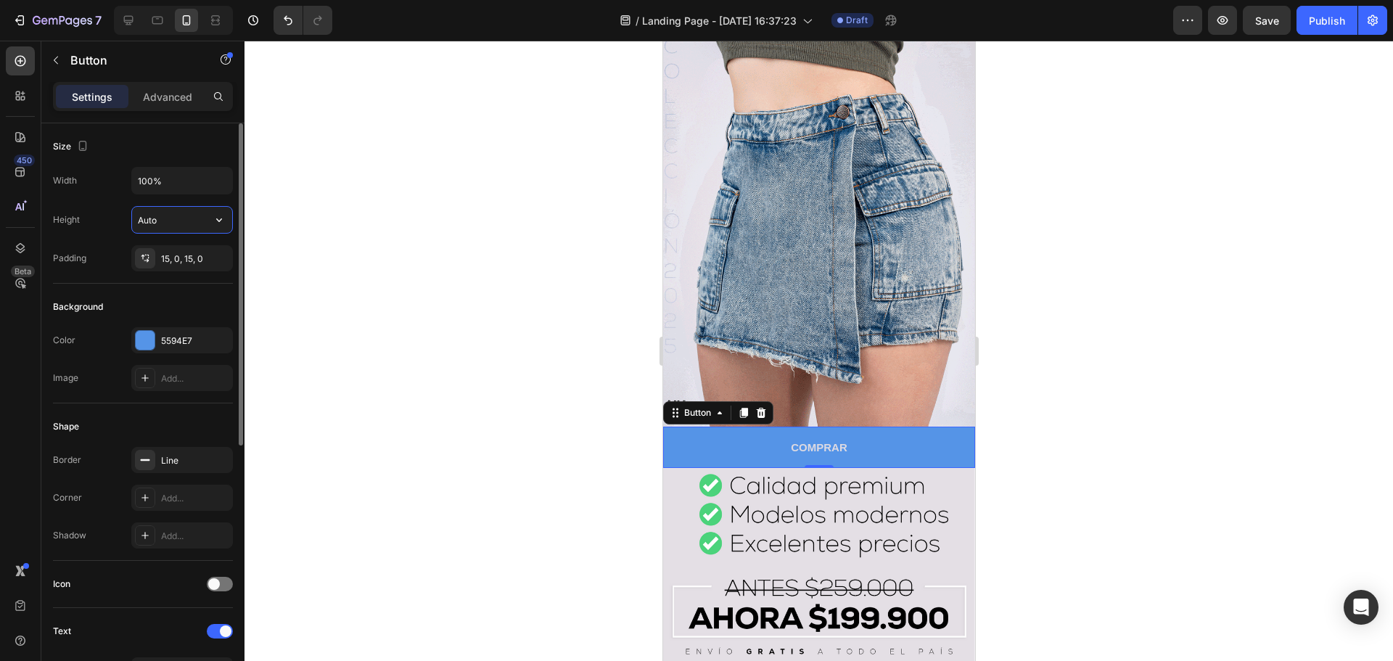
click at [162, 217] on input "Auto" at bounding box center [182, 220] width 100 height 26
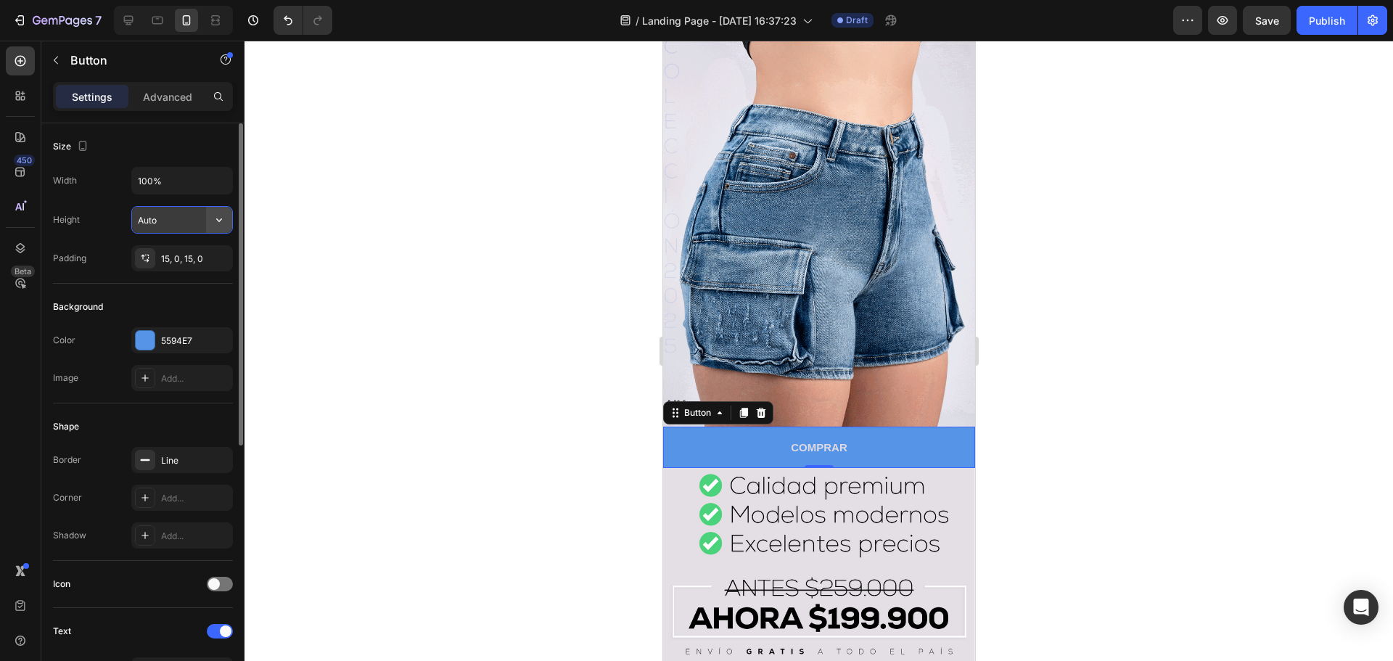
click at [227, 225] on button "button" at bounding box center [219, 220] width 26 height 26
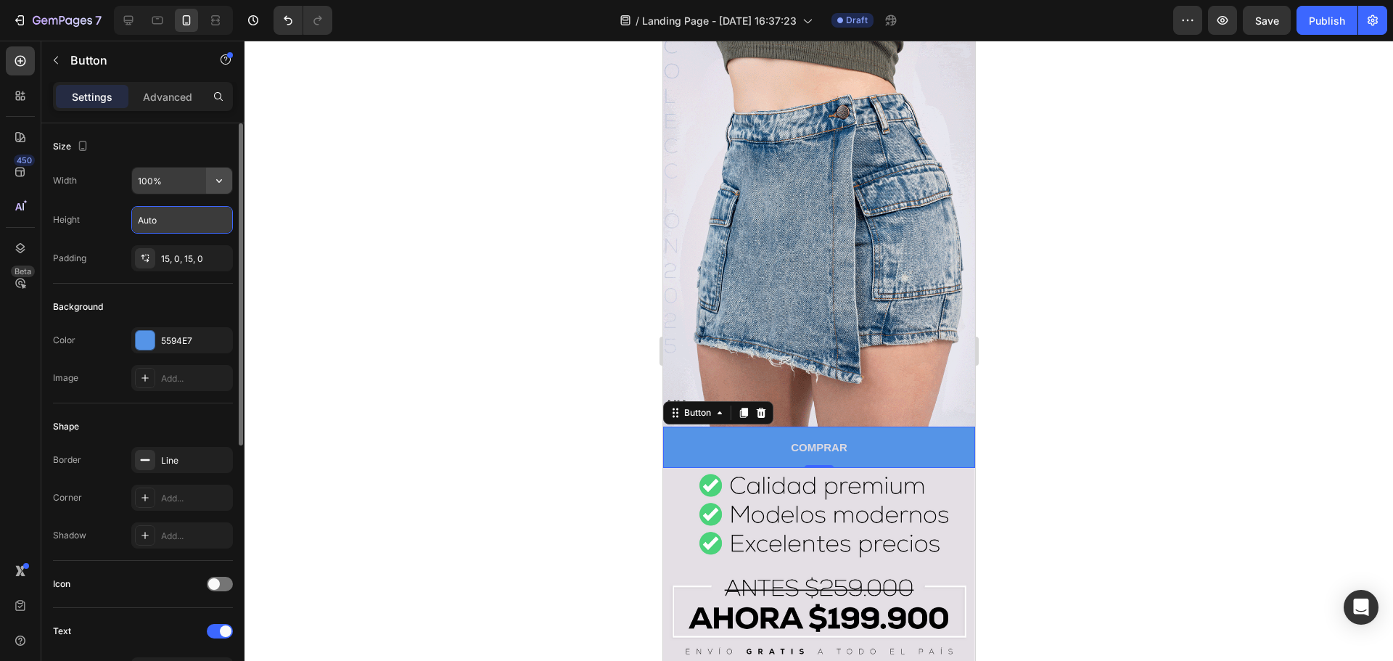
click at [225, 189] on button "button" at bounding box center [219, 181] width 26 height 26
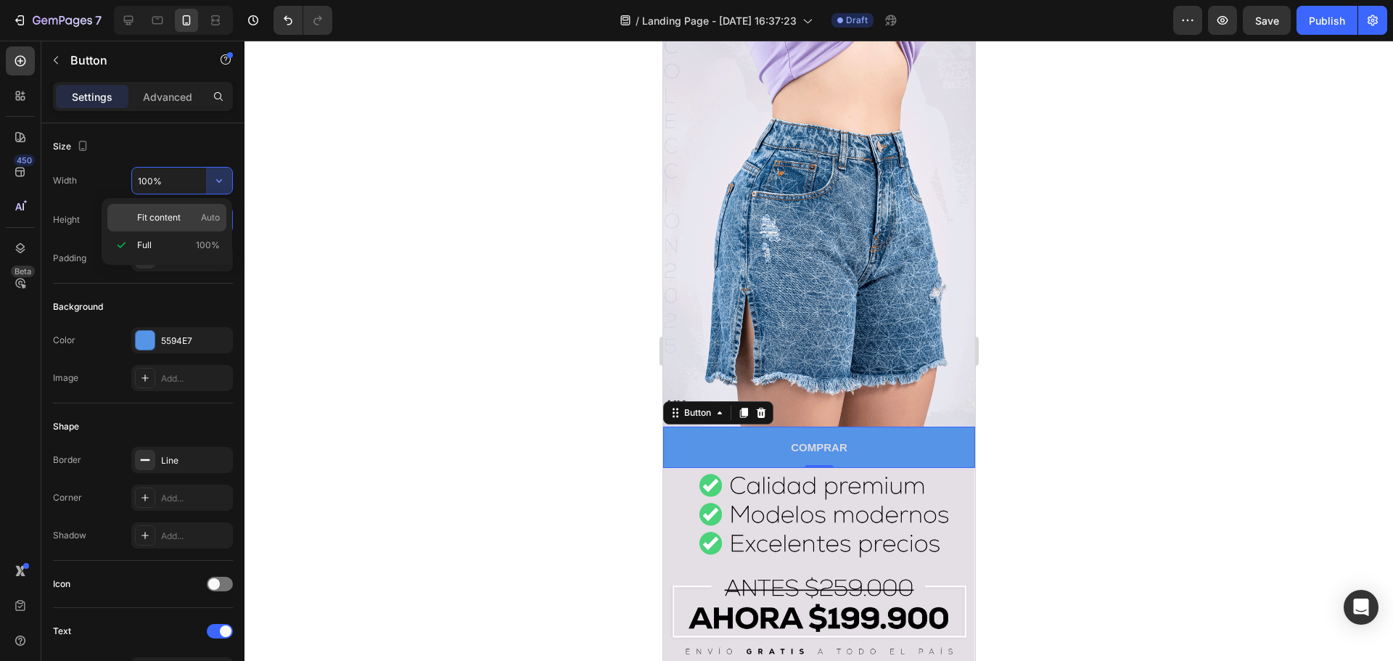
click at [182, 215] on p "Fit content Auto" at bounding box center [178, 217] width 83 height 13
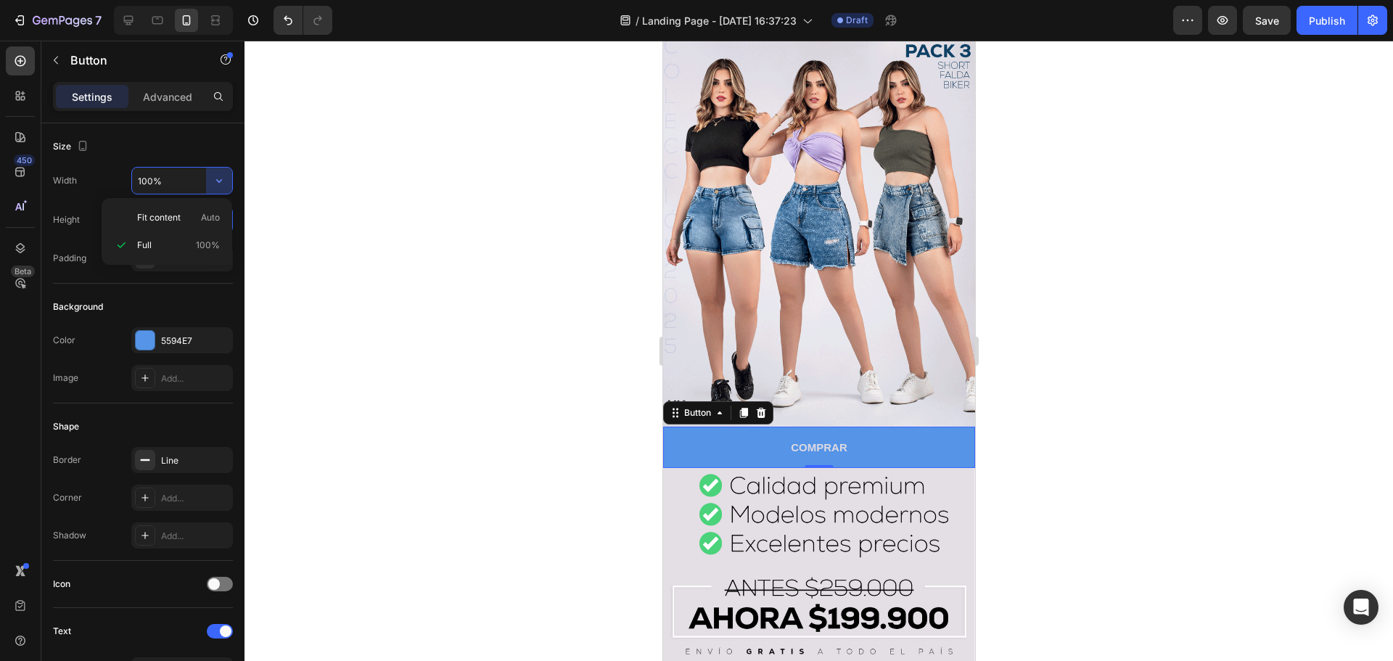
type input "Auto"
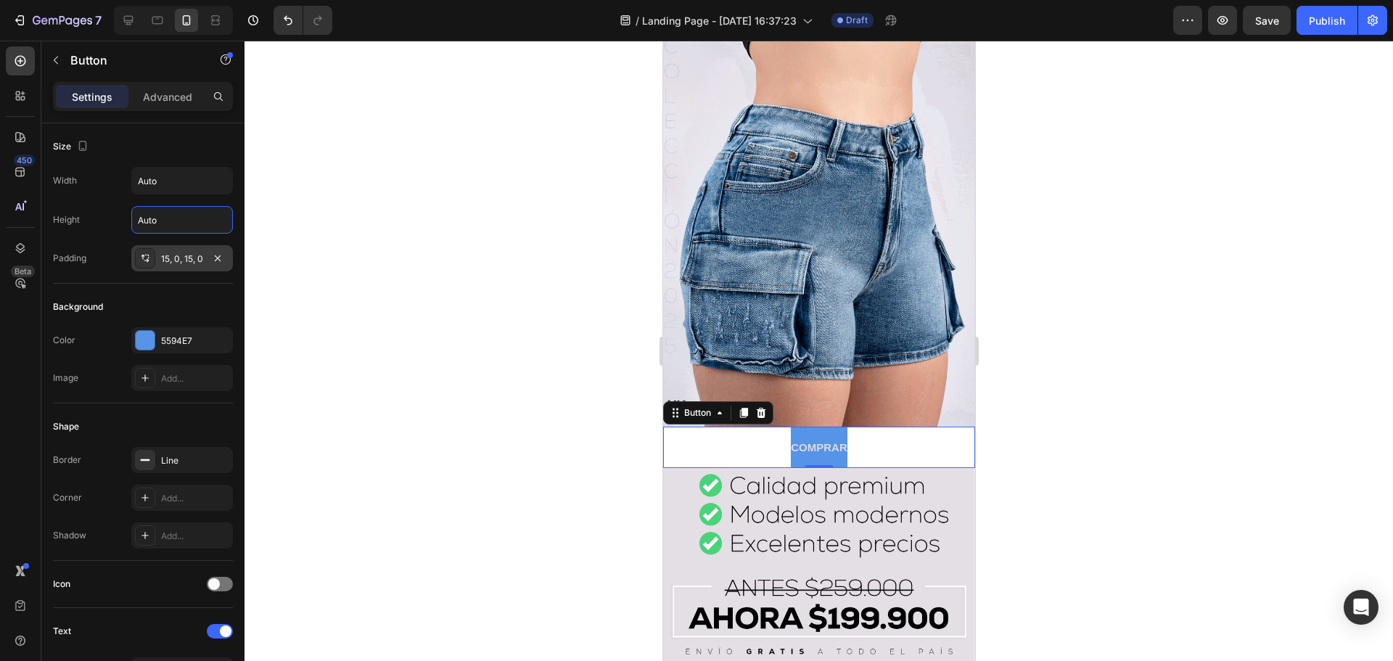
click at [193, 256] on div "15, 0, 15, 0" at bounding box center [182, 258] width 42 height 13
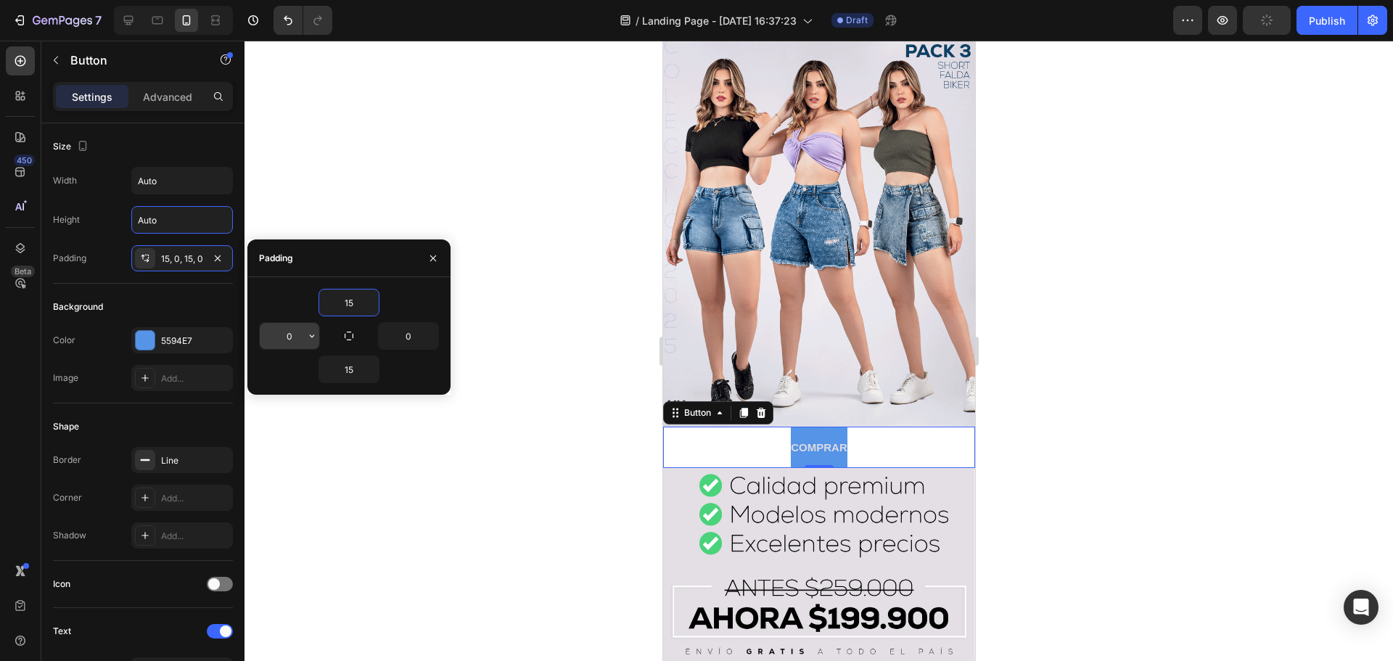
click at [298, 334] on input "0" at bounding box center [289, 336] width 59 height 26
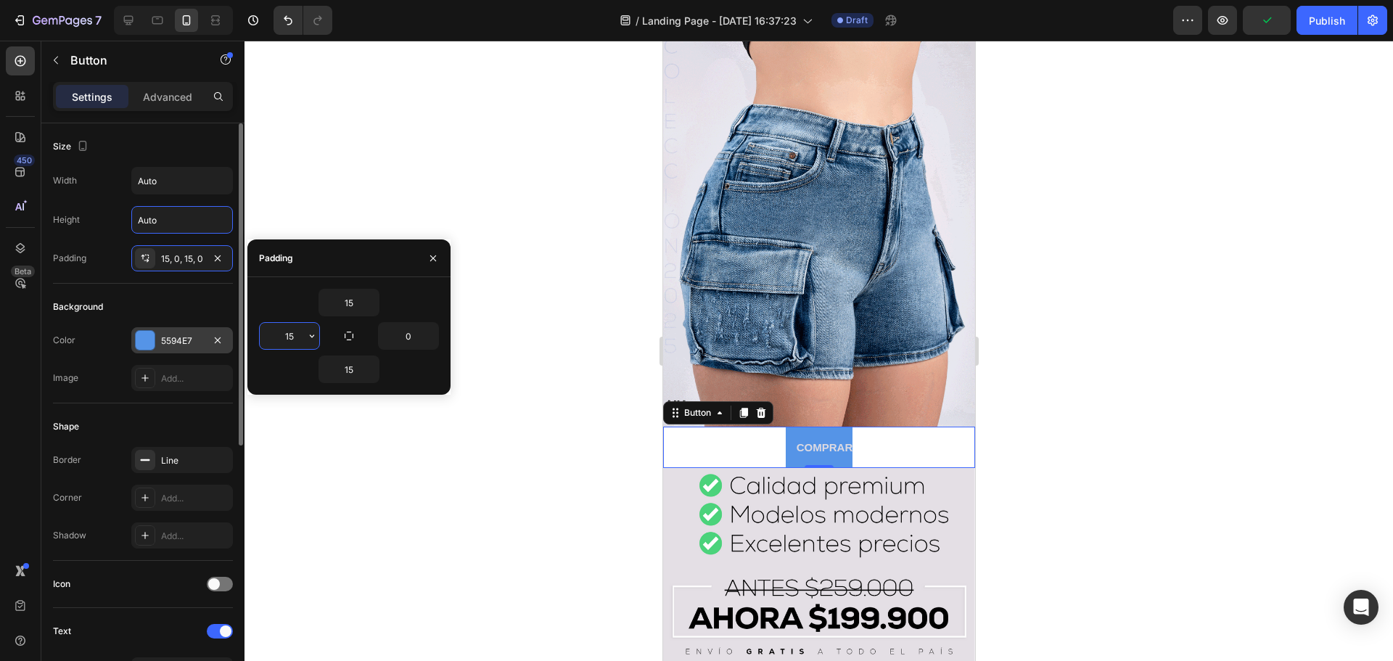
drag, startPoint x: 300, startPoint y: 331, endPoint x: 201, endPoint y: 334, distance: 99.4
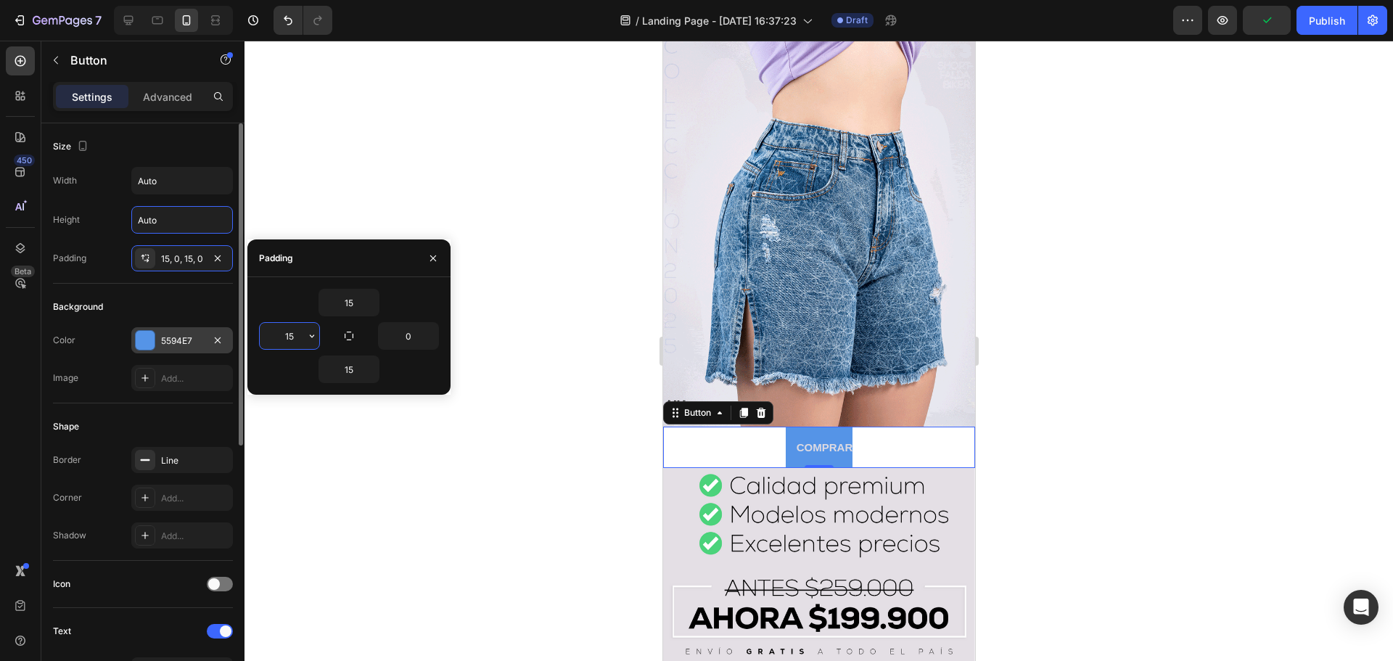
click at [201, 334] on div "450 Beta Sections(18) Elements(83) Section Element Hero Section Product Detail …" at bounding box center [122, 351] width 244 height 620
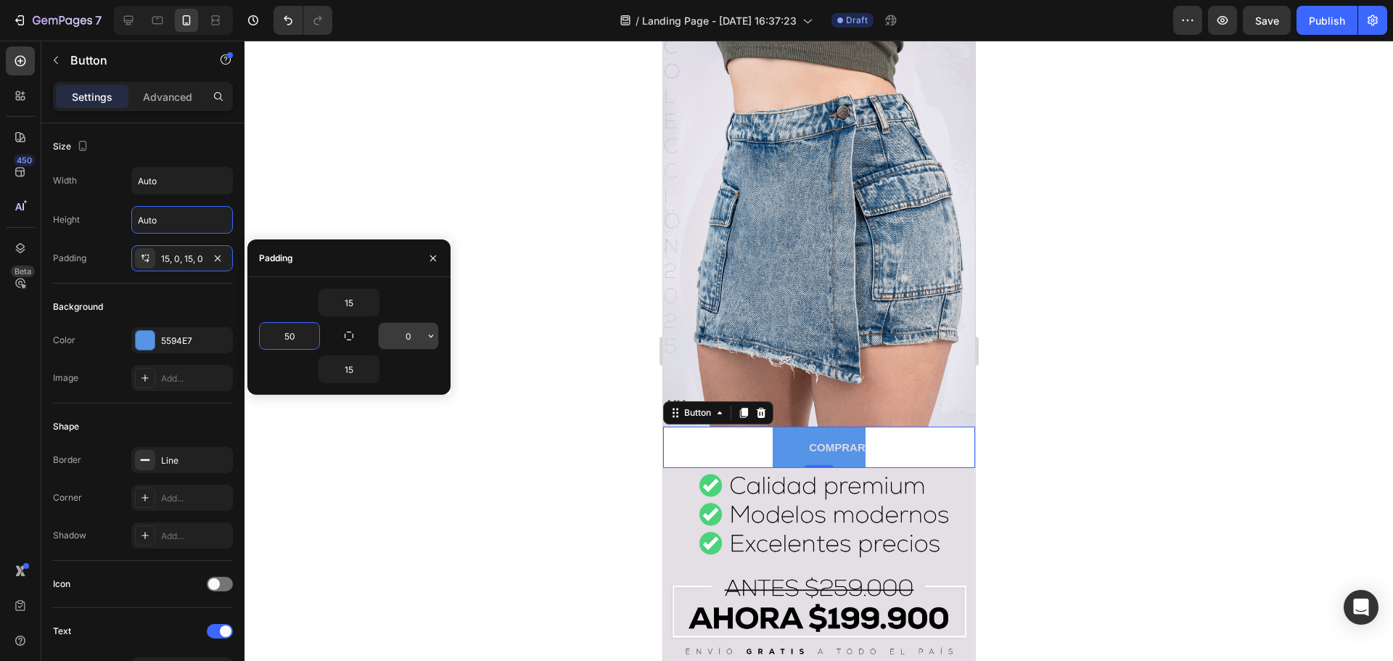
type input "50"
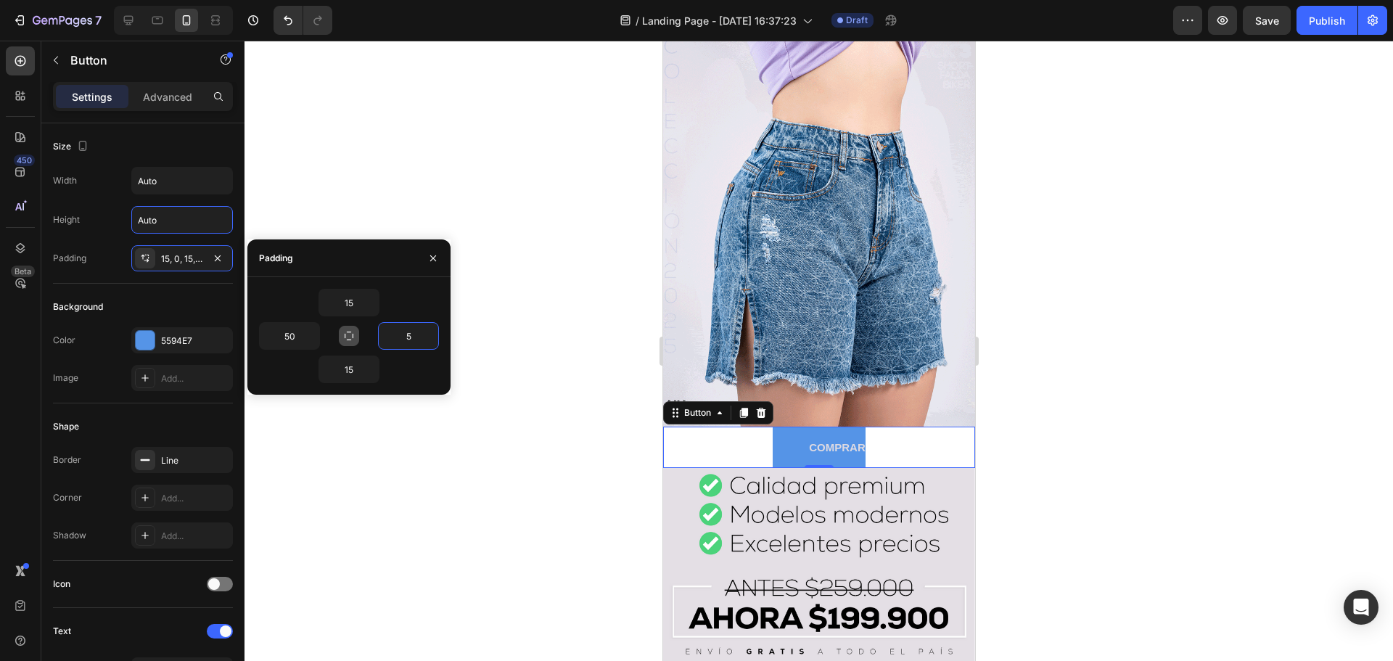
type input "50"
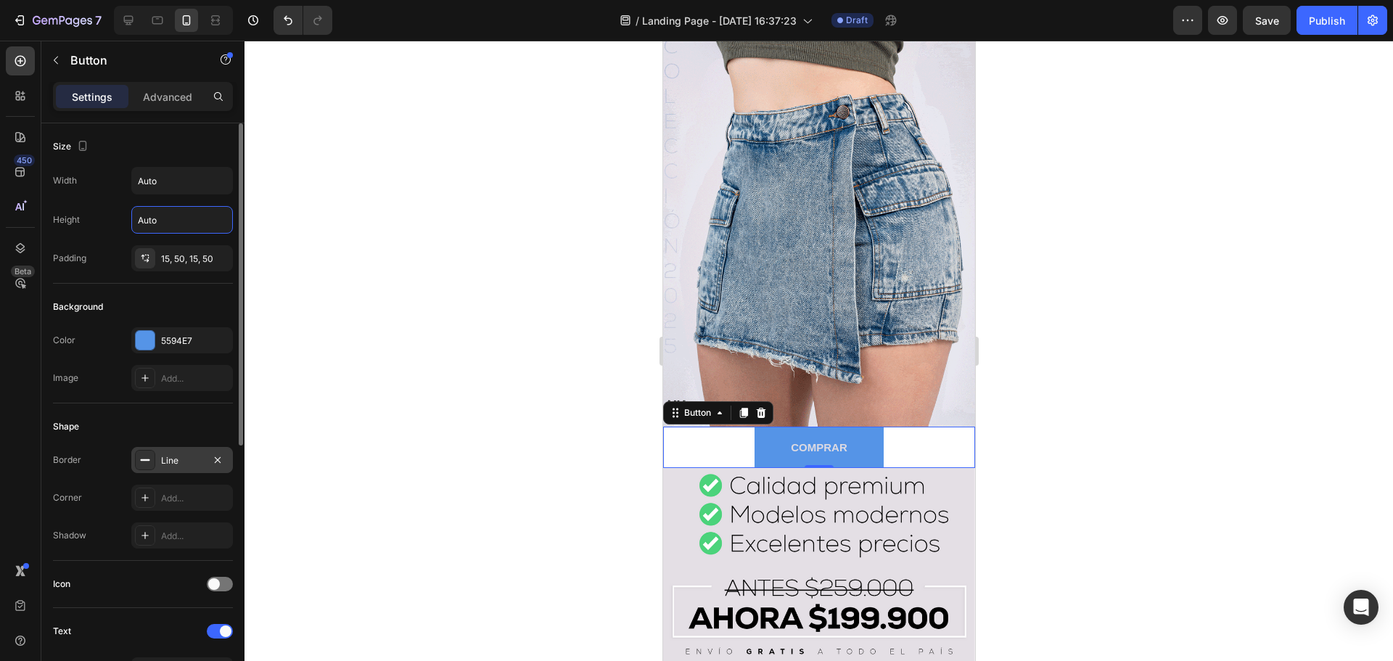
click at [147, 456] on icon at bounding box center [145, 460] width 12 height 12
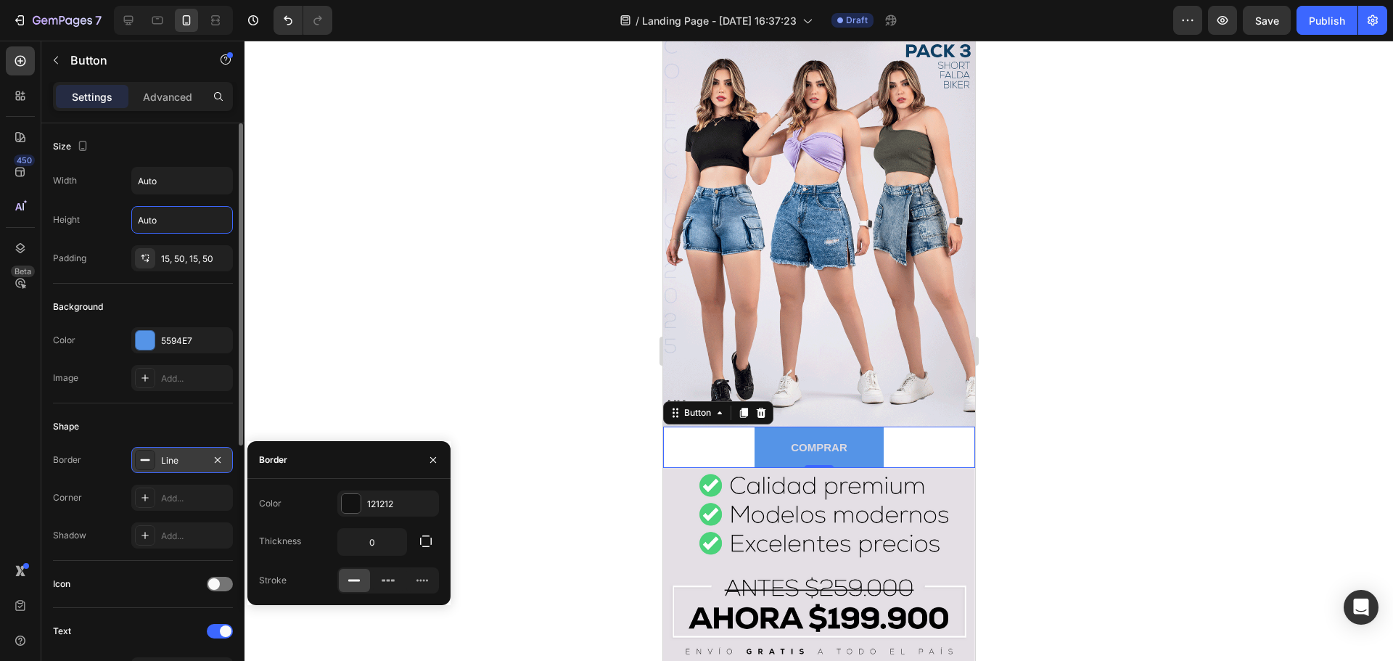
click at [147, 456] on icon at bounding box center [145, 460] width 12 height 12
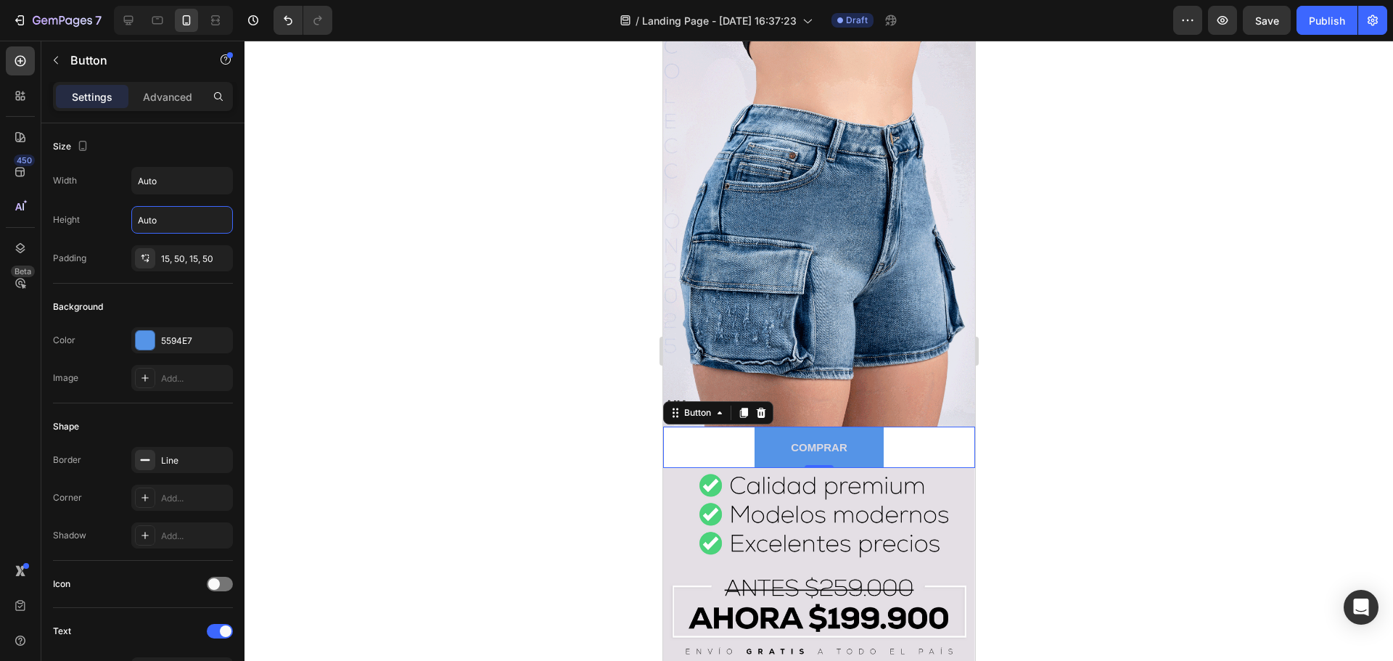
click at [723, 429] on div "COMPRAR Button 0" at bounding box center [818, 446] width 312 height 41
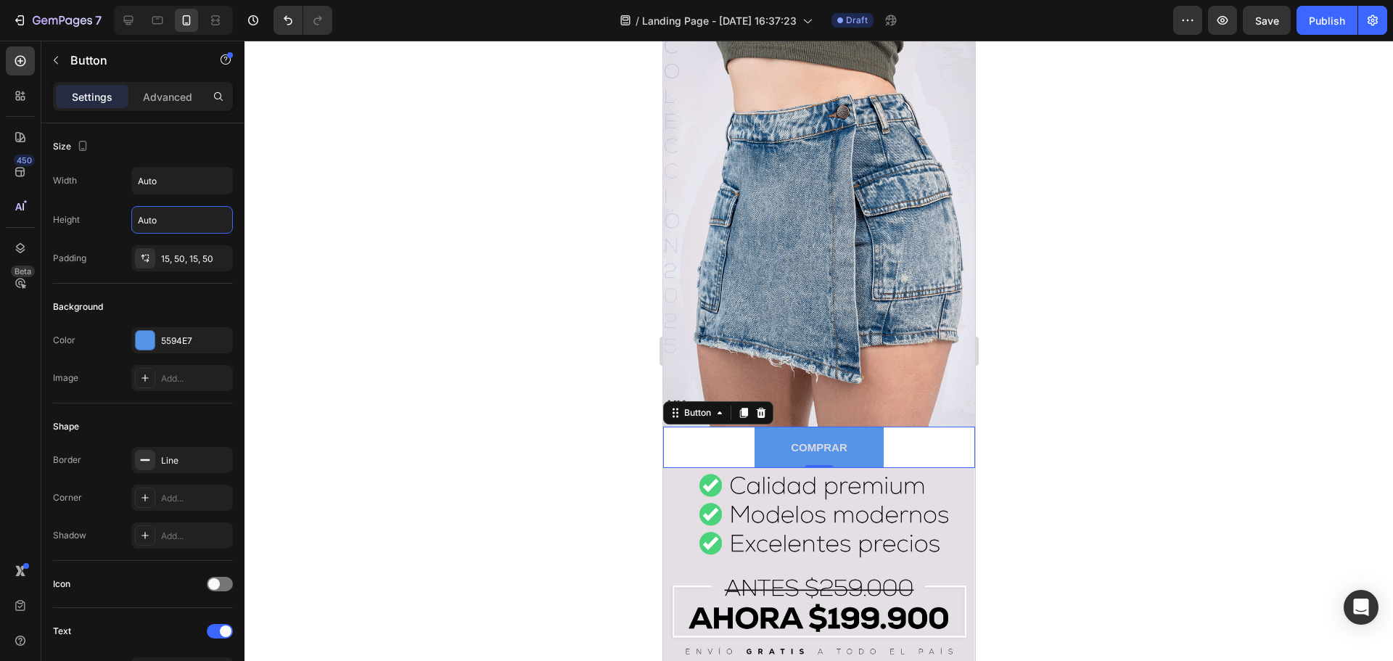
click at [1068, 430] on div at bounding box center [818, 351] width 1148 height 620
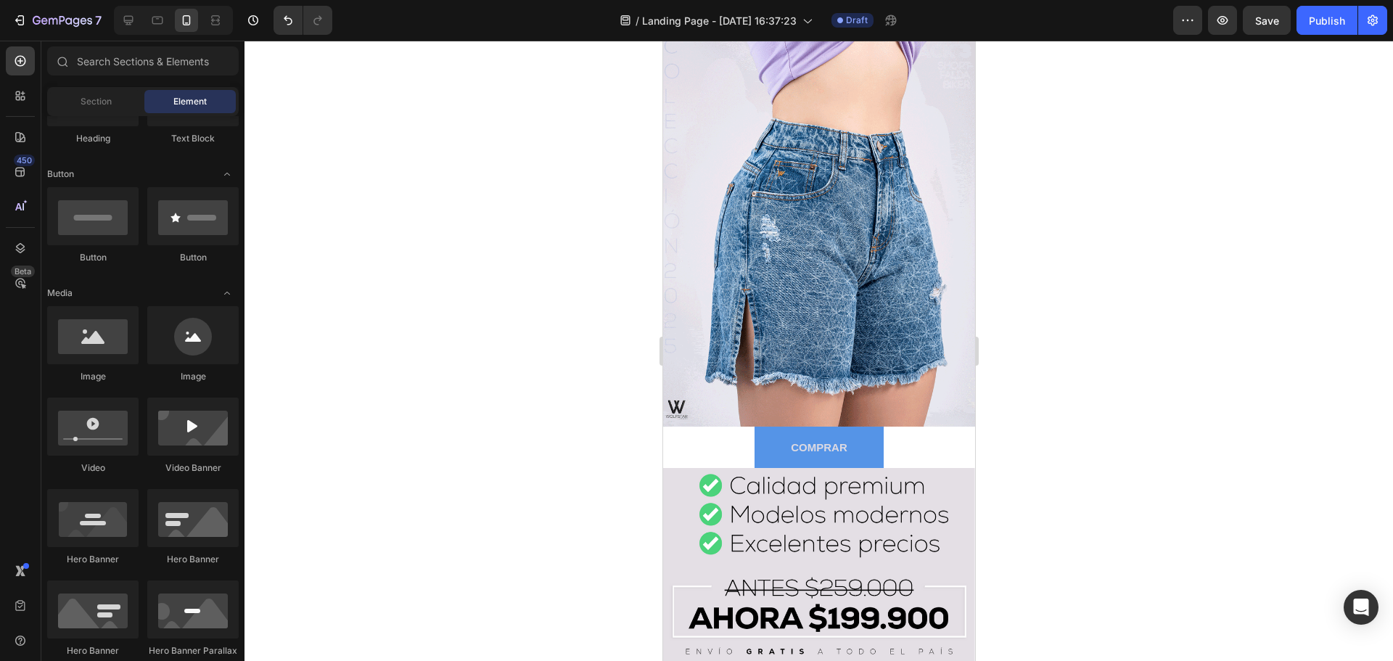
click at [962, 426] on div "COMPRAR Button" at bounding box center [818, 446] width 312 height 41
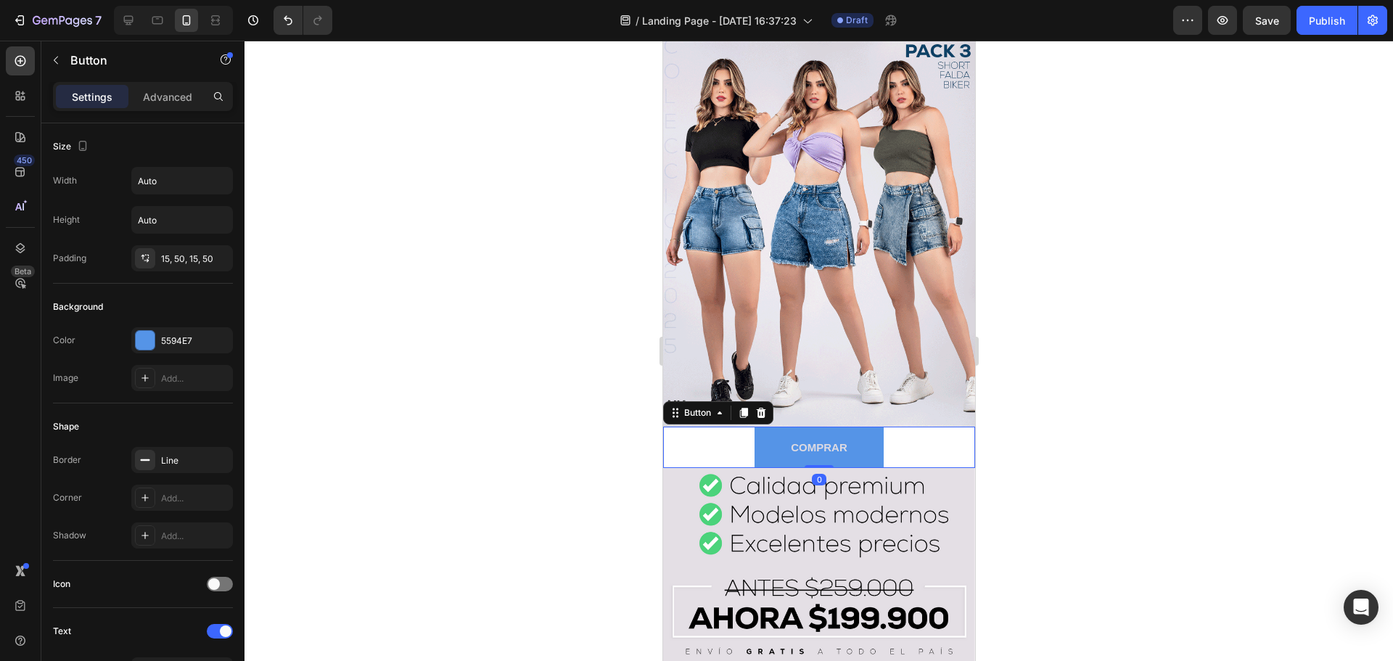
click at [954, 431] on div "COMPRAR Button 0" at bounding box center [818, 446] width 312 height 41
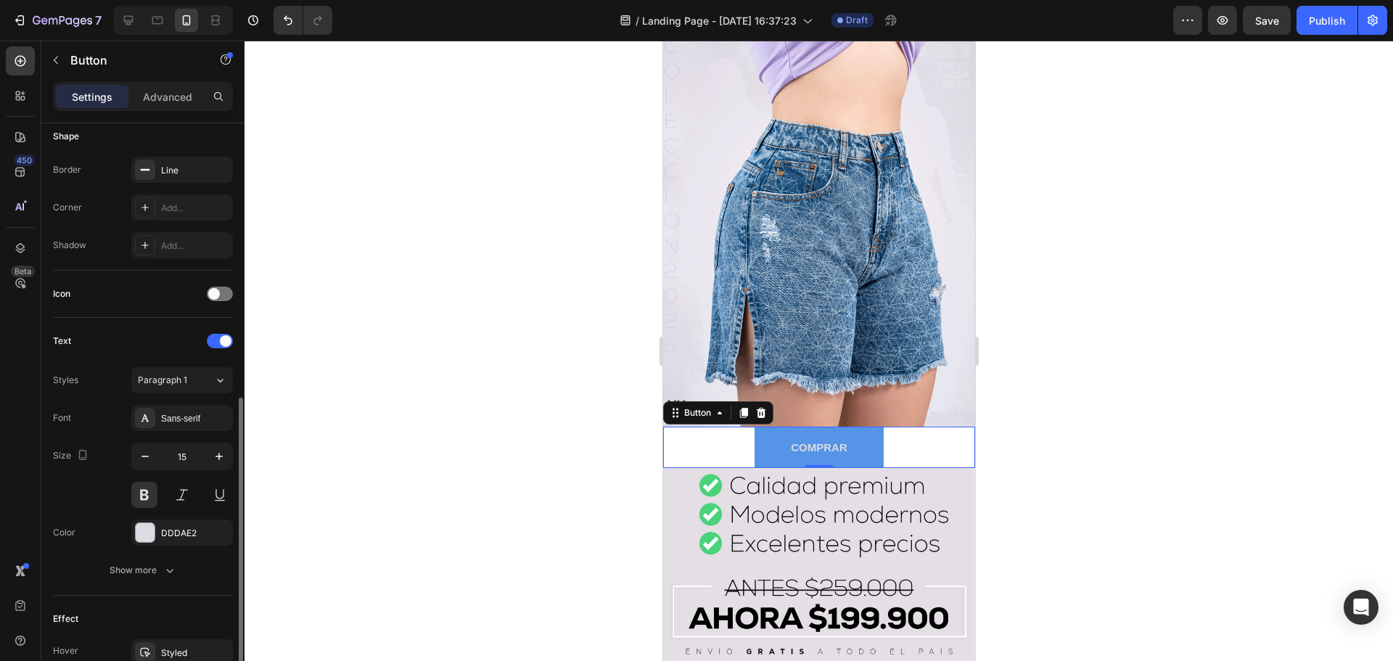
scroll to position [363, 0]
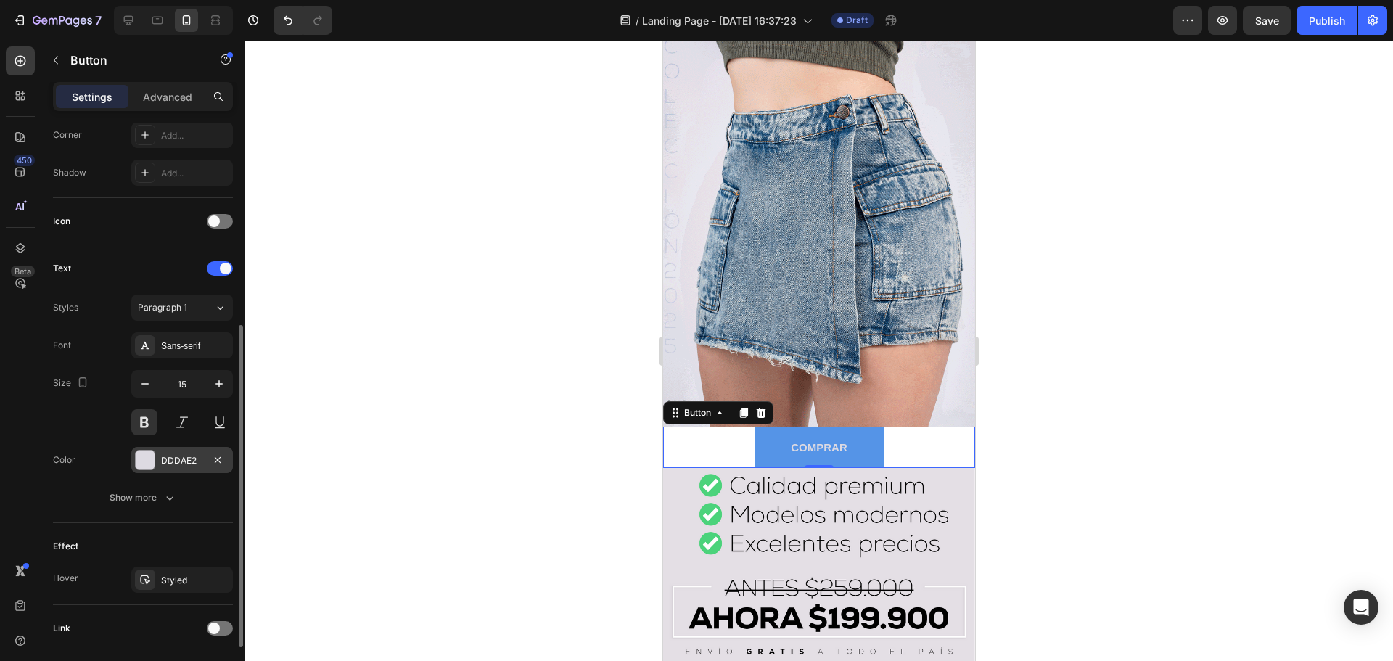
click at [143, 456] on div at bounding box center [145, 459] width 19 height 19
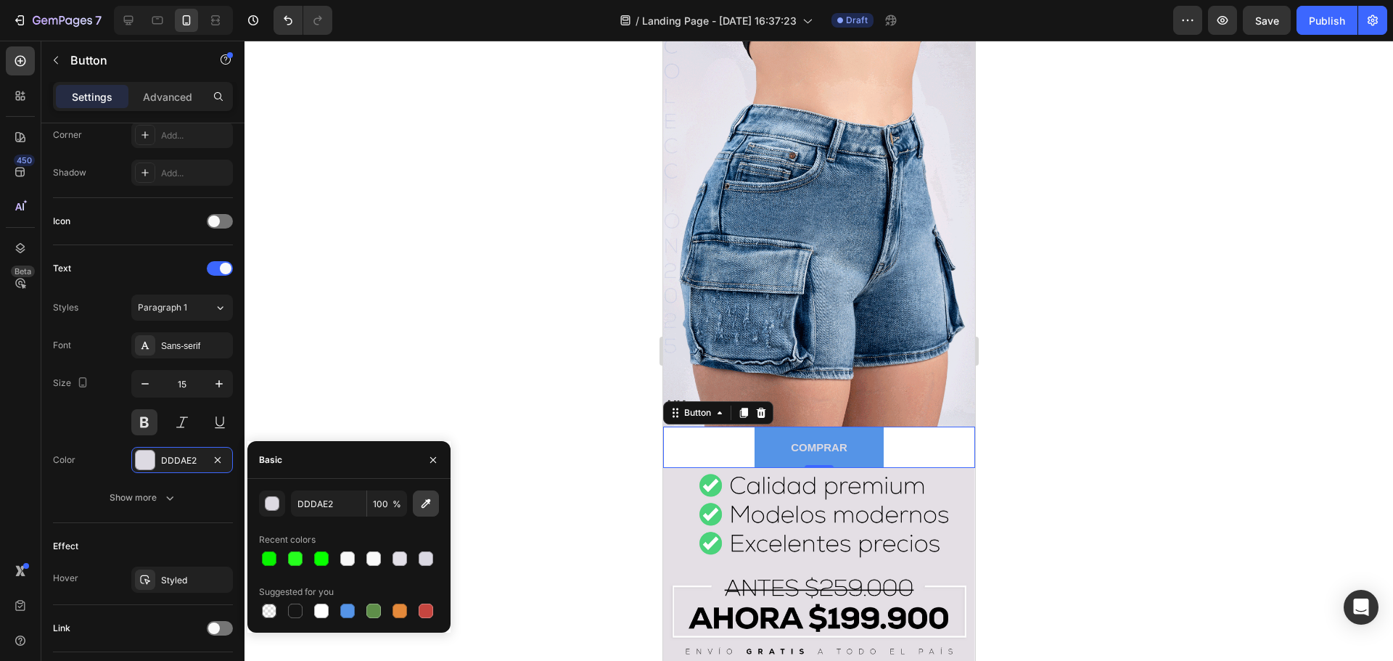
click at [423, 504] on icon "button" at bounding box center [425, 503] width 9 height 9
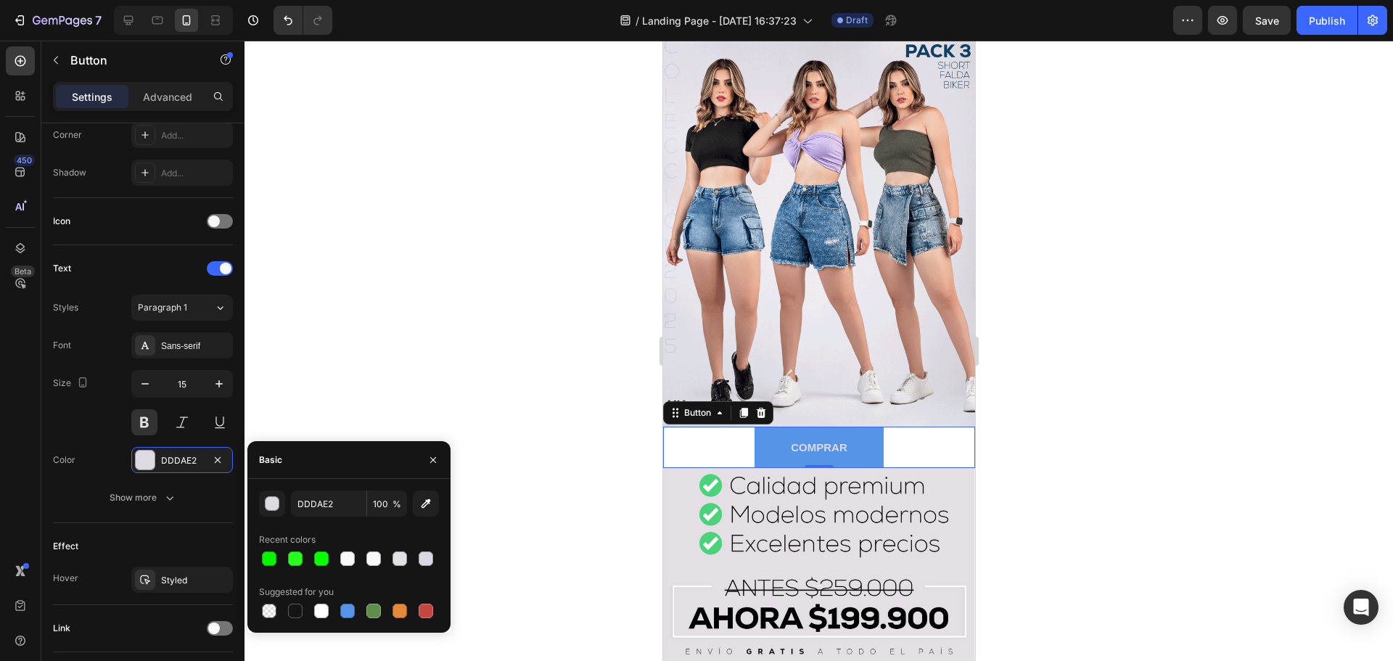
type input "E5DFE6"
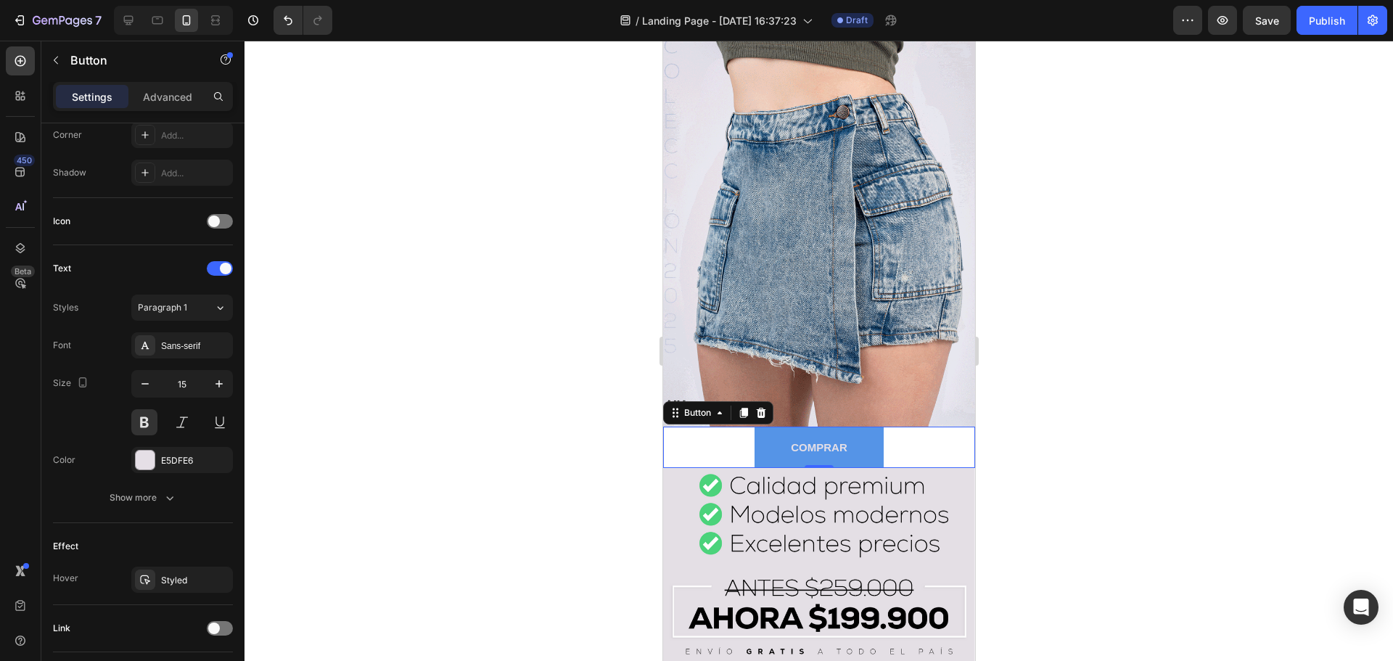
click at [951, 444] on div "COMPRAR Button 0" at bounding box center [818, 446] width 312 height 41
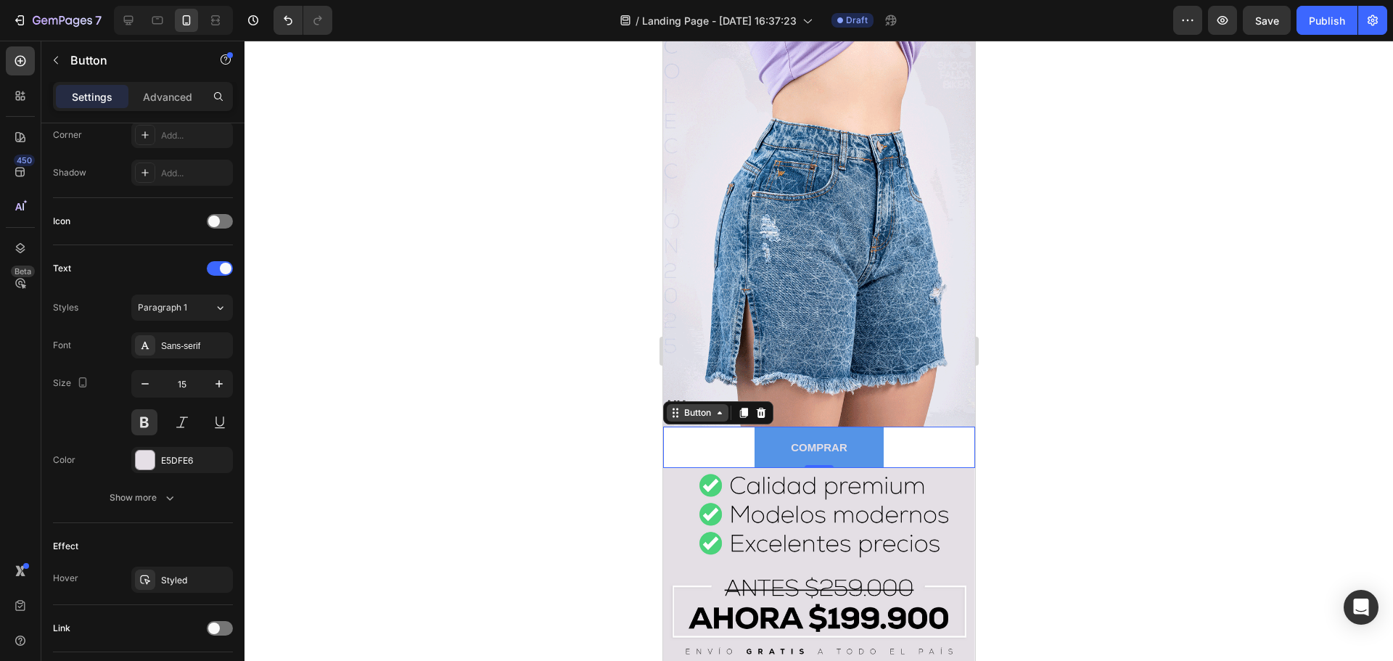
click at [680, 406] on div "Button" at bounding box center [696, 412] width 33 height 13
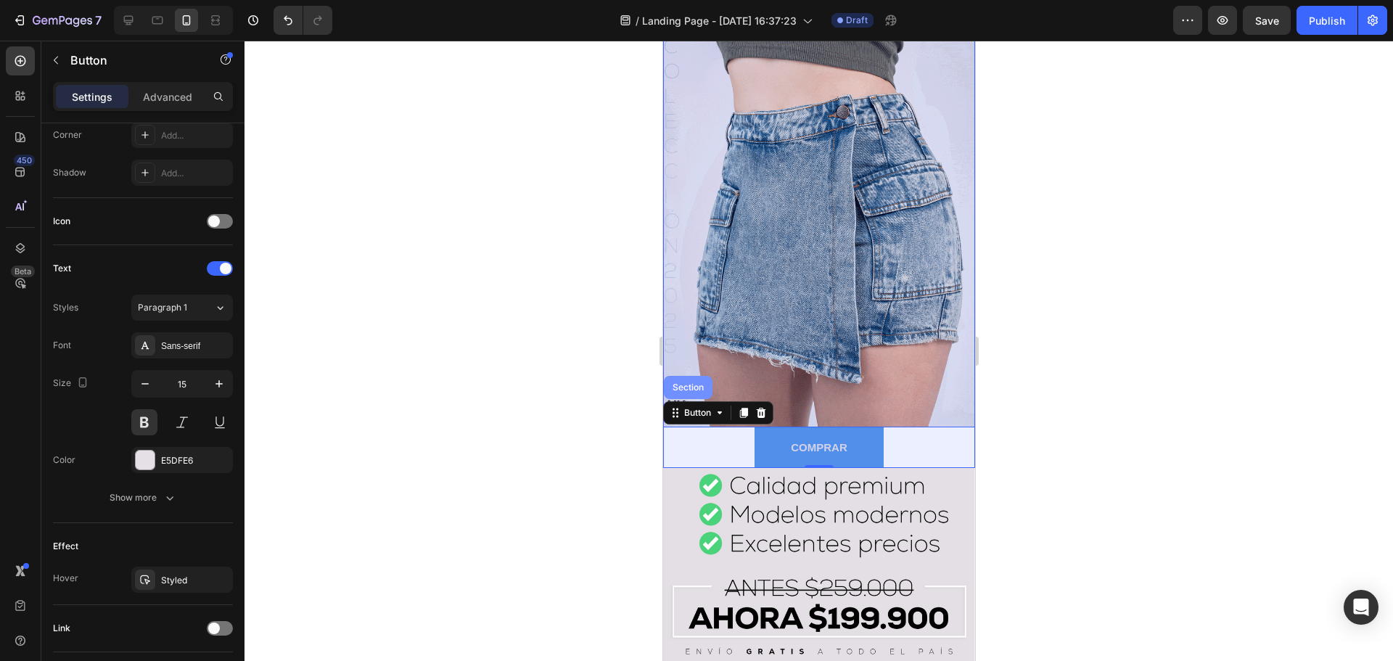
click at [674, 383] on div "Section" at bounding box center [687, 387] width 37 height 9
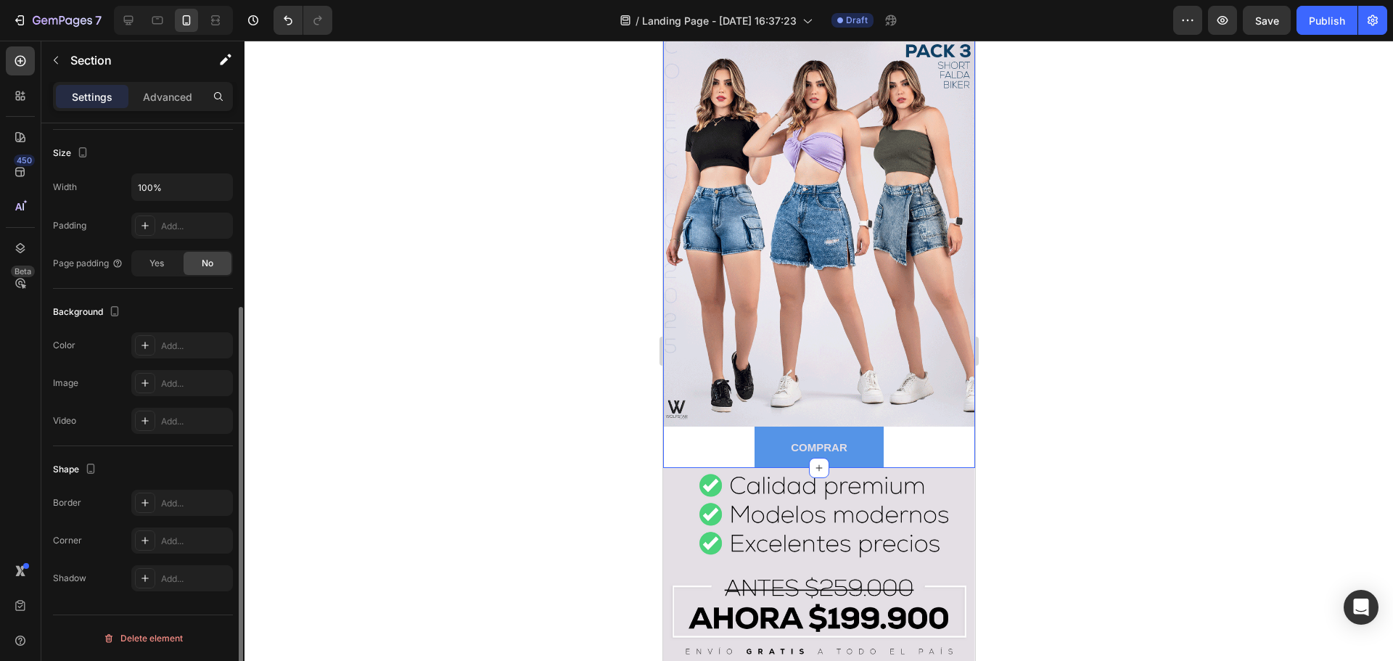
scroll to position [196, 0]
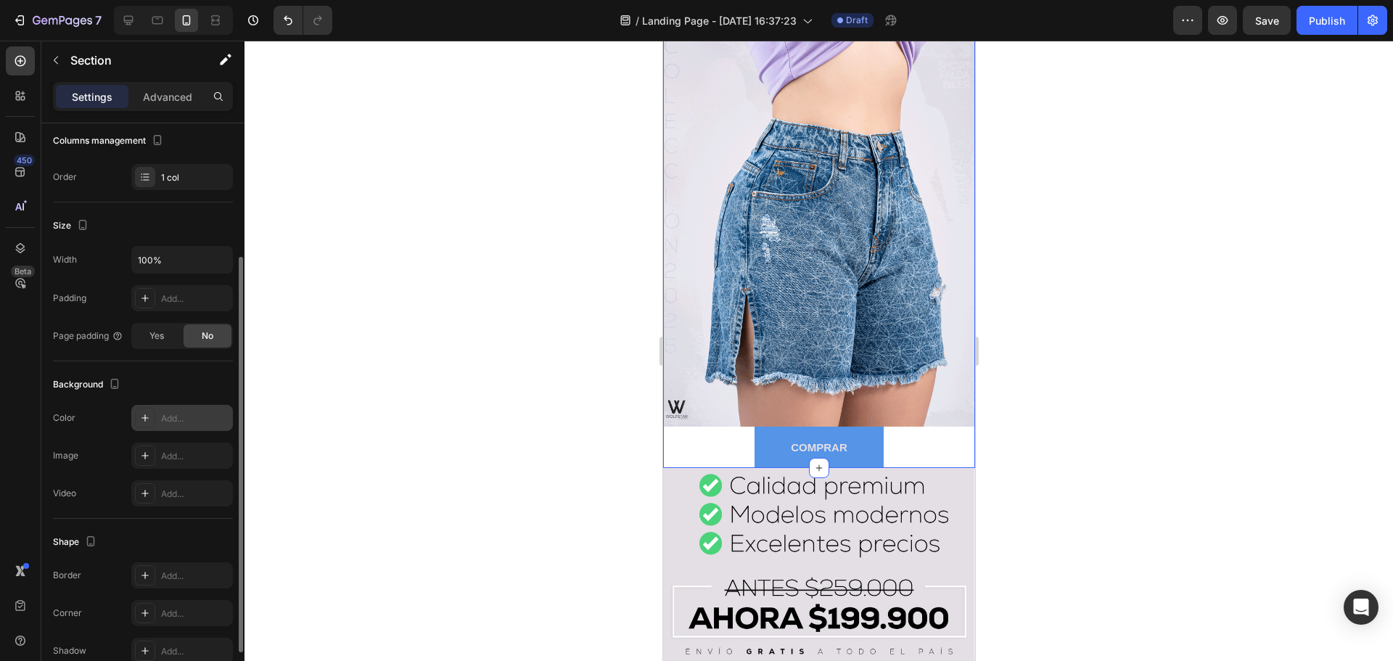
click at [143, 416] on icon at bounding box center [145, 418] width 12 height 12
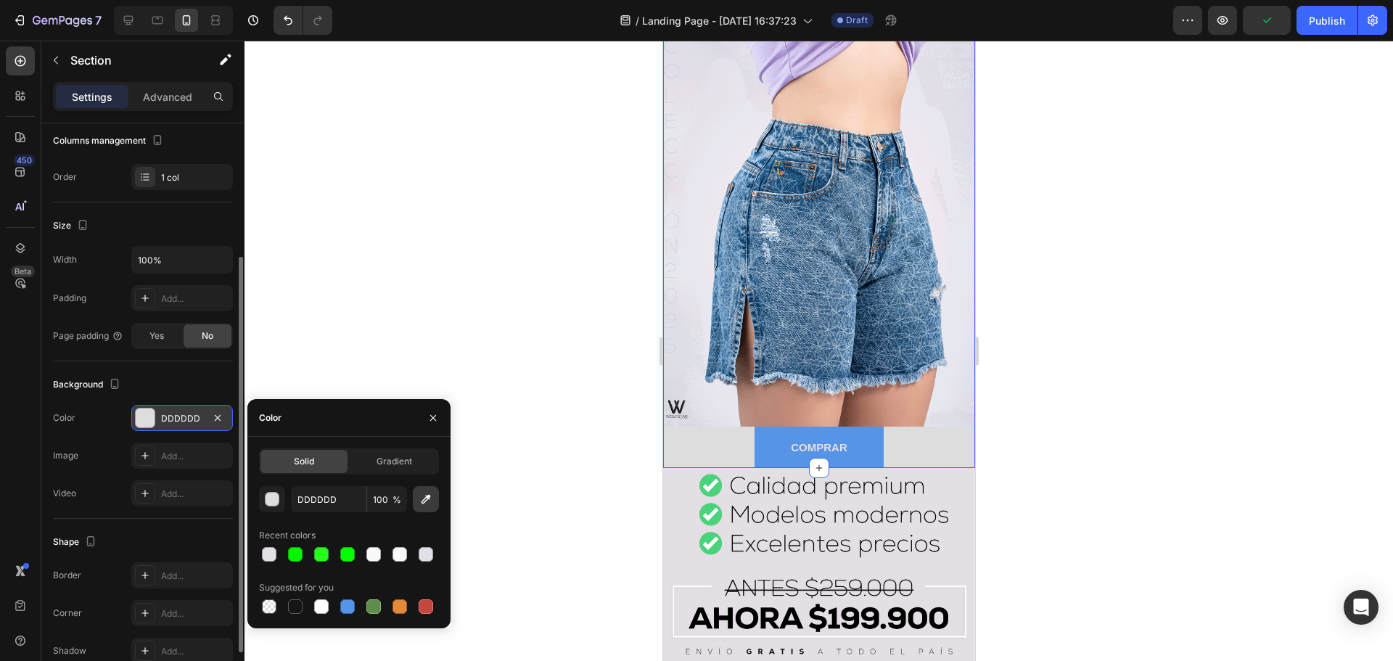
click at [429, 504] on icon "button" at bounding box center [426, 499] width 15 height 15
type input "DDDCE5"
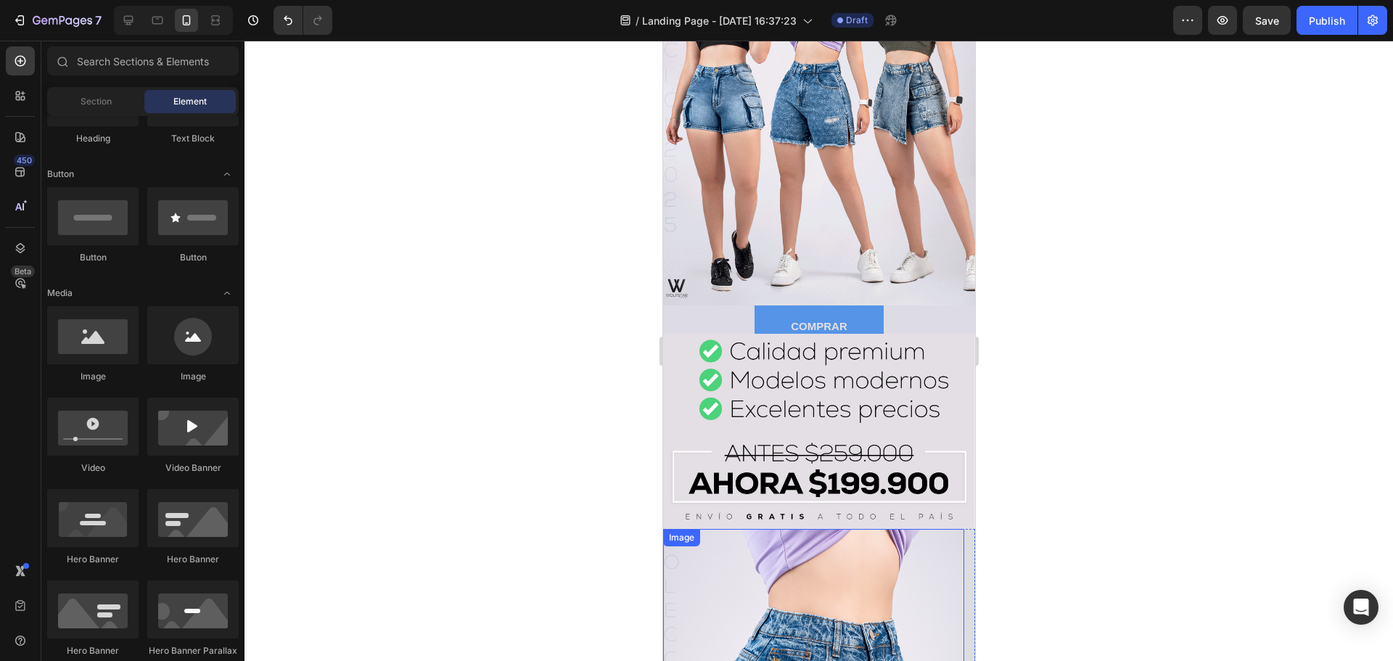
scroll to position [252, 0]
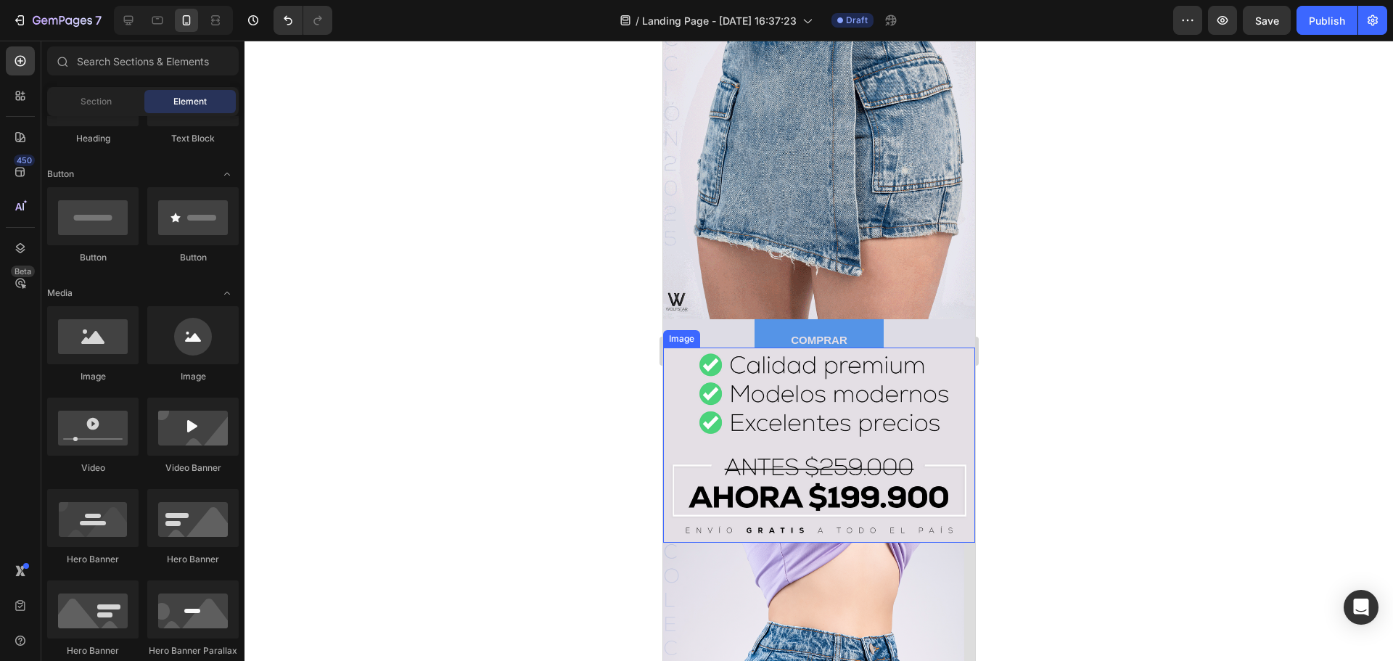
click at [1059, 329] on div at bounding box center [818, 351] width 1148 height 620
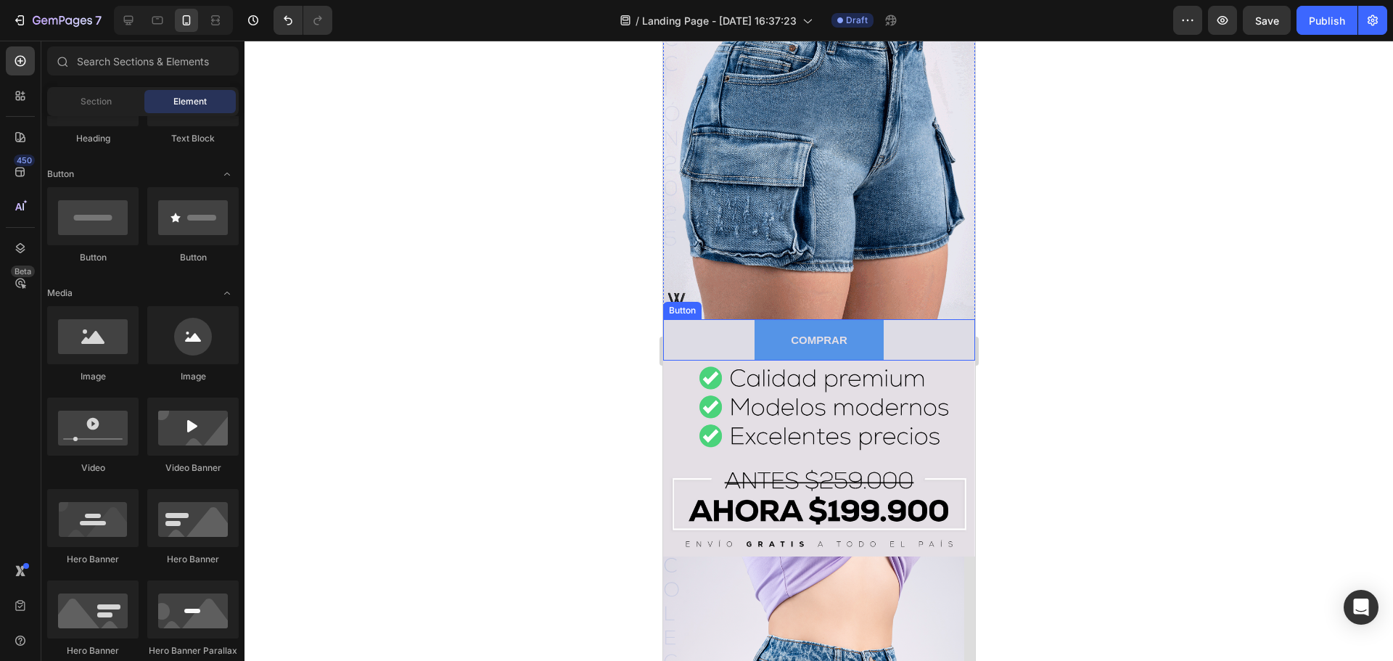
click at [724, 324] on div "COMPRAR Button" at bounding box center [818, 339] width 312 height 41
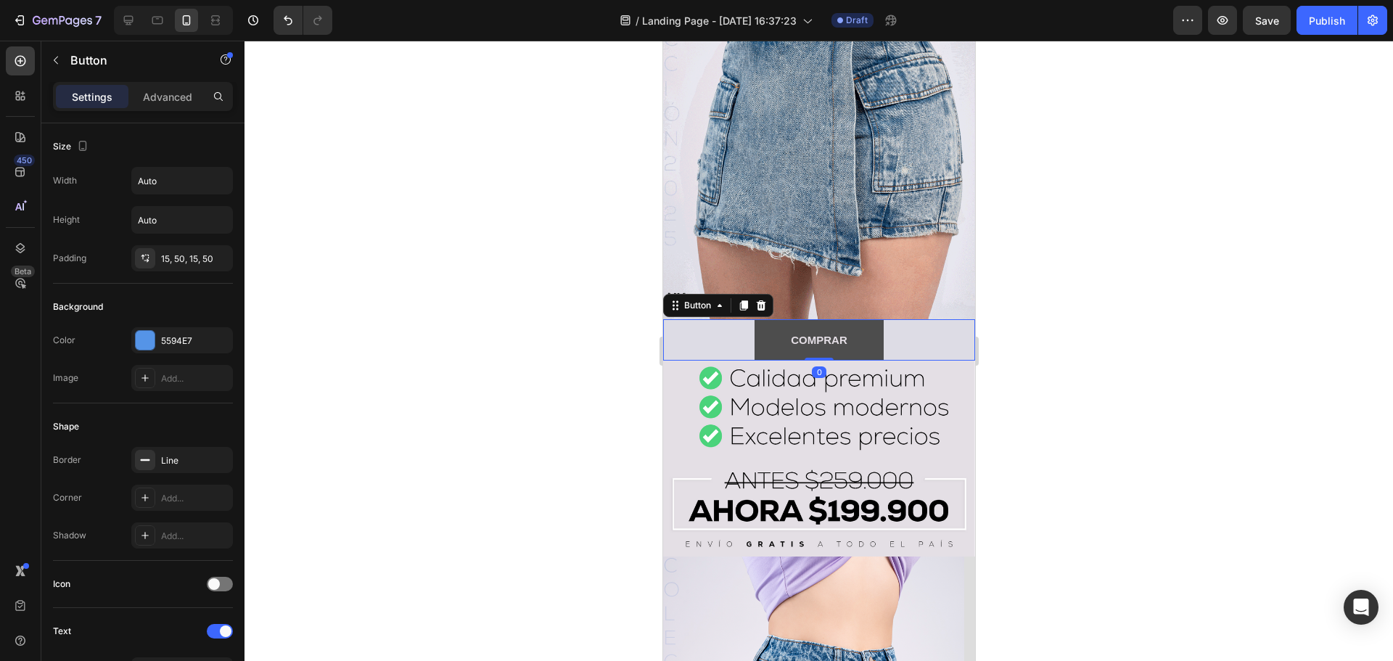
click at [768, 325] on button "COMPRAR" at bounding box center [818, 339] width 129 height 41
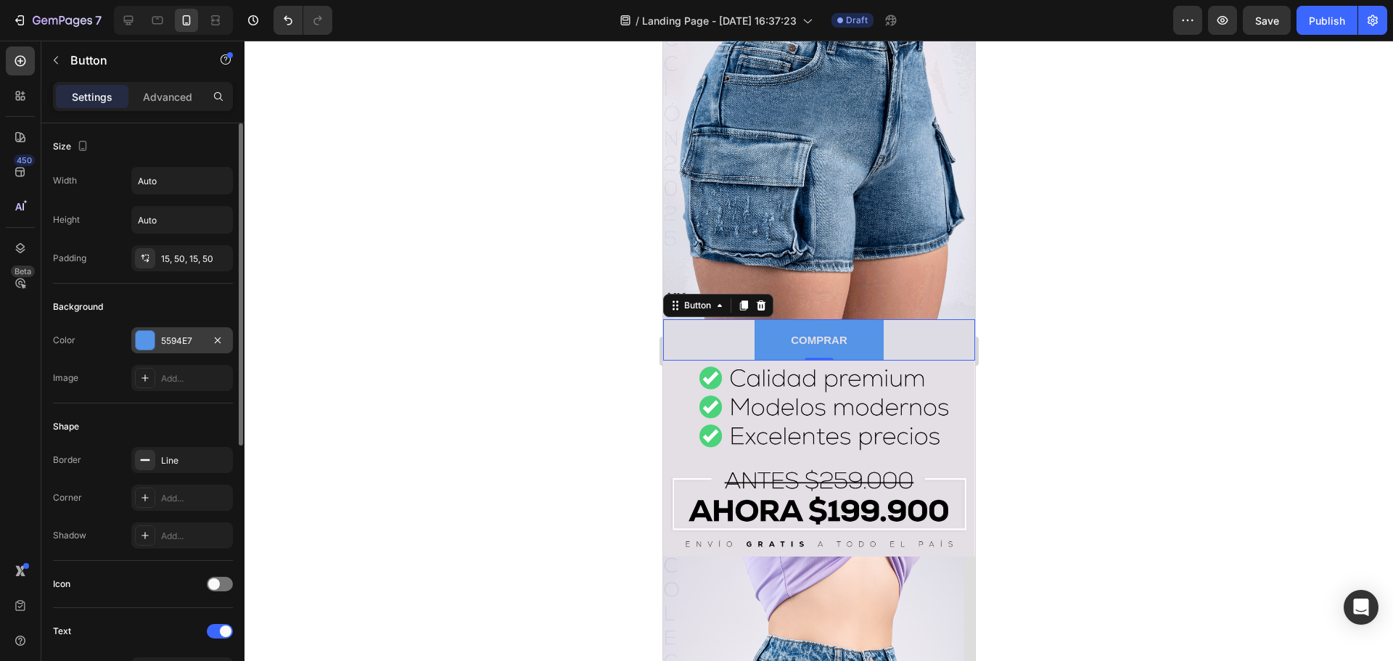
click at [144, 345] on div at bounding box center [145, 340] width 19 height 19
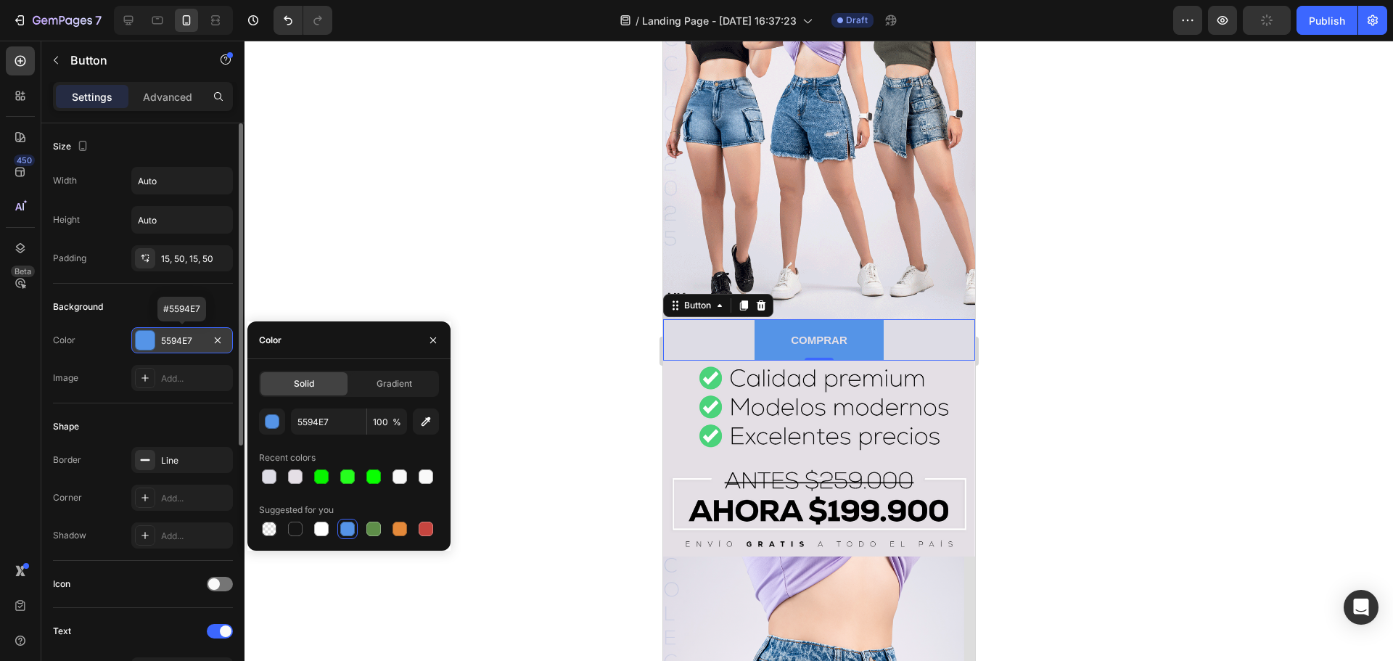
click at [144, 344] on div at bounding box center [145, 340] width 19 height 19
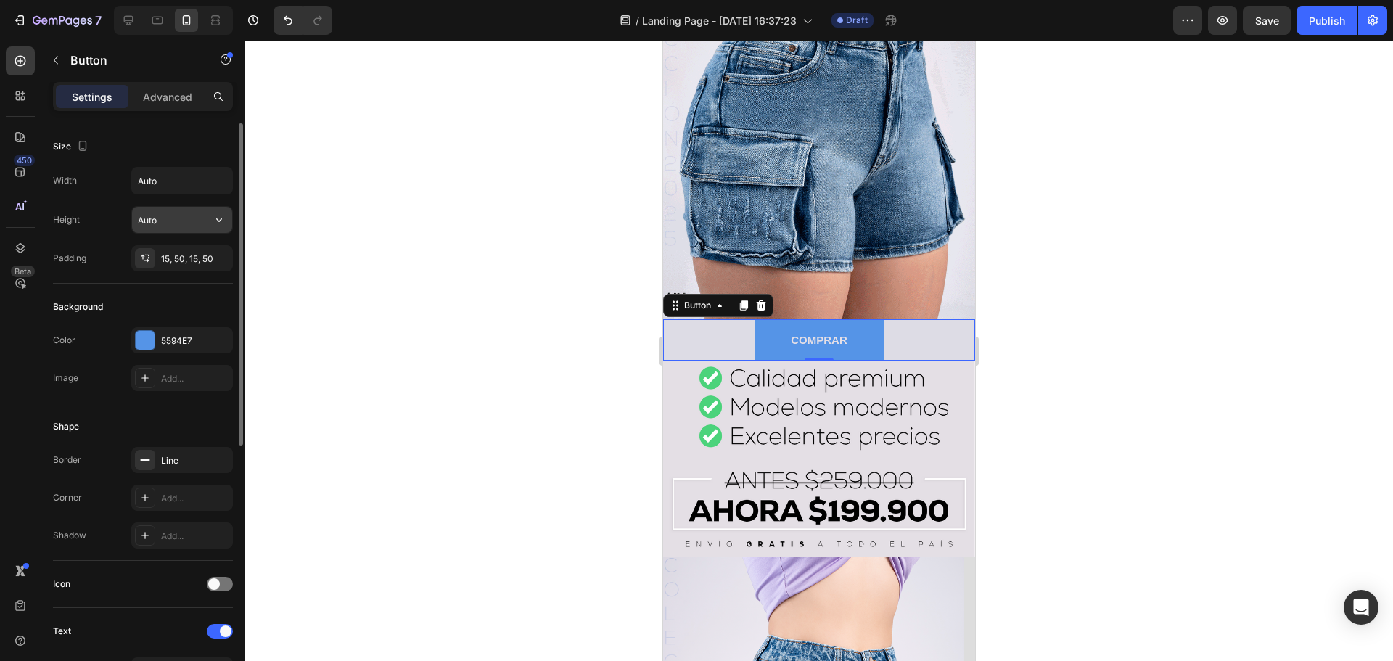
click at [159, 224] on input "Auto" at bounding box center [182, 220] width 100 height 26
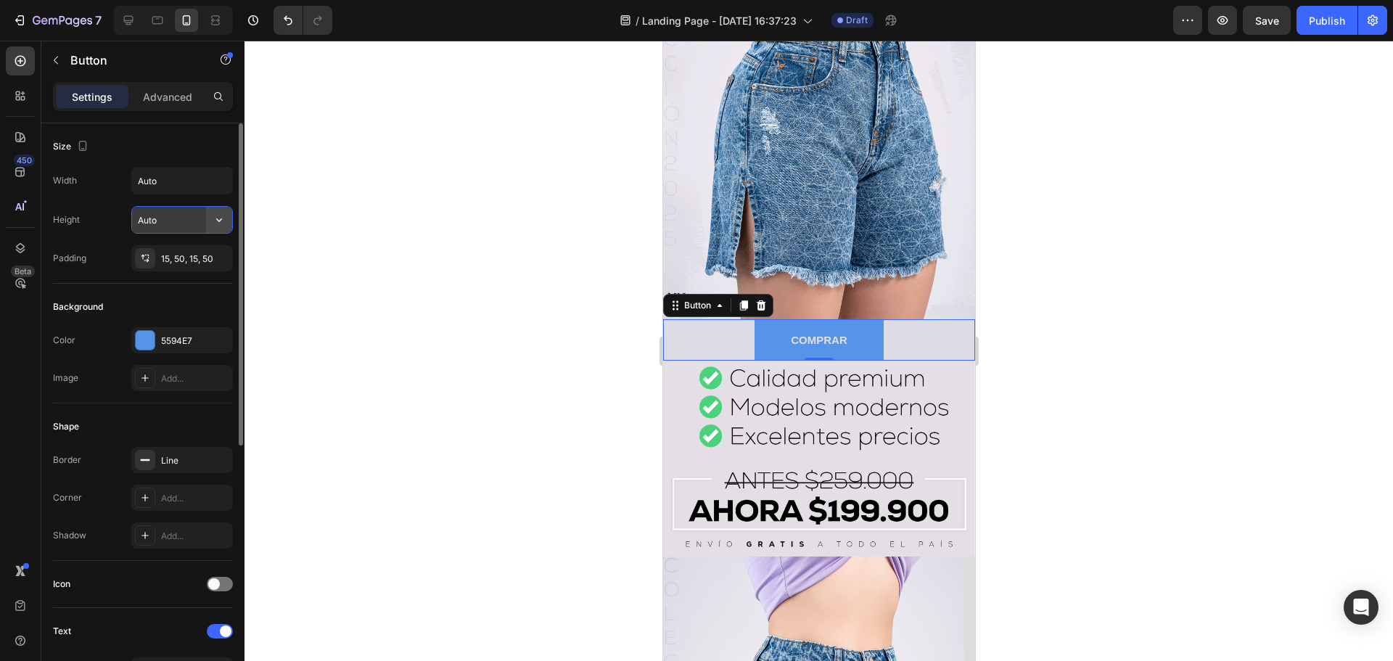
click at [221, 222] on icon "button" at bounding box center [219, 220] width 15 height 15
click at [208, 253] on span "Auto" at bounding box center [210, 256] width 19 height 13
click at [190, 220] on input "Auto" at bounding box center [182, 220] width 100 height 26
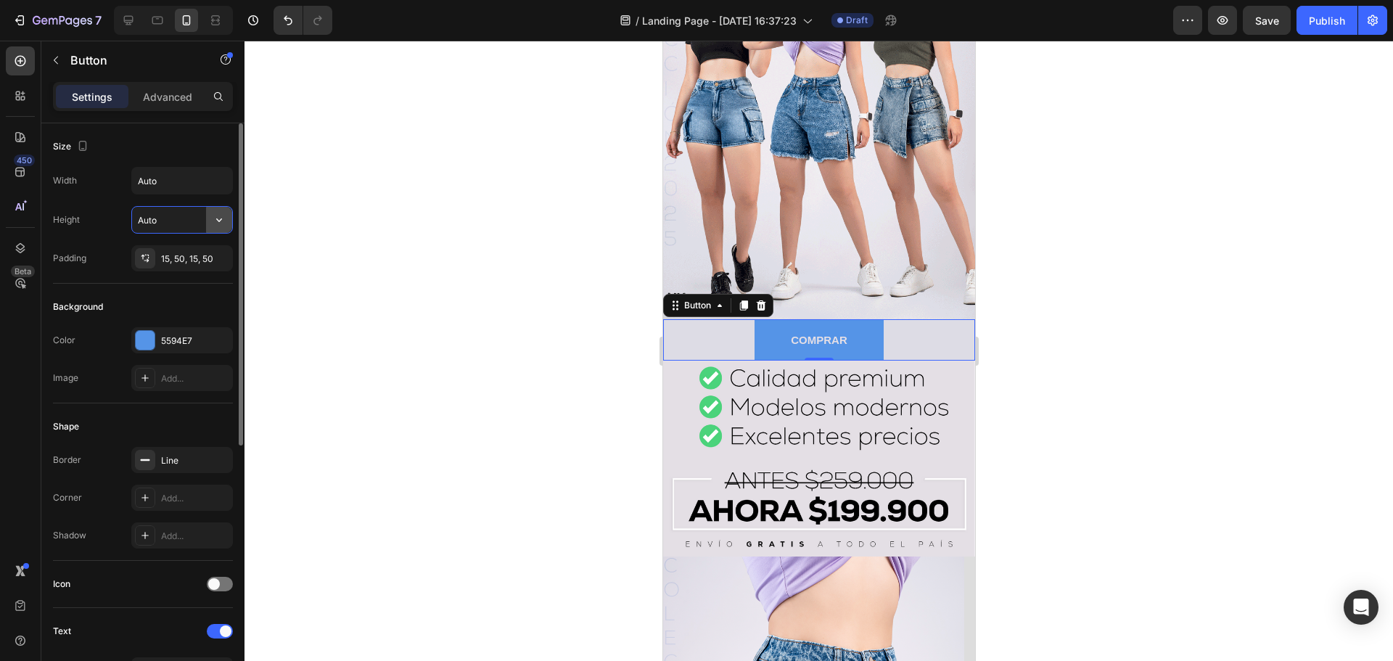
click at [212, 221] on button "button" at bounding box center [219, 220] width 26 height 26
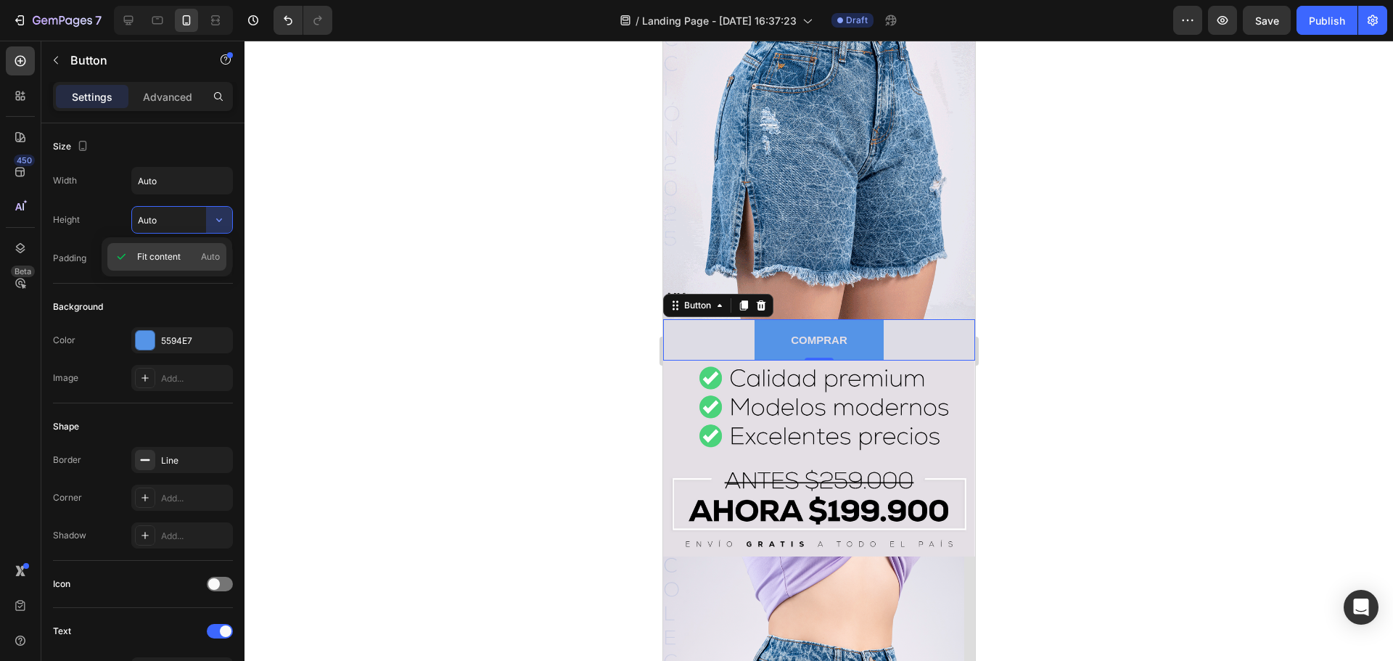
click at [166, 254] on span "Fit content" at bounding box center [159, 256] width 44 height 13
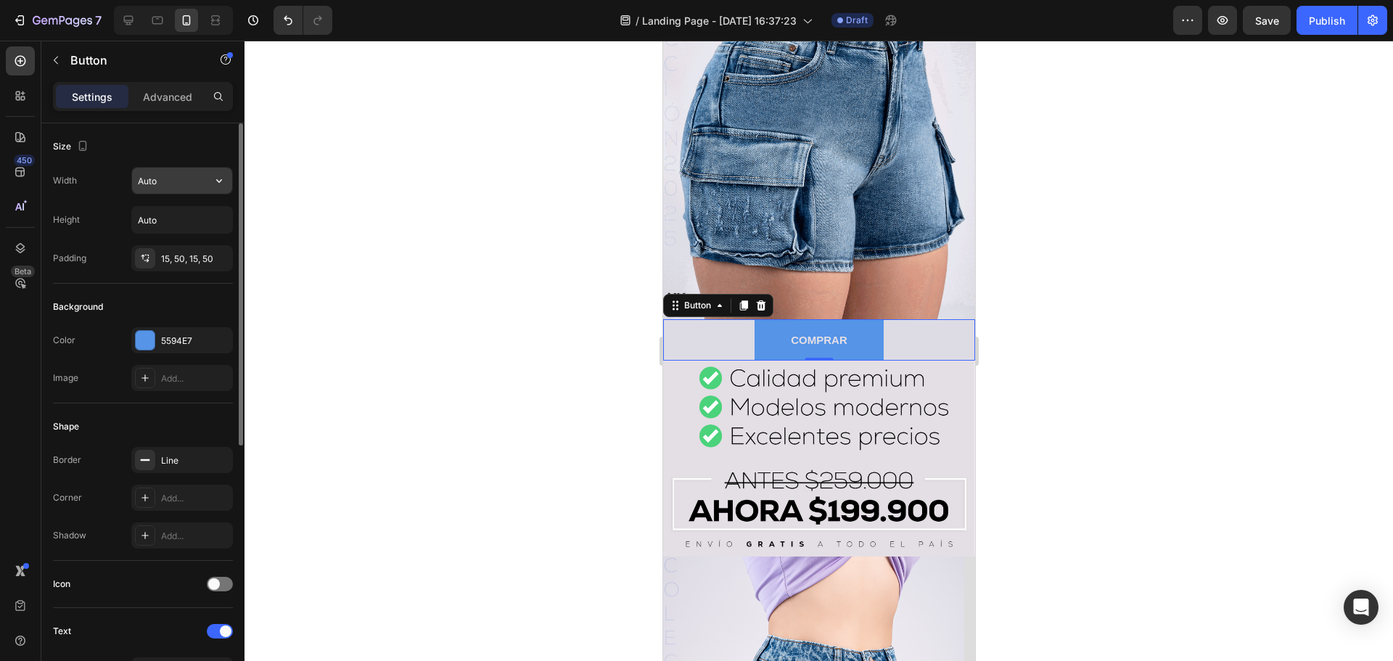
click at [189, 184] on input "Auto" at bounding box center [182, 181] width 100 height 26
click at [219, 186] on icon "button" at bounding box center [219, 180] width 15 height 15
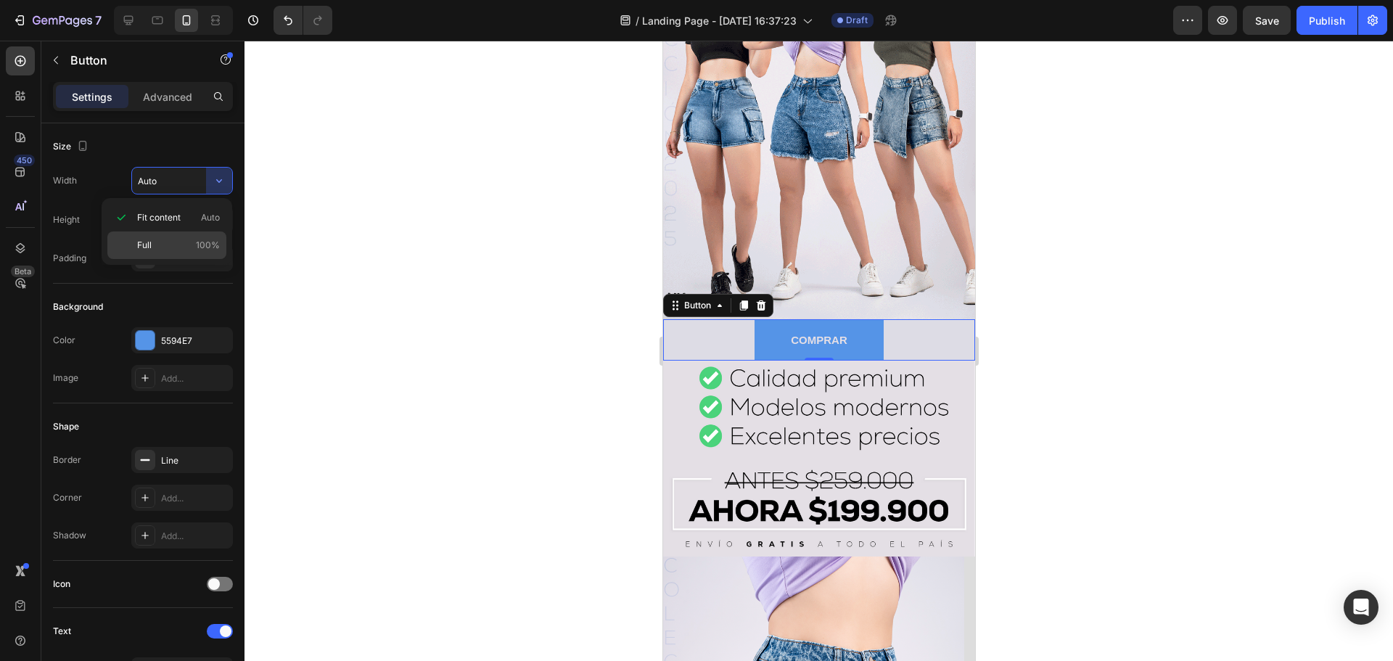
click at [160, 244] on p "Full 100%" at bounding box center [178, 245] width 83 height 13
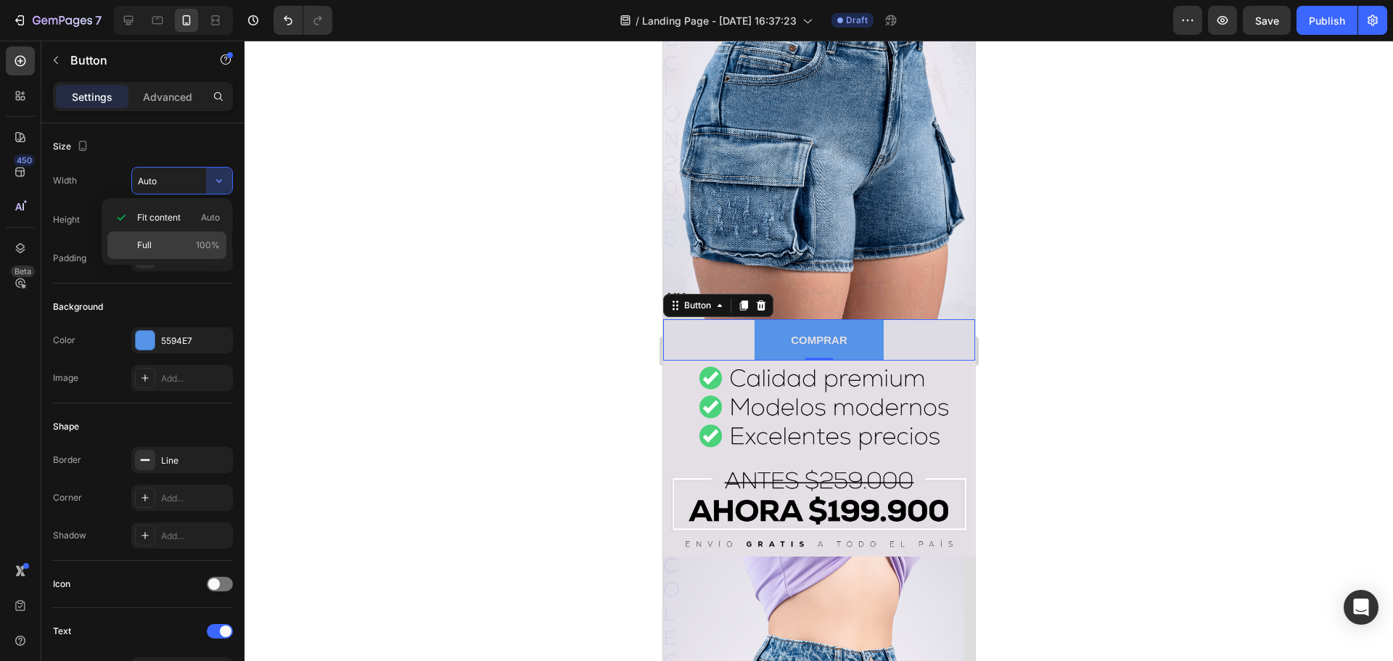
type input "100%"
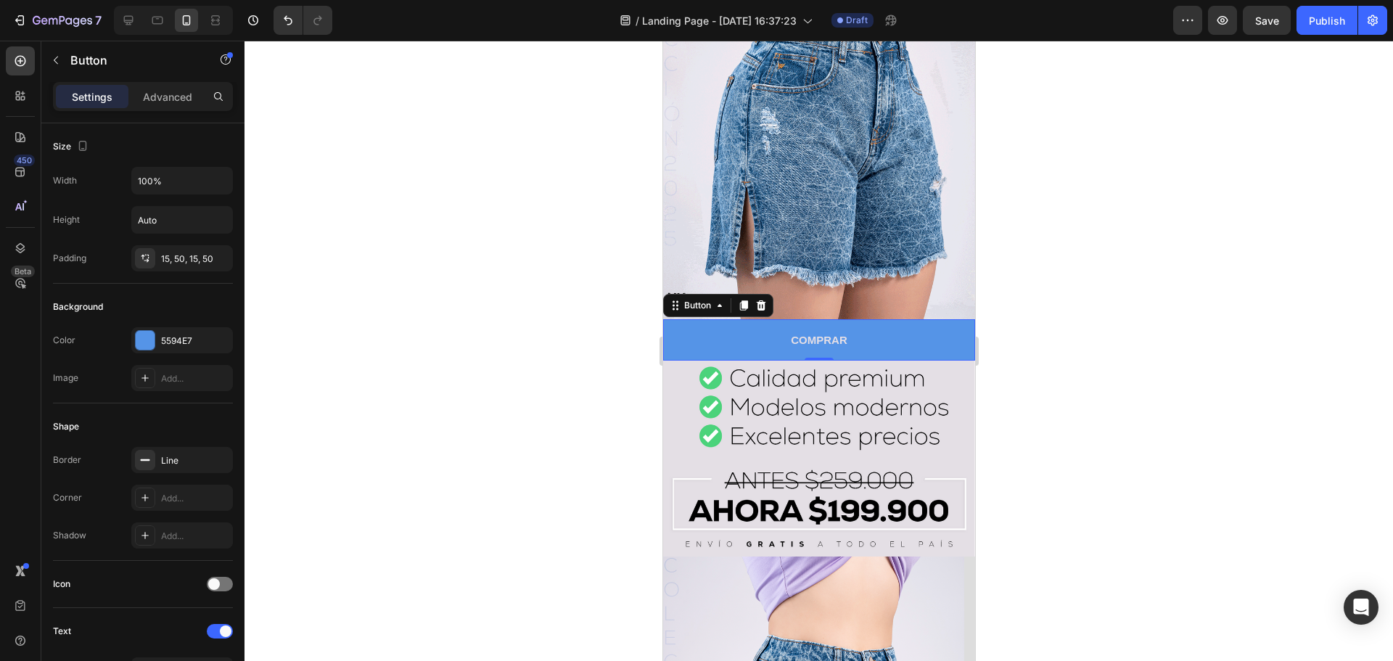
click at [1003, 282] on div at bounding box center [818, 351] width 1148 height 620
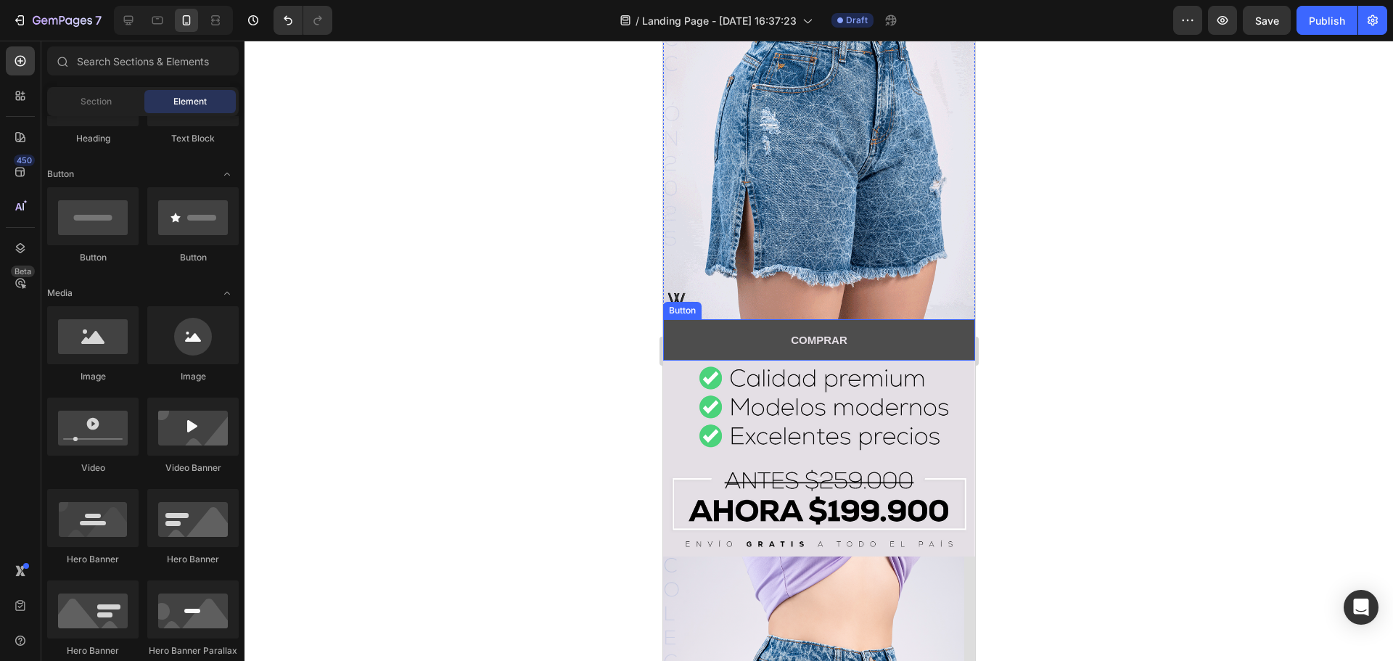
click at [881, 335] on button "COMPRAR" at bounding box center [818, 339] width 312 height 41
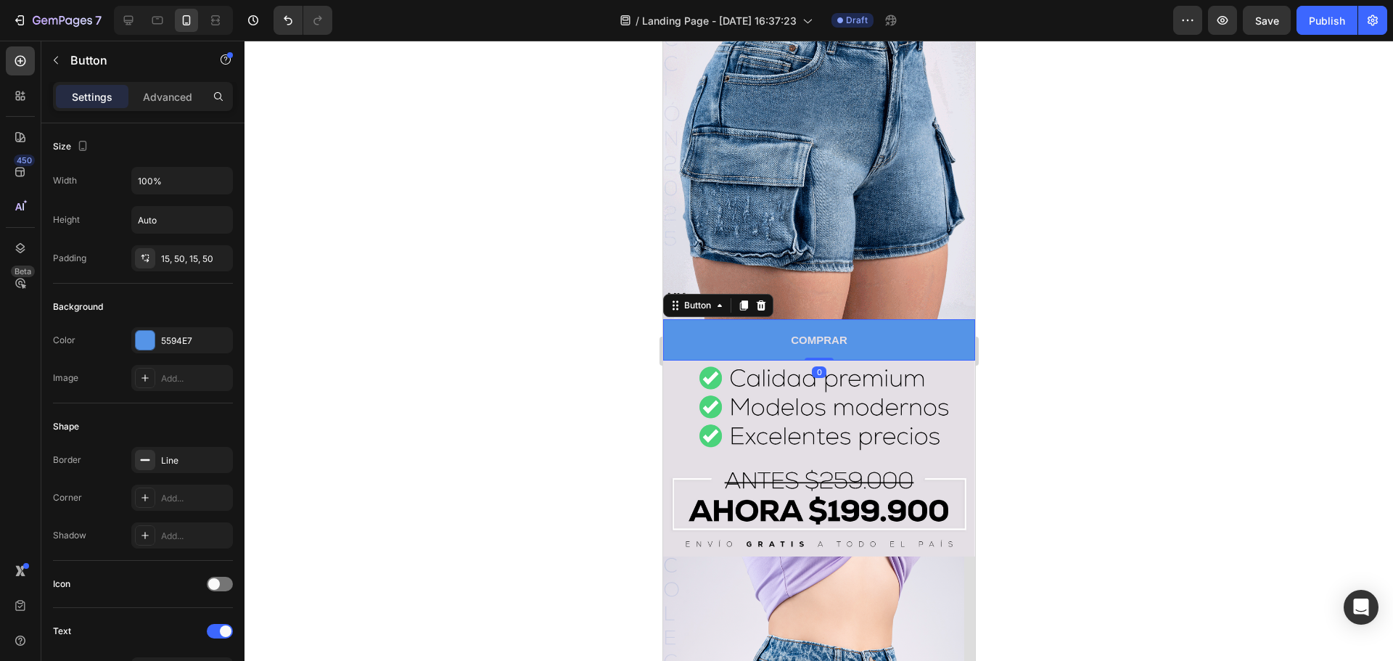
click at [1089, 313] on div at bounding box center [818, 351] width 1148 height 620
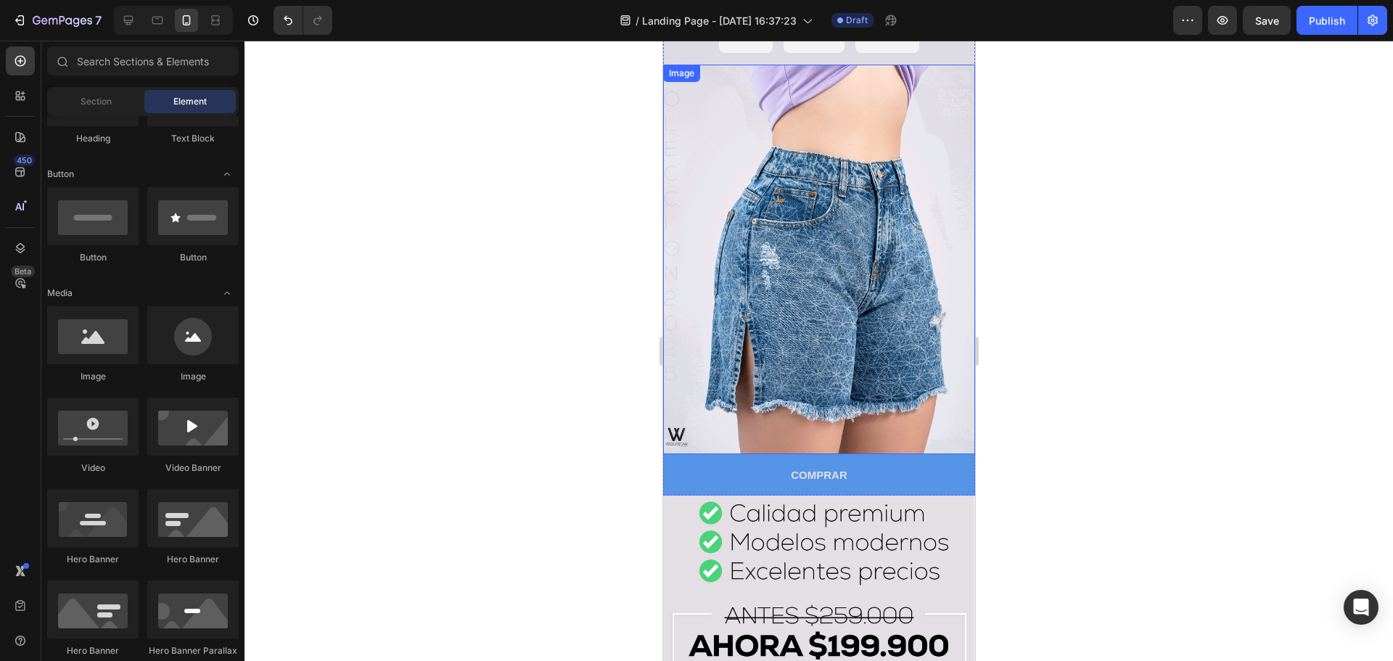
scroll to position [363, 0]
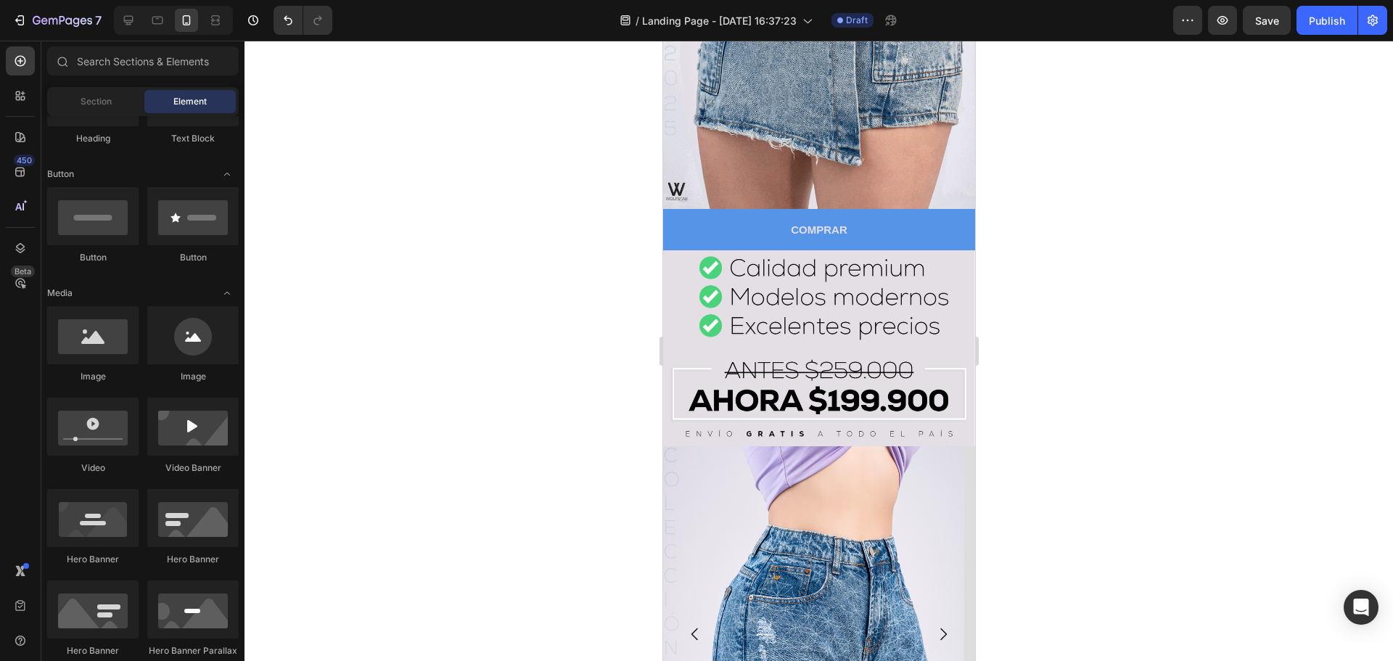
click at [1028, 244] on div at bounding box center [818, 351] width 1148 height 620
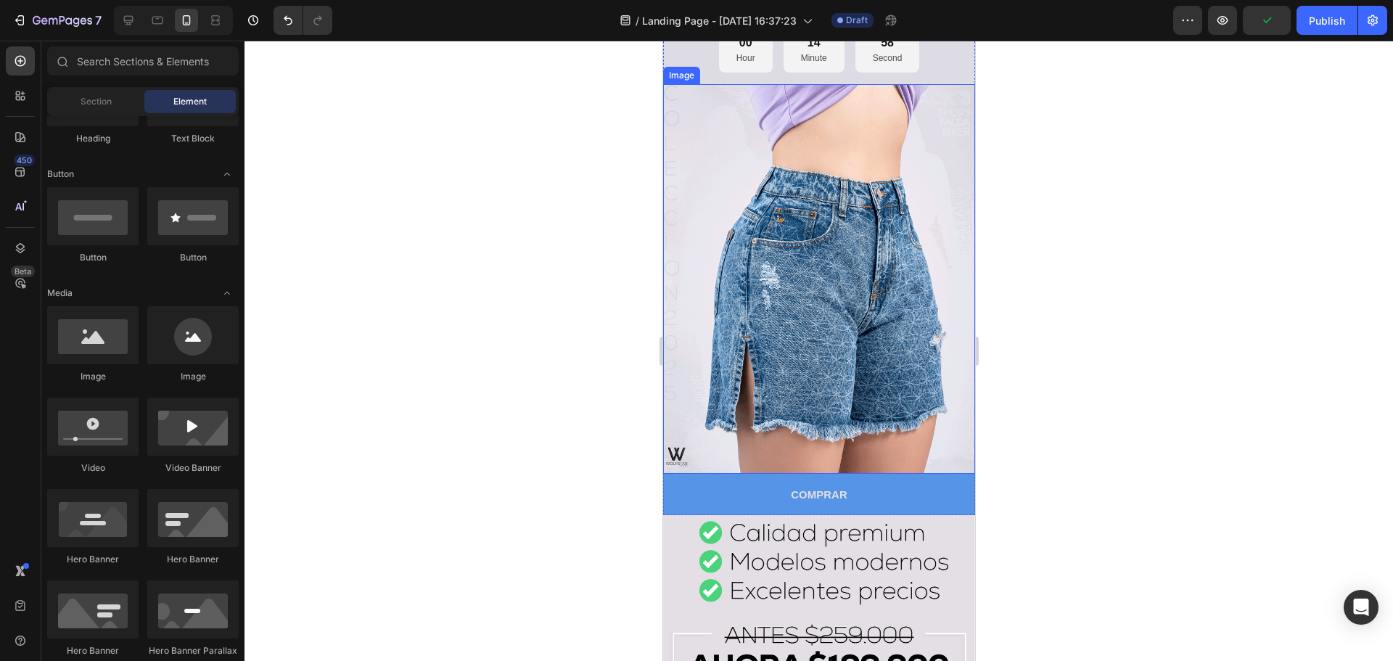
scroll to position [218, 0]
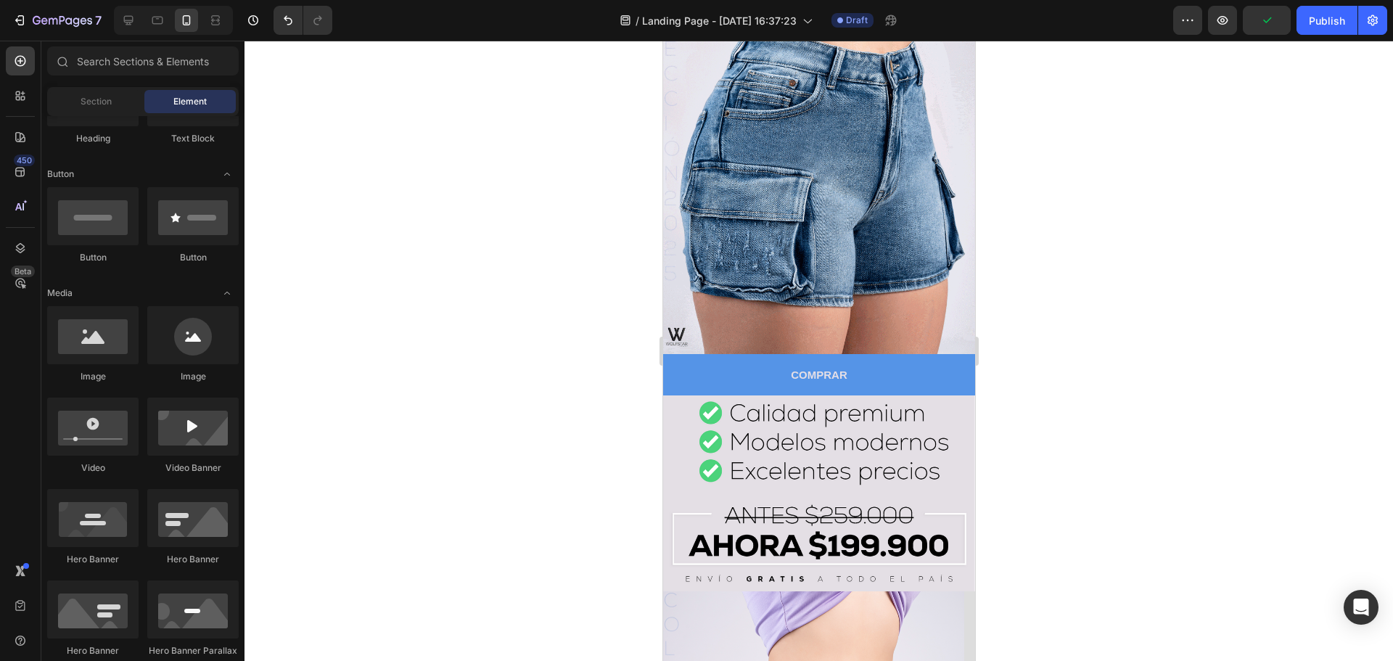
click at [583, 327] on div at bounding box center [818, 351] width 1148 height 620
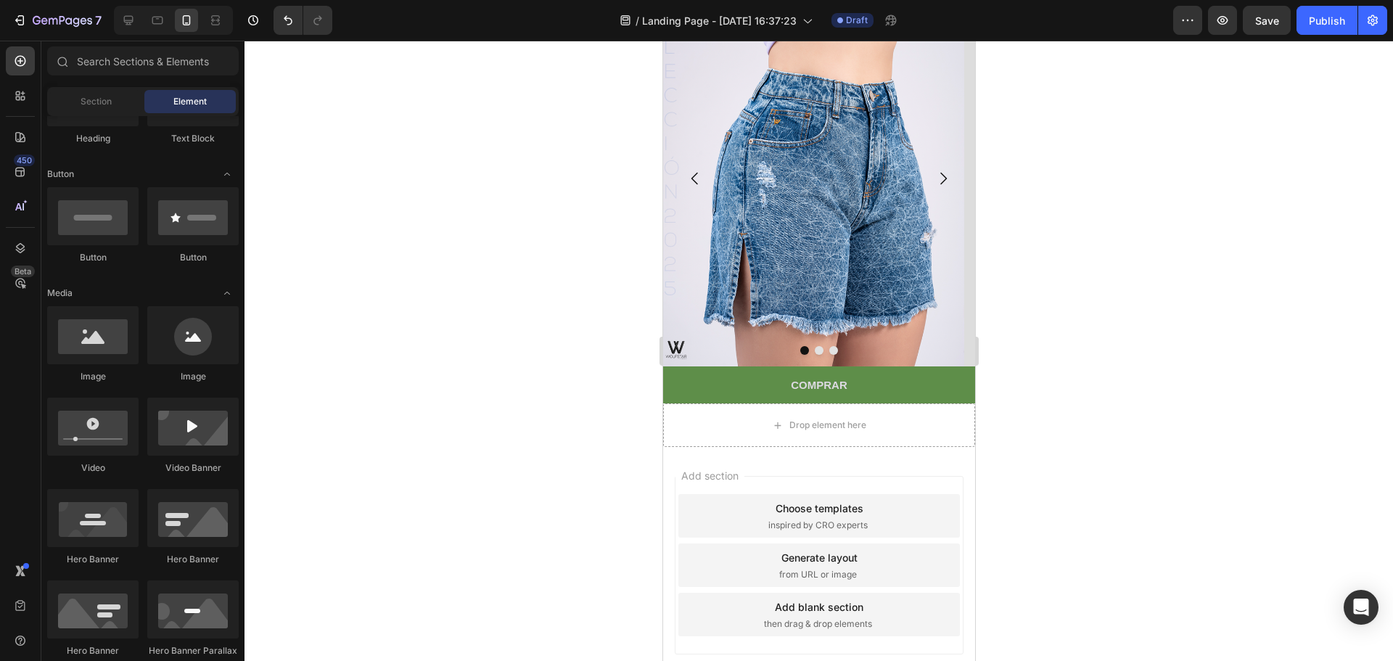
scroll to position [891, 0]
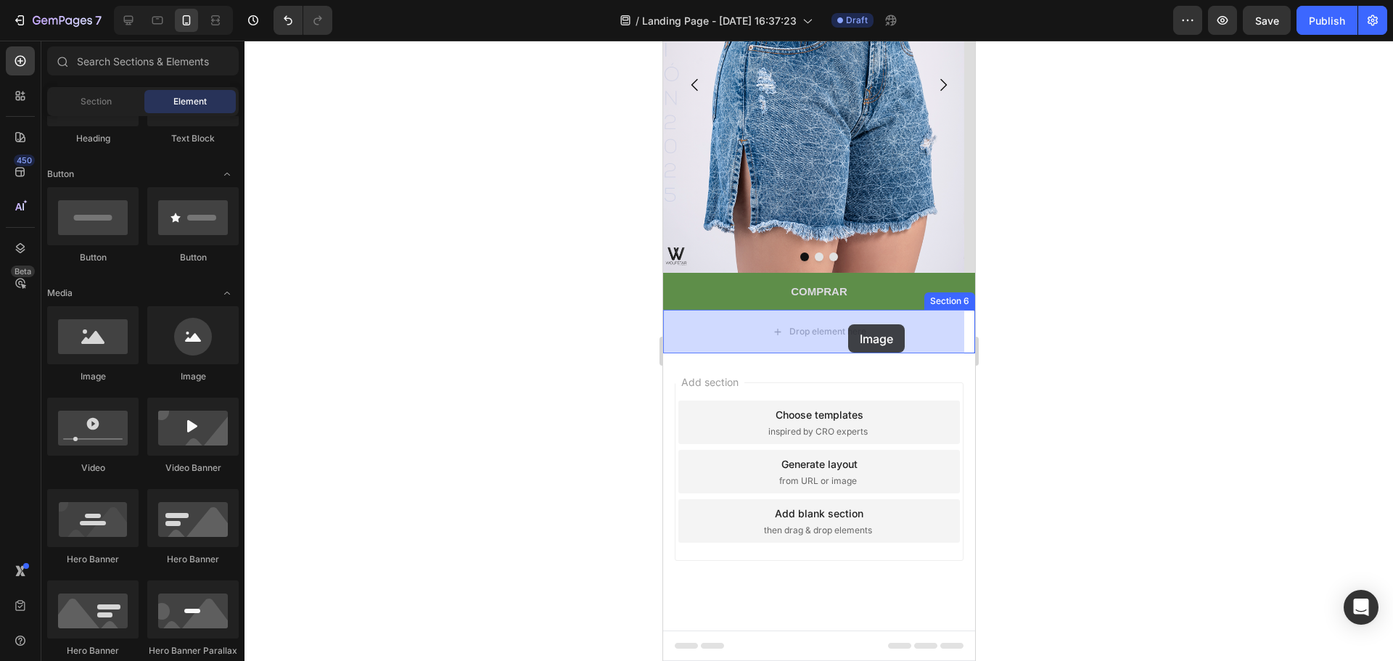
drag, startPoint x: 765, startPoint y: 386, endPoint x: 847, endPoint y: 324, distance: 102.6
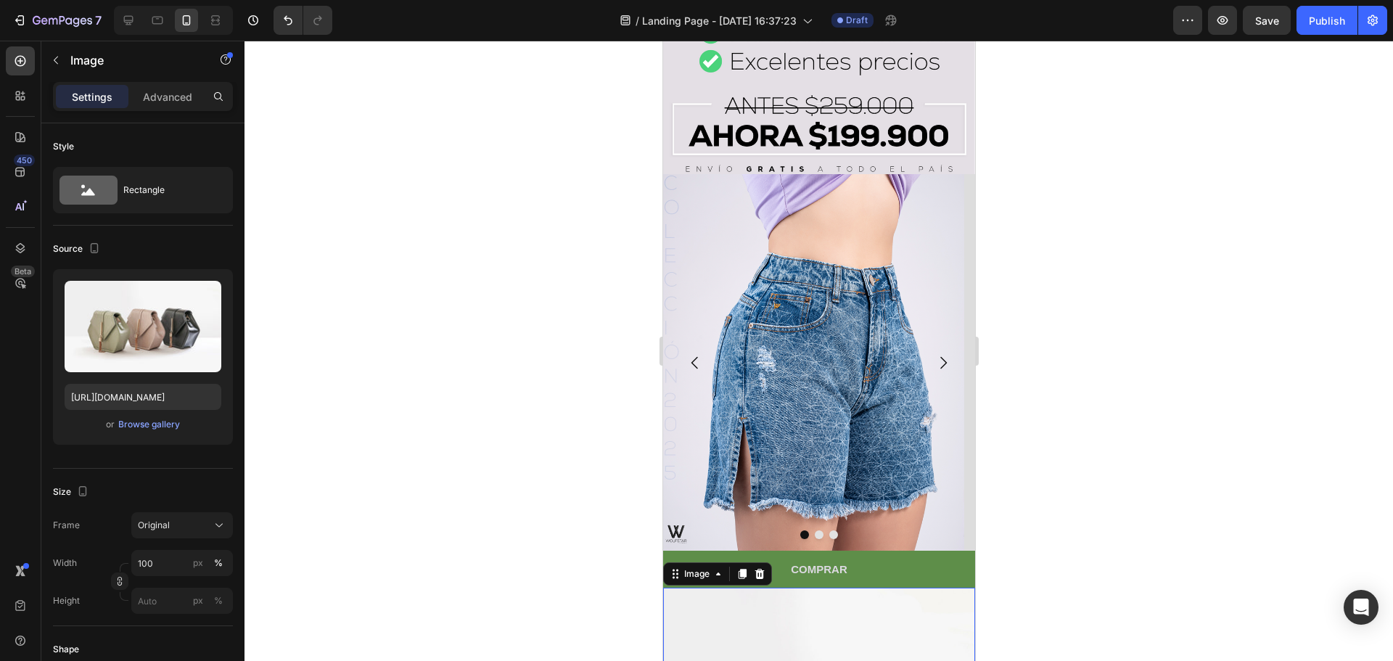
scroll to position [601, 0]
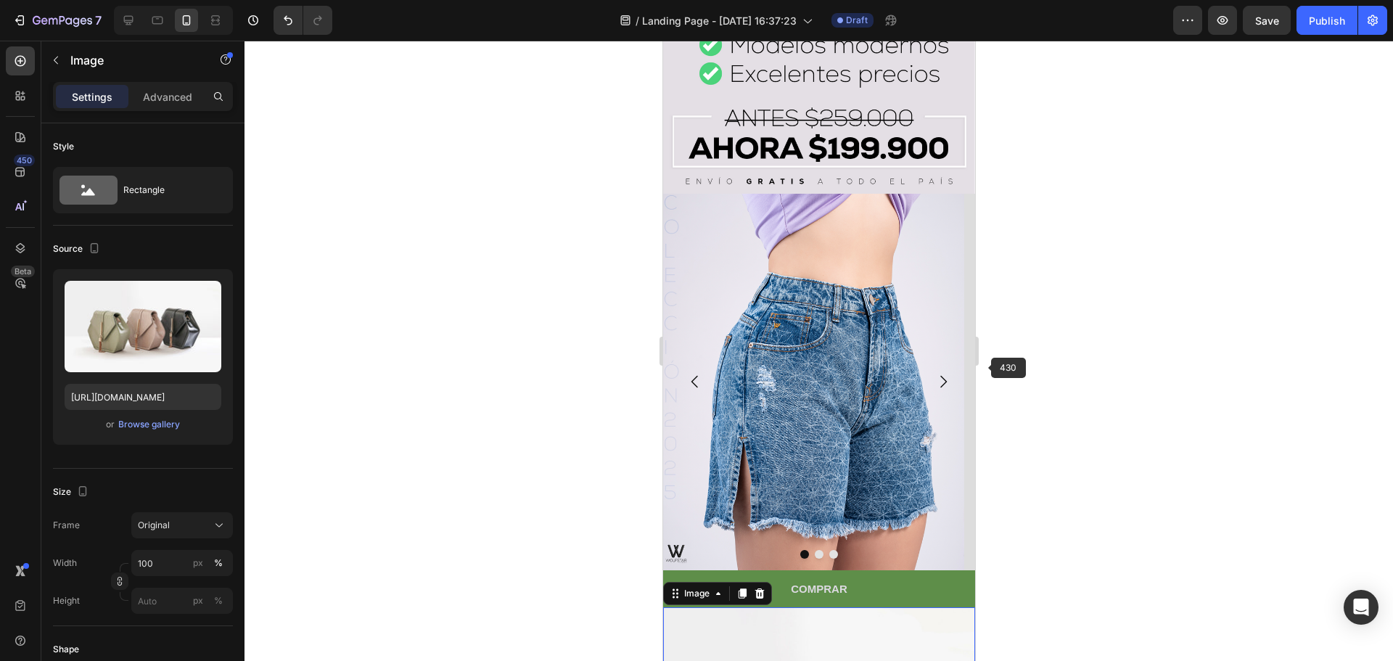
click at [1040, 351] on div at bounding box center [818, 351] width 1148 height 620
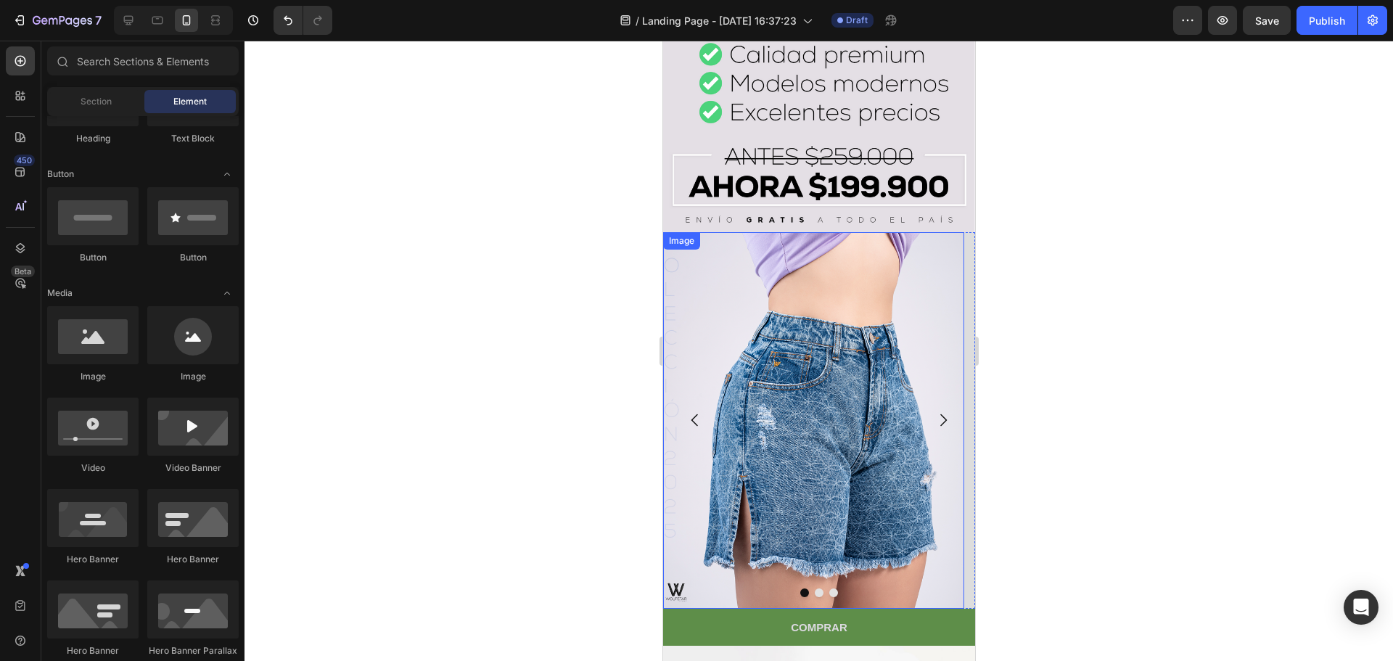
scroll to position [653, 0]
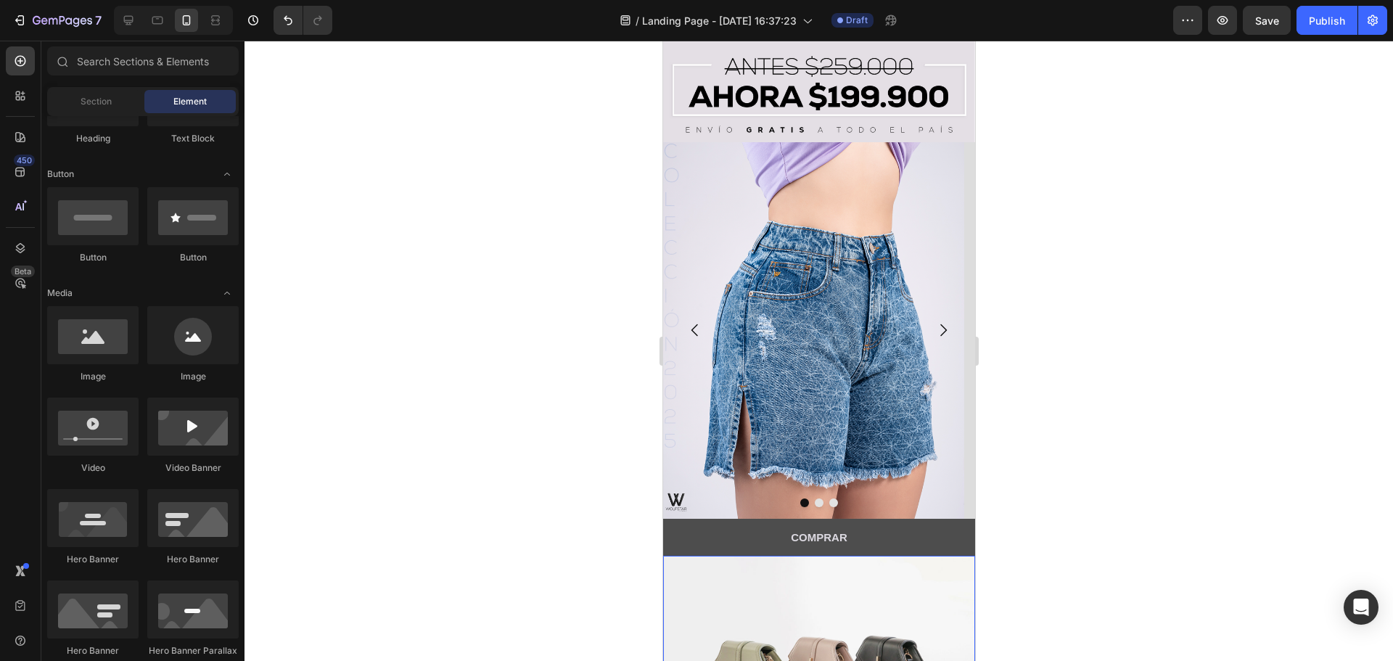
click at [889, 536] on button "COMPRAR" at bounding box center [818, 537] width 312 height 37
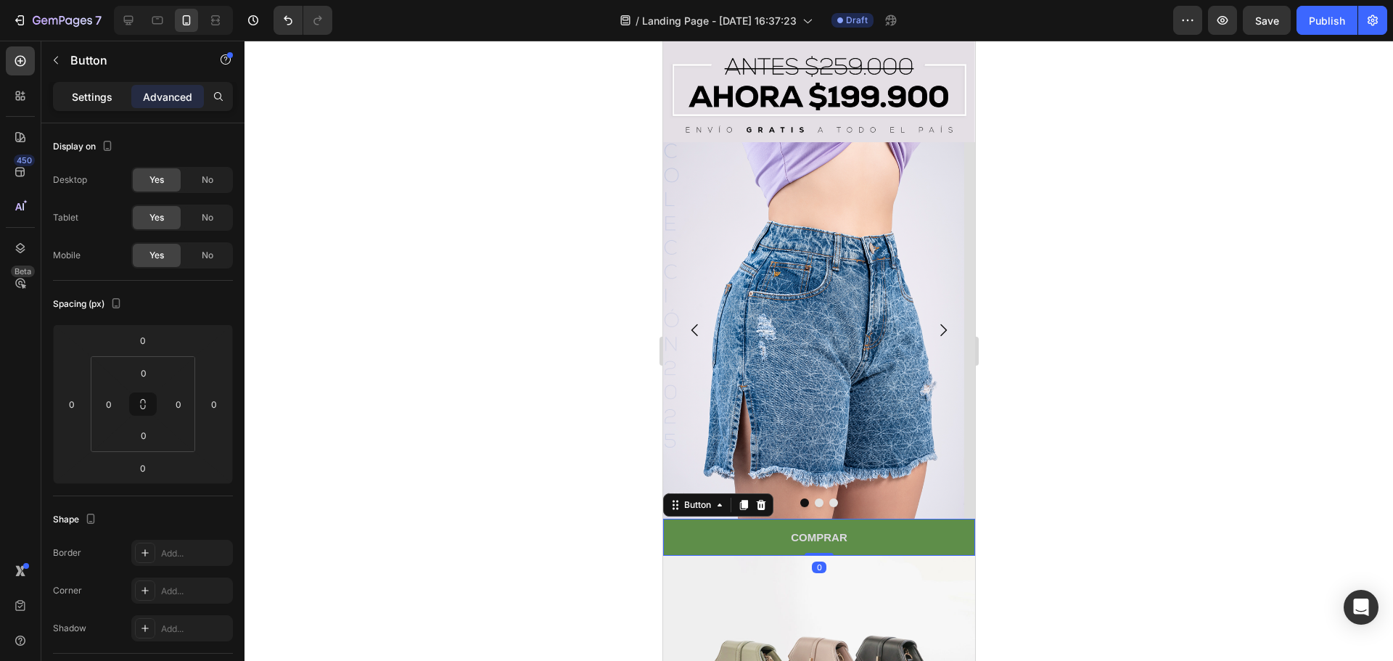
click at [94, 93] on p "Settings" at bounding box center [92, 96] width 41 height 15
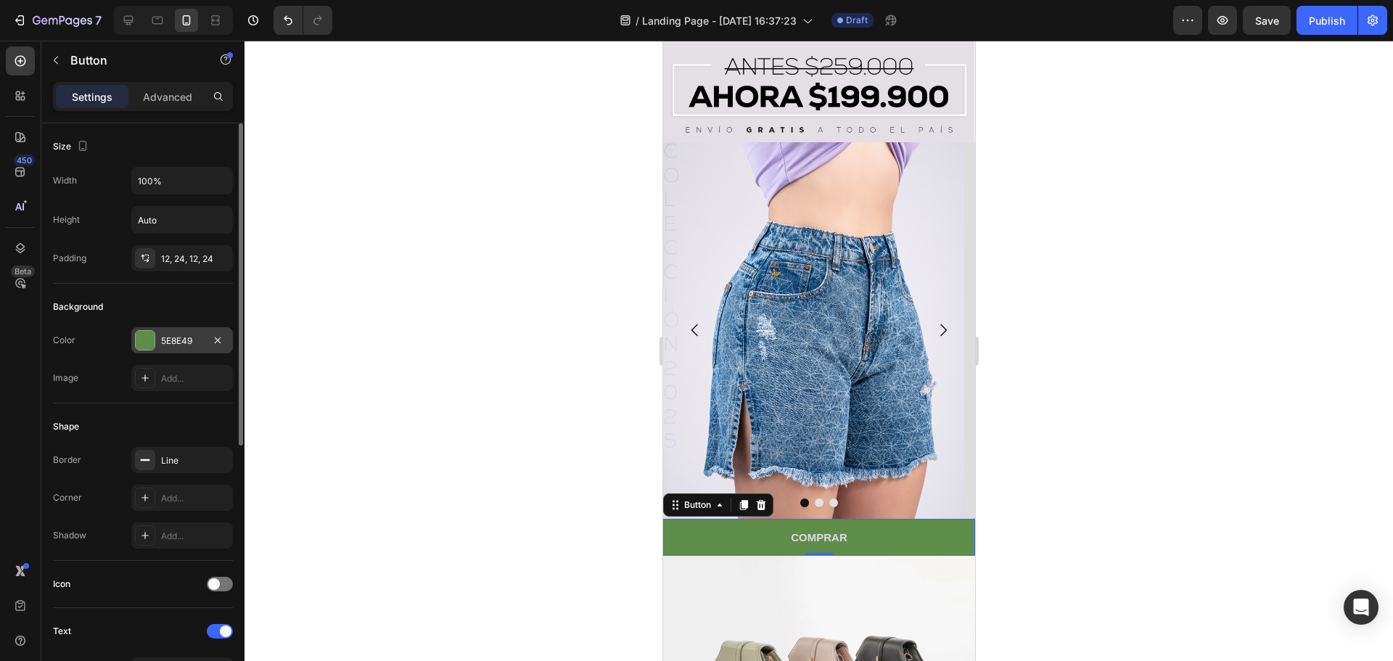
click at [151, 342] on div at bounding box center [145, 340] width 19 height 19
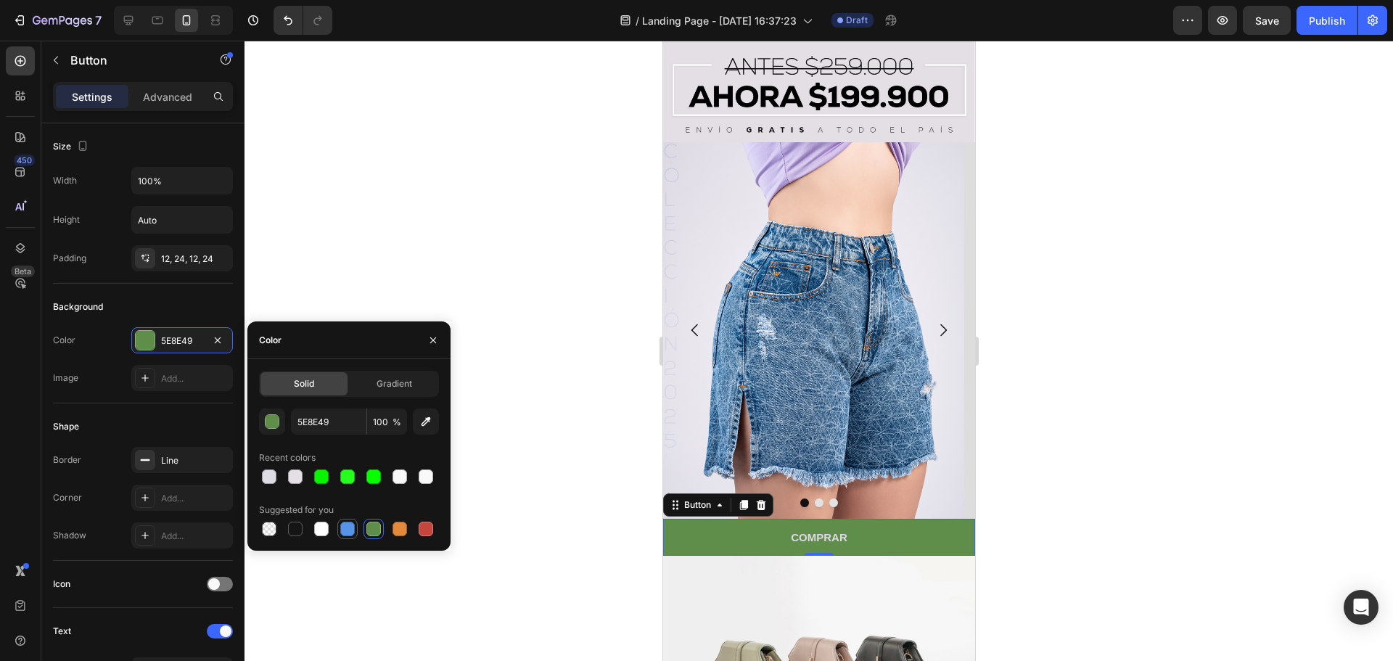
click at [353, 530] on div at bounding box center [347, 528] width 15 height 15
type input "5594E7"
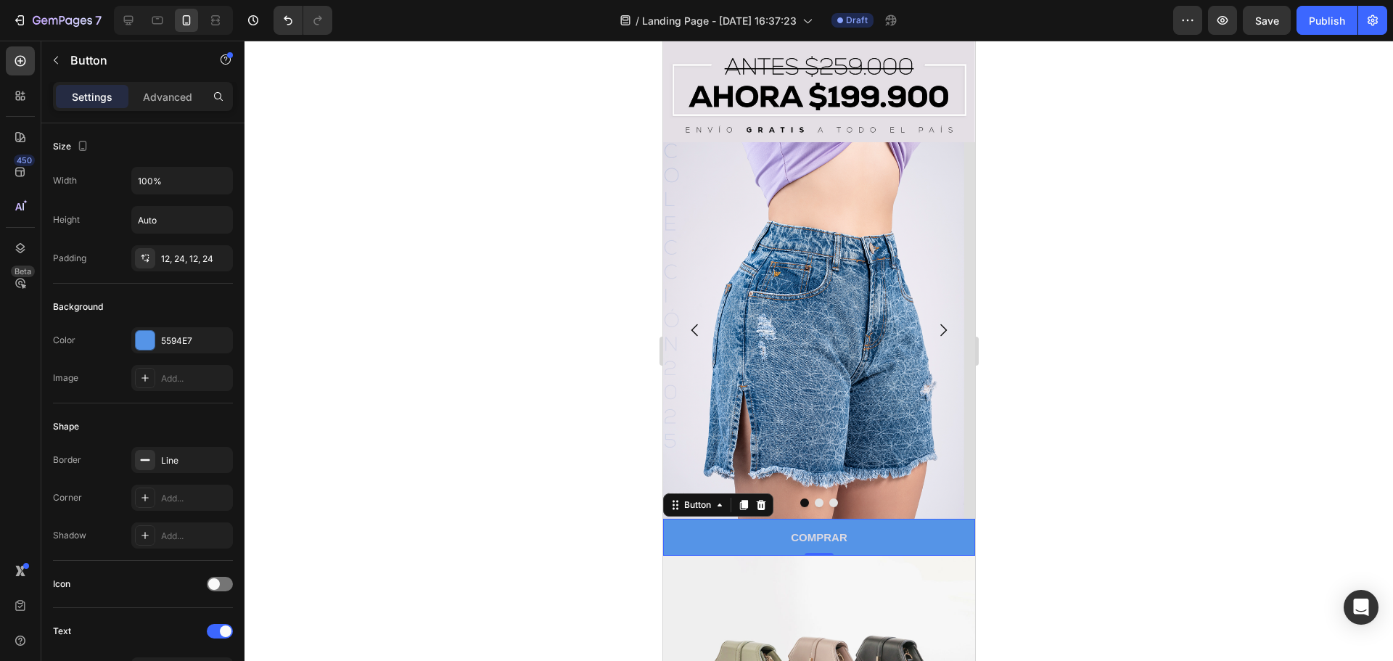
click at [1006, 384] on div at bounding box center [818, 351] width 1148 height 620
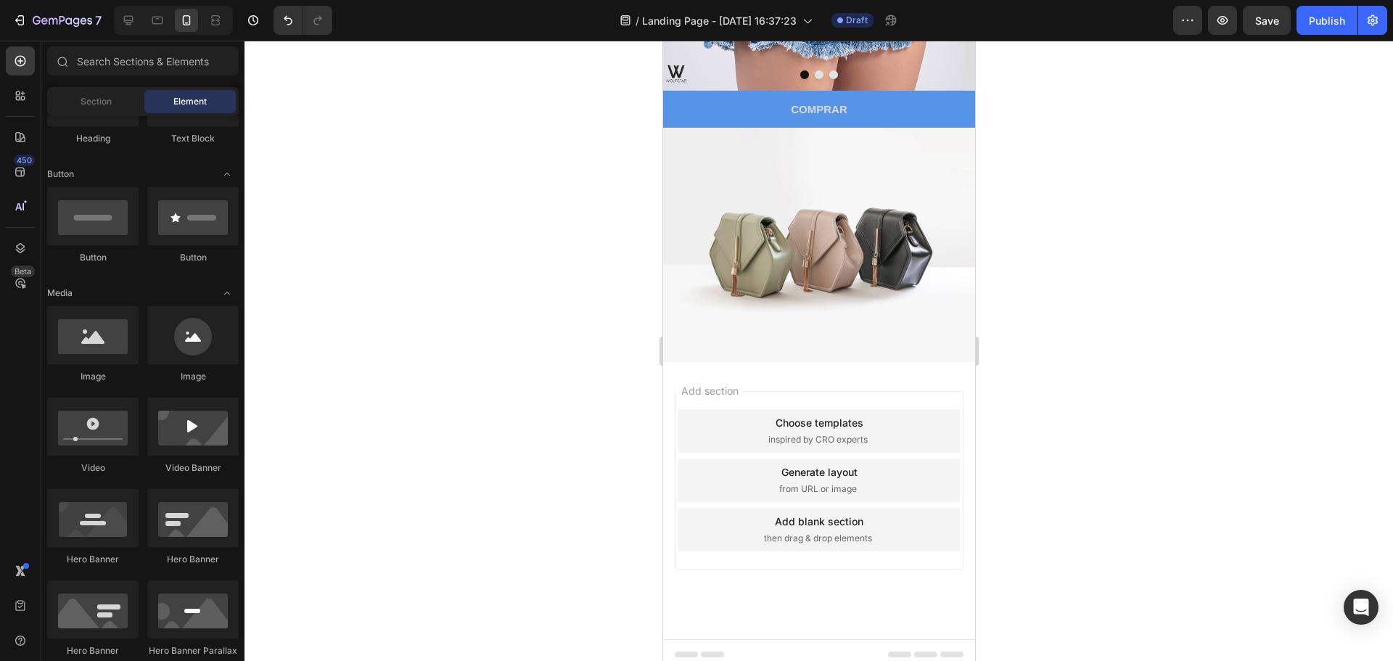
scroll to position [928, 0]
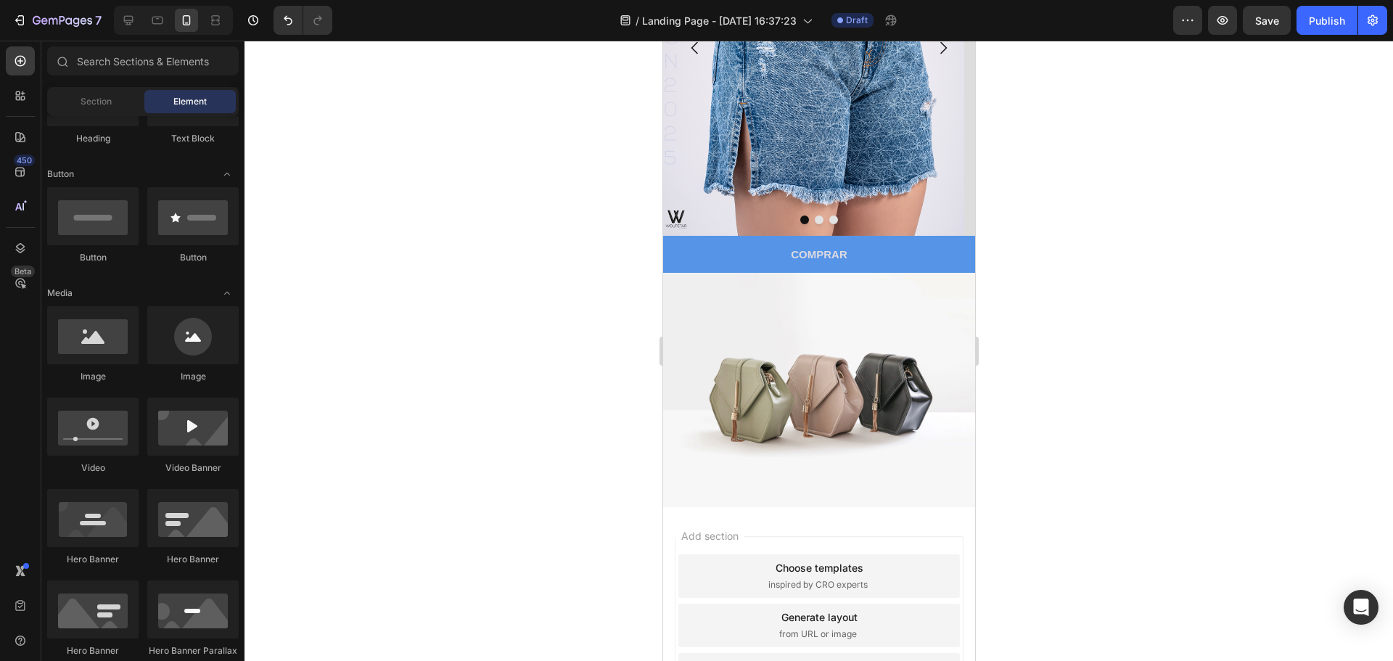
click at [823, 381] on img at bounding box center [818, 390] width 312 height 234
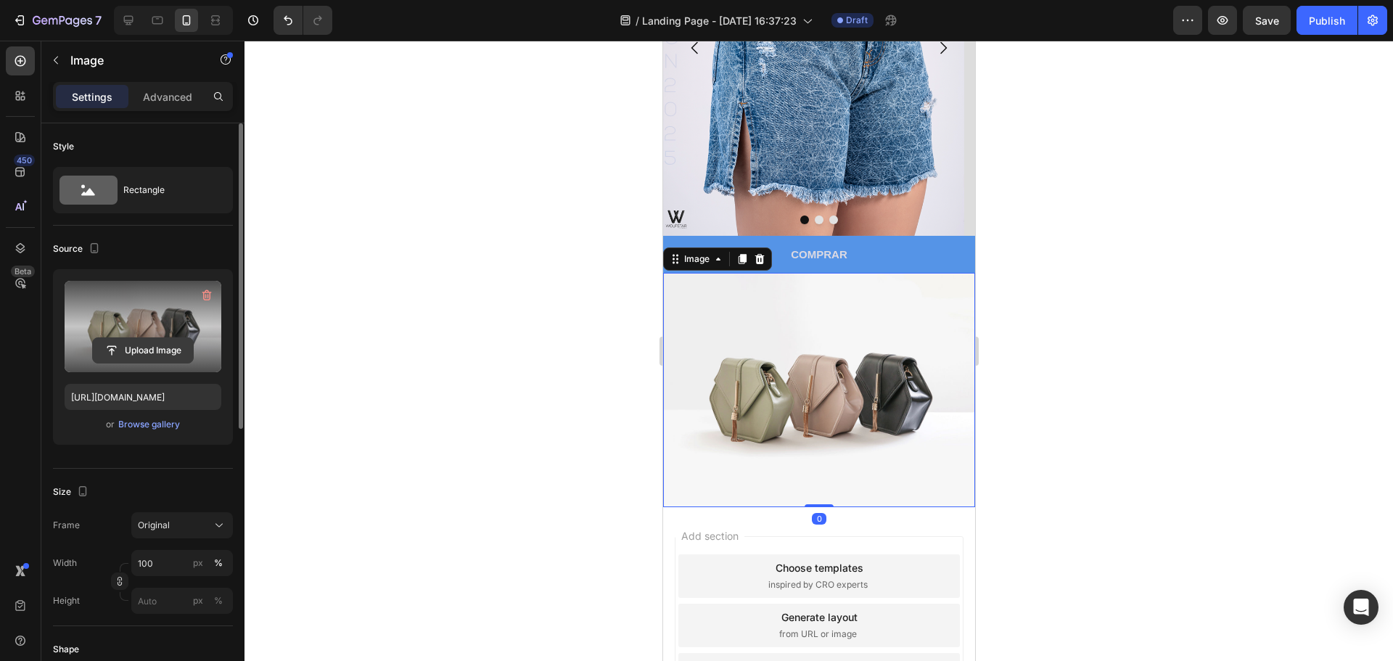
click at [143, 349] on input "file" at bounding box center [143, 350] width 100 height 25
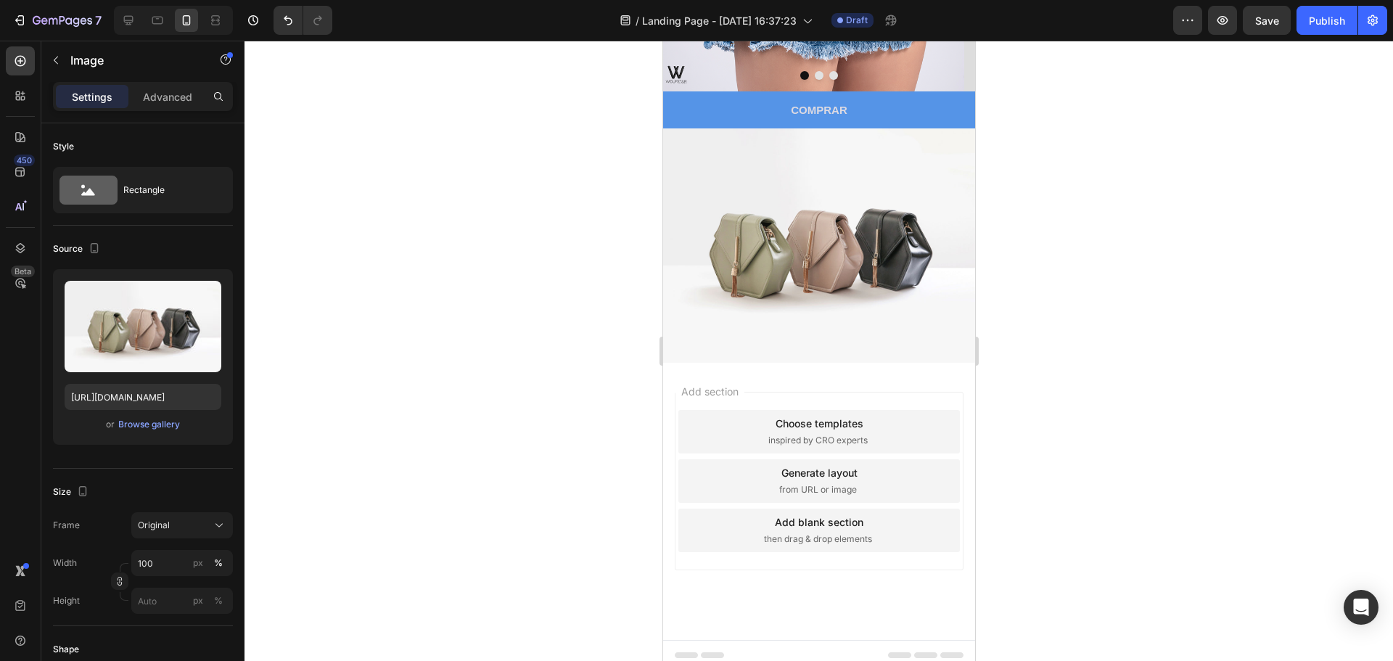
scroll to position [1073, 0]
click at [829, 244] on img at bounding box center [818, 245] width 312 height 234
click at [833, 204] on img at bounding box center [818, 245] width 312 height 234
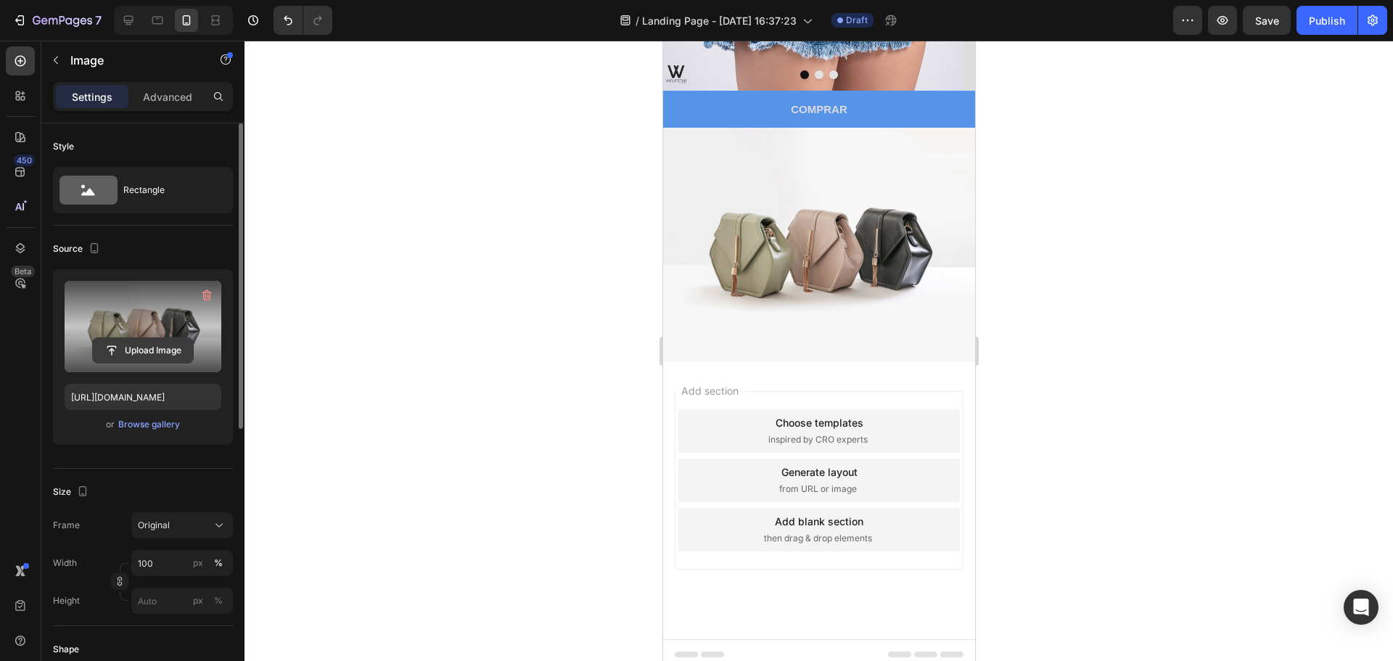
click at [151, 355] on input "file" at bounding box center [143, 350] width 100 height 25
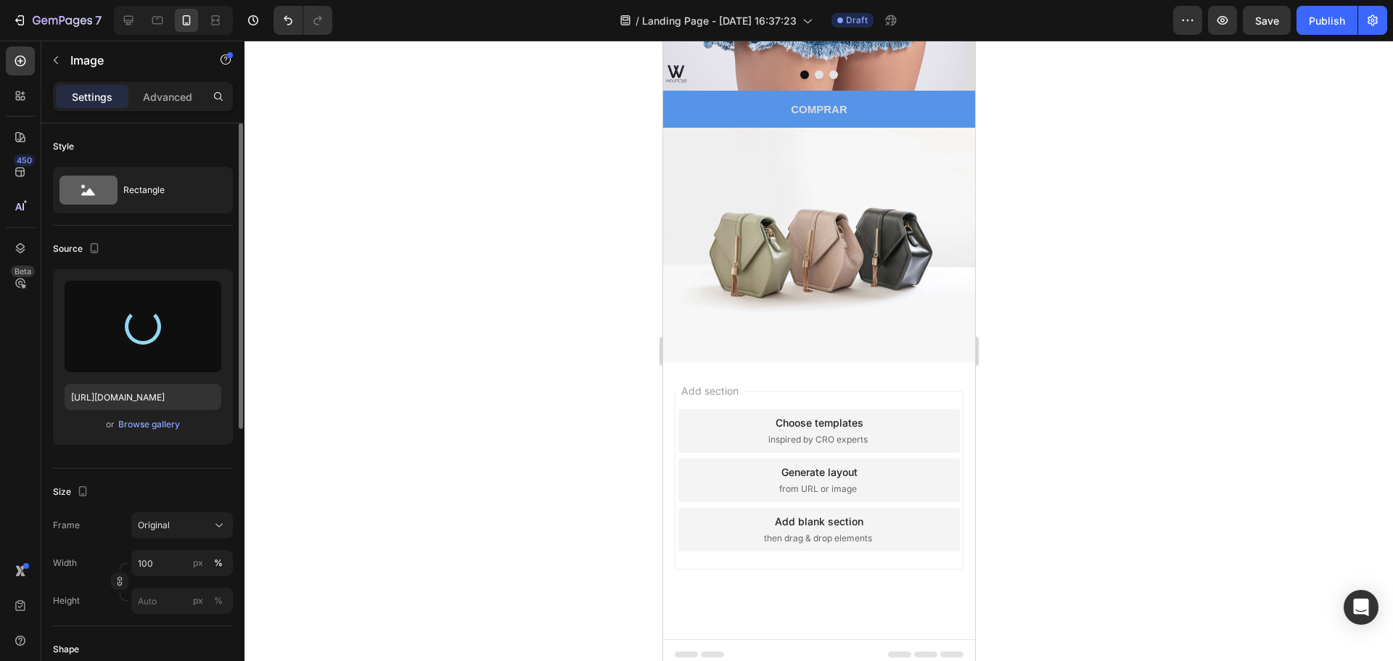
type input "https://cdn.shopify.com/s/files/1/0896/7916/7672/files/gempages_586028510657643…"
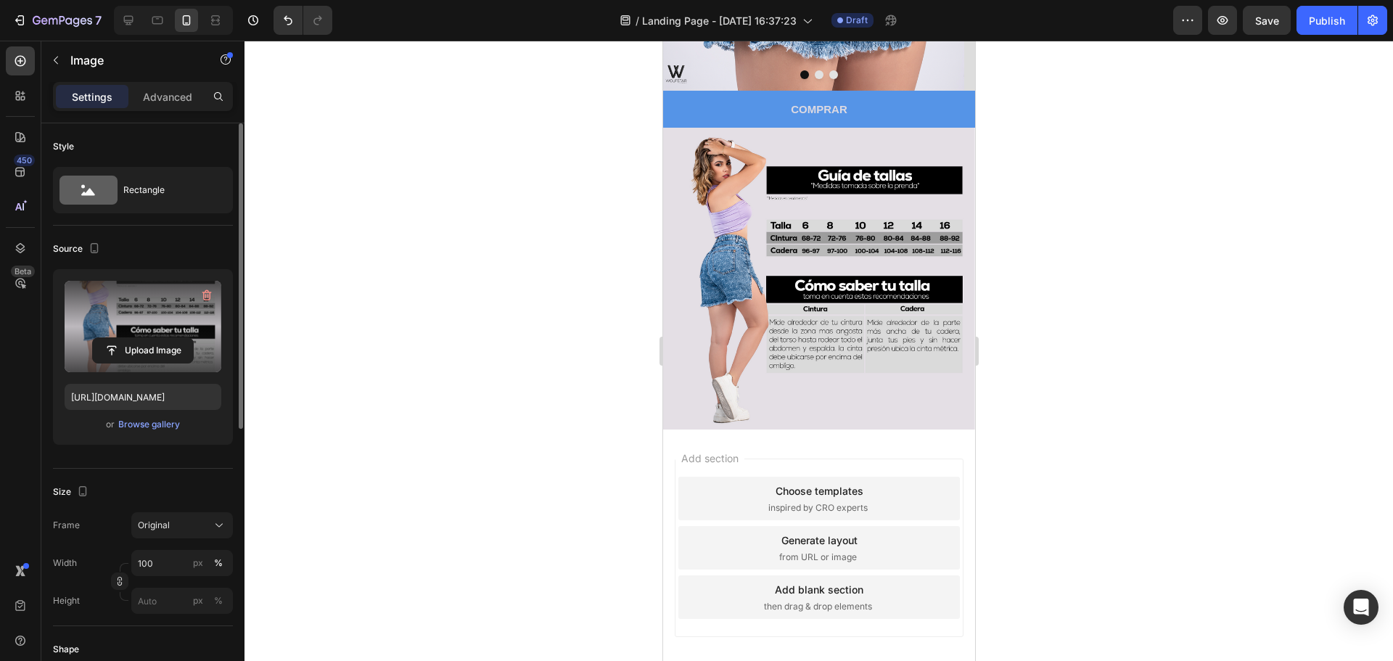
click at [867, 405] on img at bounding box center [818, 279] width 312 height 302
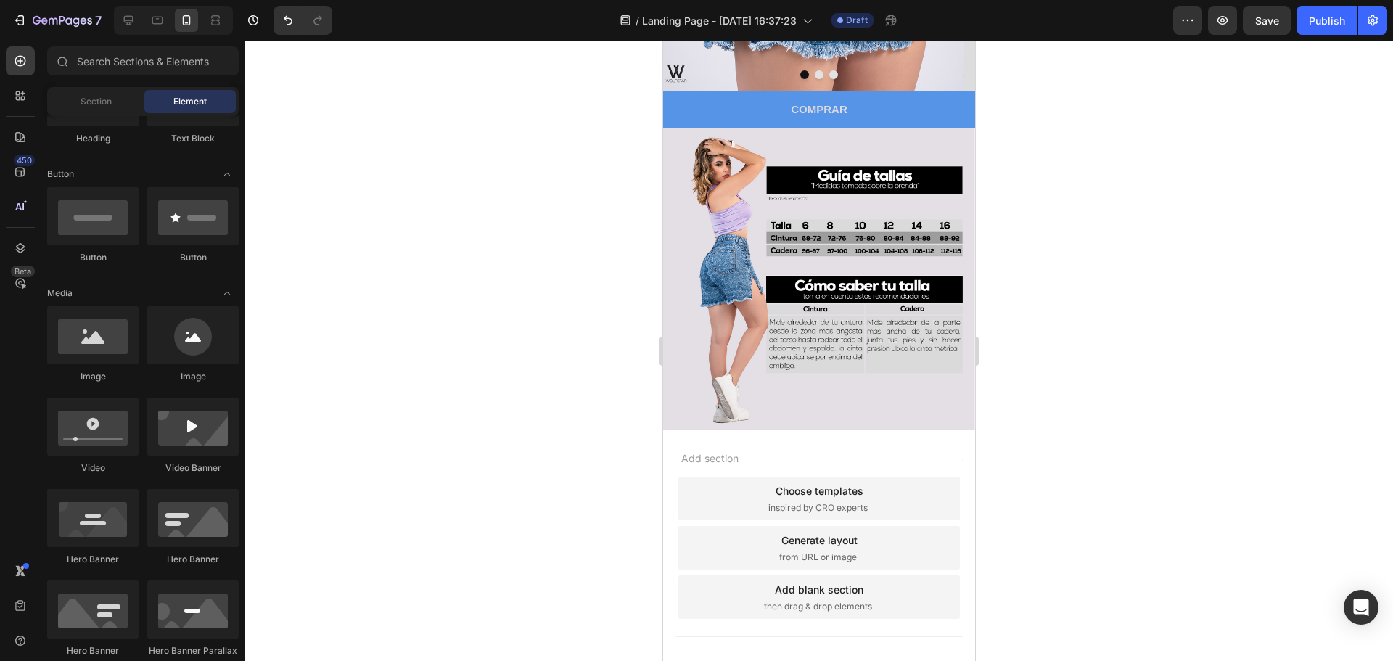
click at [801, 438] on div "Add section Choose templates inspired by CRO experts Generate layout from URL o…" at bounding box center [818, 567] width 312 height 277
drag, startPoint x: 761, startPoint y: 384, endPoint x: 796, endPoint y: 422, distance: 51.8
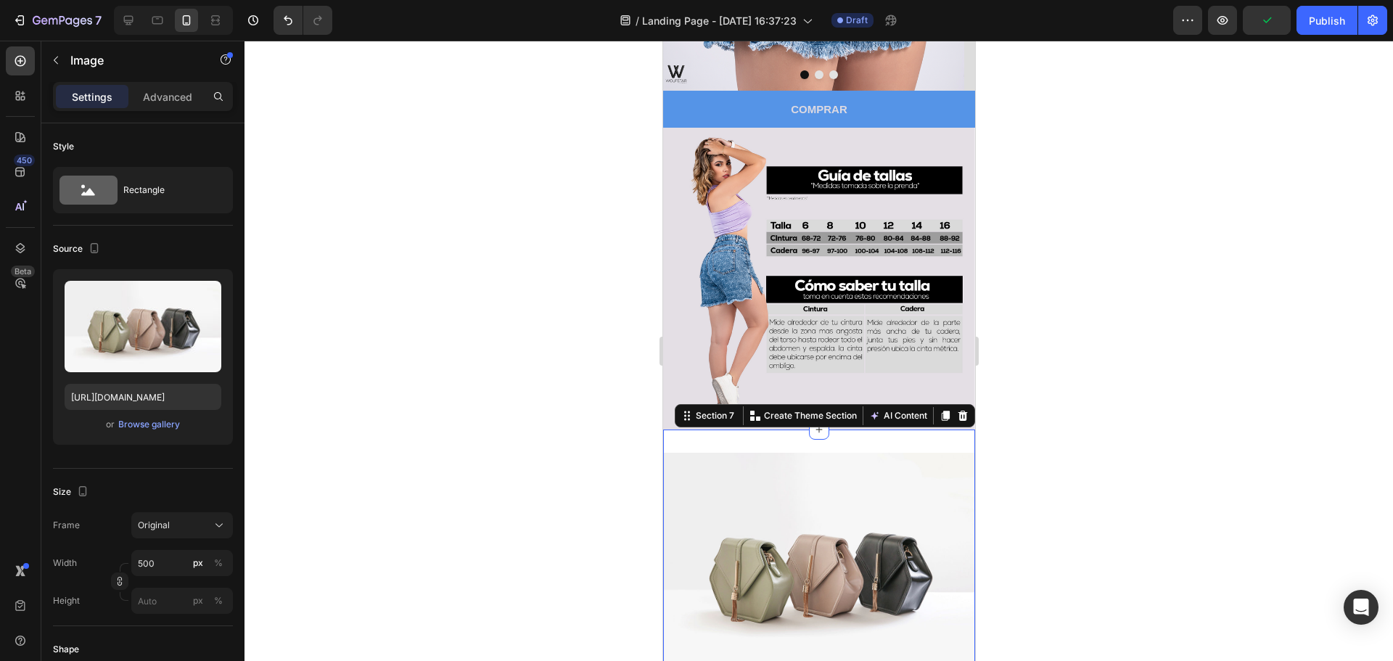
click at [900, 441] on div "Image Section 7 You can create reusable sections Create Theme Section AI Conten…" at bounding box center [818, 569] width 312 height 281
click at [738, 503] on img at bounding box center [818, 570] width 312 height 234
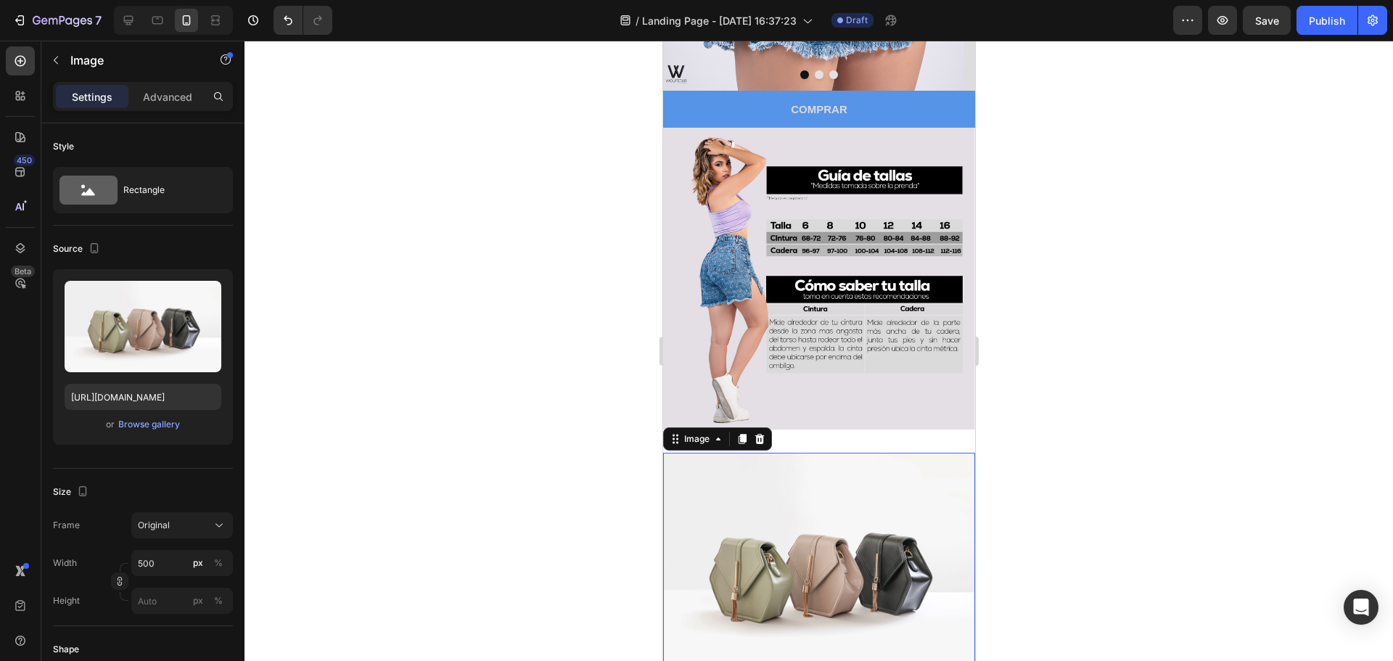
click at [1102, 244] on div at bounding box center [818, 351] width 1148 height 620
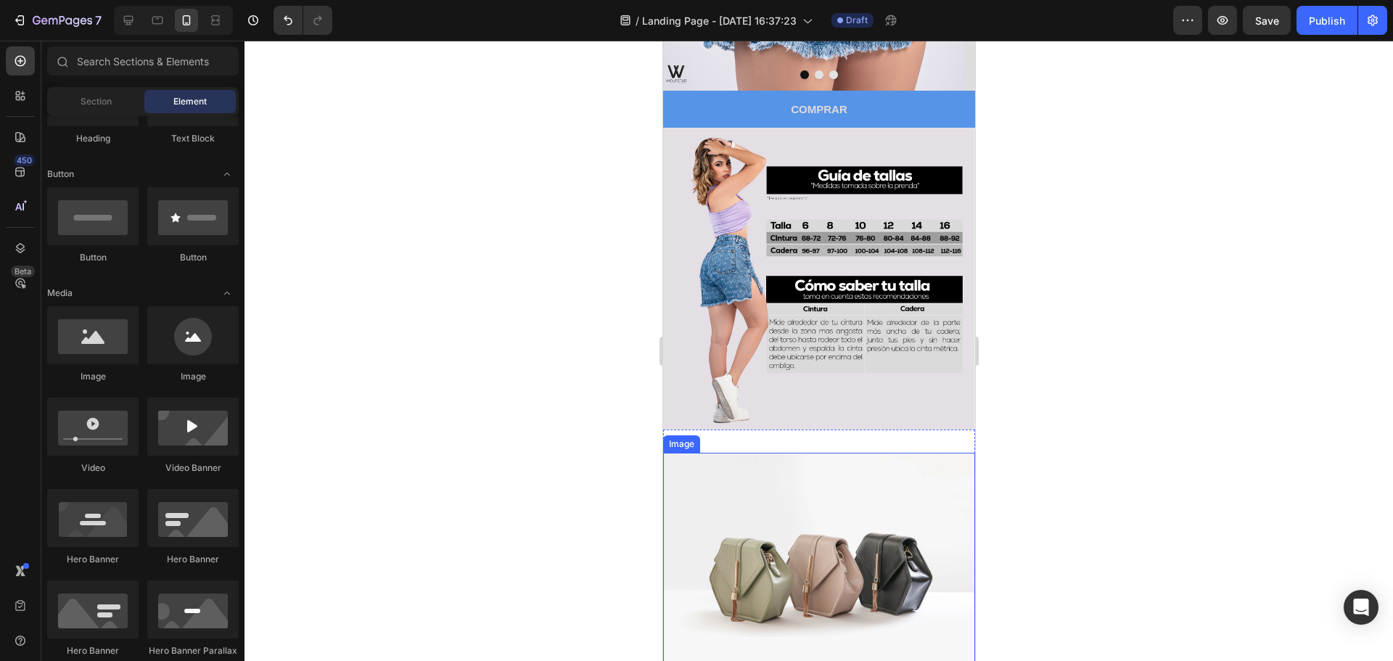
click at [781, 498] on img at bounding box center [818, 570] width 312 height 234
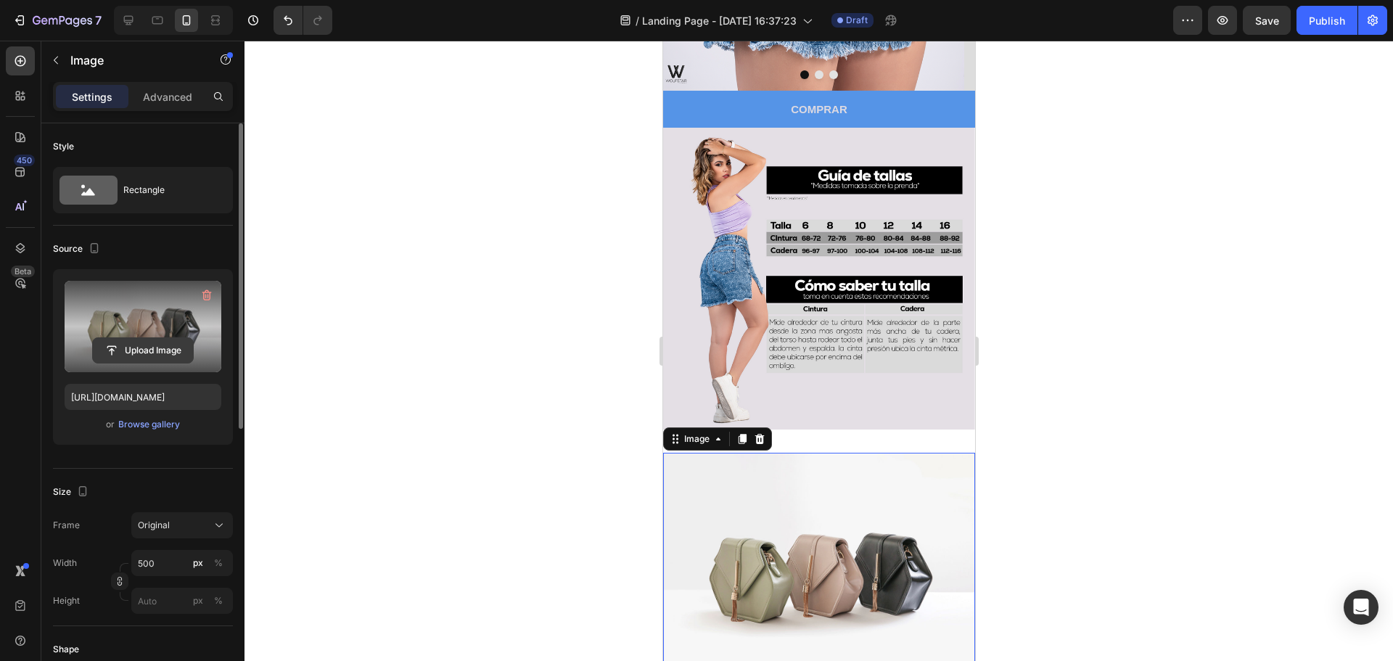
click at [141, 337] on button "Upload Image" at bounding box center [143, 350] width 102 height 26
click at [138, 355] on input "file" at bounding box center [143, 350] width 100 height 25
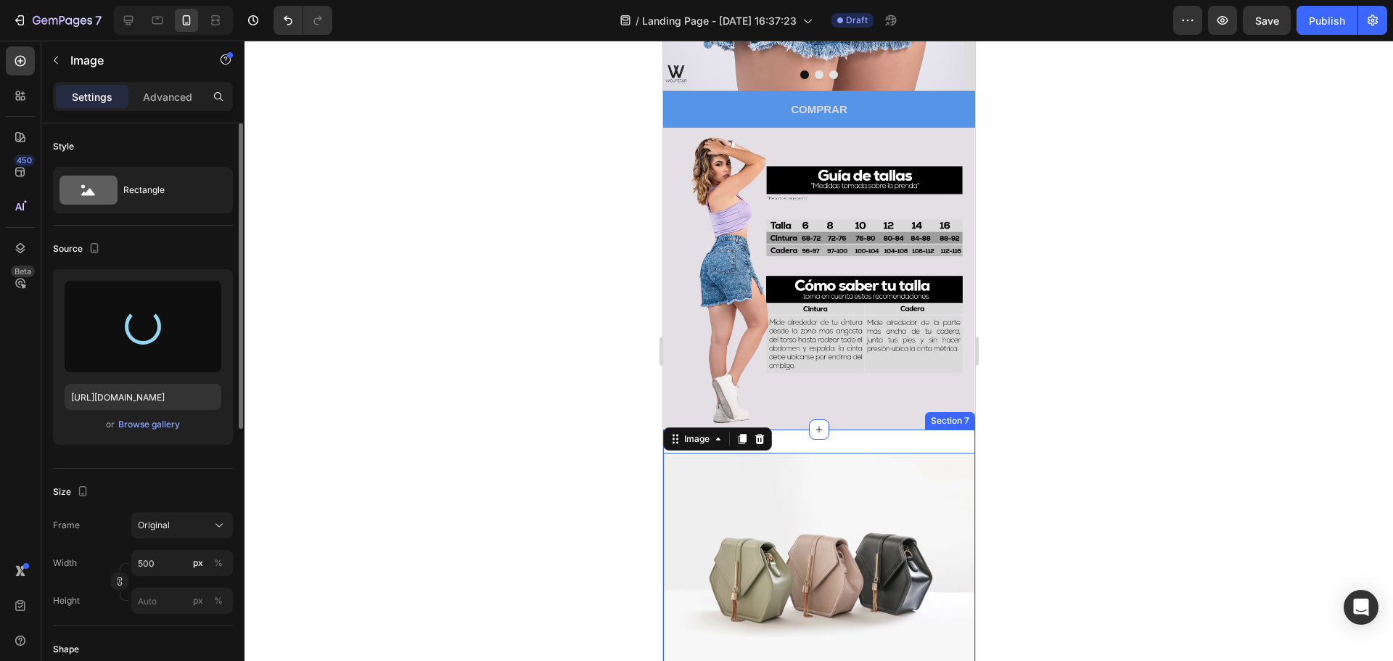
click at [904, 440] on div "Image 0 Section 7" at bounding box center [818, 569] width 312 height 281
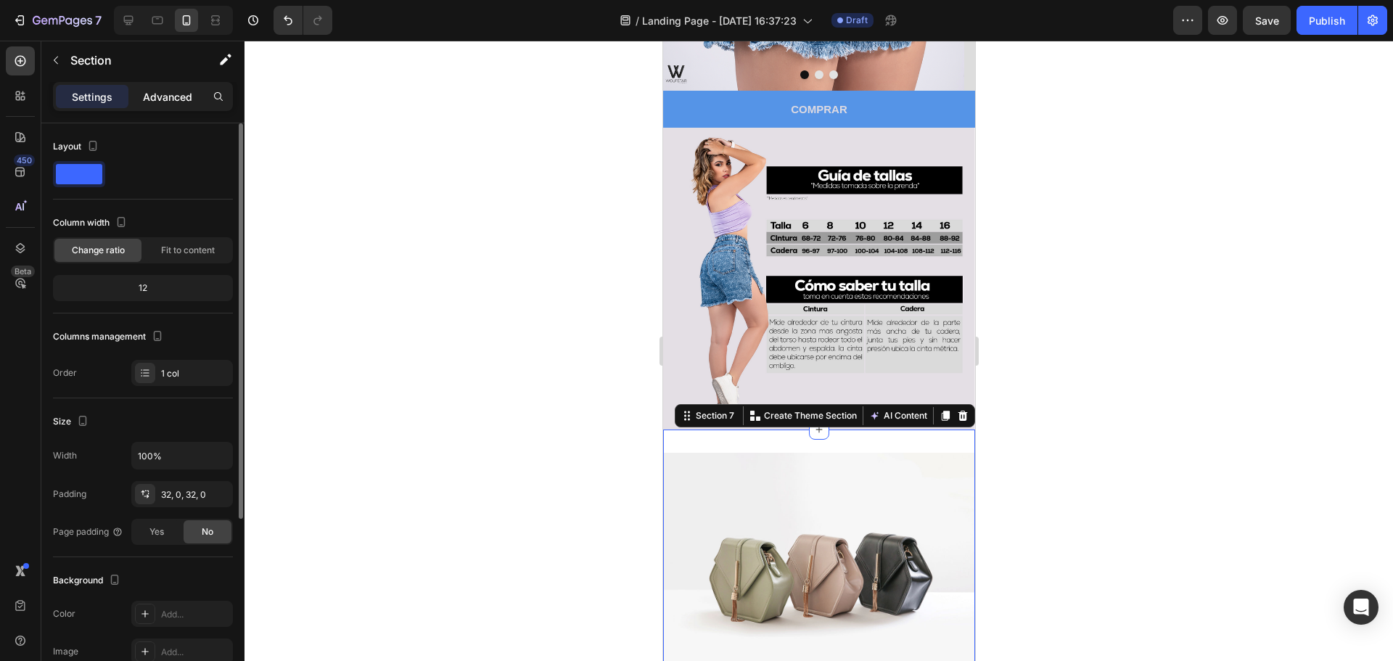
click at [170, 98] on p "Advanced" at bounding box center [167, 96] width 49 height 15
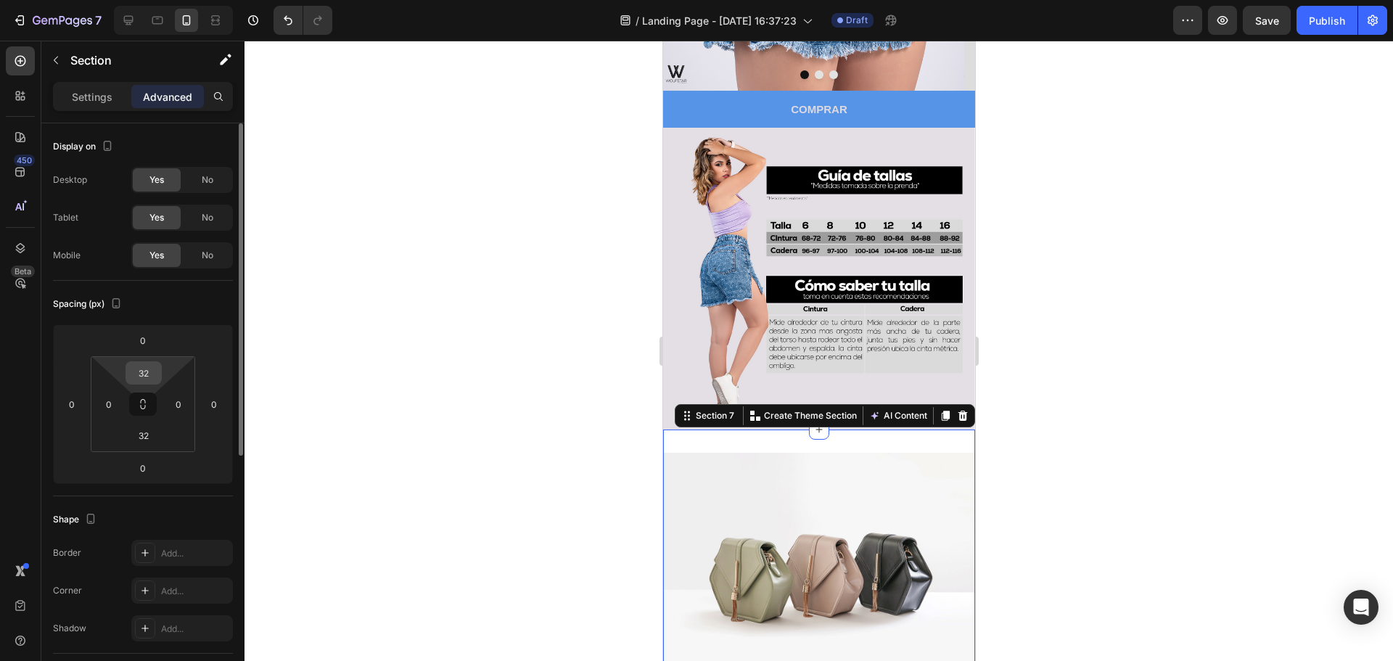
click at [151, 375] on input "32" at bounding box center [143, 373] width 29 height 22
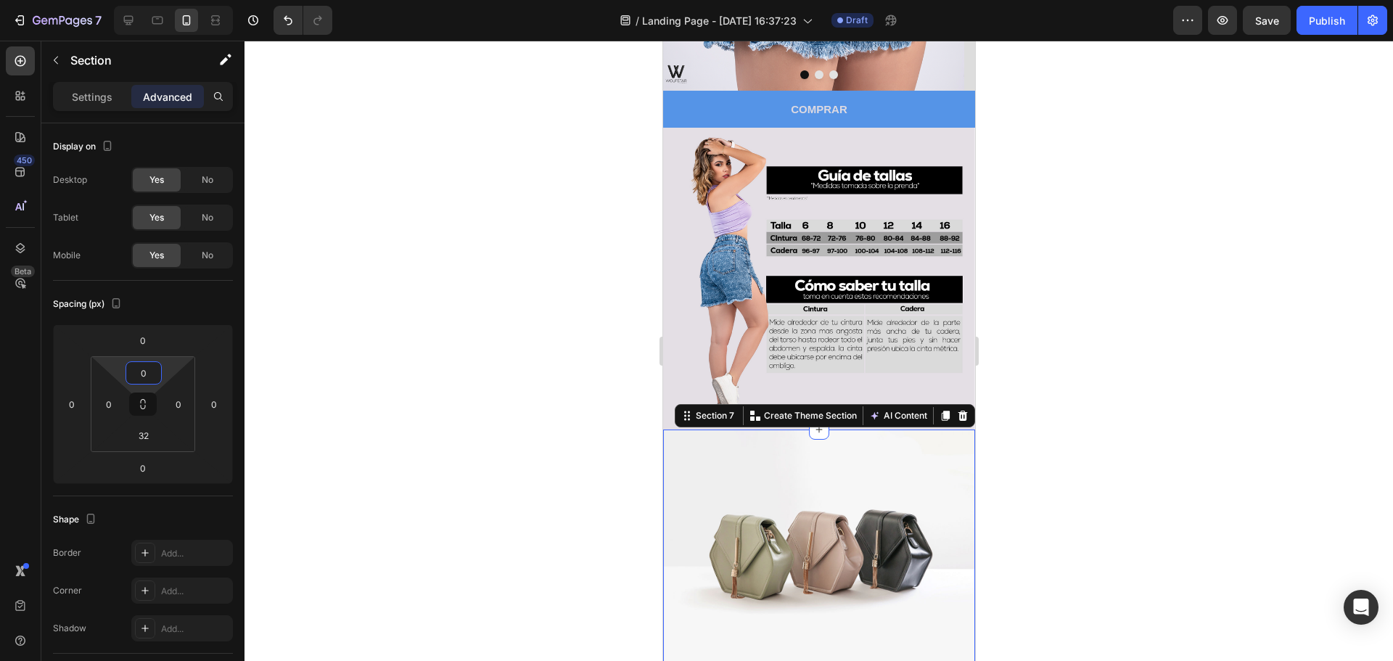
type input "0"
click at [387, 357] on div at bounding box center [818, 351] width 1148 height 620
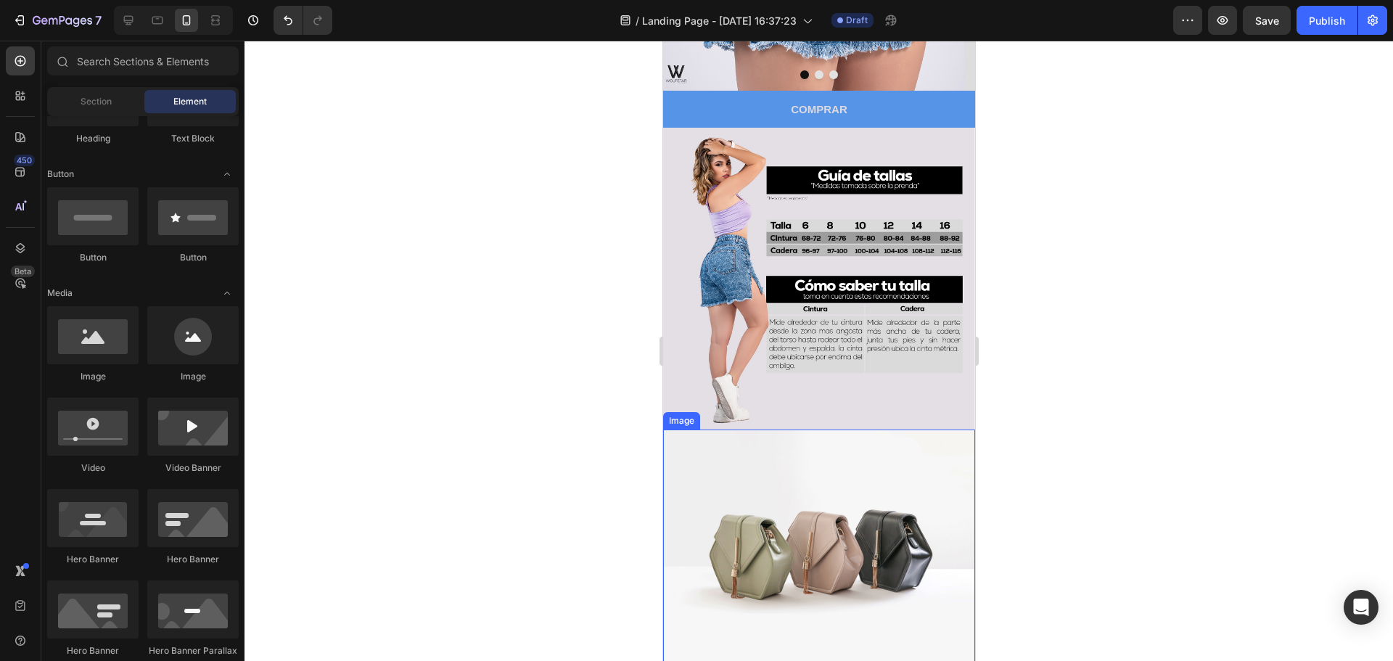
click at [836, 469] on img at bounding box center [818, 546] width 312 height 234
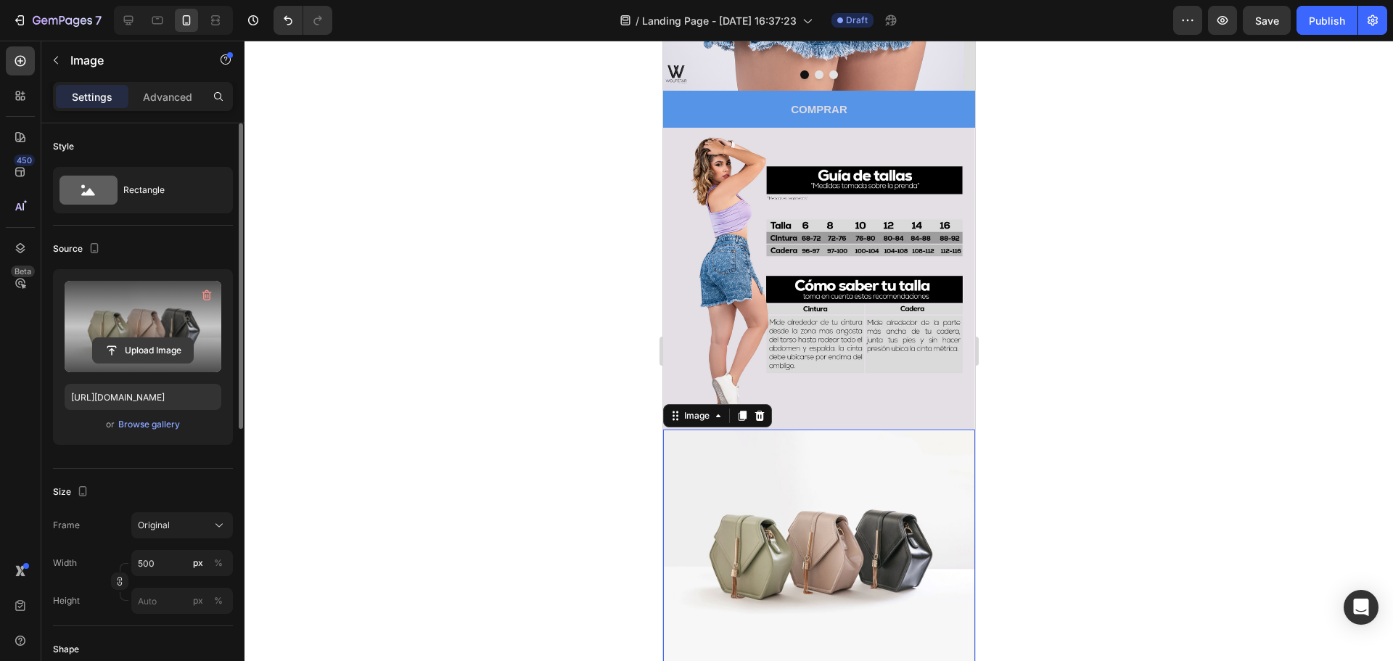
click at [143, 344] on input "file" at bounding box center [143, 350] width 100 height 25
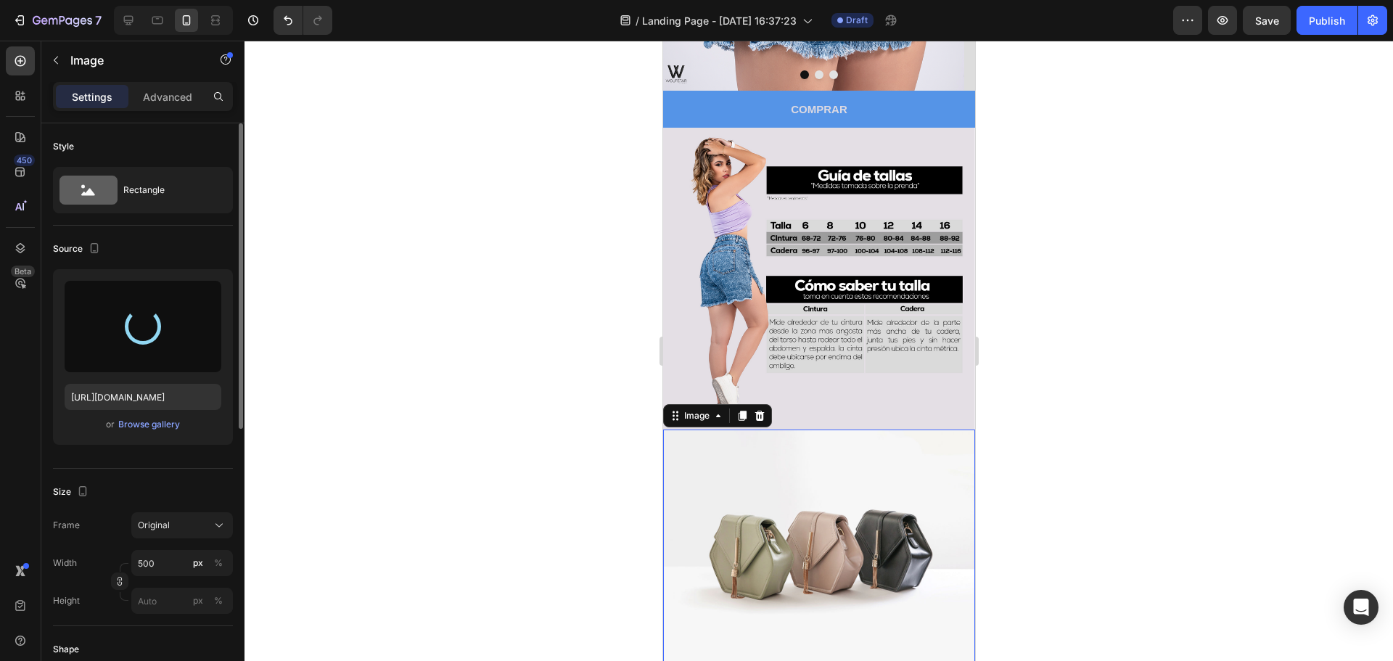
type input "https://cdn.shopify.com/s/files/1/0896/7916/7672/files/gempages_586028510657643…"
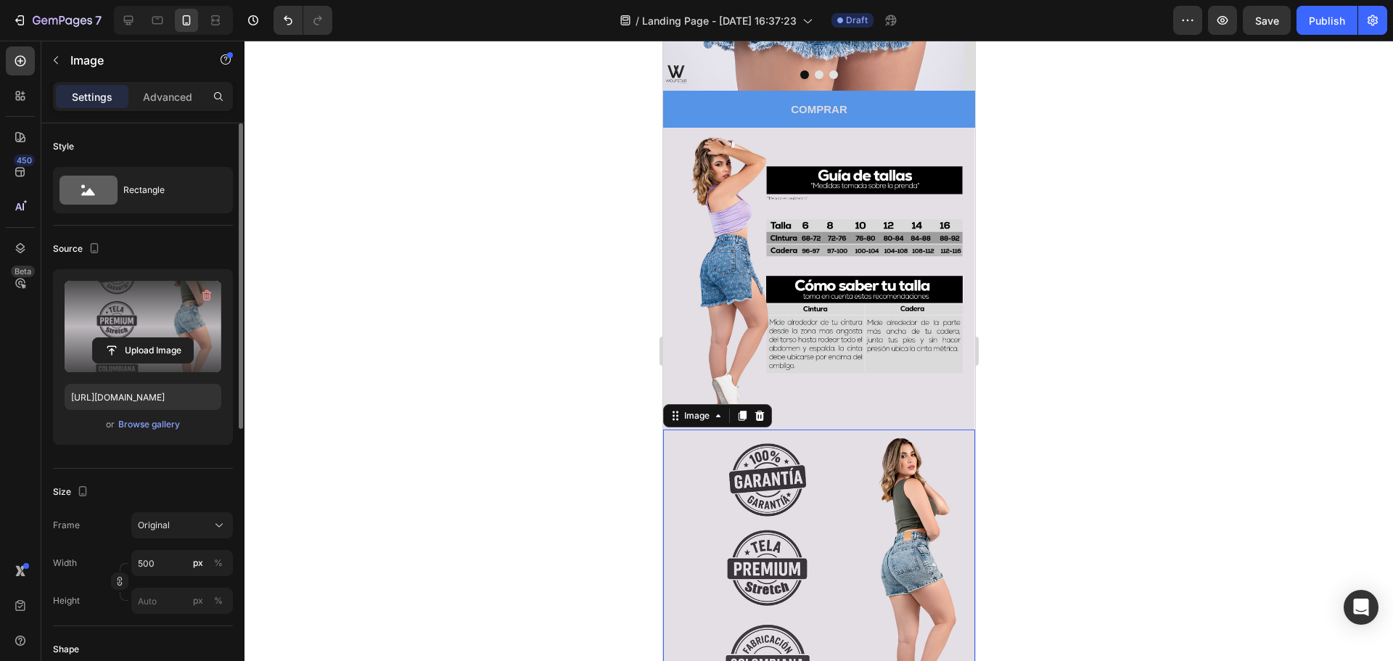
click at [1038, 399] on div at bounding box center [818, 351] width 1148 height 620
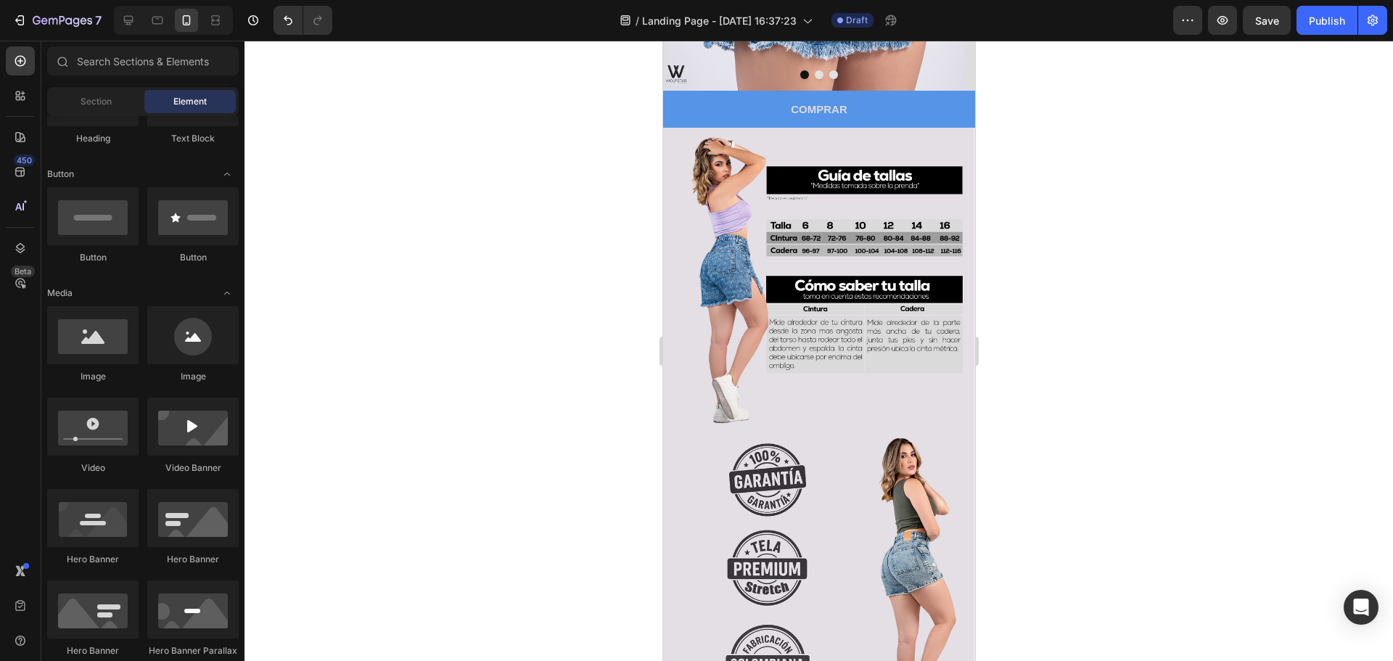
click at [1124, 251] on div at bounding box center [818, 351] width 1148 height 620
click at [809, 467] on img at bounding box center [818, 580] width 312 height 302
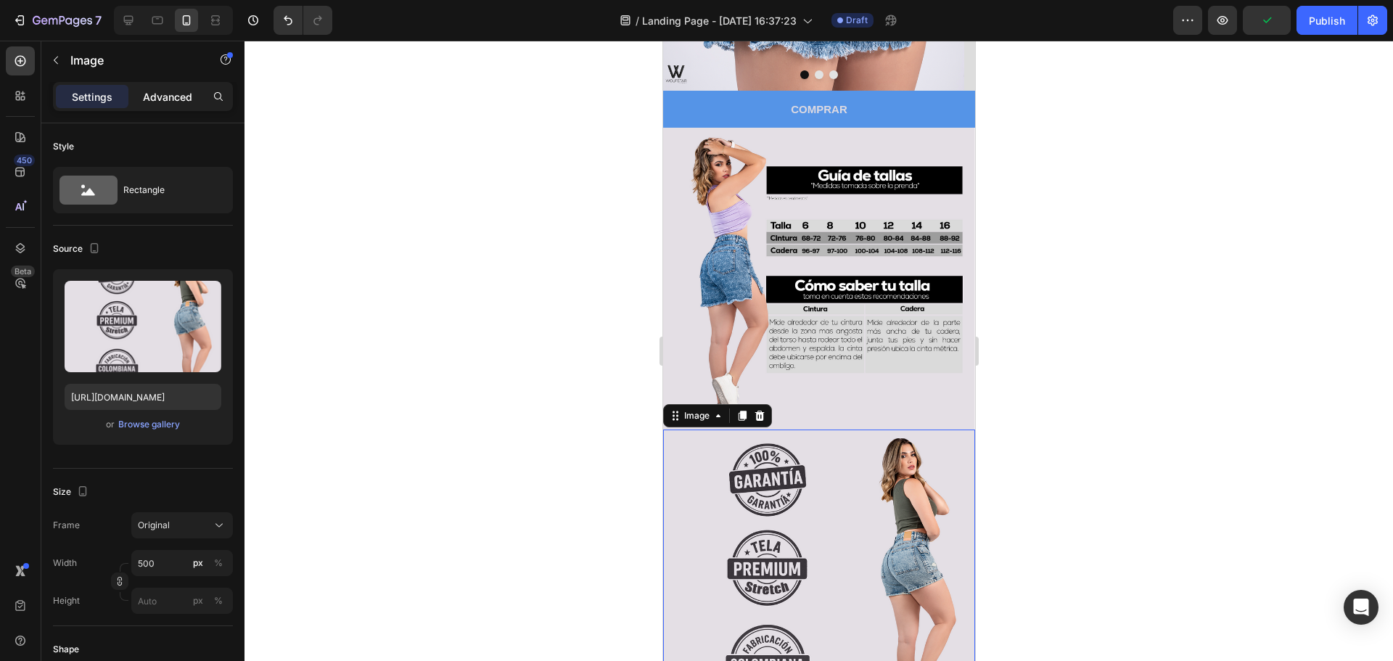
click at [167, 91] on p "Advanced" at bounding box center [167, 96] width 49 height 15
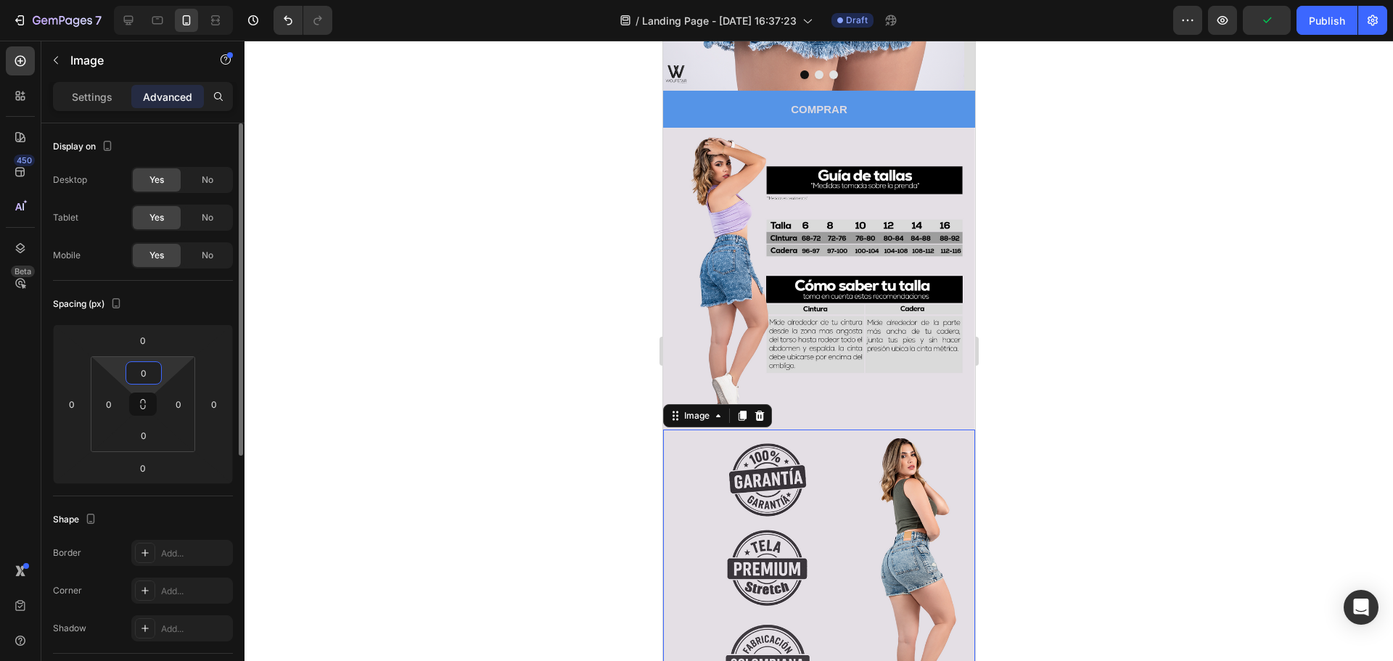
drag, startPoint x: 149, startPoint y: 374, endPoint x: 133, endPoint y: 373, distance: 16.0
click at [133, 373] on input "0" at bounding box center [143, 373] width 29 height 22
type input "-"
type input "0"
click at [138, 414] on button at bounding box center [143, 403] width 28 height 23
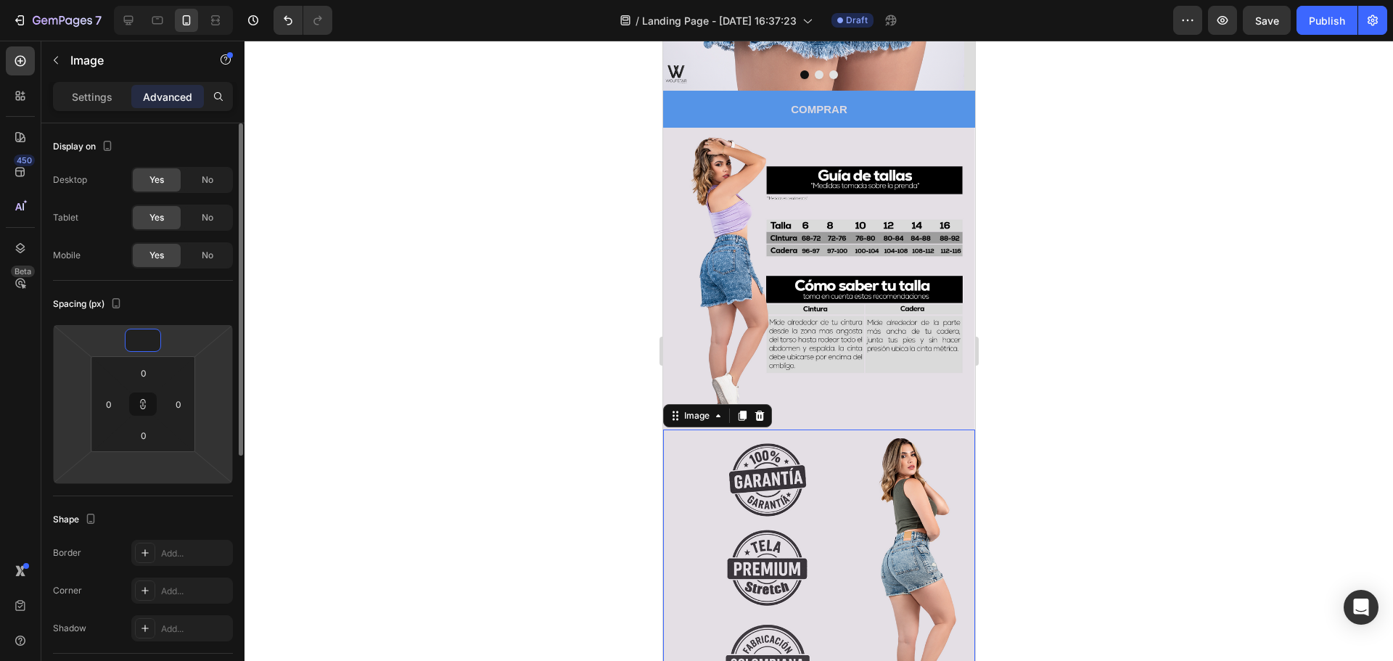
type input "1"
type input "10"
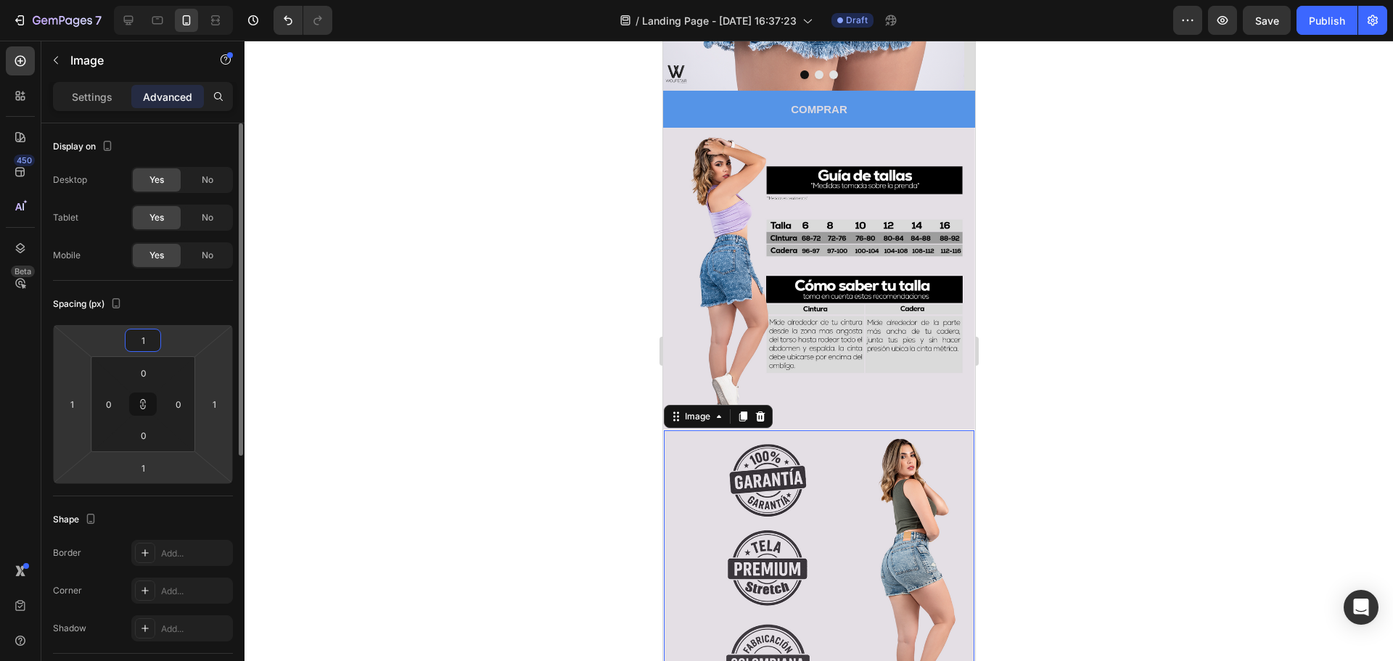
type input "10"
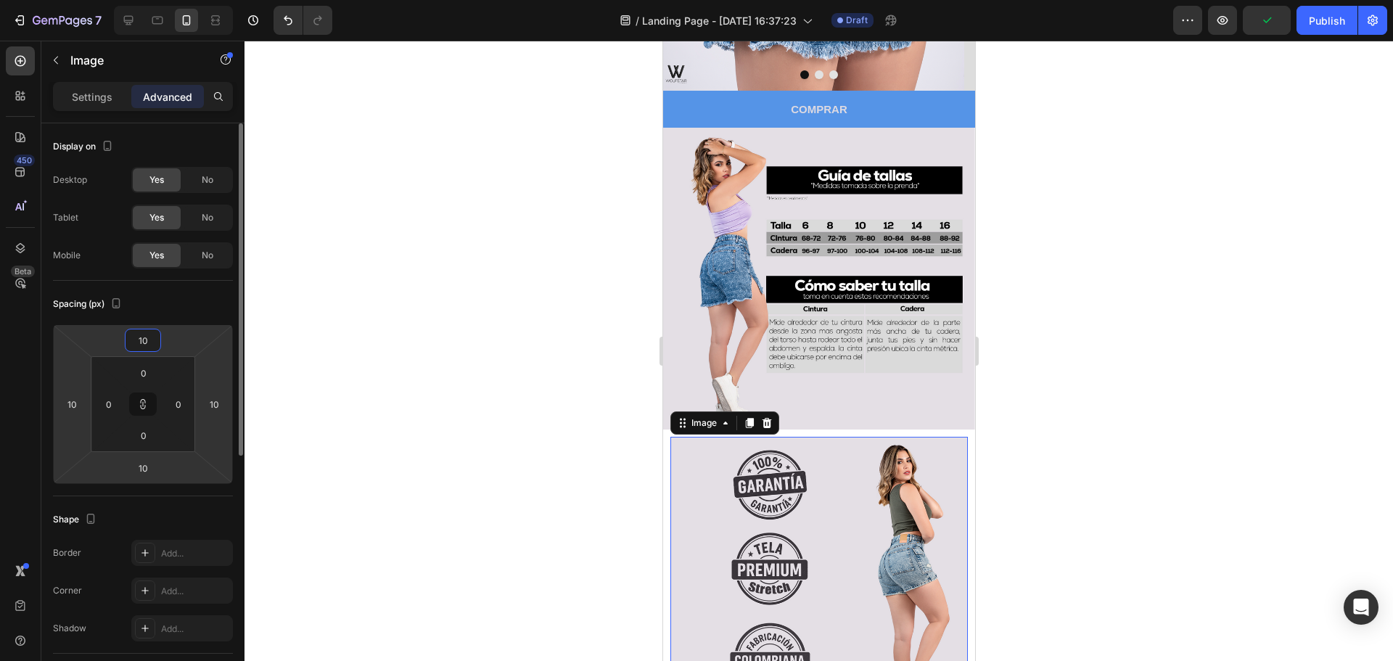
type input "1"
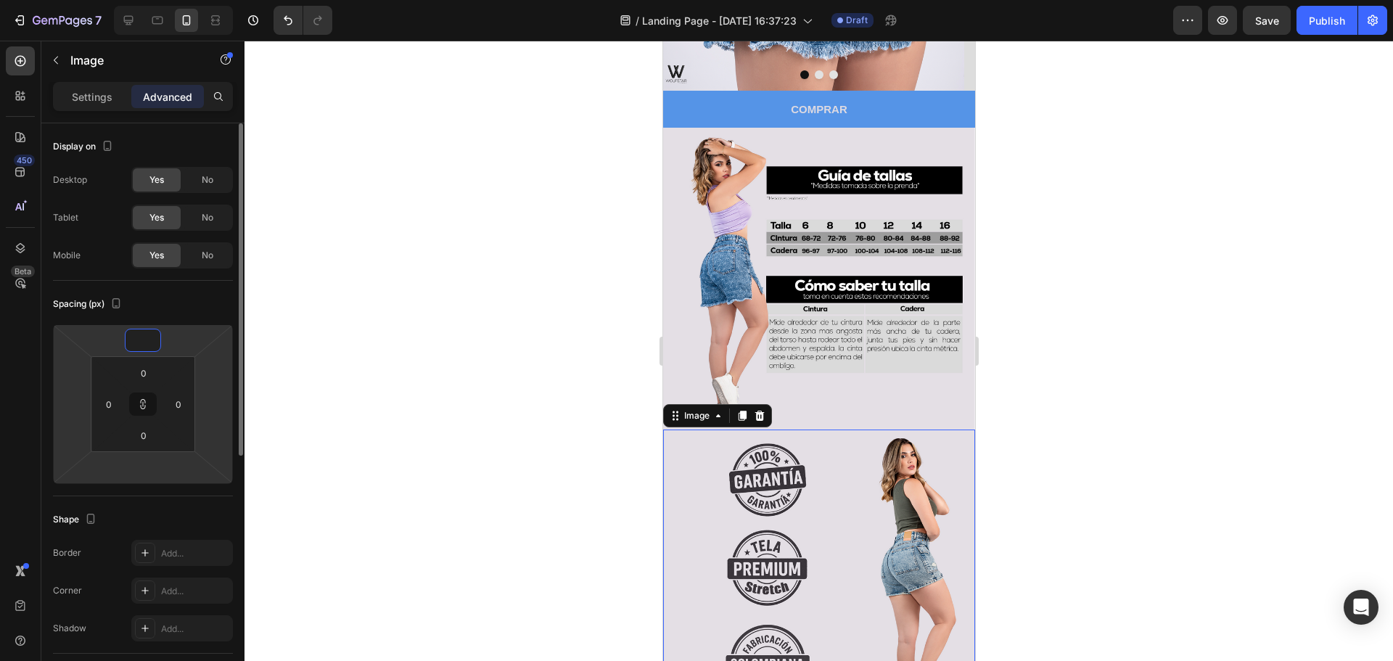
type input "-1"
type input "-10"
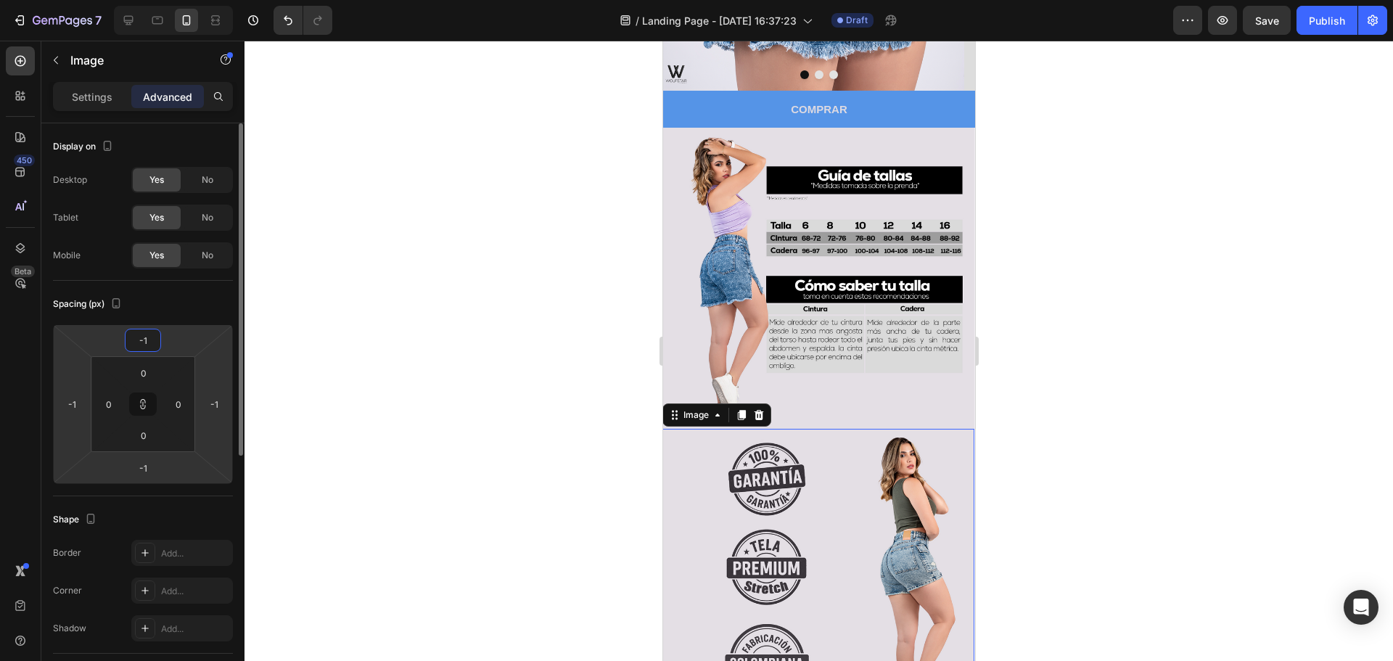
type input "-10"
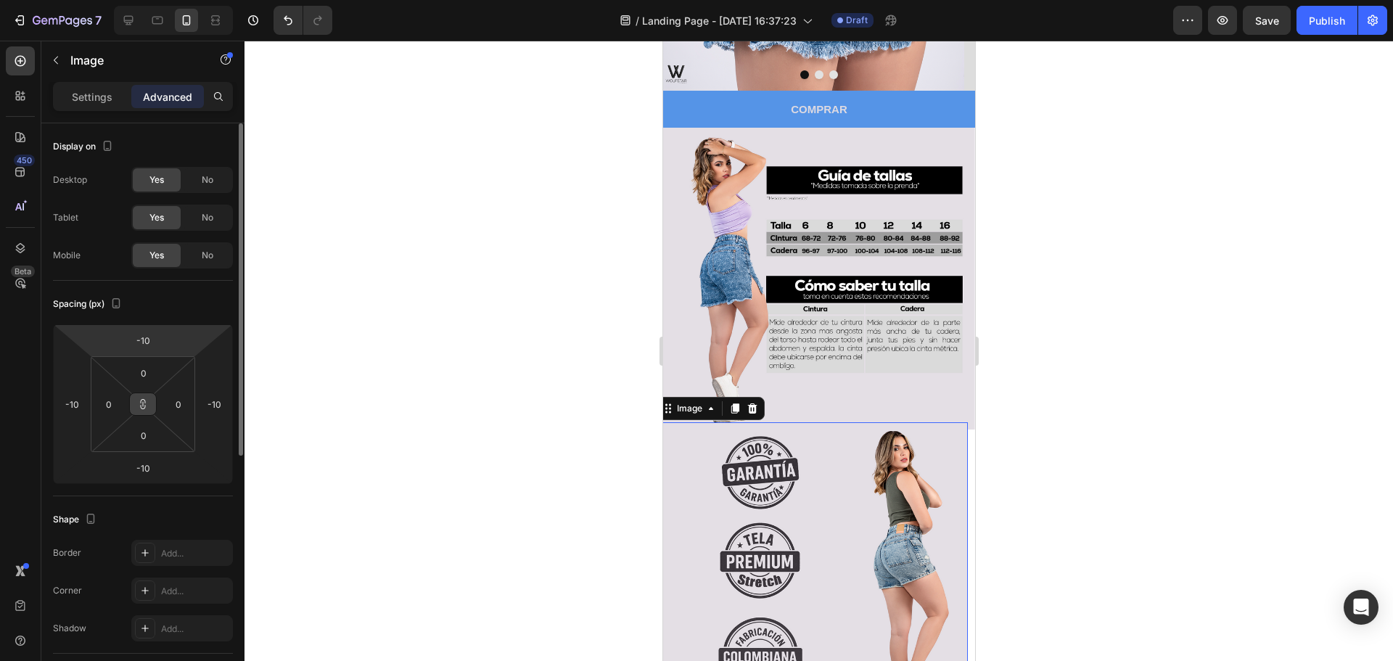
click at [141, 406] on icon at bounding box center [143, 404] width 12 height 12
click at [149, 409] on button at bounding box center [143, 403] width 28 height 23
click at [143, 344] on input "-10" at bounding box center [142, 340] width 29 height 22
type input "-100"
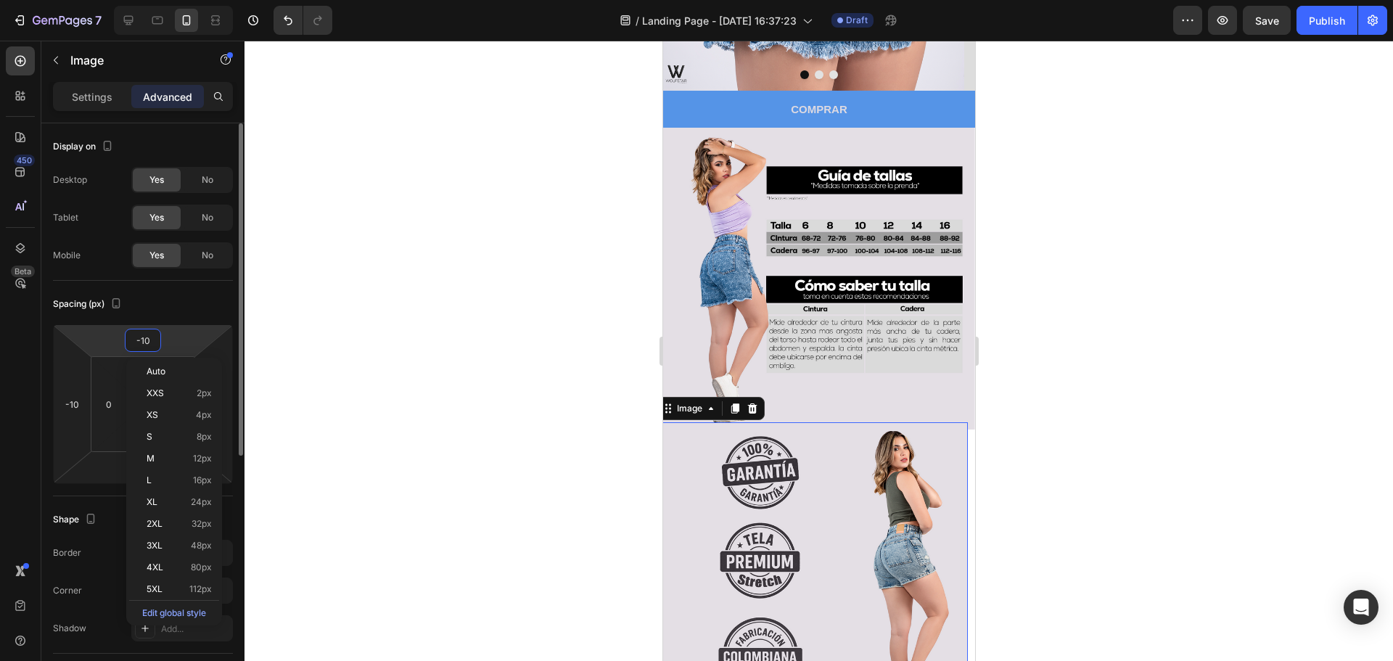
type input "-100"
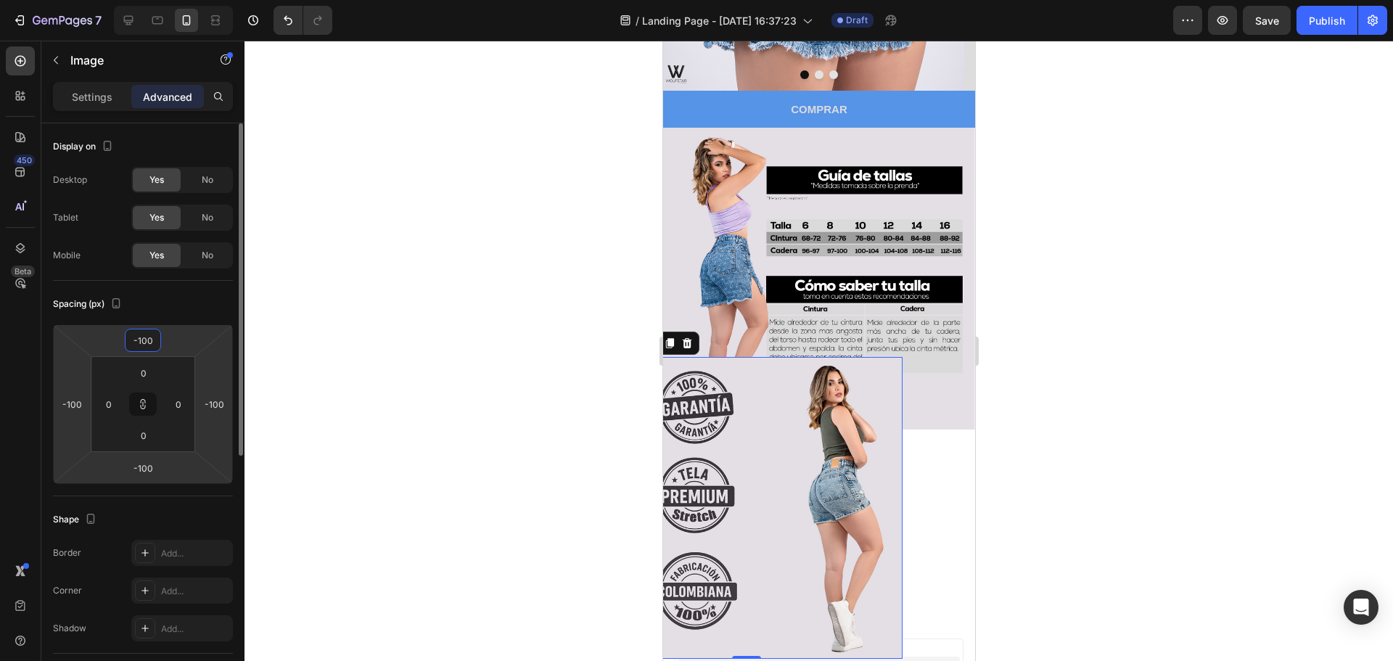
type input "-10"
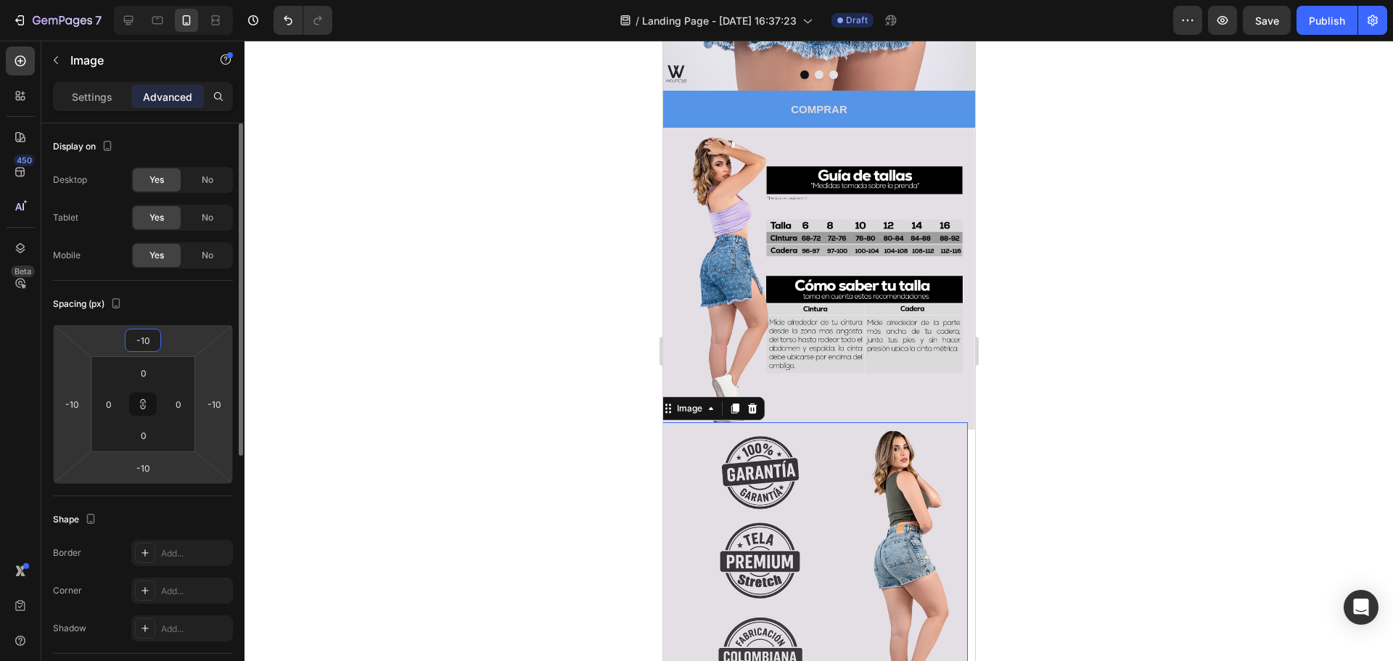
type input "-1"
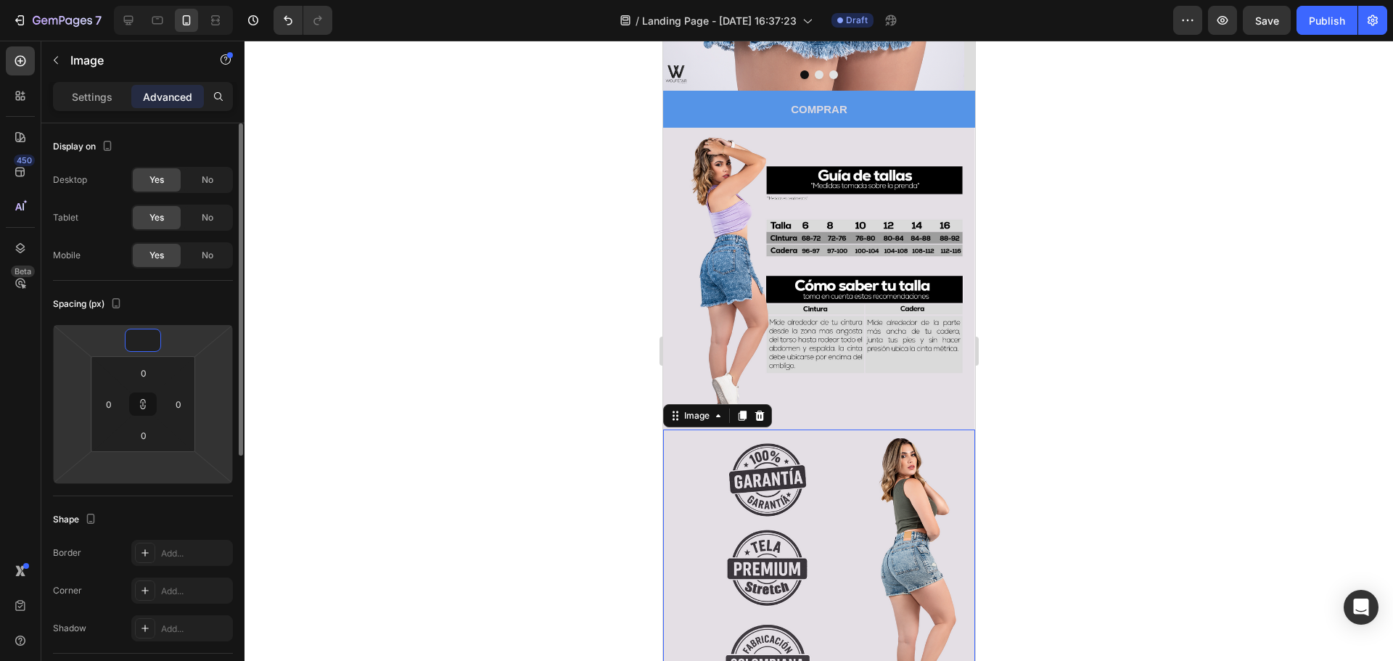
type input "0"
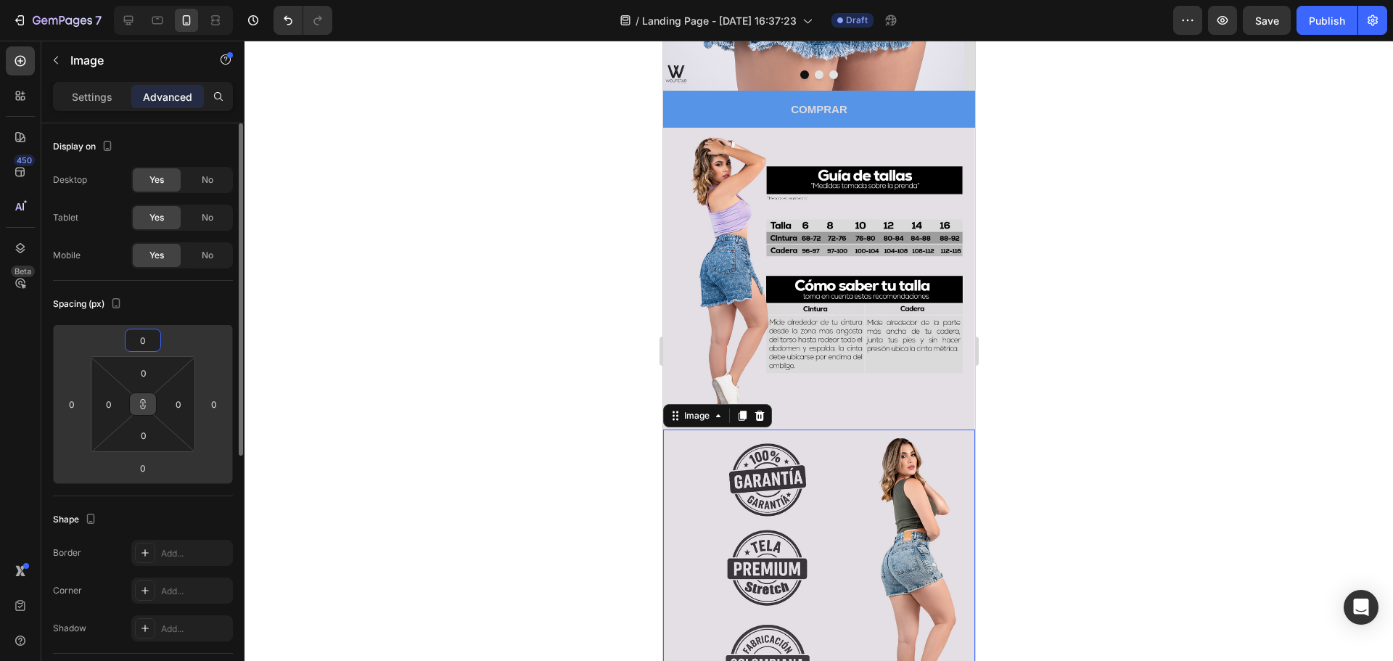
click at [145, 403] on icon at bounding box center [143, 401] width 5 height 4
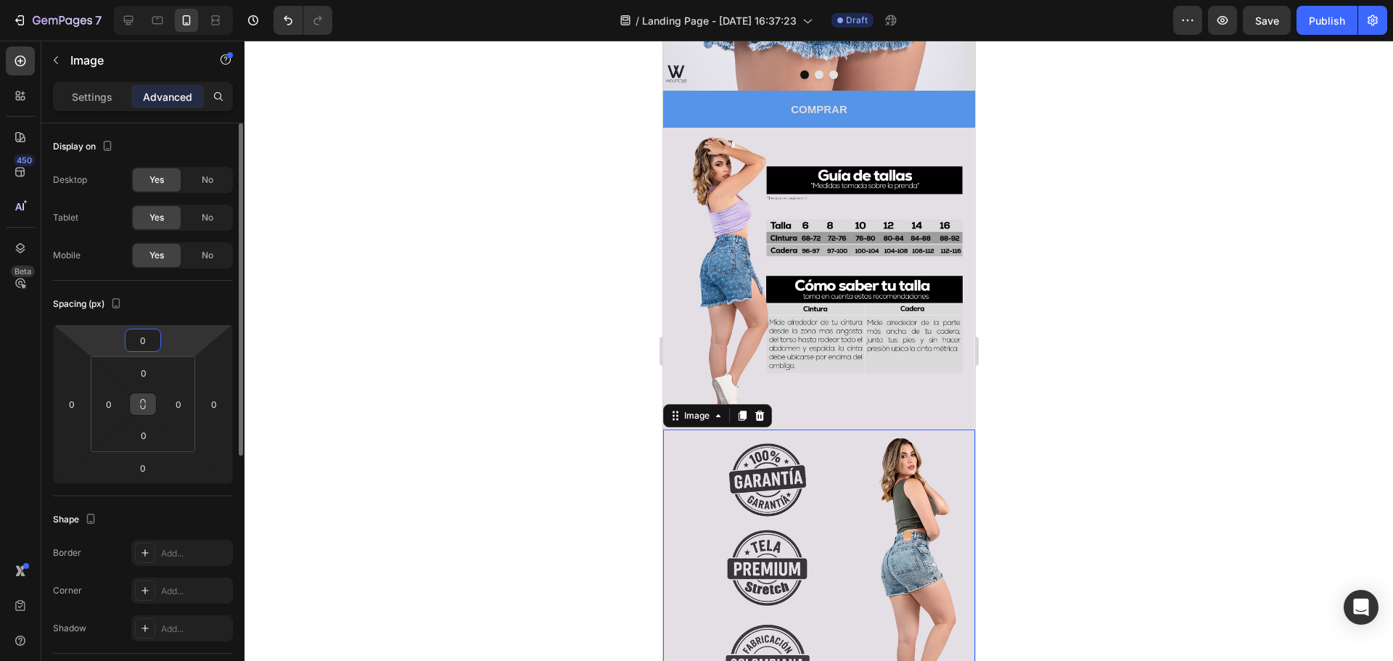
drag, startPoint x: 150, startPoint y: 342, endPoint x: 128, endPoint y: 342, distance: 22.5
click at [128, 342] on div "0" at bounding box center [143, 340] width 36 height 23
type input "-10"
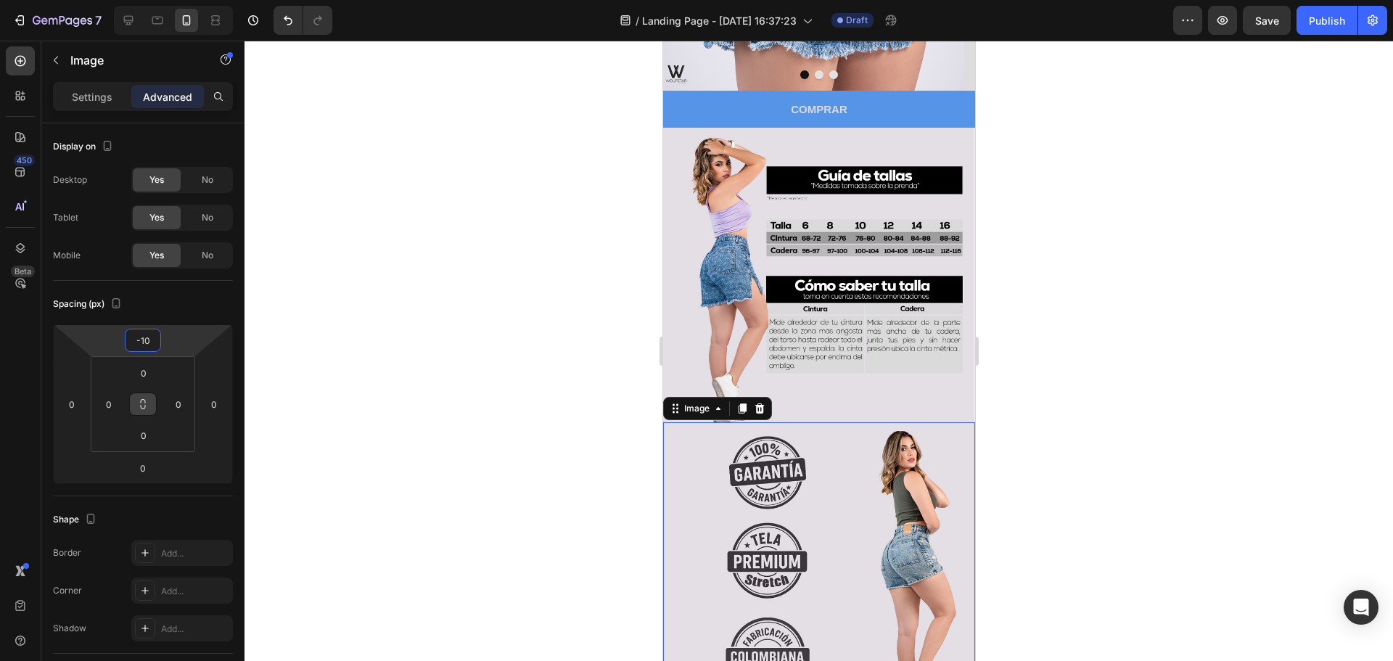
click at [298, 345] on div at bounding box center [818, 351] width 1148 height 620
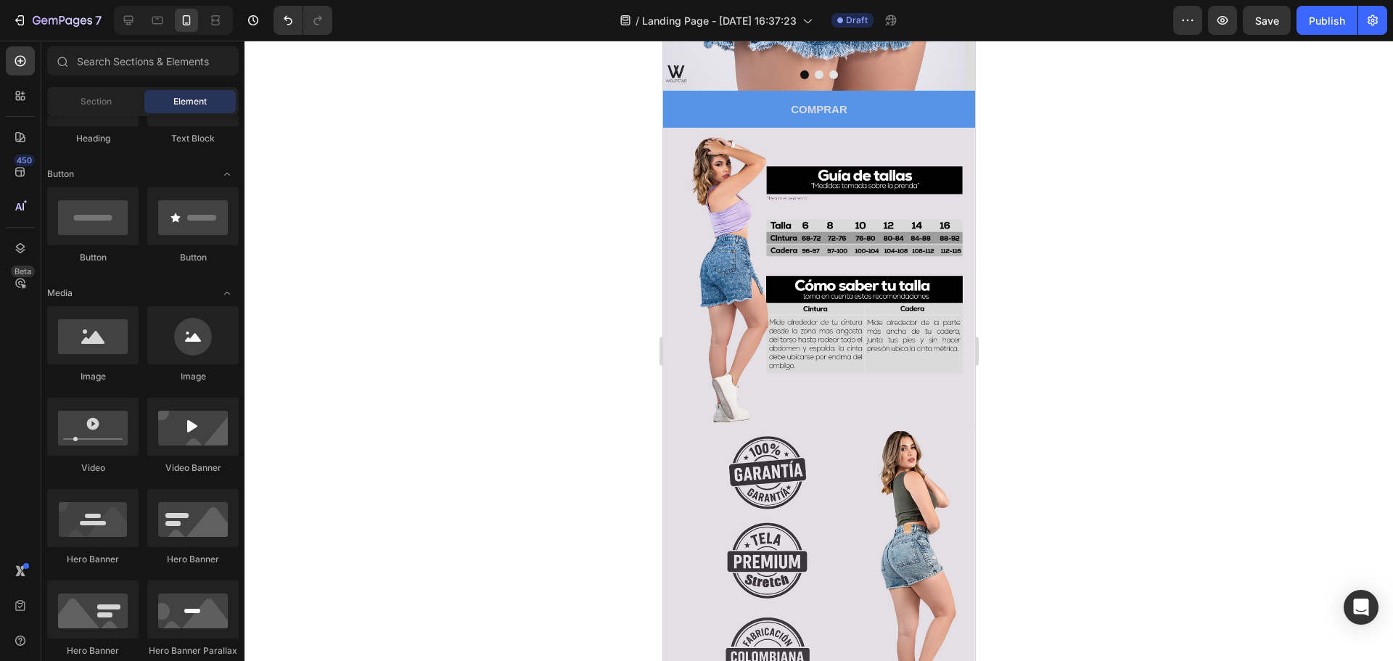
click at [1049, 327] on div at bounding box center [818, 351] width 1148 height 620
click at [870, 435] on img at bounding box center [818, 573] width 312 height 302
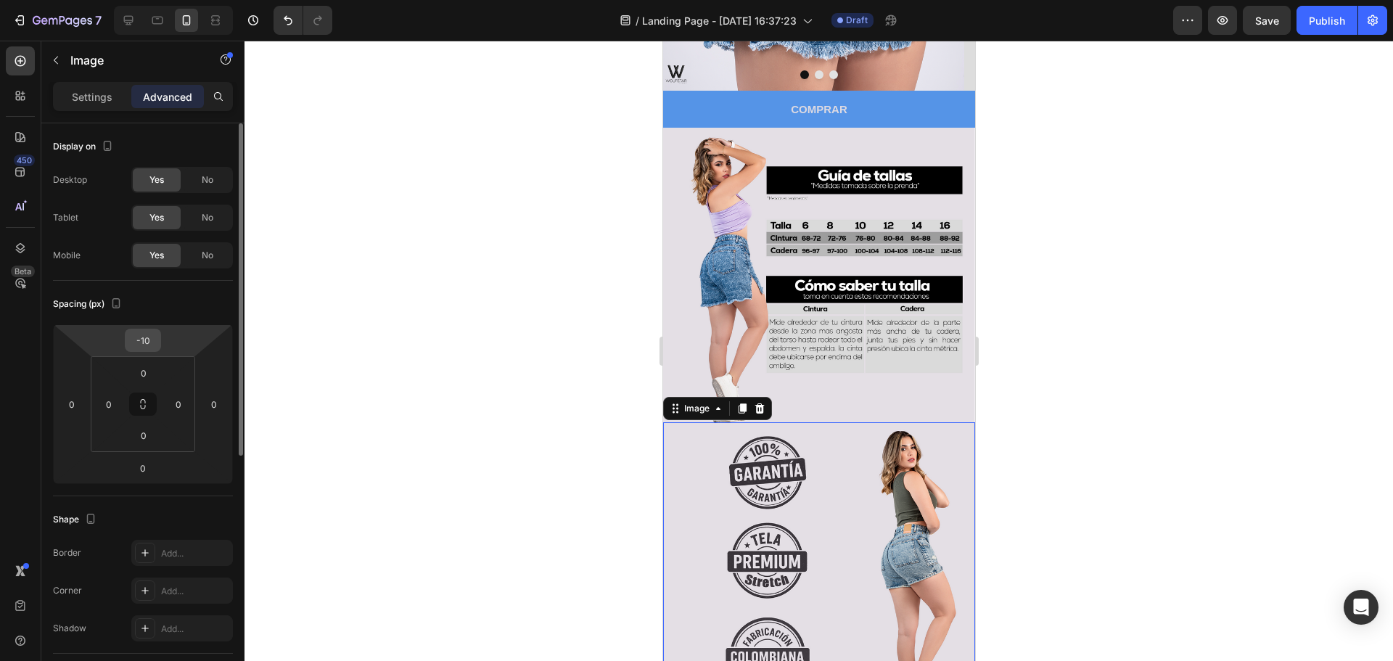
click at [153, 343] on input "-10" at bounding box center [142, 340] width 29 height 22
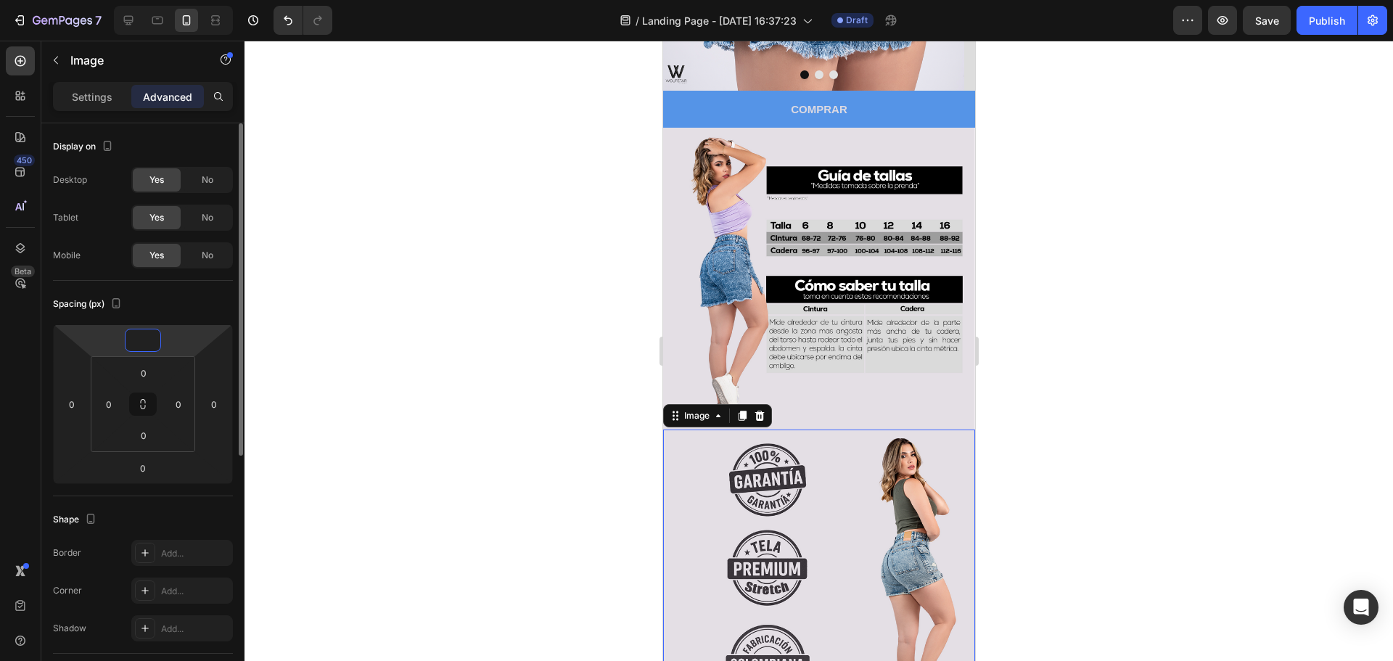
type input "-5"
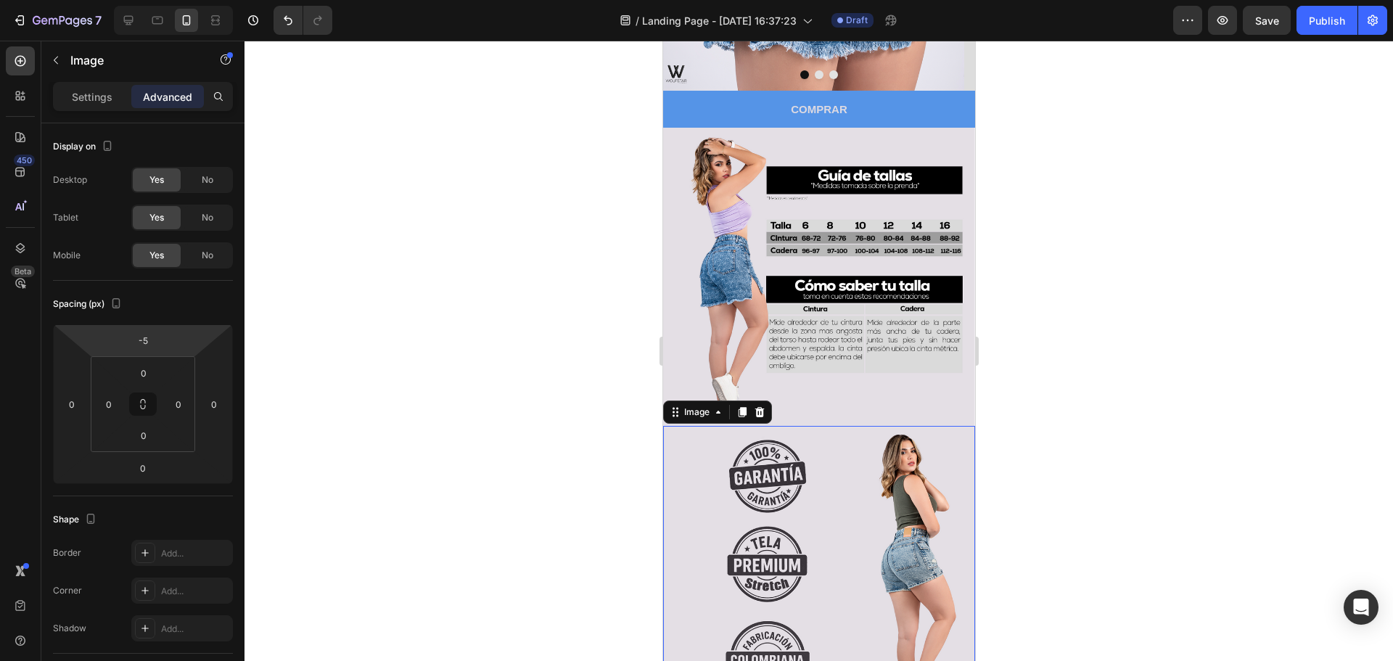
click at [1107, 309] on div at bounding box center [818, 351] width 1148 height 620
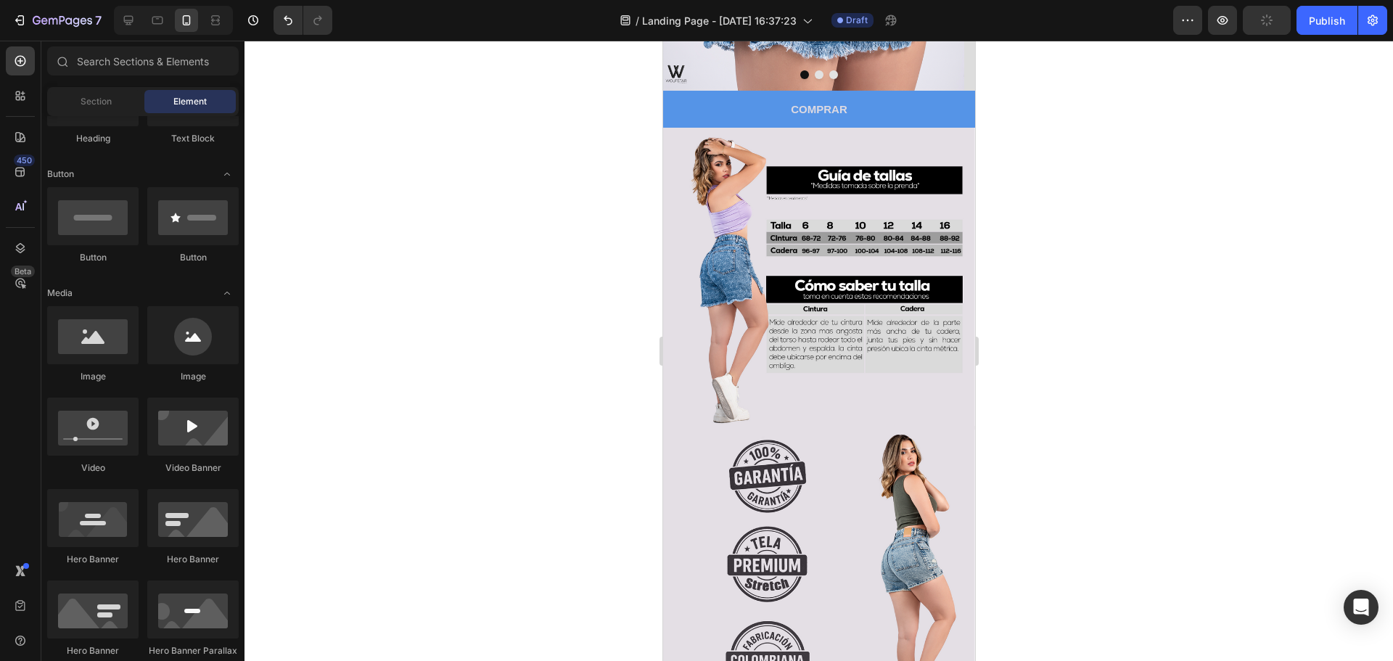
click at [536, 399] on div at bounding box center [818, 351] width 1148 height 620
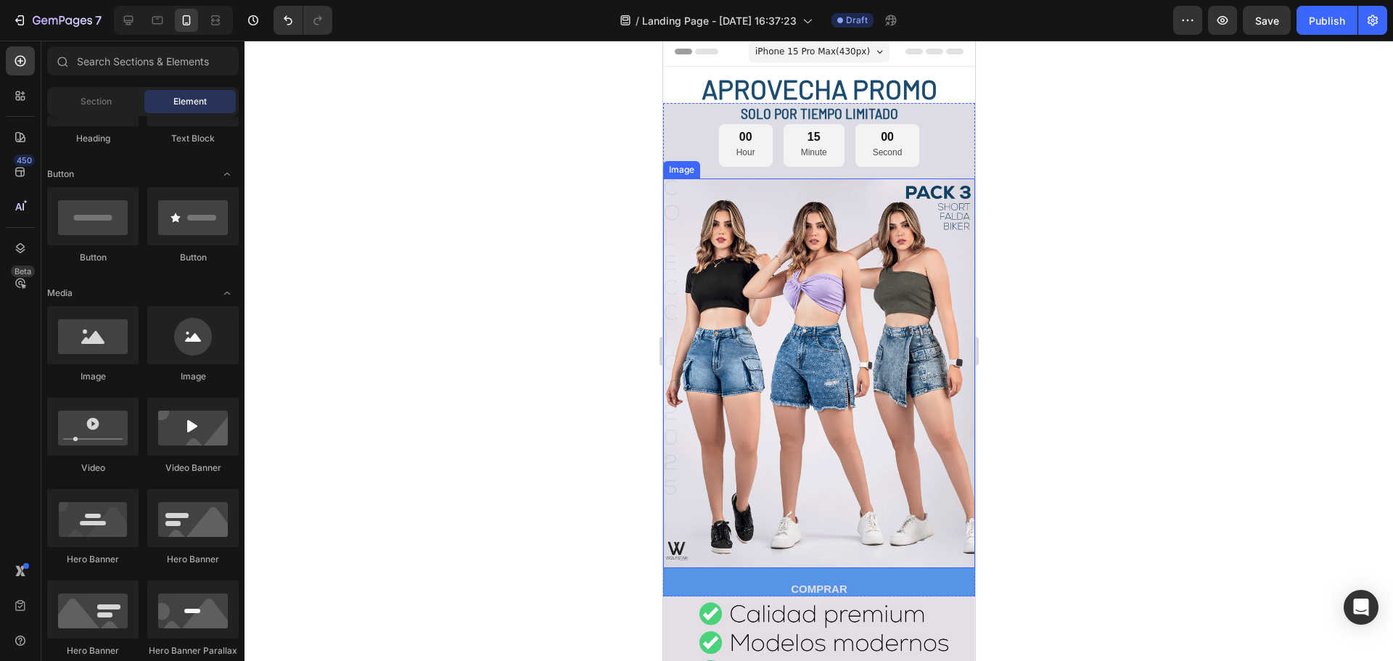
scroll to position [0, 0]
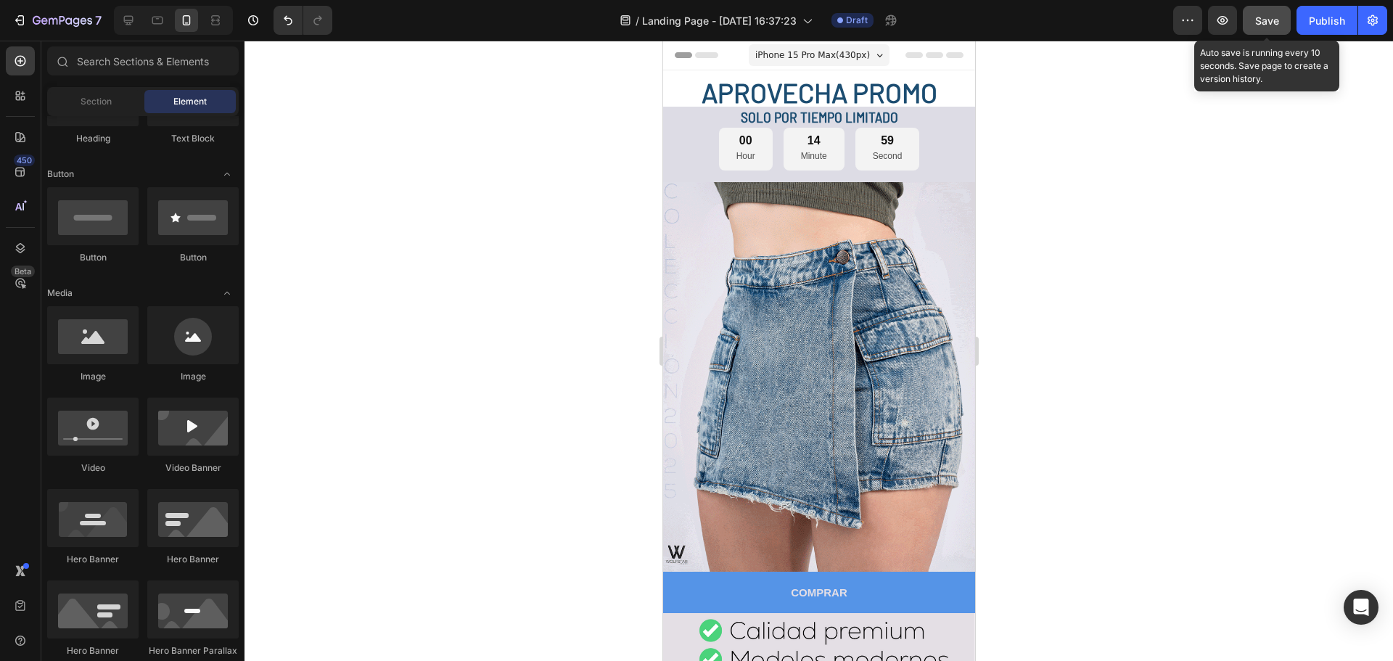
click at [1263, 28] on div "Save" at bounding box center [1267, 20] width 24 height 15
